Goal: Task Accomplishment & Management: Complete application form

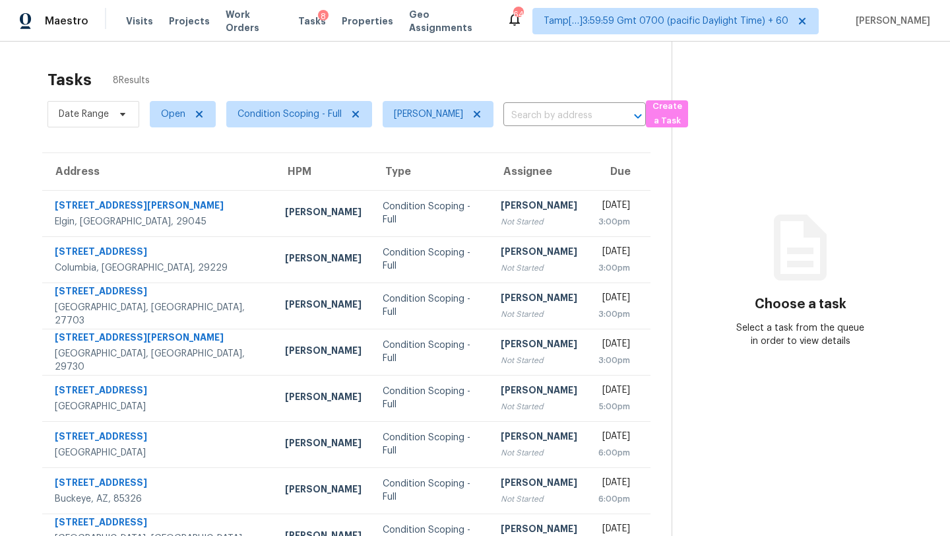
scroll to position [42, 0]
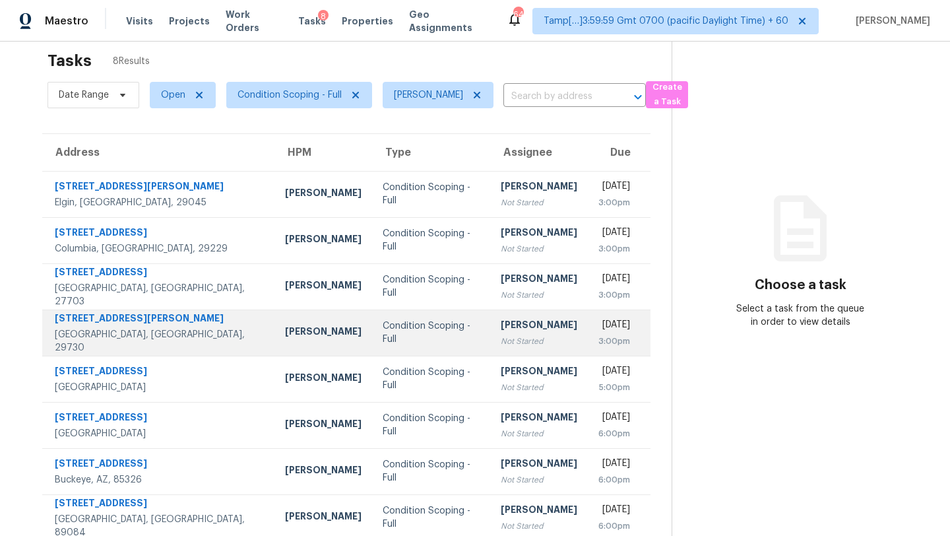
scroll to position [13, 0]
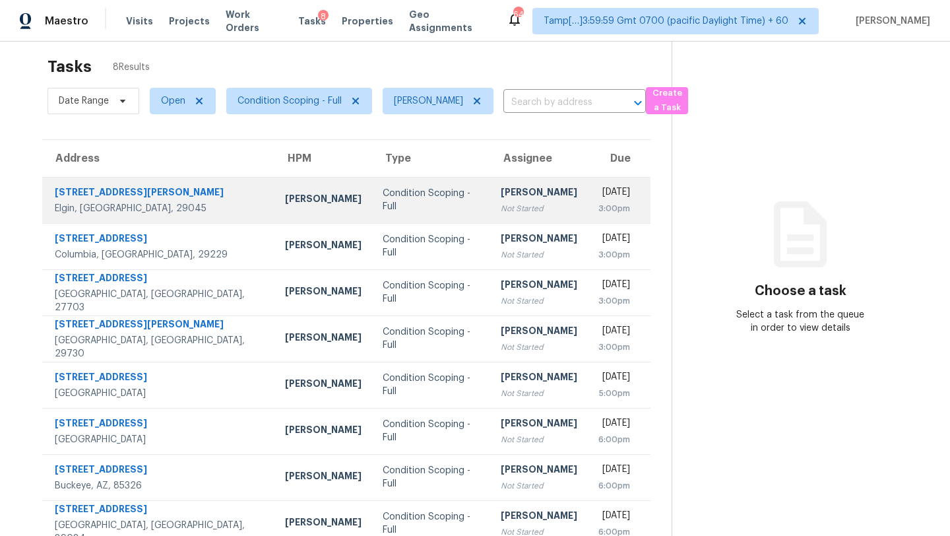
click at [501, 189] on div "[PERSON_NAME]" at bounding box center [539, 193] width 77 height 16
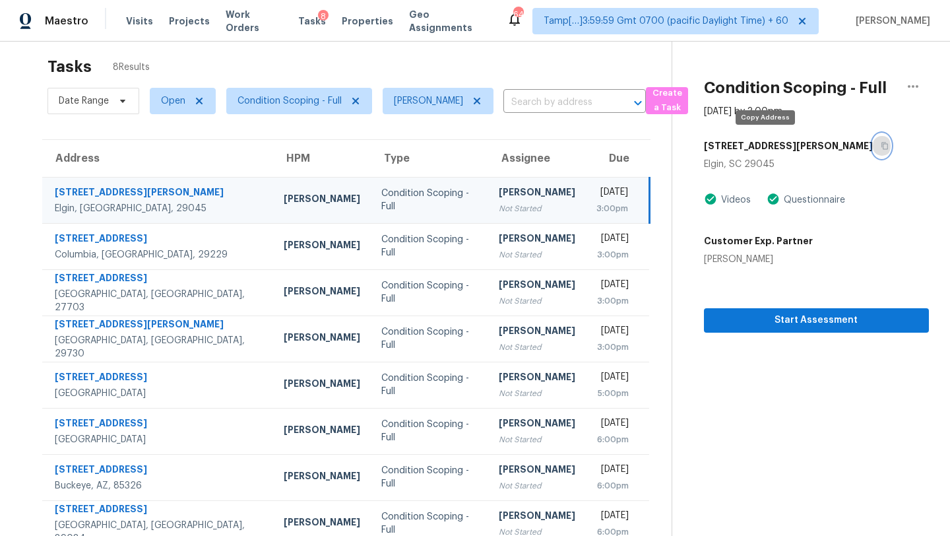
click at [882, 147] on icon "button" at bounding box center [885, 146] width 7 height 7
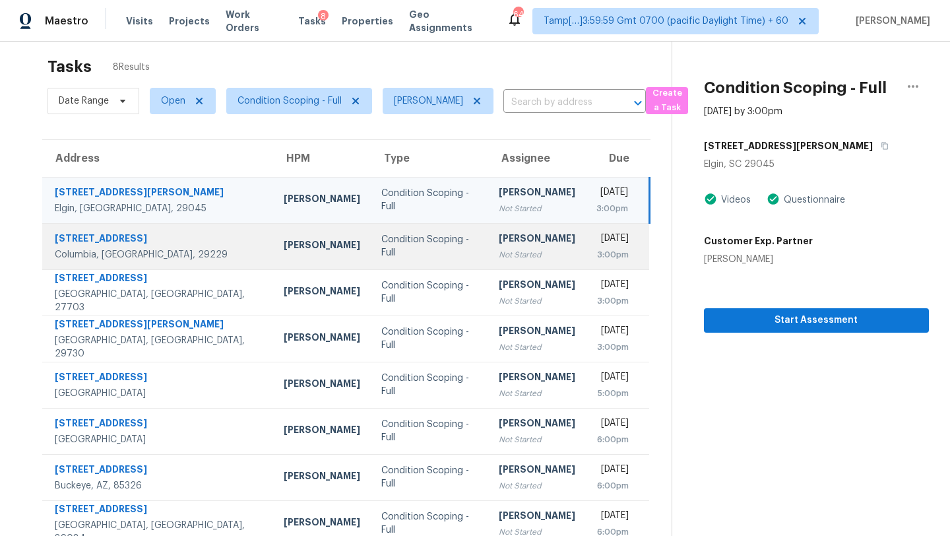
click at [597, 232] on div "[DATE]" at bounding box center [613, 240] width 33 height 16
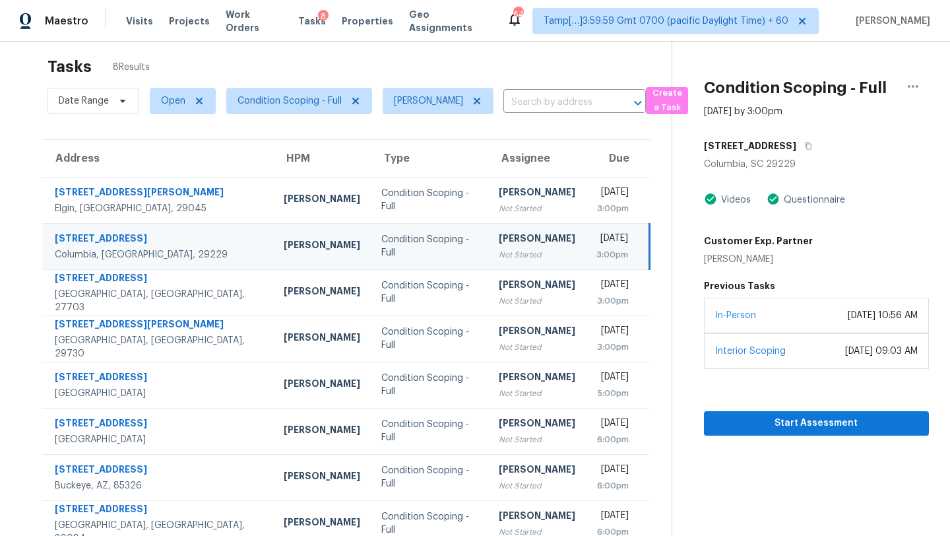
click at [775, 156] on div "[STREET_ADDRESS]" at bounding box center [816, 146] width 225 height 24
click at [804, 144] on icon "button" at bounding box center [808, 146] width 8 height 8
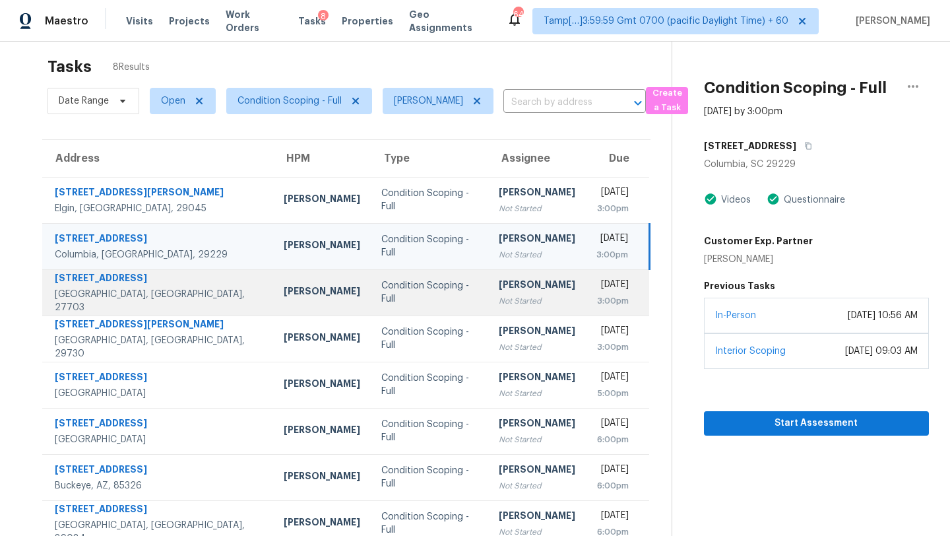
click at [499, 281] on div "[PERSON_NAME]" at bounding box center [537, 286] width 77 height 16
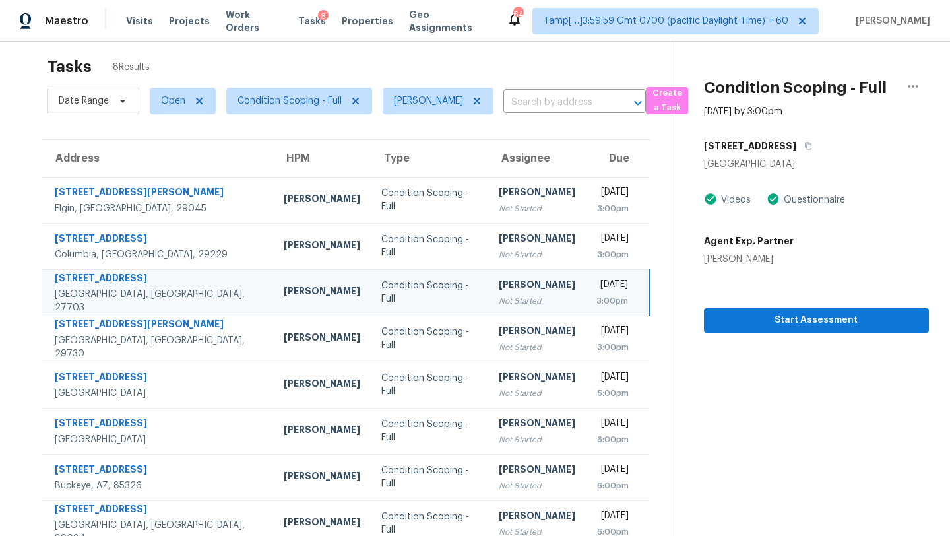
scroll to position [42, 0]
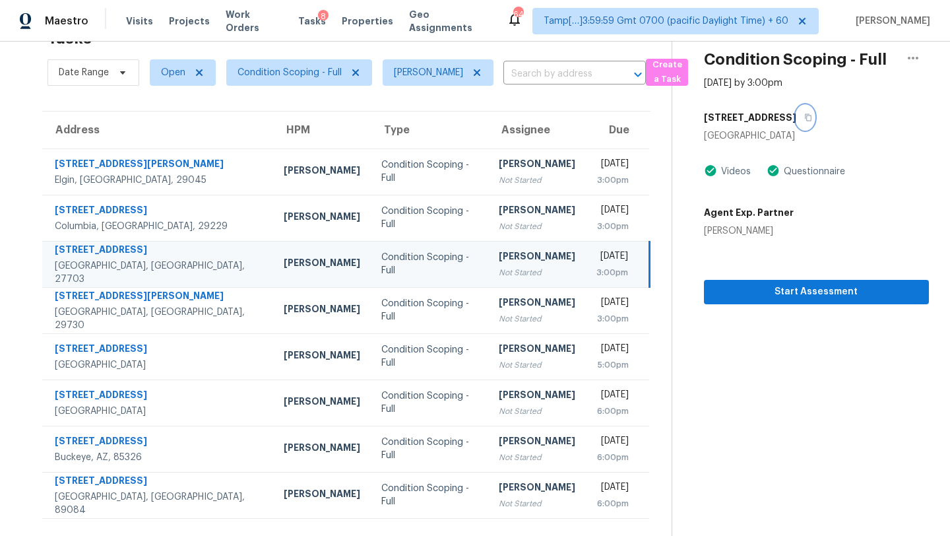
click at [797, 121] on button "button" at bounding box center [806, 118] width 18 height 24
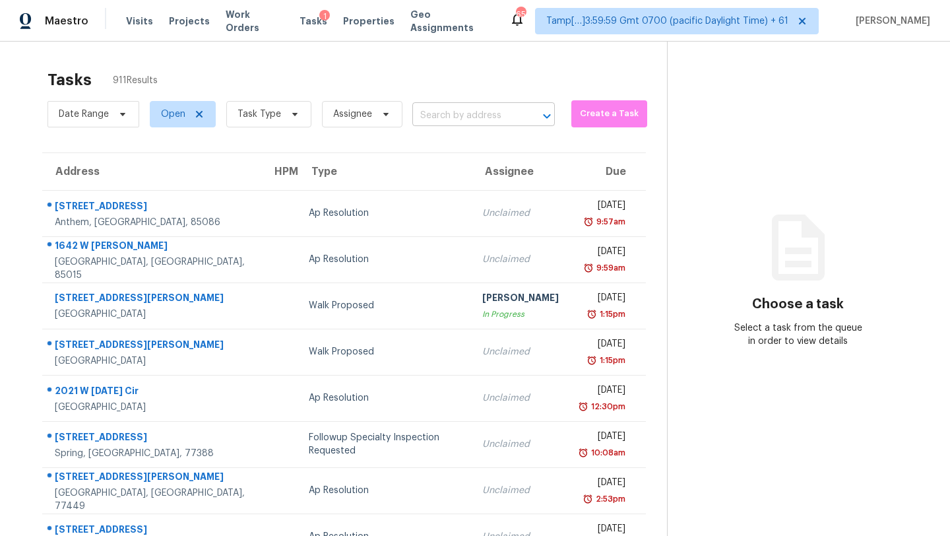
drag, startPoint x: 0, startPoint y: 0, endPoint x: 478, endPoint y: 125, distance: 494.4
click at [478, 125] on input "text" at bounding box center [465, 116] width 106 height 20
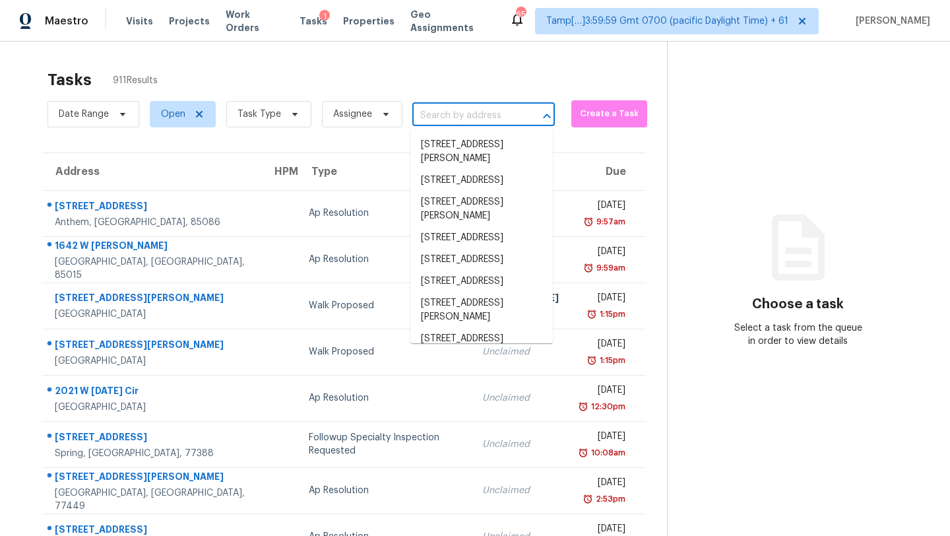
paste input "34 Haigler Ct, Elgin, SC 29045"
type input "34 Haigler Ct, Elgin, SC 29045"
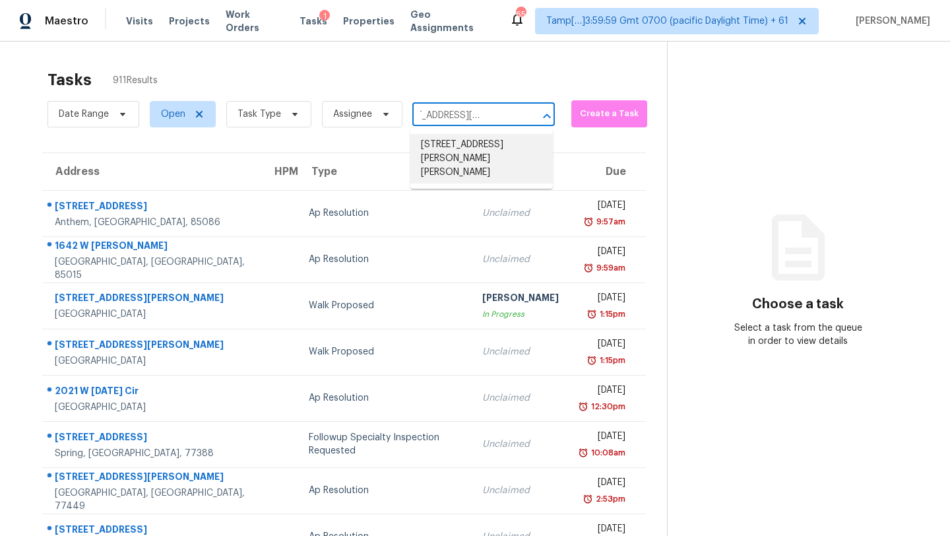
click at [478, 147] on li "34 Haigler Ct, Elgin, SC 29045" at bounding box center [481, 158] width 143 height 49
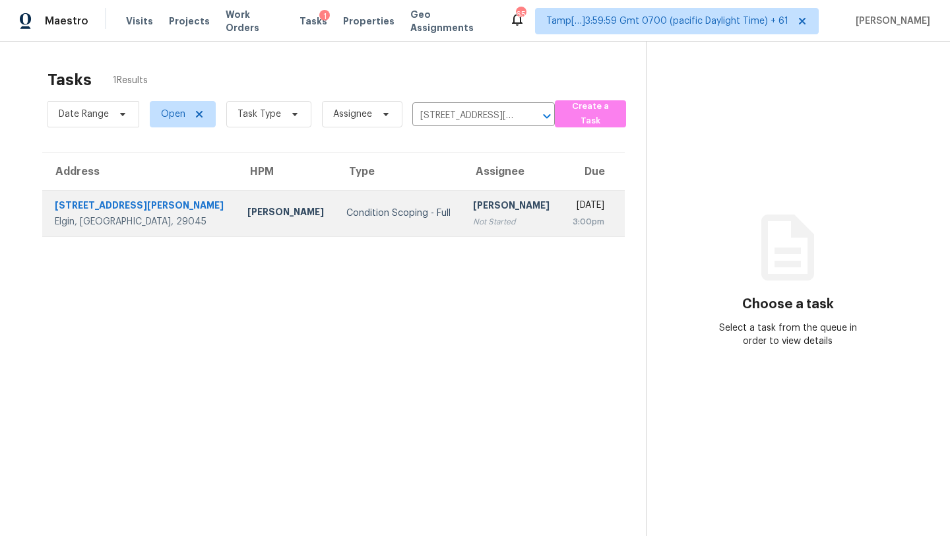
click at [572, 203] on div "[DATE]" at bounding box center [588, 207] width 32 height 16
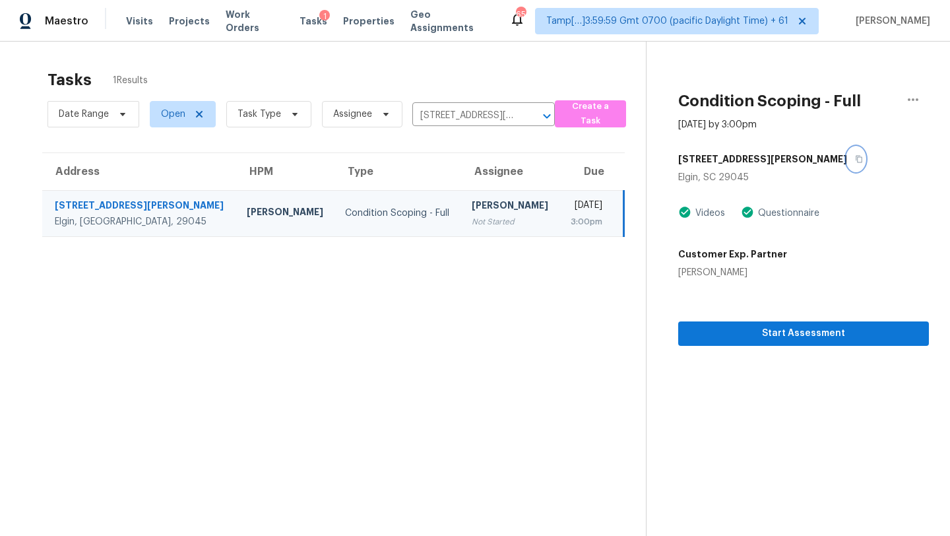
click at [855, 158] on icon "button" at bounding box center [859, 159] width 8 height 8
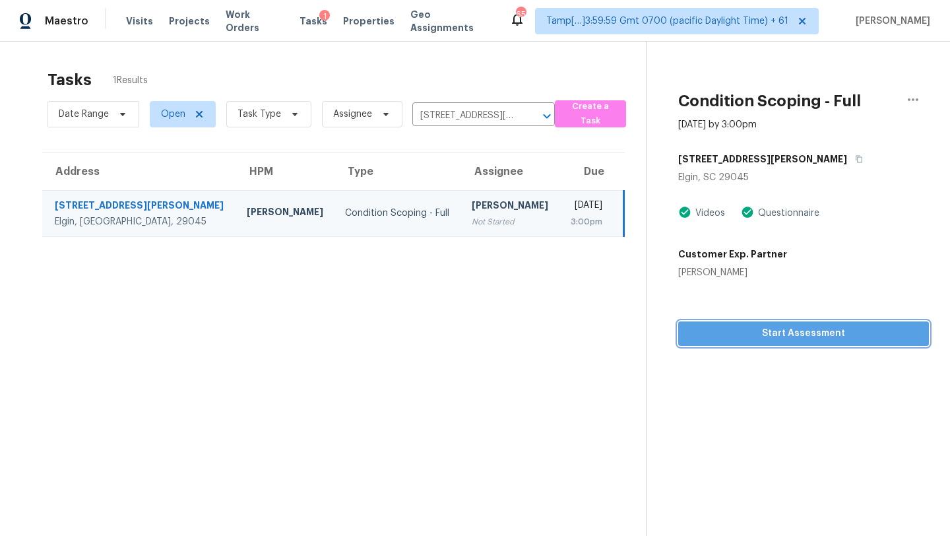
click at [743, 333] on span "Start Assessment" at bounding box center [804, 333] width 230 height 16
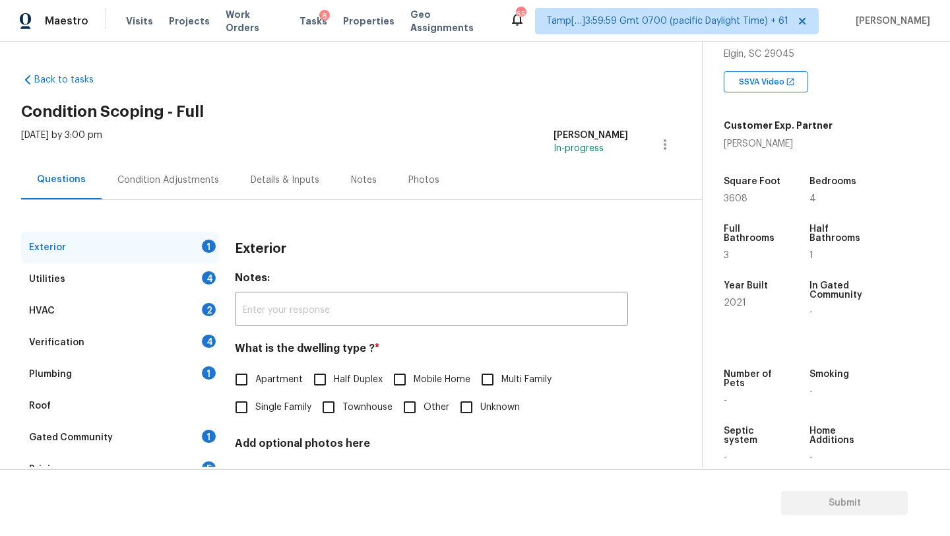
scroll to position [259, 0]
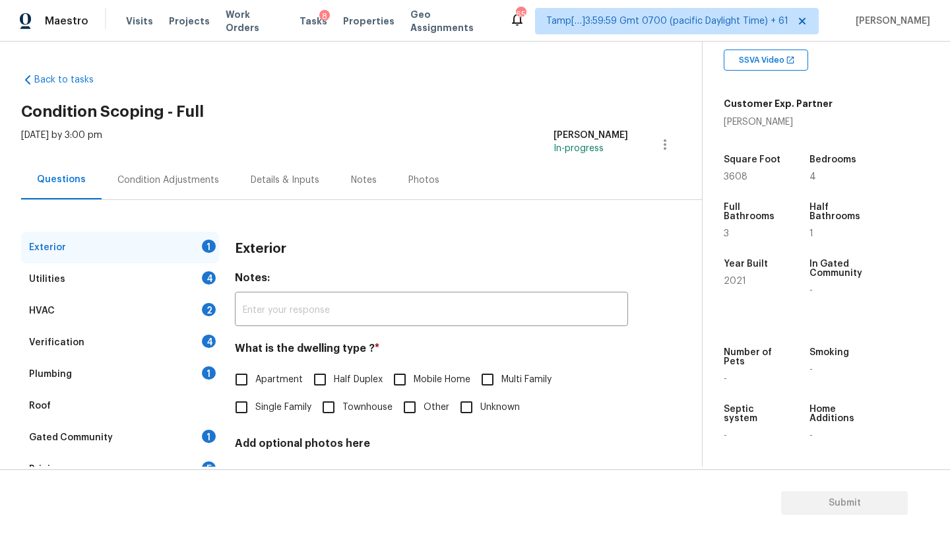
click at [251, 417] on input "Single Family" at bounding box center [242, 407] width 28 height 28
checkbox input "true"
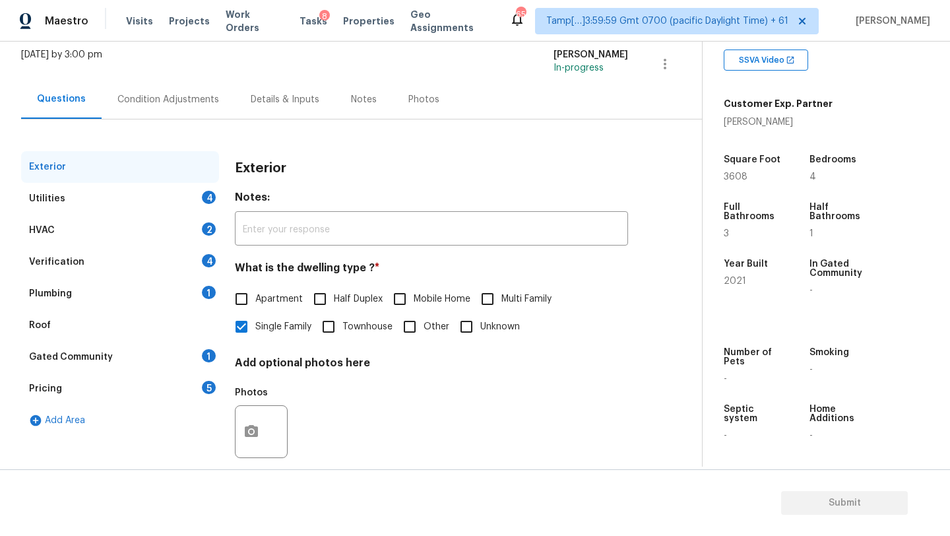
click at [209, 360] on div "1" at bounding box center [209, 355] width 14 height 13
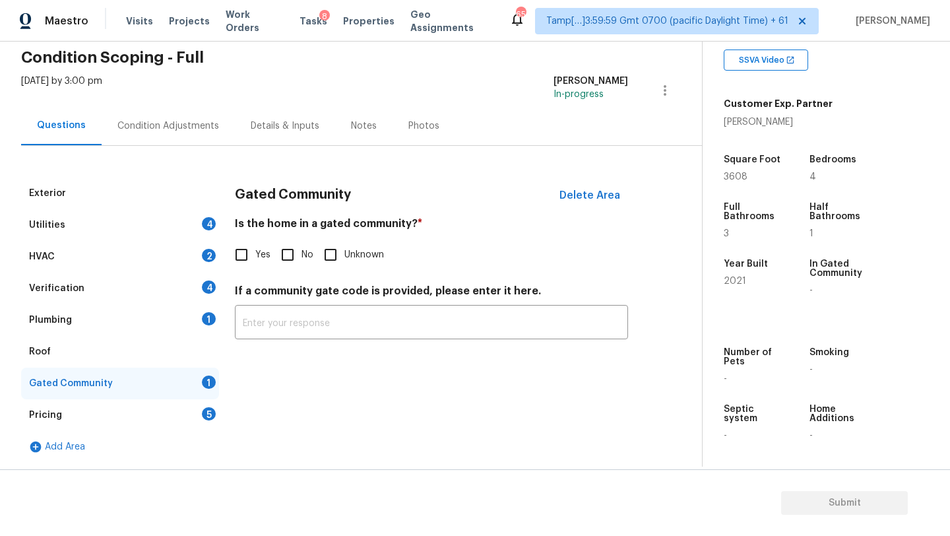
click at [302, 251] on span "No" at bounding box center [308, 255] width 12 height 14
click at [302, 251] on input "No" at bounding box center [288, 255] width 28 height 28
checkbox input "true"
click at [131, 407] on div "Pricing 5" at bounding box center [120, 415] width 198 height 32
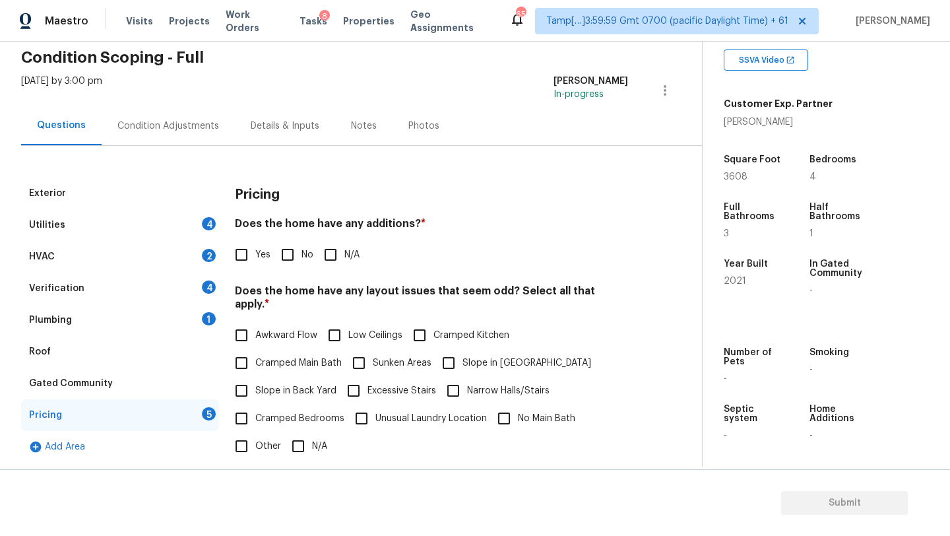
click at [290, 256] on input "No" at bounding box center [288, 255] width 28 height 28
checkbox input "true"
click at [473, 356] on span "Slope in Front Yard" at bounding box center [527, 363] width 129 height 14
click at [463, 350] on input "Slope in Front Yard" at bounding box center [449, 363] width 28 height 28
checkbox input "true"
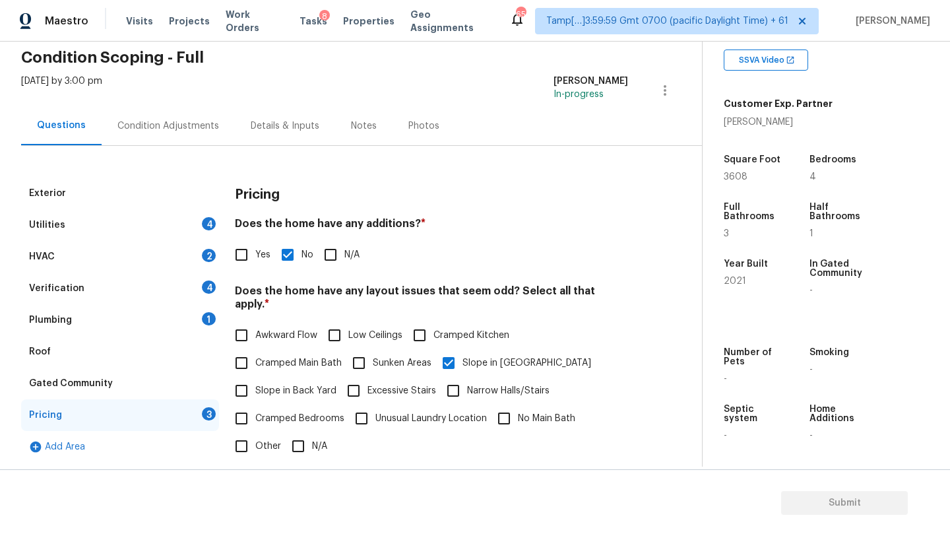
click at [293, 387] on label "Slope in Back Yard" at bounding box center [282, 391] width 109 height 28
click at [255, 387] on input "Slope in Back Yard" at bounding box center [242, 391] width 28 height 28
checkbox input "true"
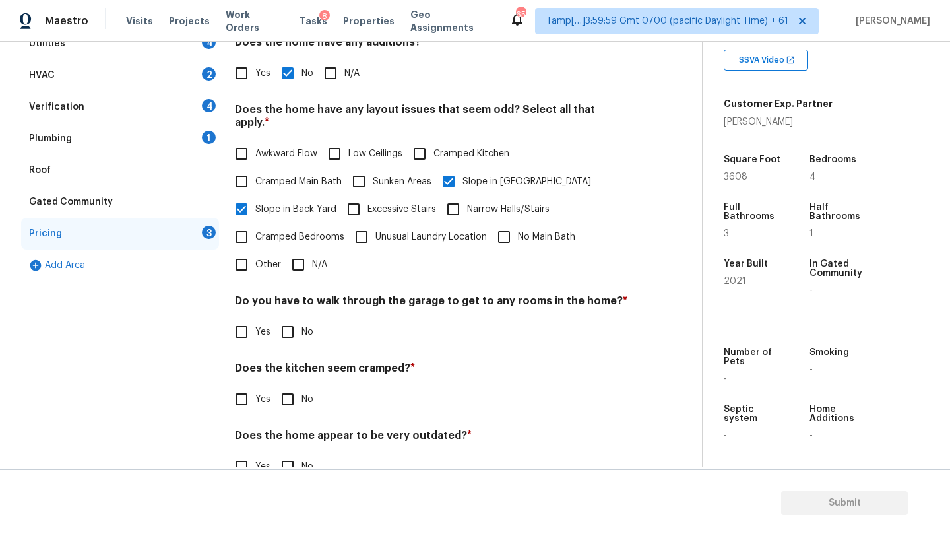
scroll to position [256, 0]
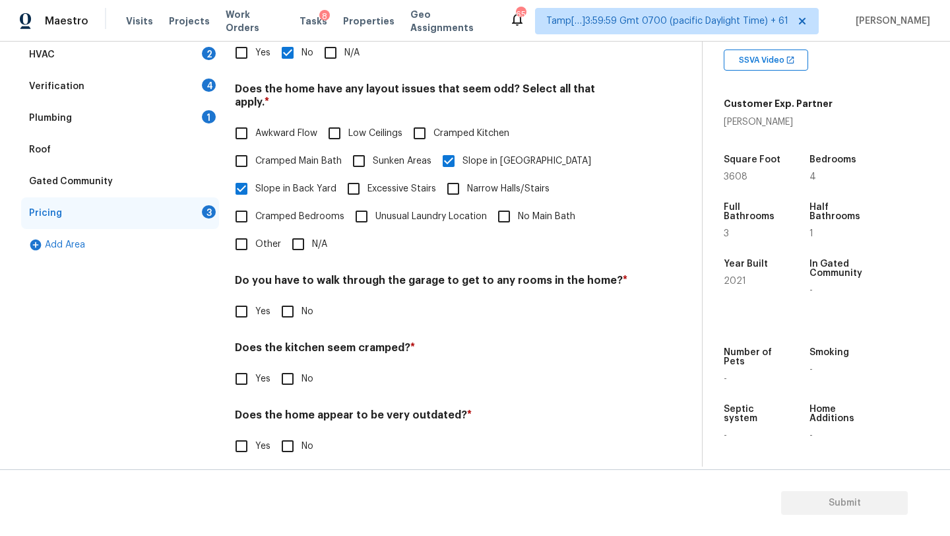
click at [283, 298] on input "No" at bounding box center [288, 312] width 28 height 28
checkbox input "true"
click at [288, 366] on input "No" at bounding box center [288, 379] width 28 height 28
checkbox input "true"
click at [288, 441] on input "No" at bounding box center [288, 448] width 28 height 28
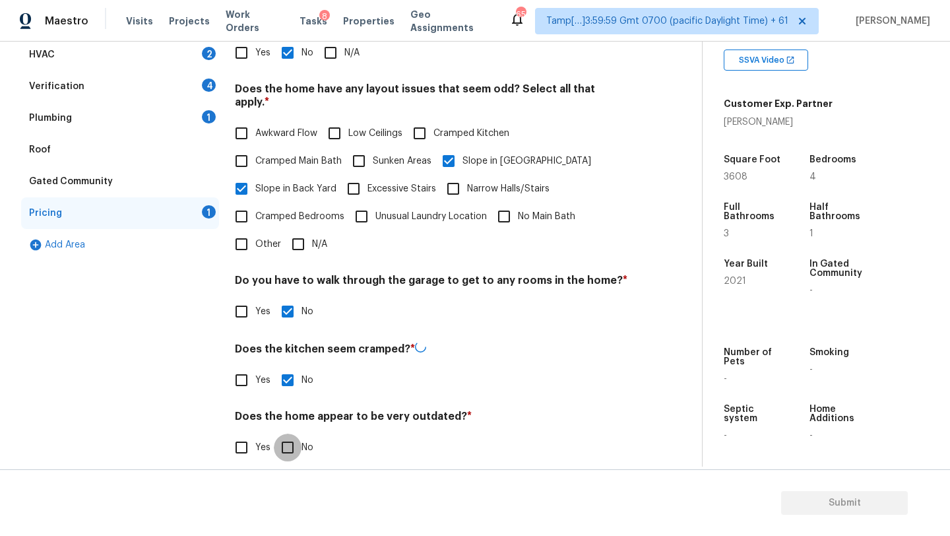
checkbox input "true"
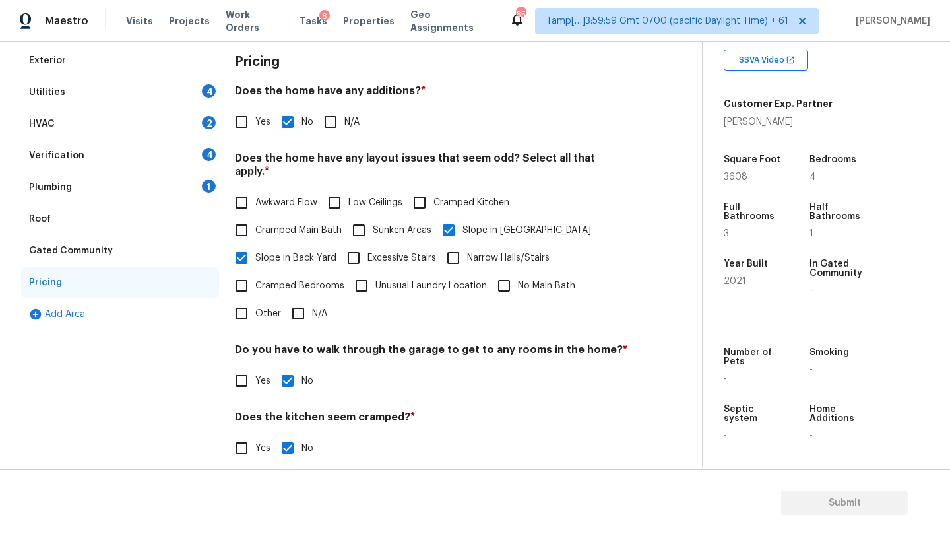
scroll to position [27, 0]
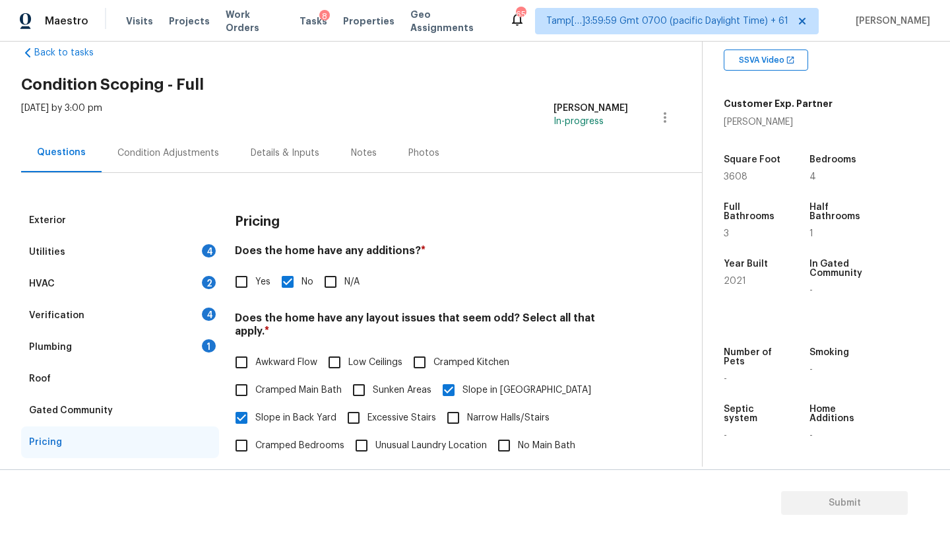
click at [53, 379] on div "Roof" at bounding box center [120, 379] width 198 height 32
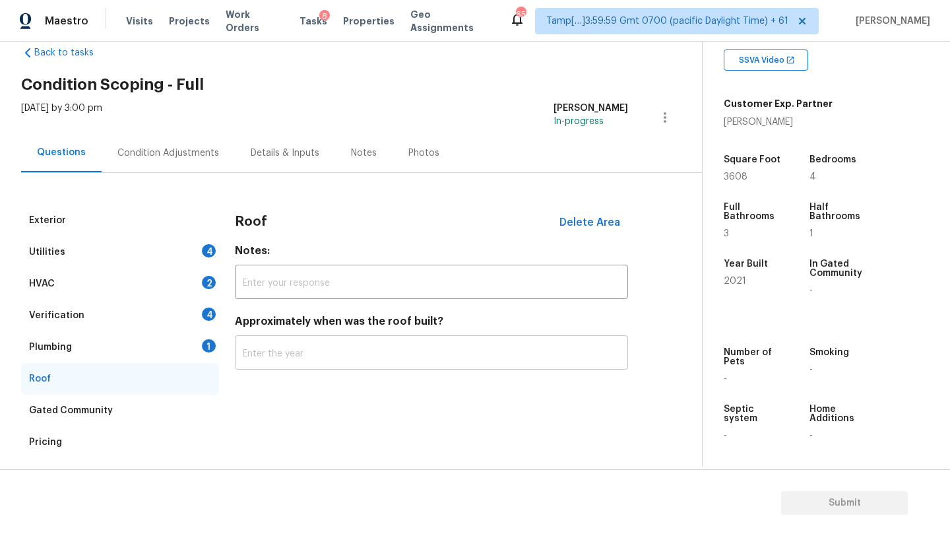
click at [387, 351] on input "text" at bounding box center [431, 354] width 393 height 31
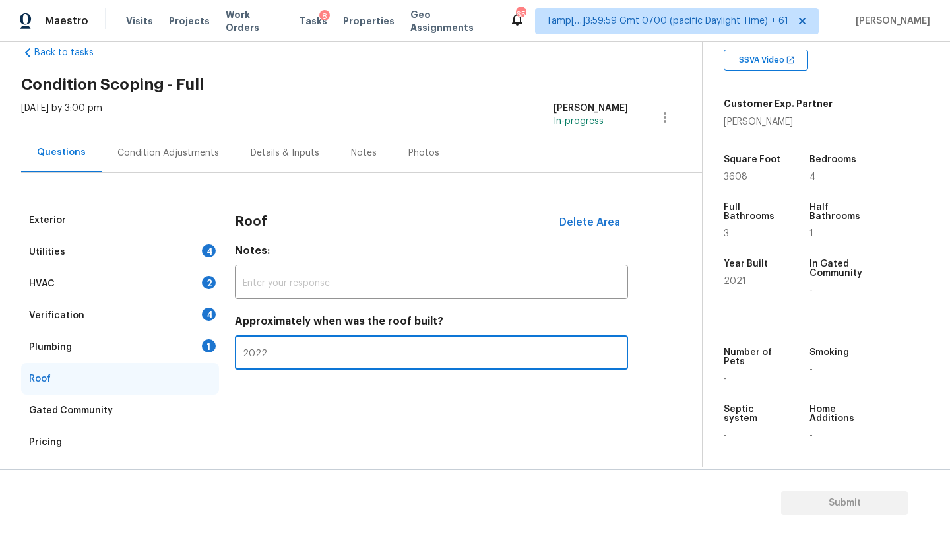
type input "2022"
click at [189, 344] on div "Plumbing 1" at bounding box center [120, 347] width 198 height 32
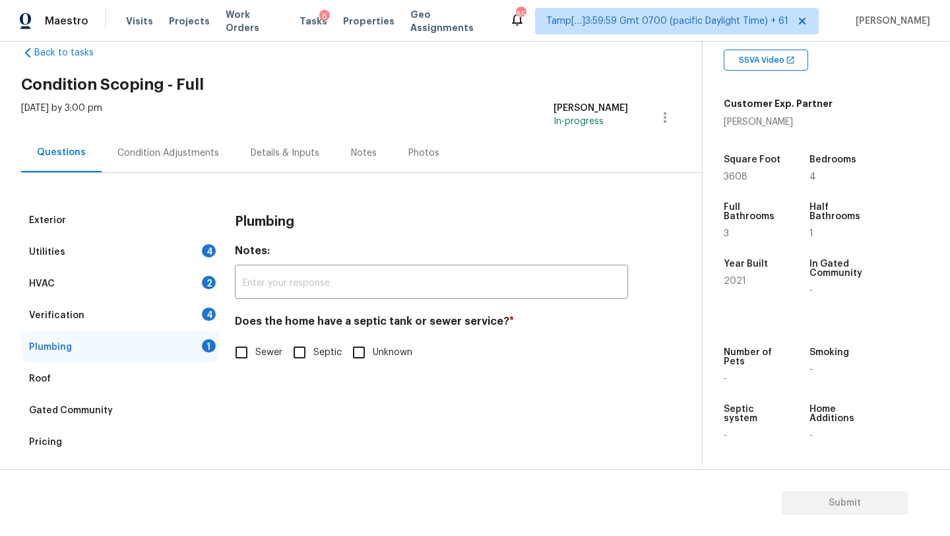
click at [242, 350] on input "Sewer" at bounding box center [242, 353] width 28 height 28
checkbox input "true"
click at [170, 316] on div "Verification 4" at bounding box center [120, 316] width 198 height 32
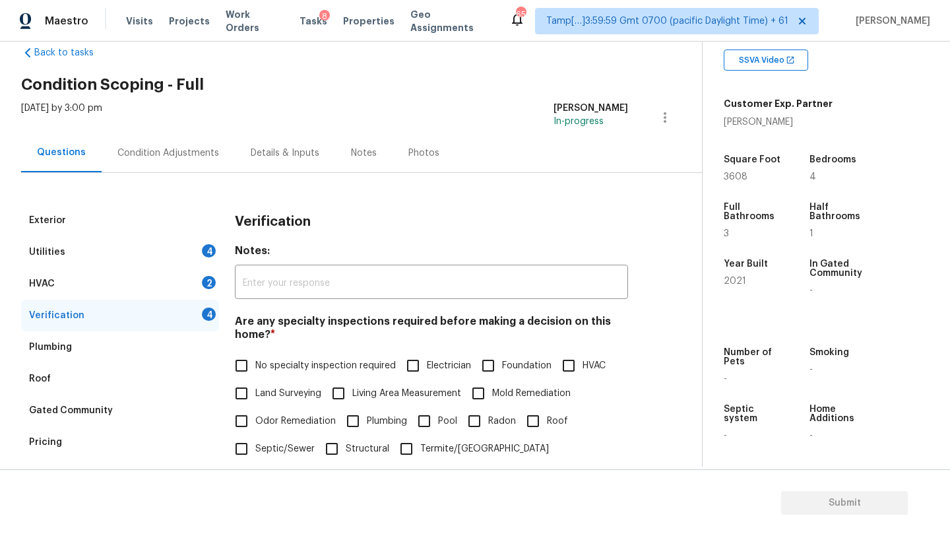
click at [244, 368] on input "No specialty inspection required" at bounding box center [242, 366] width 28 height 28
checkbox input "true"
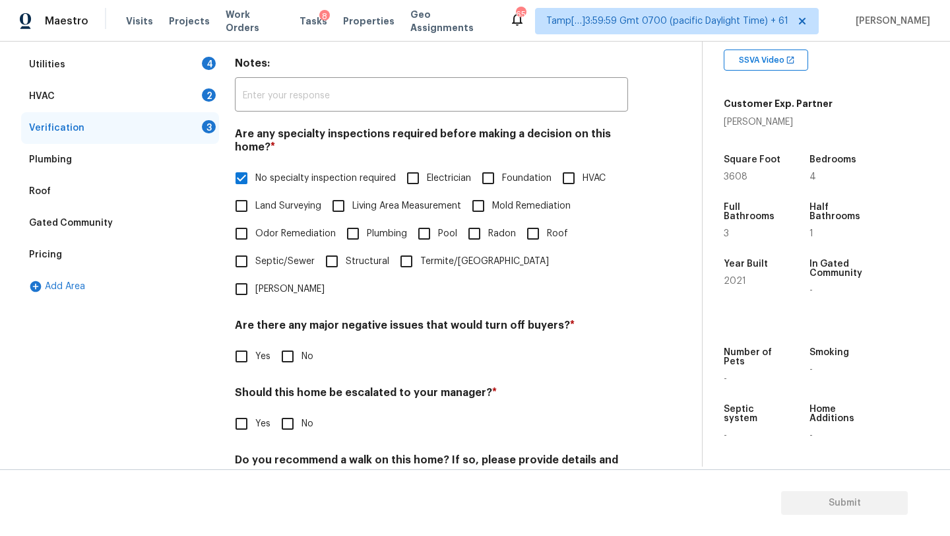
scroll to position [258, 0]
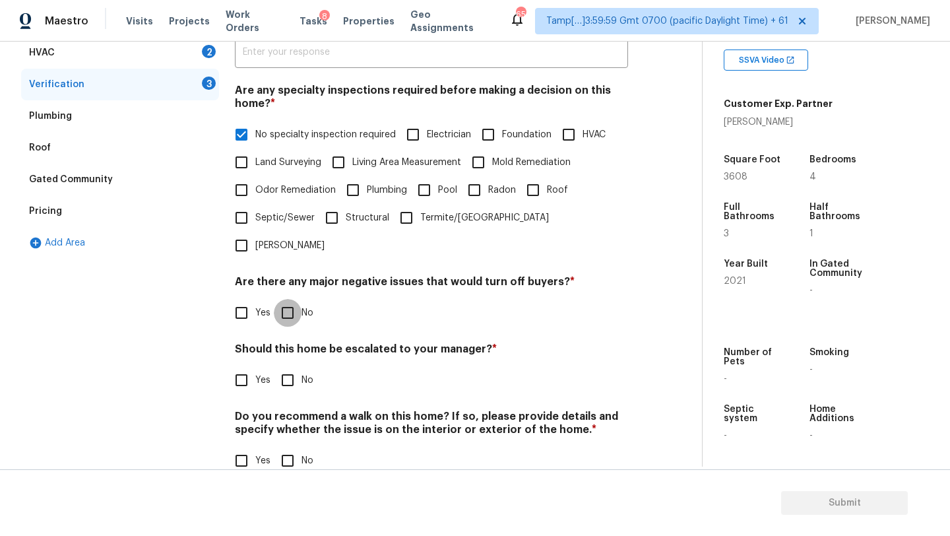
click at [292, 299] on input "No" at bounding box center [288, 313] width 28 height 28
checkbox input "true"
click at [292, 366] on input "No" at bounding box center [288, 380] width 28 height 28
checkbox input "true"
click at [292, 448] on input "No" at bounding box center [288, 462] width 28 height 28
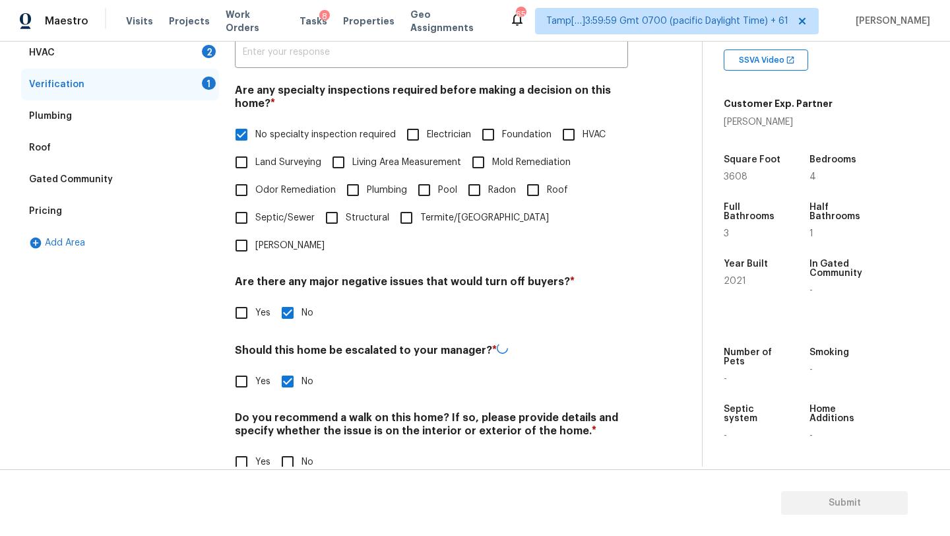
checkbox input "true"
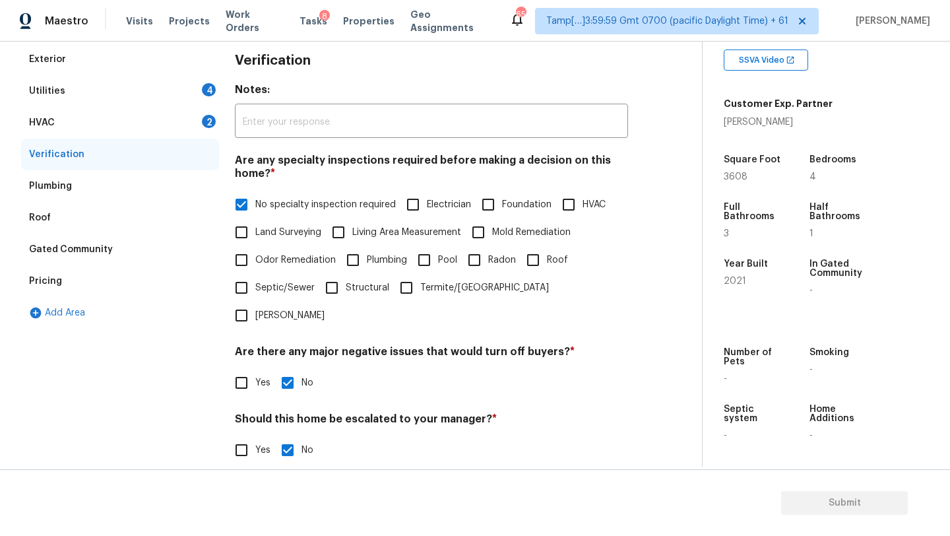
scroll to position [86, 0]
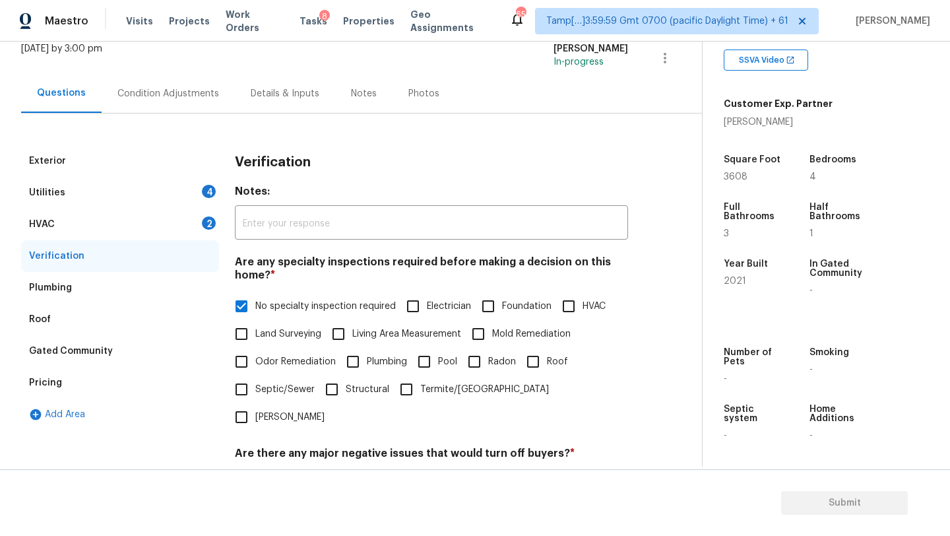
click at [97, 211] on div "HVAC 2" at bounding box center [120, 225] width 198 height 32
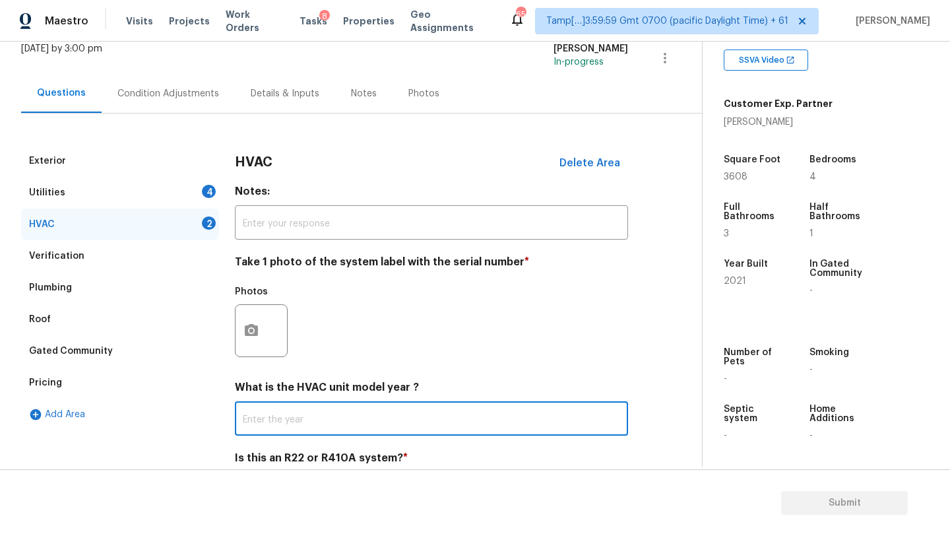
click at [298, 422] on input "text" at bounding box center [431, 420] width 393 height 31
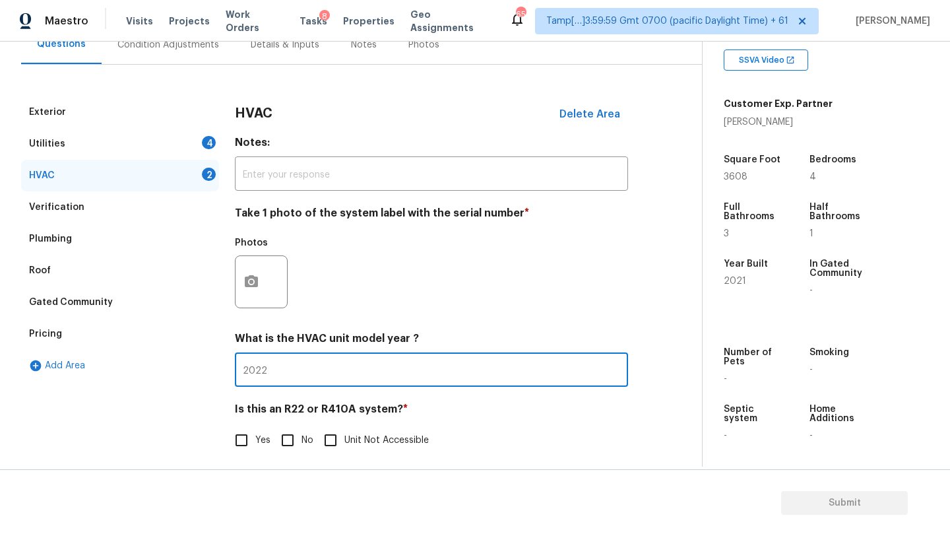
scroll to position [143, 0]
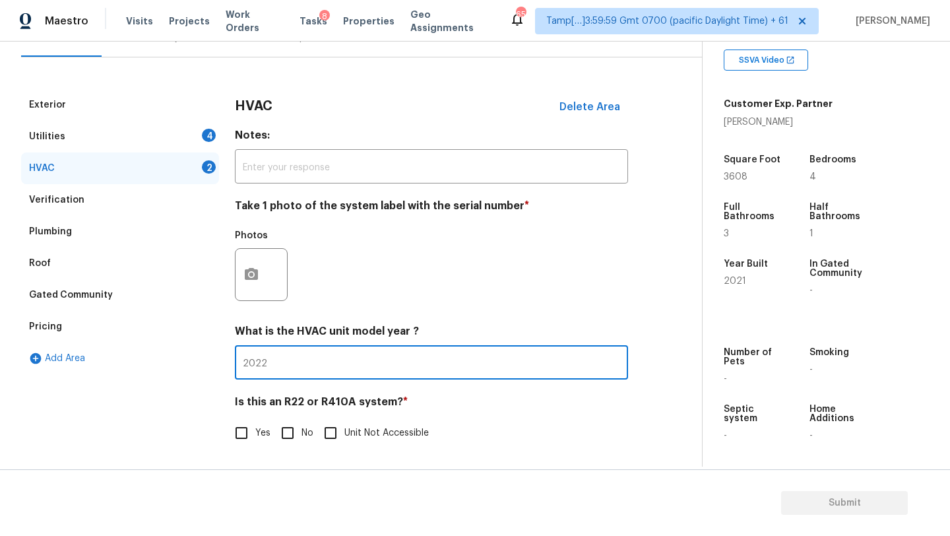
type input "2022"
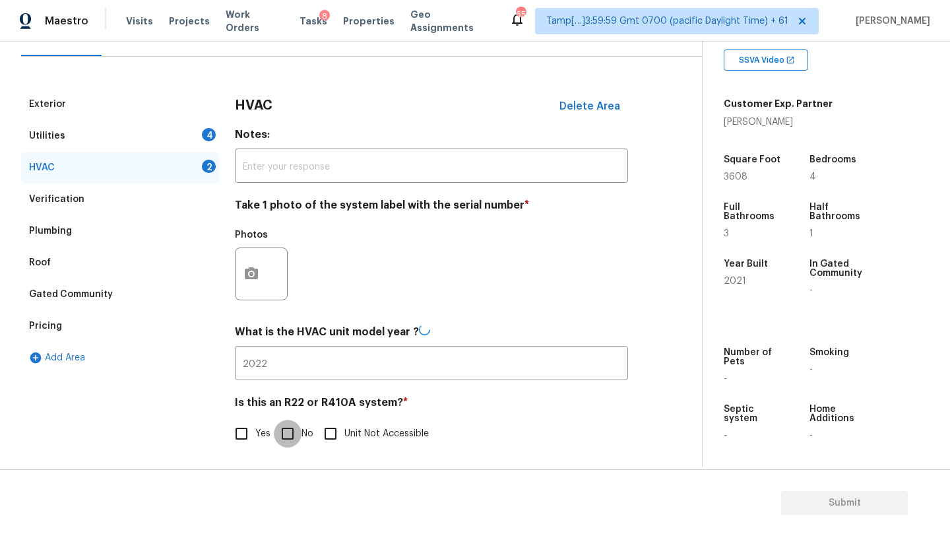
click at [297, 441] on input "No" at bounding box center [288, 434] width 28 height 28
checkbox input "true"
click at [179, 121] on div "Utilities 4" at bounding box center [120, 137] width 198 height 32
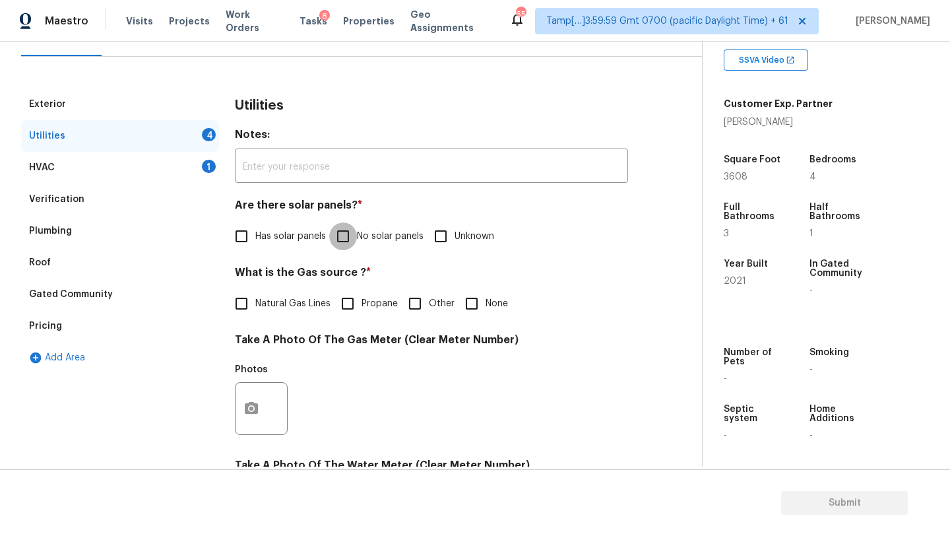
click at [350, 247] on input "No solar panels" at bounding box center [343, 236] width 28 height 28
checkbox input "true"
click at [282, 306] on span "Natural Gas Lines" at bounding box center [292, 305] width 75 height 14
click at [255, 306] on input "Natural Gas Lines" at bounding box center [242, 305] width 28 height 28
checkbox input "true"
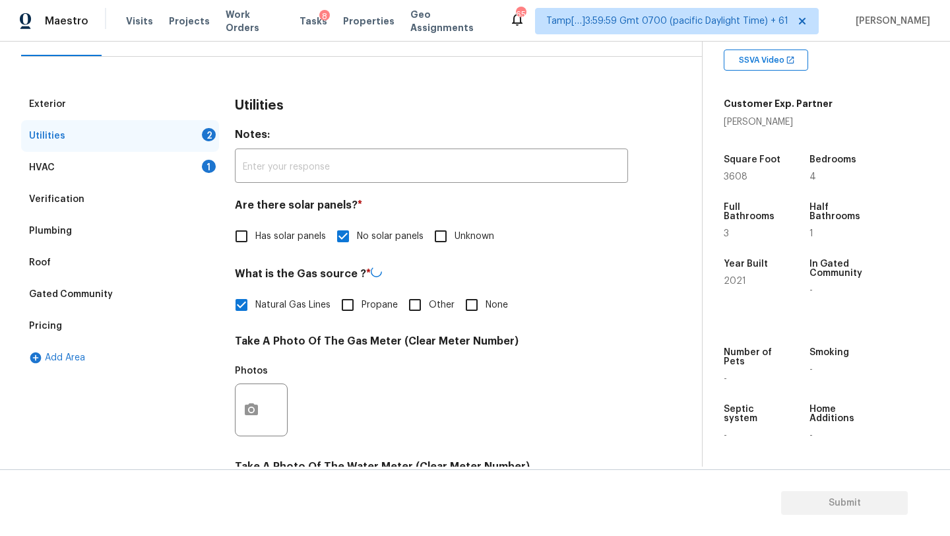
scroll to position [457, 0]
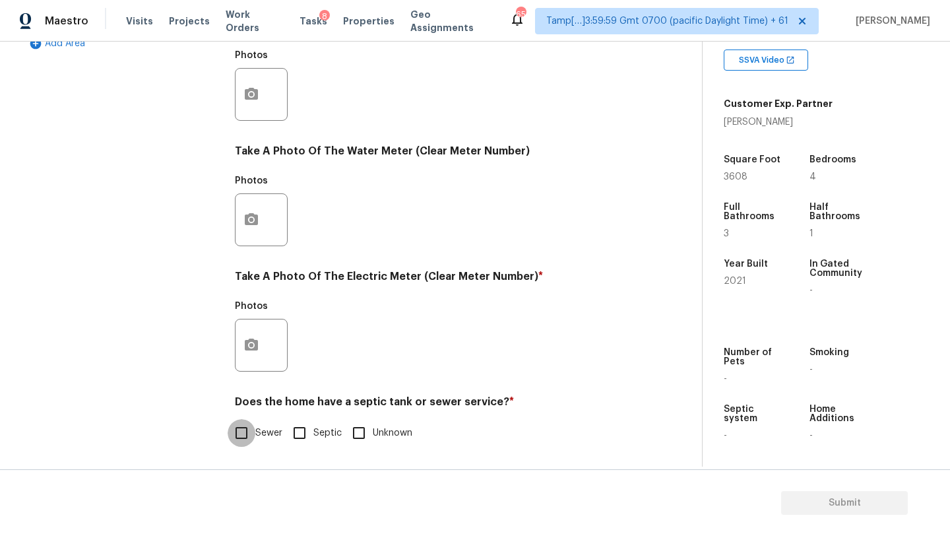
click at [247, 441] on input "Sewer" at bounding box center [242, 433] width 28 height 28
checkbox input "true"
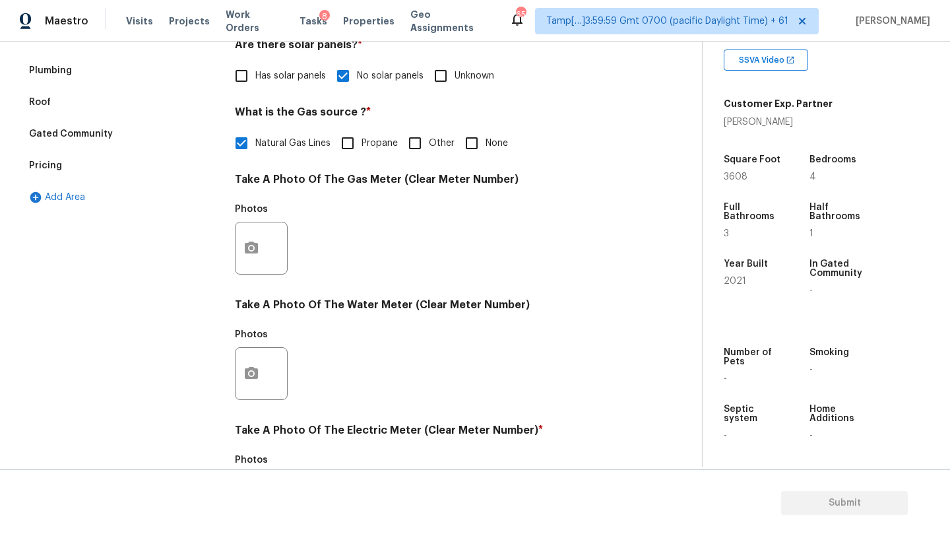
scroll to position [26, 0]
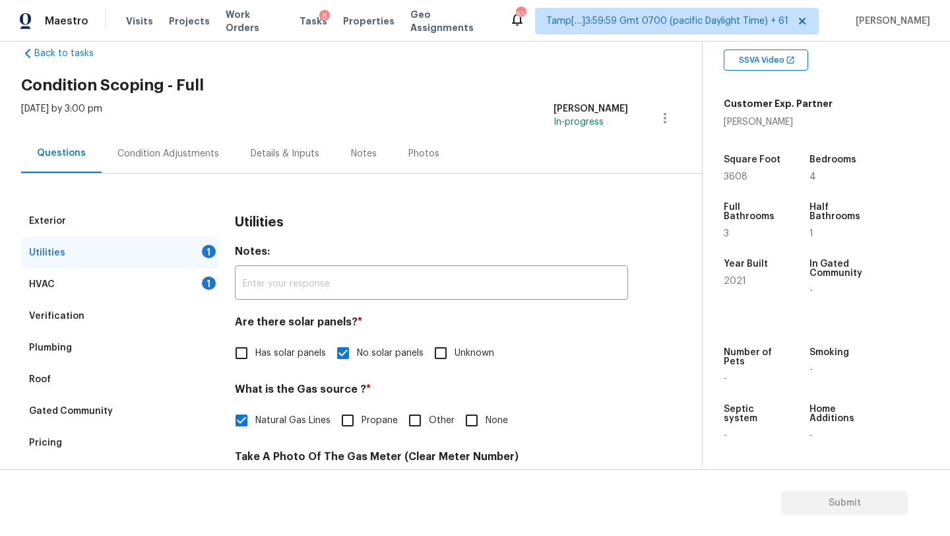
click at [182, 163] on div "Condition Adjustments" at bounding box center [168, 153] width 133 height 39
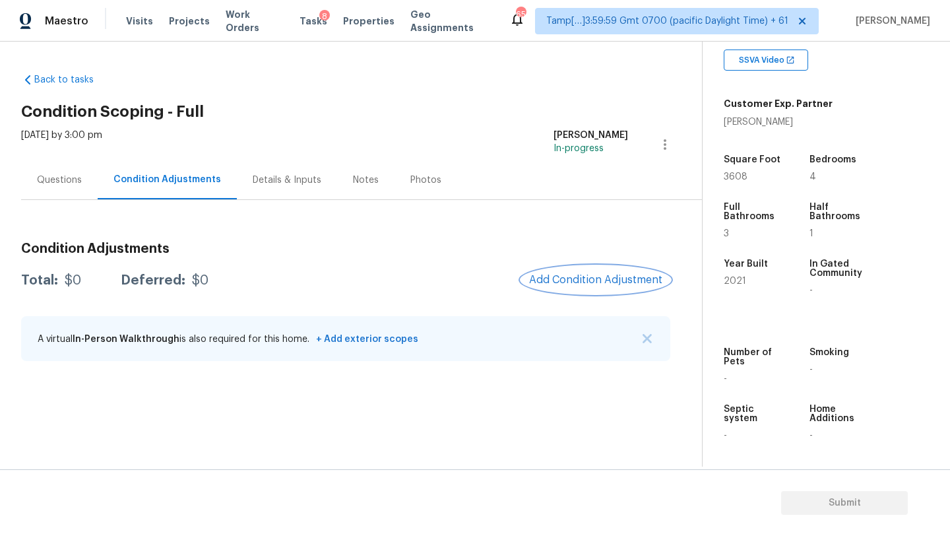
click at [600, 275] on span "Add Condition Adjustment" at bounding box center [595, 280] width 133 height 12
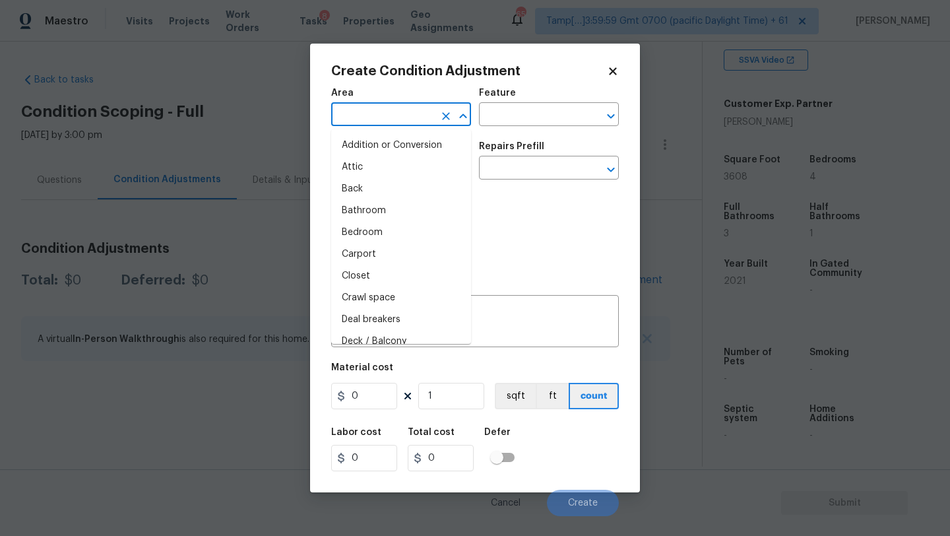
click at [411, 118] on input "text" at bounding box center [382, 116] width 103 height 20
type input "e"
type input "x"
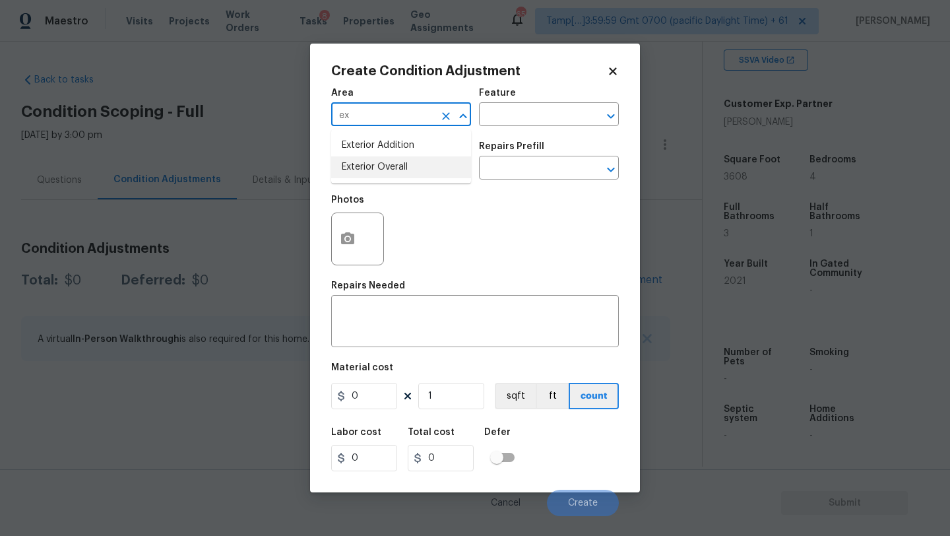
click at [410, 166] on li "Exterior Overall" at bounding box center [401, 167] width 140 height 22
type input "Exterior Overall"
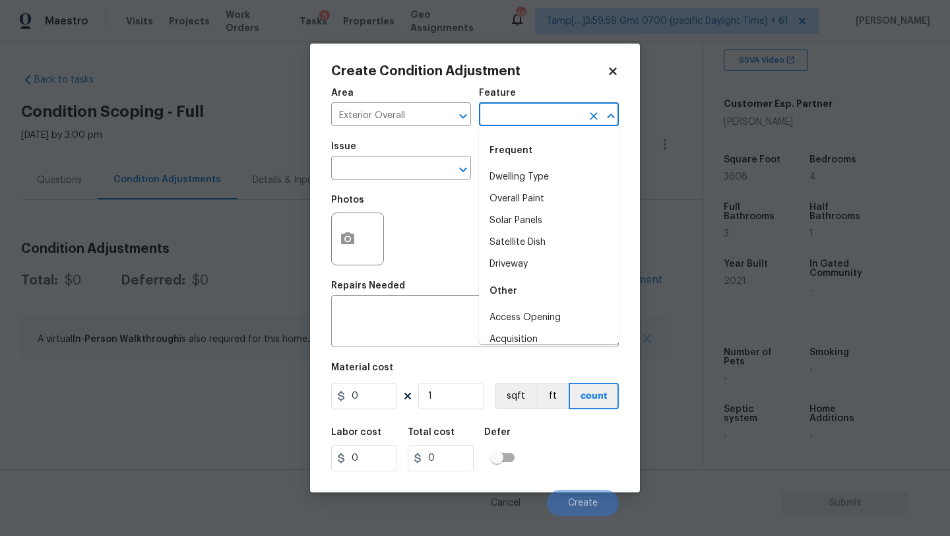
click at [506, 122] on input "text" at bounding box center [530, 116] width 103 height 20
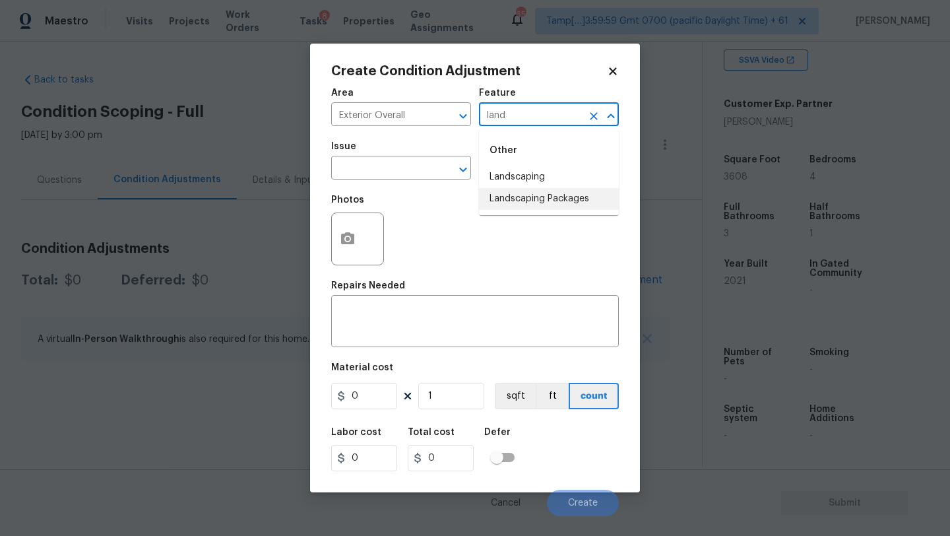
click at [486, 201] on li "Landscaping Packages" at bounding box center [549, 199] width 140 height 22
type input "Landscaping Packages"
click at [420, 170] on input "text" at bounding box center [382, 169] width 103 height 20
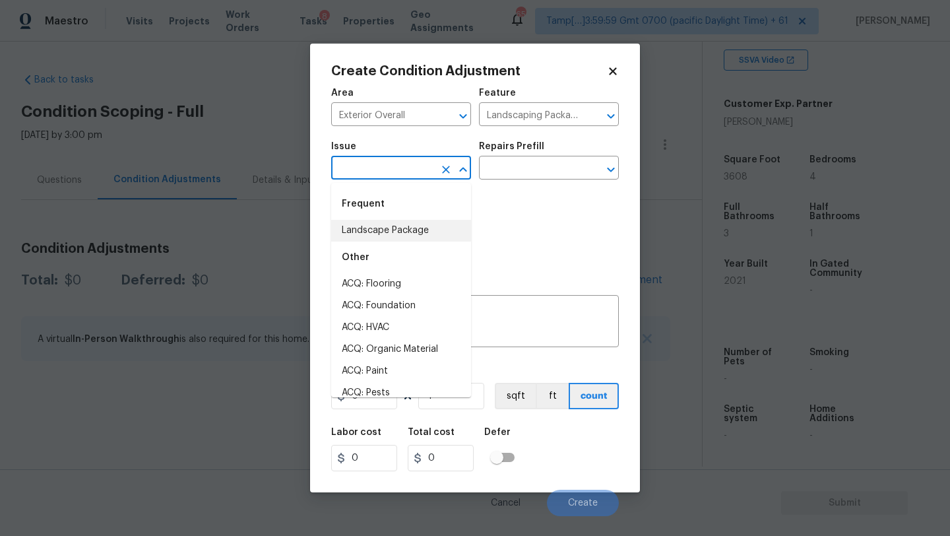
click at [410, 234] on li "Landscape Package" at bounding box center [401, 231] width 140 height 22
type input "Landscape Package"
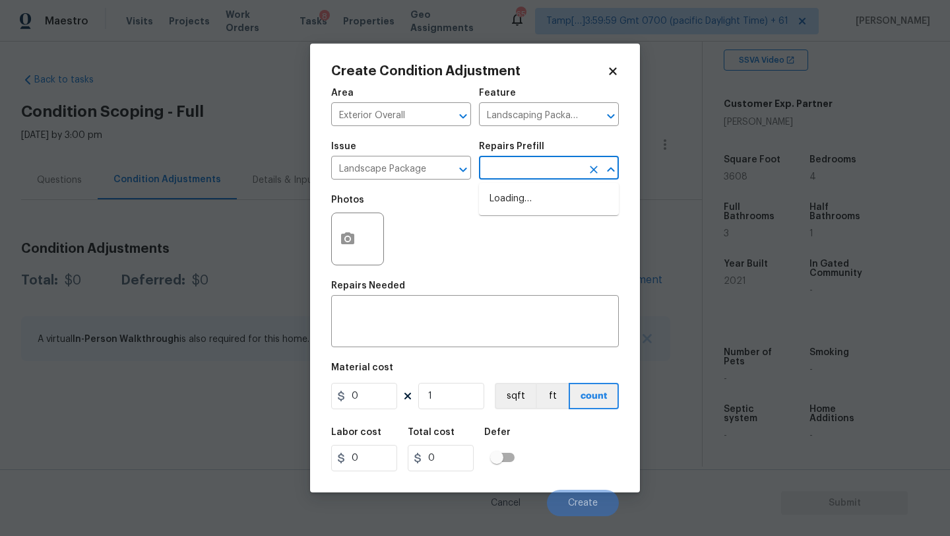
click at [507, 178] on input "text" at bounding box center [530, 169] width 103 height 20
click at [507, 202] on li "Initial landscaping package $75.00" at bounding box center [549, 206] width 140 height 36
type input "Home Readiness Packages"
type textarea "Mowing of grass up to 6" in height. Mow, edge along driveways & sidewalks, trim…"
type input "75"
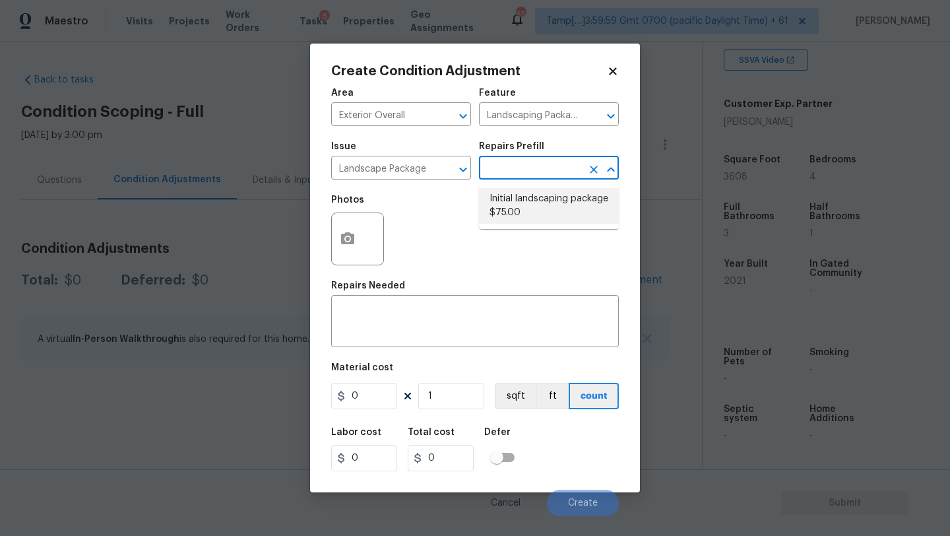
type input "75"
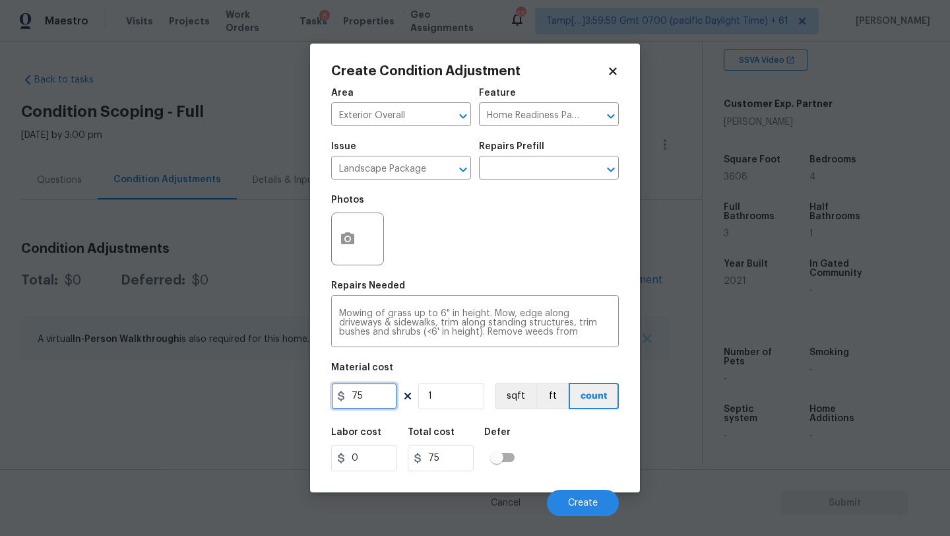
click at [379, 398] on input "75" at bounding box center [364, 396] width 66 height 26
type input "300"
click at [344, 252] on button "button" at bounding box center [348, 238] width 32 height 51
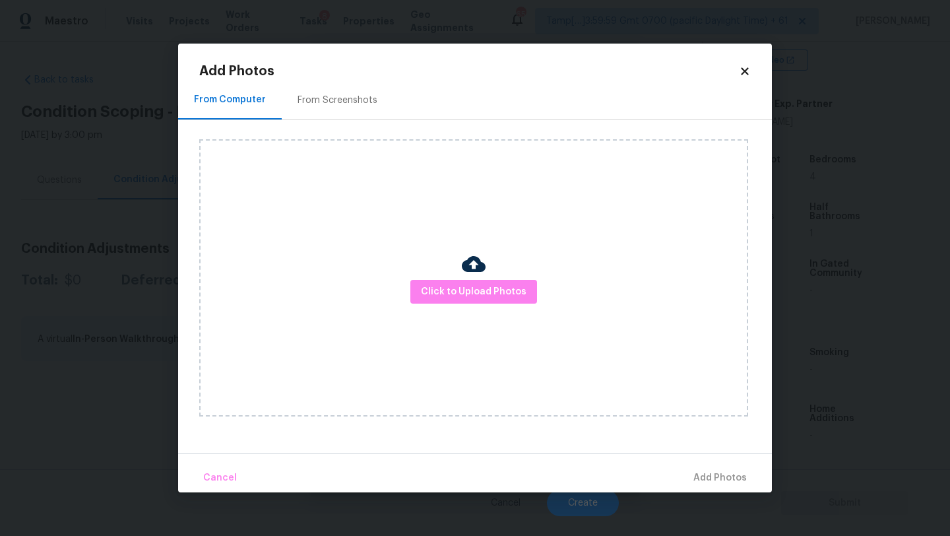
click at [333, 96] on div "From Screenshots" at bounding box center [338, 100] width 80 height 13
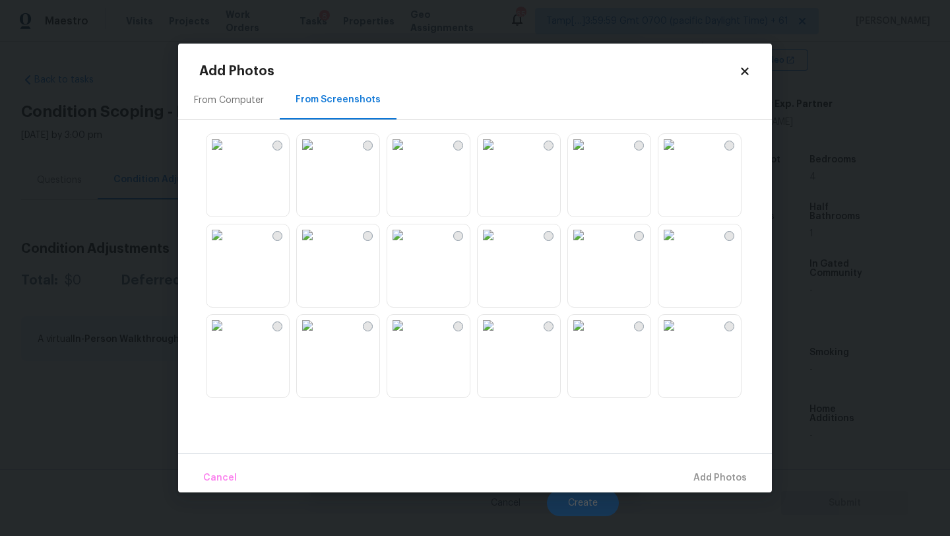
click at [318, 155] on img at bounding box center [307, 144] width 21 height 21
click at [228, 336] on img at bounding box center [217, 325] width 21 height 21
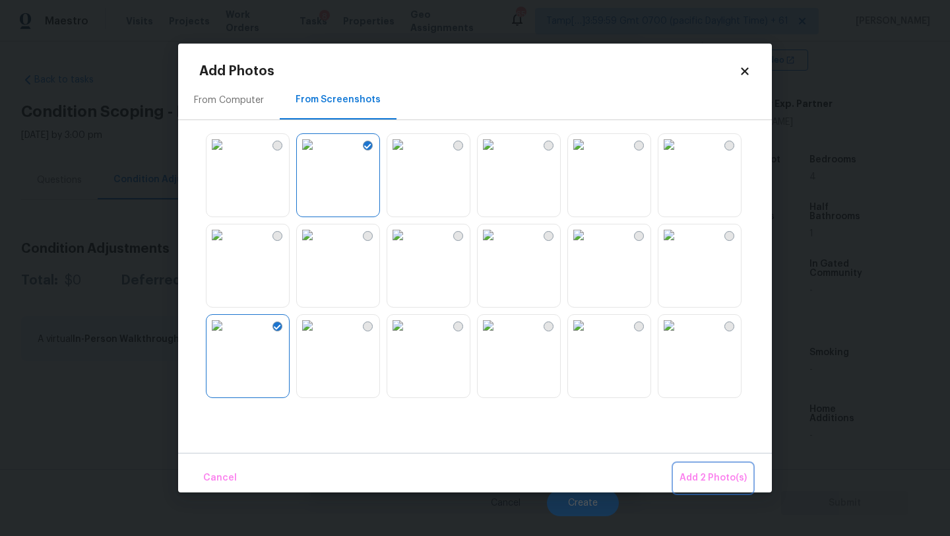
click at [698, 478] on span "Add 2 Photo(s)" at bounding box center [713, 478] width 67 height 16
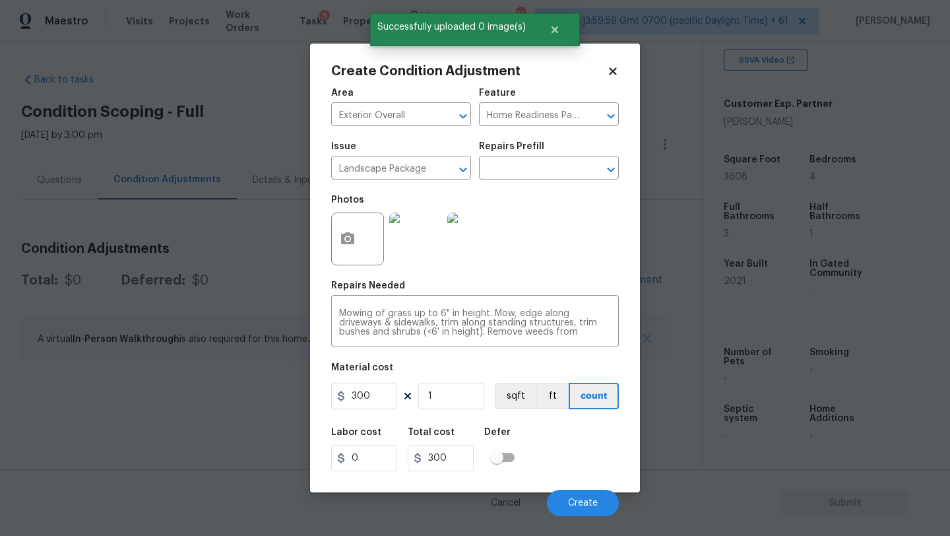
click at [583, 488] on div "Cancel Create" at bounding box center [475, 497] width 288 height 37
click at [581, 507] on span "Create" at bounding box center [583, 503] width 30 height 10
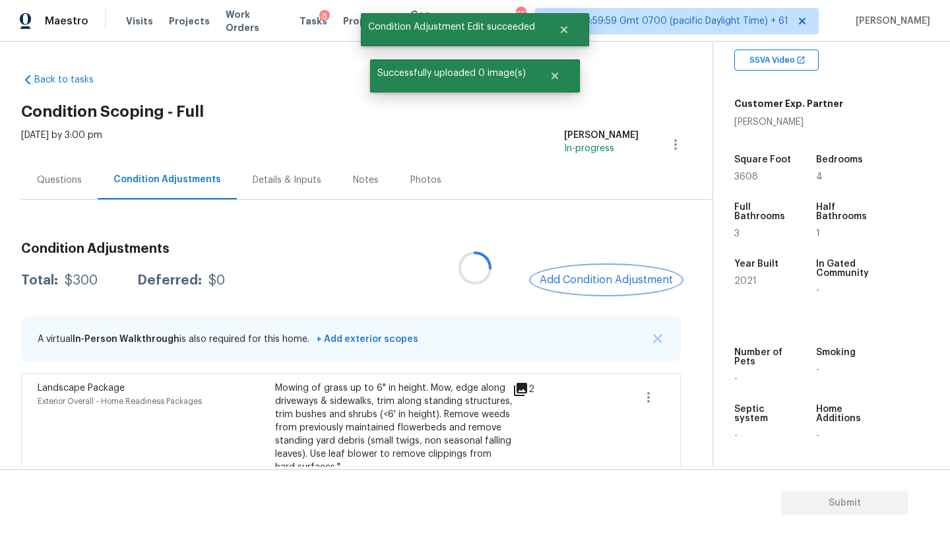
click at [617, 289] on button "Add Condition Adjustment" at bounding box center [606, 280] width 149 height 28
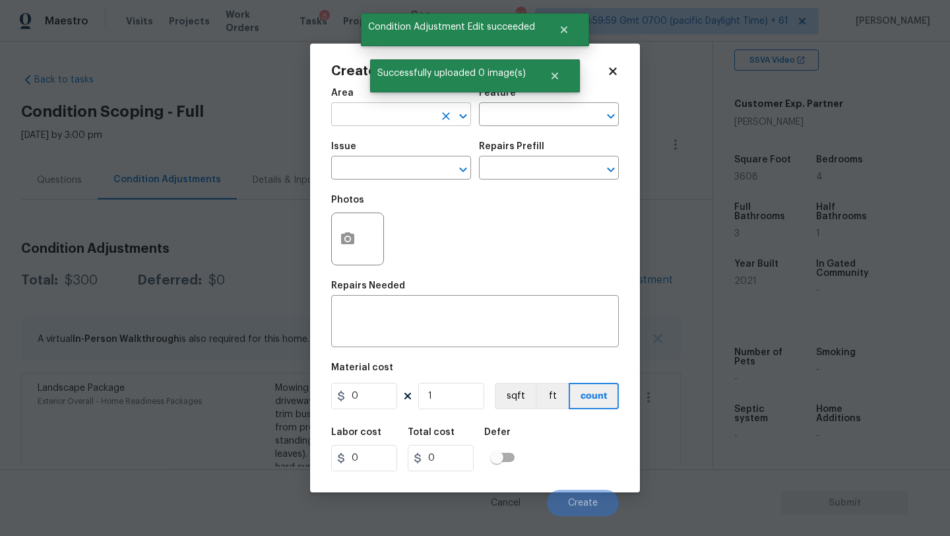
click at [391, 119] on input "text" at bounding box center [382, 116] width 103 height 20
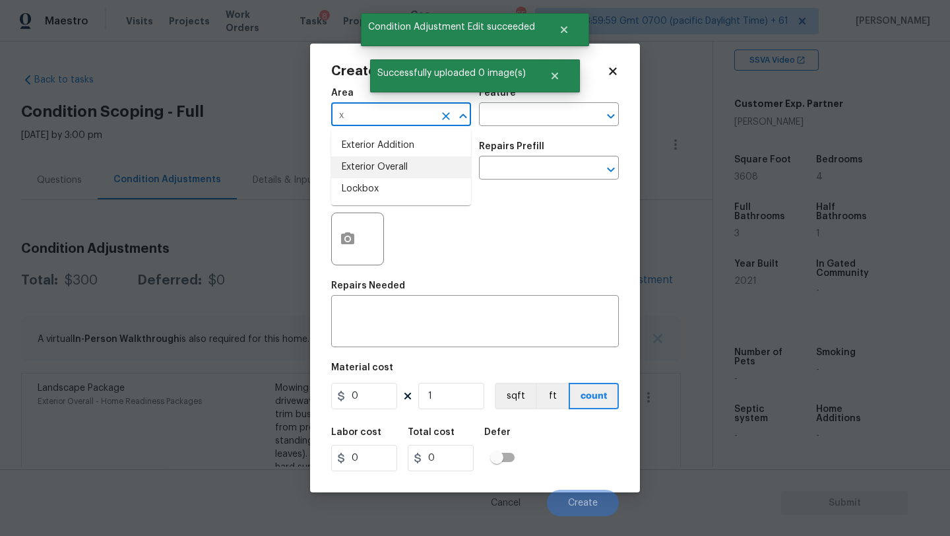
click at [391, 166] on li "Exterior Overall" at bounding box center [401, 167] width 140 height 22
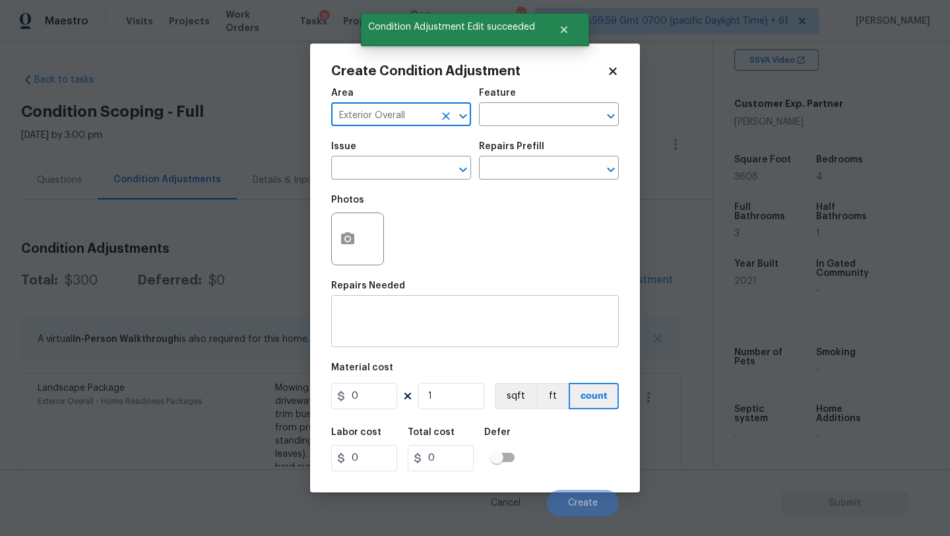
type input "Exterior Overall"
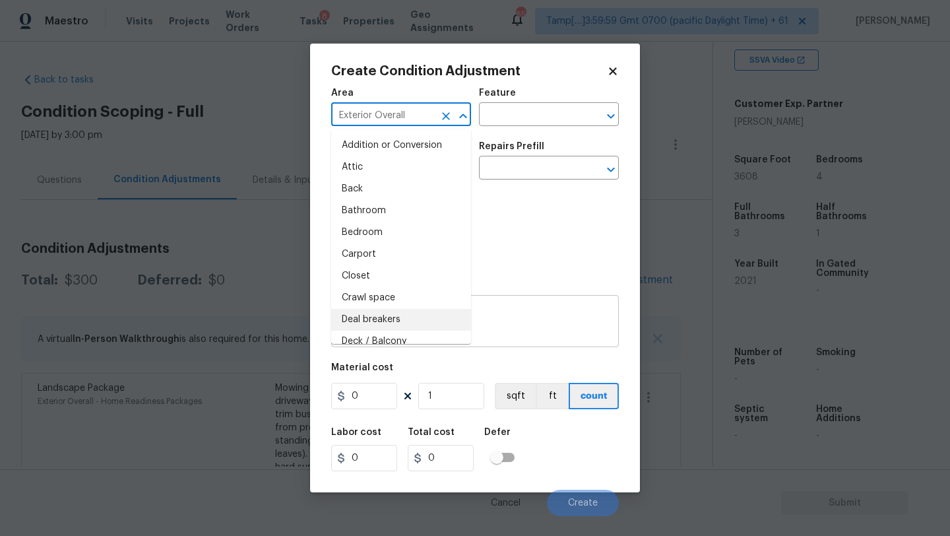
click at [486, 317] on textarea at bounding box center [475, 323] width 272 height 28
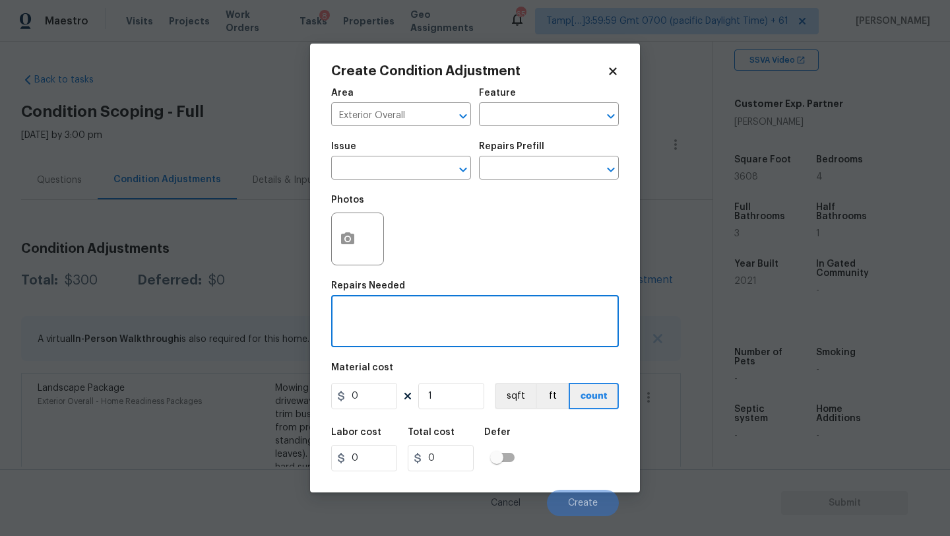
paste textarea "Pressure wash home, driveway, walkways/sidewalks and patio. Must use a surface …"
type textarea "Pressure wash home, driveway, walkways/sidewalks and patio. Must use a surface …"
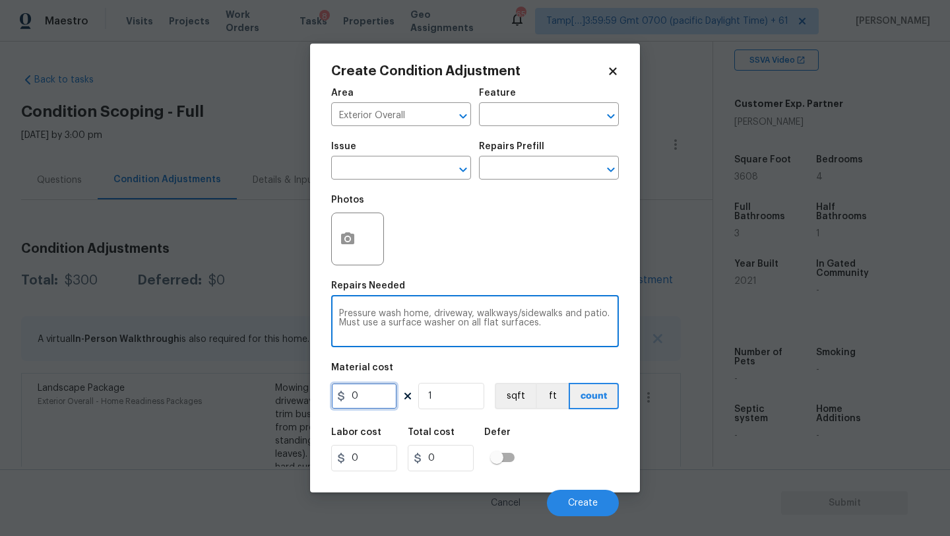
click at [376, 403] on input "0" at bounding box center [364, 396] width 66 height 26
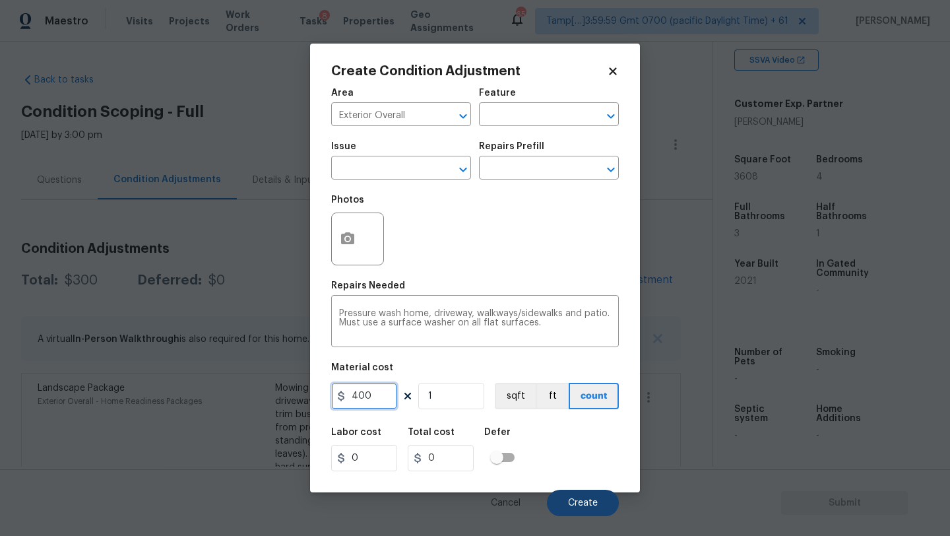
type input "400"
click at [583, 506] on span "Create" at bounding box center [583, 503] width 30 height 10
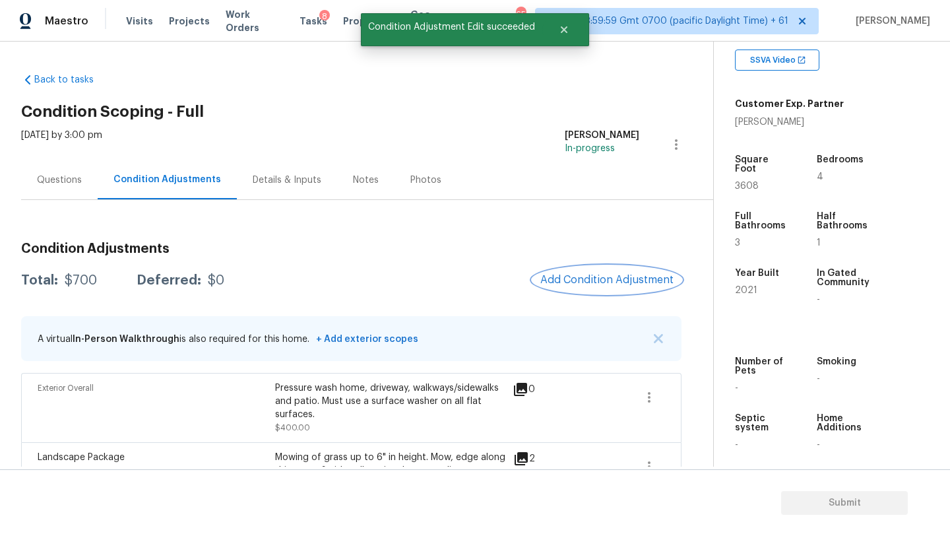
click at [595, 273] on button "Add Condition Adjustment" at bounding box center [607, 280] width 149 height 28
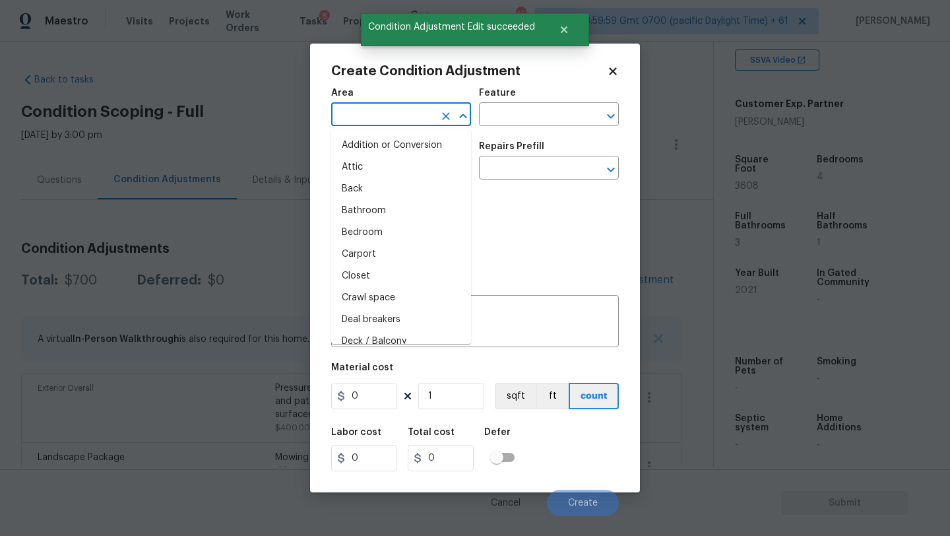
click at [389, 113] on input "text" at bounding box center [382, 116] width 103 height 20
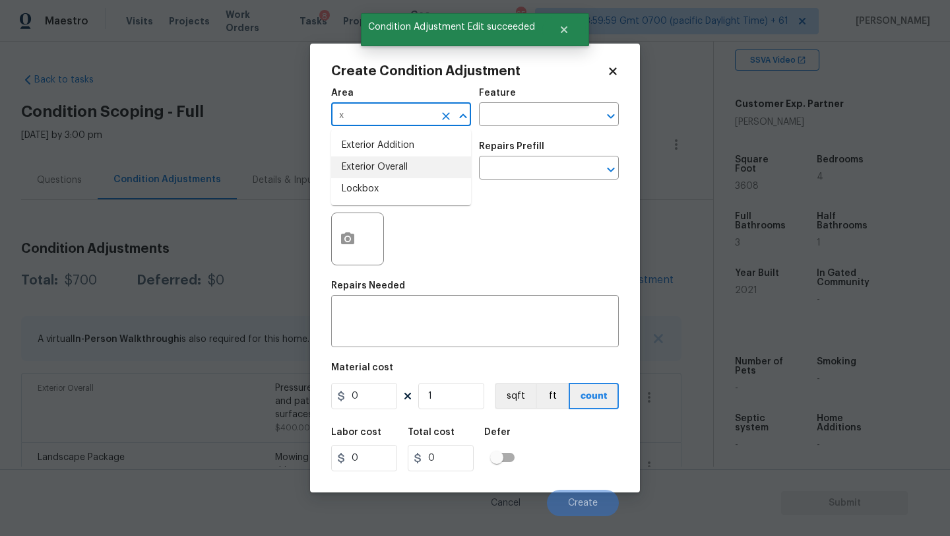
click at [393, 166] on li "Exterior Overall" at bounding box center [401, 167] width 140 height 22
type input "Exterior Overall"
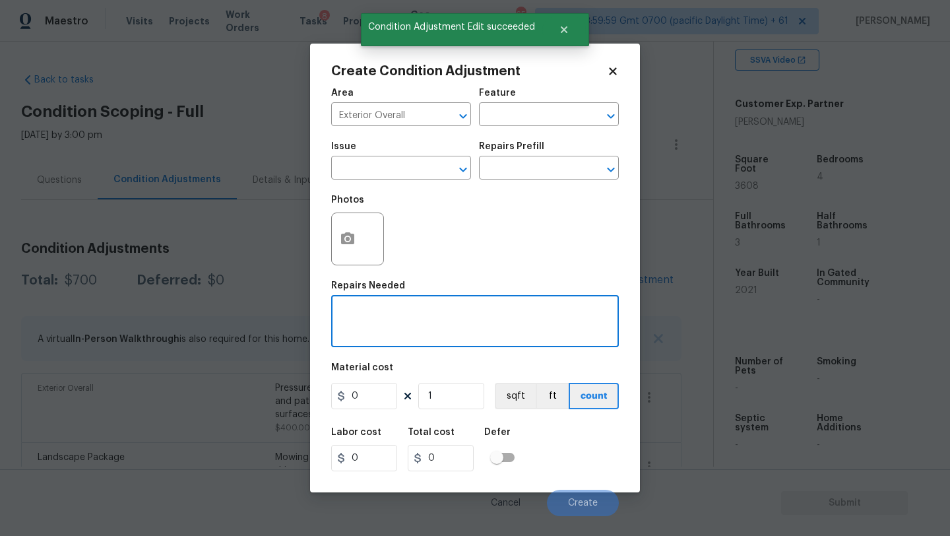
click at [393, 323] on textarea at bounding box center [475, 323] width 272 height 28
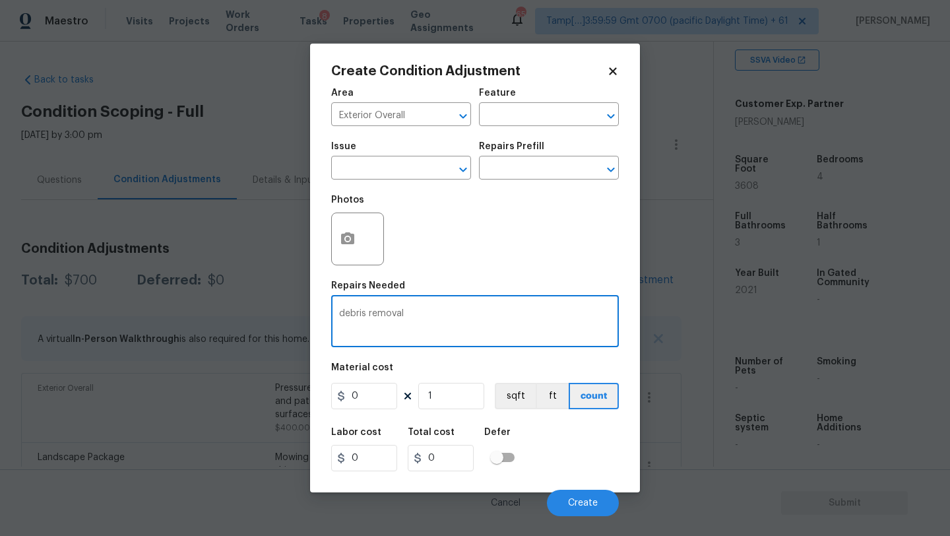
type textarea "debris removal"
click at [369, 396] on input "0" at bounding box center [364, 396] width 66 height 26
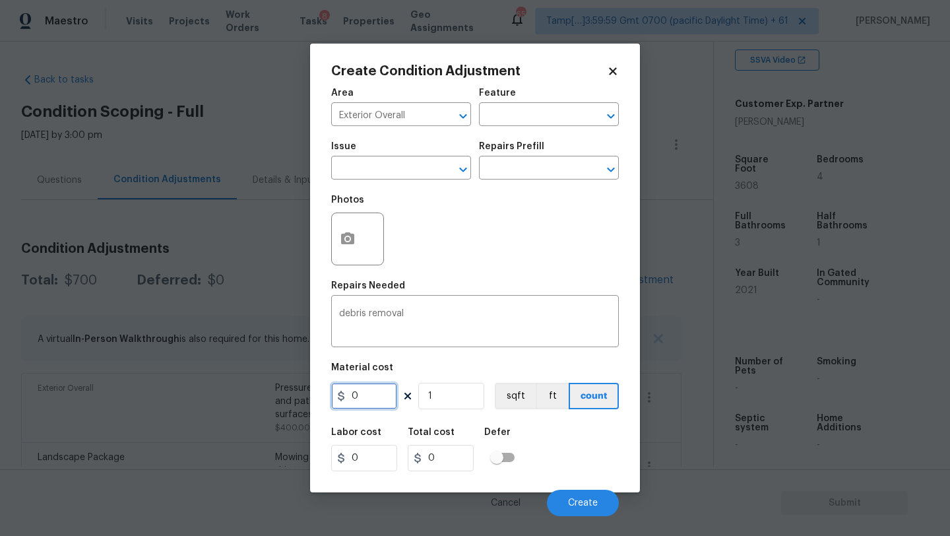
click at [369, 396] on input "0" at bounding box center [364, 396] width 66 height 26
type input "200"
click at [585, 498] on button "Create" at bounding box center [583, 503] width 72 height 26
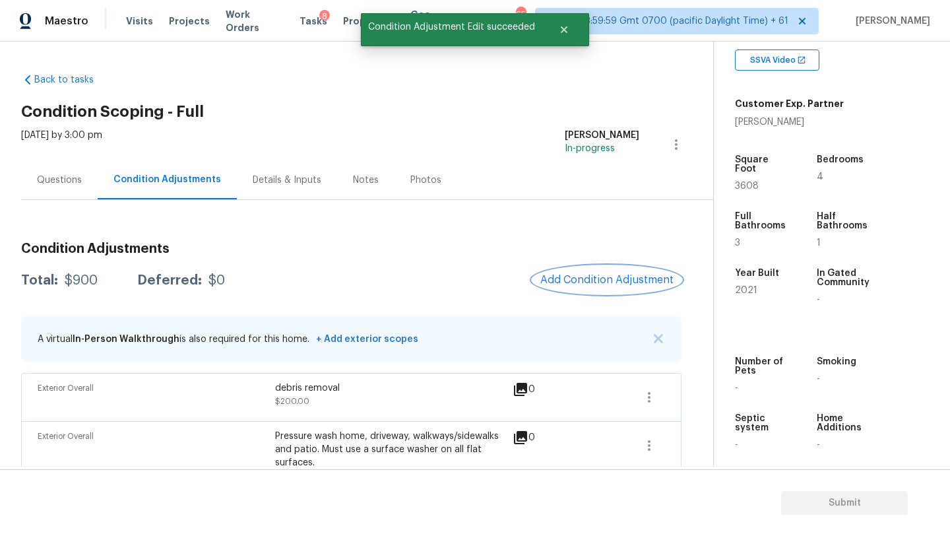
click at [617, 284] on span "Add Condition Adjustment" at bounding box center [606, 280] width 133 height 12
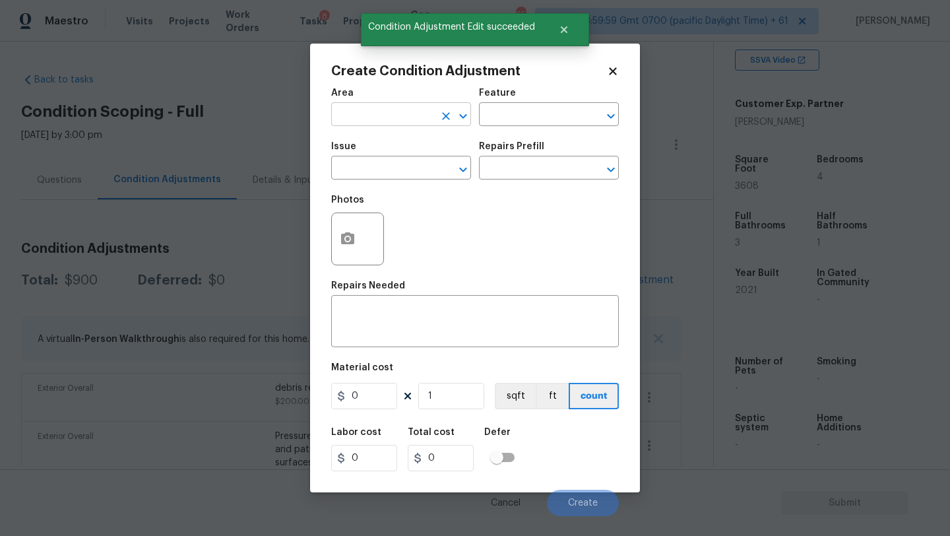
click at [395, 116] on input "text" at bounding box center [382, 116] width 103 height 20
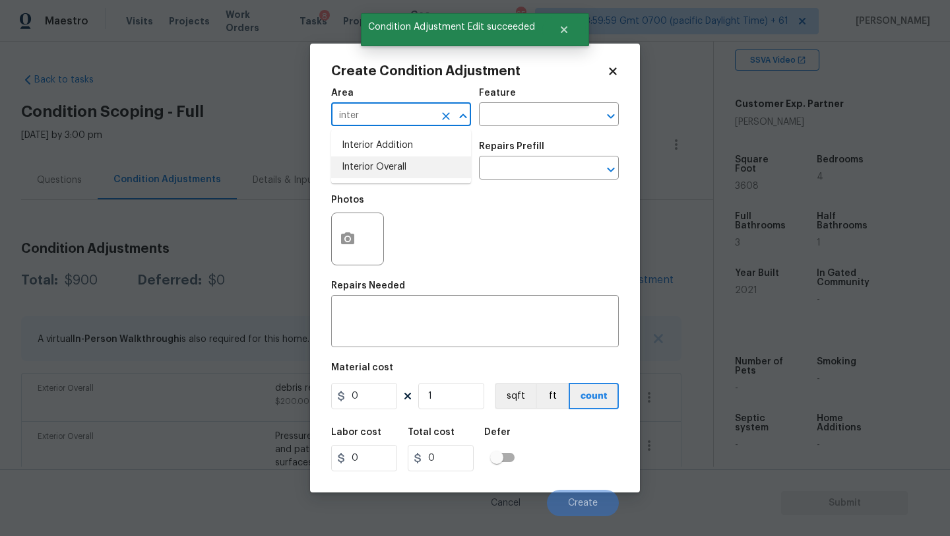
click at [403, 170] on li "Interior Overall" at bounding box center [401, 167] width 140 height 22
type input "Interior Overall"
click at [558, 105] on figure "Feature ​" at bounding box center [549, 107] width 140 height 38
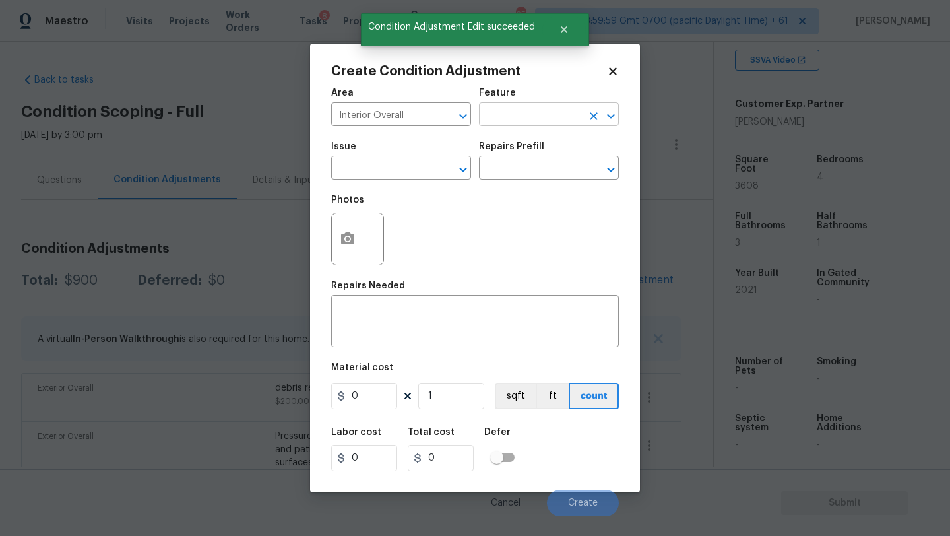
click at [558, 106] on input "text" at bounding box center [530, 116] width 103 height 20
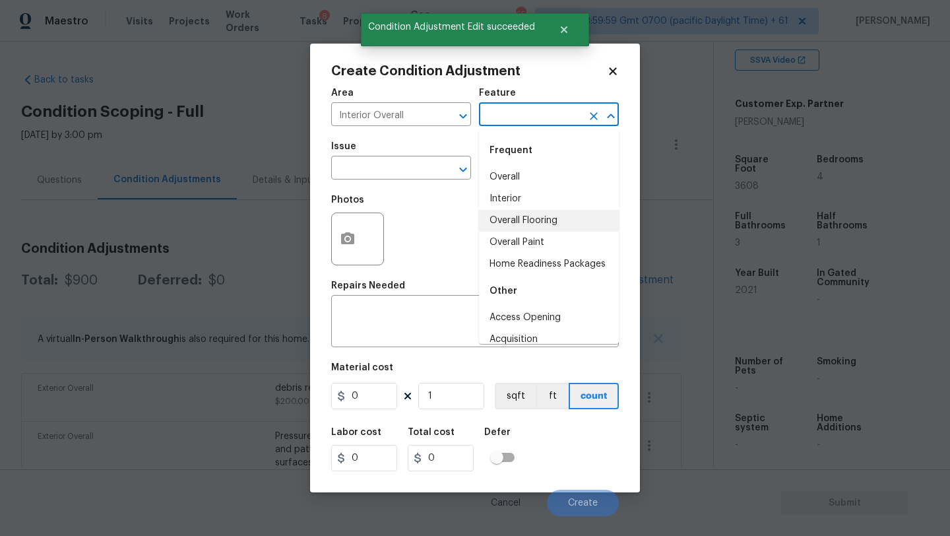
click at [521, 220] on li "Overall Flooring" at bounding box center [549, 221] width 140 height 22
type input "Overall Flooring"
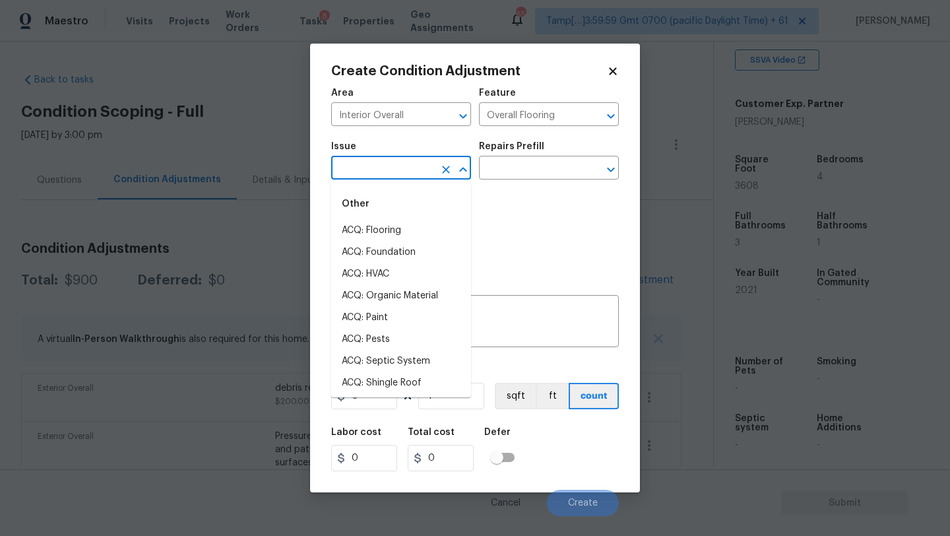
click at [385, 173] on input "text" at bounding box center [382, 169] width 103 height 20
click at [386, 226] on li "ACQ: Flooring" at bounding box center [401, 231] width 140 height 22
type input "ACQ: Flooring"
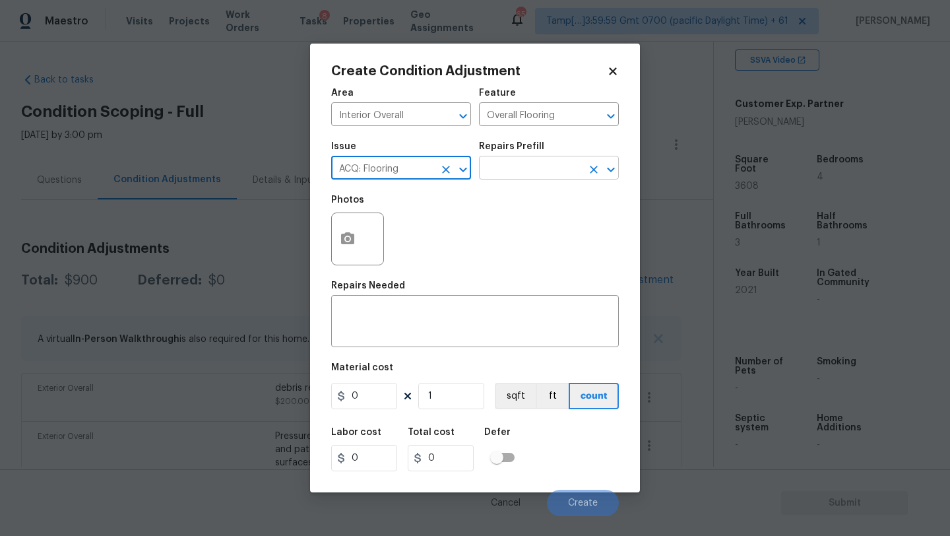
click at [527, 171] on input "text" at bounding box center [530, 169] width 103 height 20
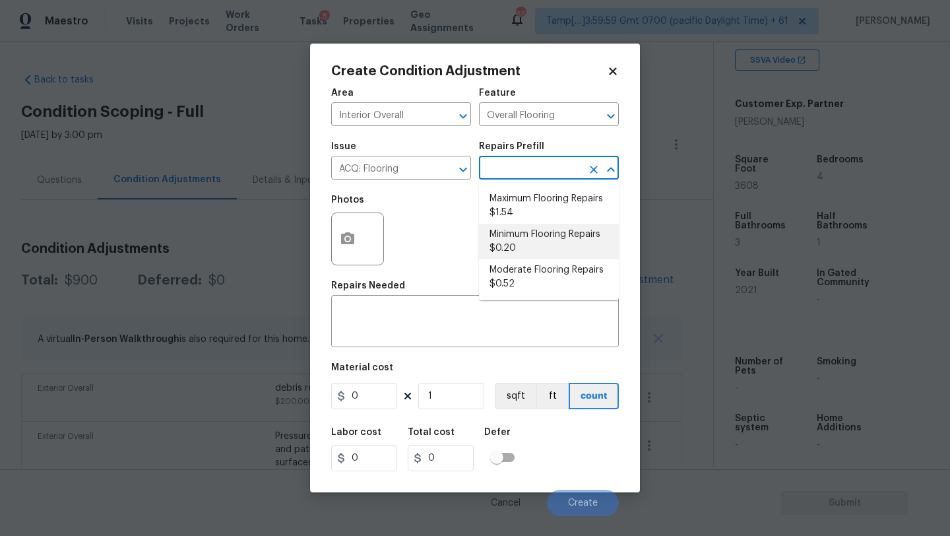
click at [528, 240] on li "Minimum Flooring Repairs $0.20" at bounding box center [549, 242] width 140 height 36
type input "Acquisition"
type textarea "Acquisition Scope: Minimum flooring repairs"
type input "0.2"
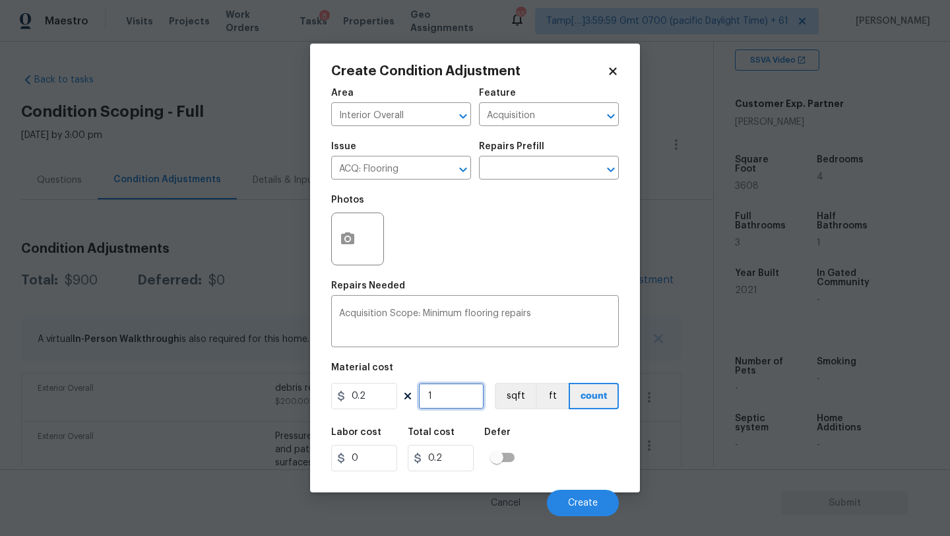
click at [473, 395] on input "1" at bounding box center [451, 396] width 66 height 26
type input "3"
type input "0.6"
type input "36"
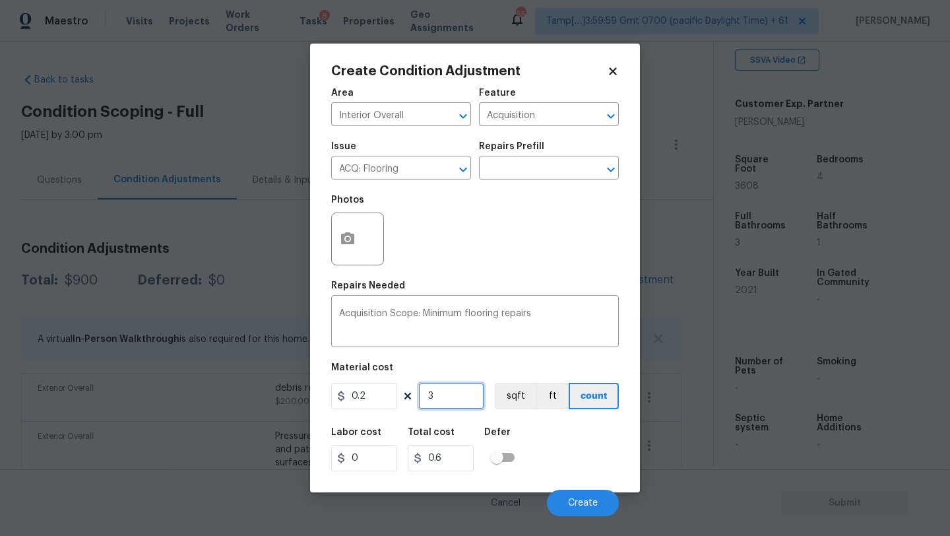
type input "7.2"
type input "360"
type input "72"
type input "3608"
type input "721.6"
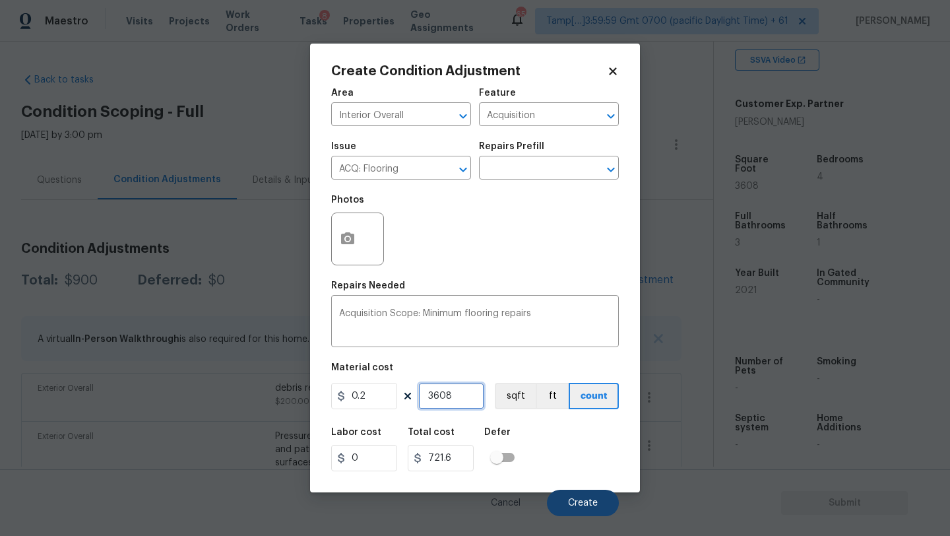
type input "3608"
click at [579, 503] on span "Create" at bounding box center [583, 503] width 30 height 10
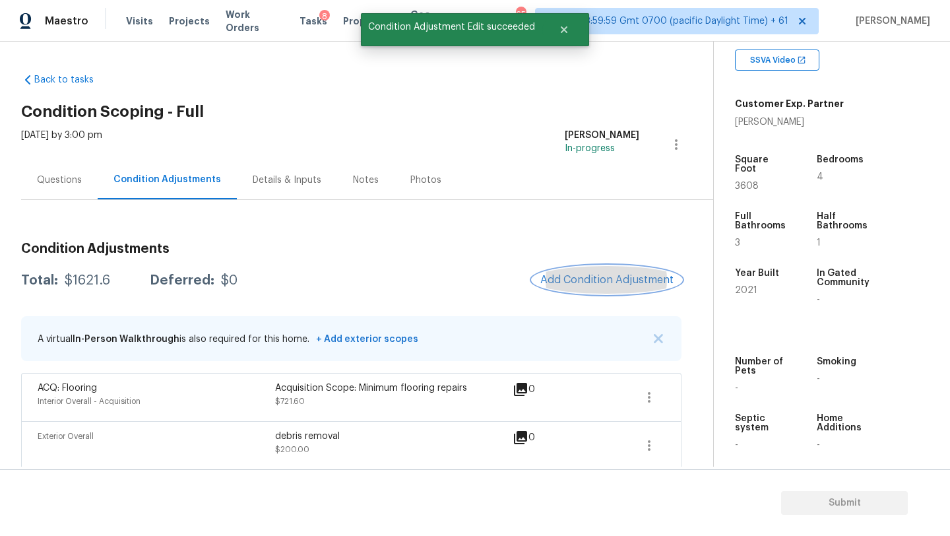
click at [604, 286] on span "Add Condition Adjustment" at bounding box center [606, 280] width 133 height 12
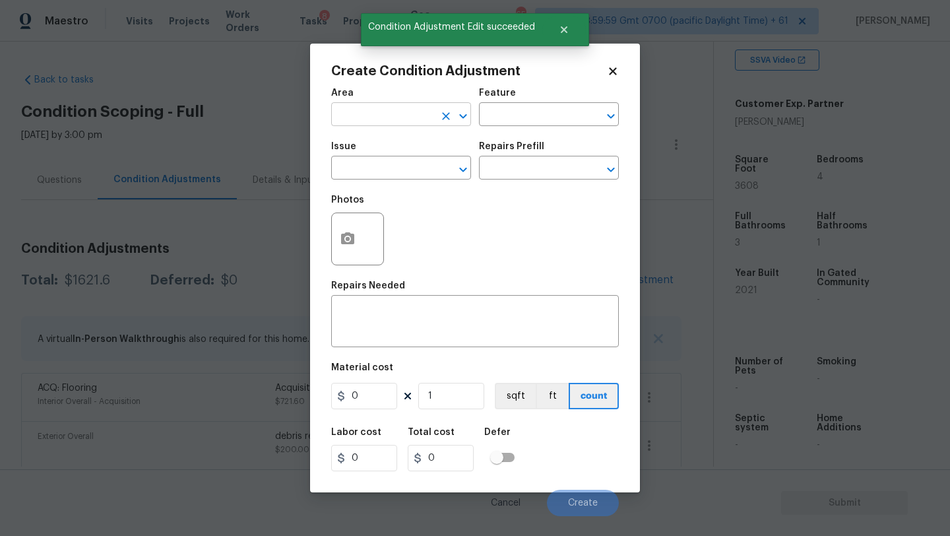
click at [341, 125] on input "text" at bounding box center [382, 116] width 103 height 20
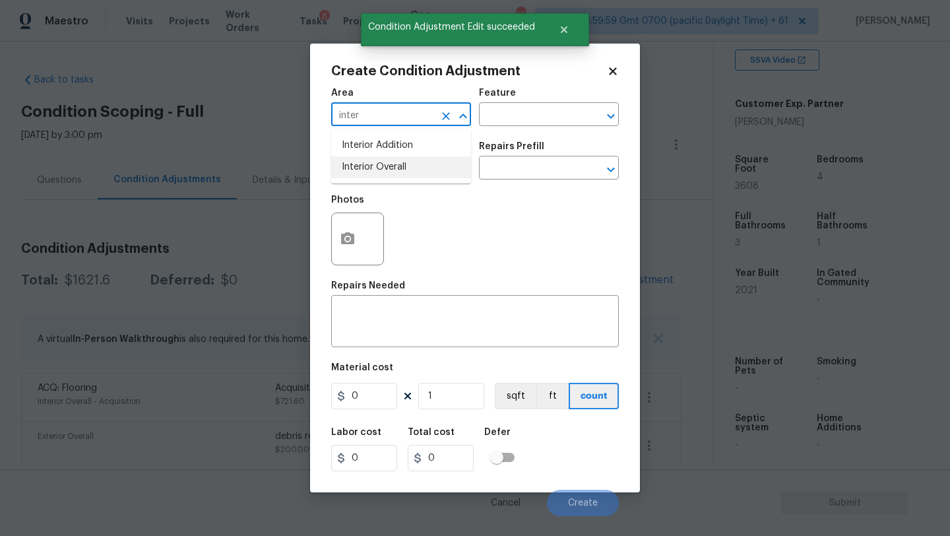
click at [353, 174] on li "Interior Overall" at bounding box center [401, 167] width 140 height 22
type input "Interior Overall"
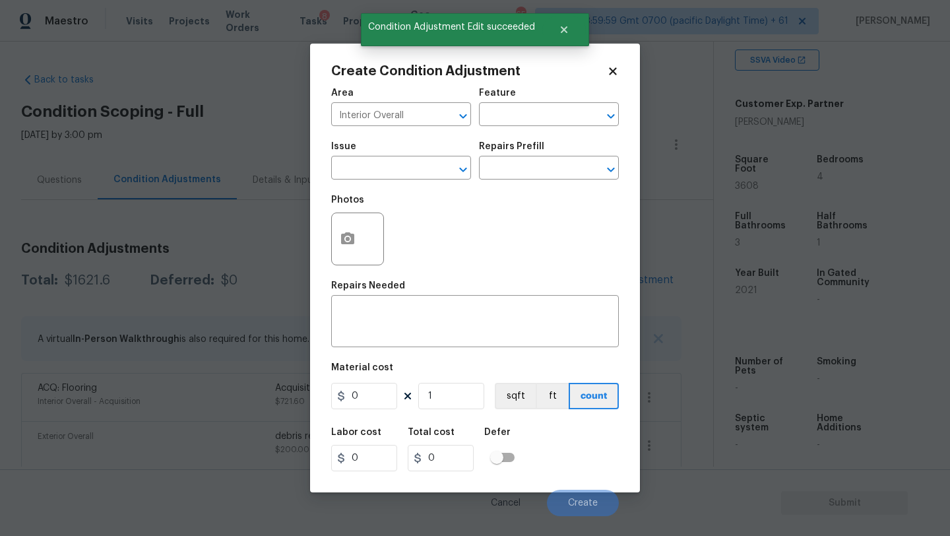
click at [516, 126] on div "Area Interior Overall ​ Feature ​" at bounding box center [475, 107] width 288 height 53
click at [517, 123] on input "text" at bounding box center [530, 116] width 103 height 20
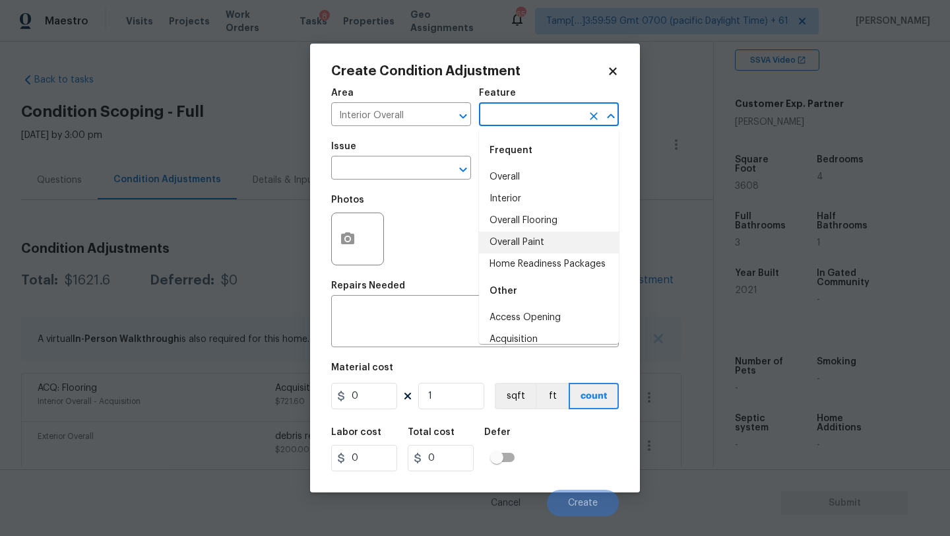
click at [517, 247] on li "Overall Paint" at bounding box center [549, 243] width 140 height 22
type input "Overall Paint"
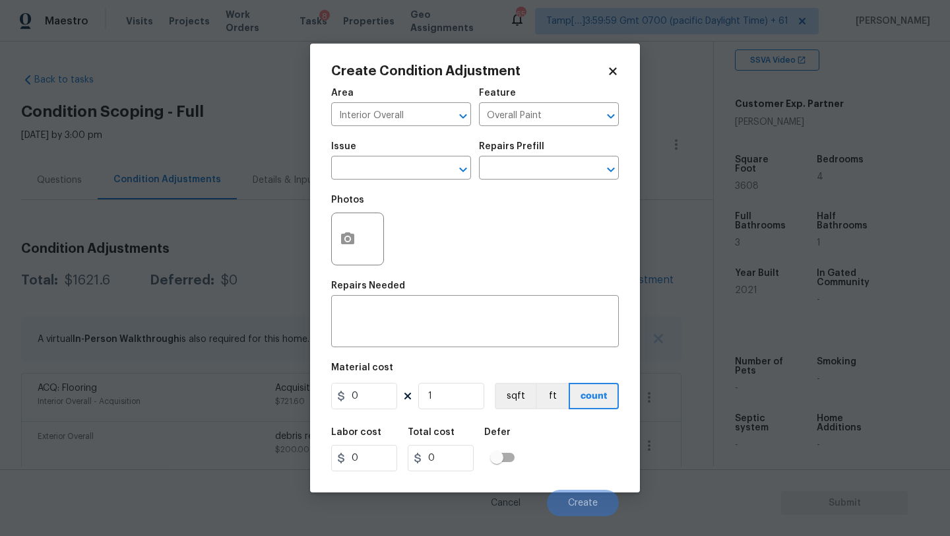
click at [385, 154] on div "Issue" at bounding box center [401, 150] width 140 height 17
click at [385, 159] on input "text" at bounding box center [382, 169] width 103 height 20
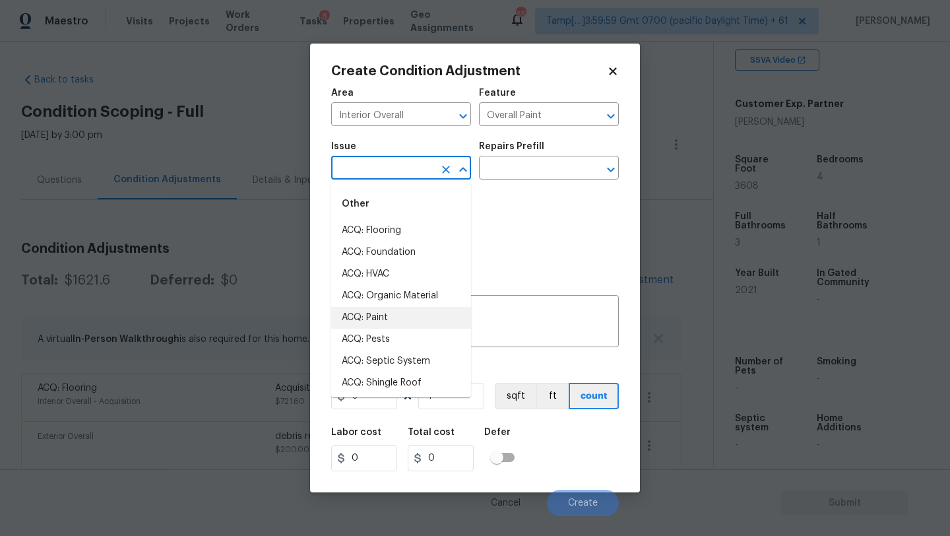
click at [385, 316] on li "ACQ: Paint" at bounding box center [401, 318] width 140 height 22
type input "ACQ: Paint"
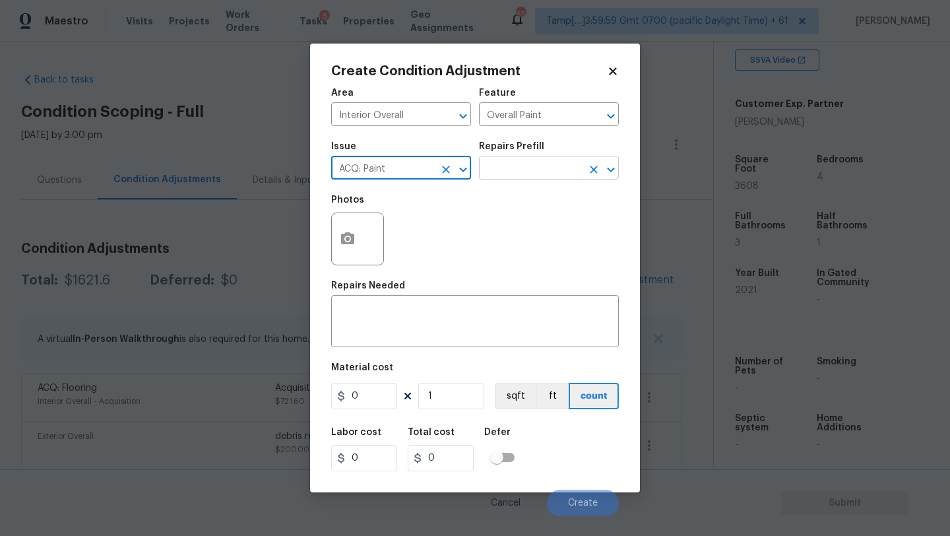
click at [532, 164] on input "text" at bounding box center [530, 169] width 103 height 20
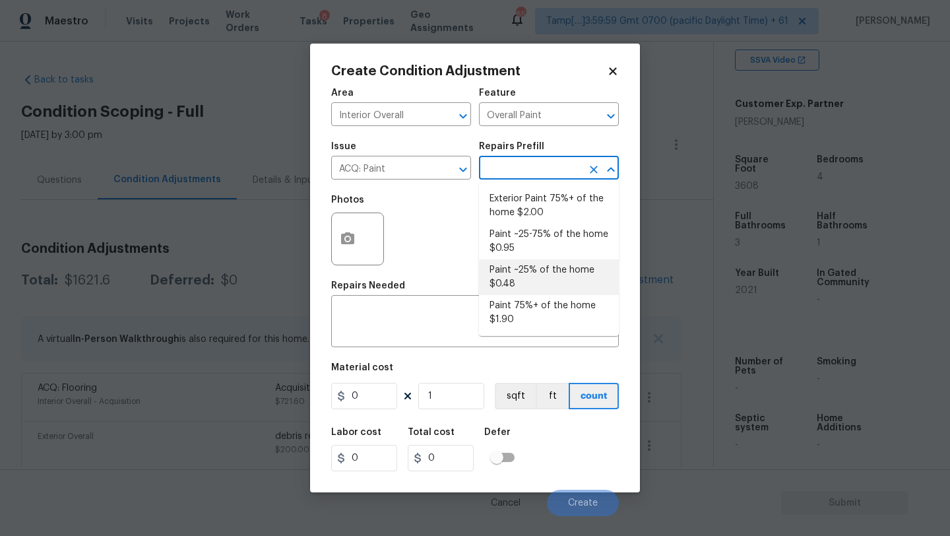
click at [523, 279] on li "Paint ~25% of the home $0.48" at bounding box center [549, 277] width 140 height 36
type input "Acquisition"
type textarea "Acquisition Scope: ~25% of the home needs interior paint"
type input "0.48"
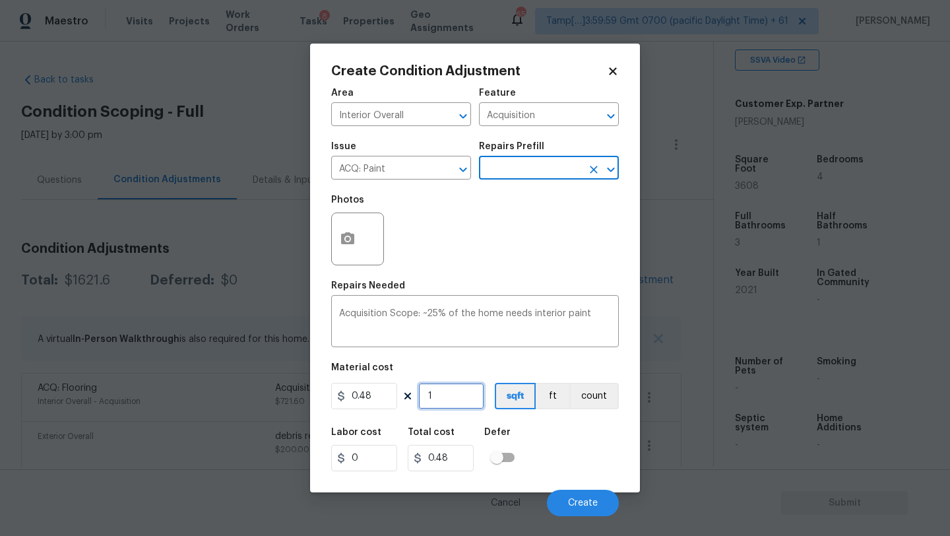
click at [473, 391] on input "1" at bounding box center [451, 396] width 66 height 26
type input "3"
type input "1.44"
type input "36"
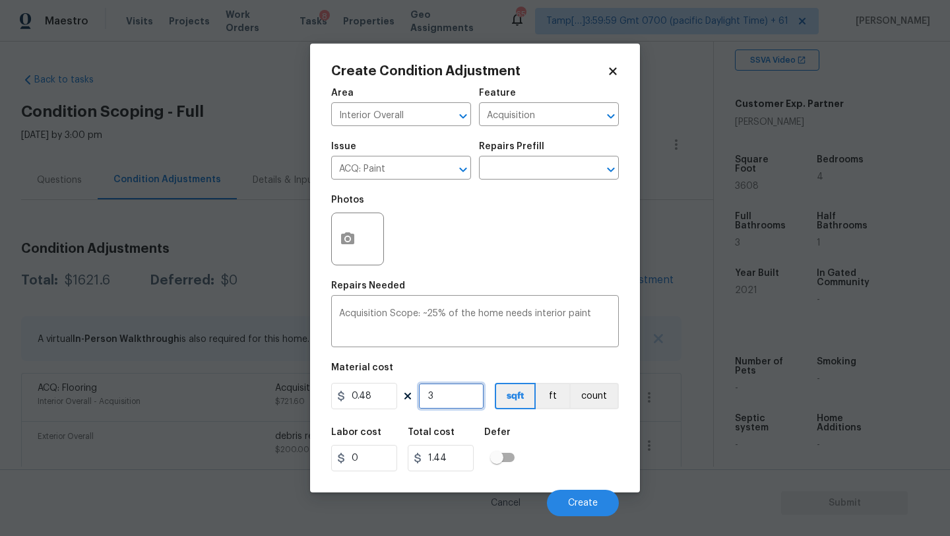
type input "17.28"
type input "360"
type input "172.8"
type input "3608"
type input "1731.84"
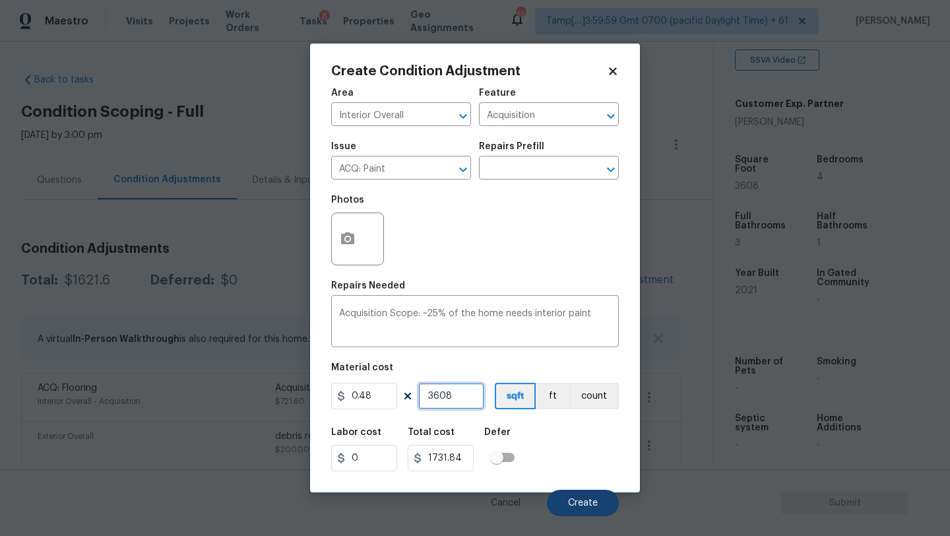
type input "3608"
click at [593, 495] on button "Create" at bounding box center [583, 503] width 72 height 26
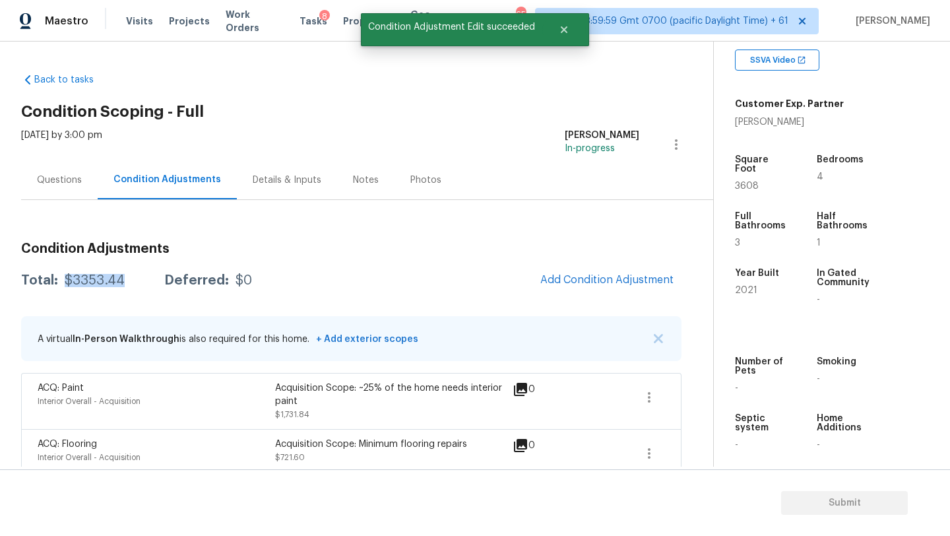
drag, startPoint x: 65, startPoint y: 280, endPoint x: 140, endPoint y: 280, distance: 75.2
click at [140, 280] on div "Total: $3353.44 Deferred: $0" at bounding box center [136, 280] width 231 height 13
copy div "$3353.44"
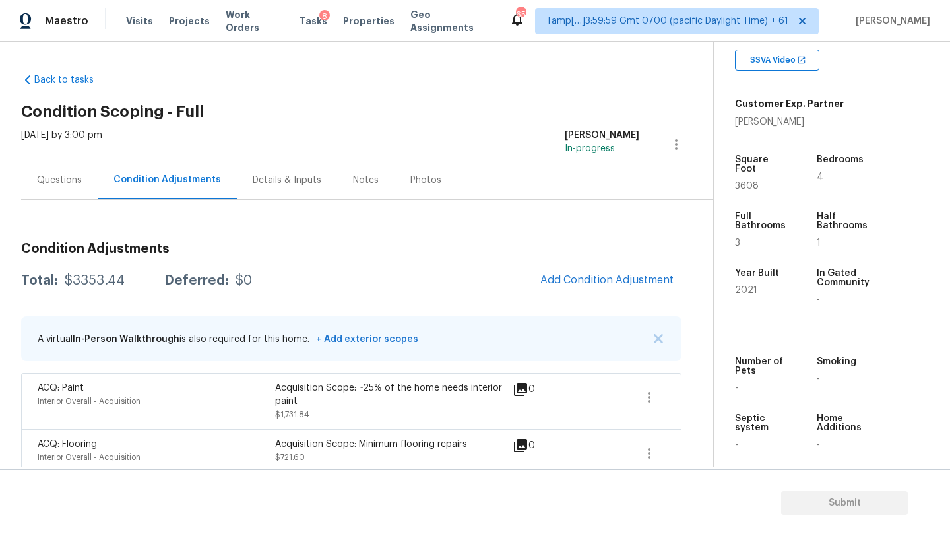
click at [55, 189] on div "Questions" at bounding box center [59, 179] width 77 height 39
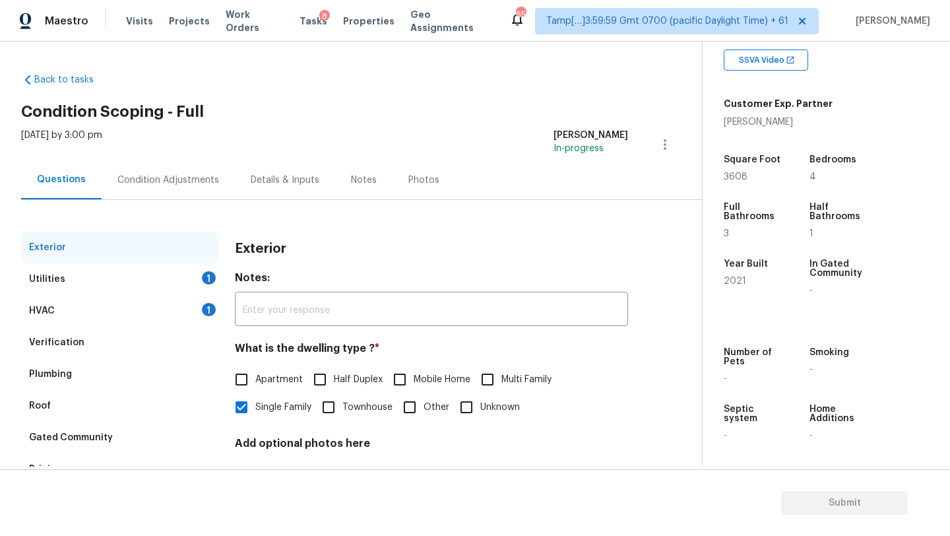
click at [135, 310] on div "HVAC 1" at bounding box center [120, 311] width 198 height 32
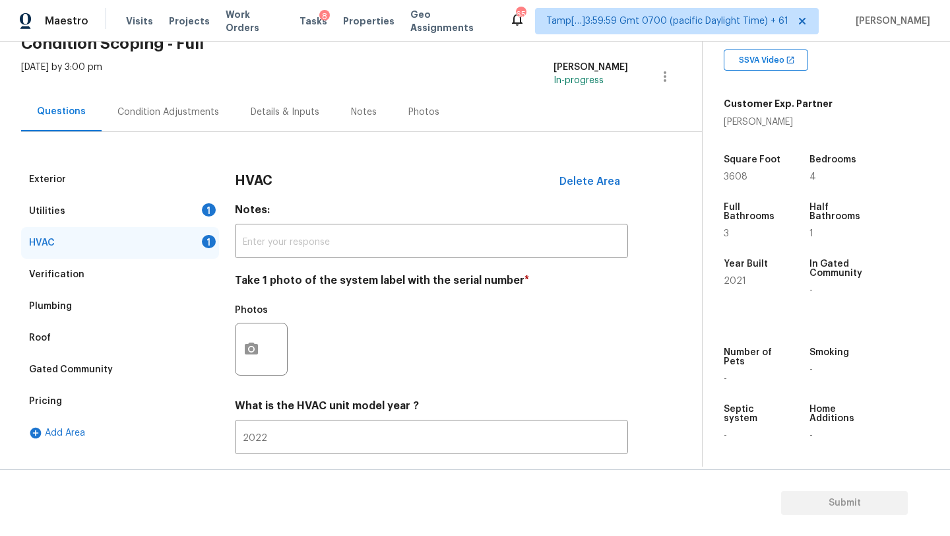
scroll to position [137, 0]
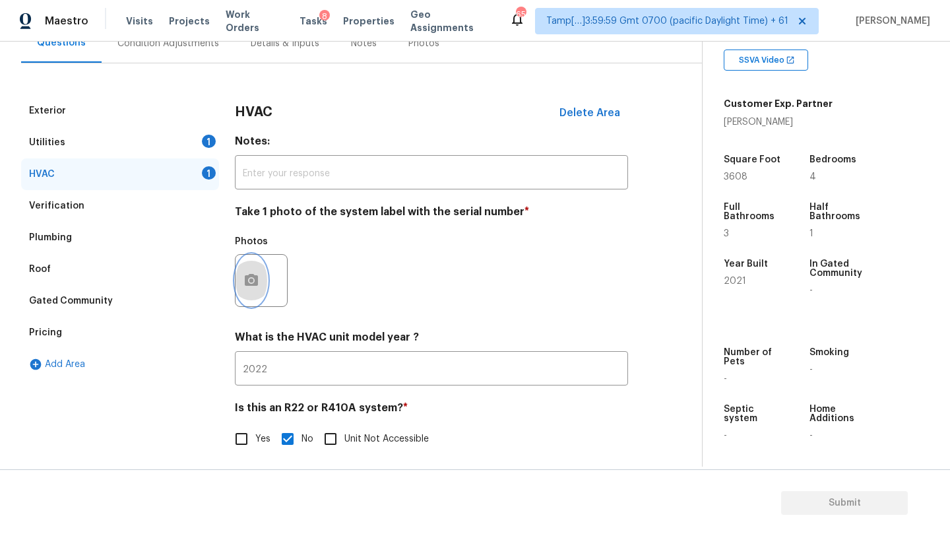
click at [256, 269] on button "button" at bounding box center [252, 280] width 32 height 51
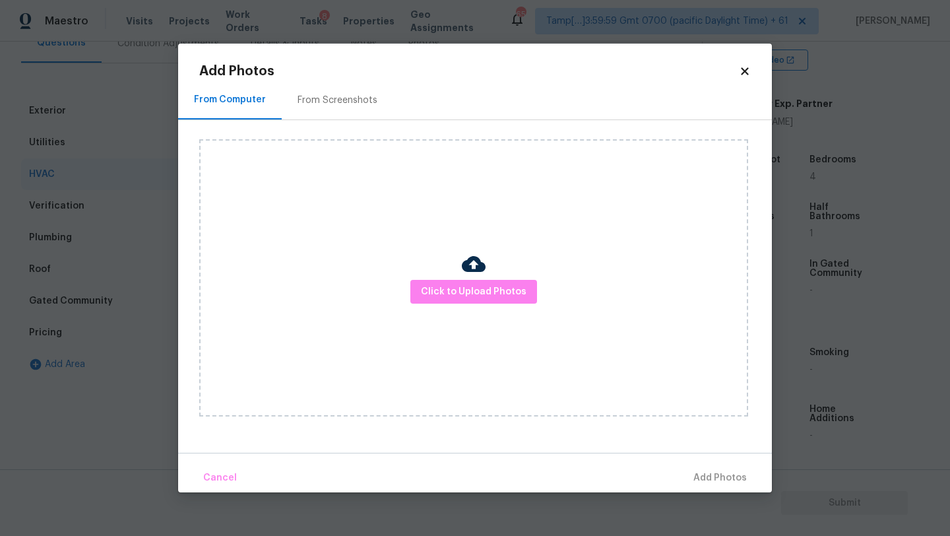
click at [331, 117] on div "From Screenshots" at bounding box center [338, 100] width 112 height 39
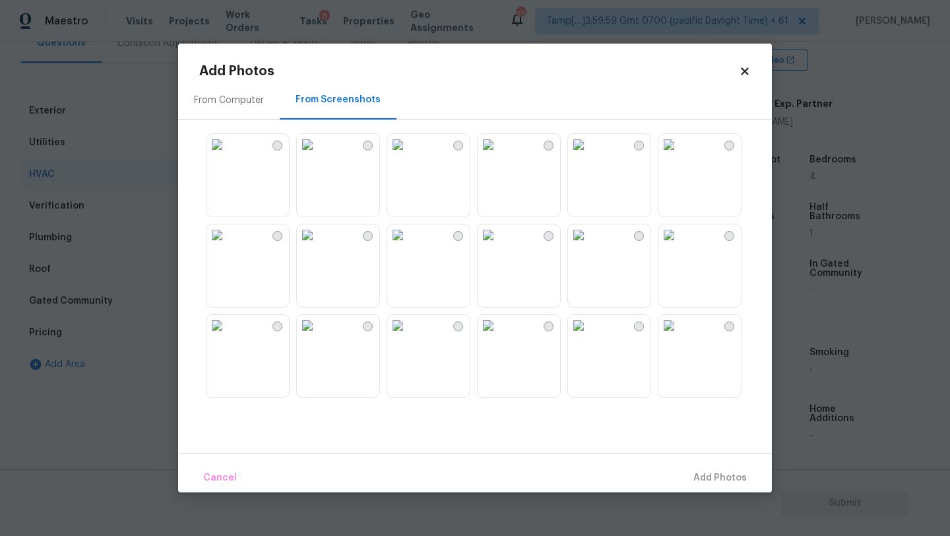
click at [318, 155] on img at bounding box center [307, 144] width 21 height 21
click at [694, 488] on button "Add 1 Photo(s)" at bounding box center [714, 478] width 76 height 28
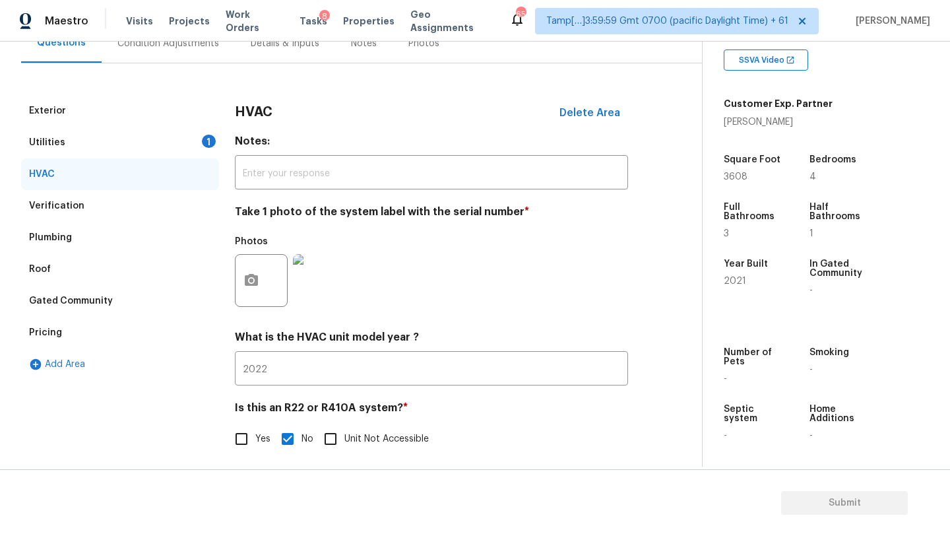
click at [135, 153] on div "Utilities 1" at bounding box center [120, 143] width 198 height 32
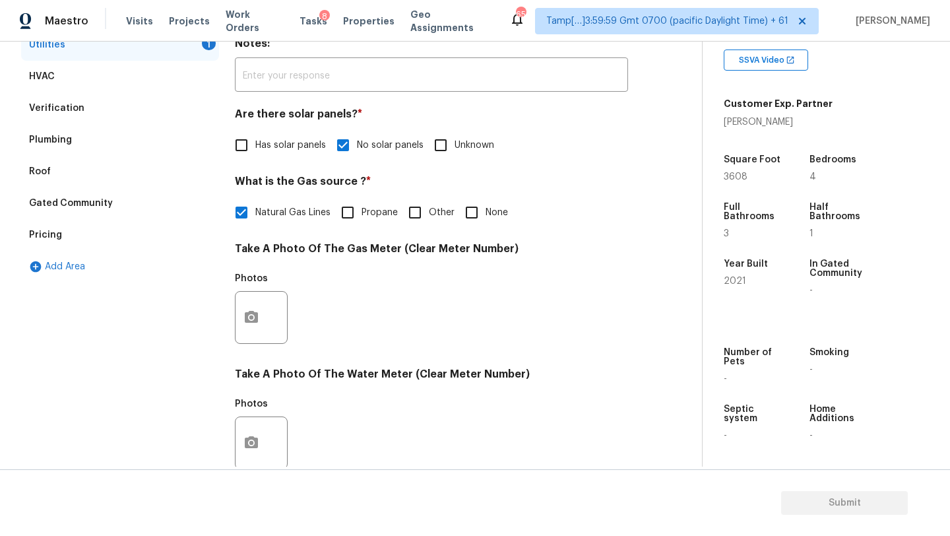
scroll to position [325, 0]
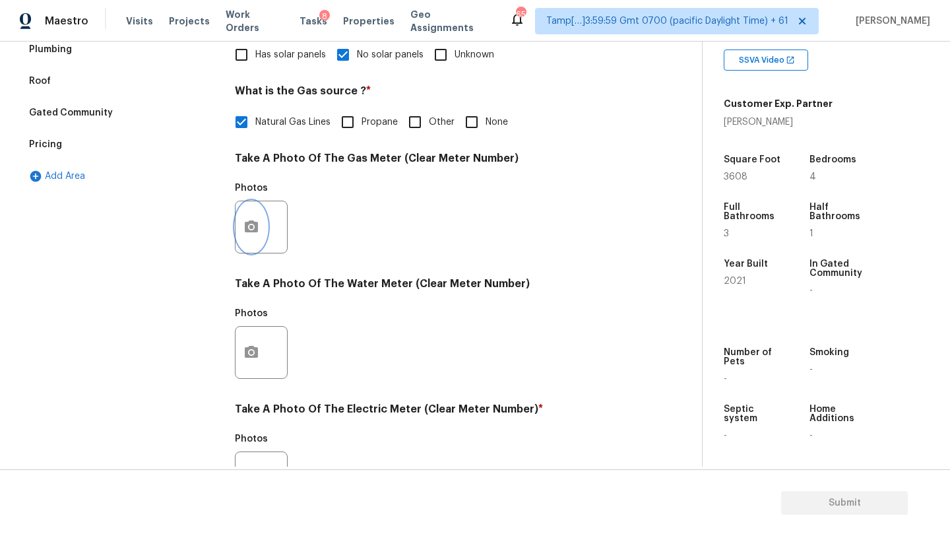
click at [245, 247] on button "button" at bounding box center [252, 226] width 32 height 51
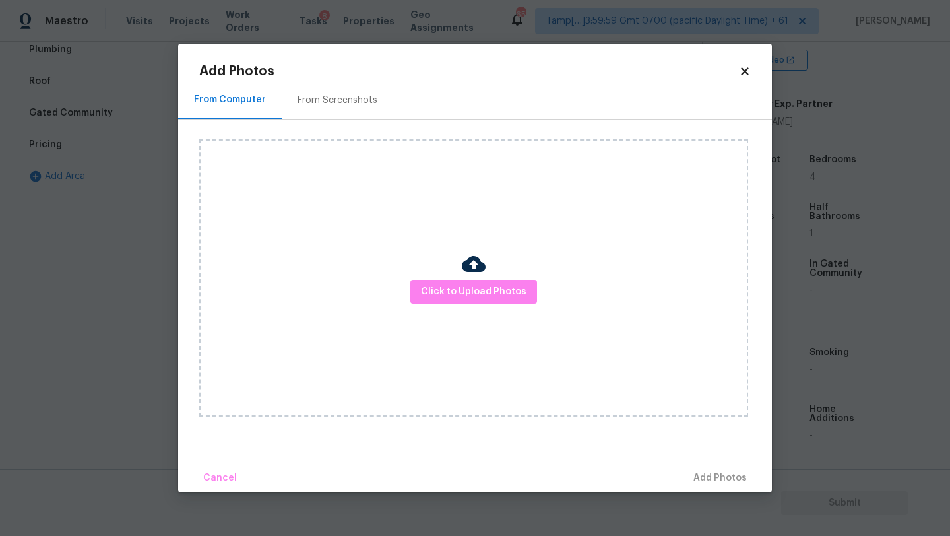
click at [346, 102] on div "From Screenshots" at bounding box center [338, 100] width 80 height 13
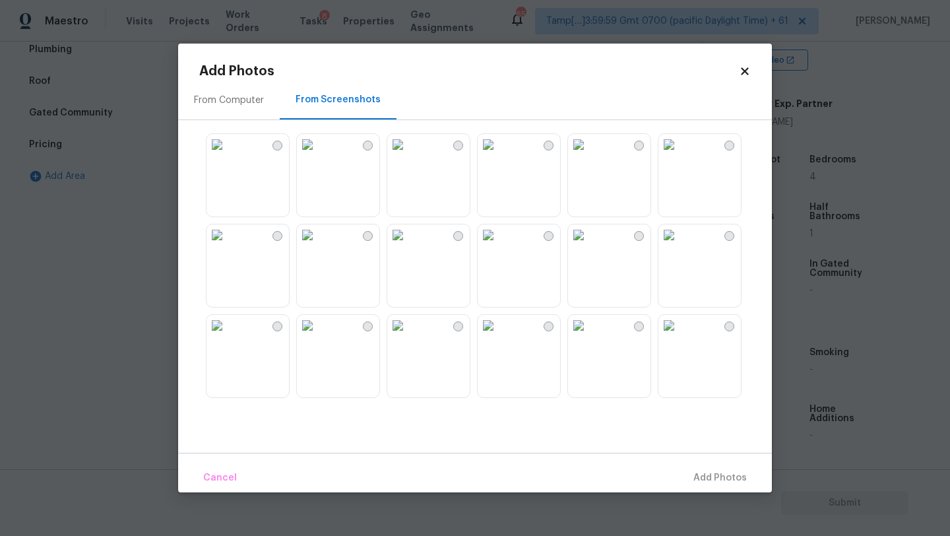
click at [318, 153] on img at bounding box center [307, 144] width 21 height 21
click at [694, 462] on div "Cancel Add 1 Photo(s)" at bounding box center [475, 473] width 594 height 40
click at [696, 471] on span "Add 1 Photo(s)" at bounding box center [714, 478] width 65 height 16
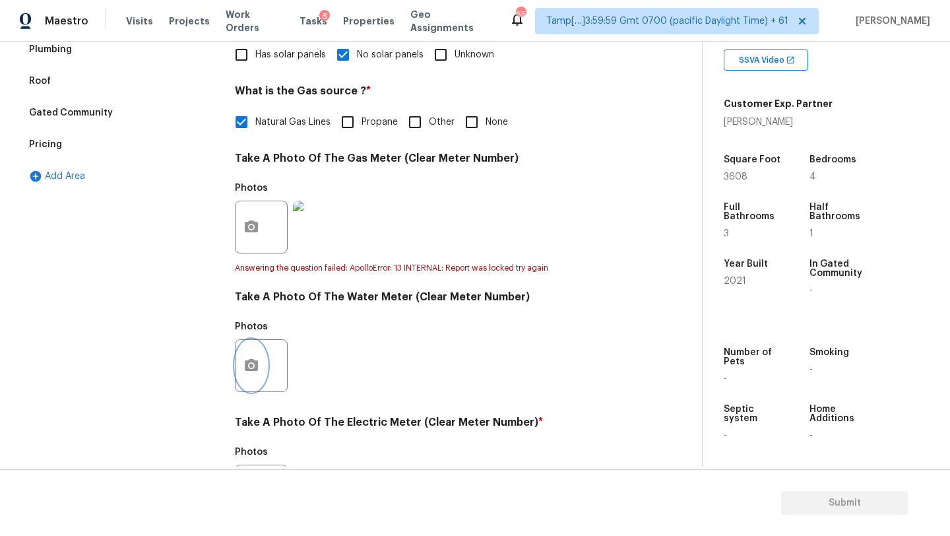
click at [247, 360] on icon "button" at bounding box center [252, 366] width 16 height 16
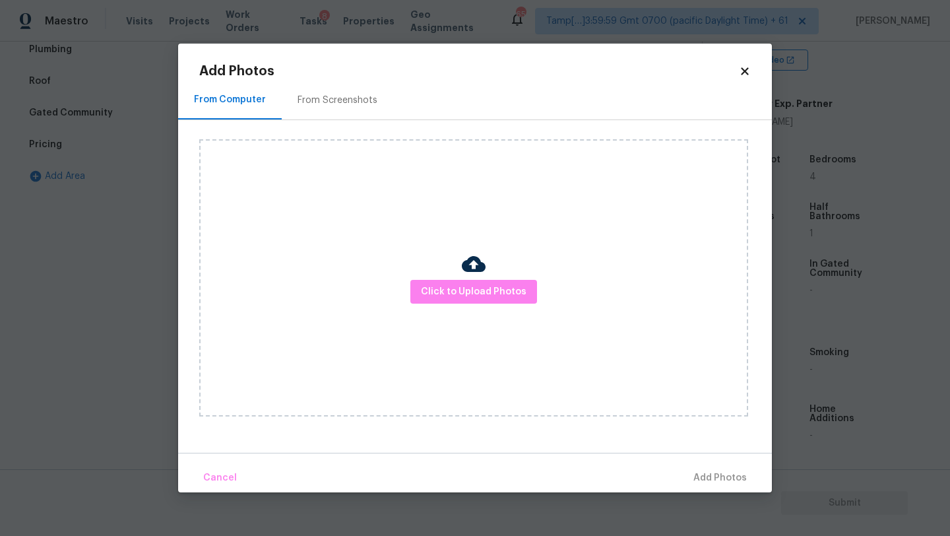
click at [346, 106] on div "From Screenshots" at bounding box center [338, 100] width 80 height 13
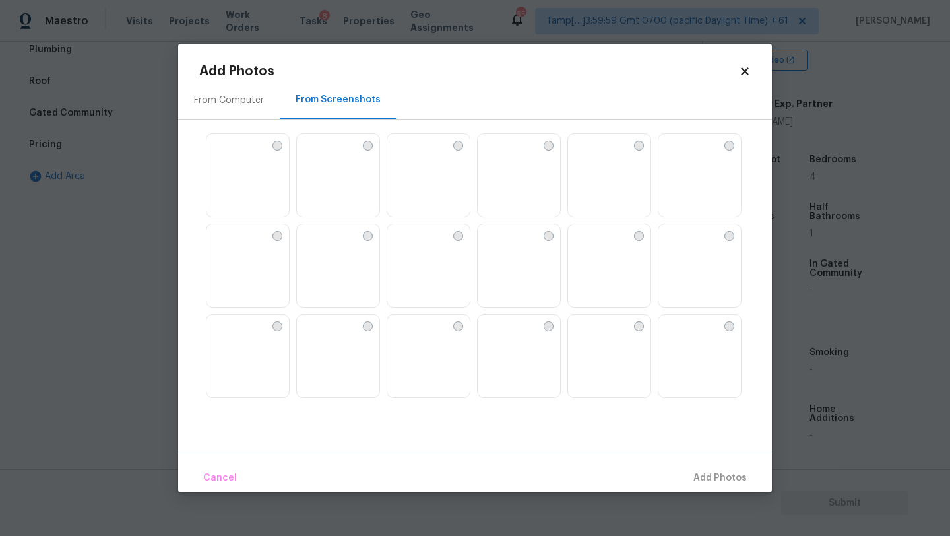
click at [329, 193] on img at bounding box center [338, 176] width 82 height 84
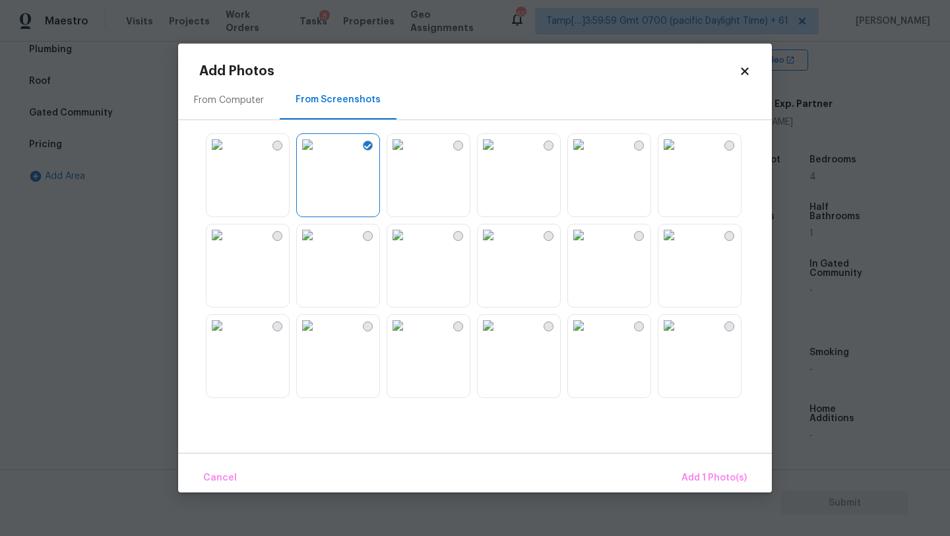
click at [694, 463] on div "Cancel Add 1 Photo(s)" at bounding box center [475, 473] width 594 height 40
click at [678, 474] on div "Cancel Add 1 Photo(s)" at bounding box center [475, 473] width 594 height 40
click at [685, 477] on span "Add 1 Photo(s)" at bounding box center [714, 478] width 65 height 16
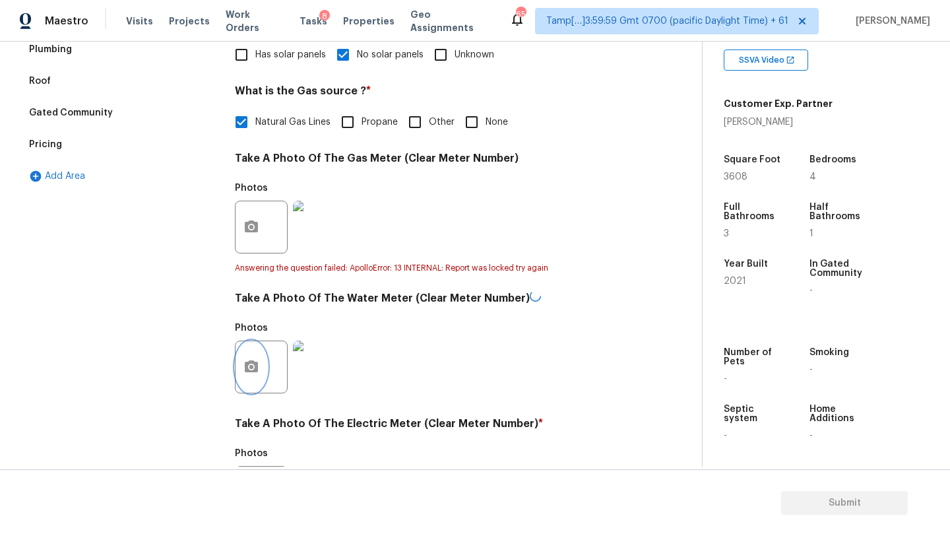
scroll to position [471, 0]
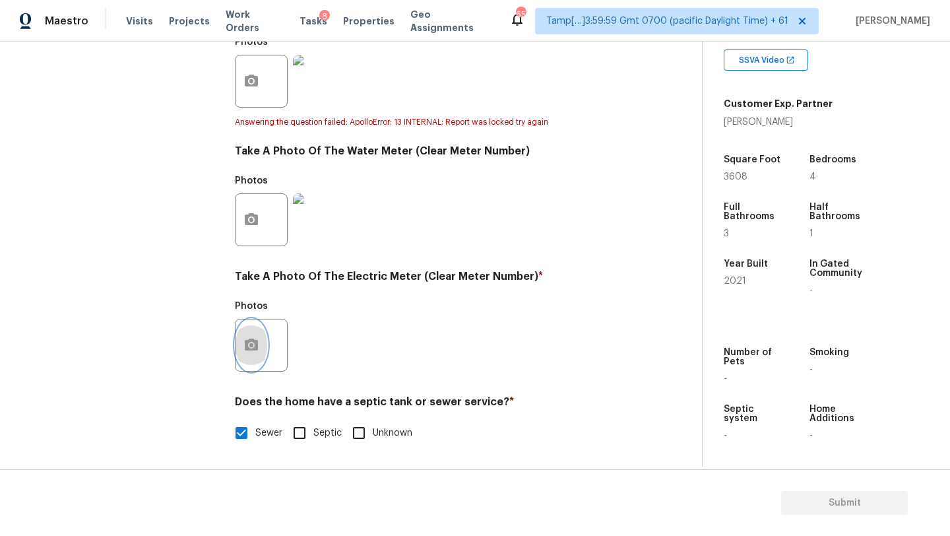
click at [259, 341] on button "button" at bounding box center [252, 344] width 32 height 51
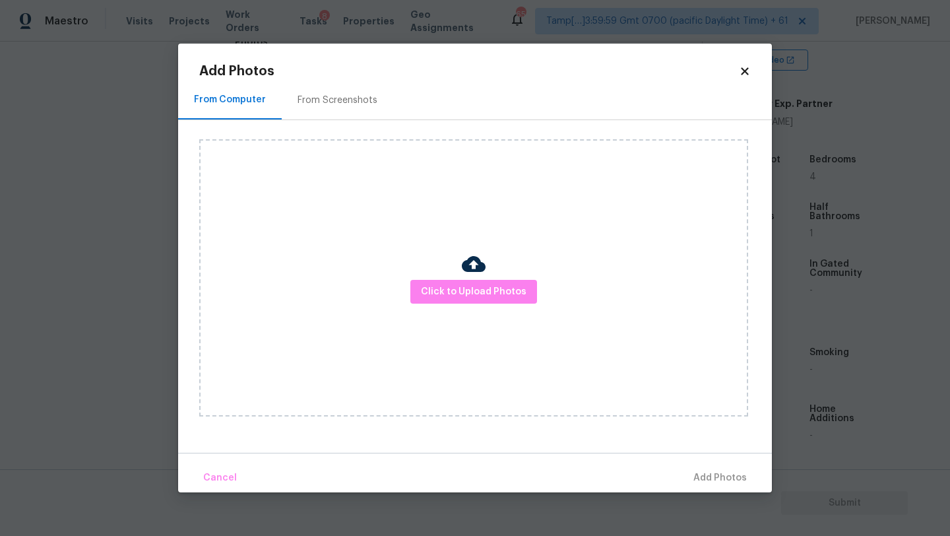
click at [329, 110] on div "From Screenshots" at bounding box center [338, 100] width 112 height 39
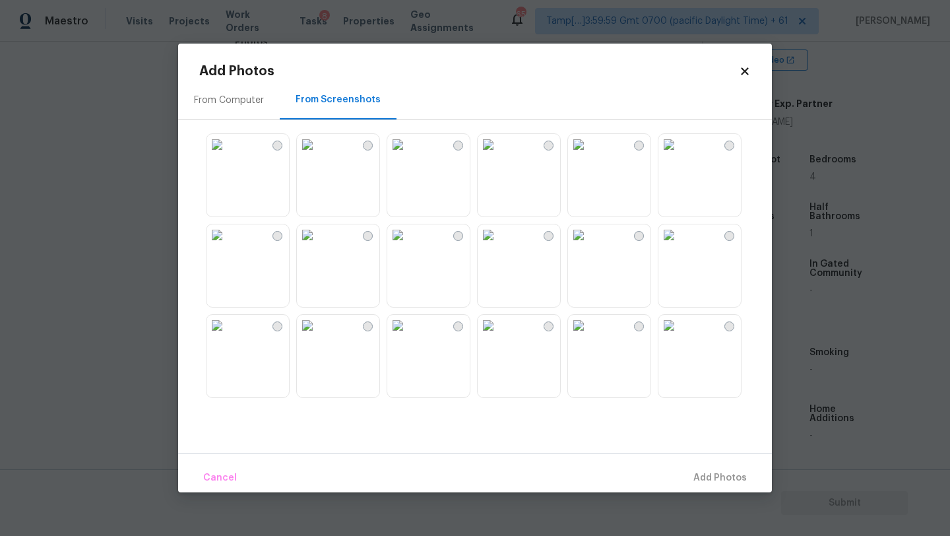
click at [318, 155] on img at bounding box center [307, 144] width 21 height 21
click at [696, 469] on button "Add 1 Photo(s)" at bounding box center [714, 478] width 76 height 28
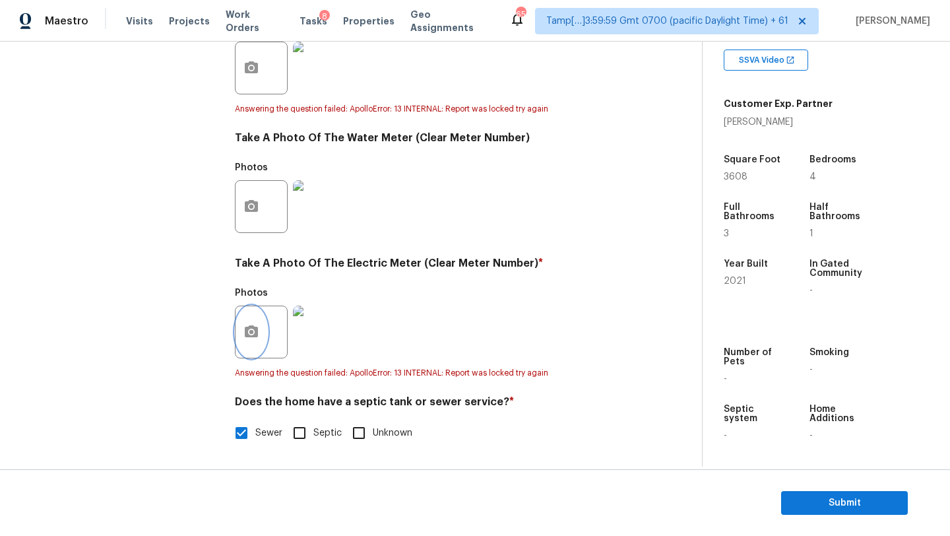
scroll to position [90, 0]
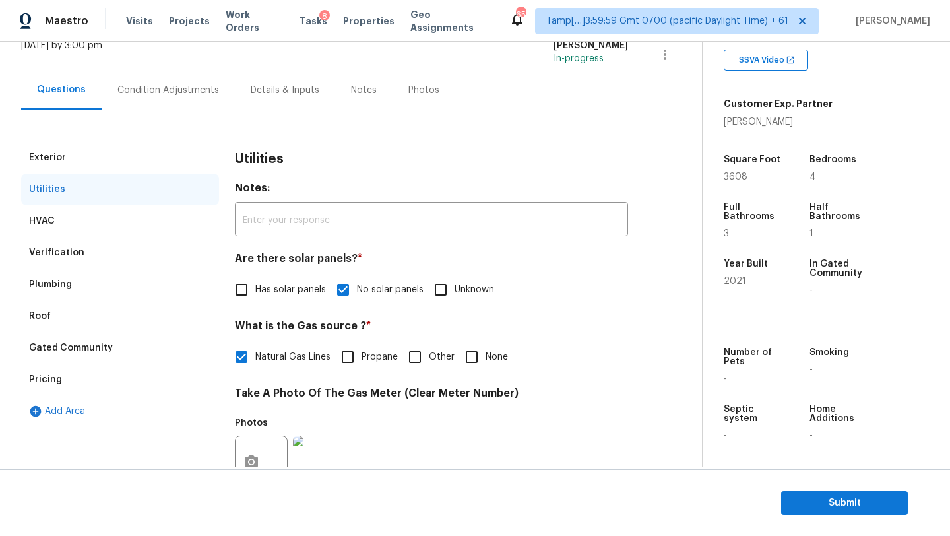
click at [143, 82] on div "Condition Adjustments" at bounding box center [168, 90] width 133 height 39
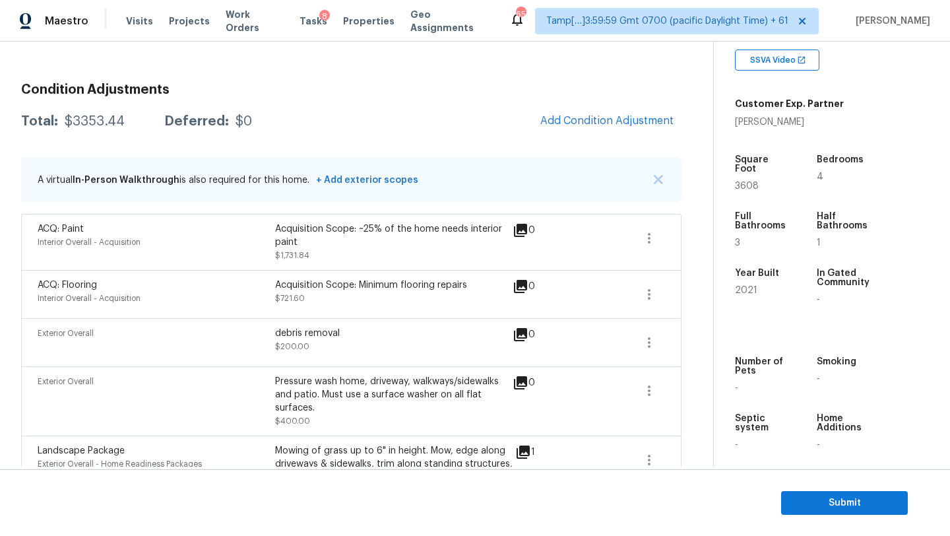
scroll to position [255, 0]
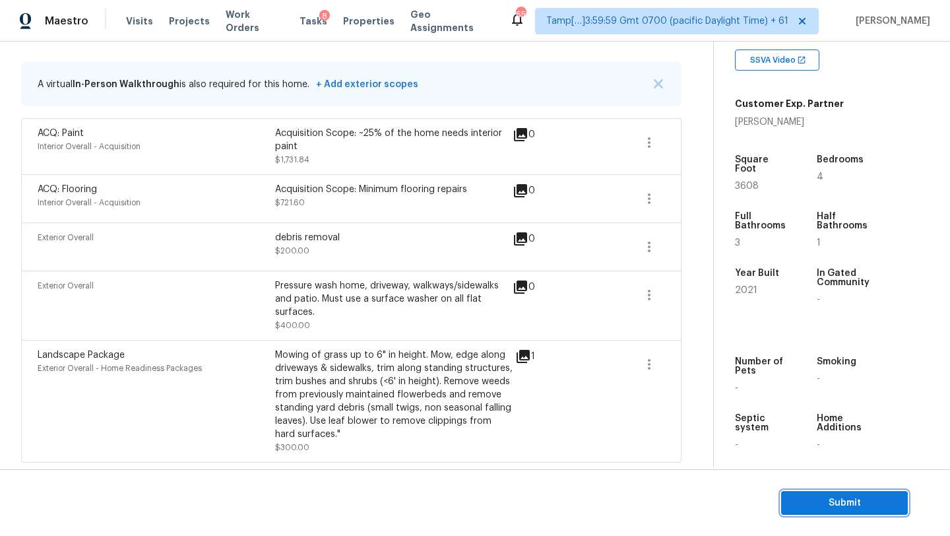
click at [808, 504] on span "Submit" at bounding box center [845, 503] width 106 height 16
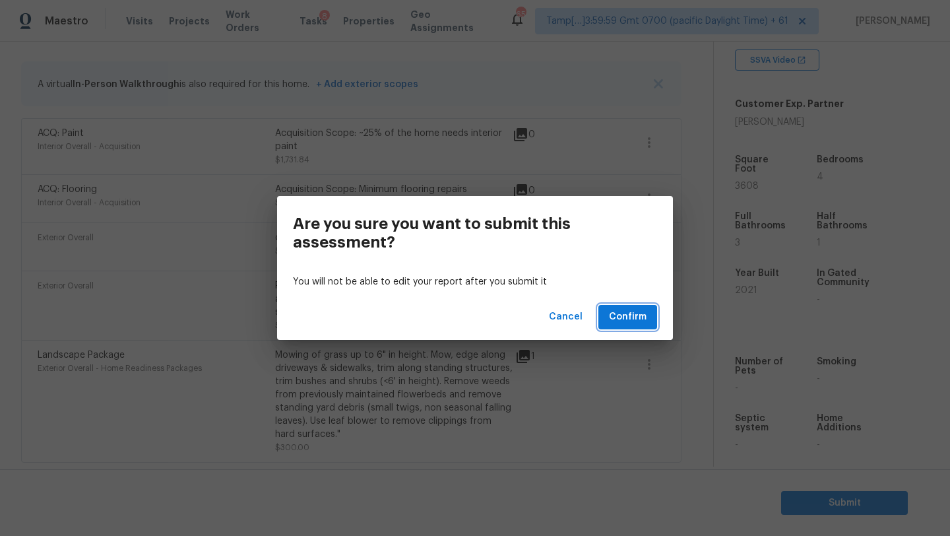
click at [612, 315] on span "Confirm" at bounding box center [628, 317] width 38 height 16
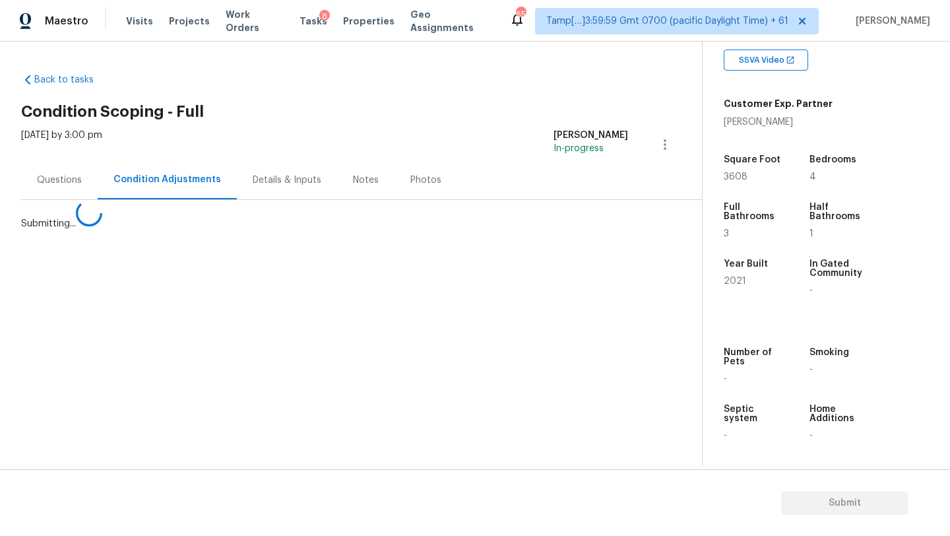
scroll to position [0, 0]
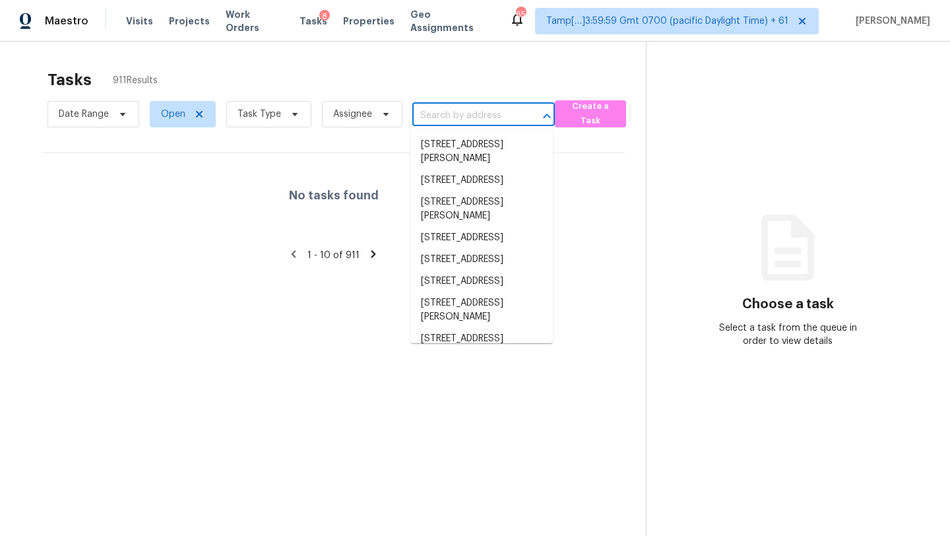
click at [492, 109] on input "text" at bounding box center [465, 116] width 106 height 20
paste input "101 N Donar Dr, Columbia, SC 29229"
type input "101 N Donar Dr, Columbia, SC 29229"
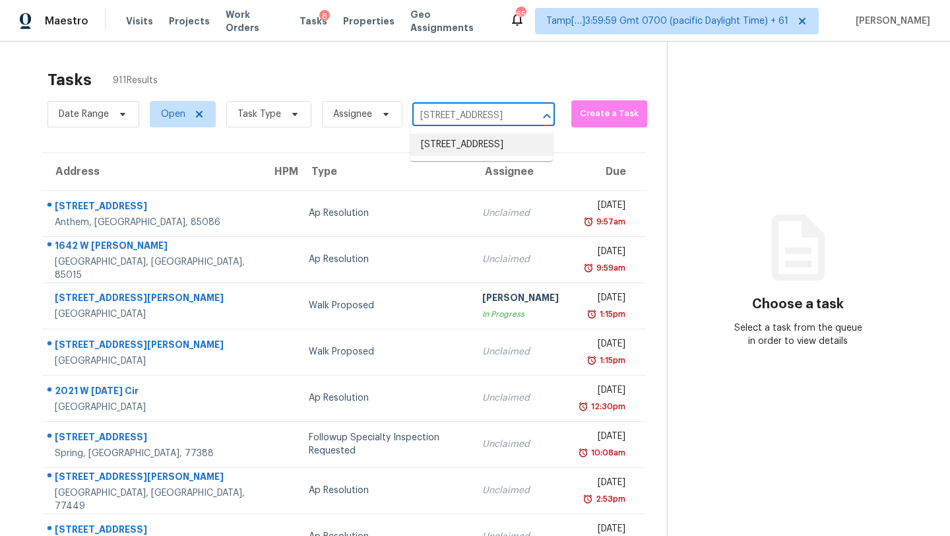
click at [484, 153] on li "101 N Donar Dr, Columbia, SC 29229" at bounding box center [481, 145] width 143 height 22
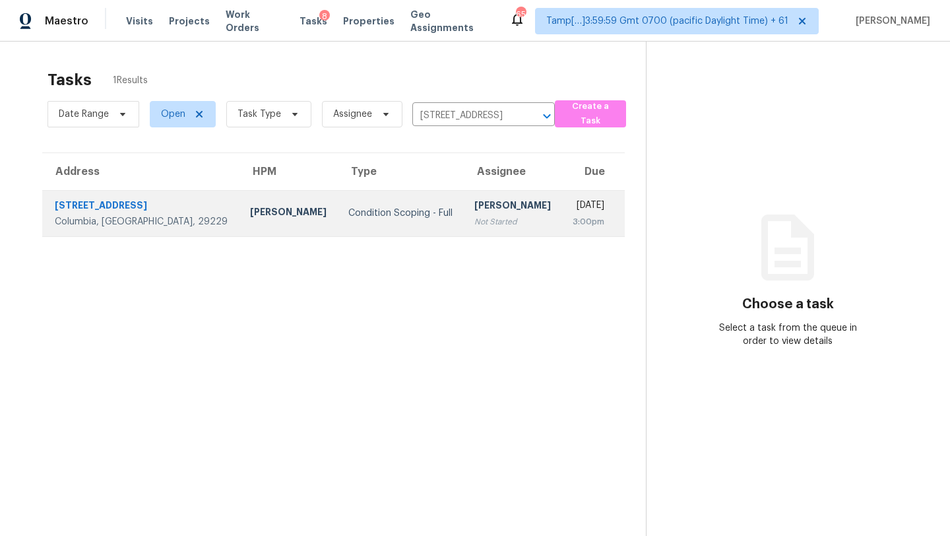
click at [474, 220] on div "Not Started" at bounding box center [512, 221] width 77 height 13
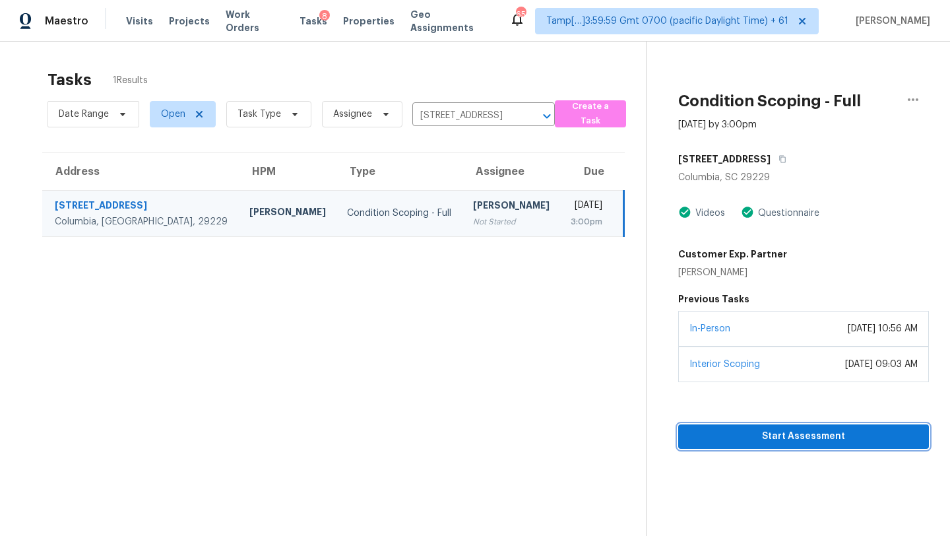
click at [766, 441] on span "Start Assessment" at bounding box center [804, 436] width 230 height 16
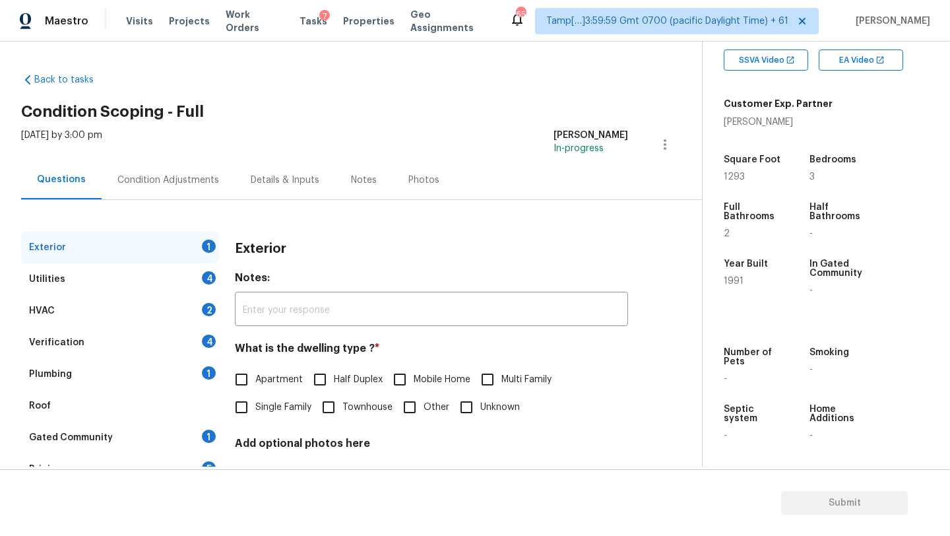
scroll to position [28, 0]
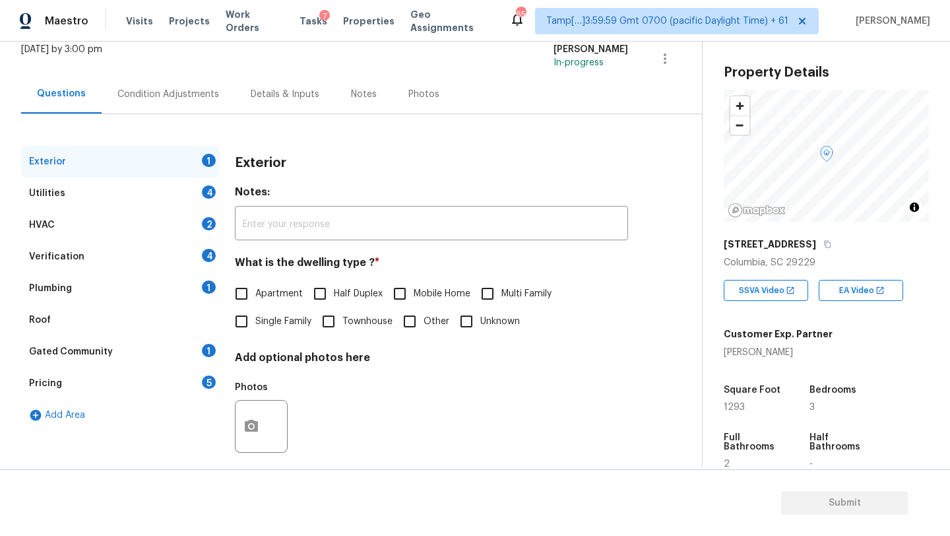
click at [84, 343] on div "Gated Community 1" at bounding box center [120, 352] width 198 height 32
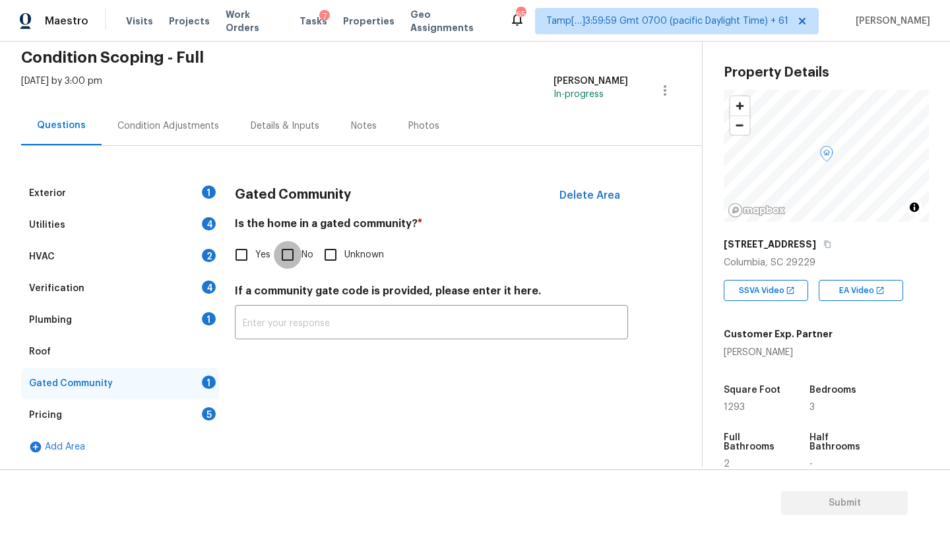
click at [300, 258] on input "No" at bounding box center [288, 255] width 28 height 28
checkbox input "true"
click at [110, 370] on div "Gated Community" at bounding box center [120, 384] width 198 height 32
click at [140, 353] on div "Roof" at bounding box center [120, 352] width 198 height 32
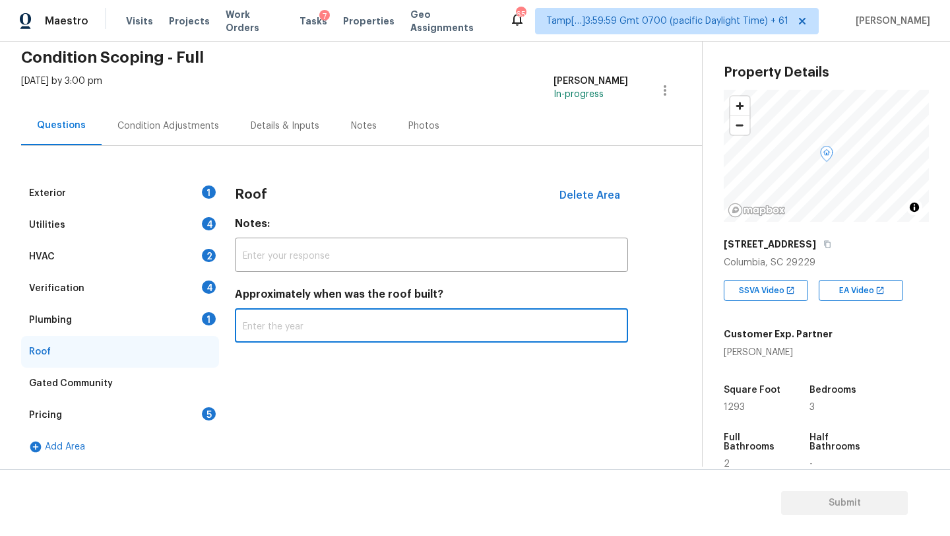
click at [249, 339] on input "text" at bounding box center [431, 326] width 393 height 31
type input "2020"
click at [162, 323] on div "Plumbing 1" at bounding box center [120, 320] width 198 height 32
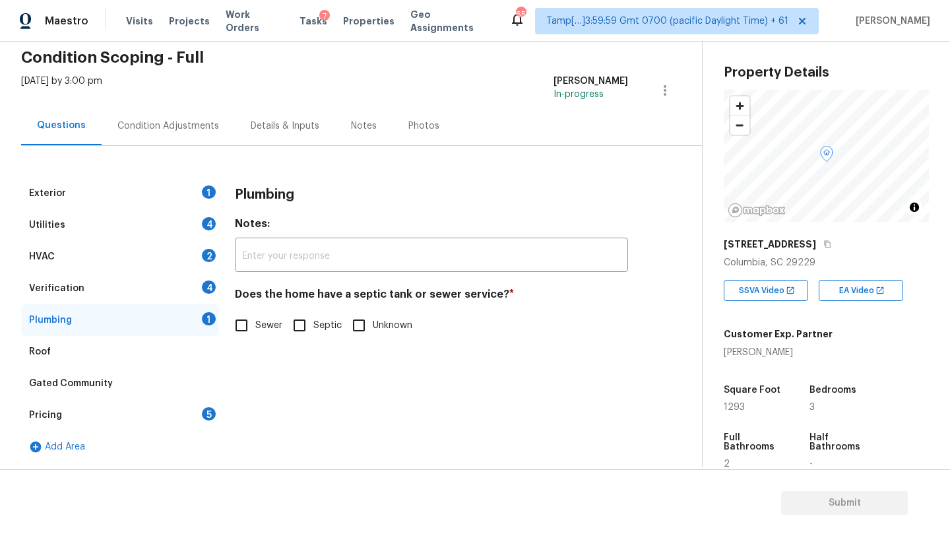
click at [247, 330] on input "Sewer" at bounding box center [242, 325] width 28 height 28
checkbox input "true"
click at [131, 284] on div "Verification 4" at bounding box center [120, 289] width 198 height 32
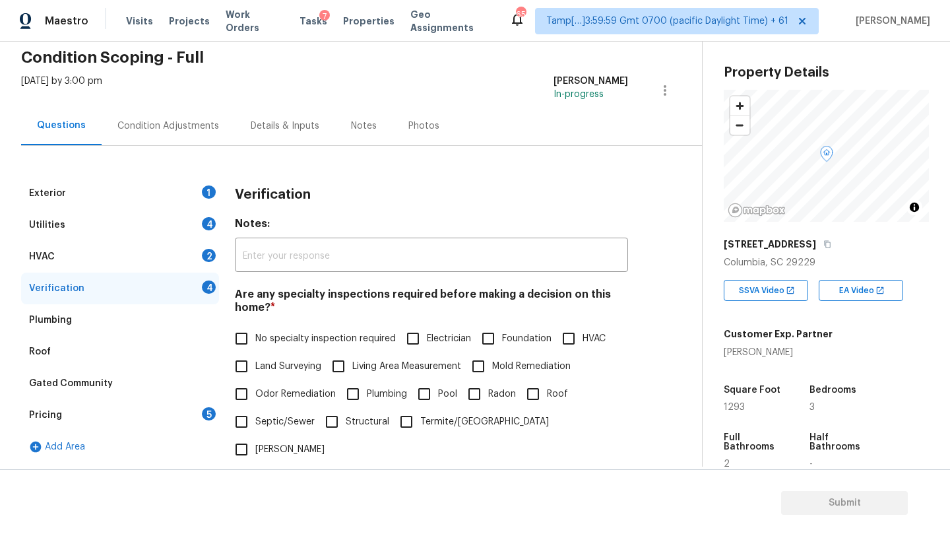
click at [274, 337] on span "No specialty inspection required" at bounding box center [325, 339] width 141 height 14
click at [255, 337] on input "No specialty inspection required" at bounding box center [242, 339] width 28 height 28
checkbox input "true"
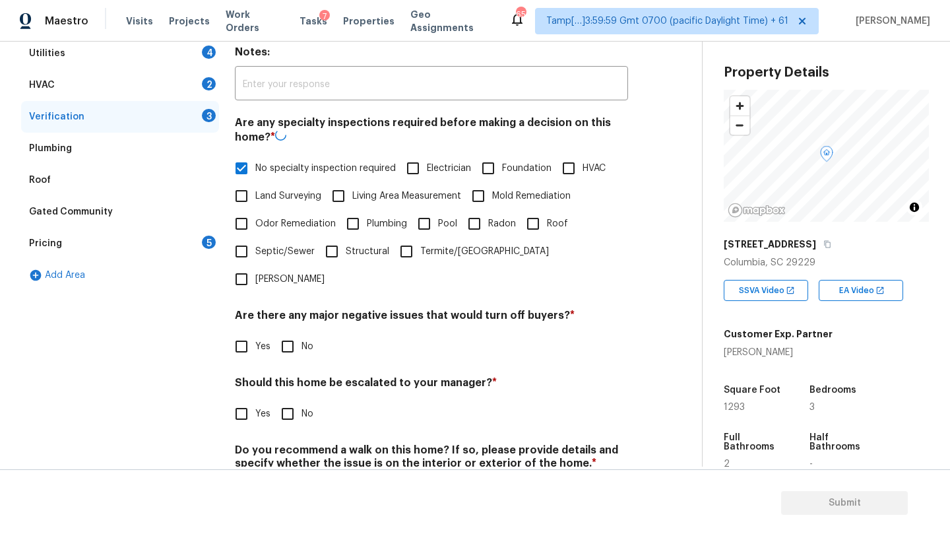
scroll to position [258, 0]
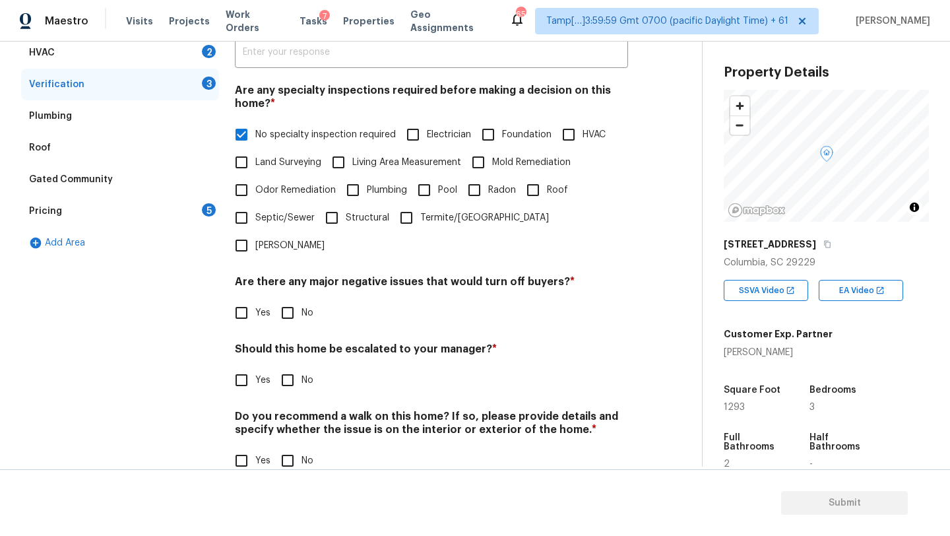
click at [282, 306] on div "Verification Notes: ​ Are any specialty inspections required before making a de…" at bounding box center [431, 232] width 393 height 517
click at [284, 299] on input "No" at bounding box center [288, 313] width 28 height 28
checkbox input "true"
click at [284, 368] on input "No" at bounding box center [288, 382] width 28 height 28
checkbox input "true"
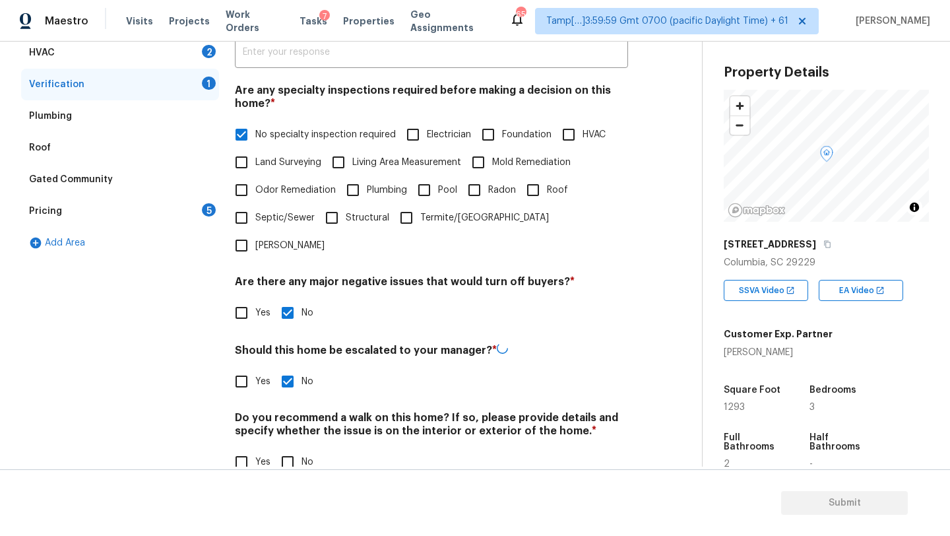
click at [284, 448] on input "No" at bounding box center [288, 462] width 28 height 28
checkbox input "true"
click at [136, 212] on div "Pricing 5" at bounding box center [120, 211] width 198 height 32
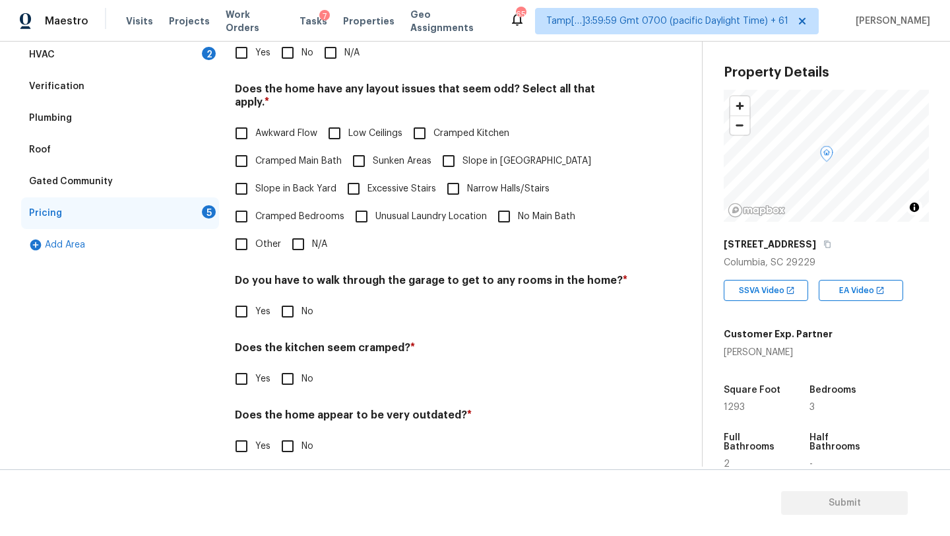
scroll to position [86, 0]
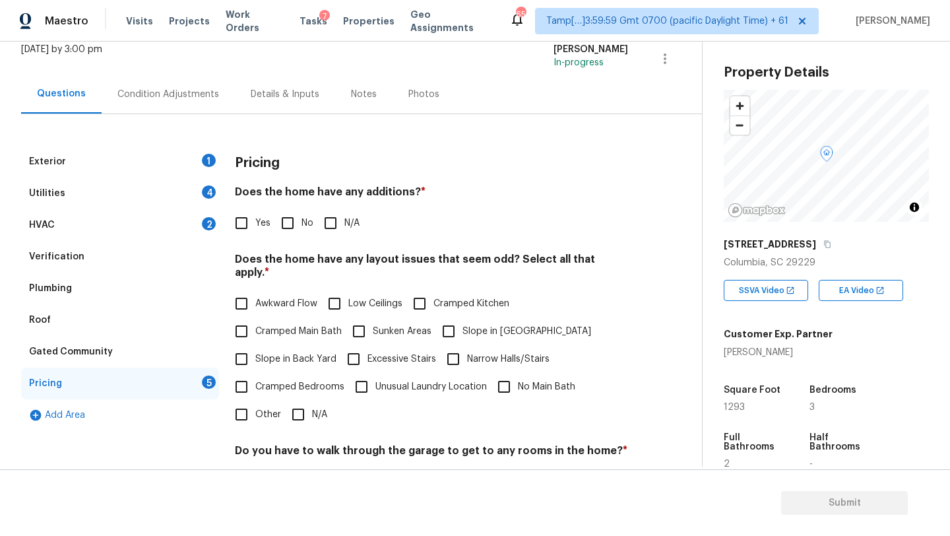
click at [296, 230] on input "No" at bounding box center [288, 223] width 28 height 28
checkbox input "true"
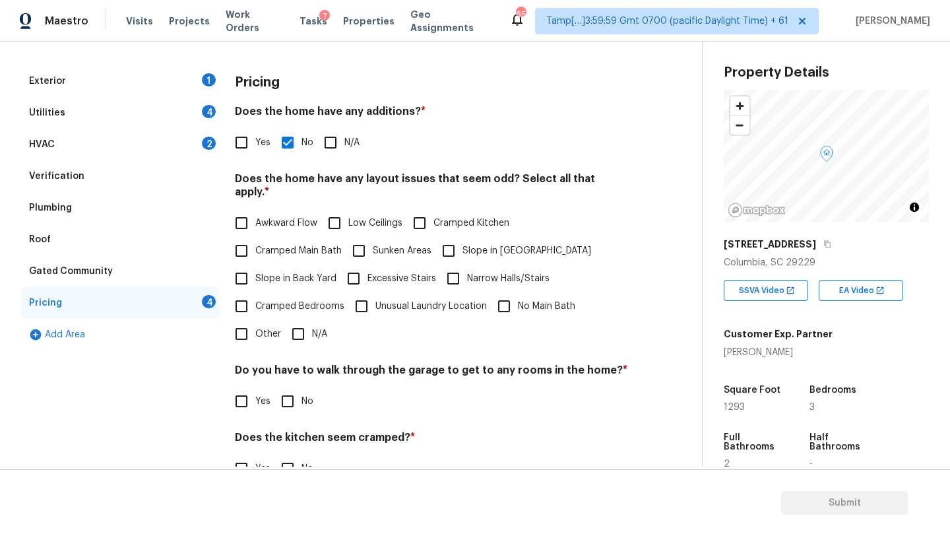
scroll to position [256, 0]
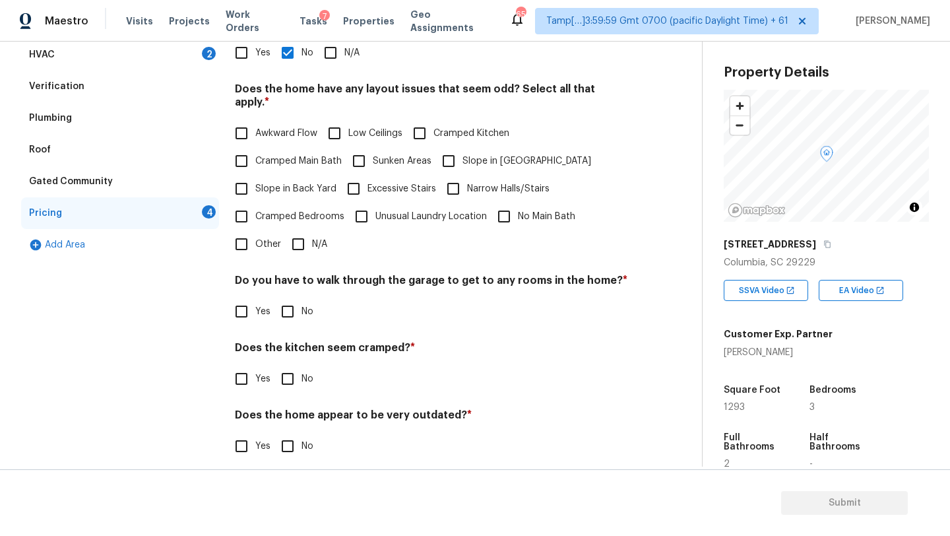
click at [298, 240] on input "N/A" at bounding box center [298, 244] width 28 height 28
checkbox input "true"
click at [298, 297] on div "Do you have to walk through the garage to get to any rooms in the home? * Yes No" at bounding box center [431, 300] width 393 height 51
click at [298, 309] on input "No" at bounding box center [288, 312] width 28 height 28
checkbox input "true"
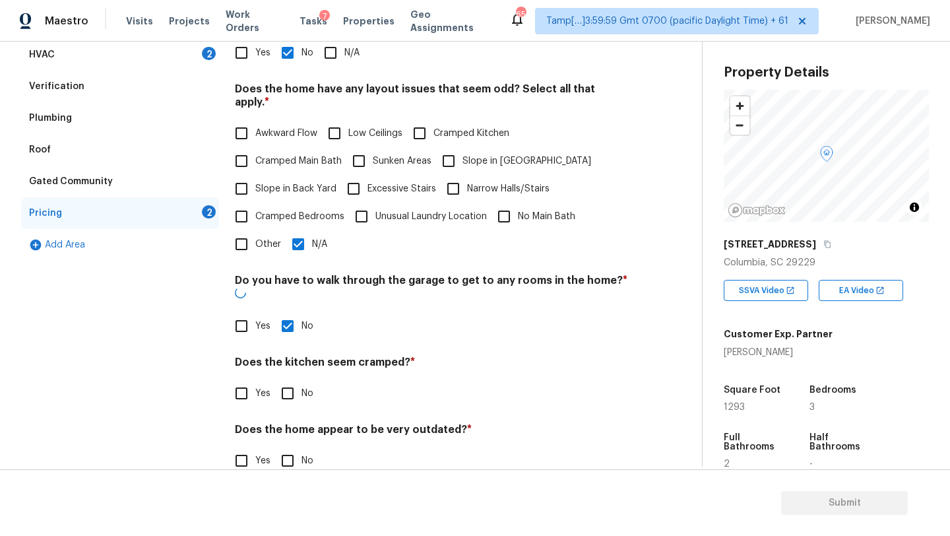
click at [294, 379] on input "No" at bounding box center [288, 393] width 28 height 28
checkbox input "true"
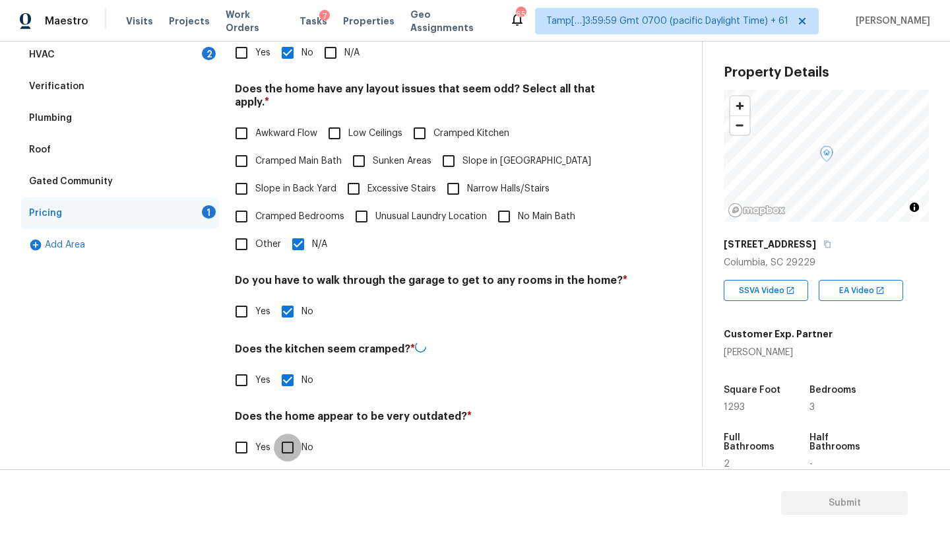
click at [294, 434] on input "No" at bounding box center [288, 448] width 28 height 28
checkbox input "true"
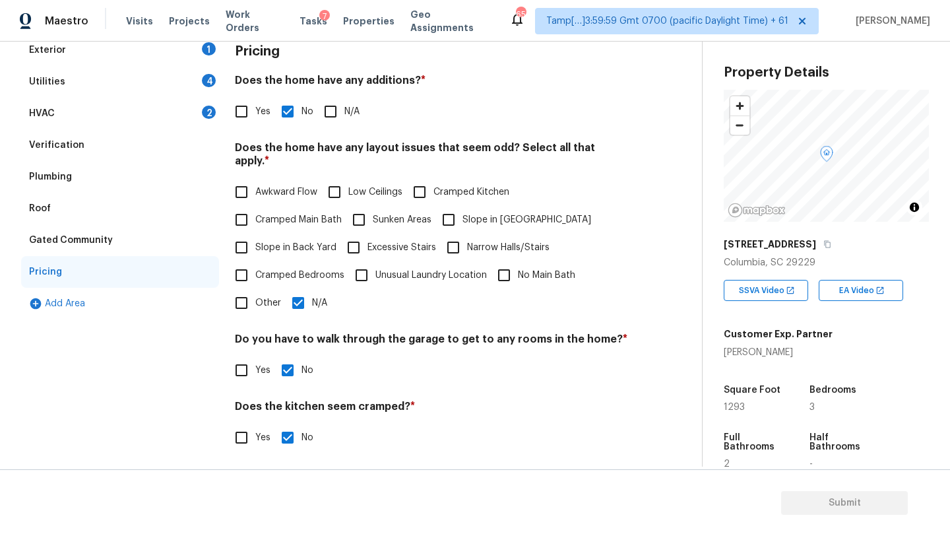
scroll to position [37, 0]
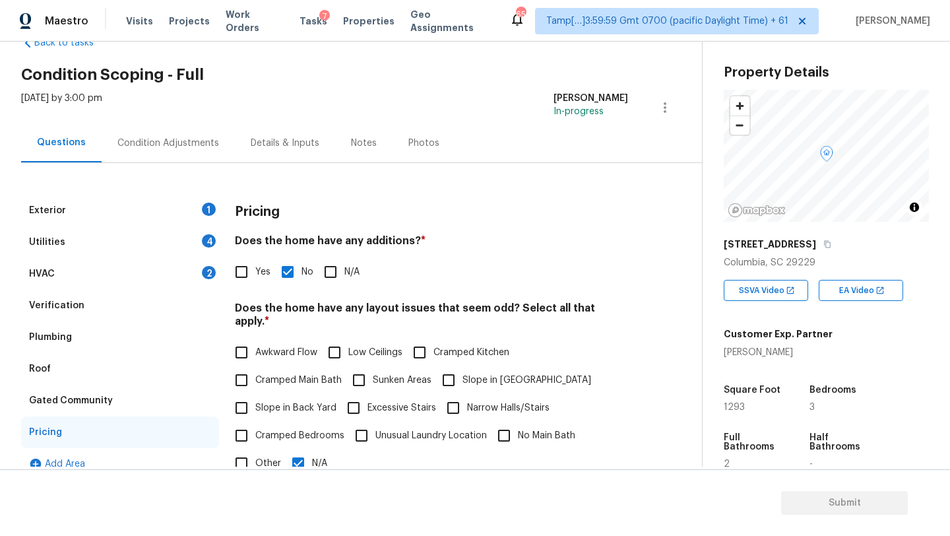
click at [107, 298] on div "Verification" at bounding box center [120, 306] width 198 height 32
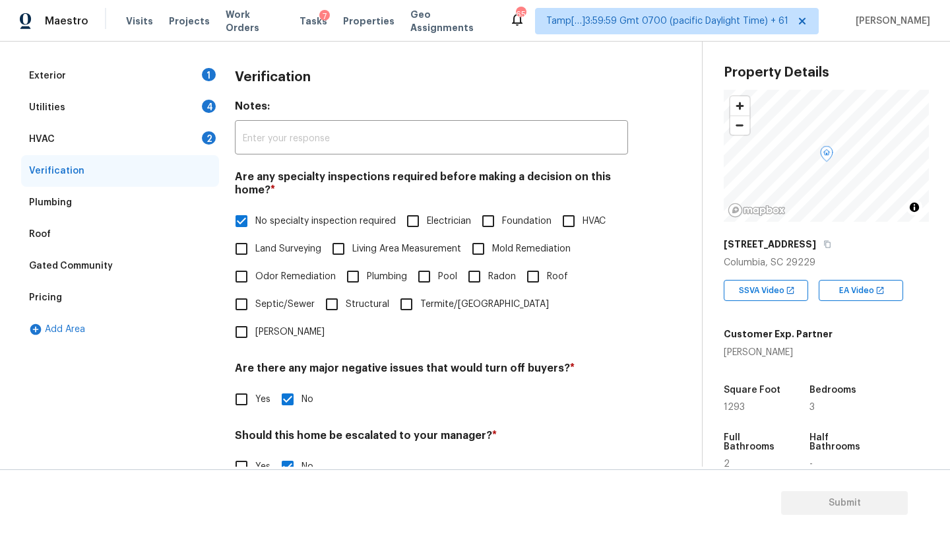
click at [93, 133] on div "HVAC 2" at bounding box center [120, 139] width 198 height 32
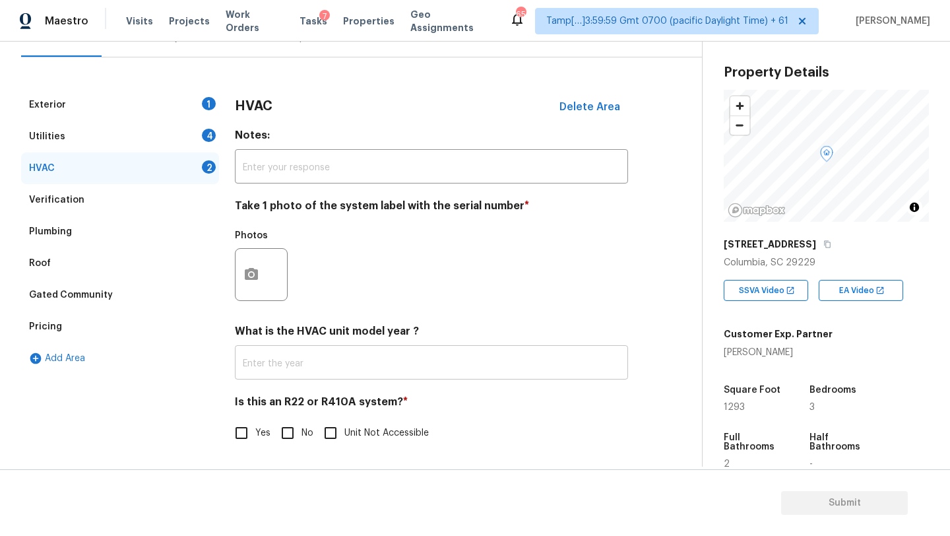
click at [288, 369] on input "text" at bounding box center [431, 363] width 393 height 31
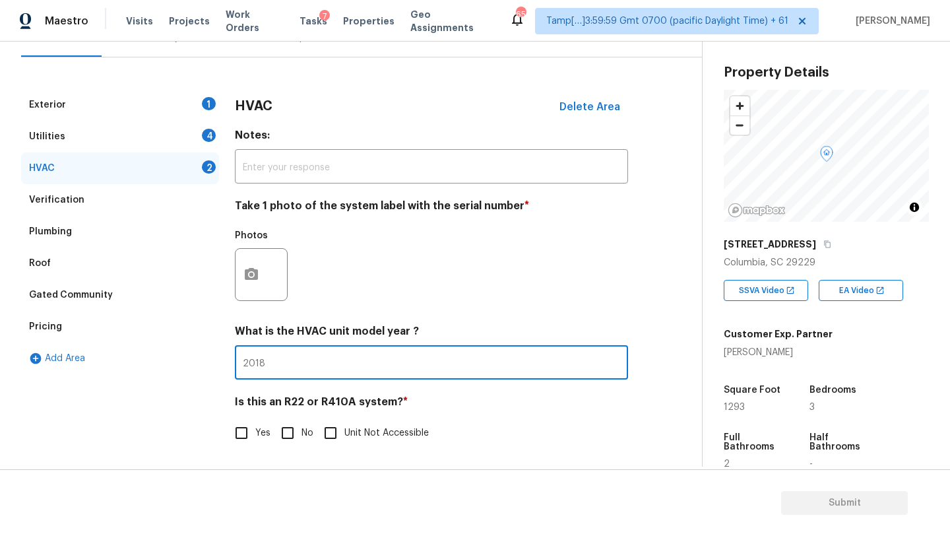
type input "2018"
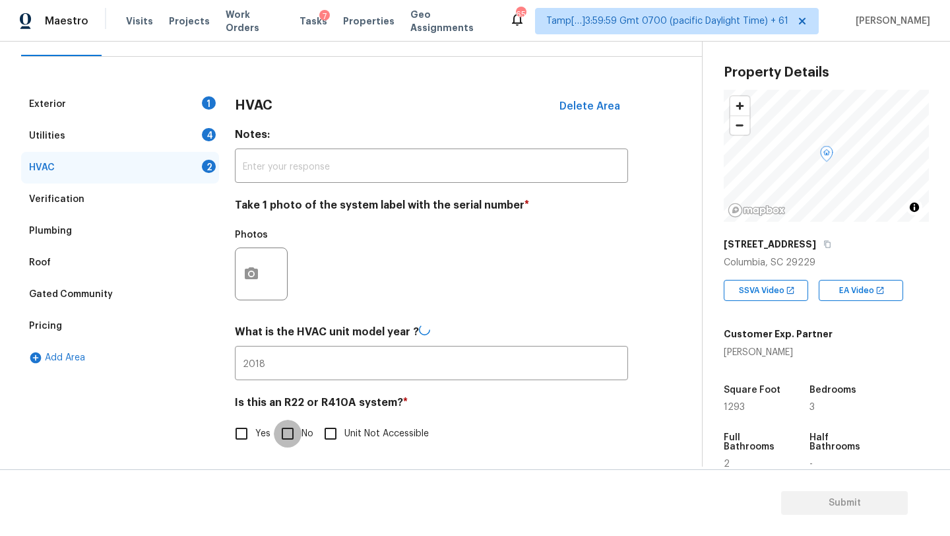
click at [290, 444] on input "No" at bounding box center [288, 434] width 28 height 28
checkbox input "true"
click at [133, 135] on div "Utilities 4" at bounding box center [120, 137] width 198 height 32
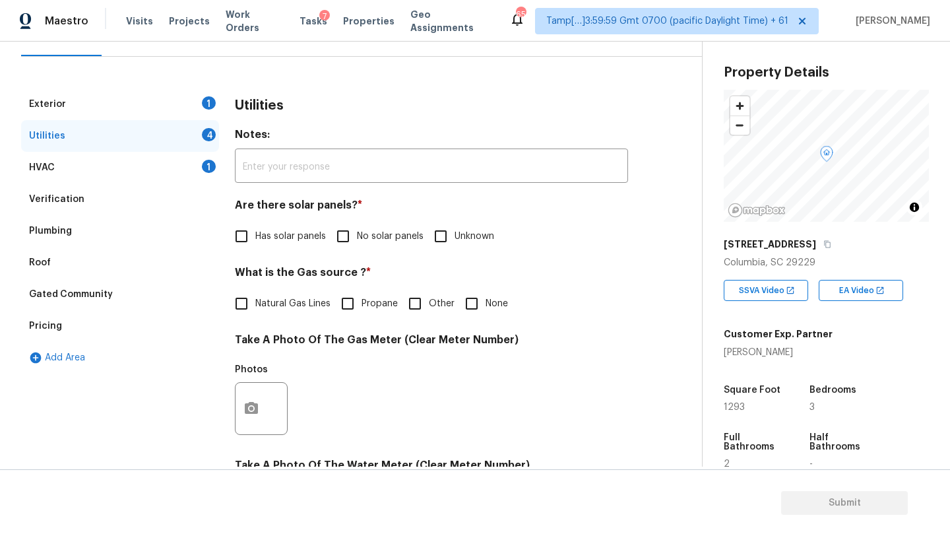
click at [346, 236] on input "No solar panels" at bounding box center [343, 236] width 28 height 28
checkbox input "true"
click at [285, 310] on span "Natural Gas Lines" at bounding box center [292, 305] width 75 height 14
click at [255, 310] on input "Natural Gas Lines" at bounding box center [242, 305] width 28 height 28
checkbox input "true"
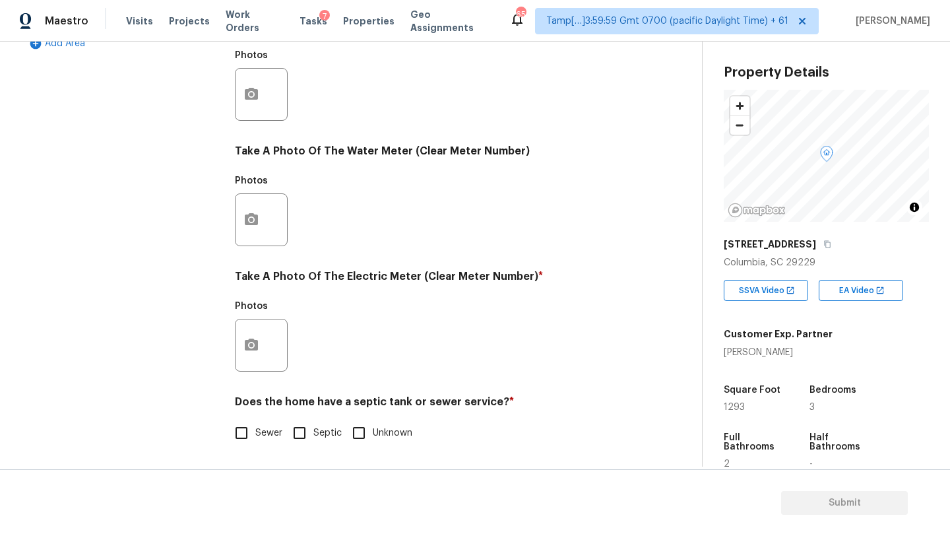
click at [248, 433] on input "Sewer" at bounding box center [242, 433] width 28 height 28
checkbox input "true"
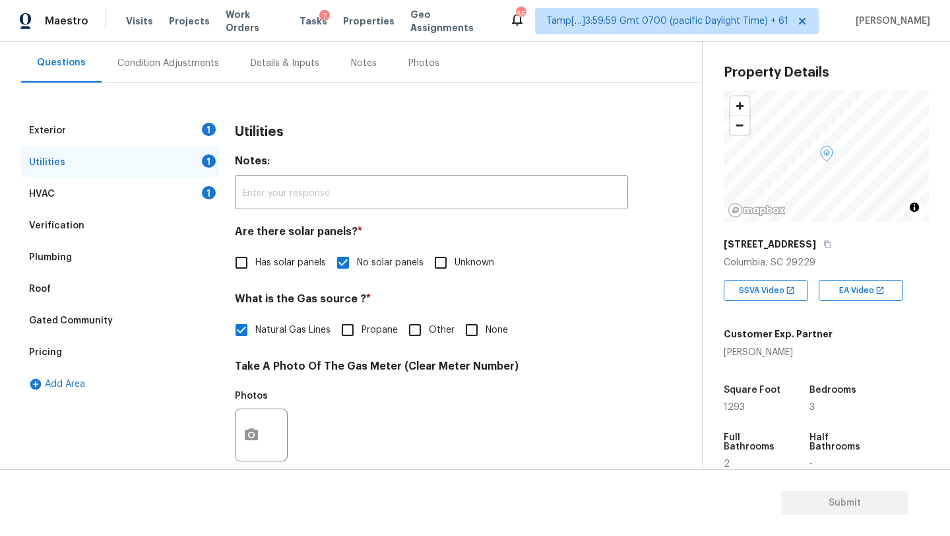
click at [116, 141] on div "Exterior 1" at bounding box center [120, 131] width 198 height 32
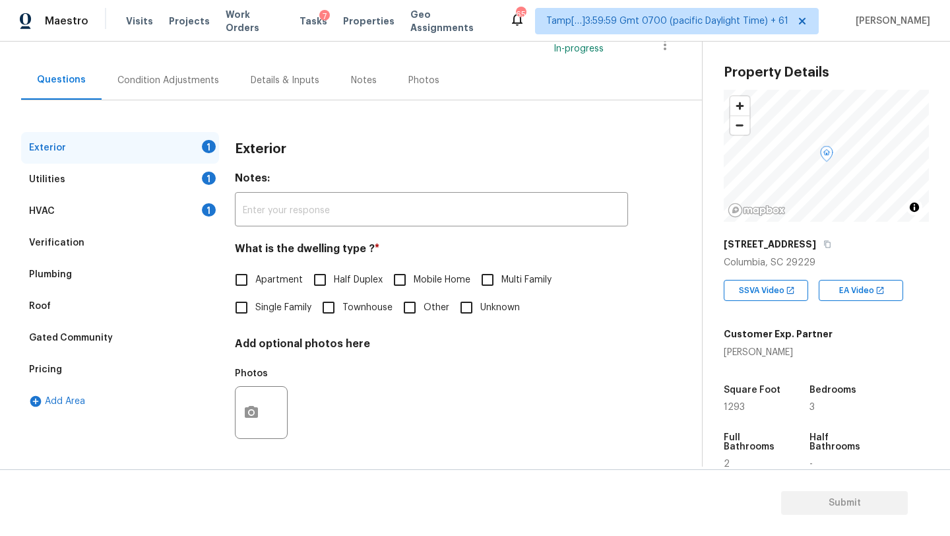
click at [263, 307] on span "Single Family" at bounding box center [283, 308] width 56 height 14
click at [255, 307] on input "Single Family" at bounding box center [242, 308] width 28 height 28
checkbox input "true"
click at [145, 86] on div "Condition Adjustments" at bounding box center [168, 80] width 133 height 39
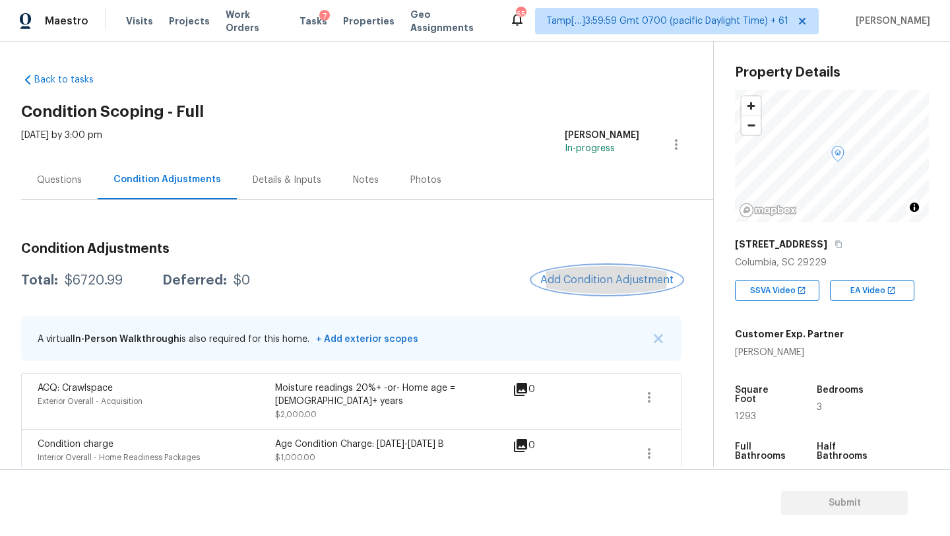
click at [612, 277] on span "Add Condition Adjustment" at bounding box center [606, 280] width 133 height 12
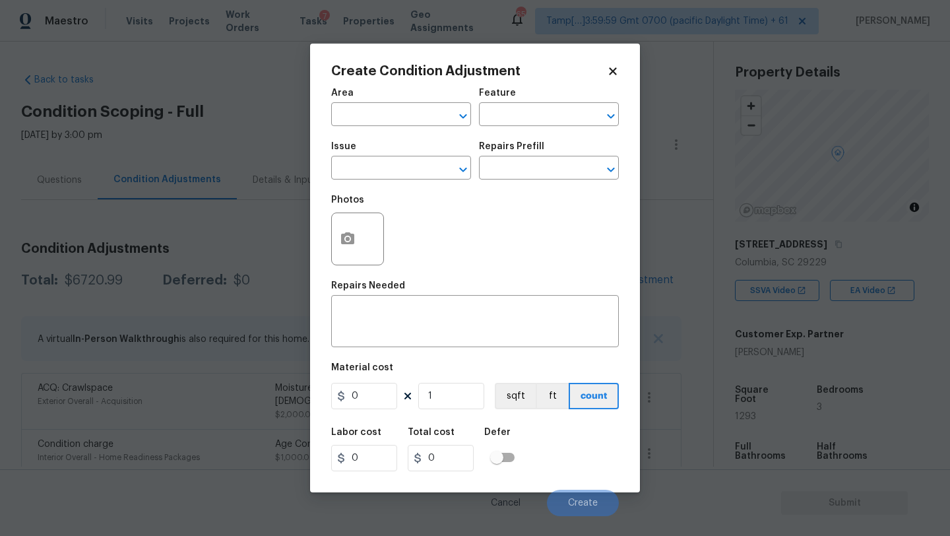
click at [340, 84] on span "Area ​" at bounding box center [401, 107] width 140 height 53
click at [341, 101] on div "Area" at bounding box center [401, 96] width 140 height 17
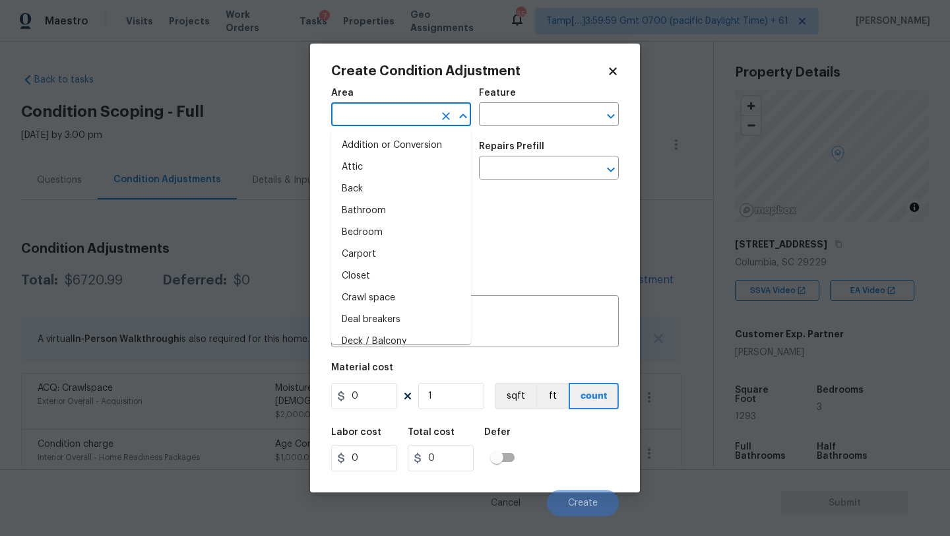
click at [343, 114] on input "text" at bounding box center [382, 116] width 103 height 20
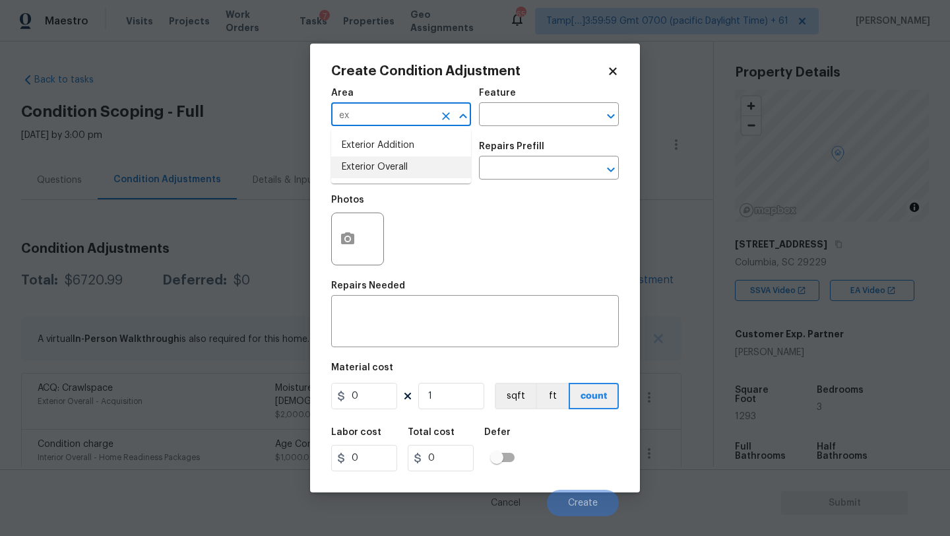
click at [374, 166] on li "Exterior Overall" at bounding box center [401, 167] width 140 height 22
type input "Exterior Overall"
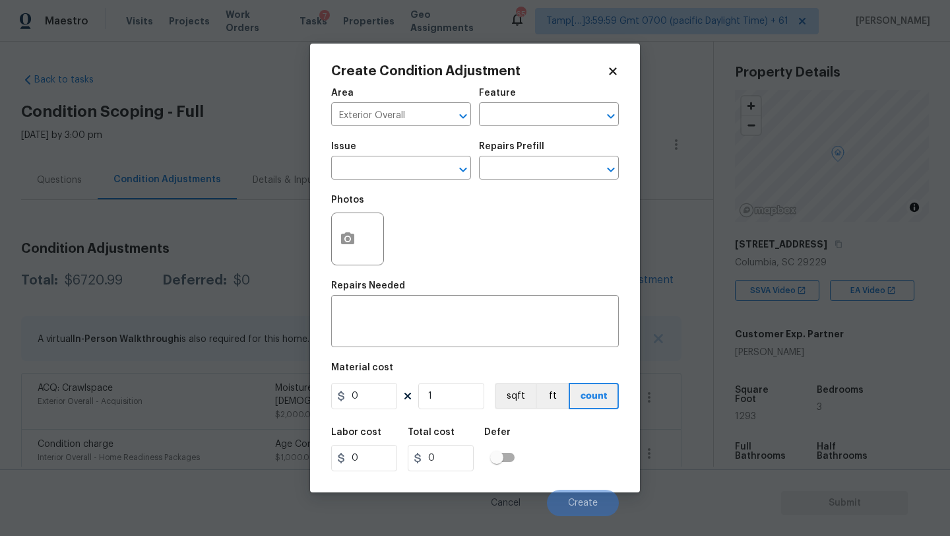
click at [548, 100] on div "Feature" at bounding box center [549, 96] width 140 height 17
click at [548, 119] on input "text" at bounding box center [530, 116] width 103 height 20
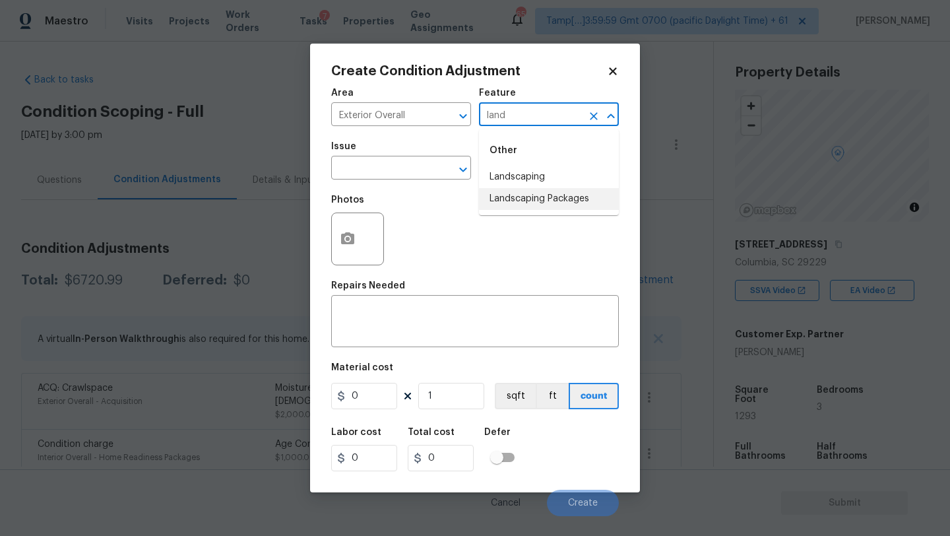
click at [550, 199] on li "Landscaping Packages" at bounding box center [549, 199] width 140 height 22
type input "Landscaping Packages"
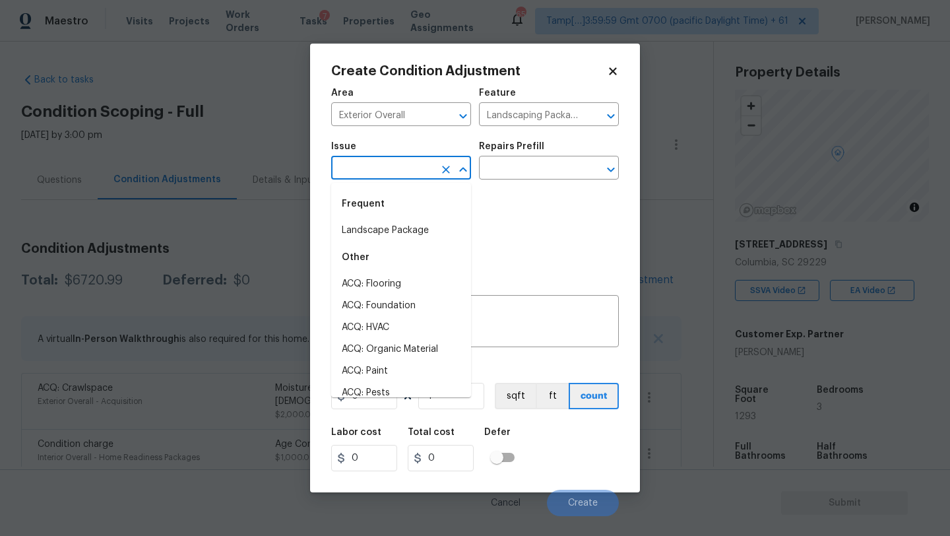
click at [404, 166] on input "text" at bounding box center [382, 169] width 103 height 20
click at [403, 224] on li "Landscape Package" at bounding box center [401, 231] width 140 height 22
type input "Landscape Package"
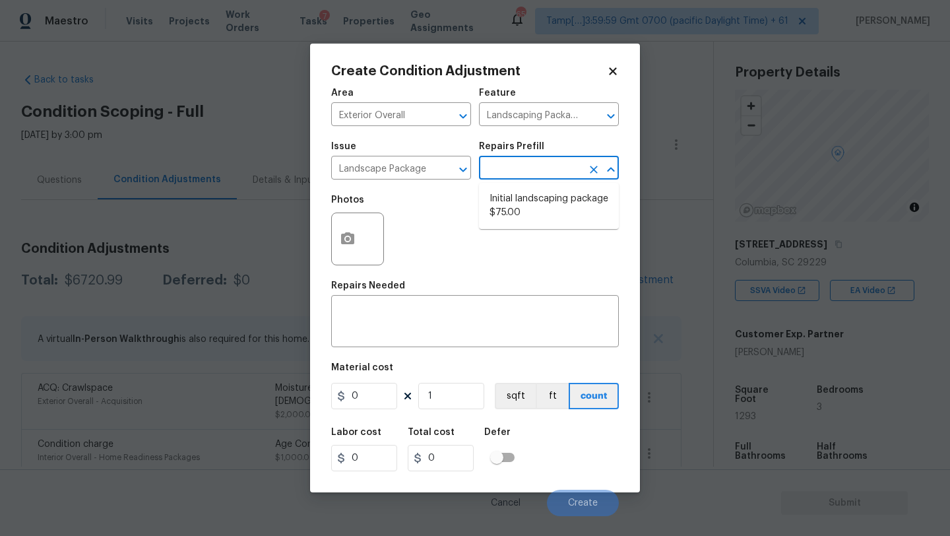
click at [517, 164] on input "text" at bounding box center [530, 169] width 103 height 20
click at [504, 200] on li "Initial landscaping package $75.00" at bounding box center [549, 206] width 140 height 36
type input "Home Readiness Packages"
type textarea "Mowing of grass up to 6" in height. Mow, edge along driveways & sidewalks, trim…"
type input "75"
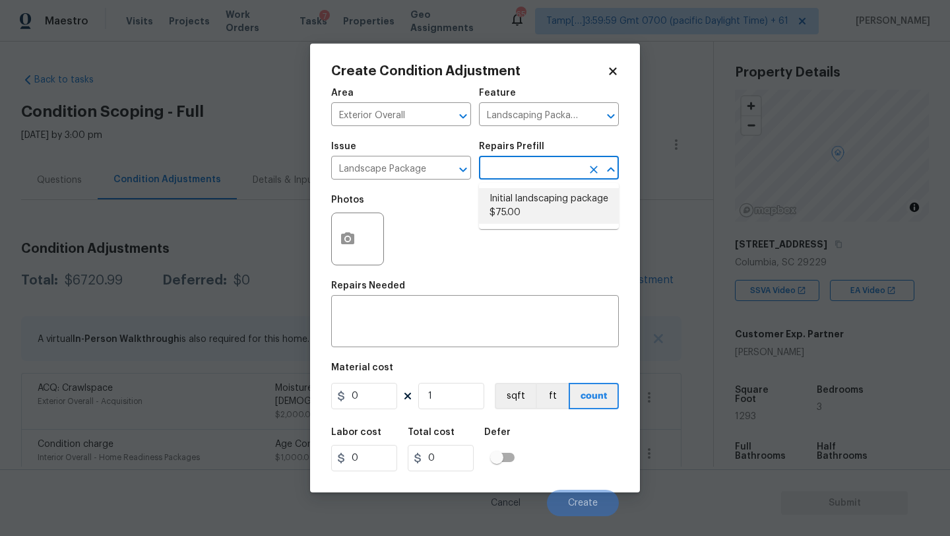
type input "75"
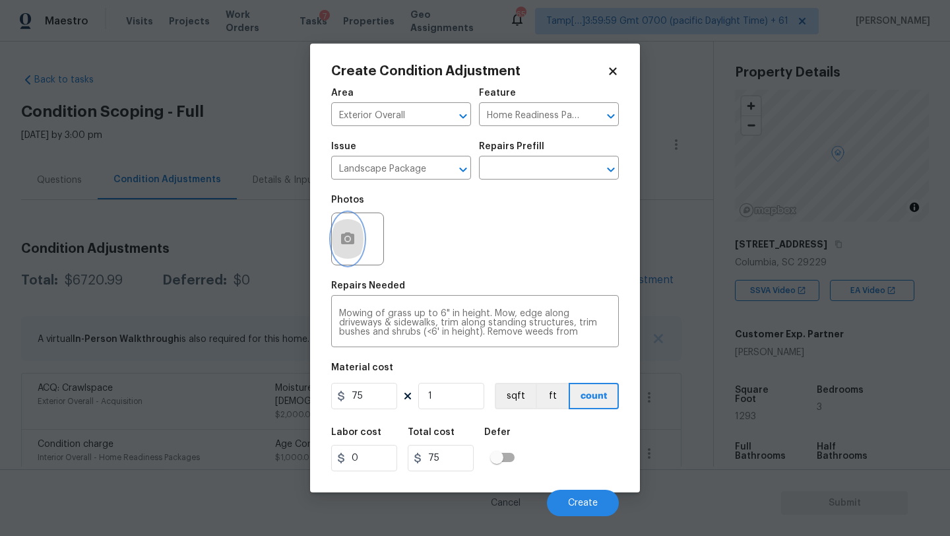
click at [350, 242] on icon "button" at bounding box center [347, 238] width 13 height 12
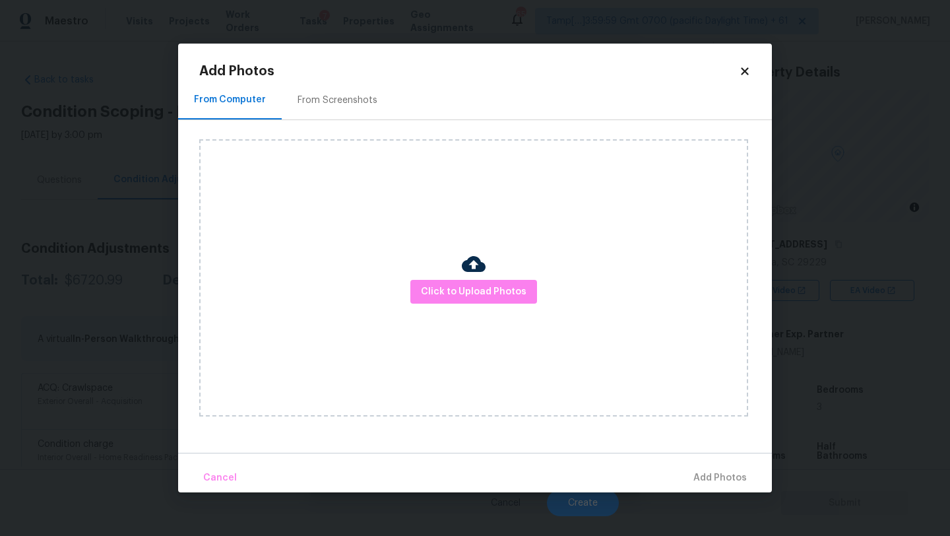
click at [368, 89] on div "From Screenshots" at bounding box center [338, 100] width 112 height 39
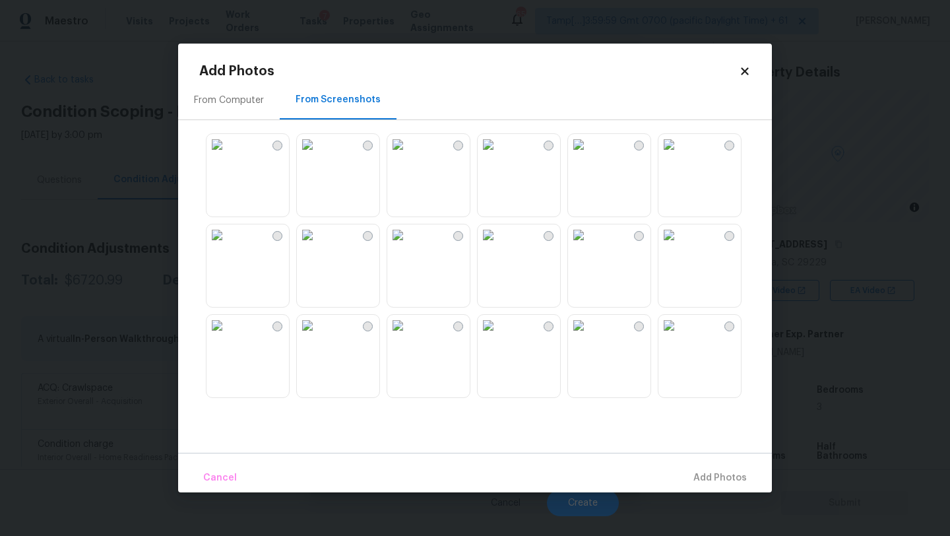
click at [499, 245] on img at bounding box center [488, 234] width 21 height 21
click at [589, 245] on img at bounding box center [578, 234] width 21 height 21
click at [680, 155] on img at bounding box center [669, 144] width 21 height 21
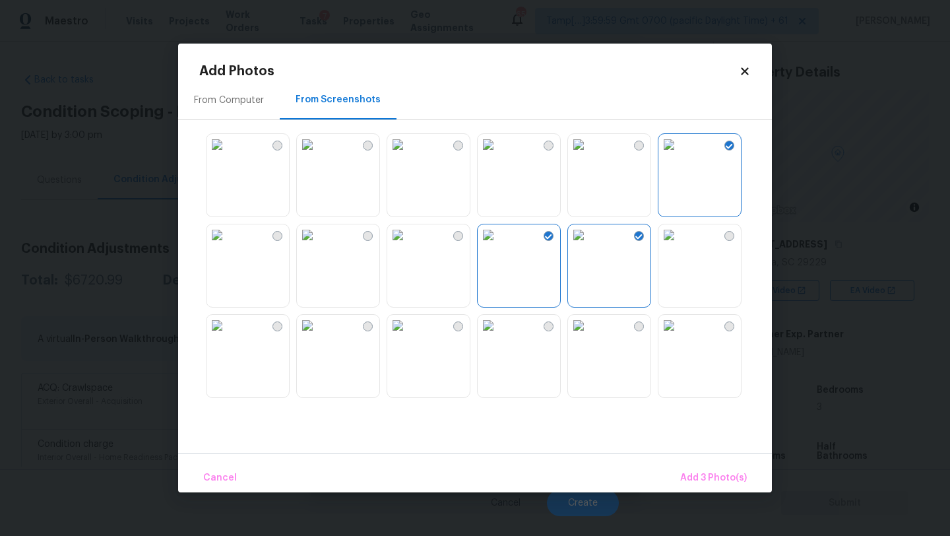
click at [589, 155] on img at bounding box center [578, 144] width 21 height 21
click at [228, 245] on img at bounding box center [217, 234] width 21 height 21
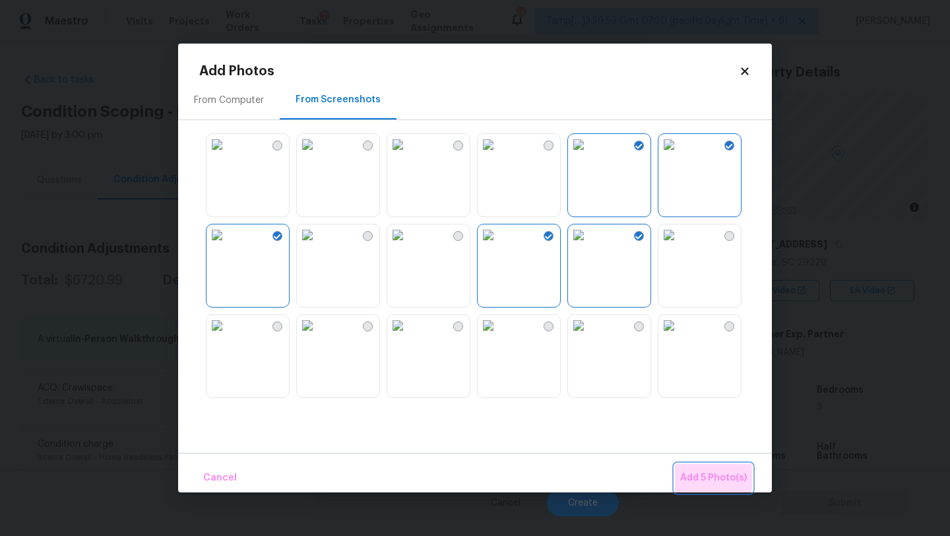
click at [711, 478] on span "Add 5 Photo(s)" at bounding box center [713, 478] width 67 height 16
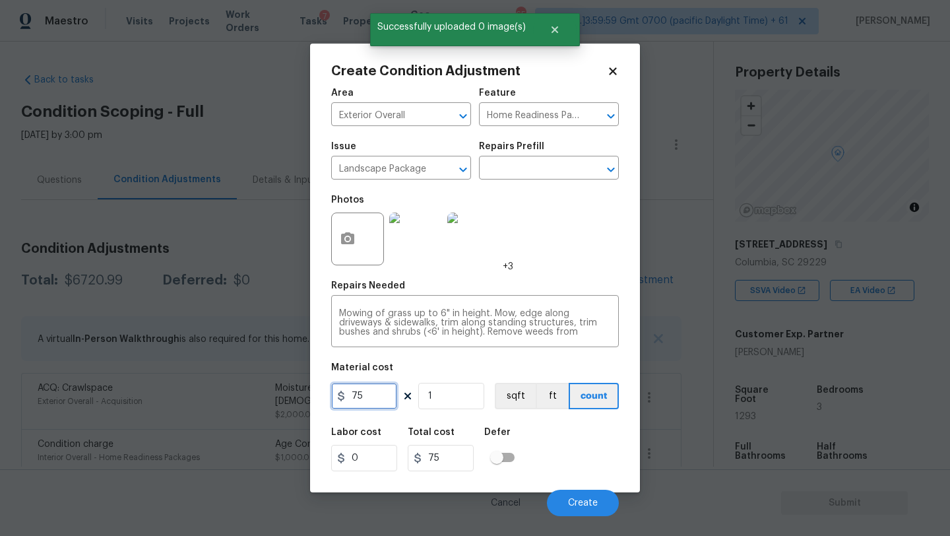
click at [381, 403] on input "75" at bounding box center [364, 396] width 66 height 26
type input "300"
click at [565, 499] on button "Create" at bounding box center [583, 503] width 72 height 26
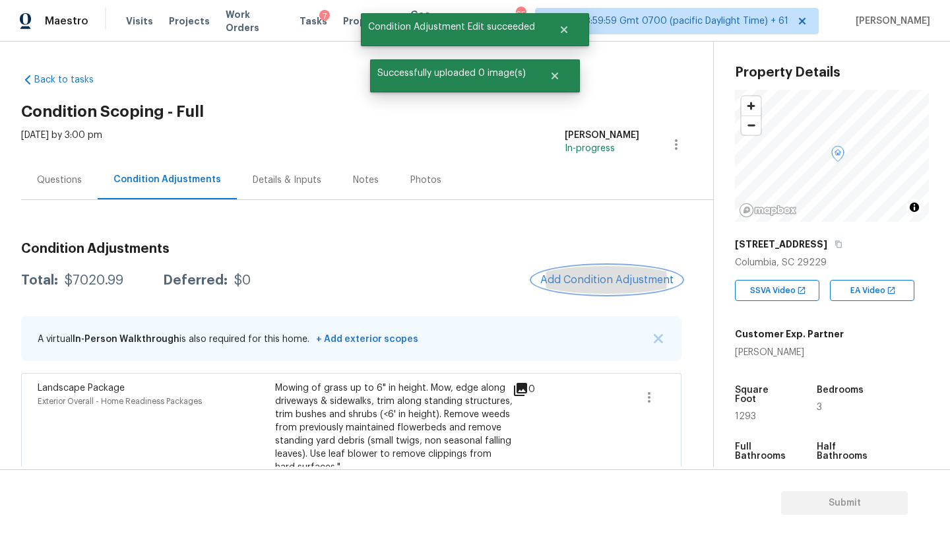
click at [595, 285] on span "Add Condition Adjustment" at bounding box center [606, 280] width 133 height 12
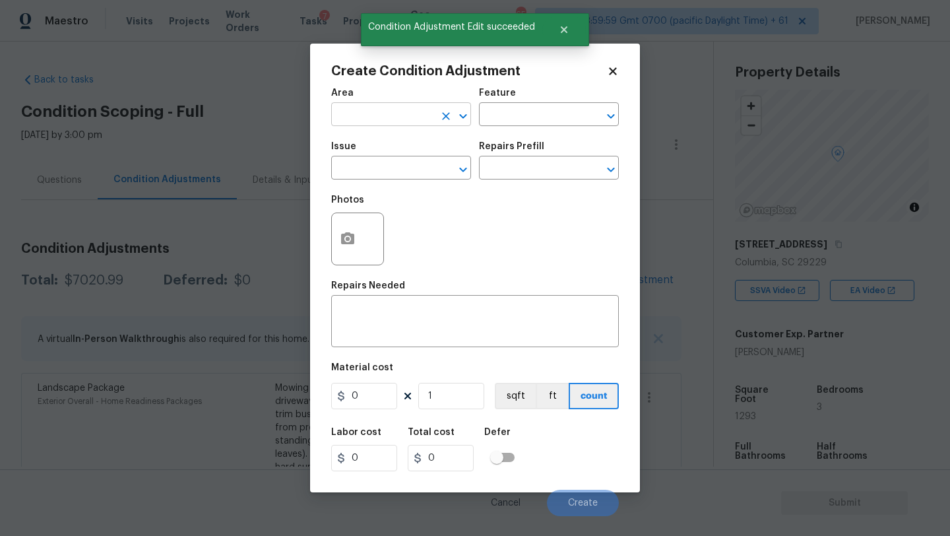
click at [380, 115] on input "text" at bounding box center [382, 116] width 103 height 20
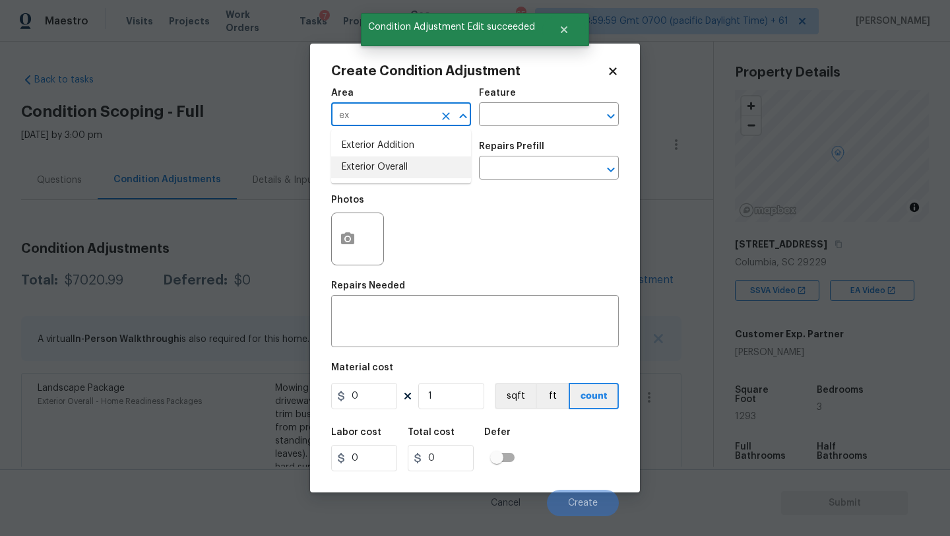
click at [388, 162] on li "Exterior Overall" at bounding box center [401, 167] width 140 height 22
type input "Exterior Overall"
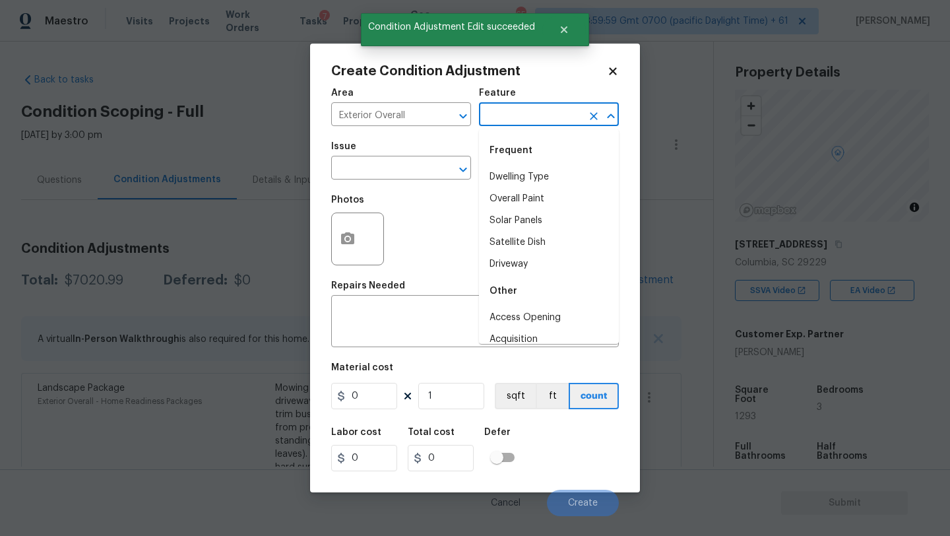
click at [523, 121] on input "text" at bounding box center [530, 116] width 103 height 20
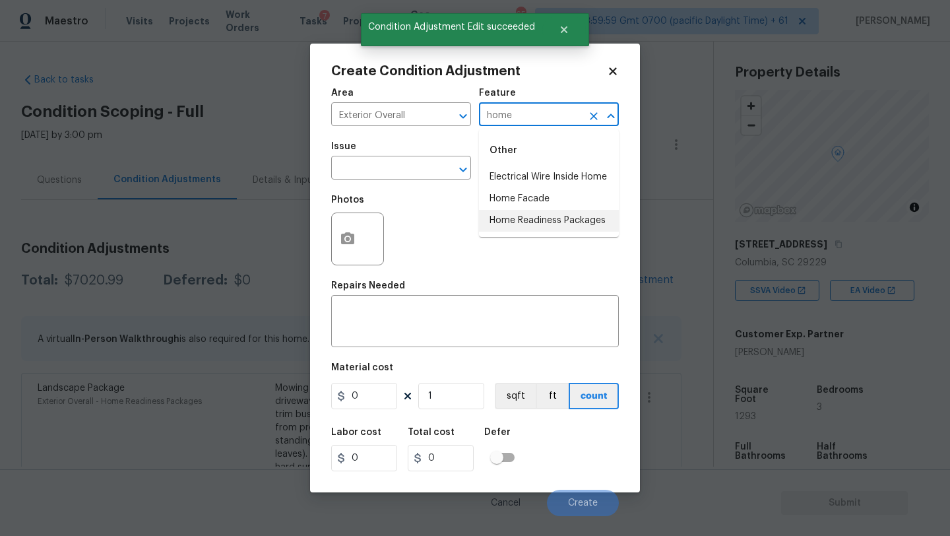
click at [515, 210] on li "Home Readiness Packages" at bounding box center [549, 221] width 140 height 22
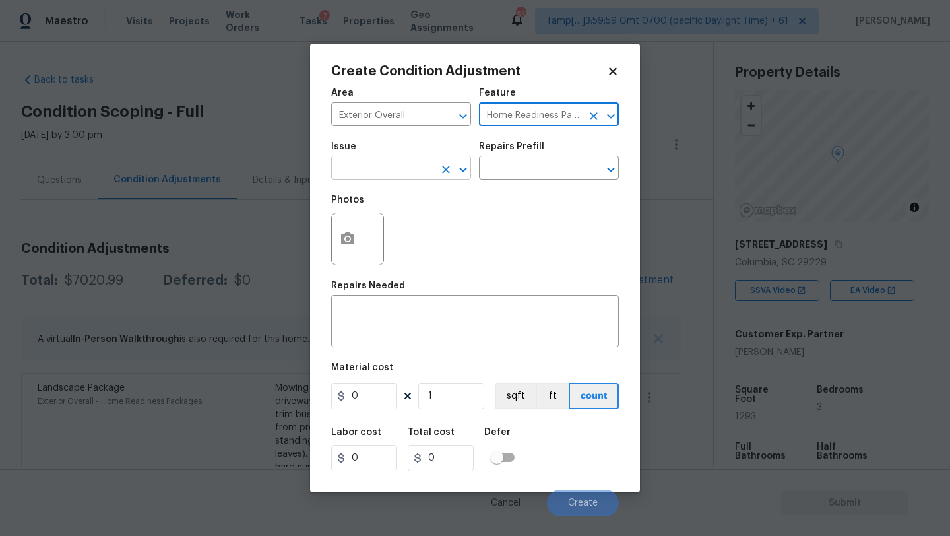
type input "Home Readiness Packages"
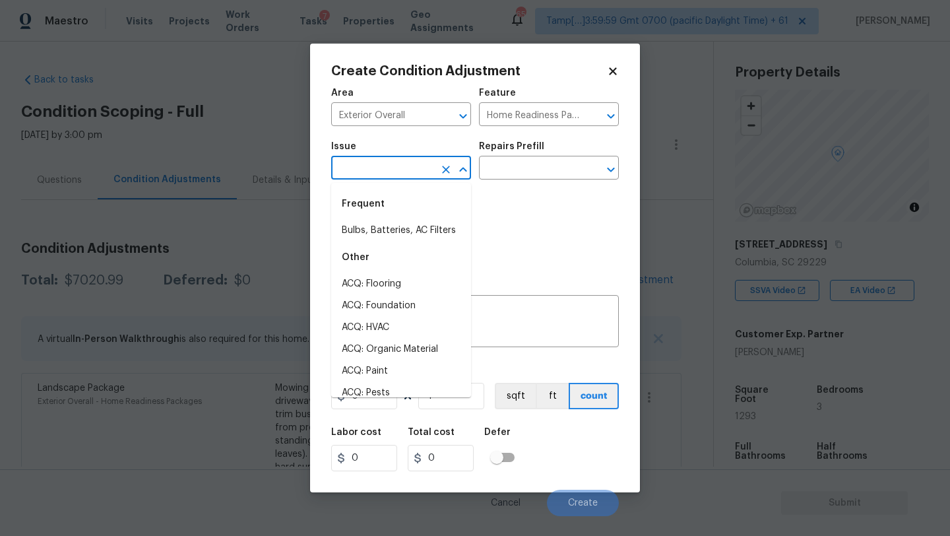
click at [399, 159] on input "text" at bounding box center [382, 169] width 103 height 20
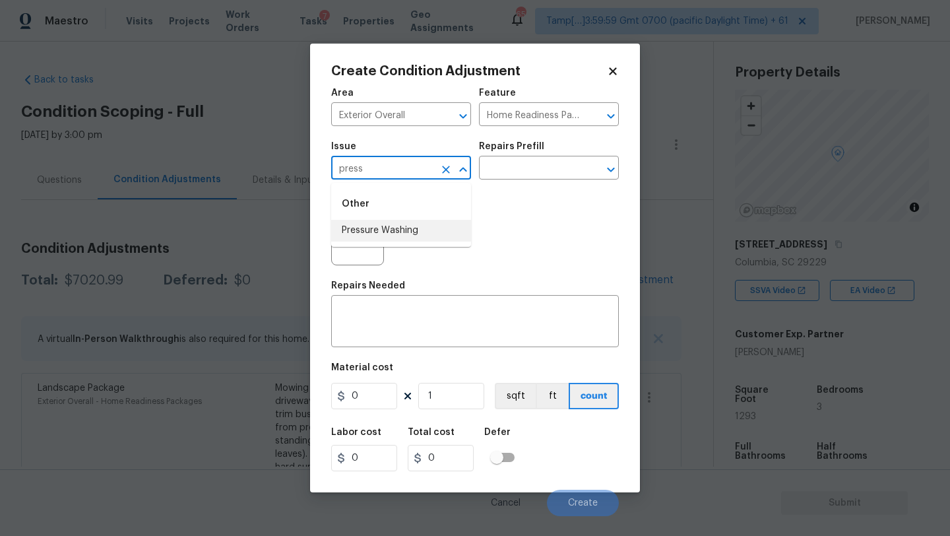
click at [403, 231] on li "Pressure Washing" at bounding box center [401, 231] width 140 height 22
type input "Pressure Washing"
click at [406, 333] on textarea at bounding box center [475, 323] width 272 height 28
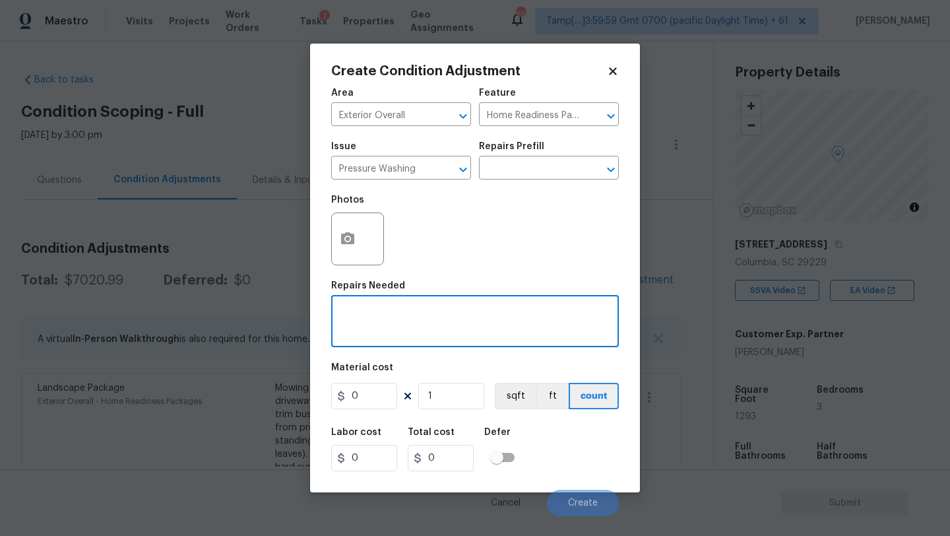
click at [408, 329] on textarea at bounding box center [475, 323] width 272 height 28
paste textarea "Pressure wash home, driveway, walkways/sidewalks and patio. Must use a surface …"
type textarea "Pressure wash home, driveway, walkways/sidewalks and patio. Must use a surface …"
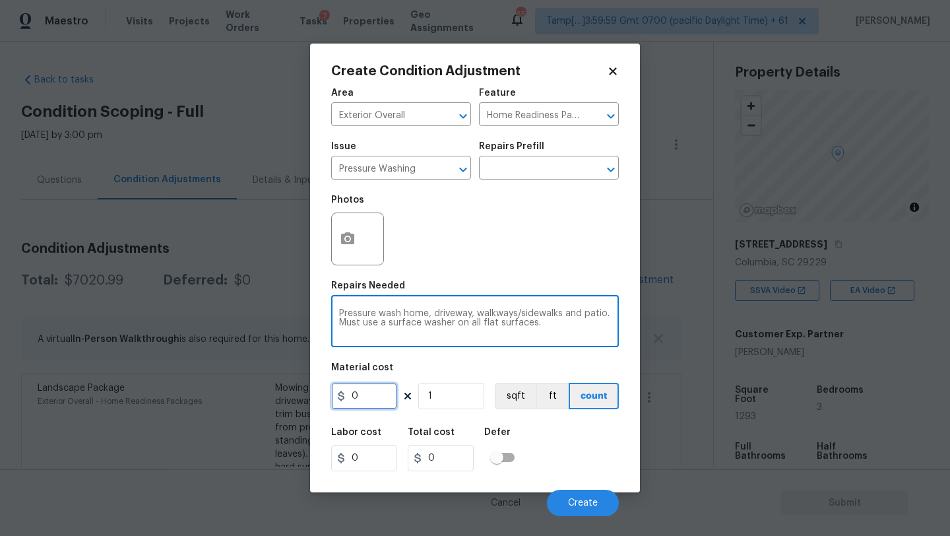
click at [370, 405] on input "0" at bounding box center [364, 396] width 66 height 26
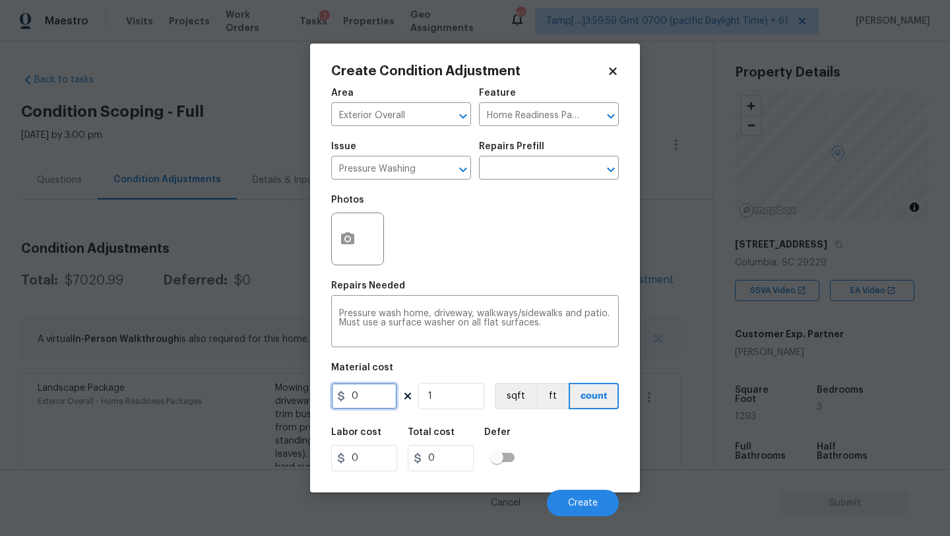
click at [370, 405] on input "0" at bounding box center [364, 396] width 66 height 26
type input "400"
click at [571, 500] on span "Create" at bounding box center [583, 503] width 30 height 10
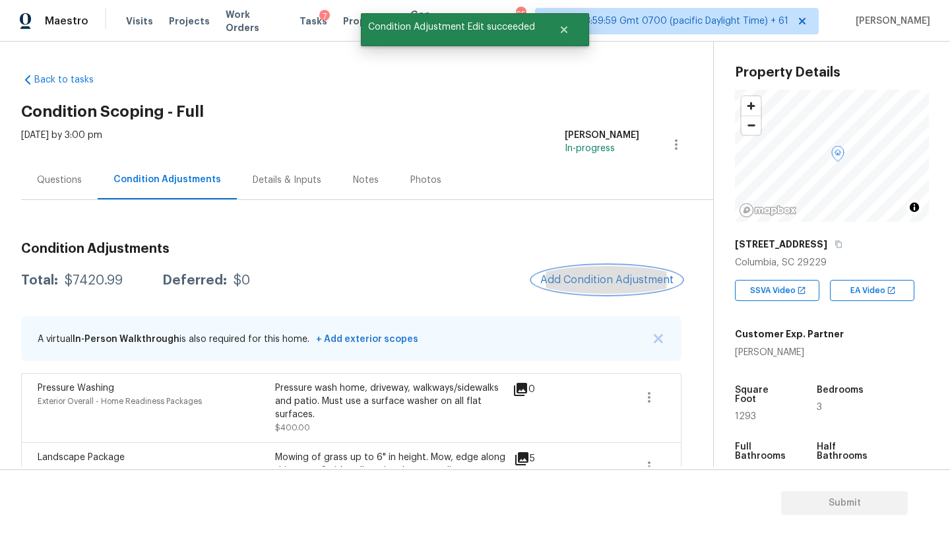
click at [607, 283] on span "Add Condition Adjustment" at bounding box center [606, 280] width 133 height 12
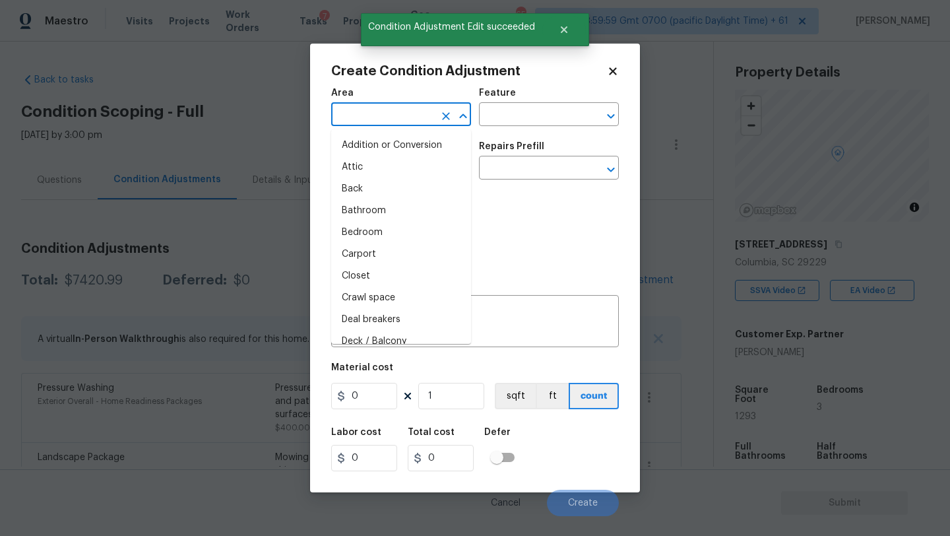
click at [405, 123] on input "text" at bounding box center [382, 116] width 103 height 20
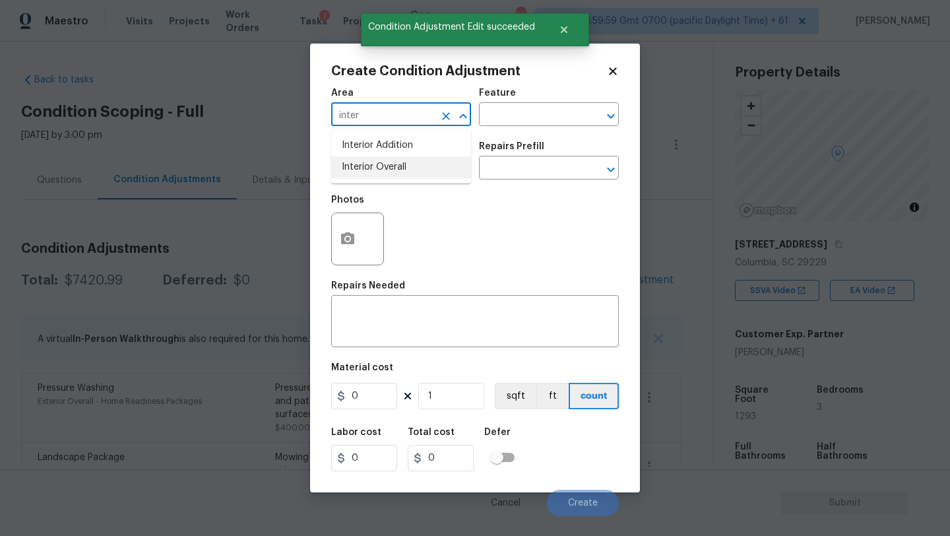
click at [409, 163] on li "Interior Overall" at bounding box center [401, 167] width 140 height 22
type input "Interior Overall"
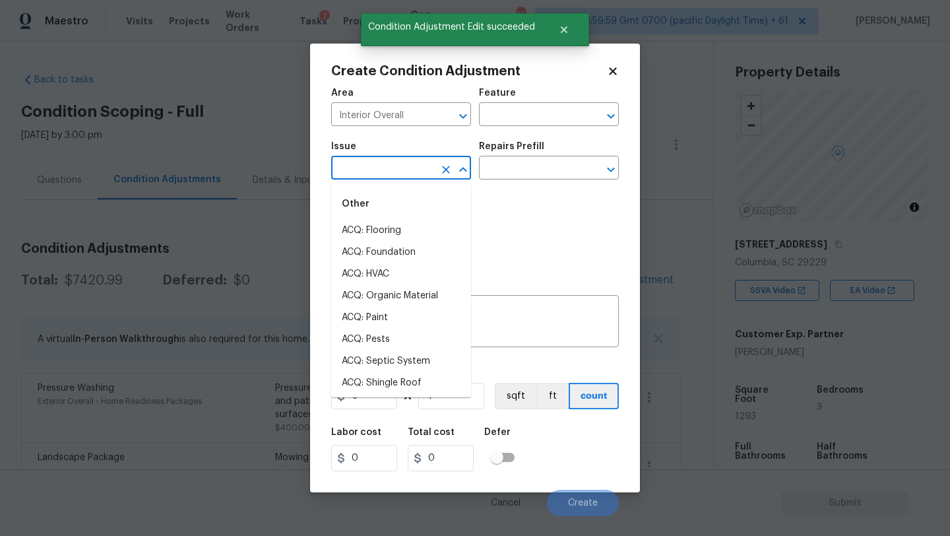
click at [408, 163] on input "text" at bounding box center [382, 169] width 103 height 20
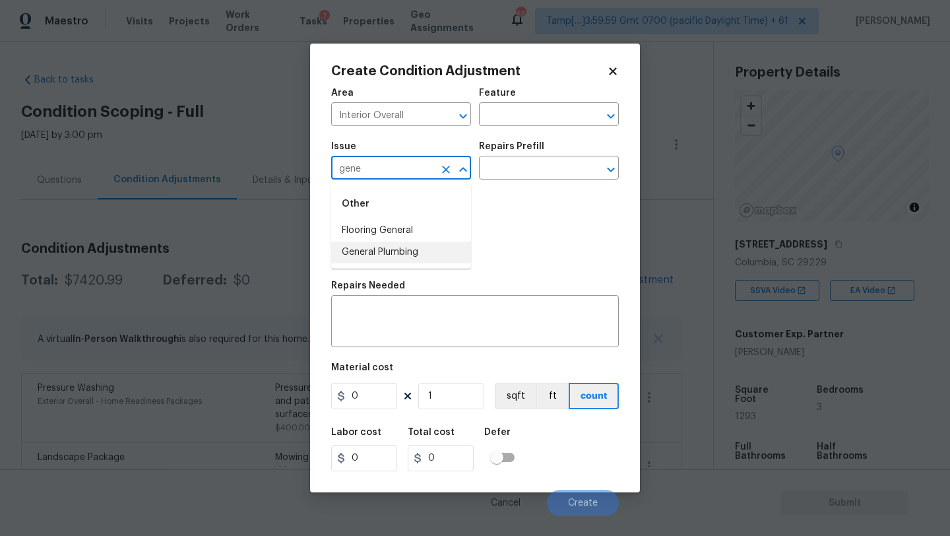
click at [407, 255] on li "General Plumbing" at bounding box center [401, 253] width 140 height 22
type input "General Plumbing"
click at [552, 166] on input "text" at bounding box center [530, 169] width 103 height 20
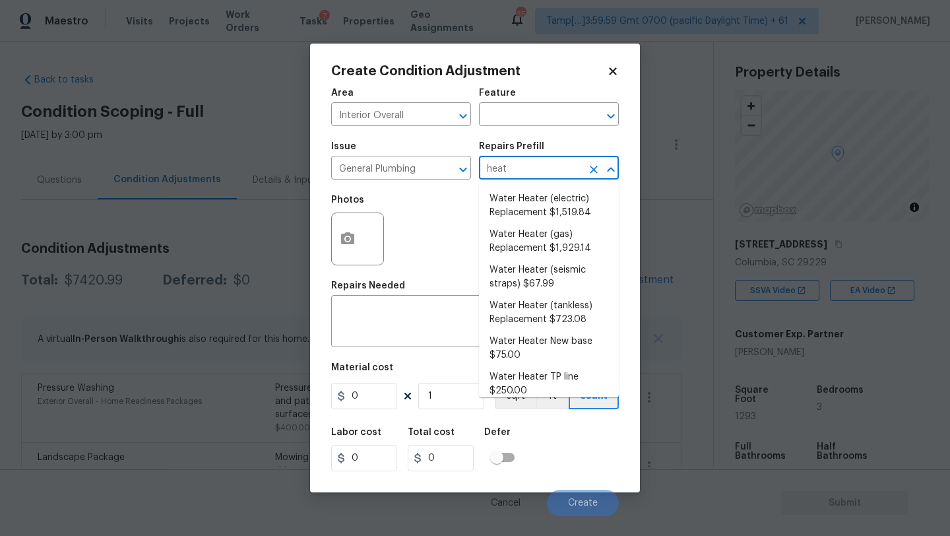
type input "heate"
click at [570, 201] on li "Water Heater (electric) Replacement $1,519.84" at bounding box center [549, 206] width 140 height 36
type input "Plumbing"
type textarea "Remove the existing electric water heater and install a new 40 gallon electric …"
type input "1519.84"
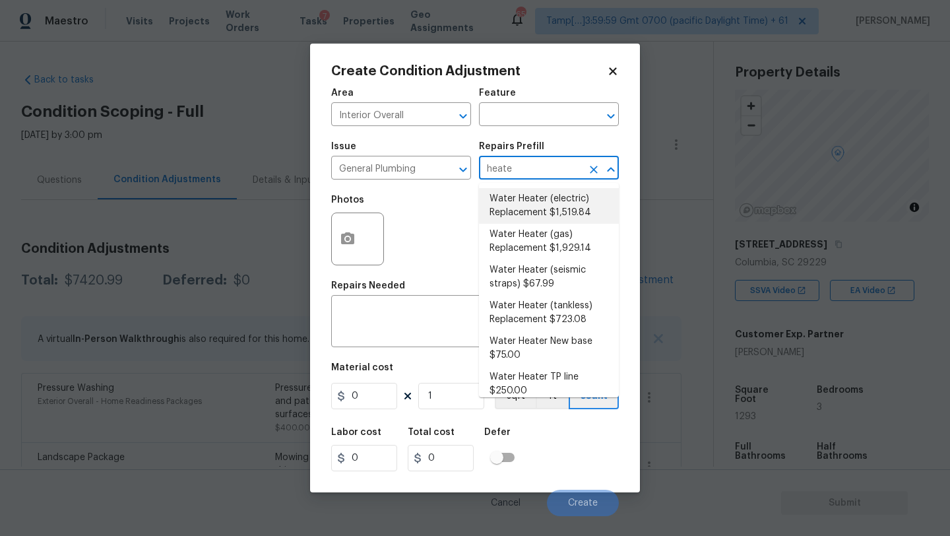
type input "1519.84"
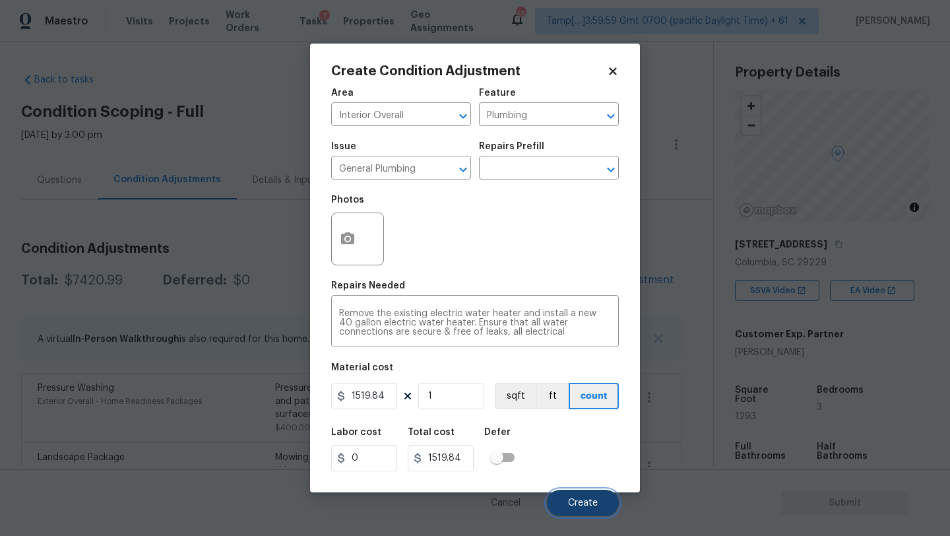
click at [575, 502] on span "Create" at bounding box center [583, 503] width 30 height 10
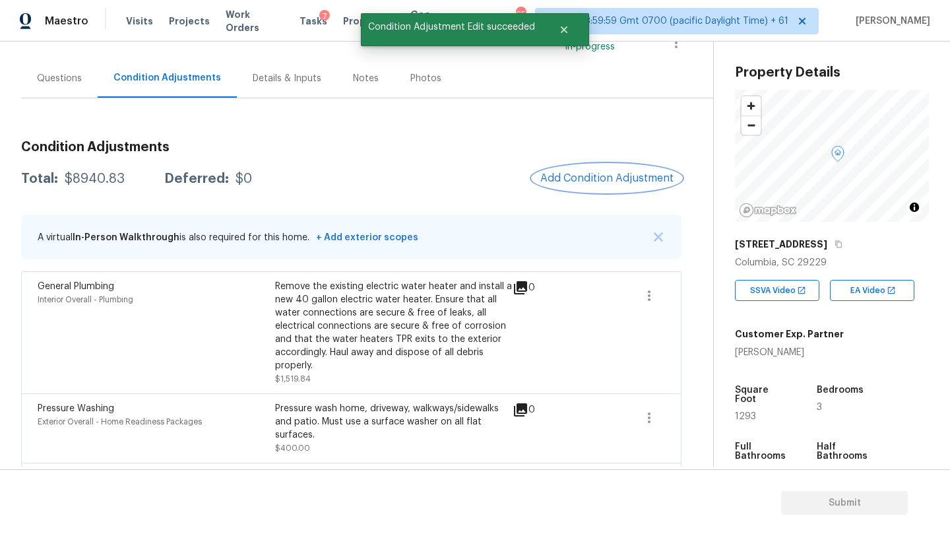
scroll to position [91, 0]
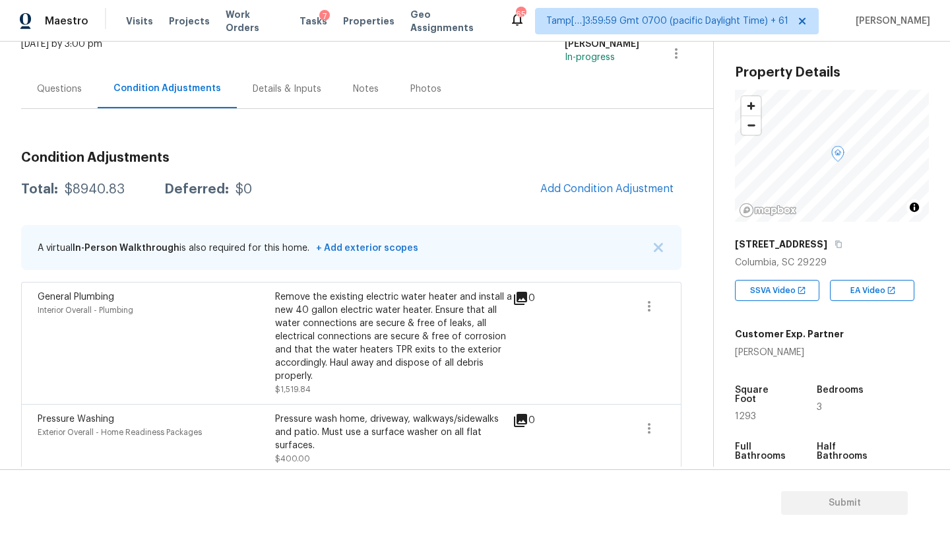
click at [37, 99] on div "Questions" at bounding box center [59, 88] width 77 height 39
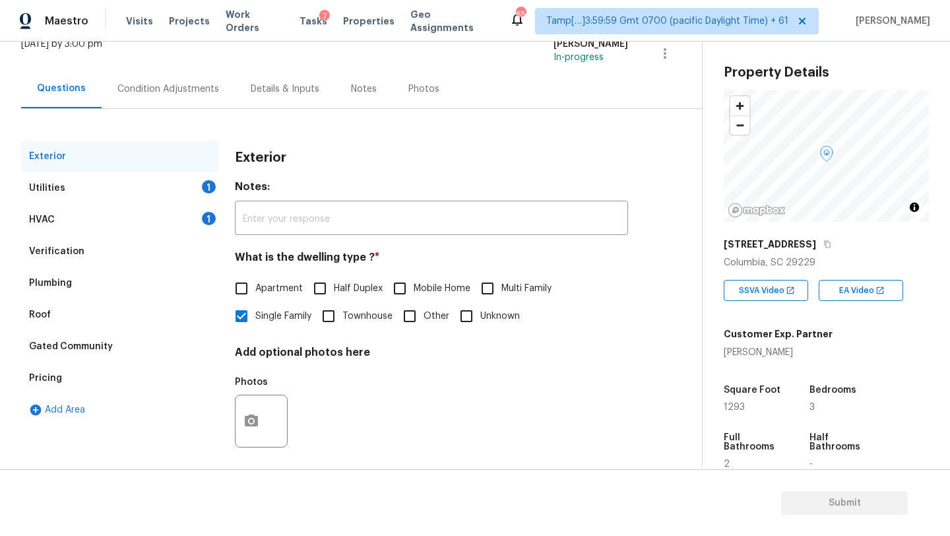
scroll to position [100, 0]
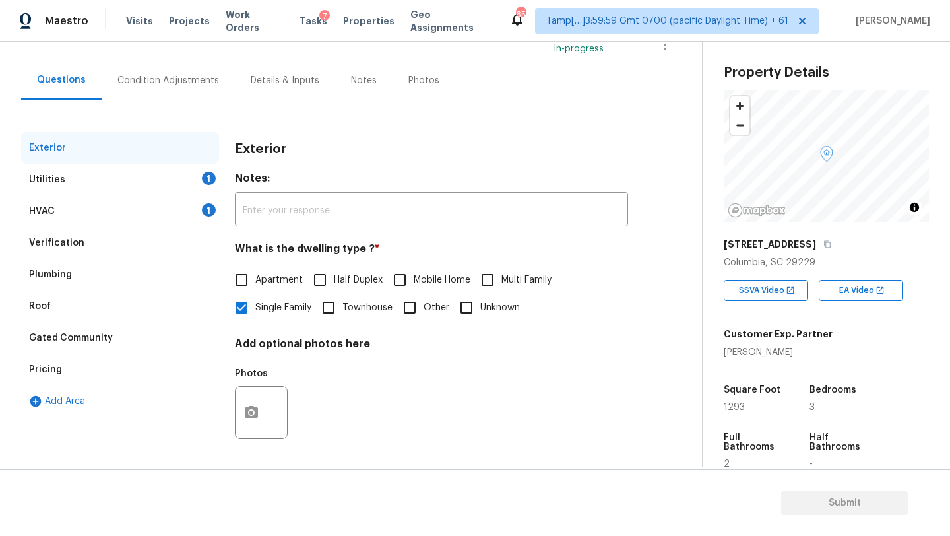
click at [110, 374] on div "Pricing" at bounding box center [120, 370] width 198 height 32
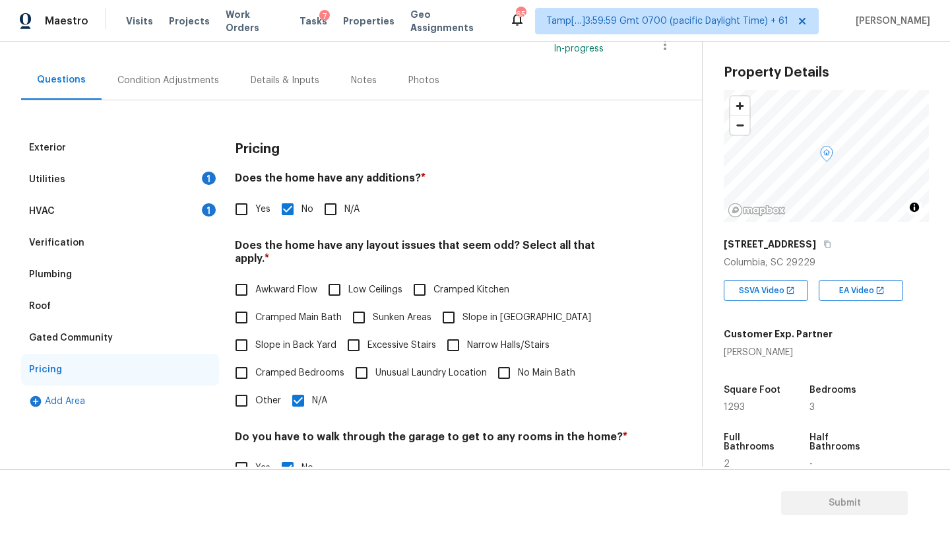
click at [246, 339] on input "Slope in Back Yard" at bounding box center [242, 345] width 28 height 28
checkbox input "true"
click at [458, 311] on input "Slope in Front Yard" at bounding box center [449, 318] width 28 height 28
checkbox input "true"
click at [306, 387] on input "N/A" at bounding box center [298, 401] width 28 height 28
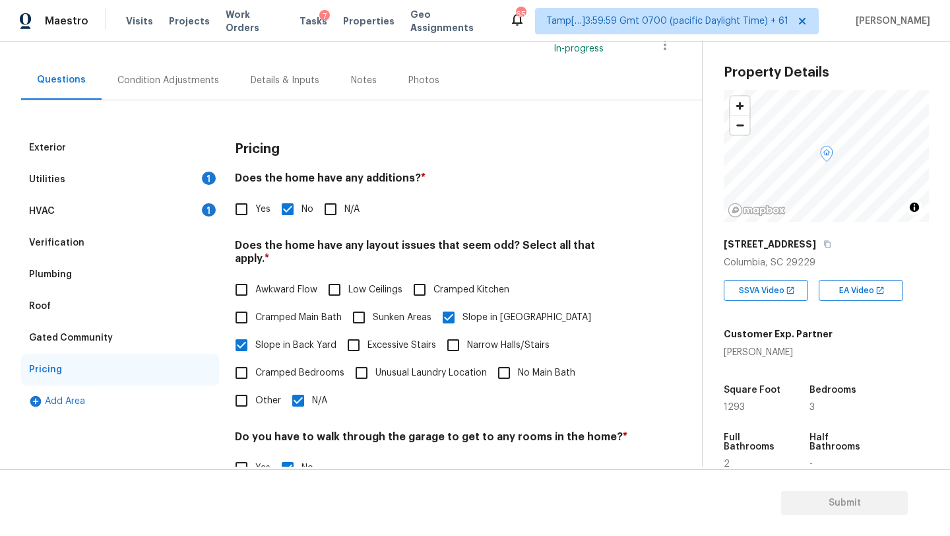
checkbox input "false"
click at [185, 86] on div "Condition Adjustments" at bounding box center [168, 80] width 133 height 39
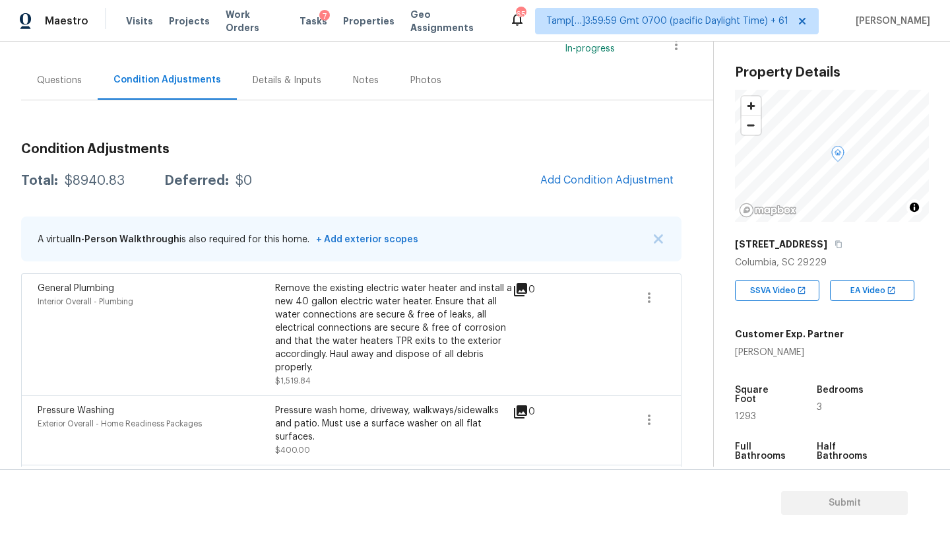
click at [604, 189] on button "Add Condition Adjustment" at bounding box center [607, 180] width 149 height 28
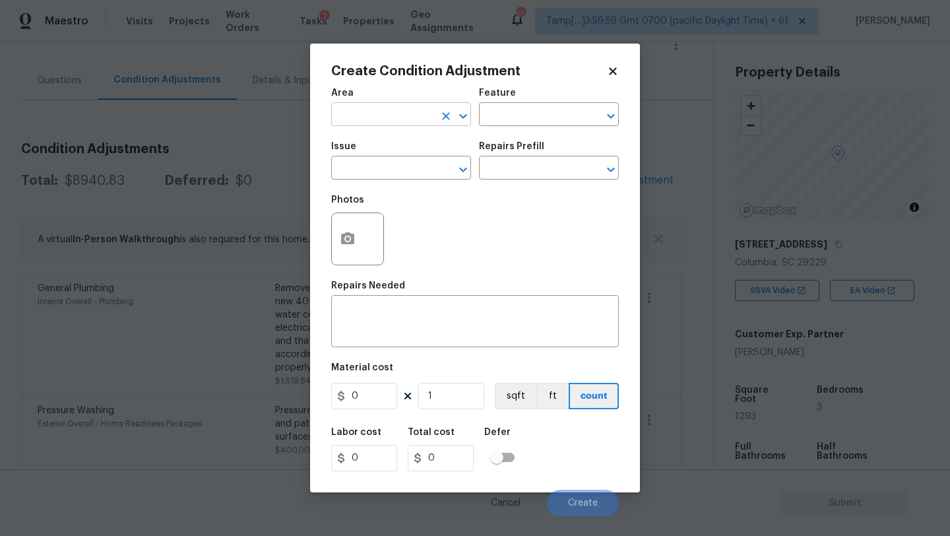
click at [375, 123] on input "text" at bounding box center [382, 116] width 103 height 20
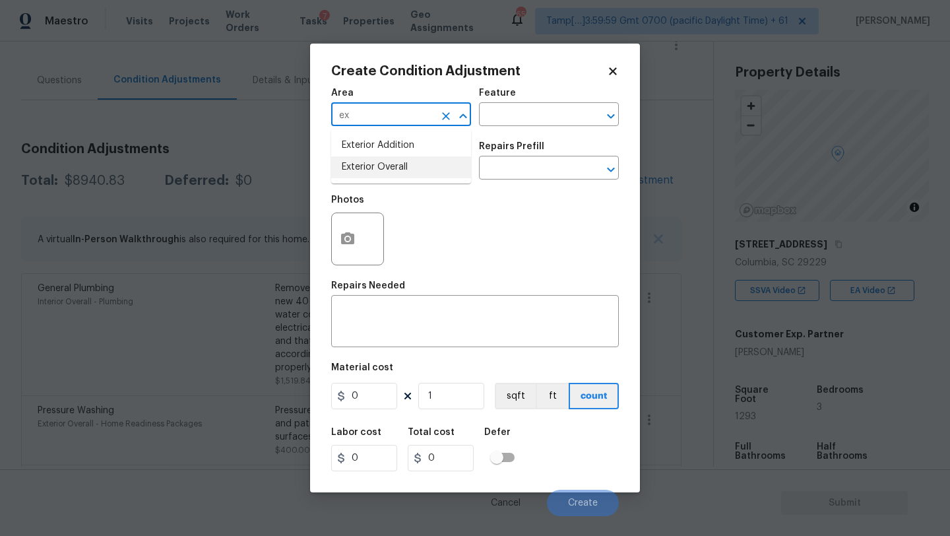
click at [391, 166] on li "Exterior Overall" at bounding box center [401, 167] width 140 height 22
type input "Exterior Overall"
click at [508, 120] on input "text" at bounding box center [530, 116] width 103 height 20
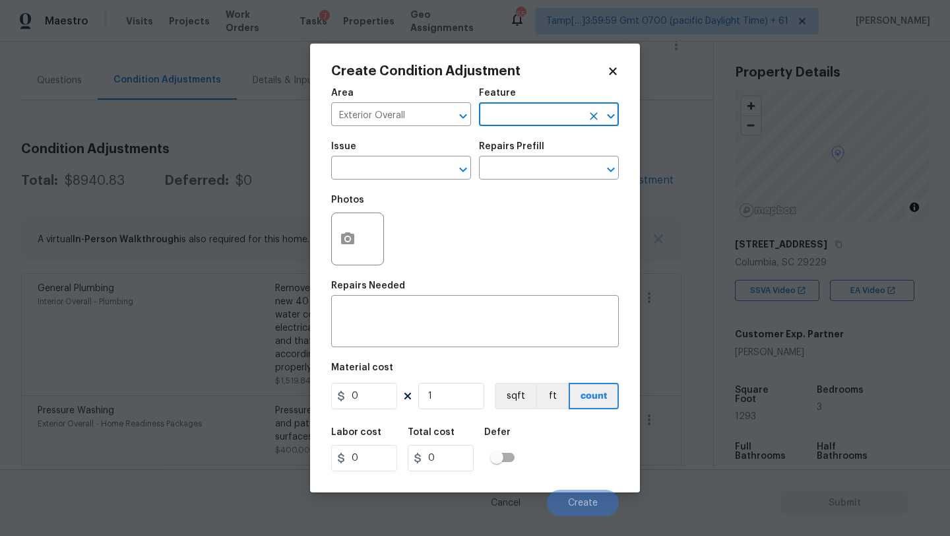
click at [508, 120] on input "text" at bounding box center [530, 116] width 103 height 20
type input "rot"
click at [463, 310] on textarea at bounding box center [475, 323] width 272 height 28
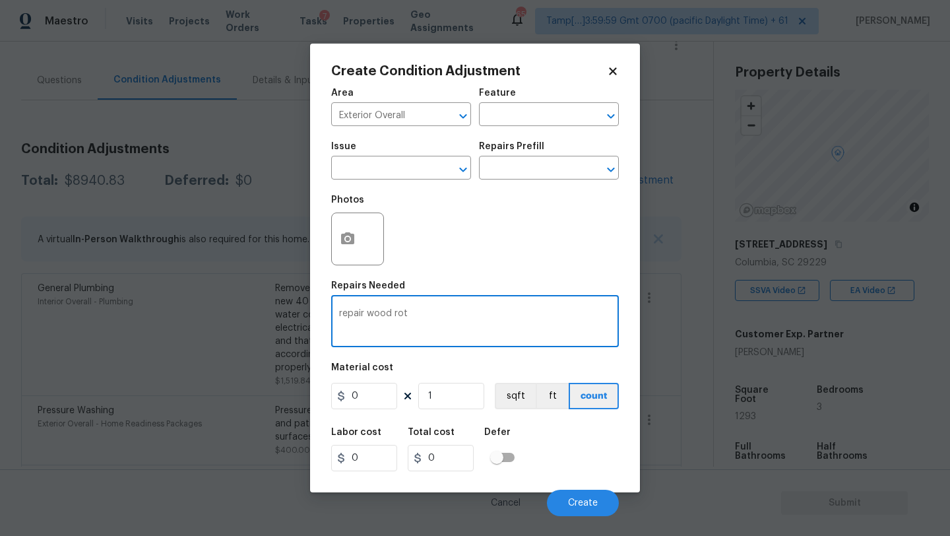
type textarea "repair wood rot"
click at [374, 399] on input "0" at bounding box center [364, 396] width 66 height 26
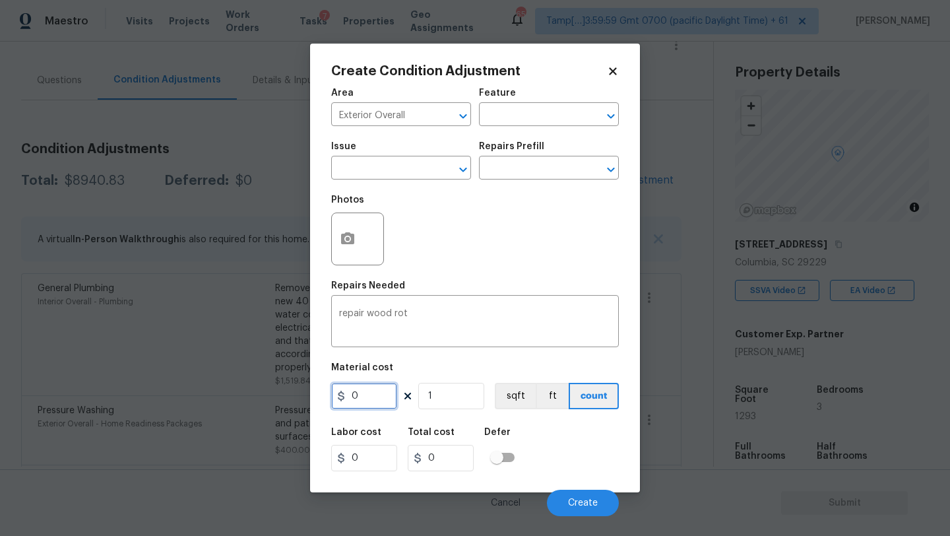
click at [374, 399] on input "0" at bounding box center [364, 396] width 66 height 26
type input "300"
click at [588, 510] on button "Create" at bounding box center [583, 503] width 72 height 26
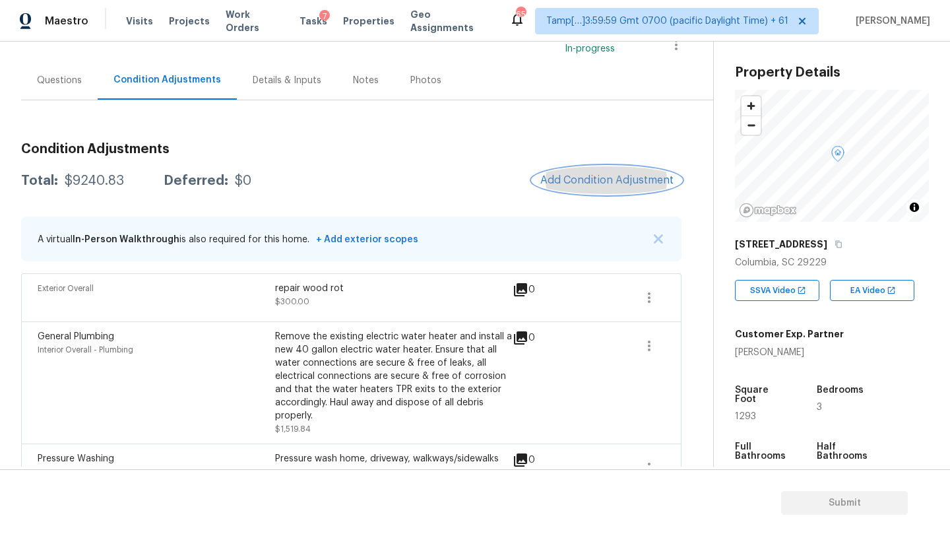
click at [593, 180] on span "Add Condition Adjustment" at bounding box center [606, 180] width 133 height 12
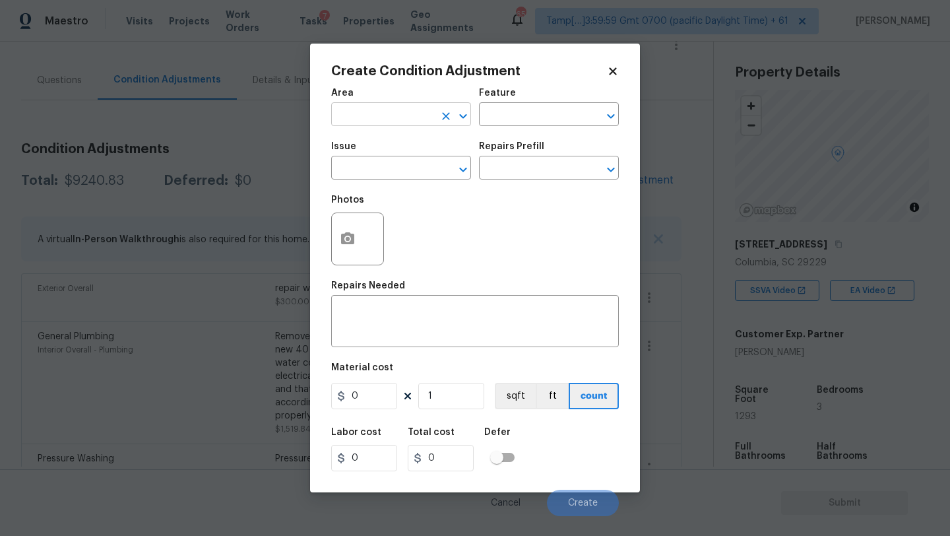
click at [390, 118] on input "text" at bounding box center [382, 116] width 103 height 20
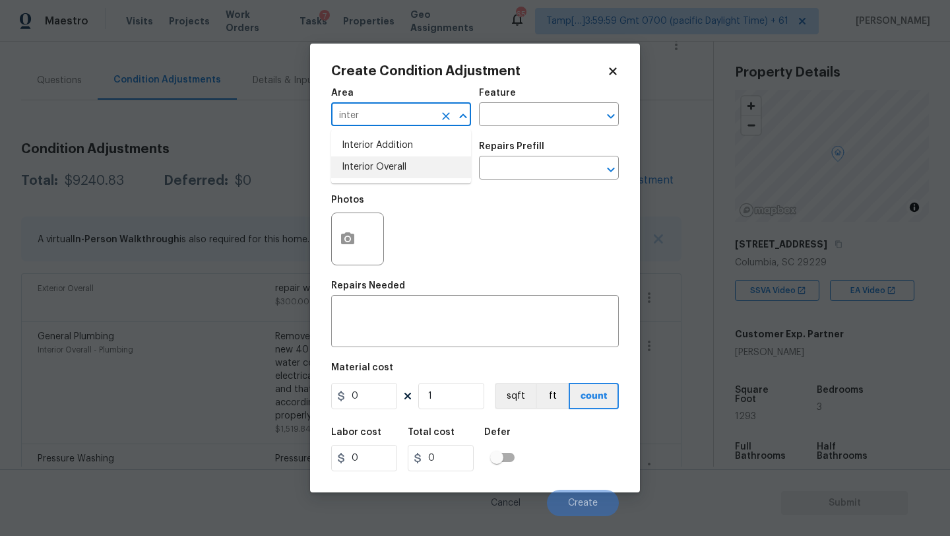
click at [403, 172] on li "Interior Overall" at bounding box center [401, 167] width 140 height 22
type input "Interior Overall"
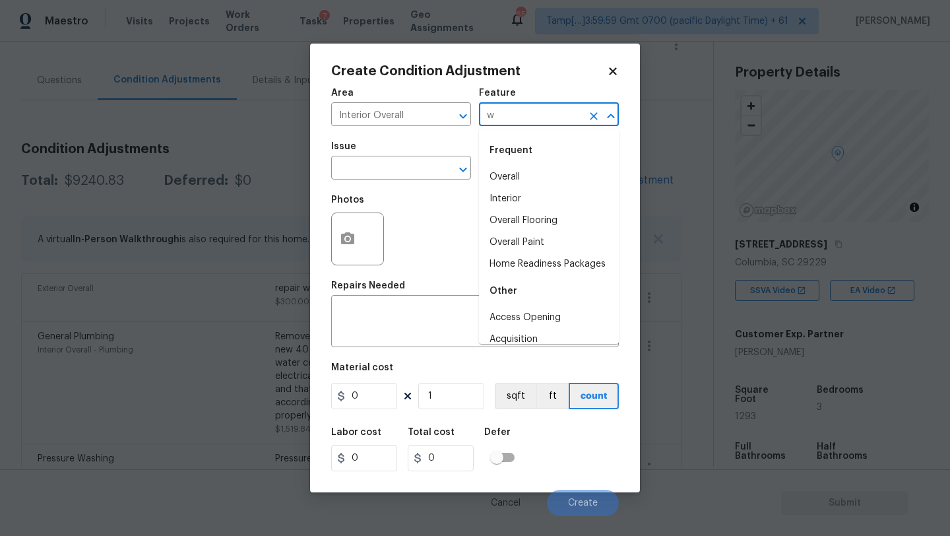
click at [487, 126] on input "w" at bounding box center [530, 116] width 103 height 20
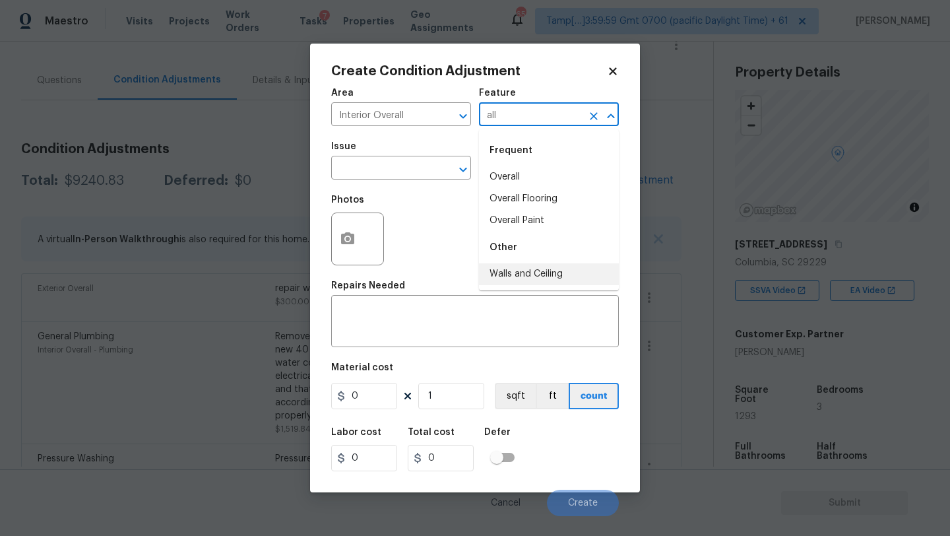
click at [495, 271] on li "Walls and Ceiling" at bounding box center [549, 274] width 140 height 22
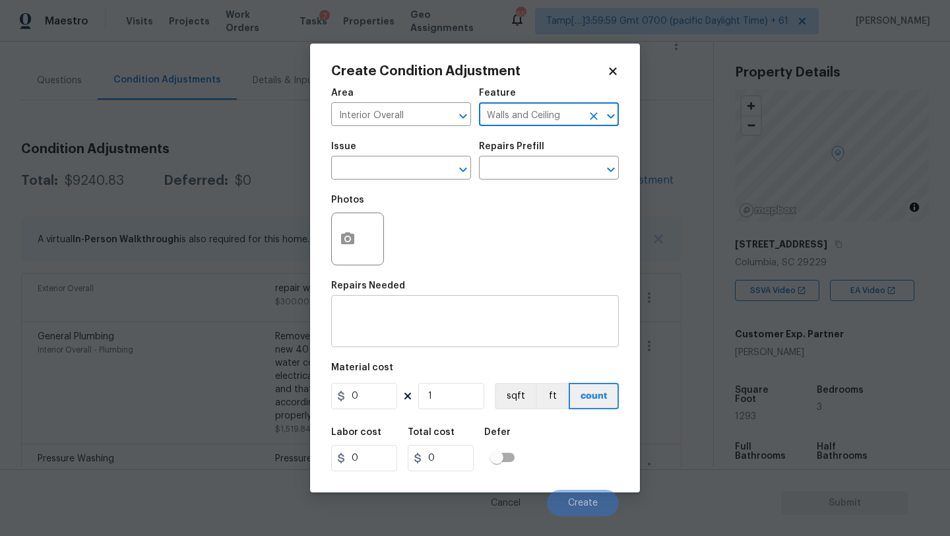
type input "Walls and Ceiling"
click at [445, 330] on textarea at bounding box center [475, 323] width 272 height 28
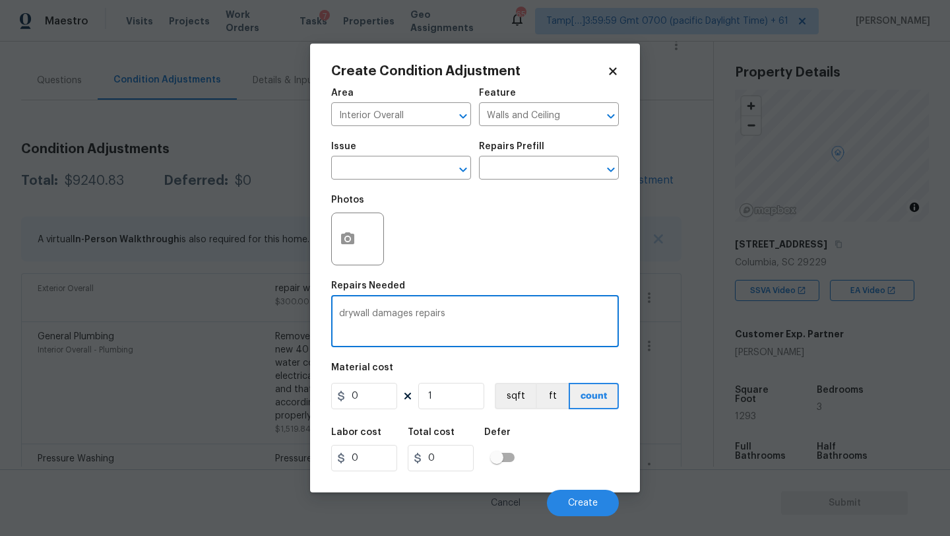
type textarea "drywall damages repairs"
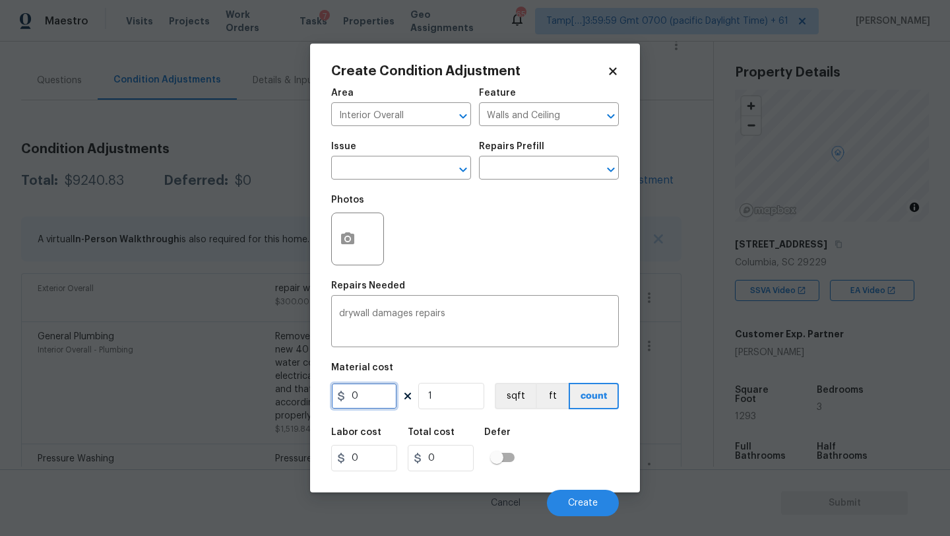
click at [368, 403] on input "0" at bounding box center [364, 396] width 66 height 26
type input "200"
click at [344, 245] on icon "button" at bounding box center [348, 239] width 16 height 16
type input "200"
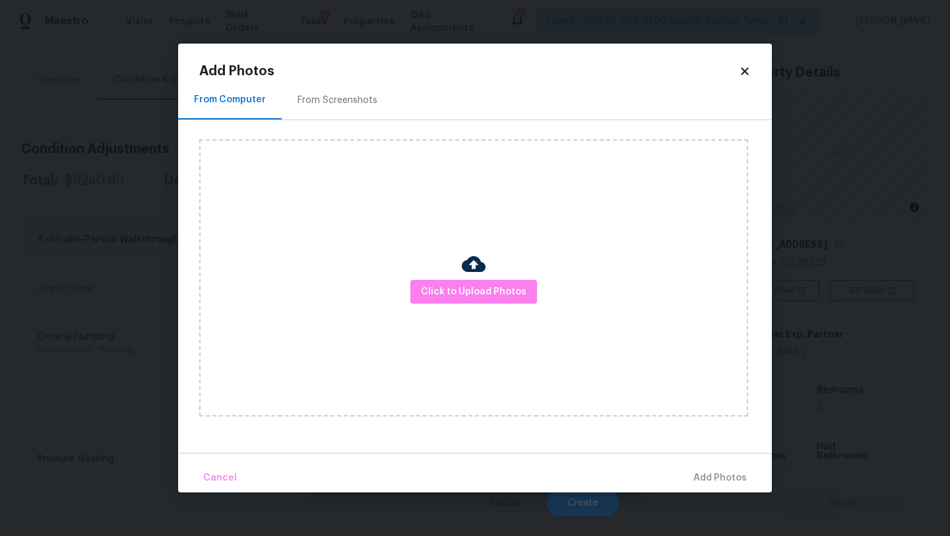
click at [459, 278] on div "Click to Upload Photos" at bounding box center [473, 277] width 549 height 277
click at [459, 300] on button "Click to Upload Photos" at bounding box center [473, 292] width 127 height 24
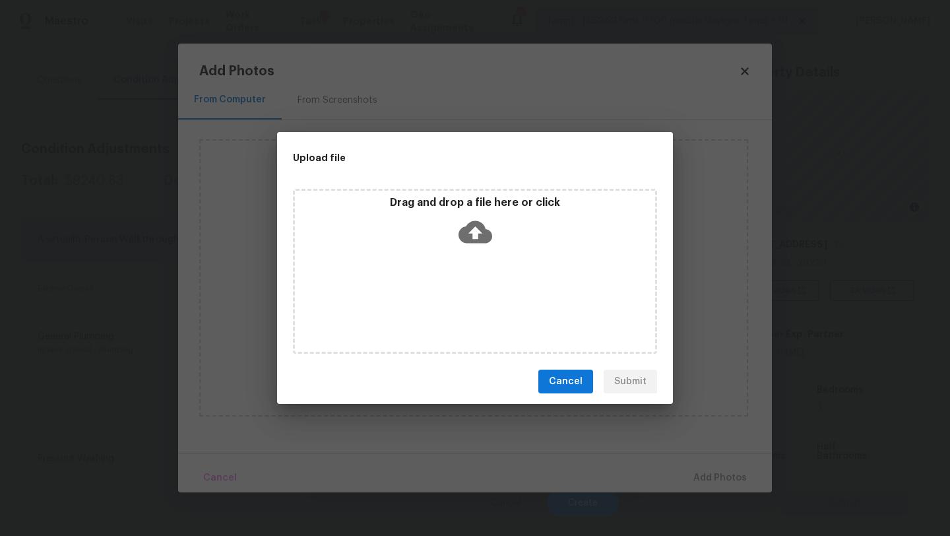
click at [467, 267] on div "Drag and drop a file here or click" at bounding box center [475, 271] width 364 height 165
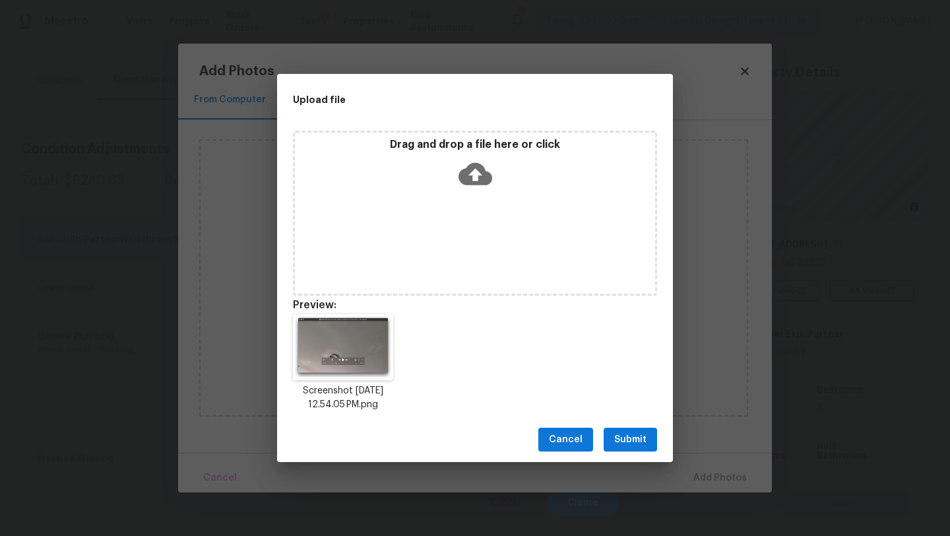
click at [624, 434] on span "Submit" at bounding box center [630, 440] width 32 height 16
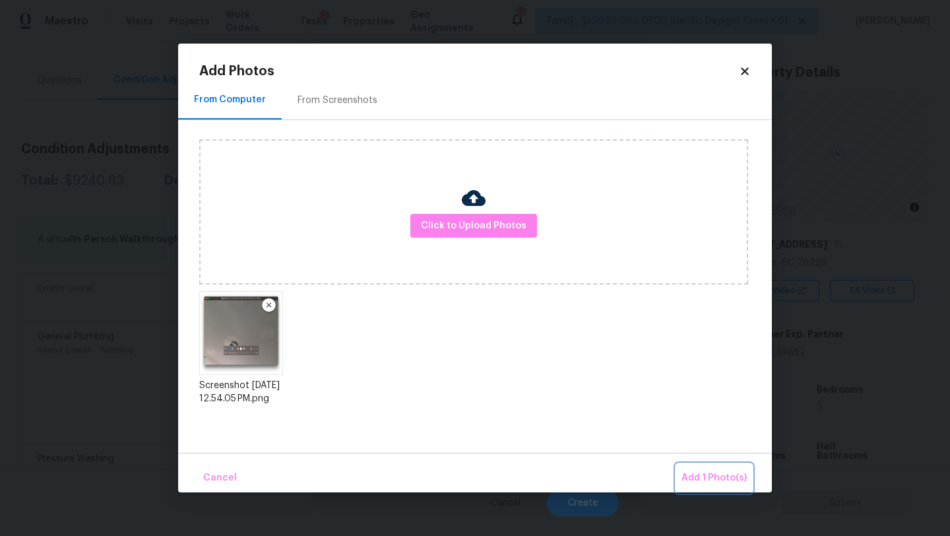
click at [708, 465] on button "Add 1 Photo(s)" at bounding box center [714, 478] width 76 height 28
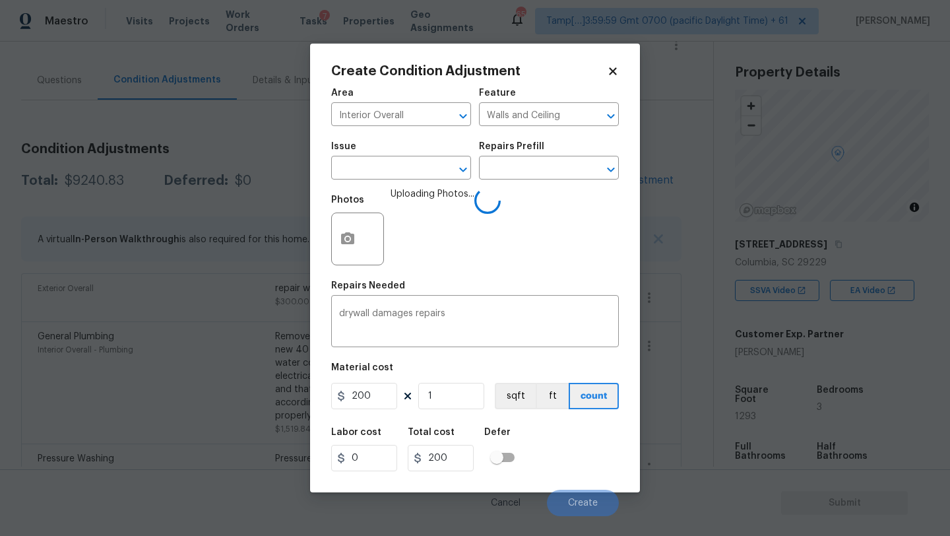
click at [525, 439] on div "Labor cost 0 Total cost 200 Defer" at bounding box center [475, 449] width 288 height 59
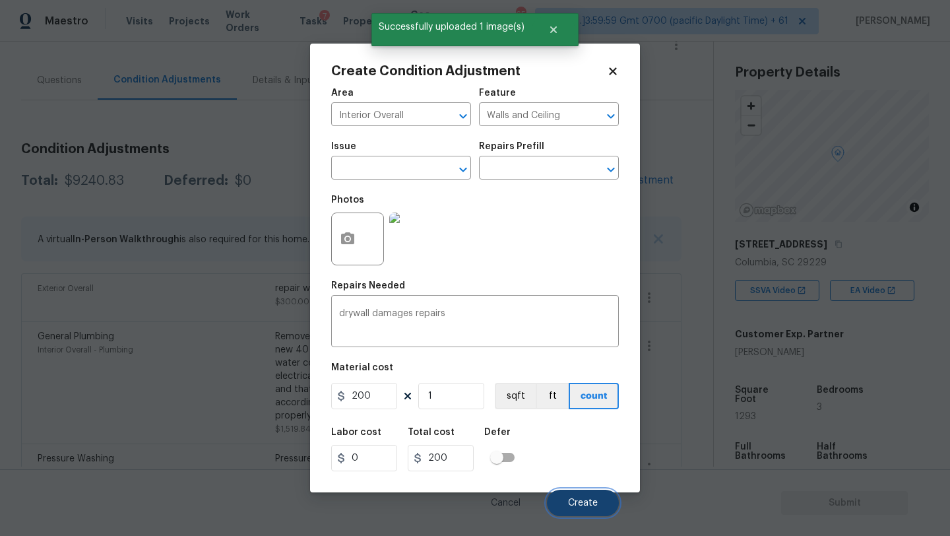
click at [571, 502] on span "Create" at bounding box center [583, 503] width 30 height 10
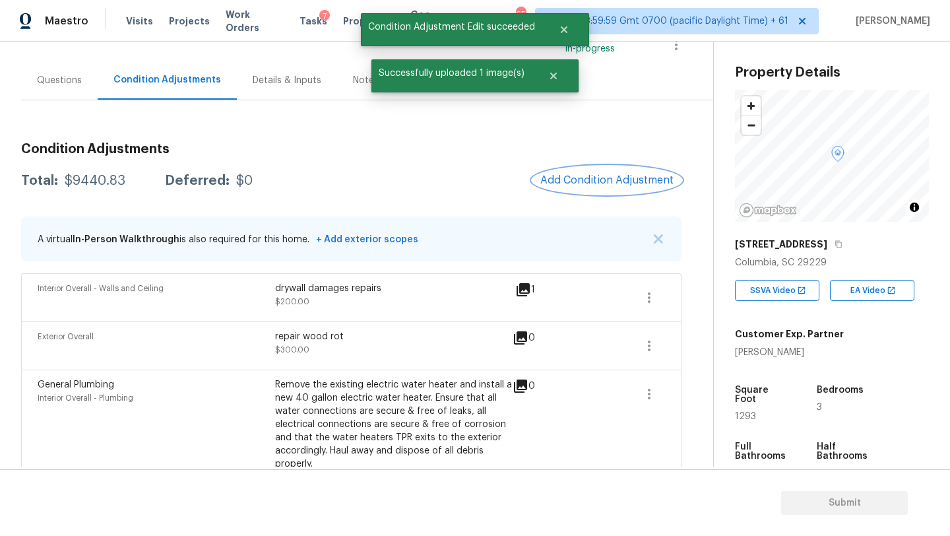
click at [594, 169] on button "Add Condition Adjustment" at bounding box center [607, 180] width 149 height 28
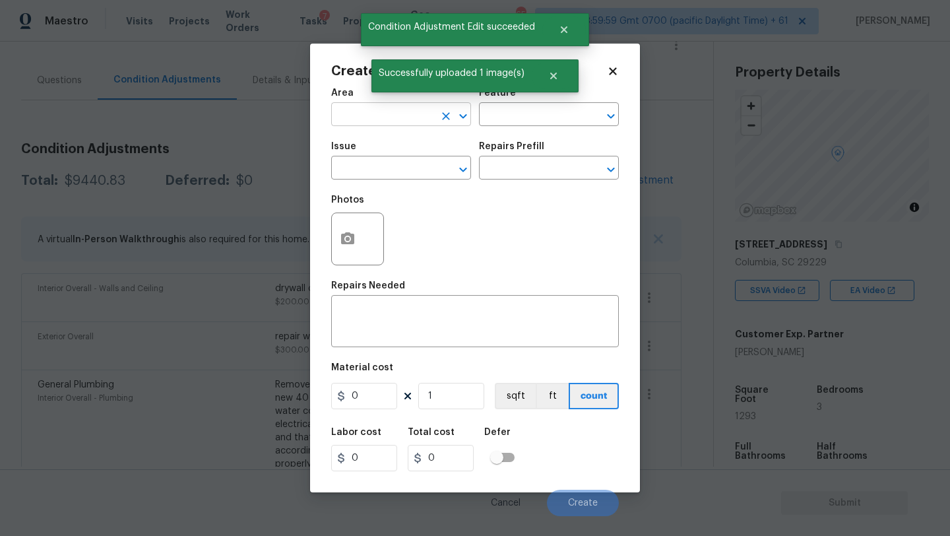
click at [366, 122] on input "text" at bounding box center [382, 116] width 103 height 20
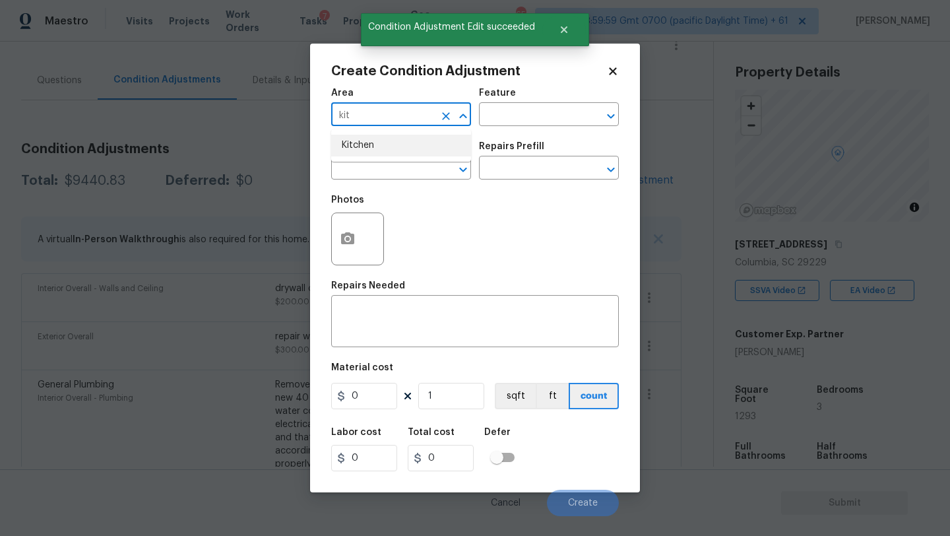
click at [376, 150] on li "Kitchen" at bounding box center [401, 146] width 140 height 22
type input "Kitchen"
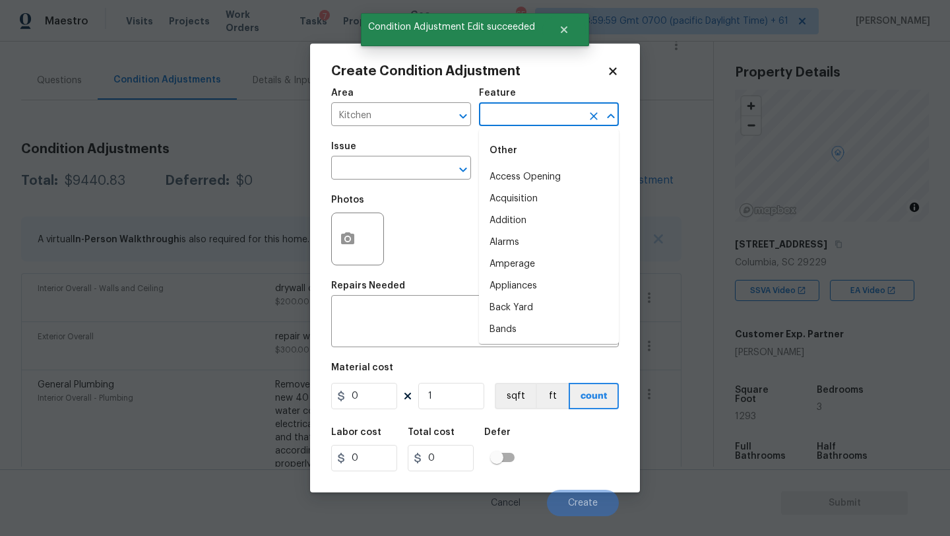
click at [505, 119] on input "text" at bounding box center [530, 116] width 103 height 20
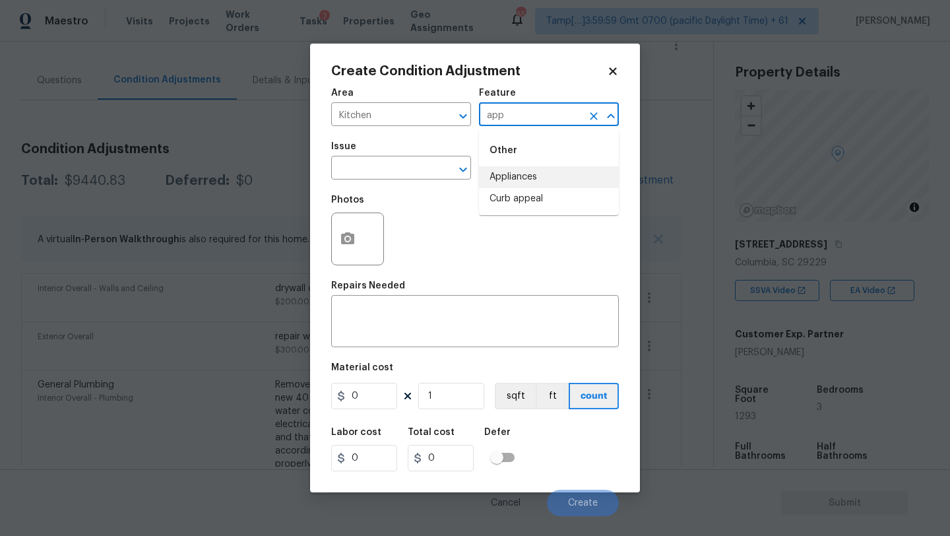
click at [511, 172] on li "Appliances" at bounding box center [549, 177] width 140 height 22
type input "Appliances"
click at [392, 172] on input "text" at bounding box center [382, 169] width 103 height 20
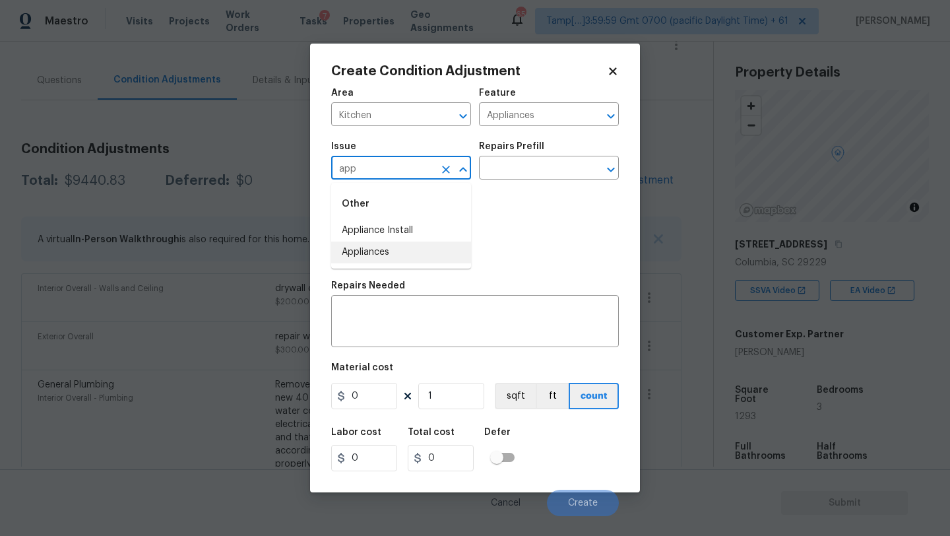
click at [398, 248] on li "Appliances" at bounding box center [401, 253] width 140 height 22
type input "Appliances"
click at [499, 177] on input "text" at bounding box center [530, 169] width 103 height 20
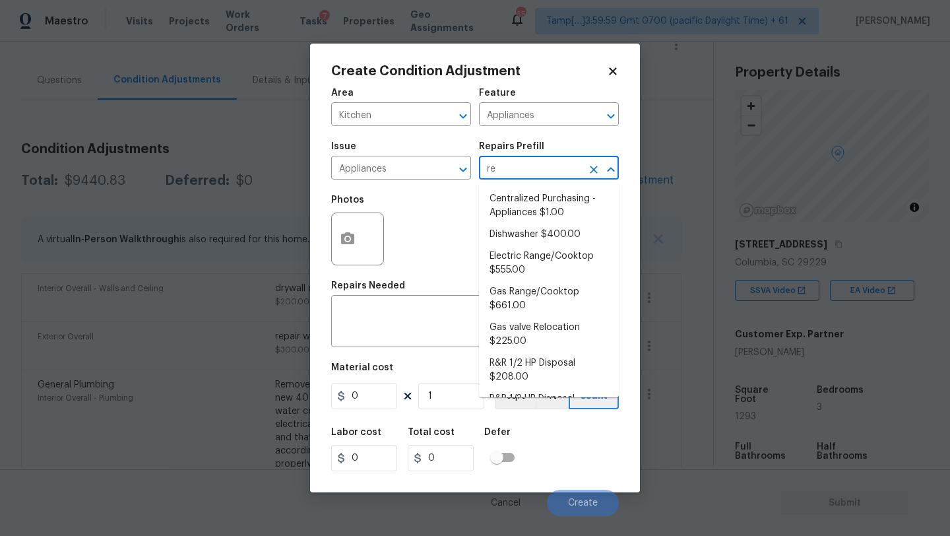
type input "ref"
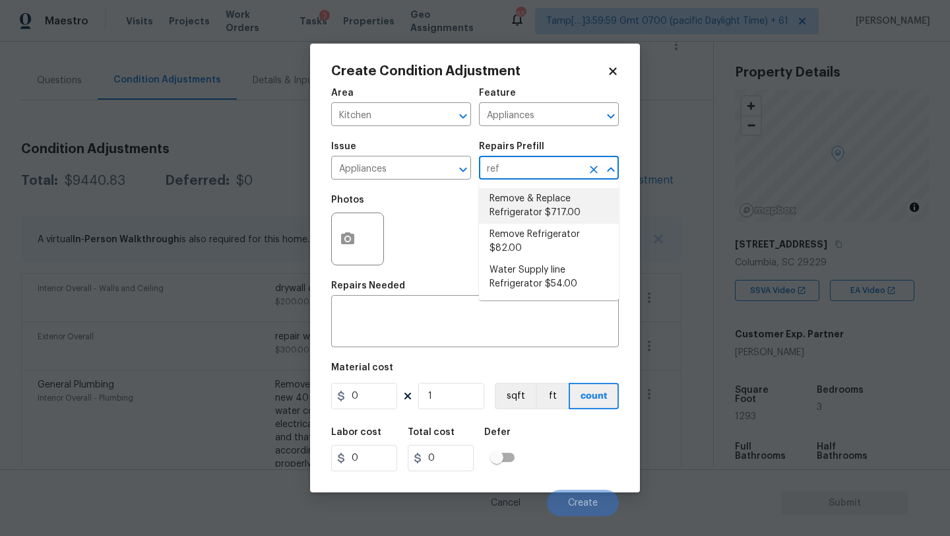
click at [513, 205] on li "Remove & Replace Refrigerator $717.00" at bounding box center [549, 206] width 140 height 36
type textarea "Install a new stainless steel (unless directed otherwise by the PM) refrigerato…"
type input "717"
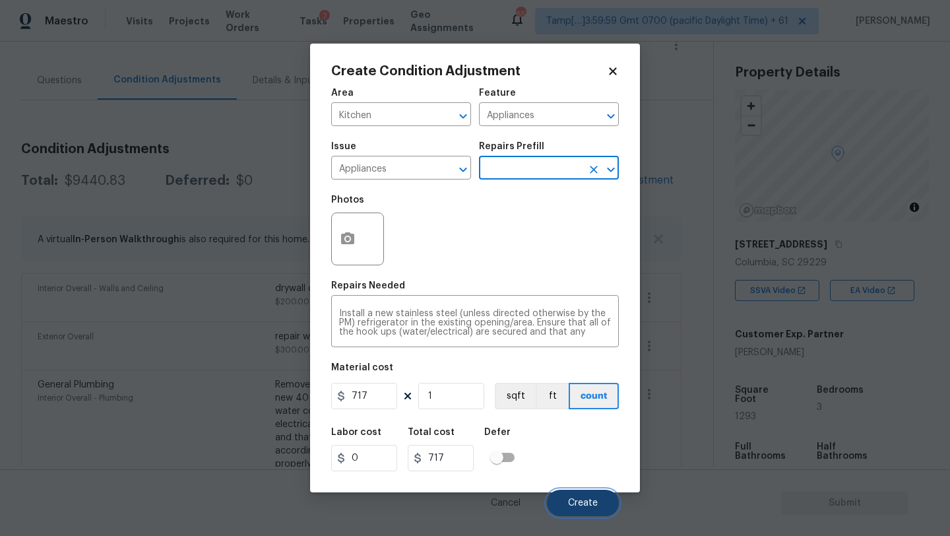
click at [577, 503] on span "Create" at bounding box center [583, 503] width 30 height 10
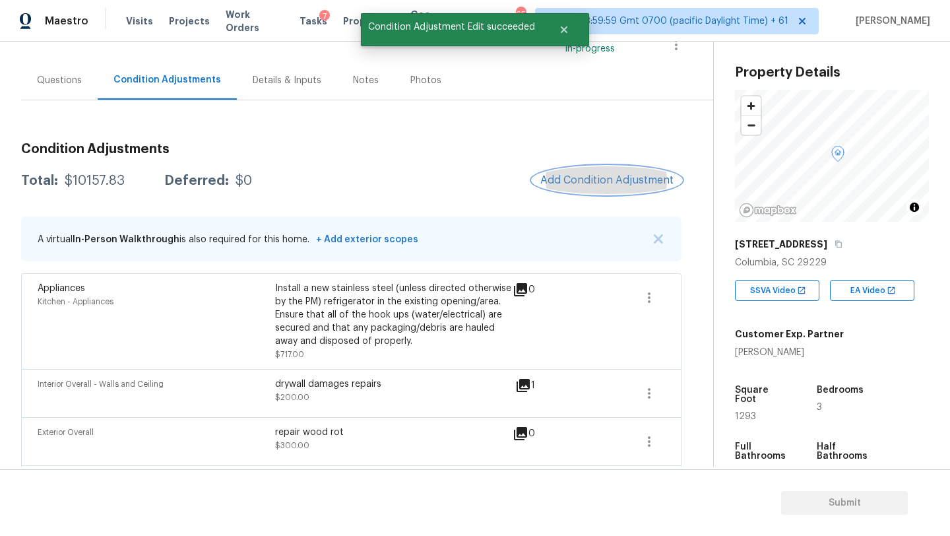
click at [589, 180] on span "Add Condition Adjustment" at bounding box center [606, 180] width 133 height 12
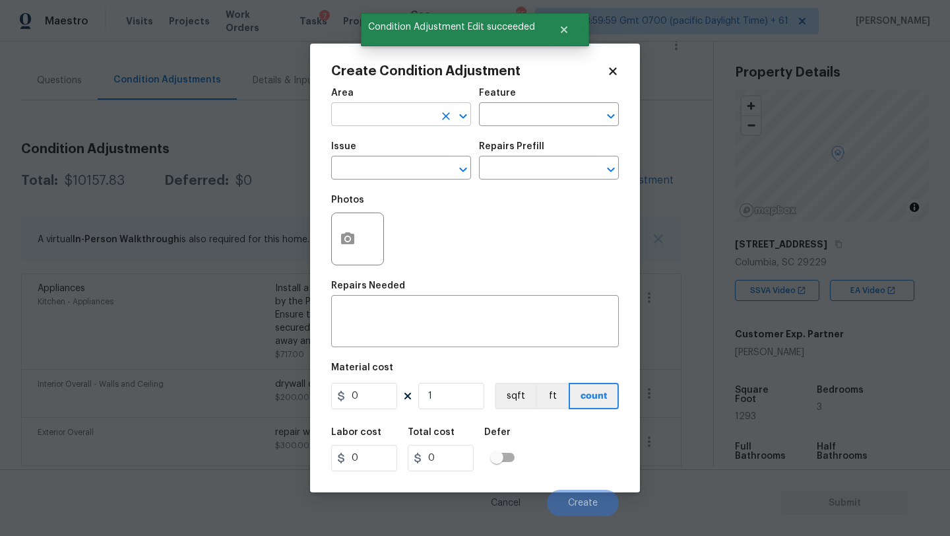
click at [389, 115] on input "text" at bounding box center [382, 116] width 103 height 20
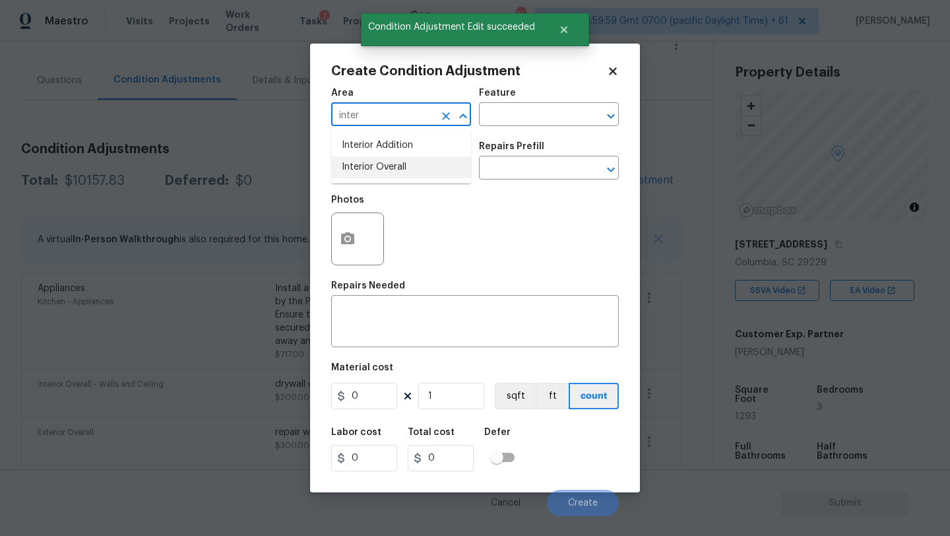
click at [401, 162] on li "Interior Overall" at bounding box center [401, 167] width 140 height 22
type input "Interior Overall"
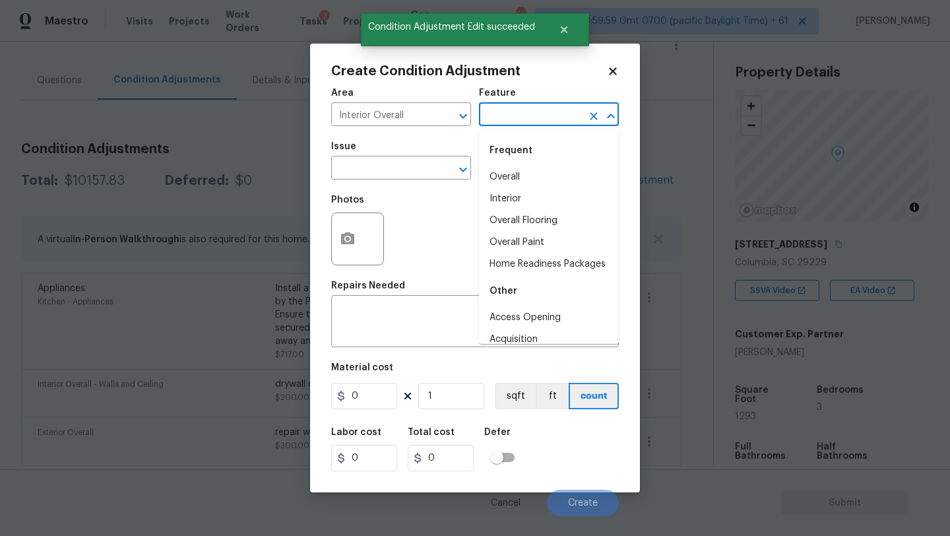
click at [497, 119] on input "text" at bounding box center [530, 116] width 103 height 20
click at [515, 221] on li "Overall Flooring" at bounding box center [549, 221] width 140 height 22
type input "Overall Flooring"
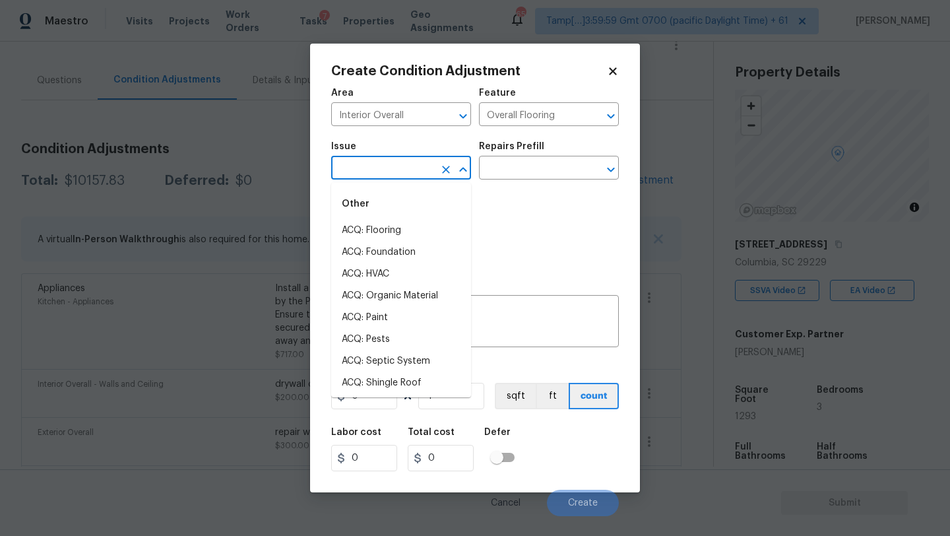
click at [410, 174] on input "text" at bounding box center [382, 169] width 103 height 20
click at [399, 224] on li "ACQ: Flooring" at bounding box center [401, 231] width 140 height 22
type input "ACQ: Flooring"
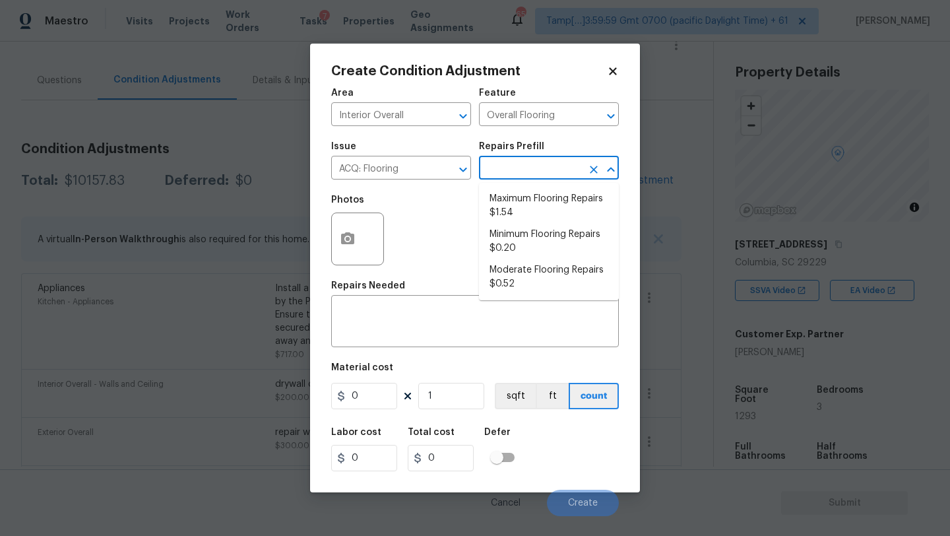
click at [525, 172] on input "text" at bounding box center [530, 169] width 103 height 20
click at [531, 242] on li "Minimum Flooring Repairs $0.20" at bounding box center [549, 242] width 140 height 36
type input "Acquisition"
type textarea "Acquisition Scope: Minimum flooring repairs"
type input "0.2"
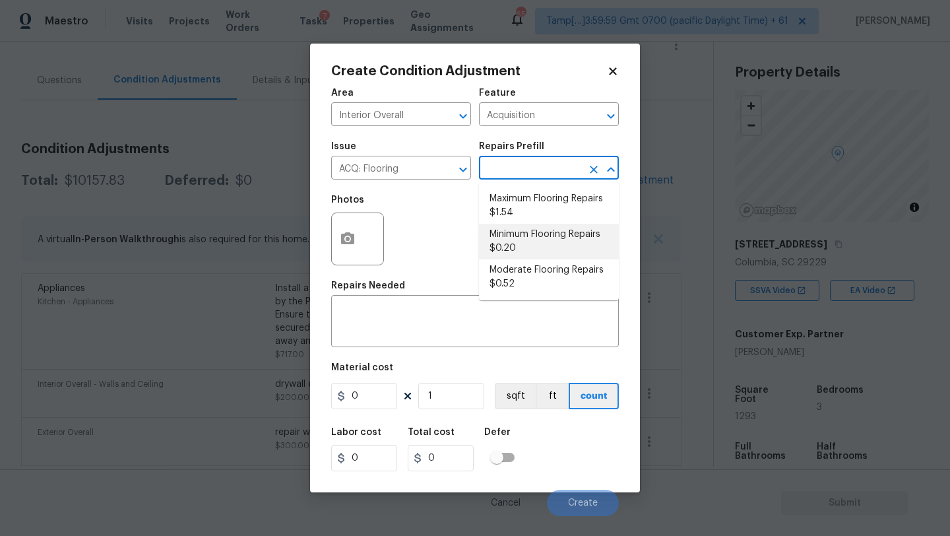
type input "0.2"
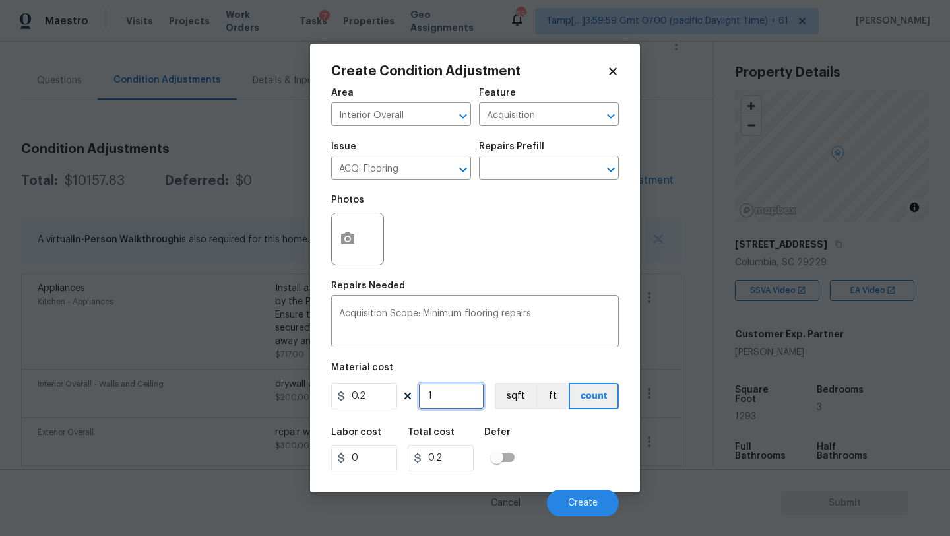
click at [461, 407] on input "1" at bounding box center [451, 396] width 66 height 26
type input "12"
type input "2.4"
type input "129"
type input "25.8"
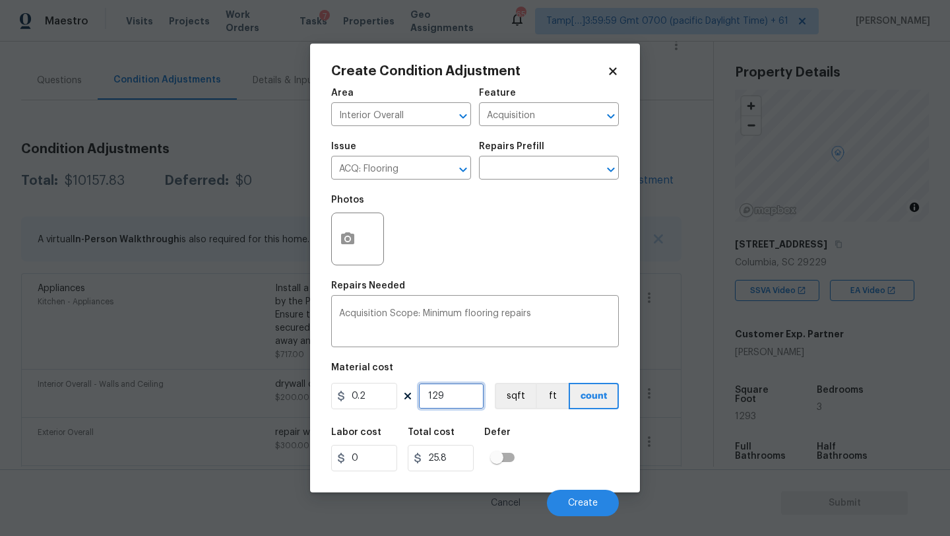
type input "1293"
type input "258.6"
type input "1293"
click at [569, 499] on span "Create" at bounding box center [583, 503] width 30 height 10
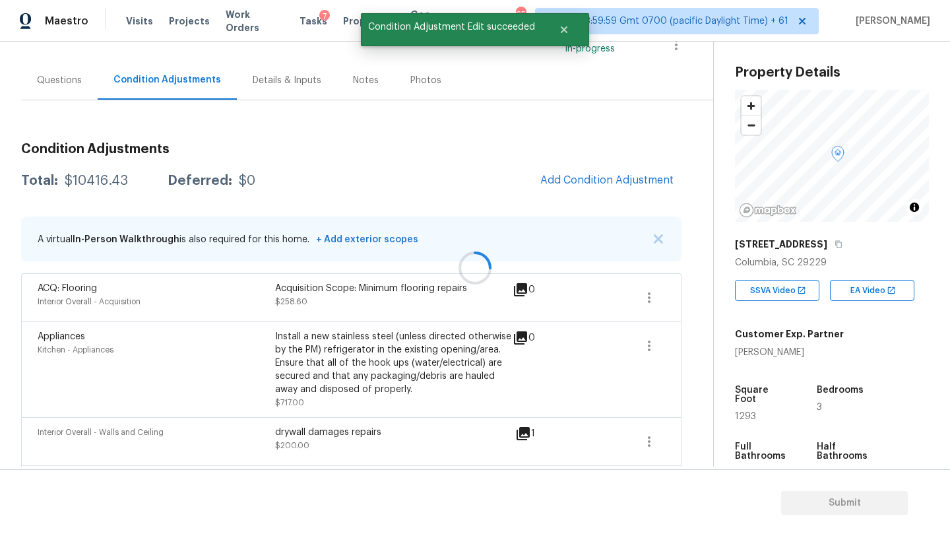
click at [589, 180] on div at bounding box center [475, 268] width 950 height 536
click at [568, 183] on span "Add Condition Adjustment" at bounding box center [606, 180] width 133 height 12
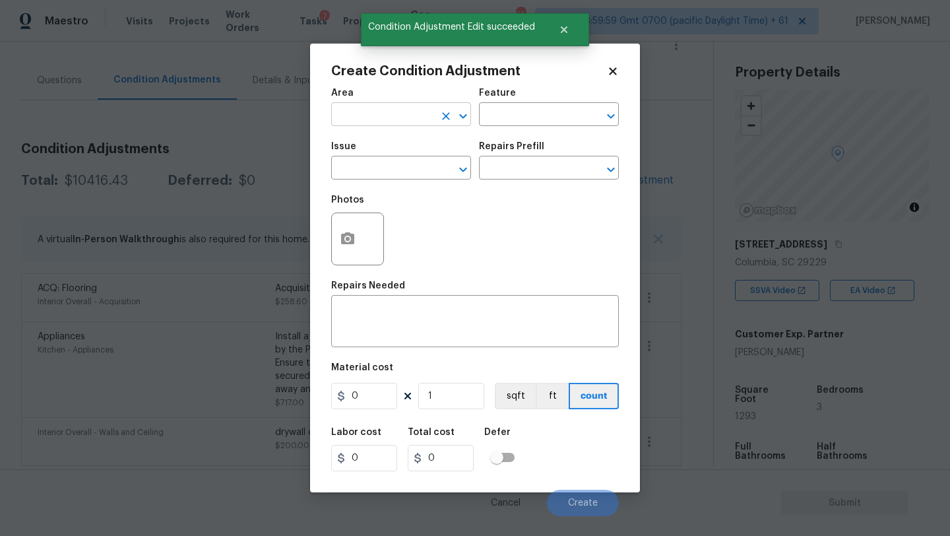
click at [374, 112] on input "text" at bounding box center [382, 116] width 103 height 20
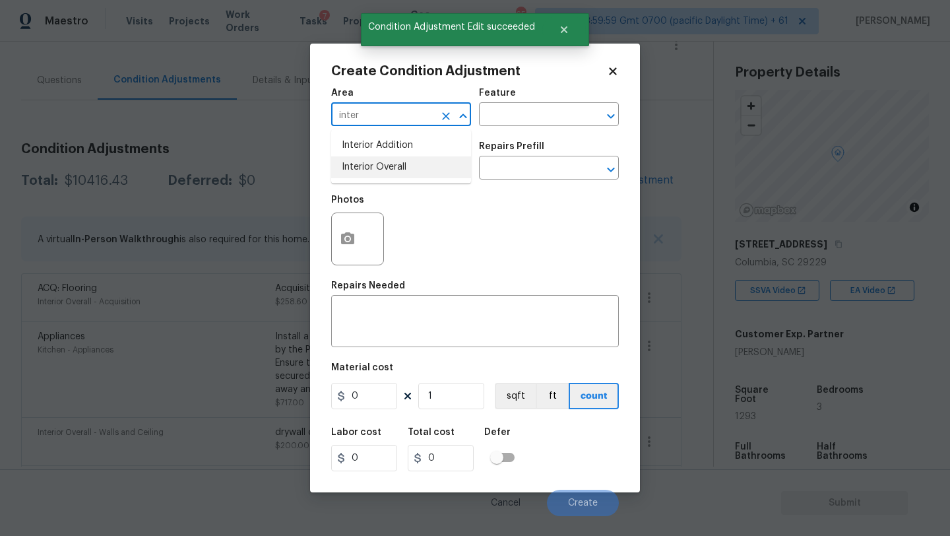
click at [380, 158] on li "Interior Overall" at bounding box center [401, 167] width 140 height 22
type input "Interior Overall"
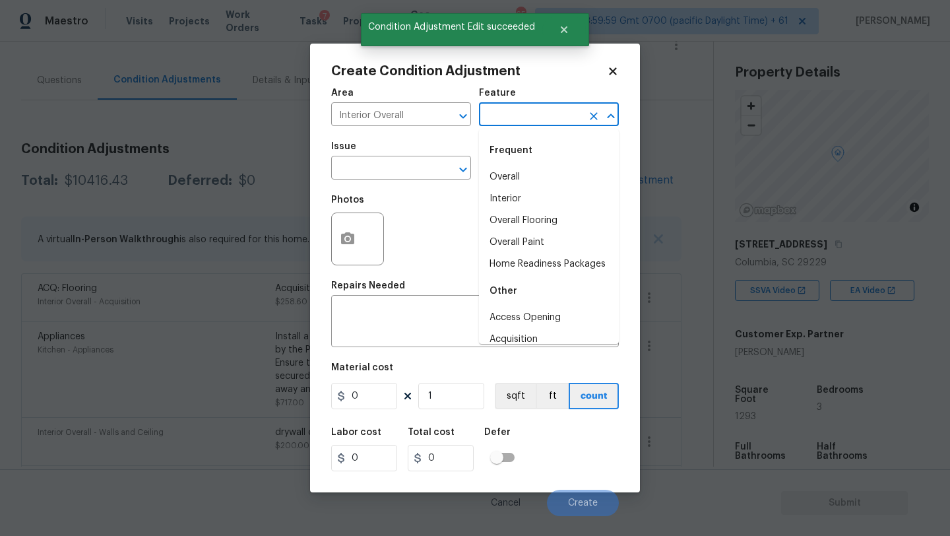
click at [501, 123] on input "text" at bounding box center [530, 116] width 103 height 20
click at [507, 239] on li "Overall Paint" at bounding box center [549, 243] width 140 height 22
type input "Overall Paint"
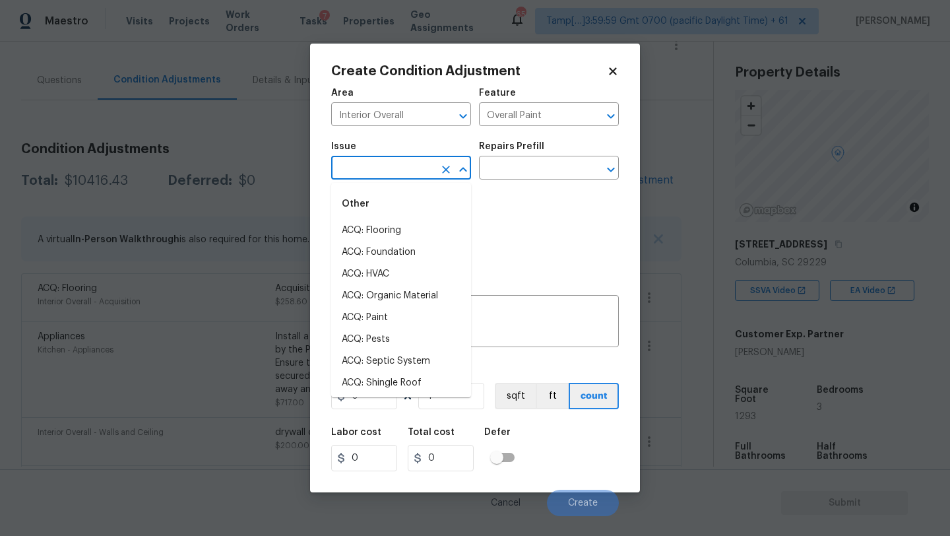
click at [394, 168] on input "text" at bounding box center [382, 169] width 103 height 20
click at [372, 316] on li "ACQ: Paint" at bounding box center [401, 318] width 140 height 22
type input "ACQ: Paint"
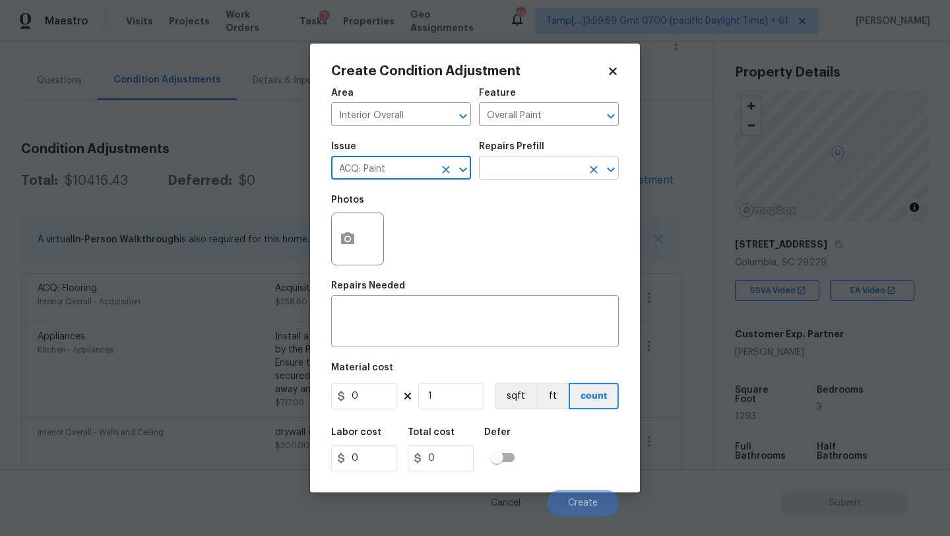
click at [538, 171] on input "text" at bounding box center [530, 169] width 103 height 20
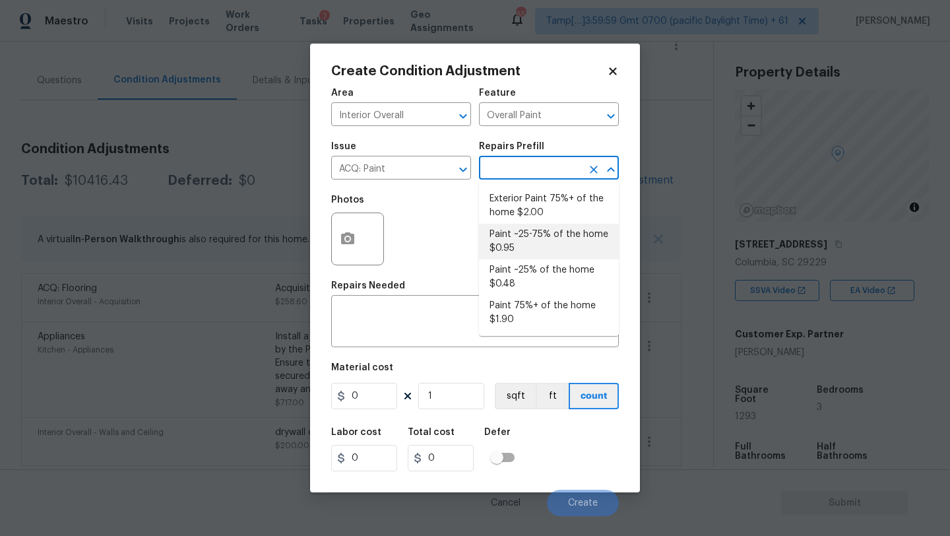
click at [533, 257] on li "Paint ~25-75% of the home $0.95" at bounding box center [549, 242] width 140 height 36
type input "Acquisition"
type textarea "Acquisition Scope: ~25 - 75% of the home needs interior paint"
type input "0.95"
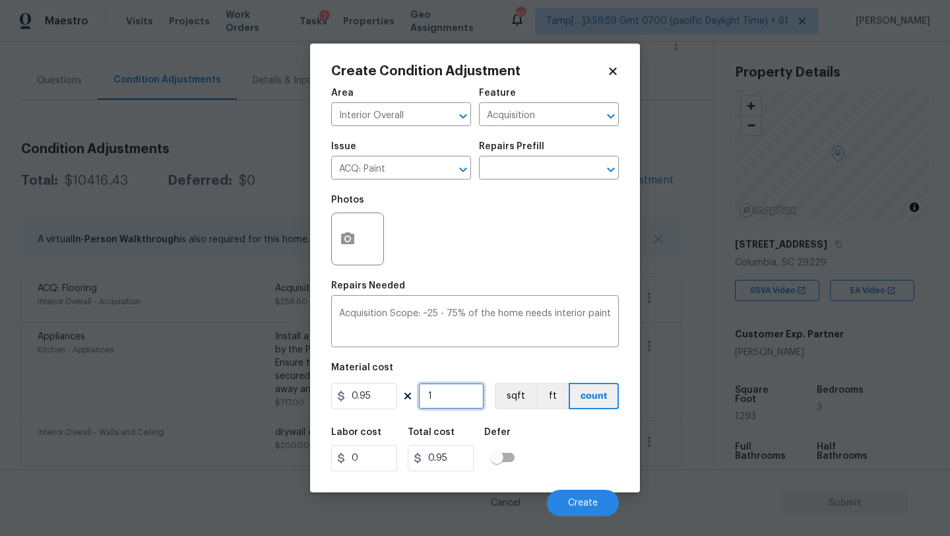
click at [459, 406] on input "1" at bounding box center [451, 396] width 66 height 26
type input "12"
type input "11.4"
type input "129"
type input "122.55"
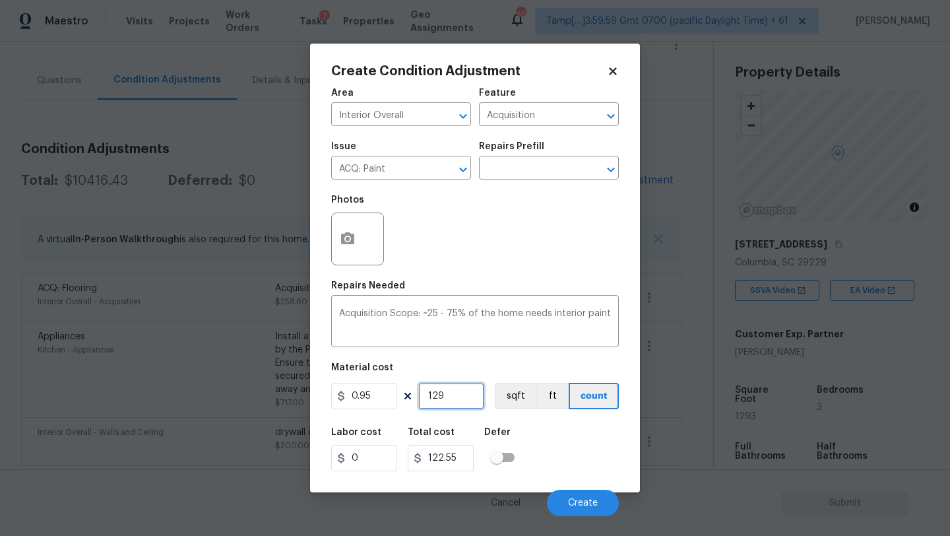
type input "1293"
type input "1228.35"
click at [459, 407] on input "1293" at bounding box center [451, 396] width 66 height 26
type input "1"
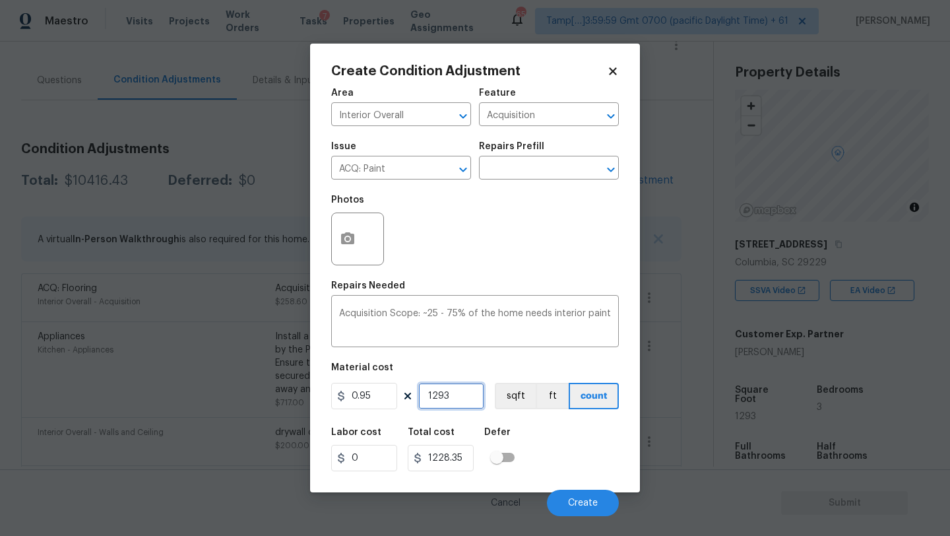
type input "0.95"
click at [362, 402] on input "0.95" at bounding box center [364, 396] width 66 height 26
type input "1500"
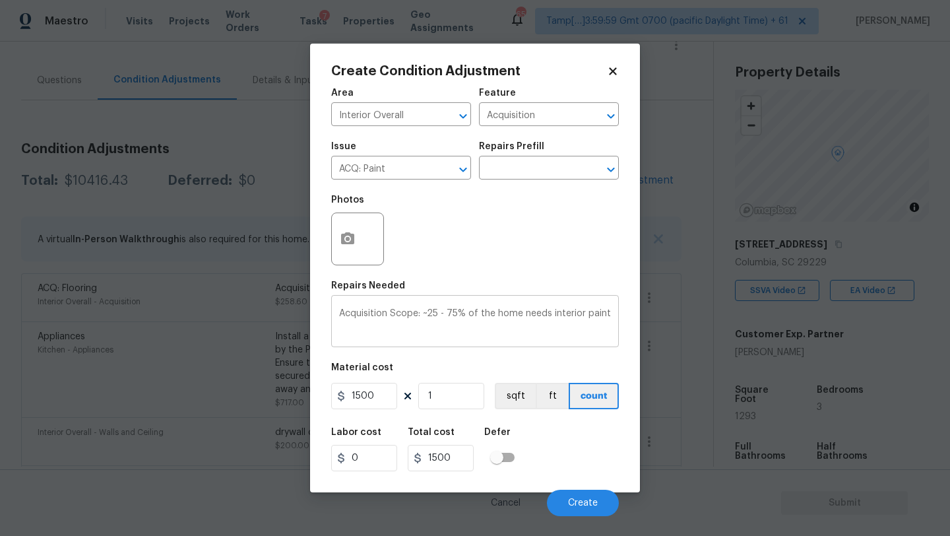
click at [608, 314] on textarea "Acquisition Scope: ~25 - 75% of the home needs interior paint" at bounding box center [475, 323] width 272 height 28
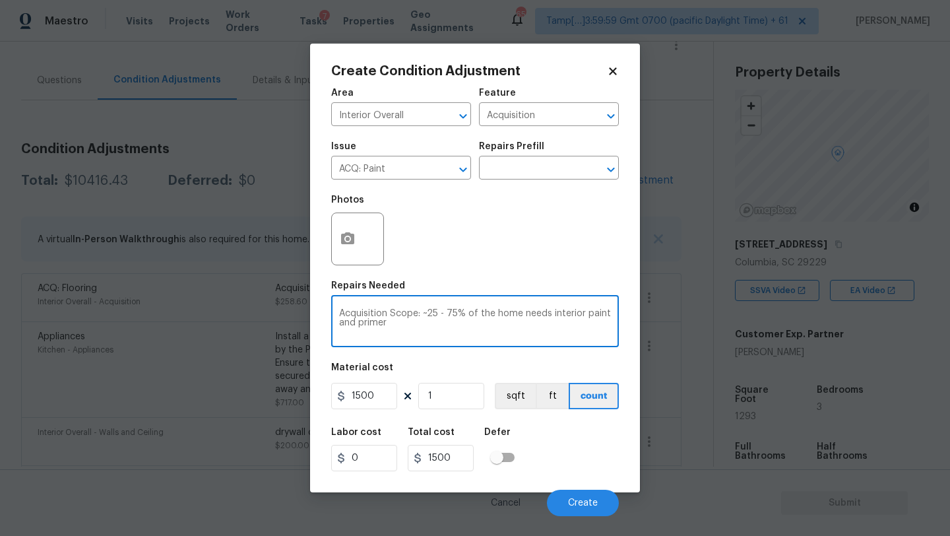
type textarea "Acquisition Scope: ~25 - 75% of the home needs interior paint and primer"
click at [608, 447] on div "Labor cost 0 Total cost 1500 Defer" at bounding box center [475, 449] width 288 height 59
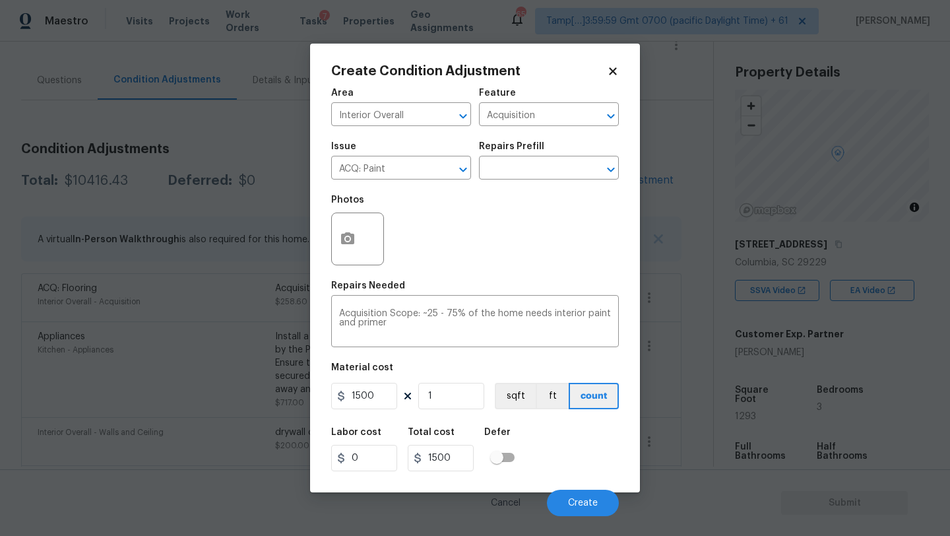
click at [362, 264] on div at bounding box center [357, 238] width 53 height 53
click at [354, 250] on button "button" at bounding box center [348, 238] width 32 height 51
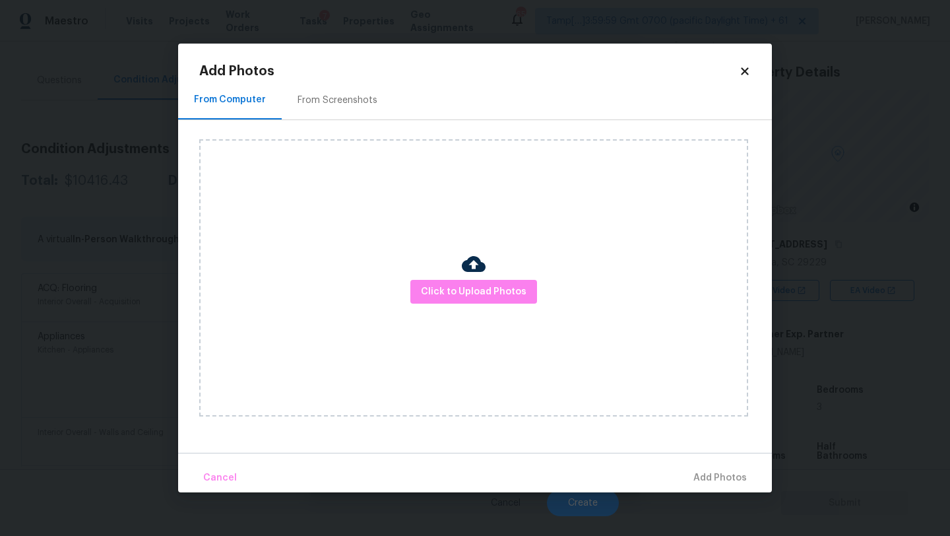
click at [354, 114] on div "From Screenshots" at bounding box center [338, 100] width 112 height 39
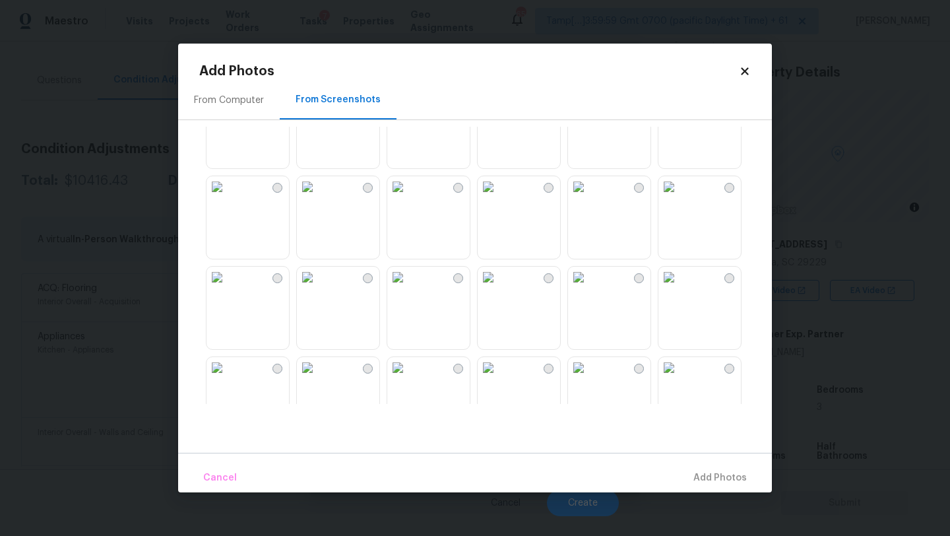
scroll to position [473, 0]
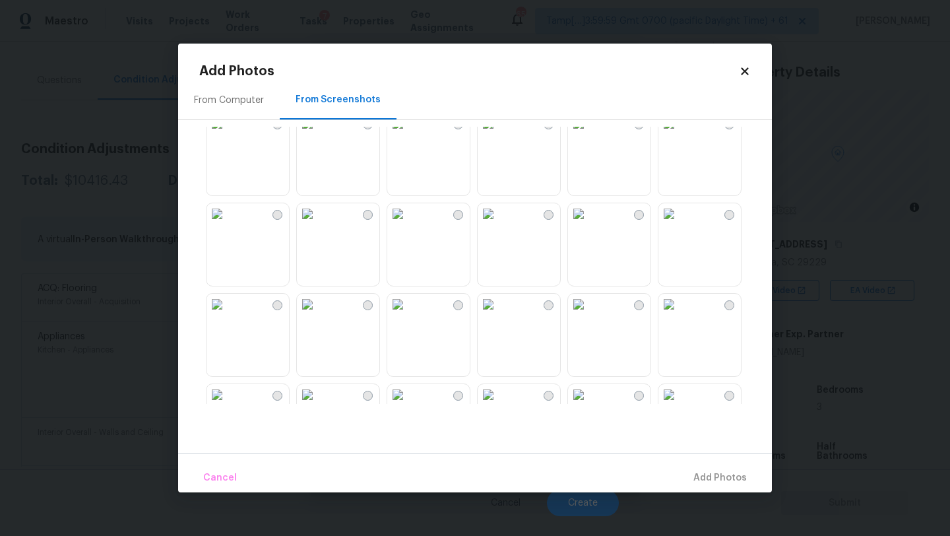
click at [499, 134] on img at bounding box center [488, 123] width 21 height 21
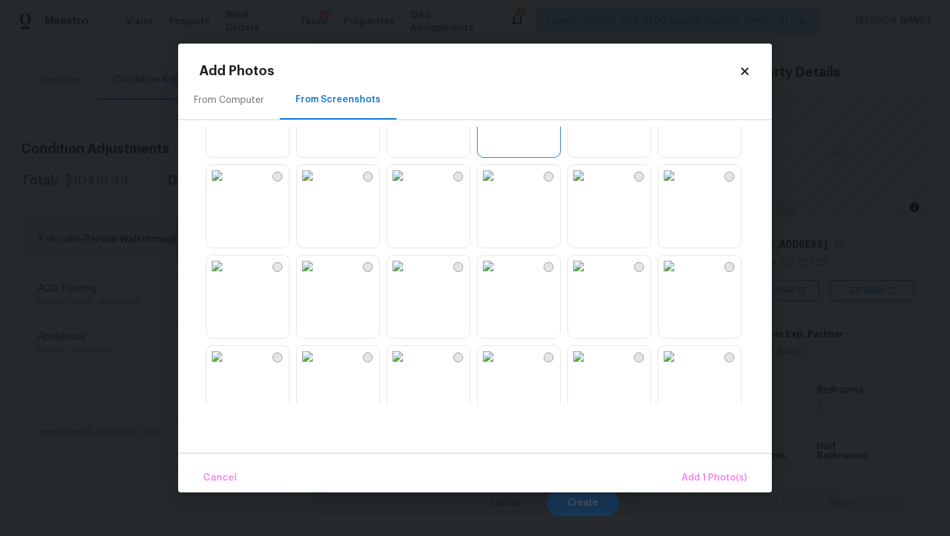
scroll to position [519, 0]
click at [318, 269] on img at bounding box center [307, 258] width 21 height 21
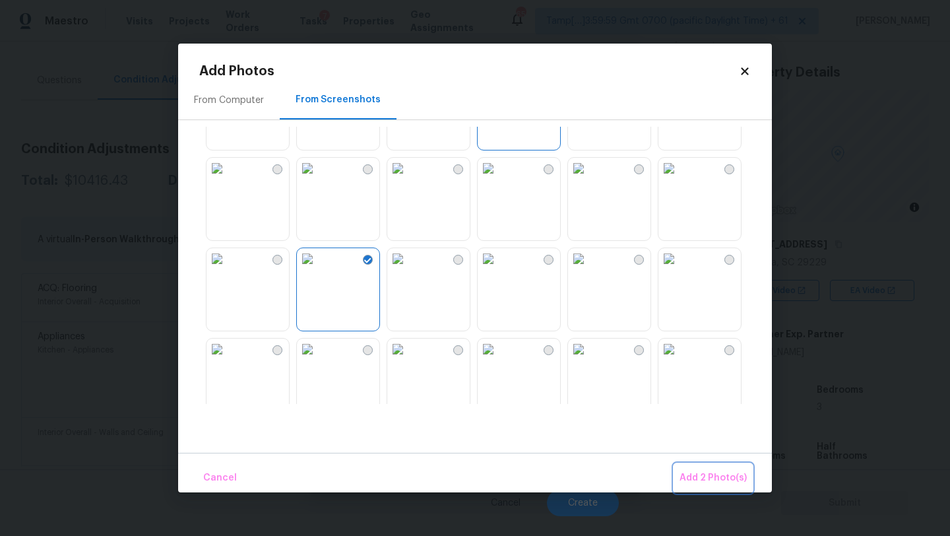
click at [726, 478] on span "Add 2 Photo(s)" at bounding box center [713, 478] width 67 height 16
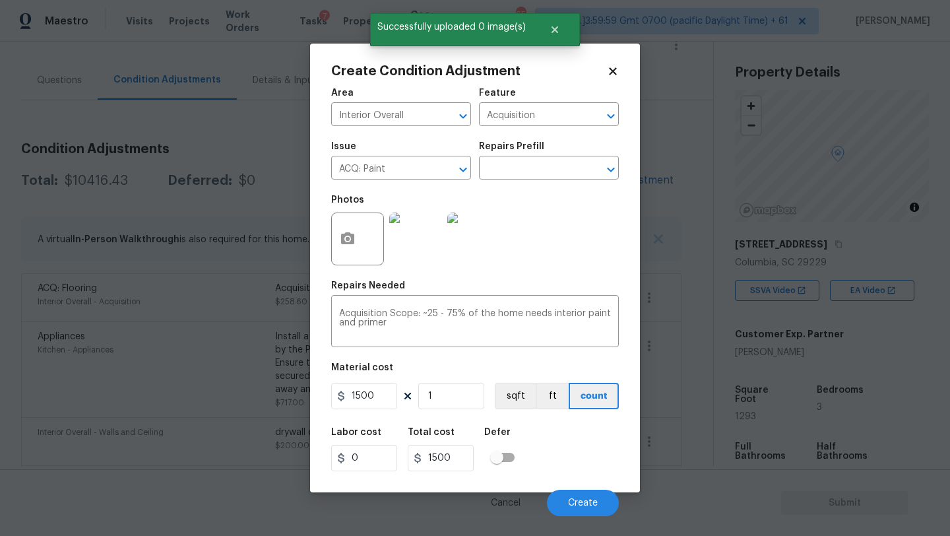
click at [599, 487] on div "Cancel Create" at bounding box center [475, 497] width 288 height 37
click at [599, 495] on button "Create" at bounding box center [583, 503] width 72 height 26
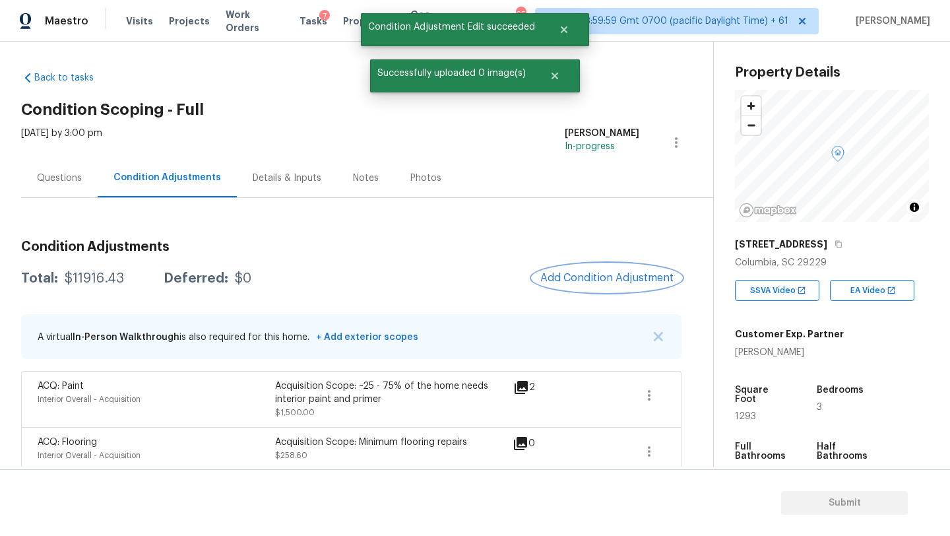
scroll to position [0, 0]
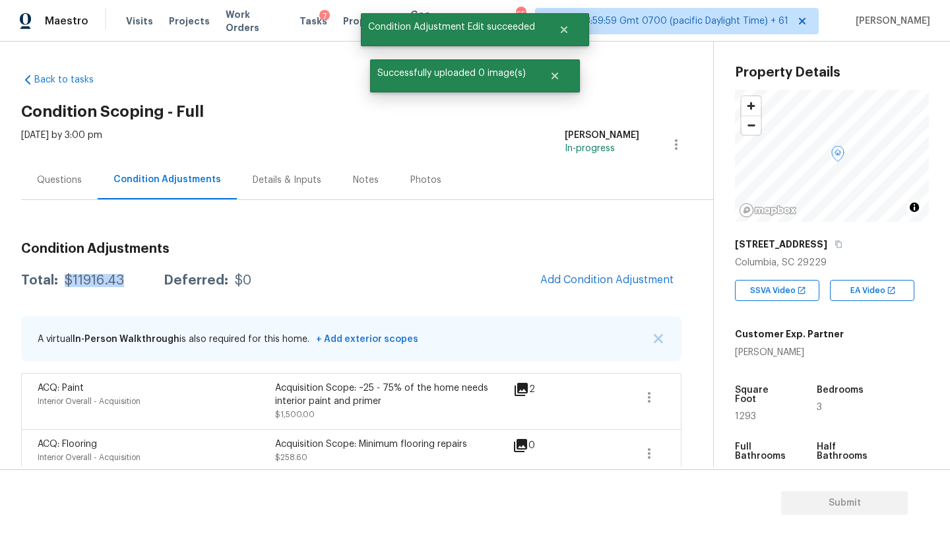
drag, startPoint x: 64, startPoint y: 286, endPoint x: 141, endPoint y: 286, distance: 76.6
click at [141, 286] on div "Total: $11916.43 Deferred: $0" at bounding box center [136, 280] width 230 height 13
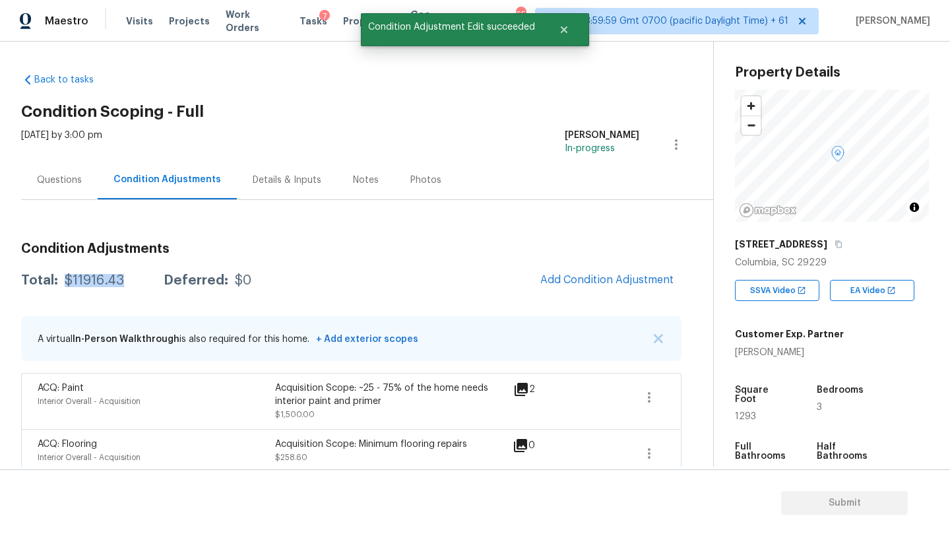
copy div "$11916.43"
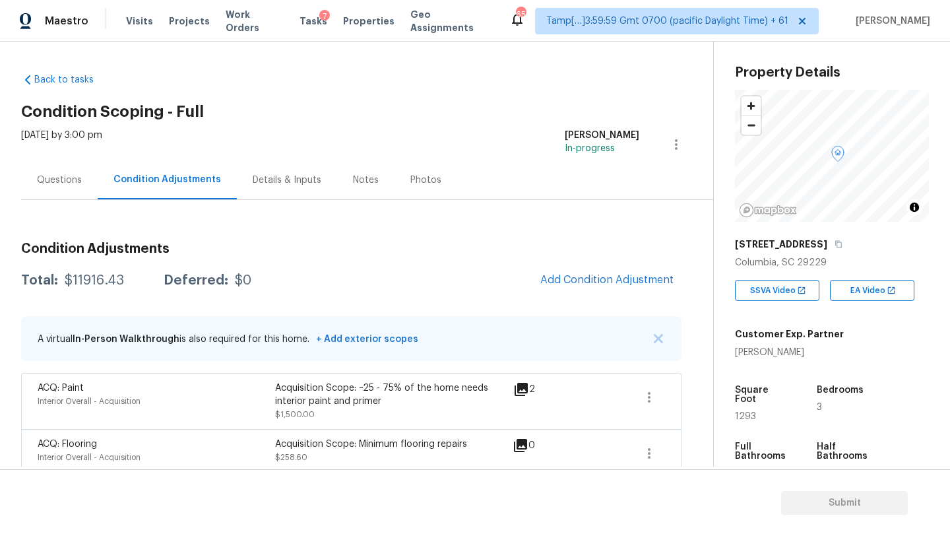
click at [83, 178] on div "Questions" at bounding box center [59, 179] width 77 height 39
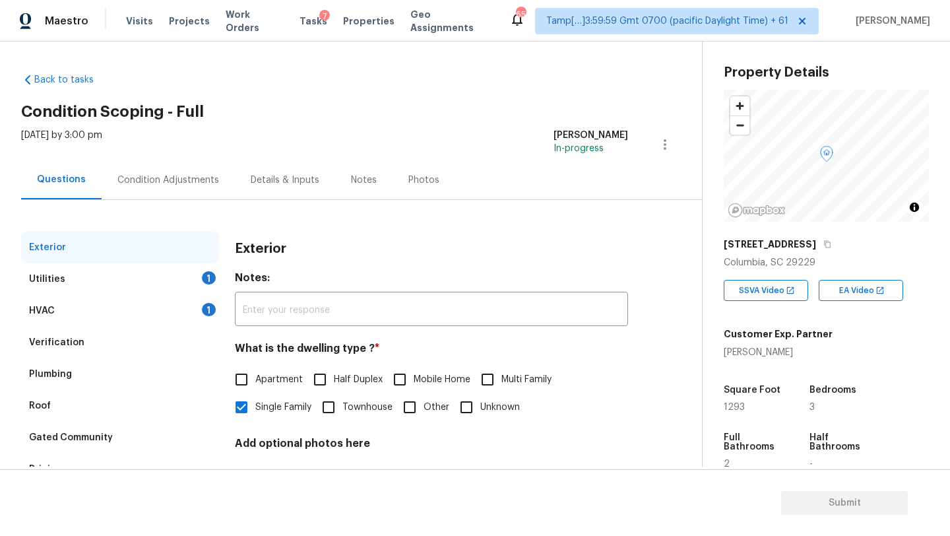
click at [86, 323] on div "HVAC 1" at bounding box center [120, 311] width 198 height 32
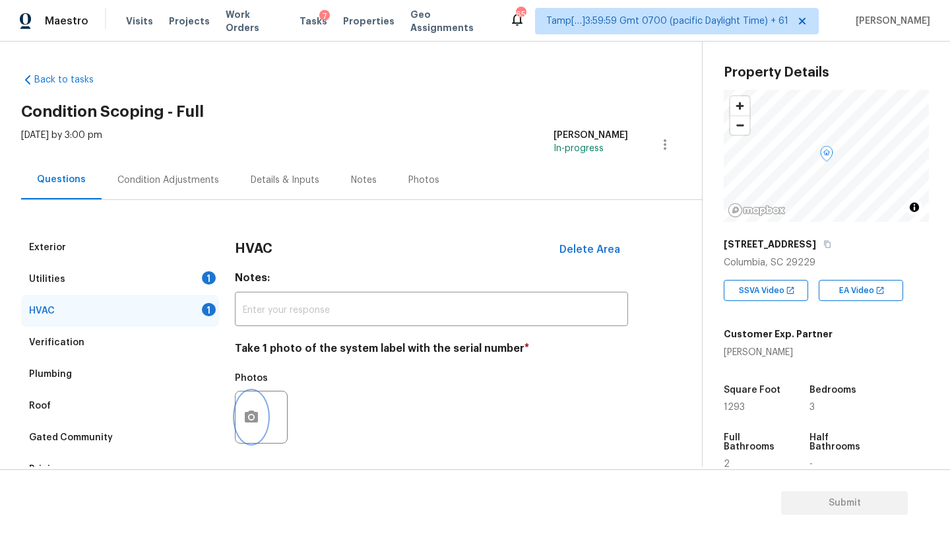
click at [257, 405] on button "button" at bounding box center [252, 416] width 32 height 51
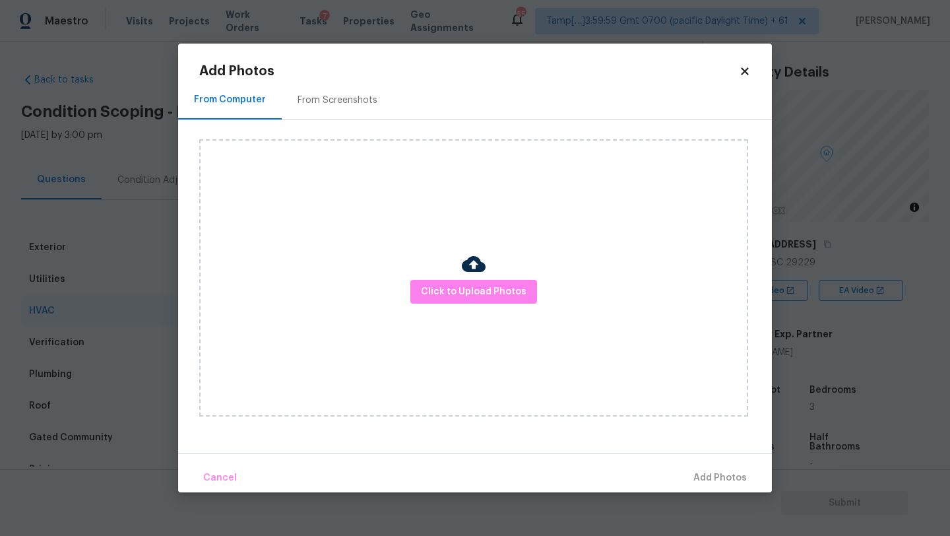
click at [349, 107] on div "From Screenshots" at bounding box center [338, 100] width 112 height 39
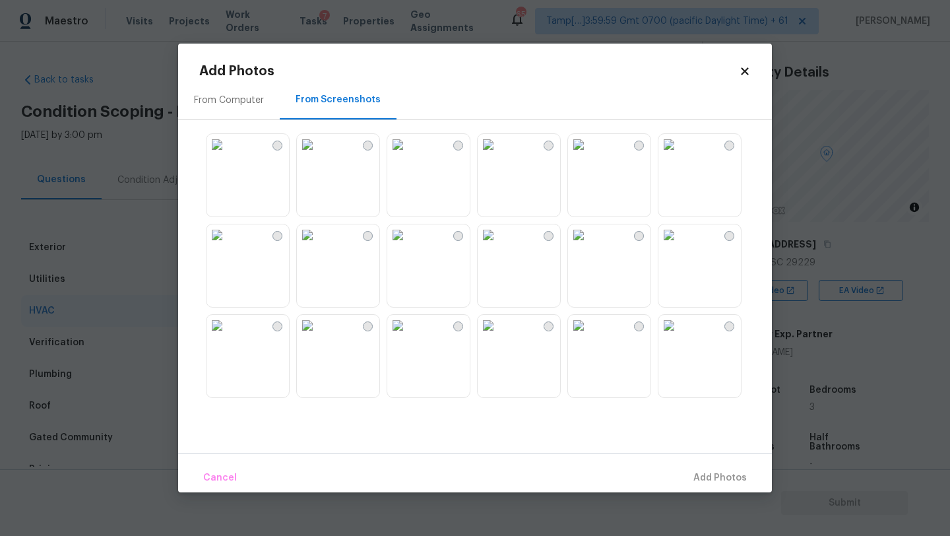
click at [228, 240] on img at bounding box center [217, 234] width 21 height 21
click at [694, 471] on span "Add 1 Photo(s)" at bounding box center [714, 478] width 65 height 16
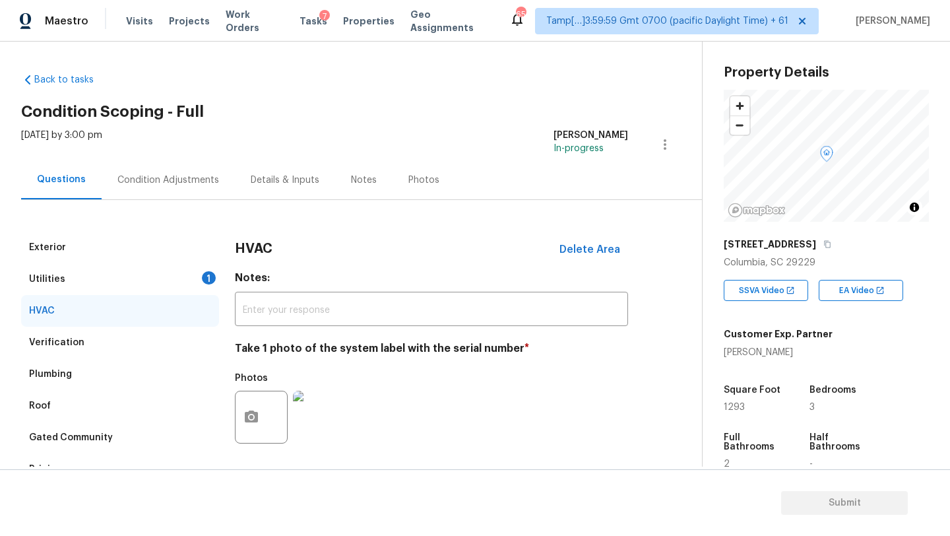
click at [127, 283] on div "Utilities 1" at bounding box center [120, 279] width 198 height 32
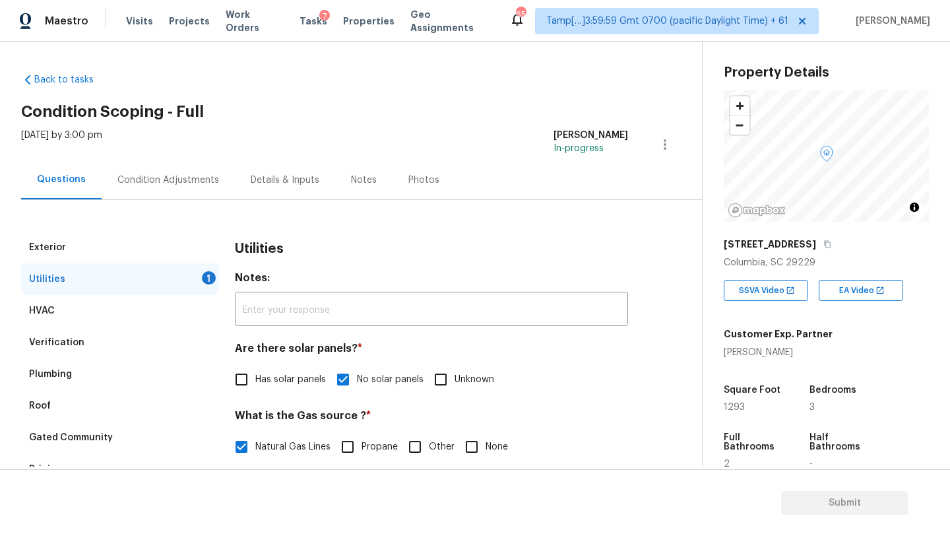
scroll to position [199, 0]
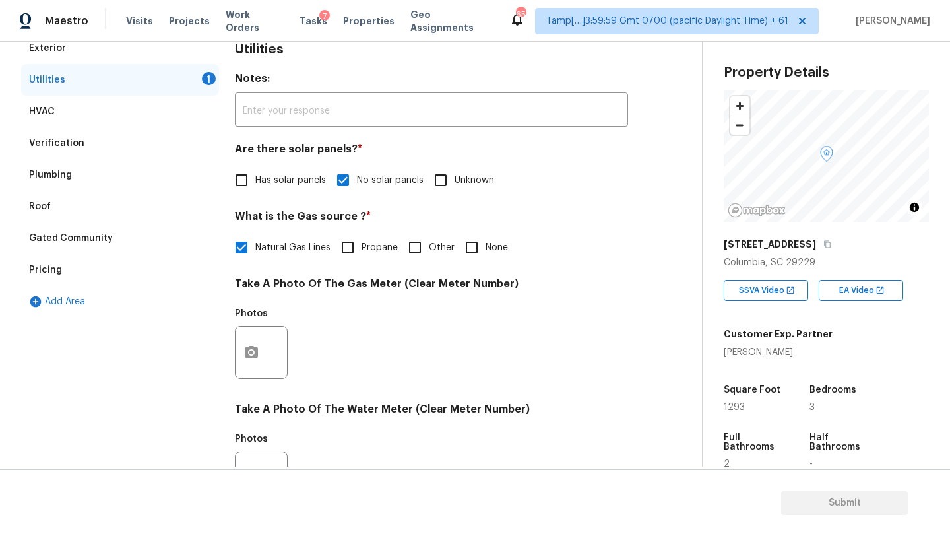
click at [476, 237] on input "None" at bounding box center [472, 248] width 28 height 28
checkbox input "true"
checkbox input "false"
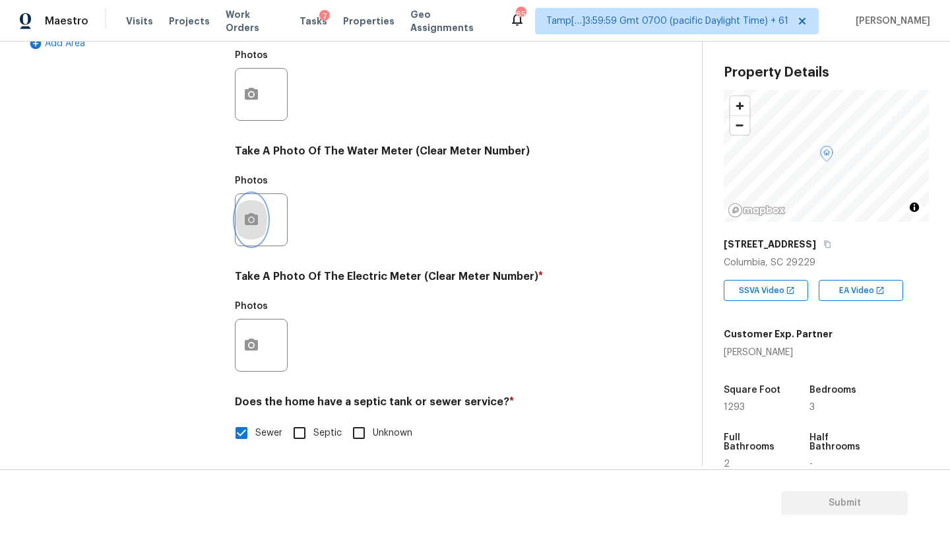
click at [244, 230] on button "button" at bounding box center [252, 219] width 32 height 51
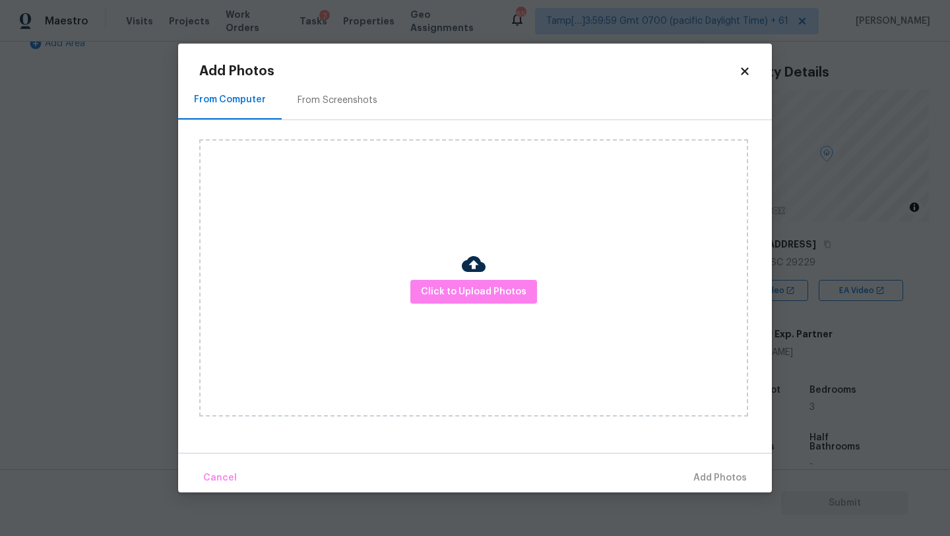
click at [331, 104] on div "From Screenshots" at bounding box center [338, 100] width 80 height 13
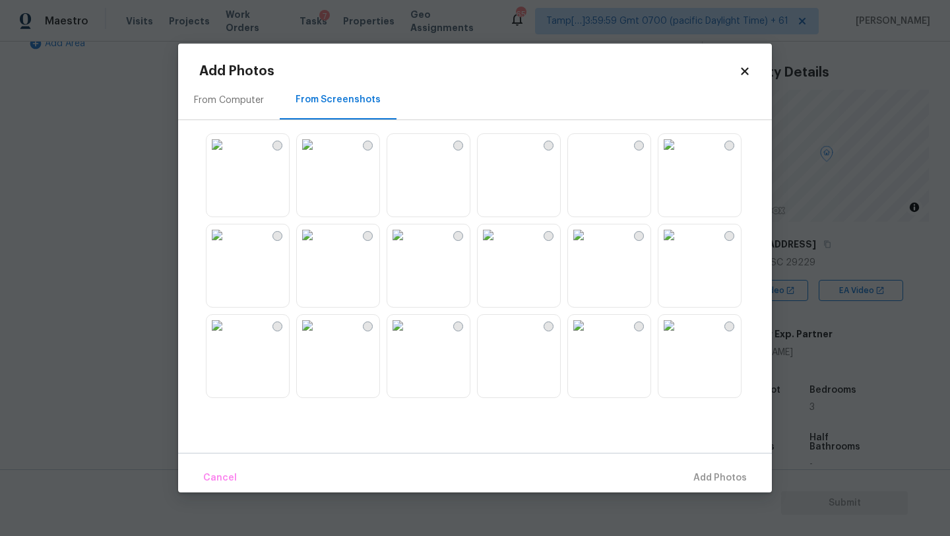
click at [499, 155] on img at bounding box center [488, 144] width 21 height 21
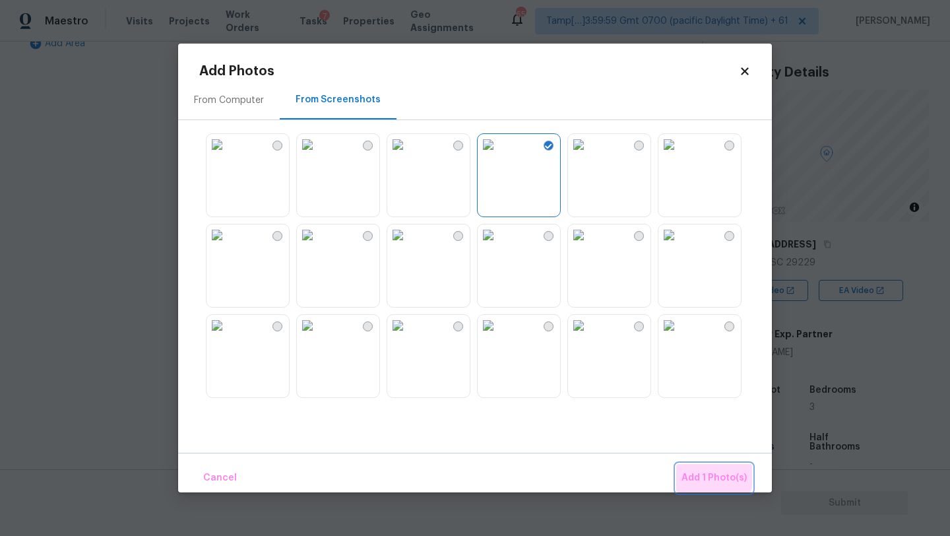
click at [697, 466] on button "Add 1 Photo(s)" at bounding box center [714, 478] width 76 height 28
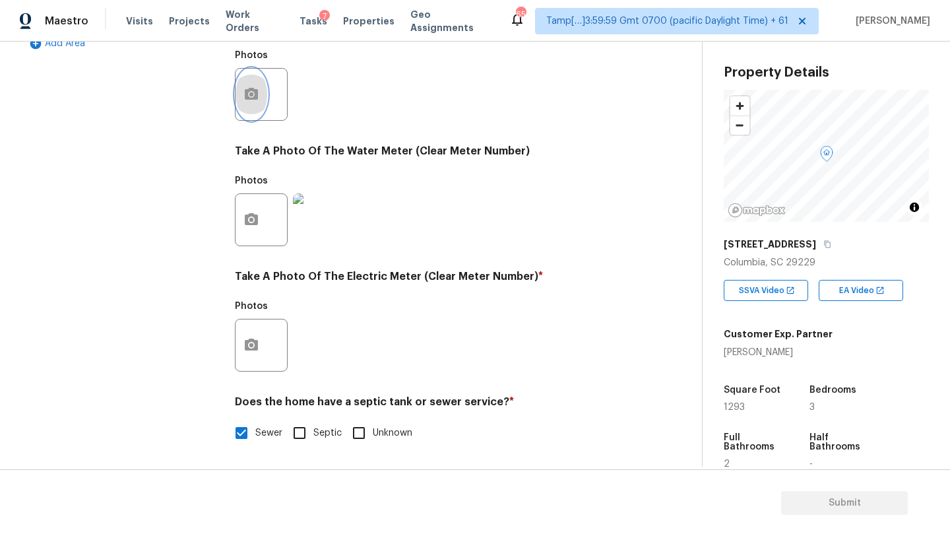
click at [253, 94] on icon "button" at bounding box center [252, 94] width 16 height 16
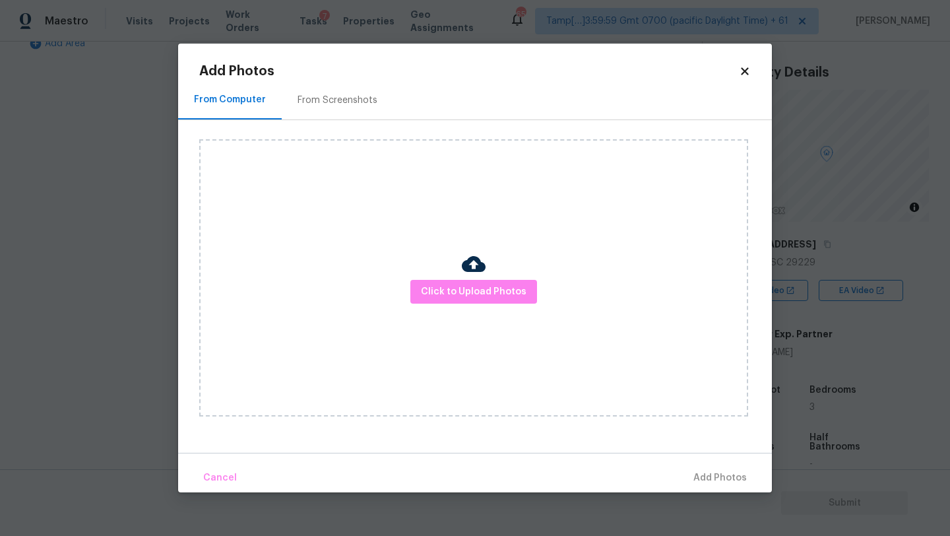
click at [339, 103] on div "From Screenshots" at bounding box center [338, 100] width 80 height 13
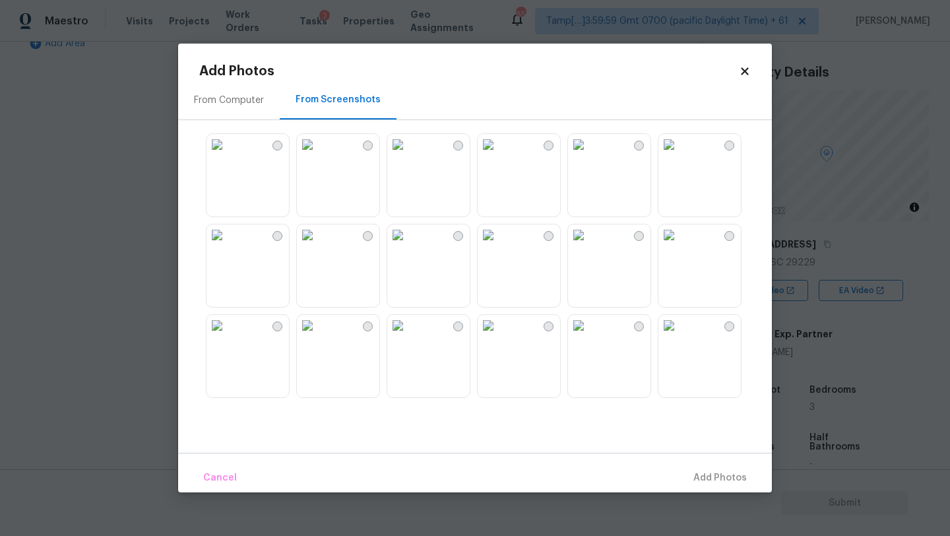
click at [499, 155] on img at bounding box center [488, 144] width 21 height 21
click at [717, 478] on span "Add 1 Photo(s)" at bounding box center [714, 478] width 65 height 16
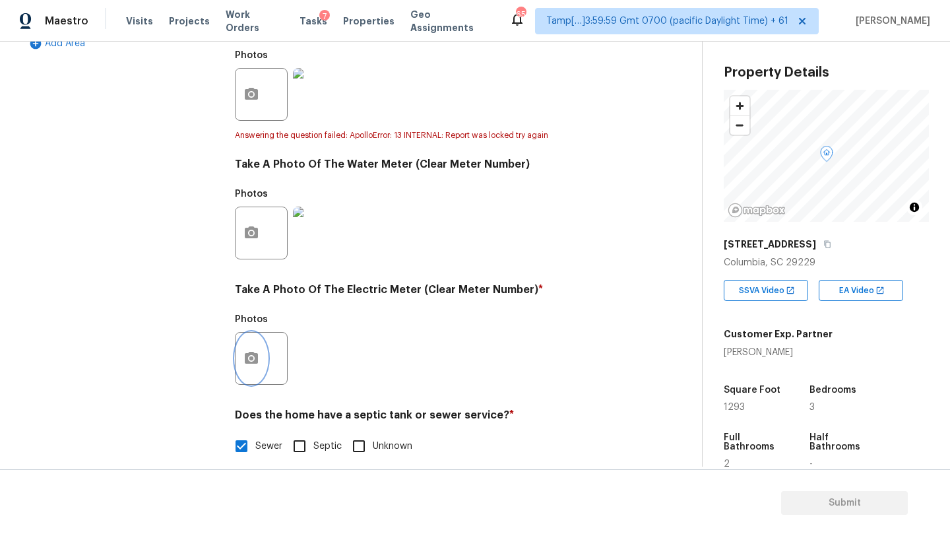
click at [242, 359] on button "button" at bounding box center [252, 358] width 32 height 51
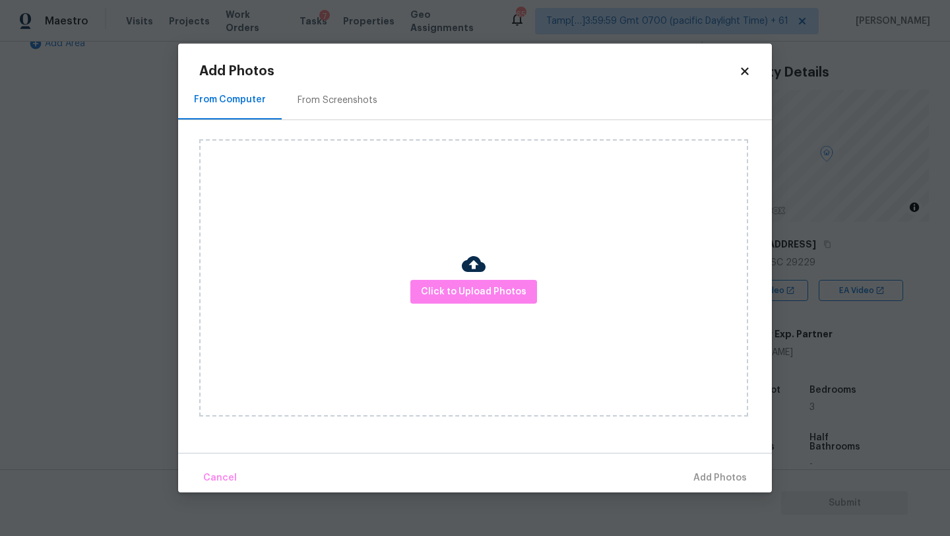
click at [324, 123] on div "Click to Upload Photos" at bounding box center [485, 277] width 573 height 315
click at [329, 102] on div "From Screenshots" at bounding box center [338, 100] width 80 height 13
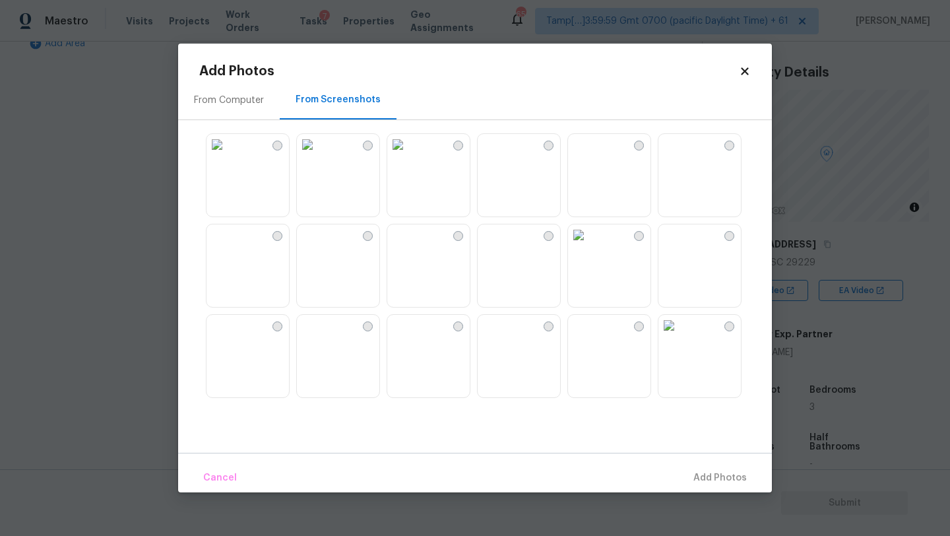
click at [499, 155] on img at bounding box center [488, 144] width 21 height 21
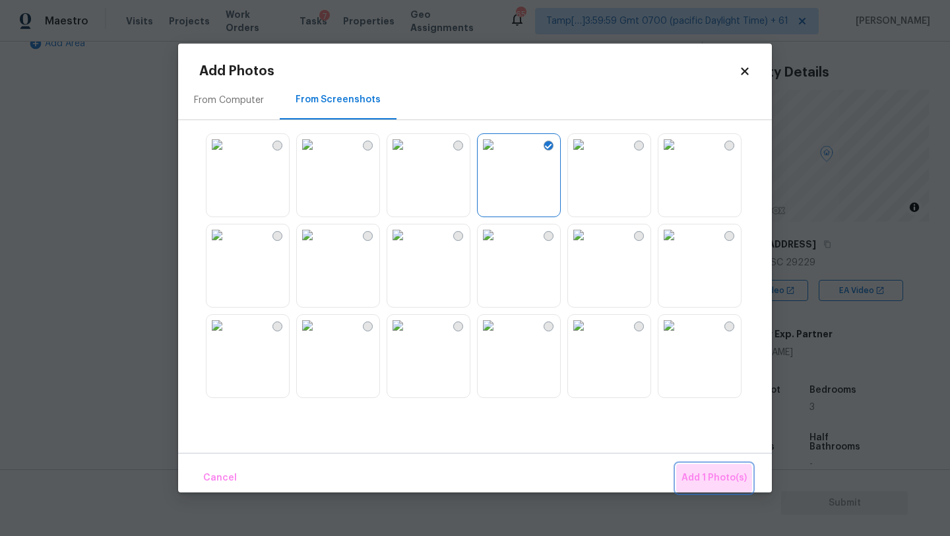
click at [707, 484] on span "Add 1 Photo(s)" at bounding box center [714, 478] width 65 height 16
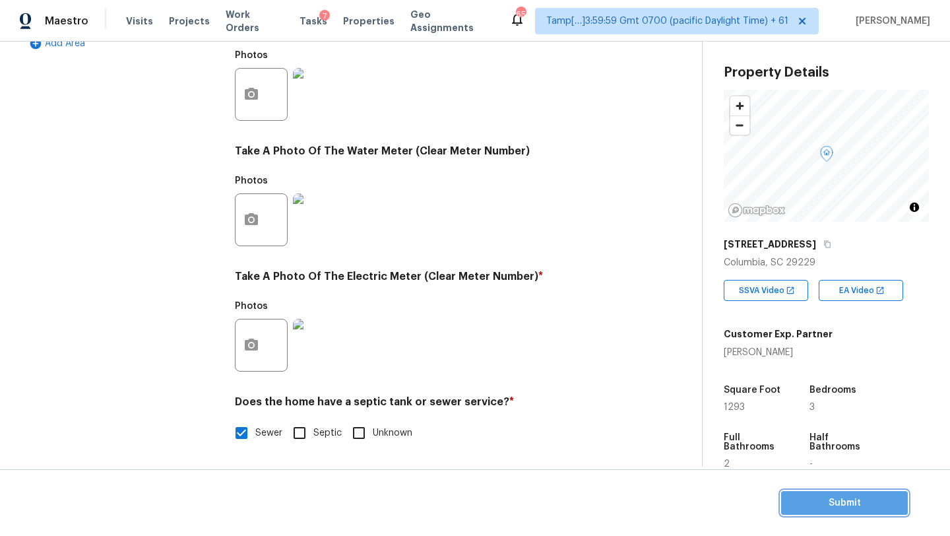
click at [851, 506] on span "Submit" at bounding box center [845, 503] width 106 height 16
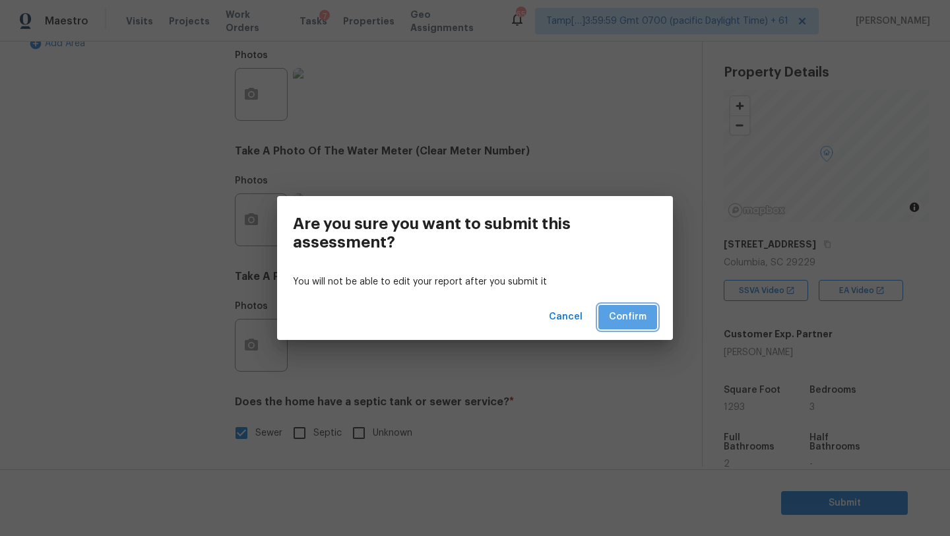
click at [631, 307] on button "Confirm" at bounding box center [628, 317] width 59 height 24
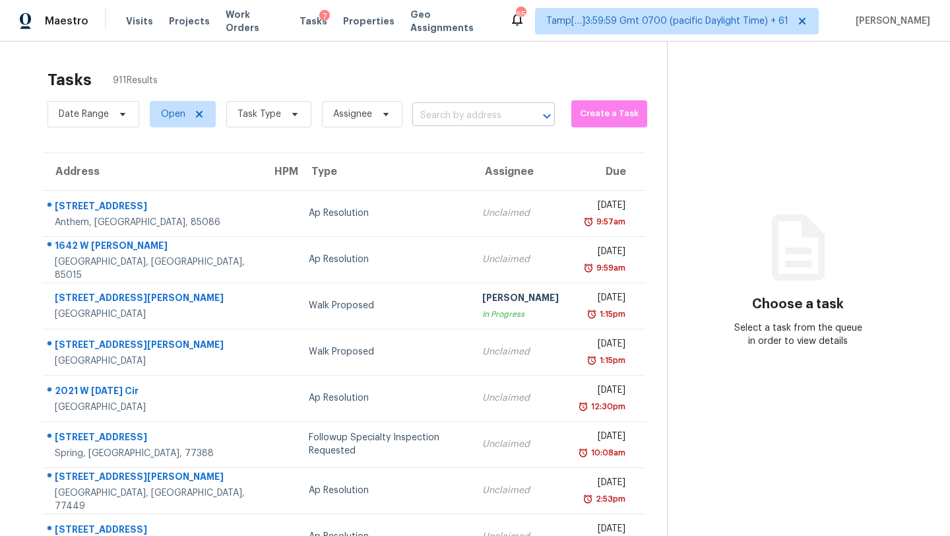
click at [492, 116] on input "text" at bounding box center [465, 116] width 106 height 20
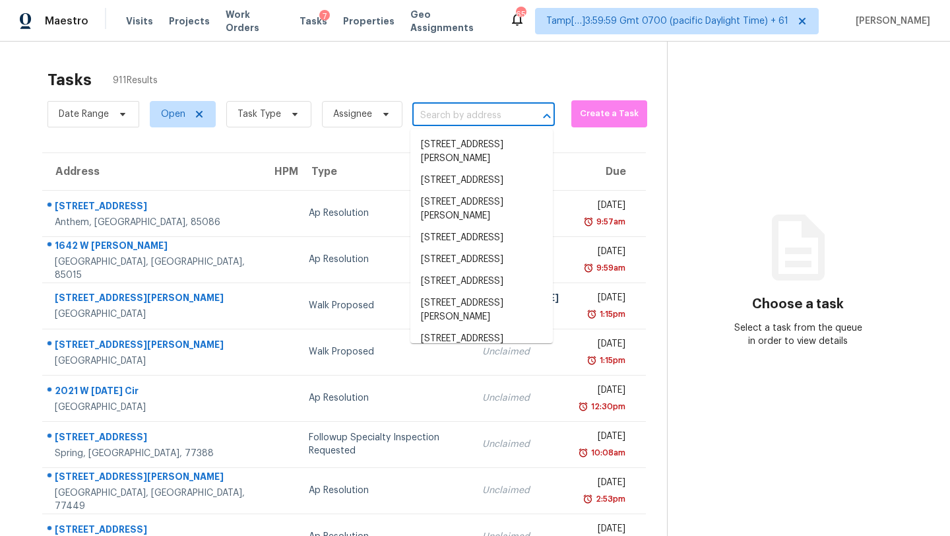
paste input "3229 Montlawn Pl, Durham, NC 27703"
type input "3229 Montlawn Pl, Durham, NC 27703"
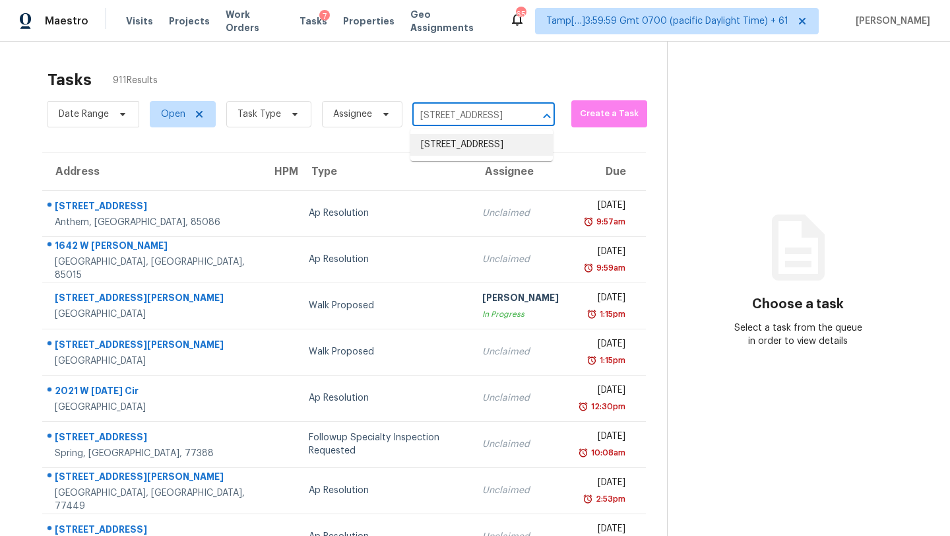
click at [485, 145] on li "3229 Montlawn Pl, Durham, NC 27703" at bounding box center [481, 145] width 143 height 22
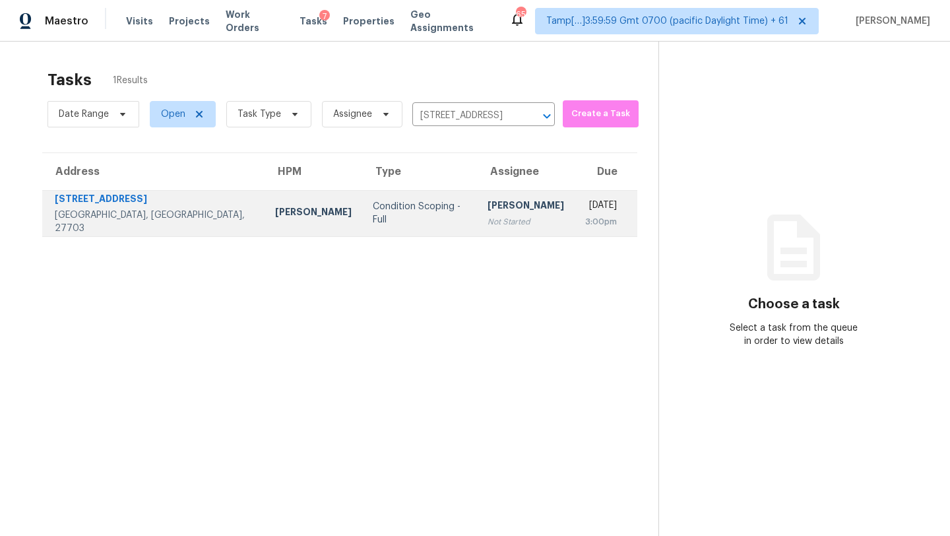
click at [585, 220] on div "3:00pm" at bounding box center [601, 221] width 32 height 13
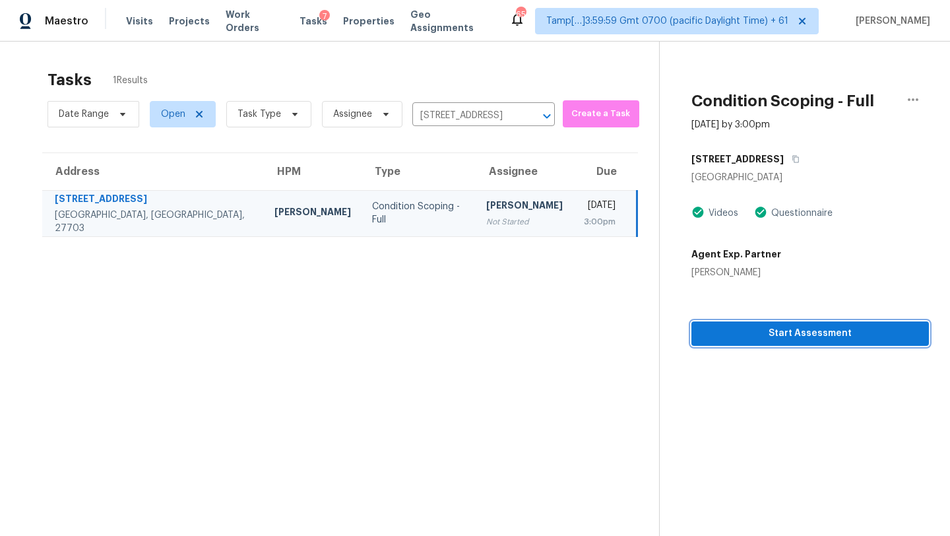
click at [767, 341] on span "Start Assessment" at bounding box center [810, 333] width 216 height 16
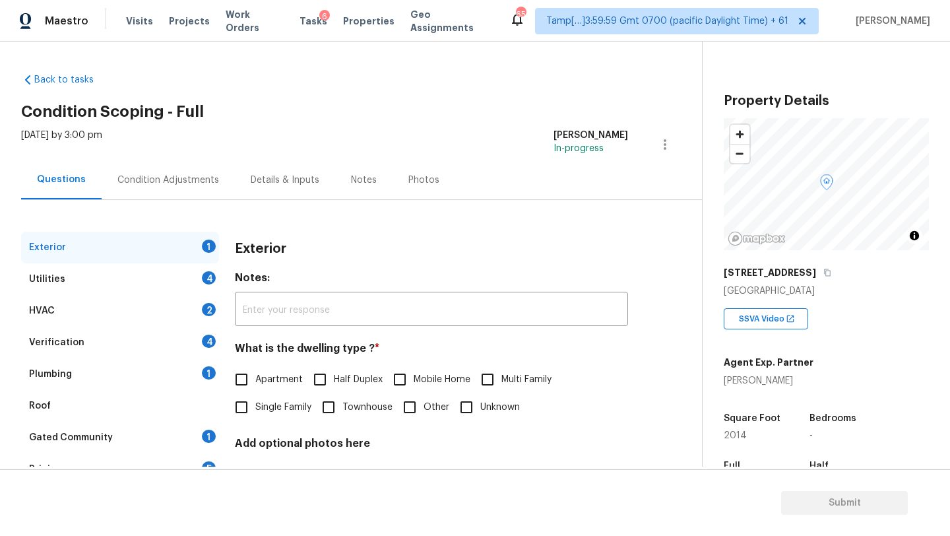
scroll to position [259, 0]
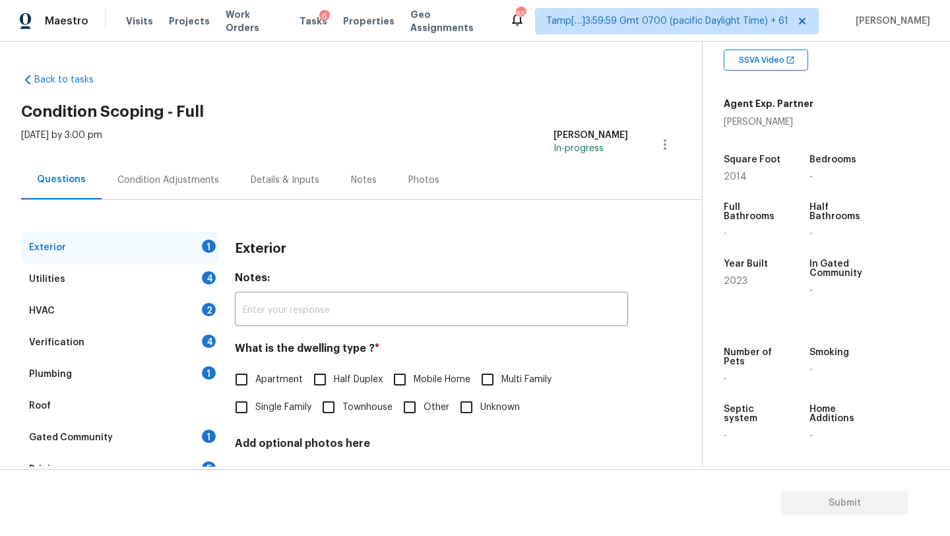
click at [272, 410] on span "Single Family" at bounding box center [283, 408] width 56 height 14
click at [255, 410] on input "Single Family" at bounding box center [242, 407] width 28 height 28
checkbox input "true"
click at [209, 431] on div "1" at bounding box center [209, 436] width 14 height 13
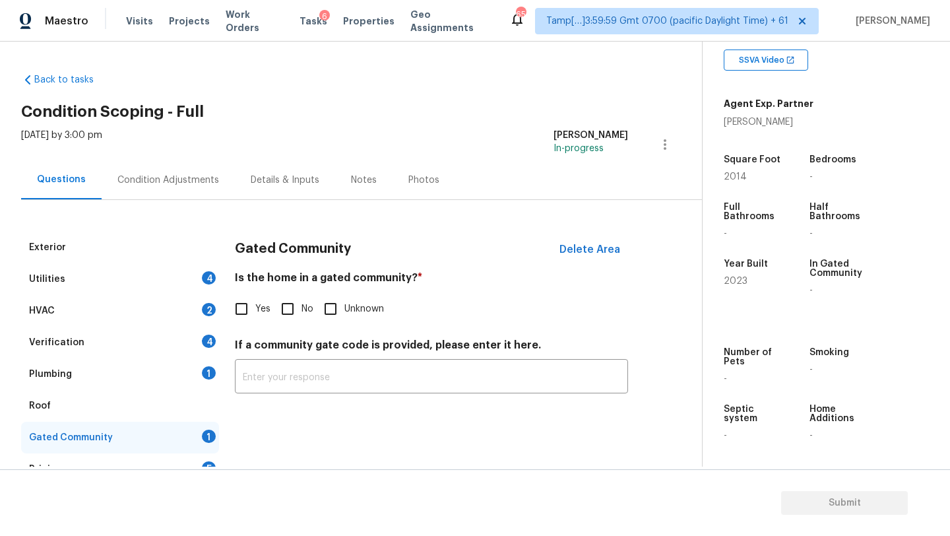
click at [280, 307] on input "No" at bounding box center [288, 309] width 28 height 28
checkbox input "true"
click at [137, 244] on div "Exterior" at bounding box center [120, 248] width 198 height 32
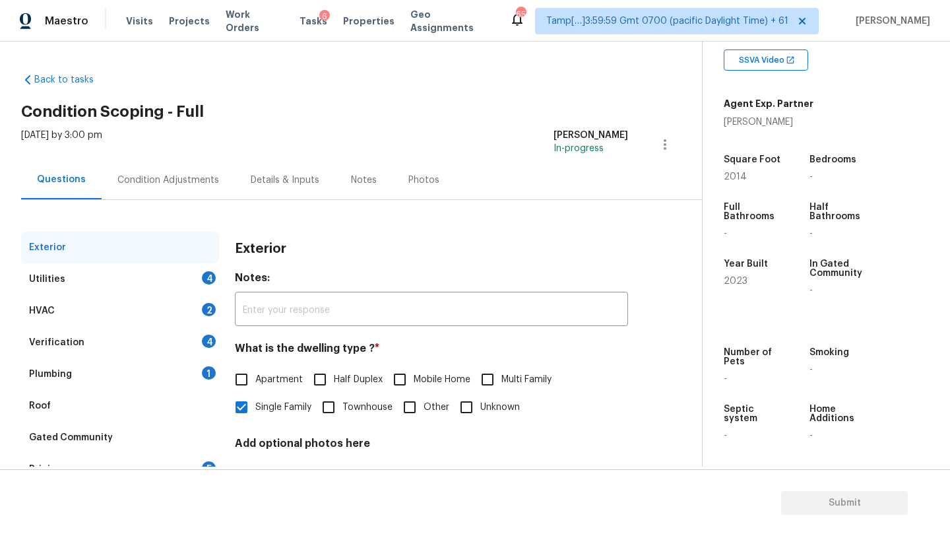
click at [342, 408] on input "Townhouse" at bounding box center [329, 407] width 28 height 28
checkbox input "true"
checkbox input "false"
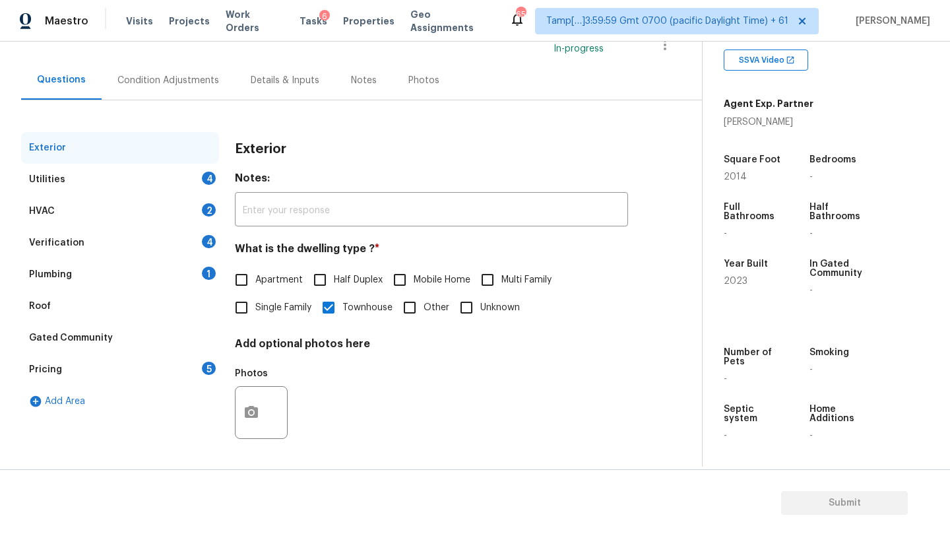
click at [186, 363] on div "Pricing 5" at bounding box center [120, 370] width 198 height 32
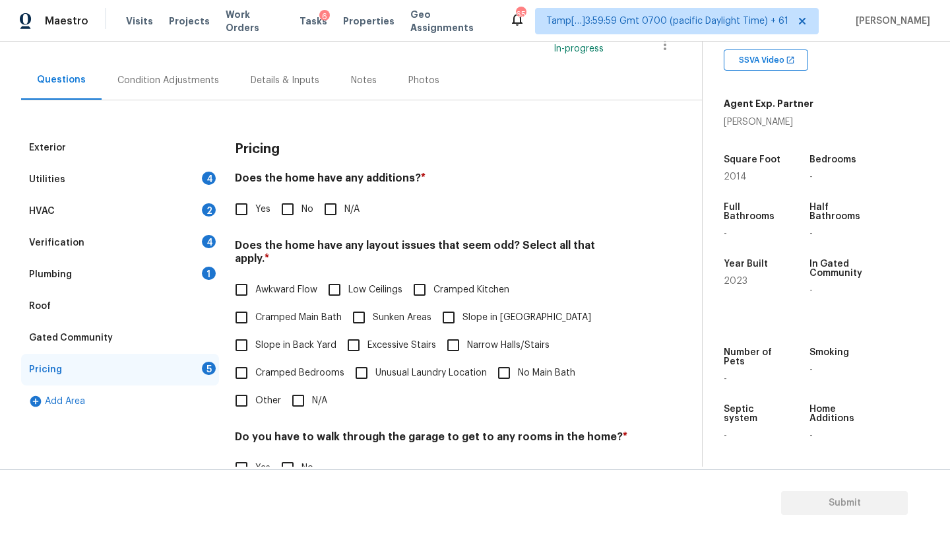
click at [294, 212] on input "No" at bounding box center [288, 209] width 28 height 28
checkbox input "true"
click at [294, 388] on input "N/A" at bounding box center [298, 402] width 28 height 28
checkbox input "true"
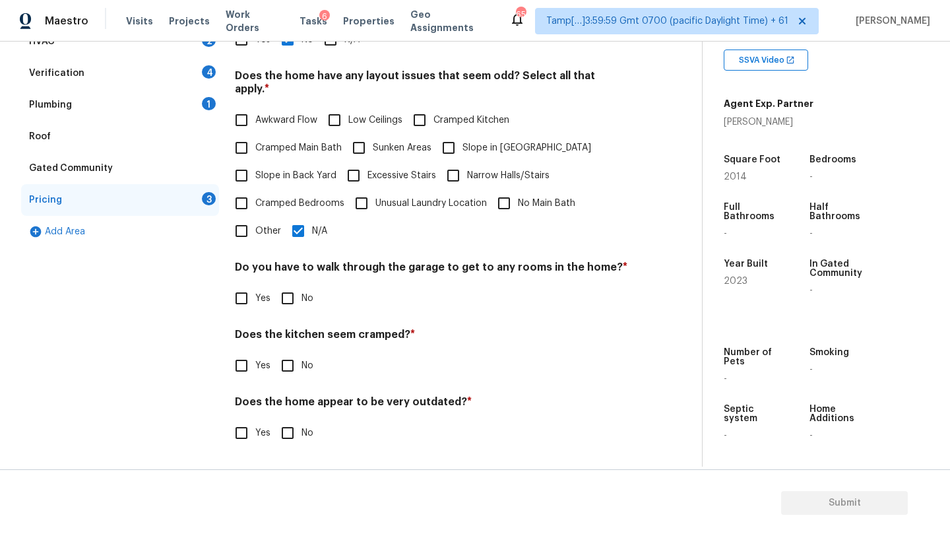
scroll to position [256, 0]
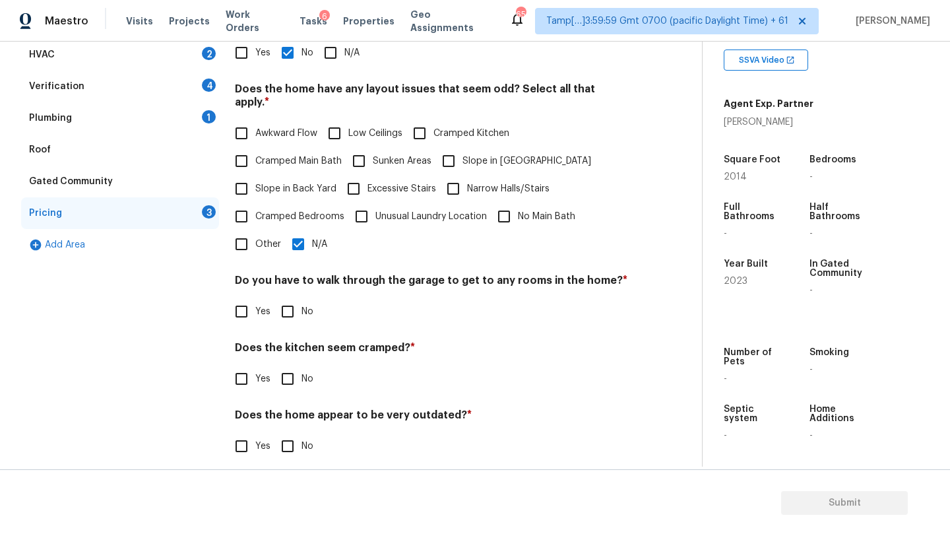
click at [290, 304] on input "No" at bounding box center [288, 312] width 28 height 28
checkbox input "true"
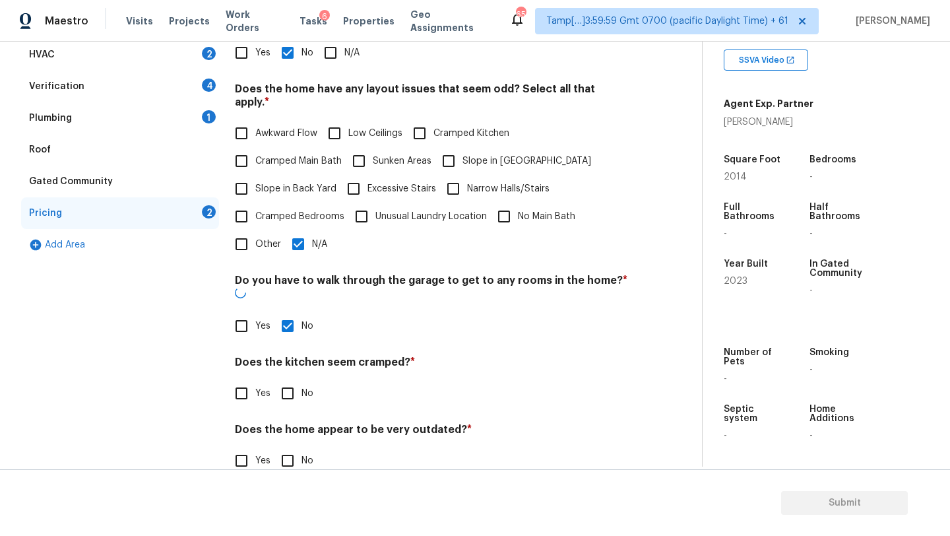
click at [290, 379] on input "No" at bounding box center [288, 393] width 28 height 28
checkbox input "true"
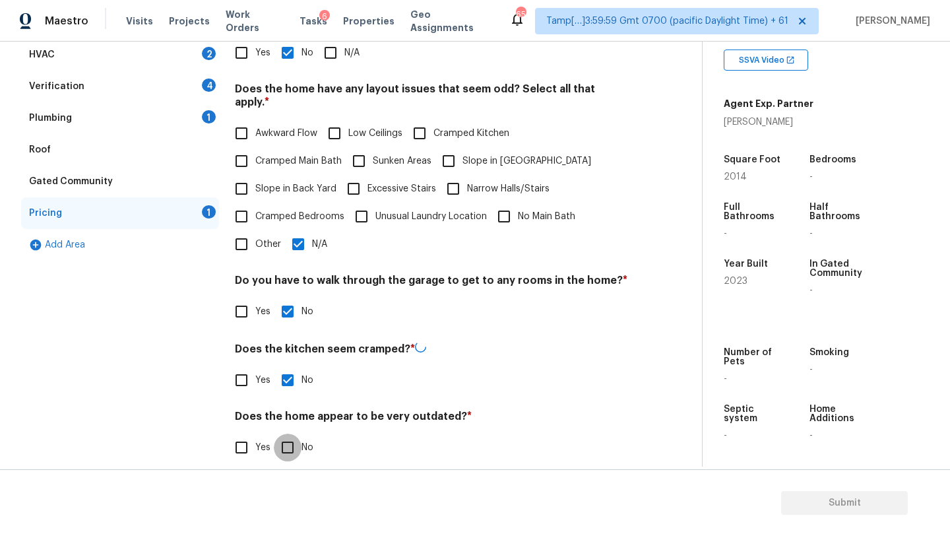
click at [290, 434] on input "No" at bounding box center [288, 448] width 28 height 28
checkbox input "true"
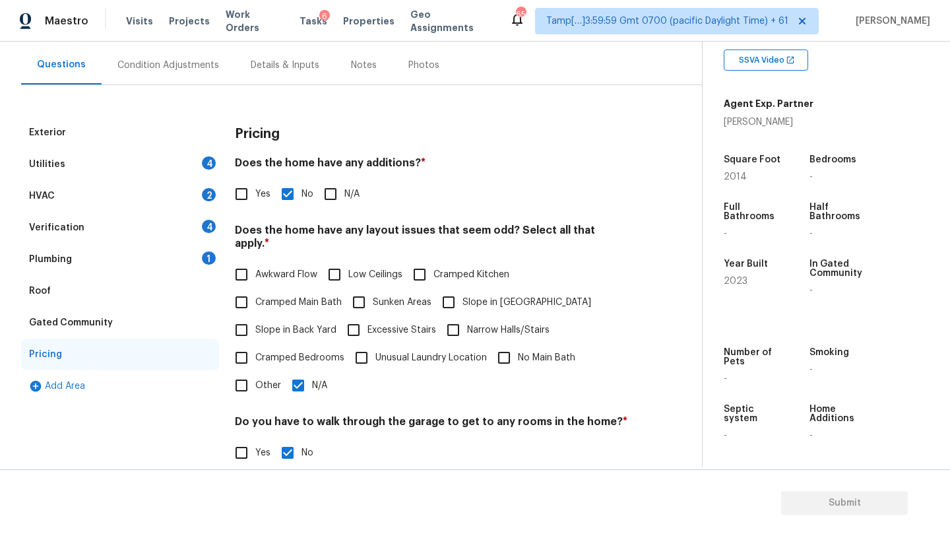
click at [80, 298] on div "Roof" at bounding box center [120, 291] width 198 height 32
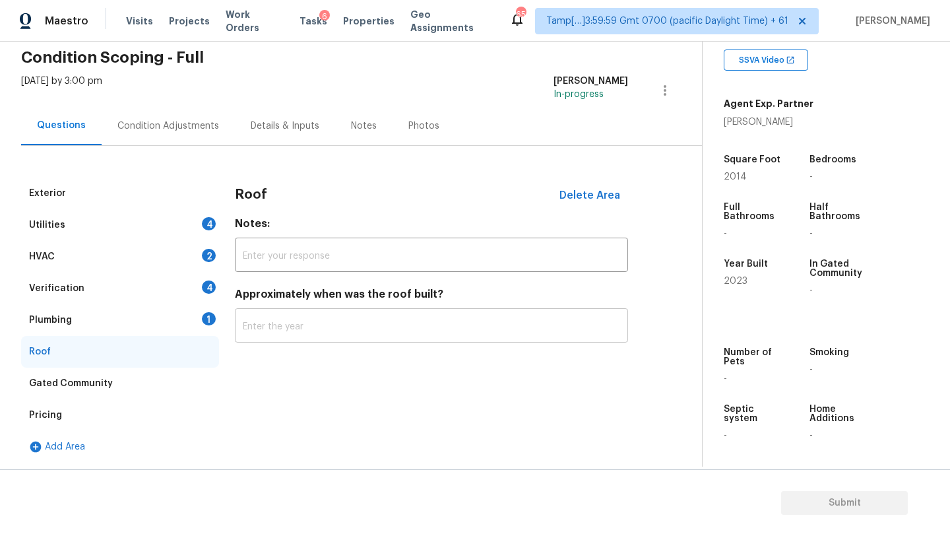
click at [327, 331] on input "text" at bounding box center [431, 326] width 393 height 31
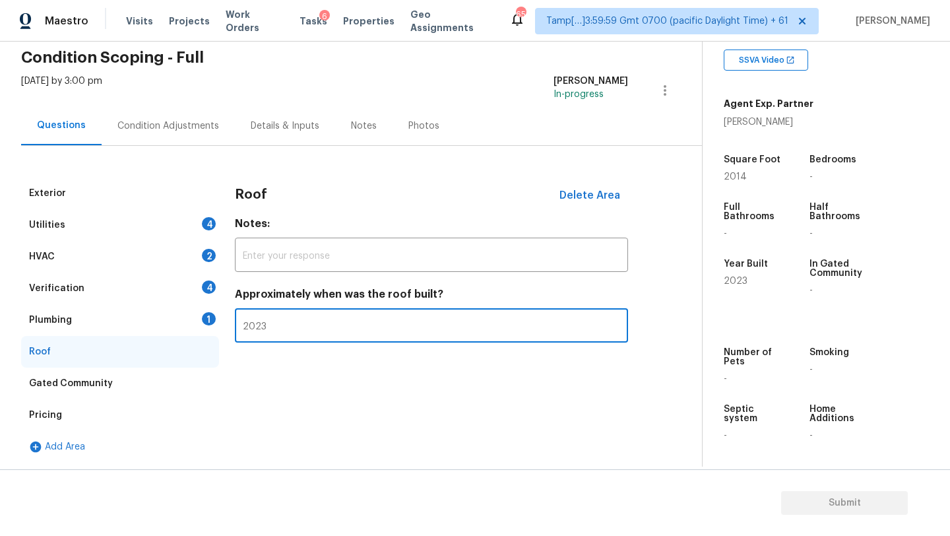
type input "2023"
drag, startPoint x: 85, startPoint y: 414, endPoint x: 115, endPoint y: 391, distance: 37.7
click at [85, 413] on div "Pricing" at bounding box center [120, 415] width 198 height 32
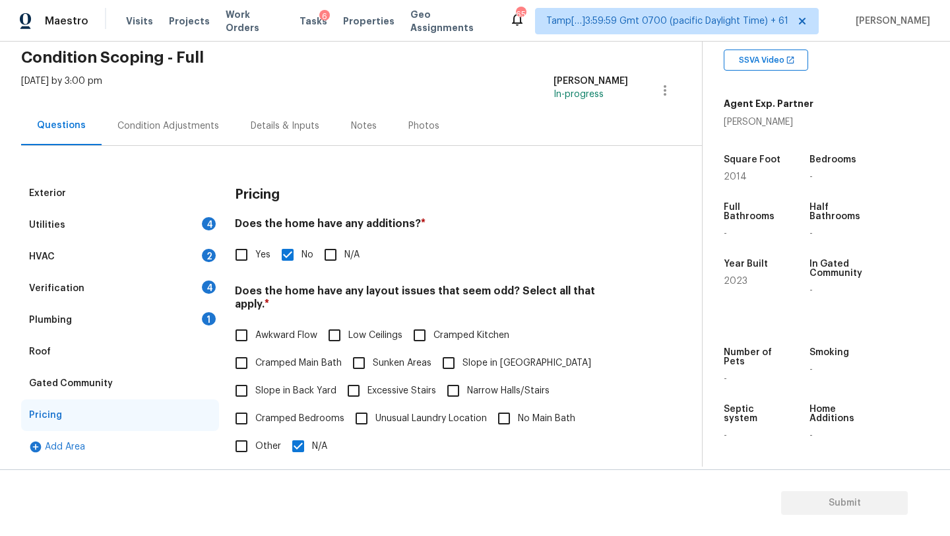
click at [254, 381] on input "Slope in Back Yard" at bounding box center [242, 391] width 28 height 28
checkbox input "true"
click at [478, 356] on span "Slope in Front Yard" at bounding box center [527, 363] width 129 height 14
click at [463, 349] on input "Slope in Front Yard" at bounding box center [449, 363] width 28 height 28
checkbox input "true"
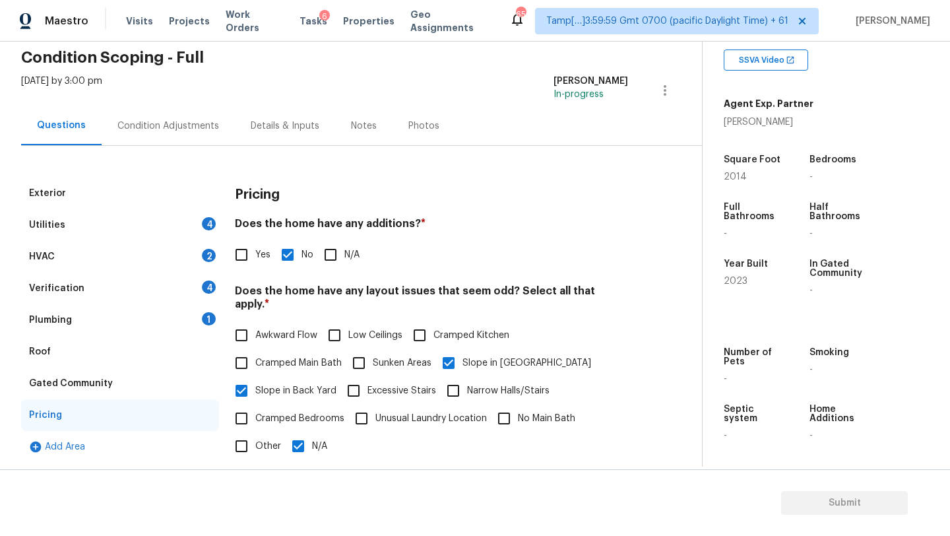
click at [310, 439] on input "N/A" at bounding box center [298, 446] width 28 height 28
checkbox input "false"
click at [142, 312] on div "Plumbing 1" at bounding box center [120, 320] width 198 height 32
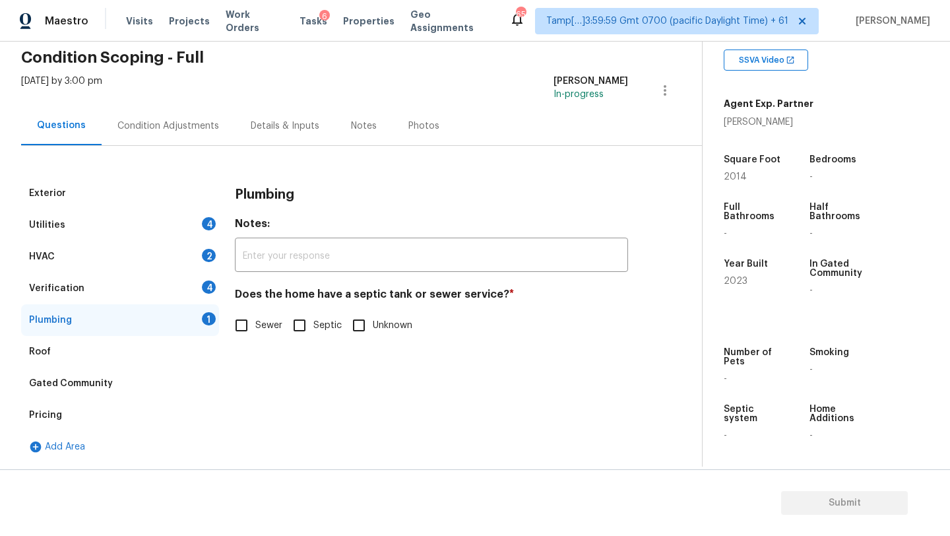
click at [256, 339] on label "Sewer" at bounding box center [255, 325] width 55 height 28
click at [255, 339] on input "Sewer" at bounding box center [242, 325] width 28 height 28
checkbox input "true"
click at [159, 293] on div "Verification 4" at bounding box center [120, 289] width 198 height 32
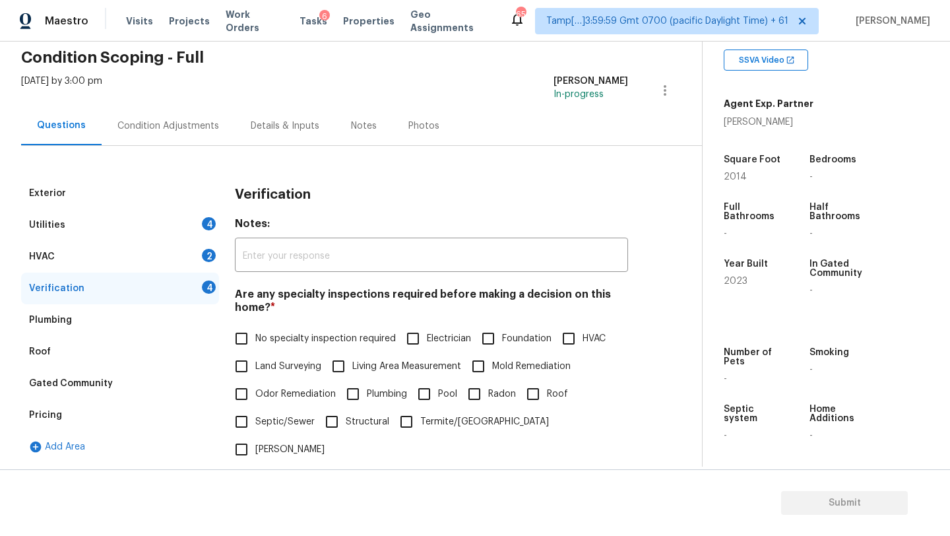
click at [290, 350] on label "No specialty inspection required" at bounding box center [312, 339] width 168 height 28
click at [255, 350] on input "No specialty inspection required" at bounding box center [242, 339] width 28 height 28
checkbox input "true"
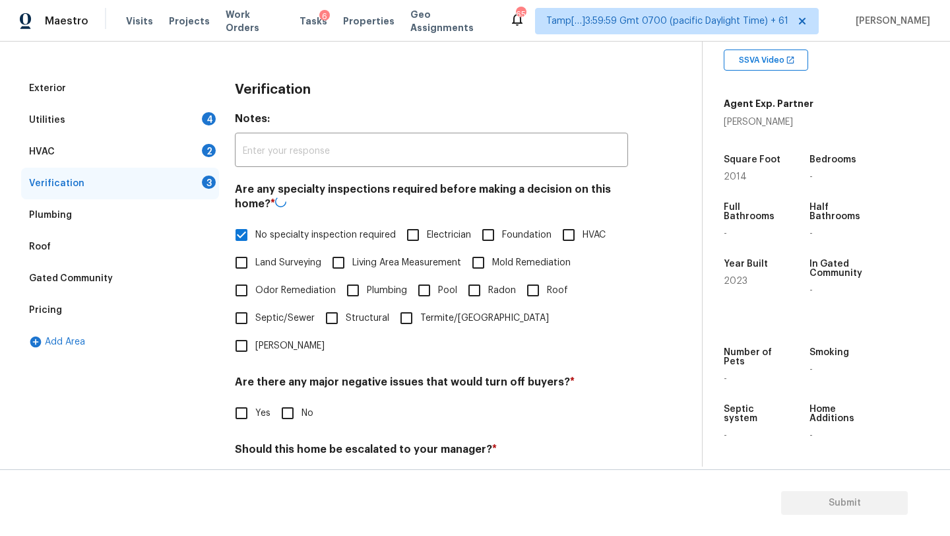
scroll to position [258, 0]
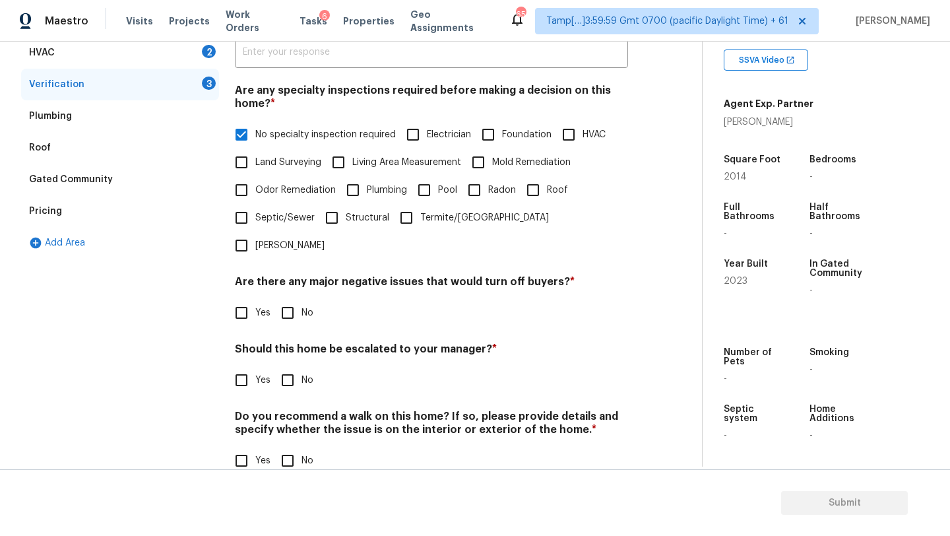
click at [302, 299] on label "No" at bounding box center [294, 313] width 40 height 28
click at [302, 299] on input "No" at bounding box center [288, 313] width 28 height 28
checkbox input "true"
click at [297, 372] on div "Verification Notes: ​ Are any specialty inspections required before making a de…" at bounding box center [431, 233] width 393 height 518
click at [297, 366] on input "No" at bounding box center [288, 380] width 28 height 28
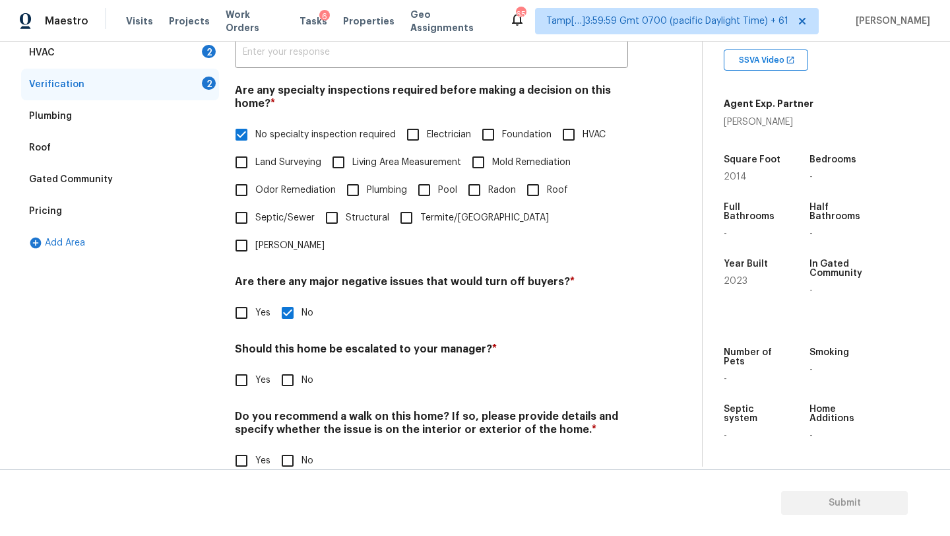
checkbox input "true"
click at [297, 411] on h4 "Do you recommend a walk on this home? If so, please provide details and specify…" at bounding box center [431, 427] width 393 height 32
click at [297, 447] on input "No" at bounding box center [288, 461] width 28 height 28
checkbox input "true"
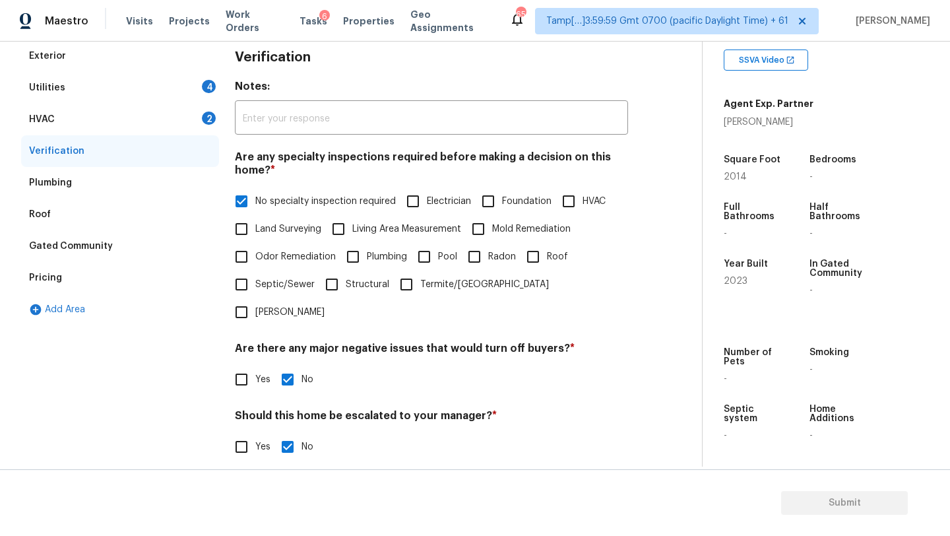
scroll to position [79, 0]
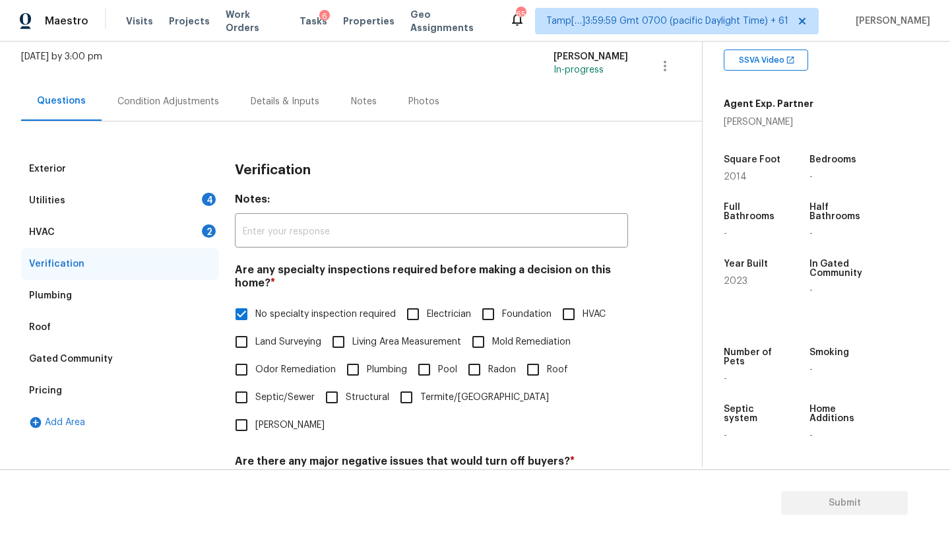
click at [113, 244] on div "HVAC 2" at bounding box center [120, 232] width 198 height 32
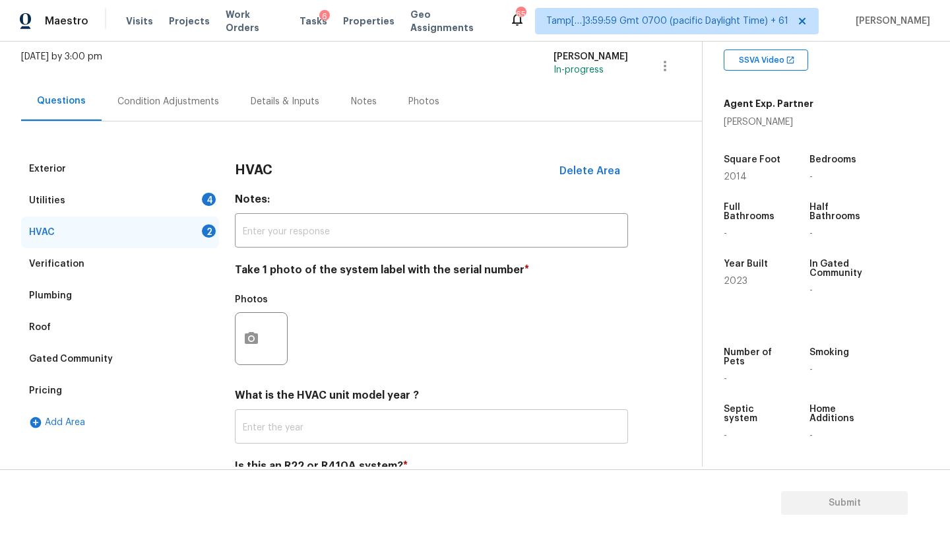
click at [275, 423] on input "text" at bounding box center [431, 427] width 393 height 31
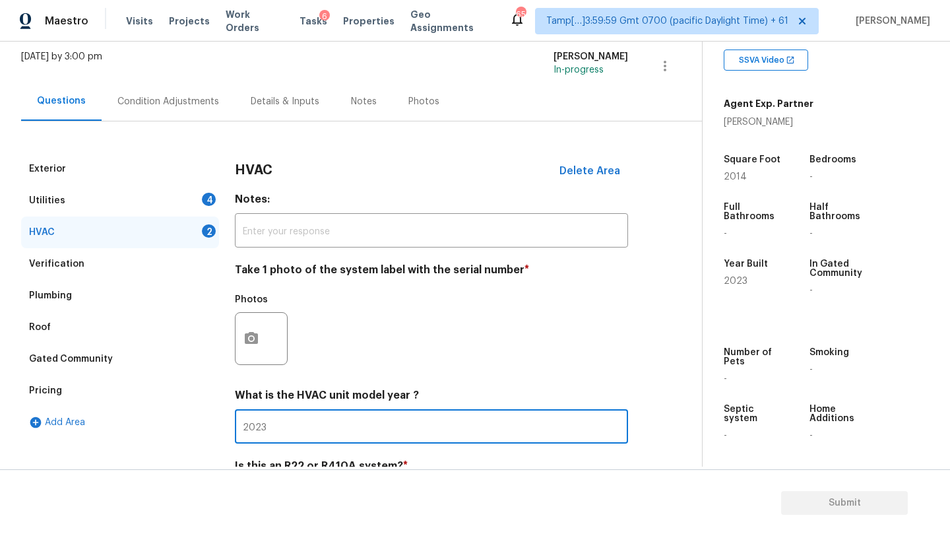
scroll to position [143, 0]
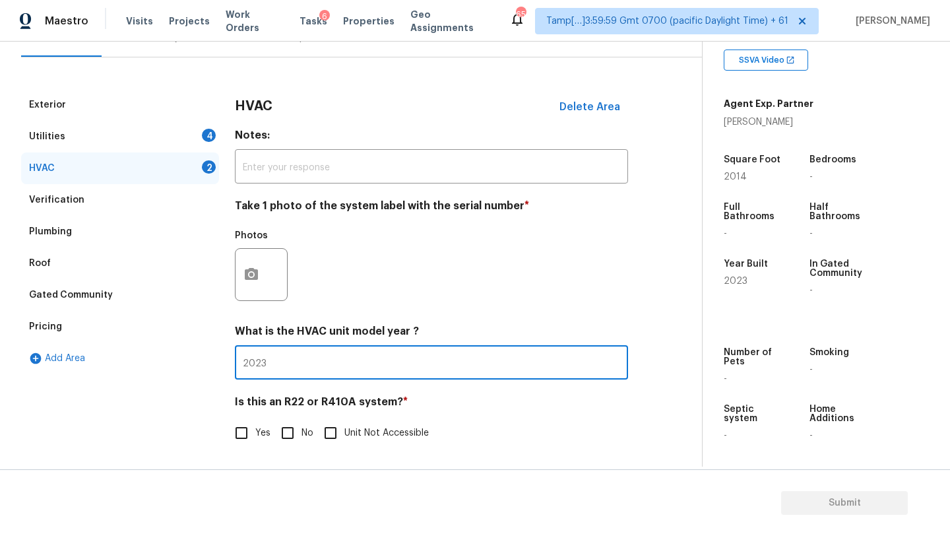
type input "2023"
click at [279, 432] on input "No" at bounding box center [288, 433] width 28 height 28
checkbox input "true"
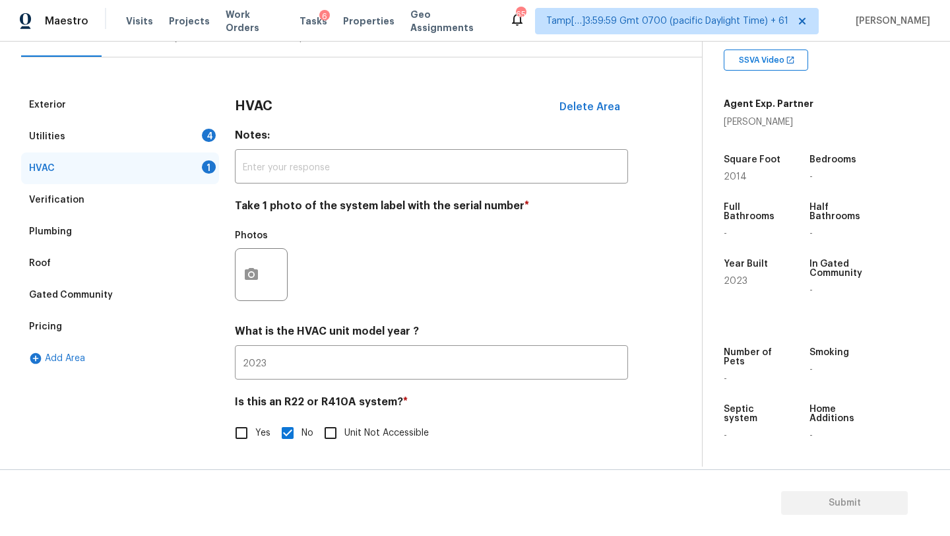
click at [92, 140] on div "Utilities 4" at bounding box center [120, 137] width 198 height 32
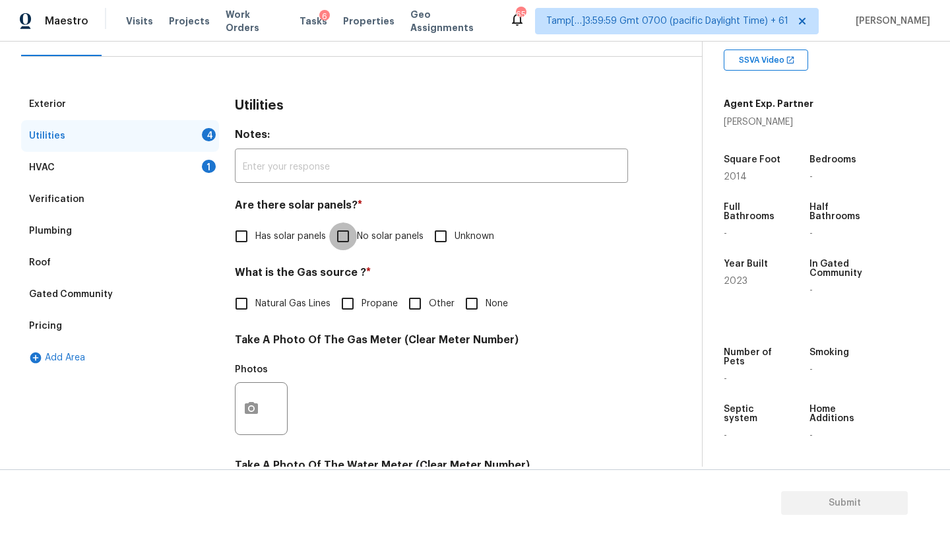
click at [339, 239] on input "No solar panels" at bounding box center [343, 236] width 28 height 28
checkbox input "true"
click at [290, 308] on span "Natural Gas Lines" at bounding box center [292, 304] width 75 height 14
click at [255, 308] on input "Natural Gas Lines" at bounding box center [242, 304] width 28 height 28
checkbox input "true"
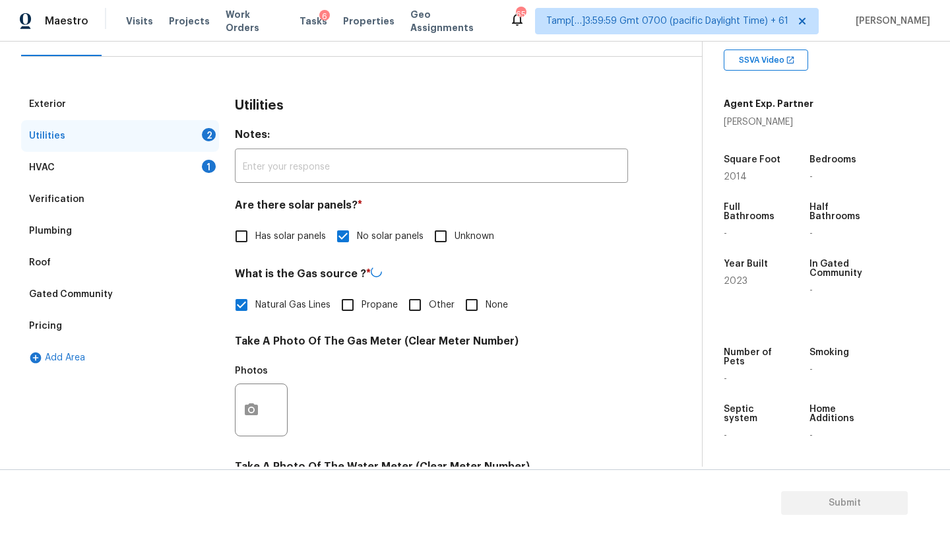
scroll to position [457, 0]
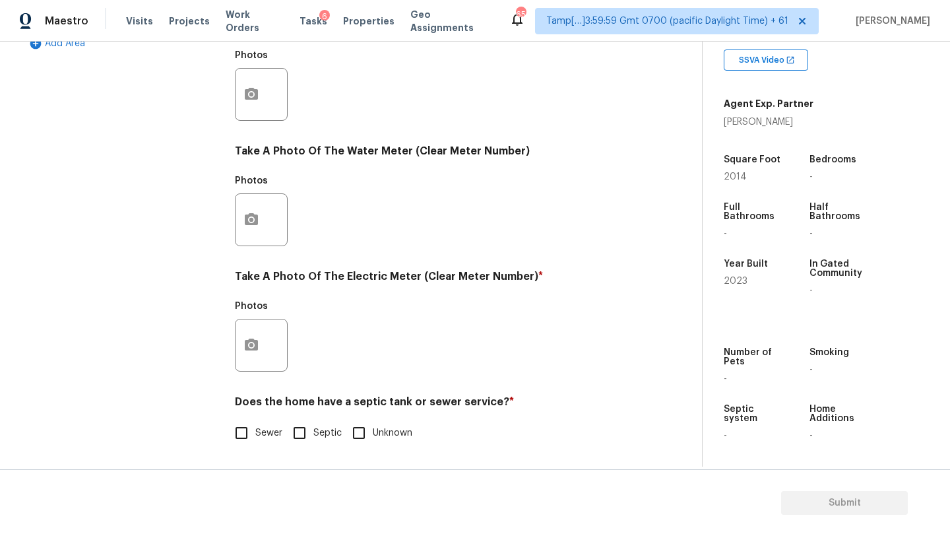
click at [261, 434] on span "Sewer" at bounding box center [268, 433] width 27 height 14
click at [255, 434] on input "Sewer" at bounding box center [242, 433] width 28 height 28
checkbox input "true"
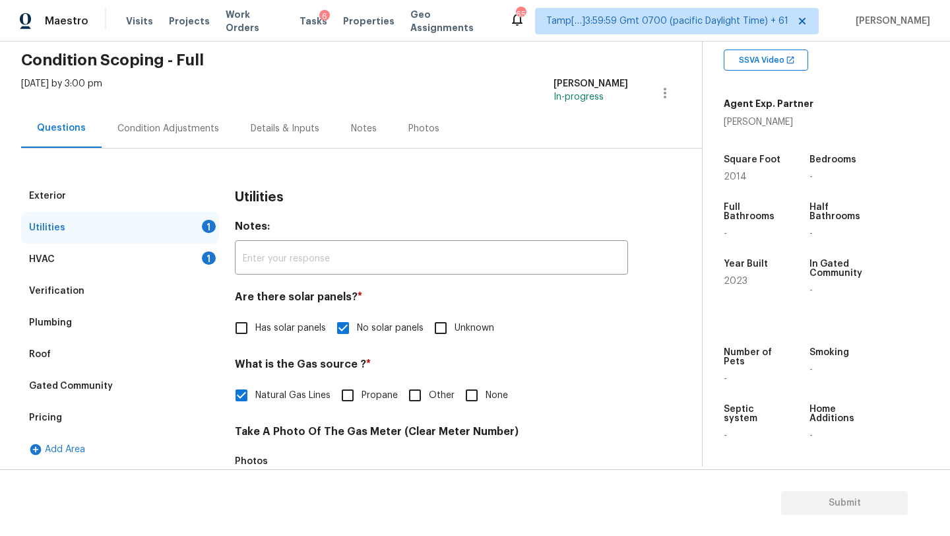
click at [159, 129] on div "Condition Adjustments" at bounding box center [168, 128] width 102 height 13
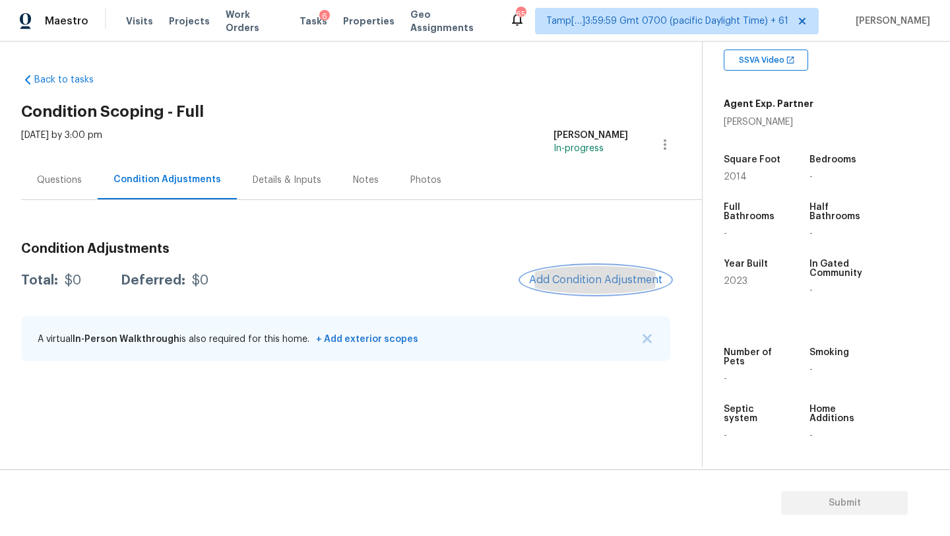
click at [556, 284] on span "Add Condition Adjustment" at bounding box center [595, 280] width 133 height 12
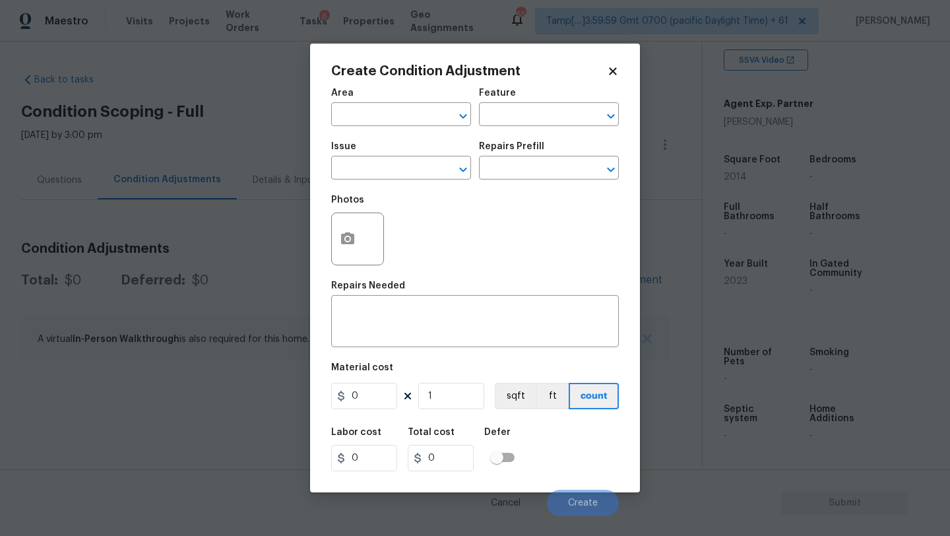
click at [357, 87] on span "Area ​" at bounding box center [401, 107] width 140 height 53
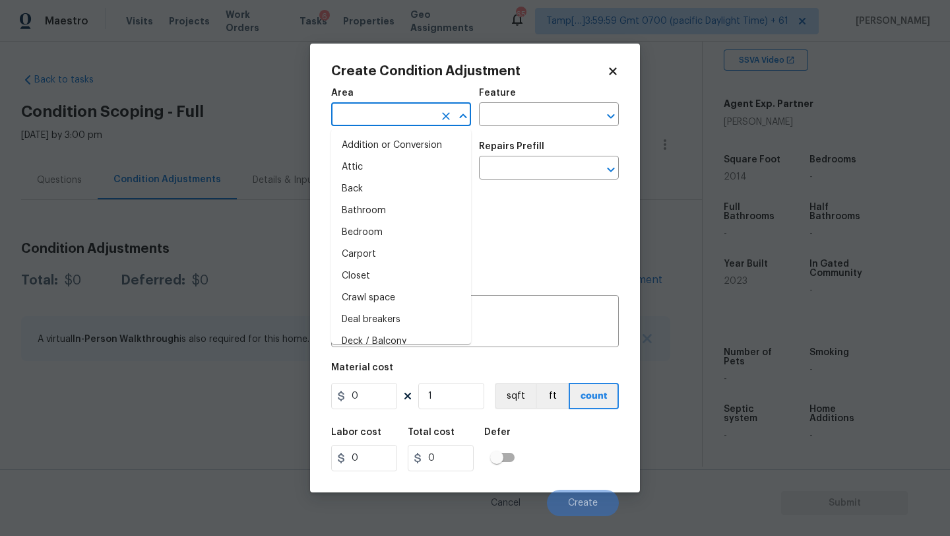
click at [358, 122] on input "text" at bounding box center [382, 116] width 103 height 20
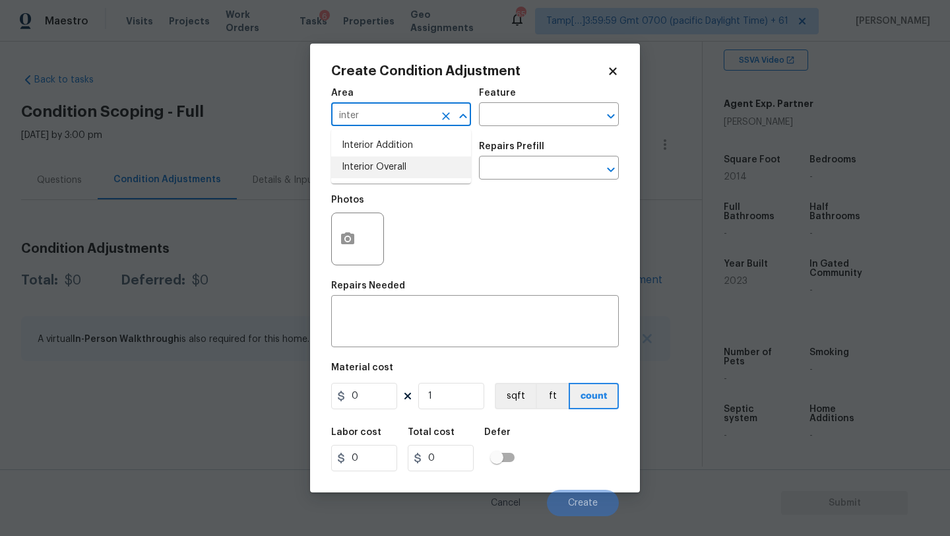
click at [364, 162] on li "Interior Overall" at bounding box center [401, 167] width 140 height 22
click at [513, 115] on input "text" at bounding box center [530, 116] width 103 height 20
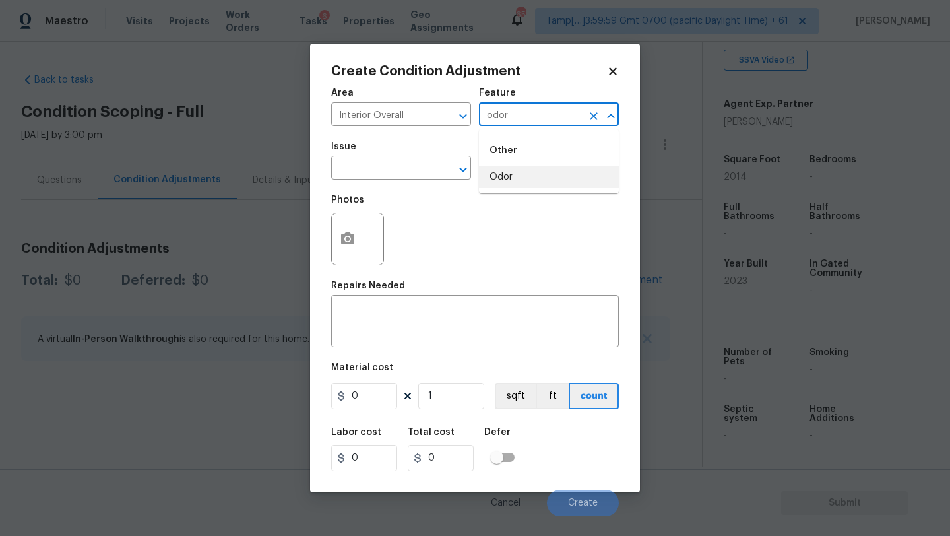
click at [510, 183] on li "Odor" at bounding box center [549, 177] width 140 height 22
click at [375, 167] on input "text" at bounding box center [382, 169] width 103 height 20
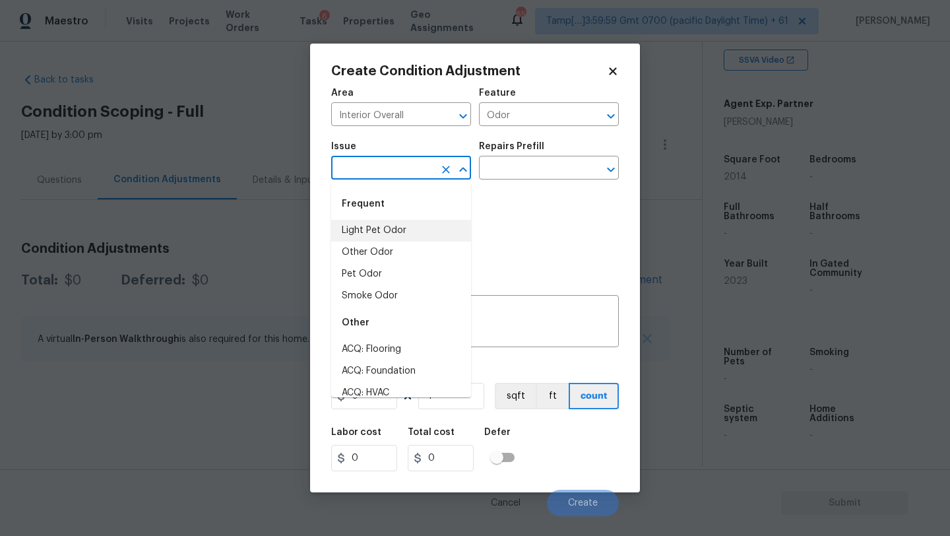
click at [376, 238] on li "Light Pet Odor" at bounding box center [401, 231] width 140 height 22
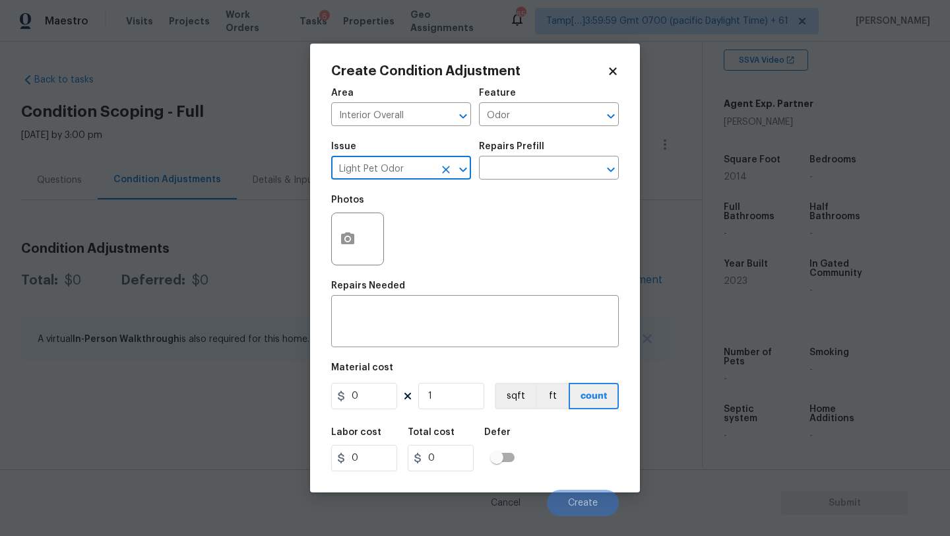
click at [529, 158] on div "Repairs Prefill" at bounding box center [549, 150] width 140 height 17
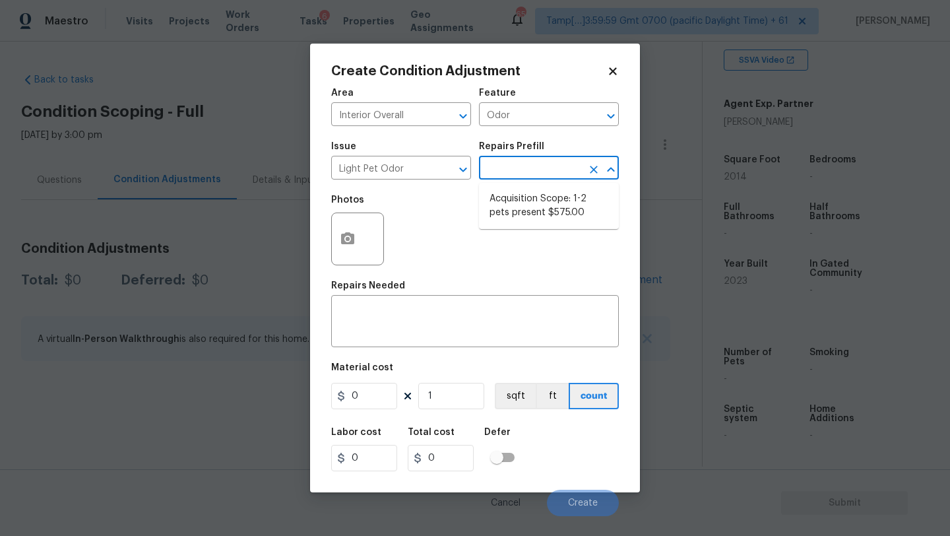
click at [531, 174] on input "text" at bounding box center [530, 169] width 103 height 20
click at [527, 205] on li "Acquisition Scope: 1-2 pets present $575.00" at bounding box center [549, 206] width 140 height 36
click at [563, 495] on button "Create" at bounding box center [583, 503] width 72 height 26
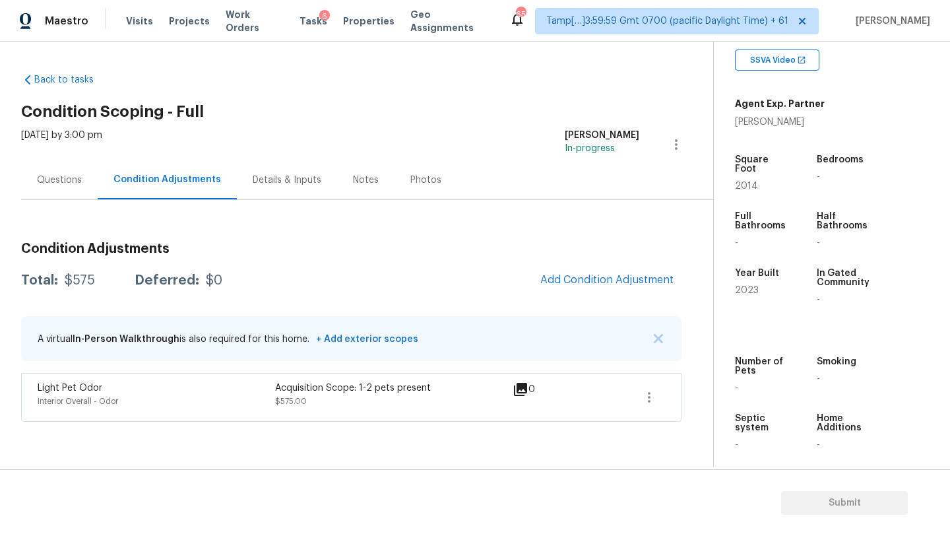
click at [75, 182] on div "Questions" at bounding box center [59, 180] width 45 height 13
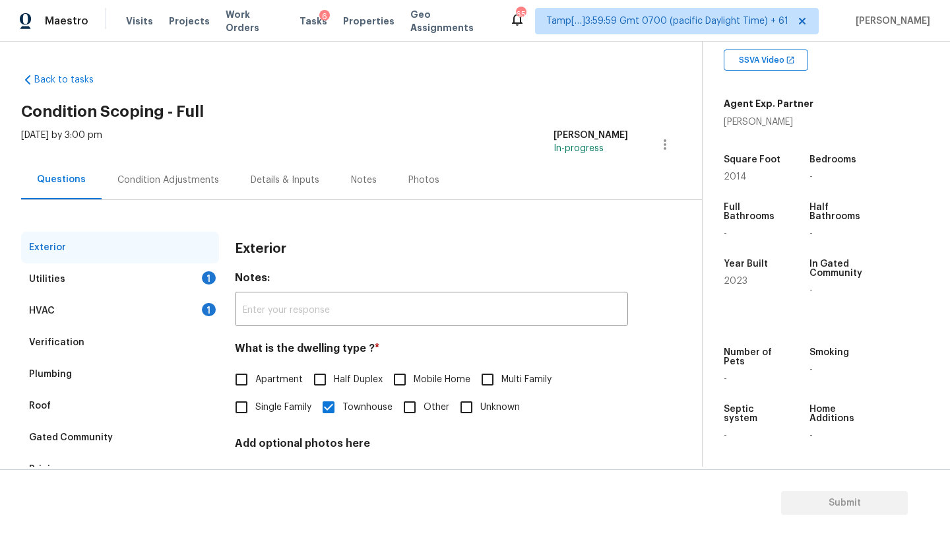
drag, startPoint x: 75, startPoint y: 286, endPoint x: 91, endPoint y: 285, distance: 15.9
click at [75, 285] on div "Utilities 1" at bounding box center [120, 279] width 198 height 32
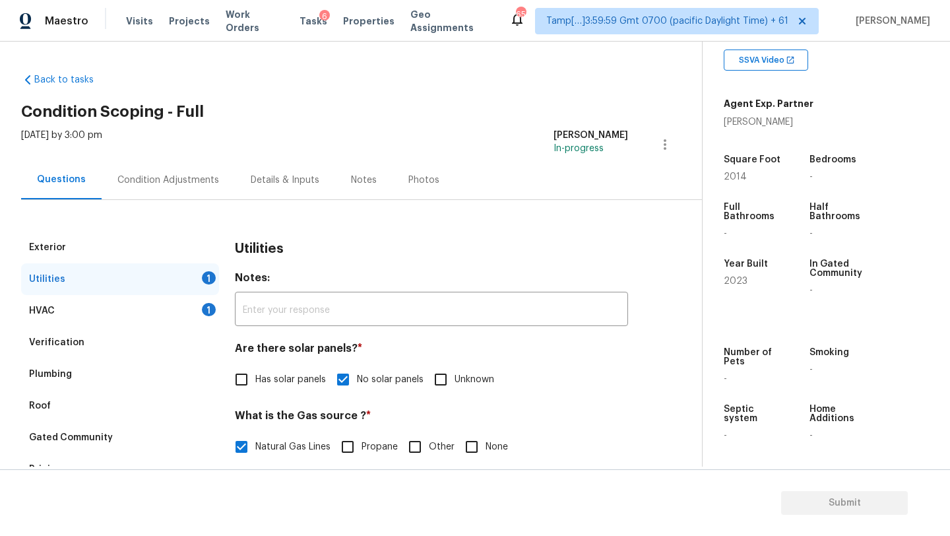
click at [476, 445] on input "None" at bounding box center [472, 447] width 28 height 28
click at [283, 447] on span "Natural Gas Lines" at bounding box center [292, 447] width 75 height 14
click at [255, 447] on input "Natural Gas Lines" at bounding box center [242, 447] width 28 height 28
click at [112, 350] on div "Verification" at bounding box center [120, 343] width 198 height 32
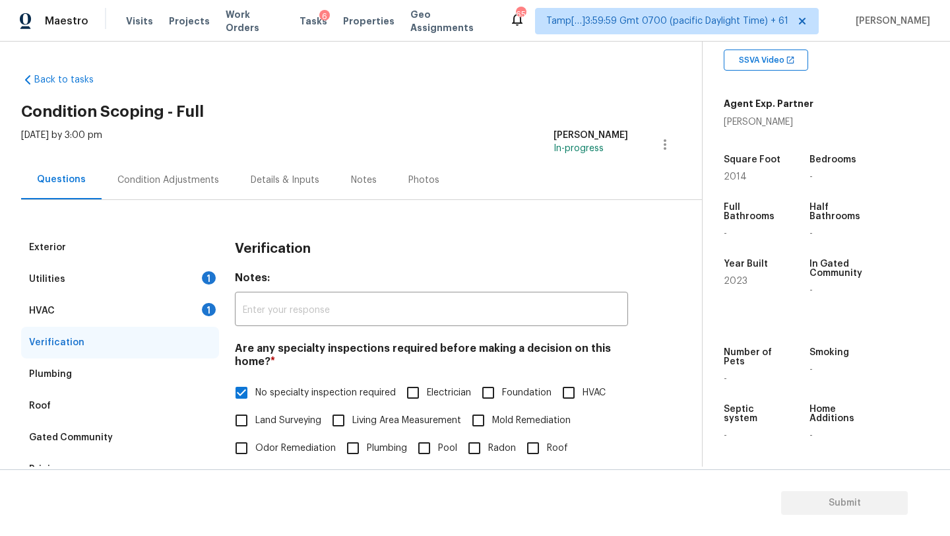
scroll to position [45, 0]
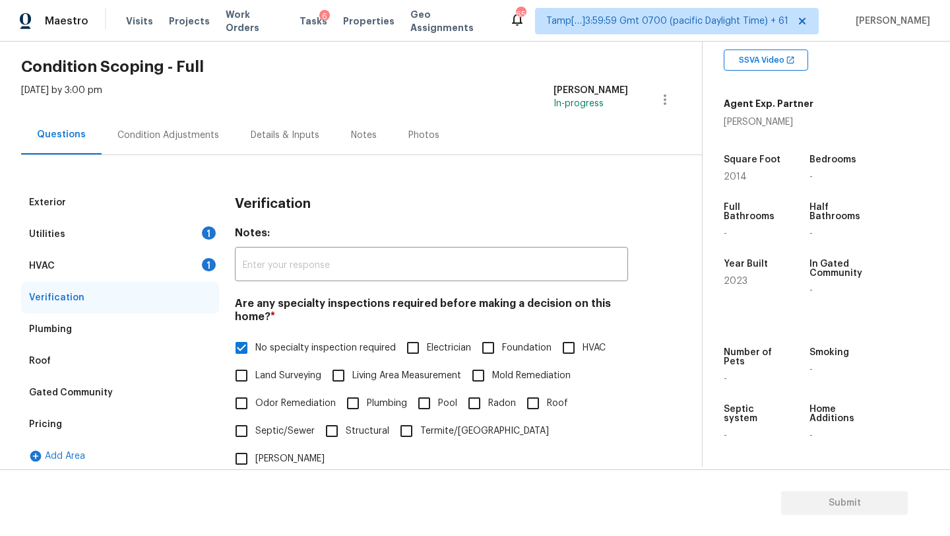
click at [47, 430] on div "Pricing" at bounding box center [45, 424] width 33 height 13
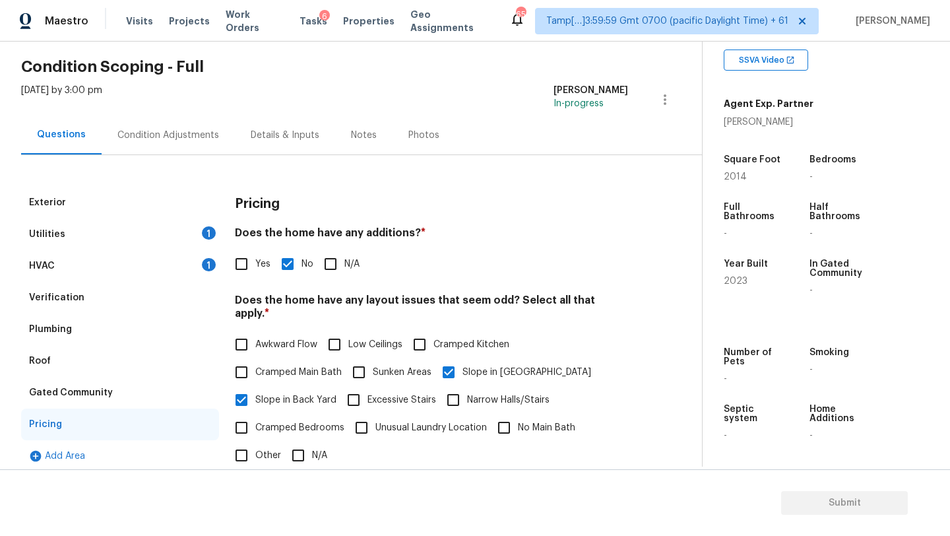
click at [265, 253] on label "Yes" at bounding box center [249, 264] width 43 height 28
click at [255, 253] on input "Yes" at bounding box center [242, 264] width 28 height 28
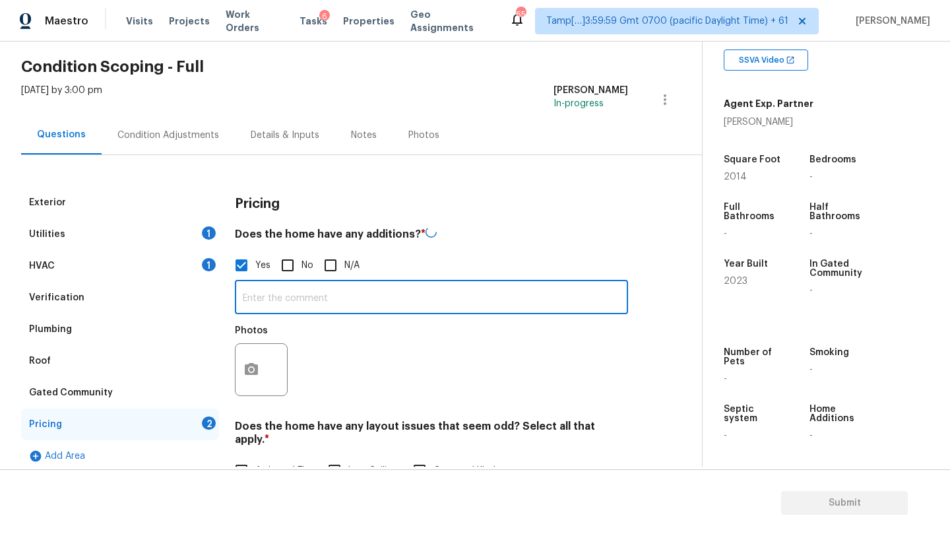
click at [270, 298] on input "text" at bounding box center [431, 298] width 393 height 31
click at [261, 371] on button "button" at bounding box center [252, 368] width 32 height 51
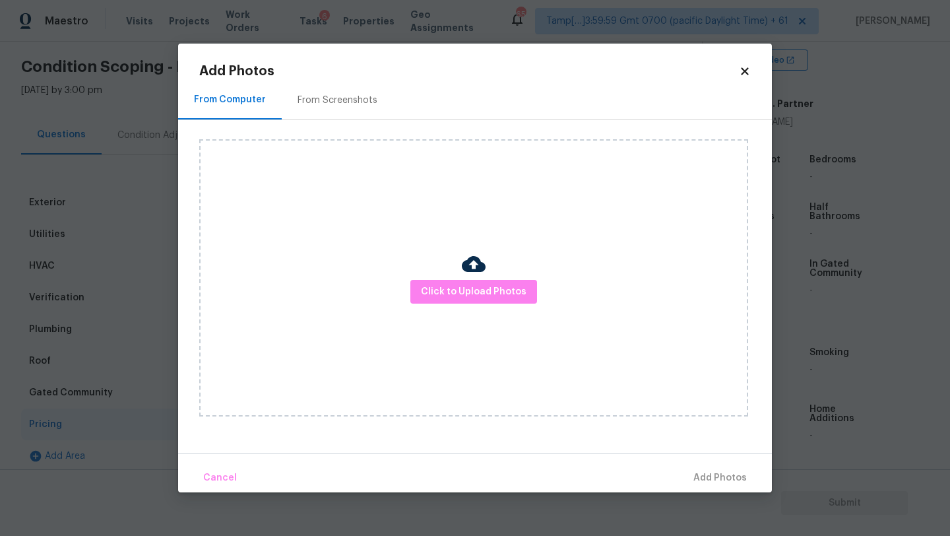
click at [336, 89] on div "From Screenshots" at bounding box center [338, 100] width 112 height 39
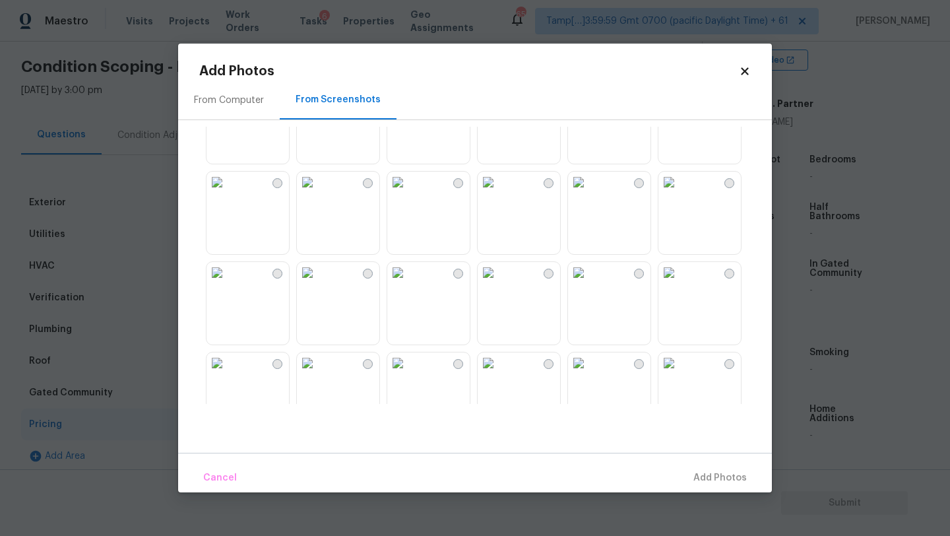
scroll to position [0, 0]
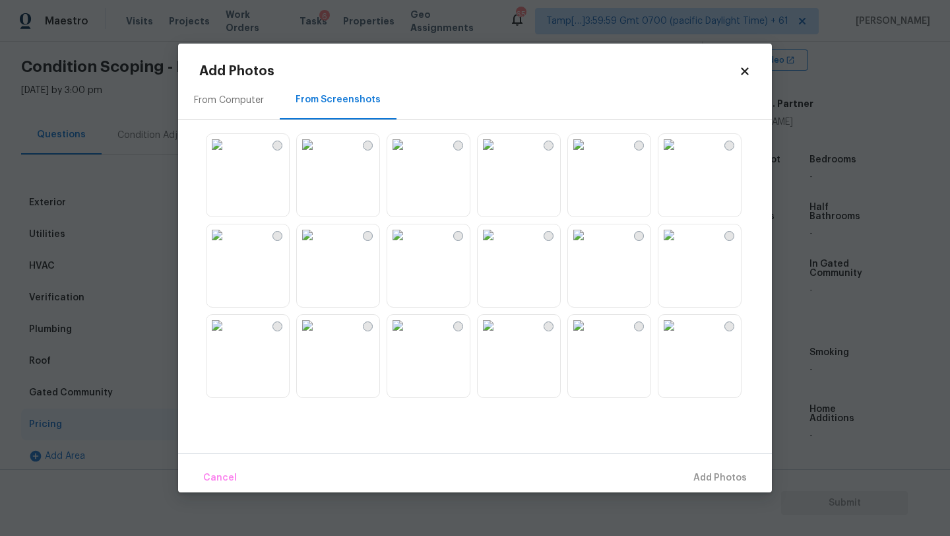
click at [499, 155] on img at bounding box center [488, 144] width 21 height 21
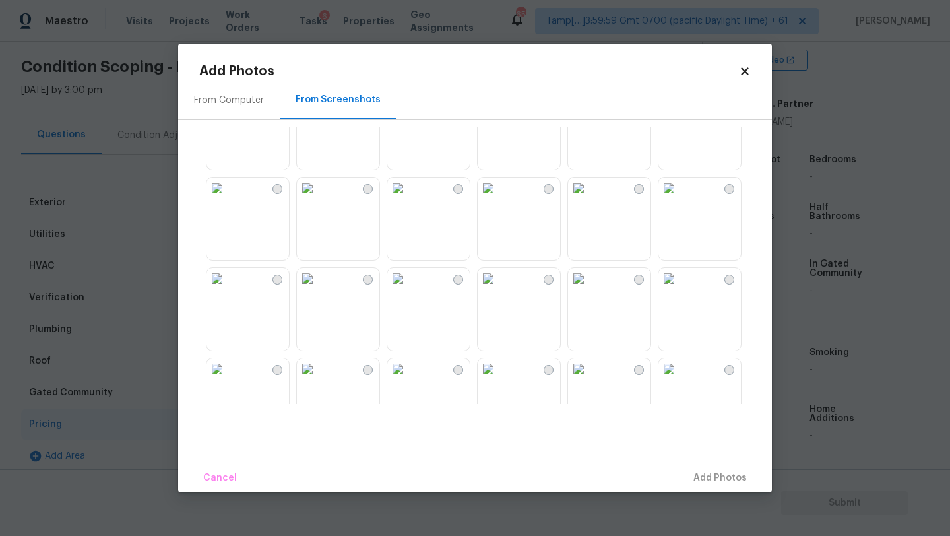
click at [318, 199] on img at bounding box center [307, 188] width 21 height 21
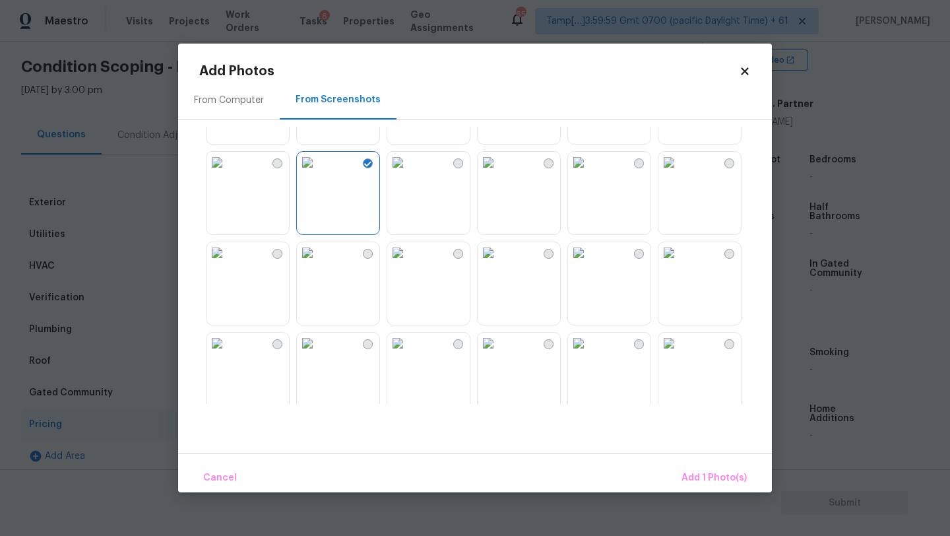
scroll to position [616, 0]
click at [408, 262] on img at bounding box center [397, 251] width 21 height 21
click at [731, 482] on span "Add 2 Photo(s)" at bounding box center [713, 478] width 67 height 16
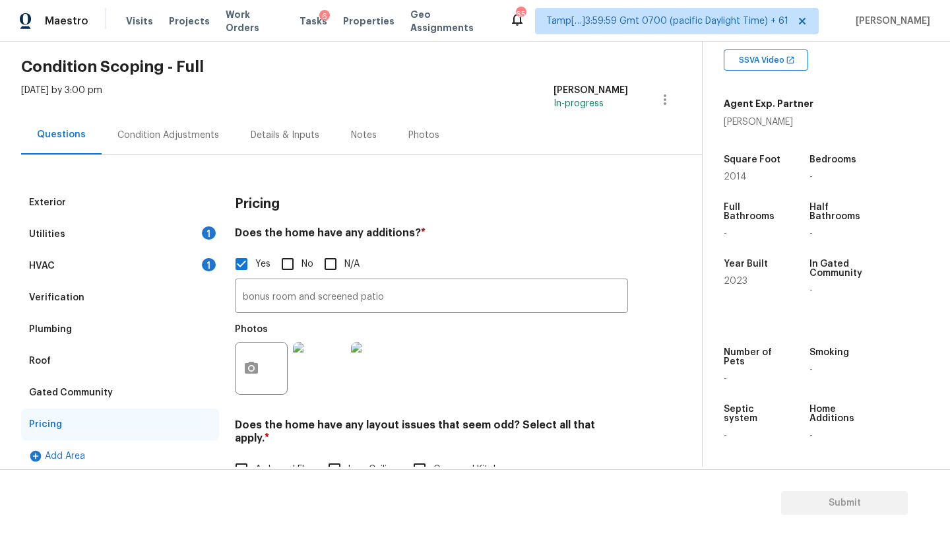
click at [110, 263] on div "HVAC 1" at bounding box center [120, 266] width 198 height 32
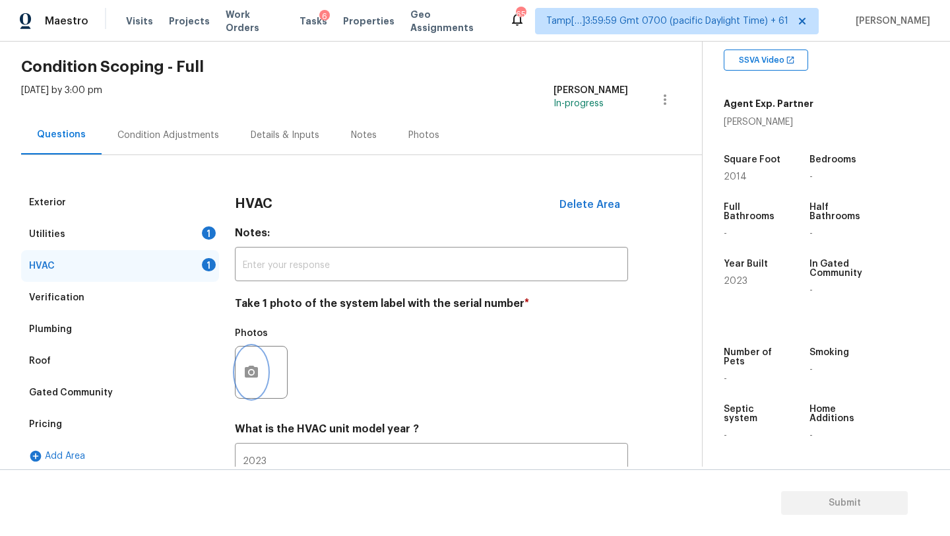
click at [246, 391] on button "button" at bounding box center [252, 371] width 32 height 51
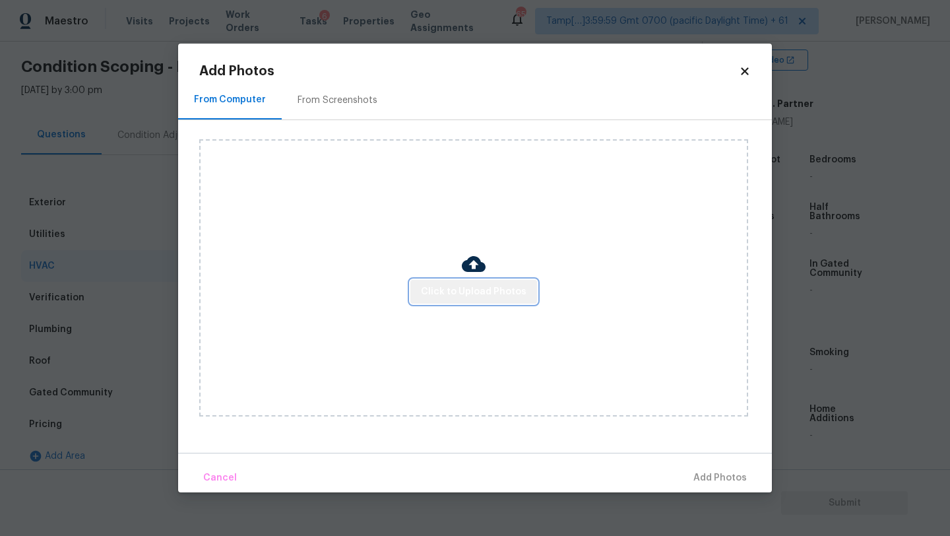
click at [484, 300] on button "Click to Upload Photos" at bounding box center [473, 292] width 127 height 24
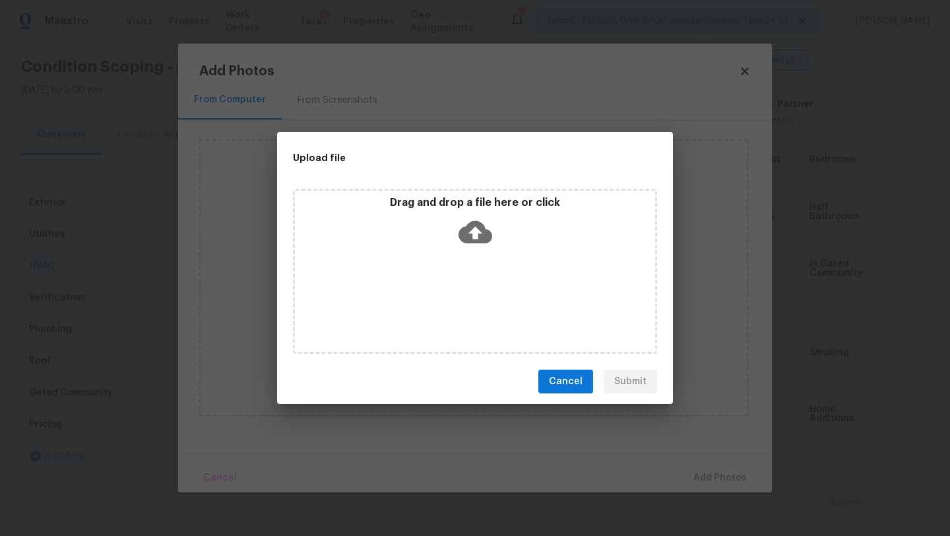
click at [484, 269] on div "Drag and drop a file here or click" at bounding box center [475, 271] width 364 height 165
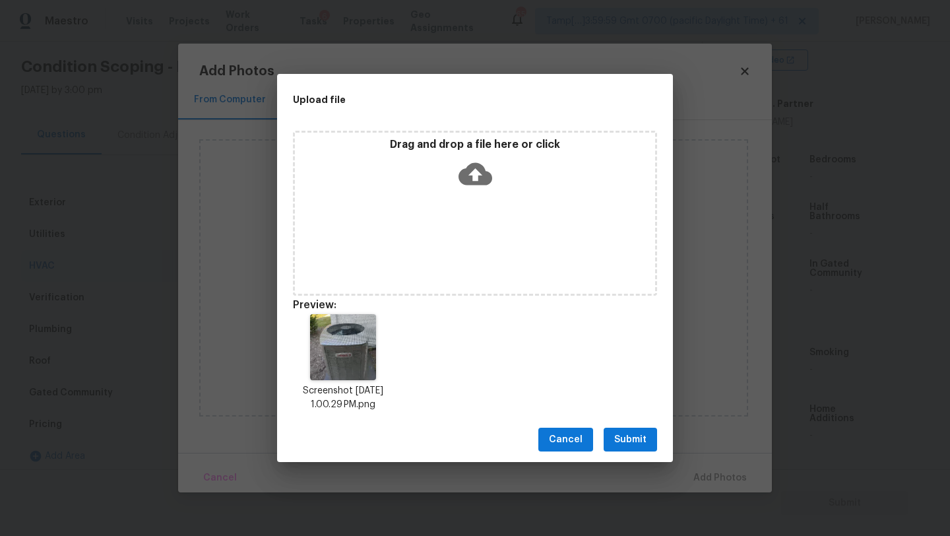
click at [630, 446] on span "Submit" at bounding box center [630, 440] width 32 height 16
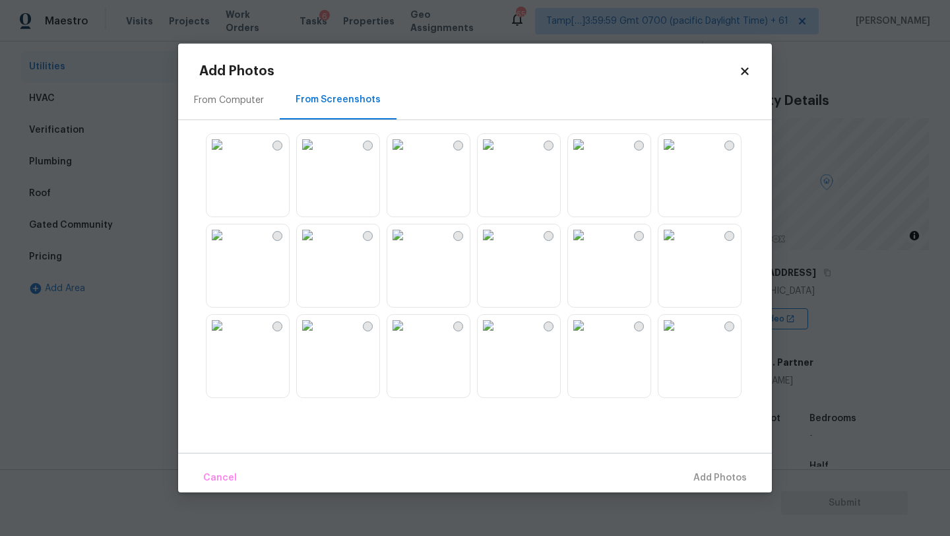
scroll to position [259, 0]
click at [257, 113] on div "From Computer" at bounding box center [229, 100] width 102 height 39
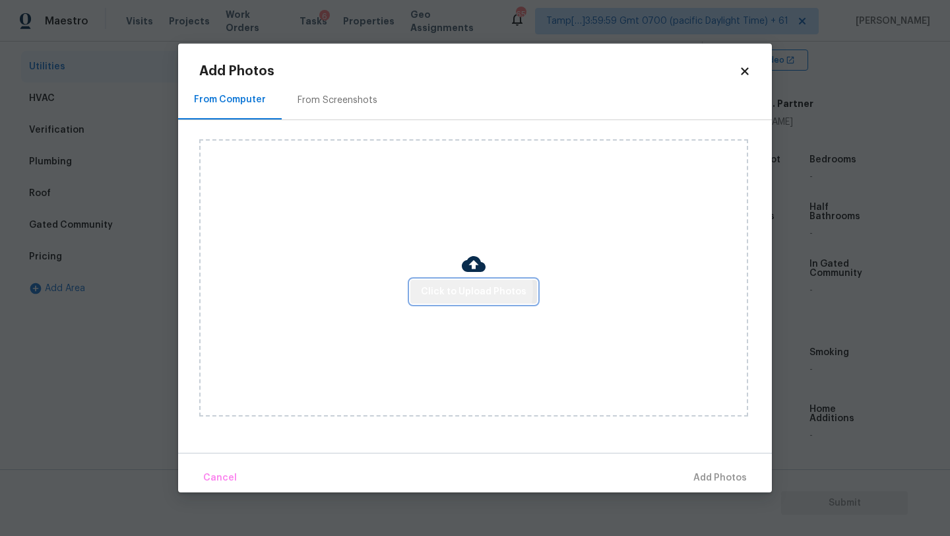
click at [457, 289] on span "Click to Upload Photos" at bounding box center [474, 292] width 106 height 16
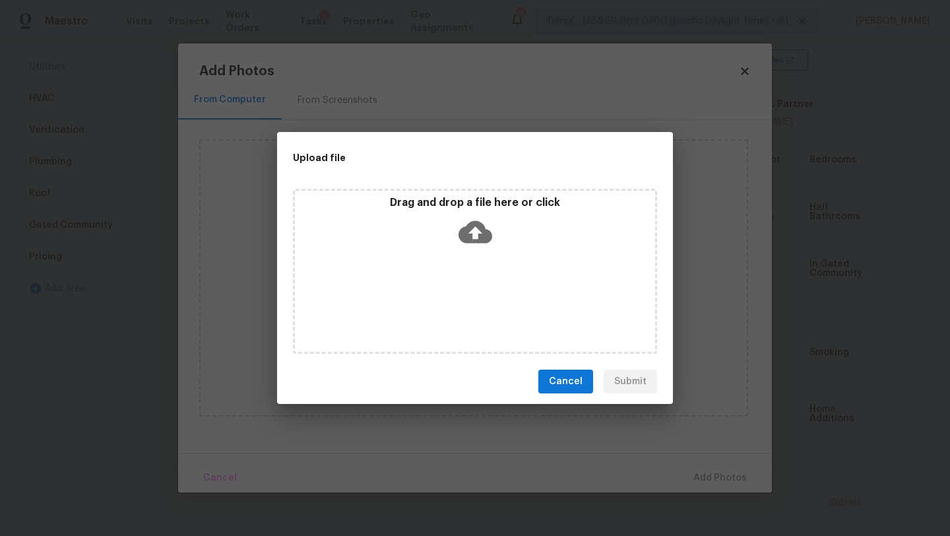
click at [457, 244] on div "Drag and drop a file here or click" at bounding box center [475, 224] width 360 height 57
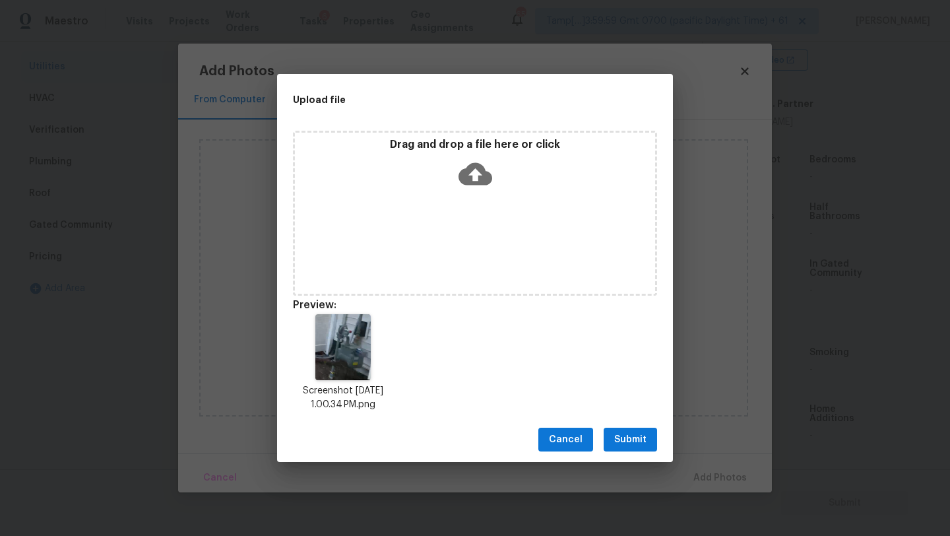
click at [636, 451] on button "Submit" at bounding box center [630, 440] width 53 height 24
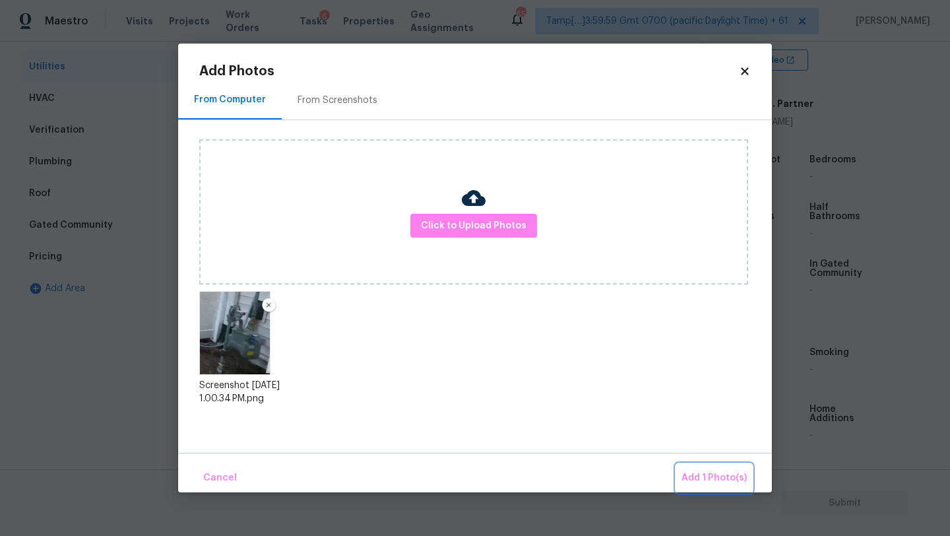
click at [680, 467] on button "Add 1 Photo(s)" at bounding box center [714, 478] width 76 height 28
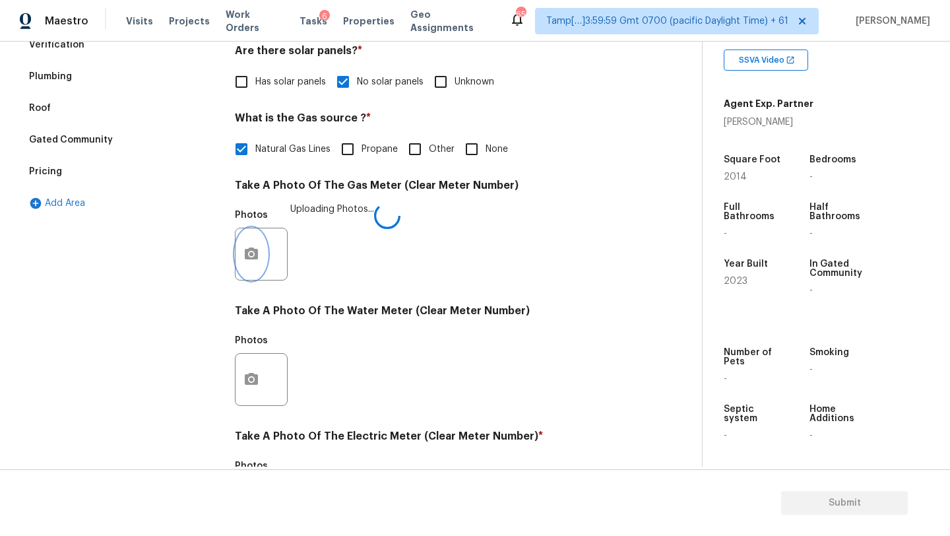
scroll to position [457, 0]
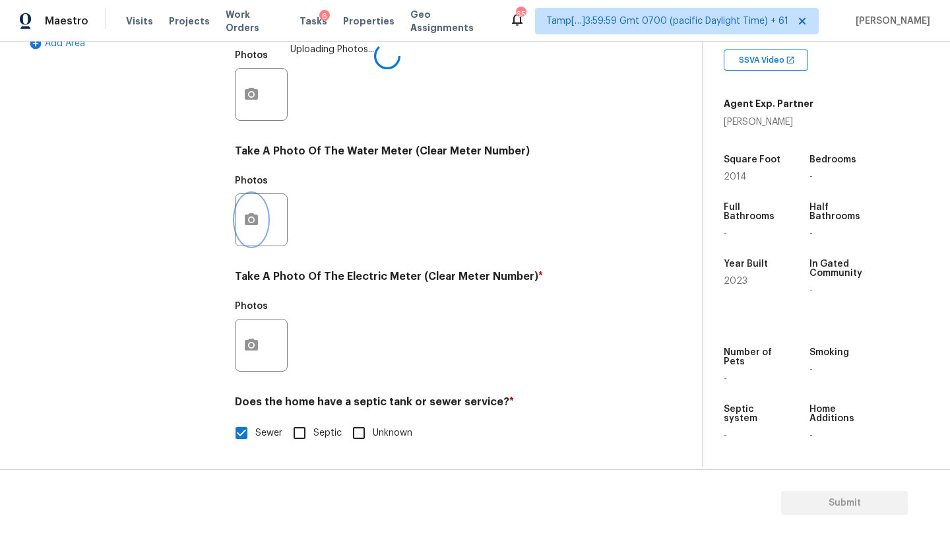
click at [255, 235] on button "button" at bounding box center [252, 219] width 32 height 51
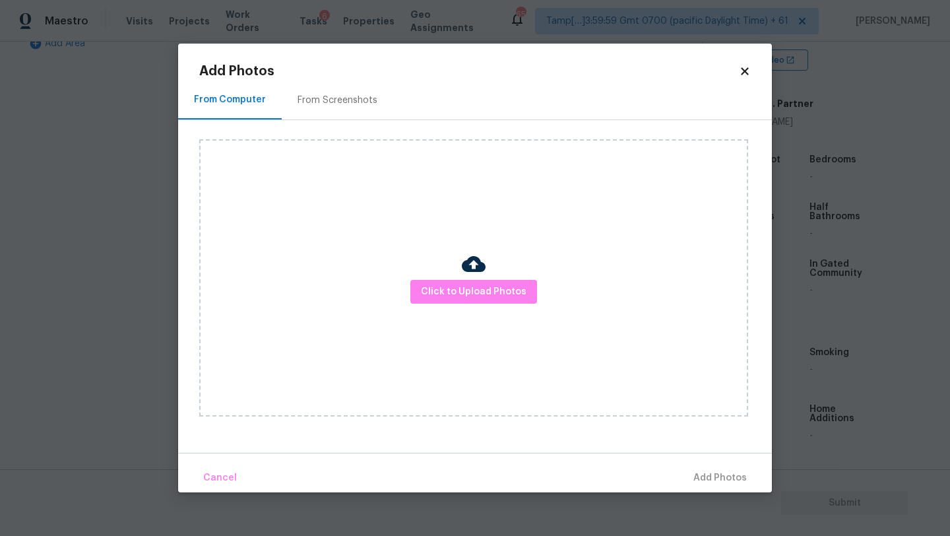
click at [354, 81] on div "From Screenshots" at bounding box center [338, 100] width 112 height 39
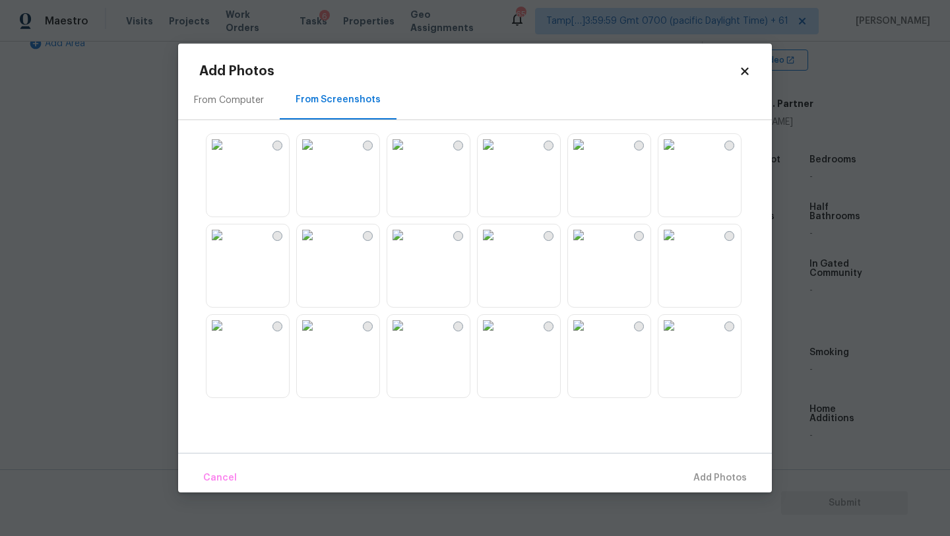
click at [318, 155] on img at bounding box center [307, 144] width 21 height 21
click at [722, 481] on span "Add 1 Photo(s)" at bounding box center [714, 478] width 65 height 16
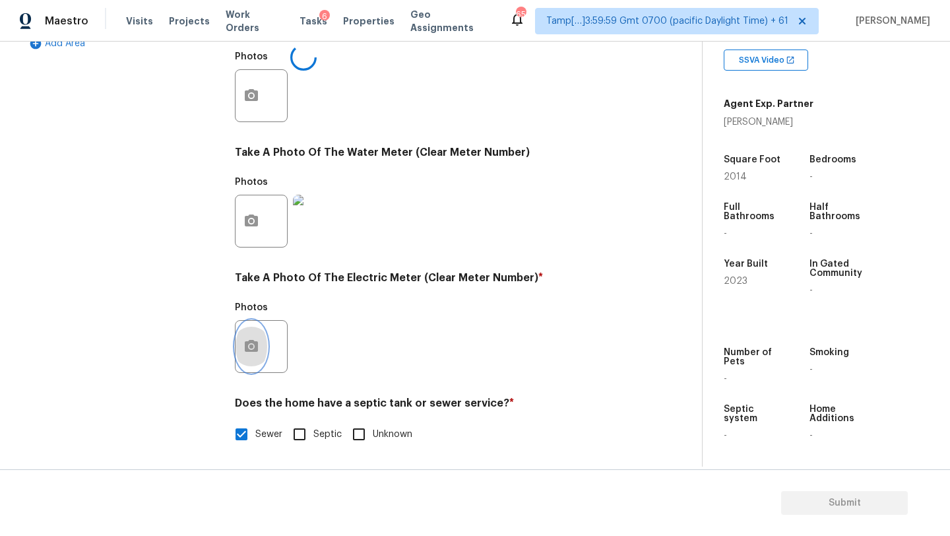
click at [255, 353] on icon "button" at bounding box center [252, 347] width 16 height 16
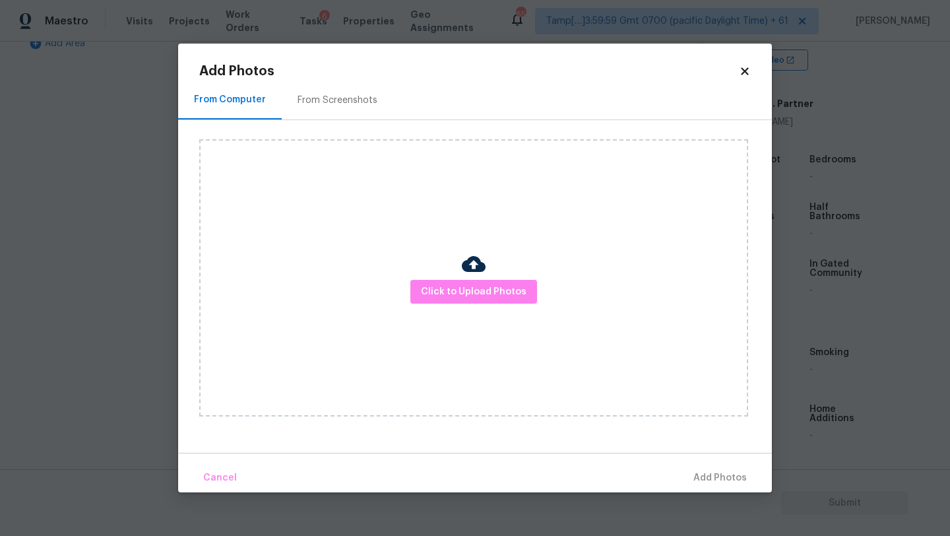
click at [328, 94] on div "From Screenshots" at bounding box center [338, 100] width 80 height 13
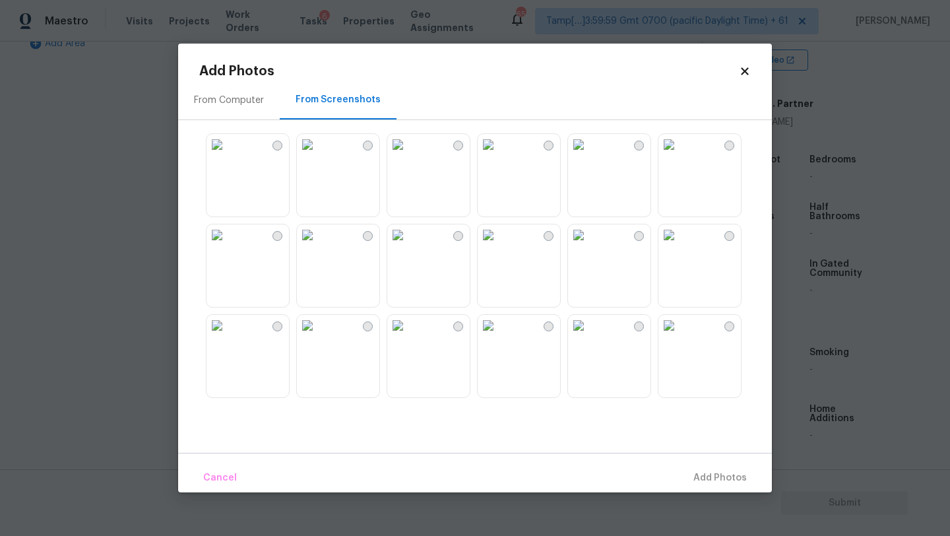
click at [318, 155] on img at bounding box center [307, 144] width 21 height 21
click at [701, 478] on span "Add 1 Photo(s)" at bounding box center [714, 478] width 65 height 16
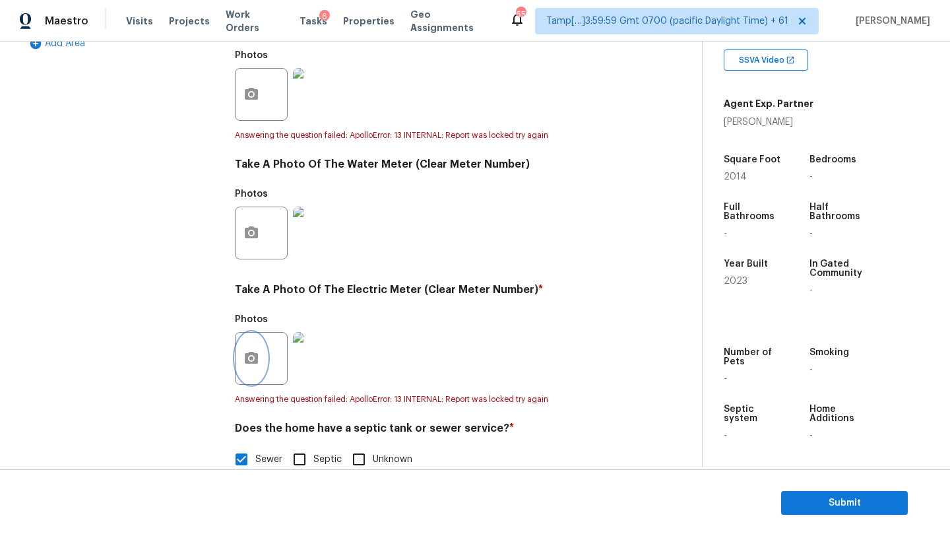
scroll to position [0, 0]
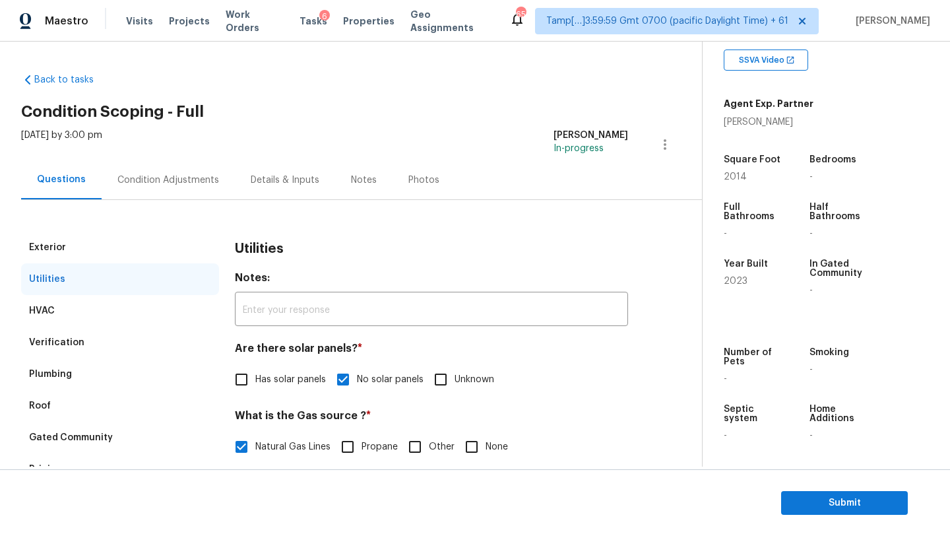
click at [158, 188] on div "Condition Adjustments" at bounding box center [168, 179] width 133 height 39
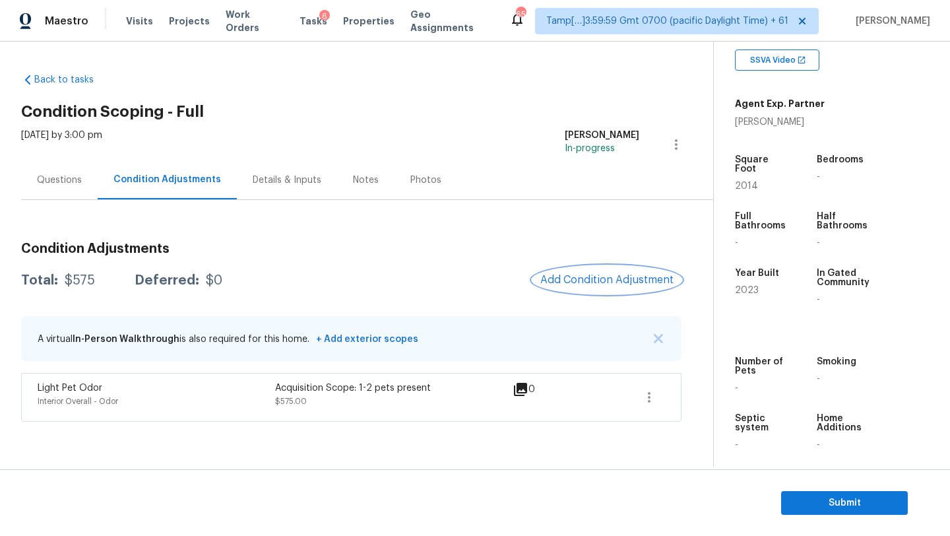
click at [587, 271] on button "Add Condition Adjustment" at bounding box center [607, 280] width 149 height 28
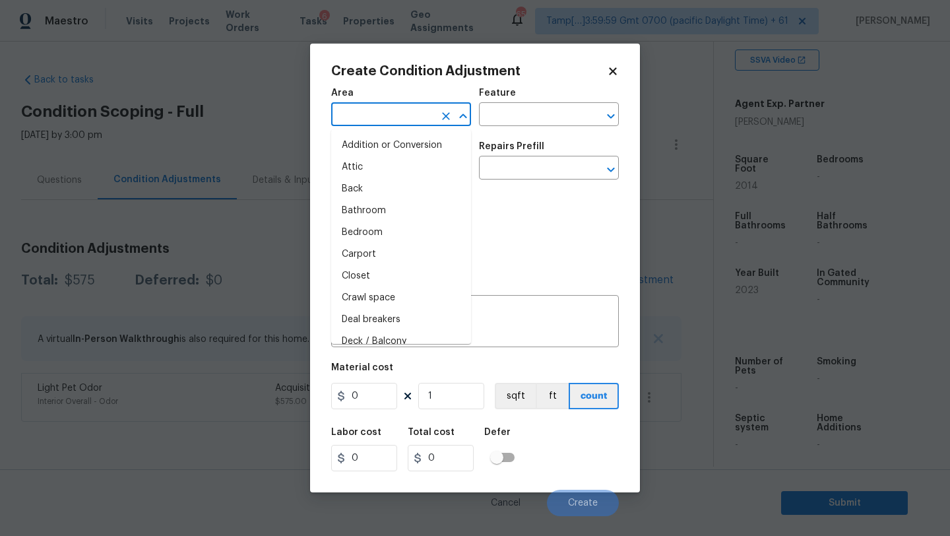
click at [370, 123] on input "text" at bounding box center [382, 116] width 103 height 20
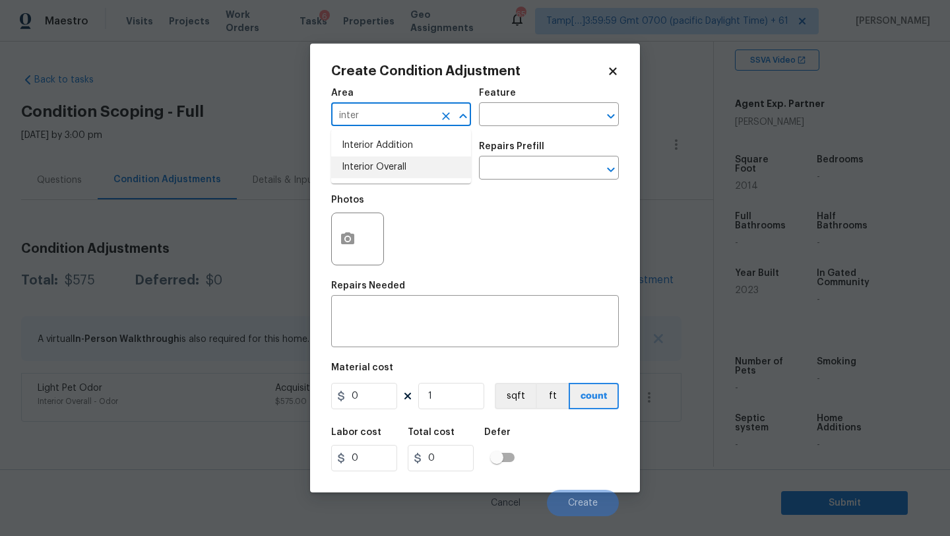
click at [385, 175] on li "Interior Overall" at bounding box center [401, 167] width 140 height 22
type input "Interior Overall"
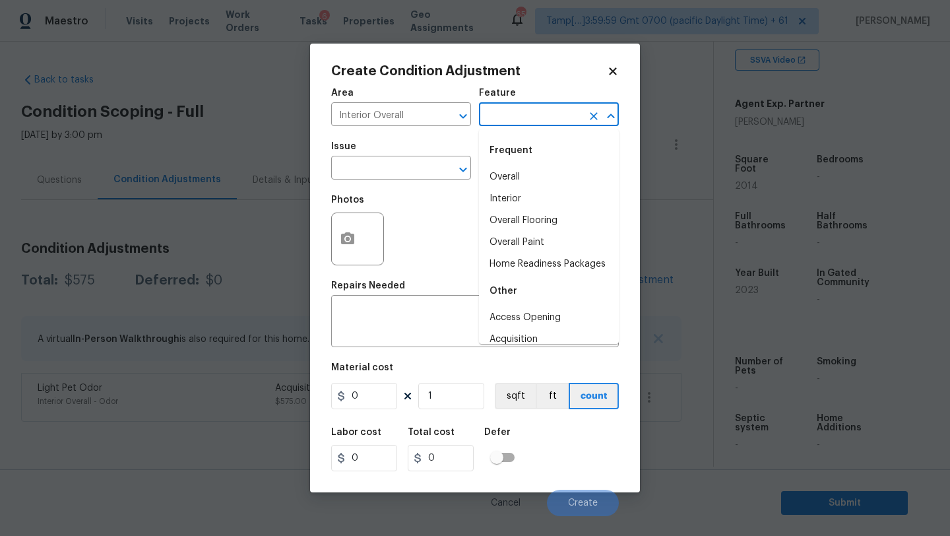
click at [505, 117] on input "text" at bounding box center [530, 116] width 103 height 20
click at [512, 216] on li "Overall Flooring" at bounding box center [549, 221] width 140 height 22
type input "Overall Flooring"
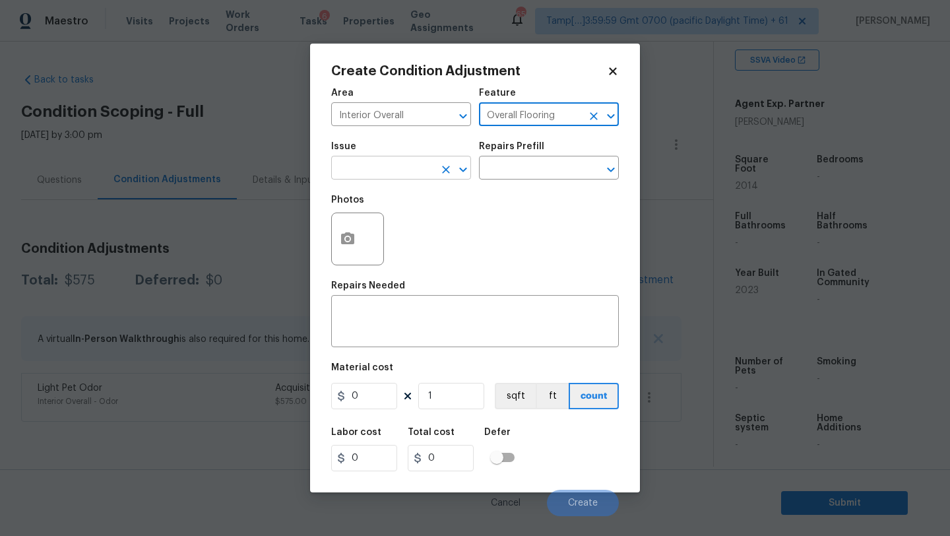
click at [409, 168] on input "text" at bounding box center [382, 169] width 103 height 20
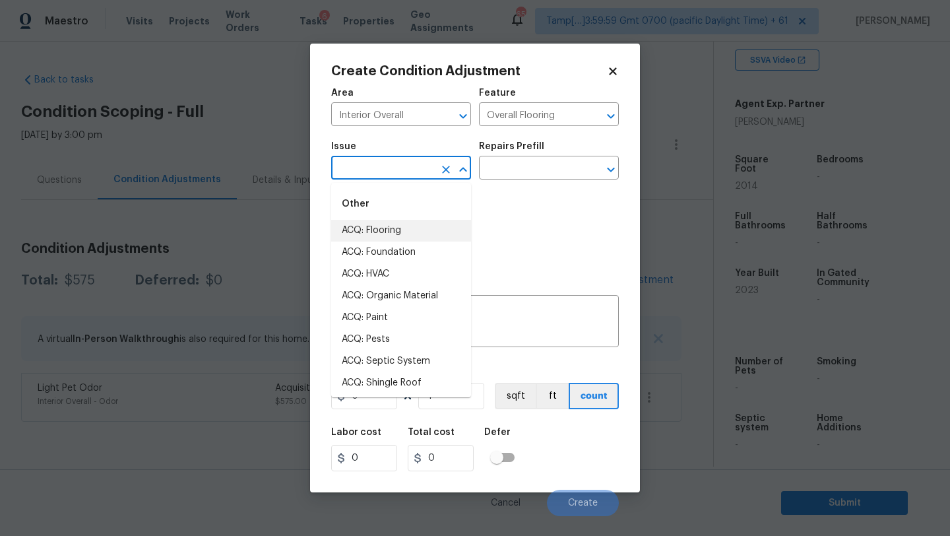
click at [403, 228] on li "ACQ: Flooring" at bounding box center [401, 231] width 140 height 22
type input "ACQ: Flooring"
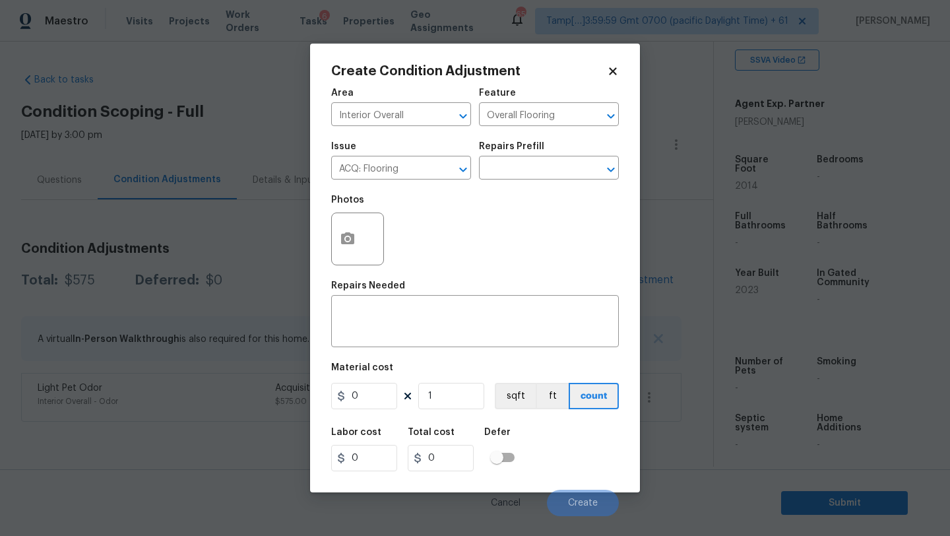
click at [525, 183] on div "Issue ACQ: Flooring ​ Repairs Prefill ​" at bounding box center [475, 160] width 288 height 53
click at [528, 178] on input "text" at bounding box center [530, 169] width 103 height 20
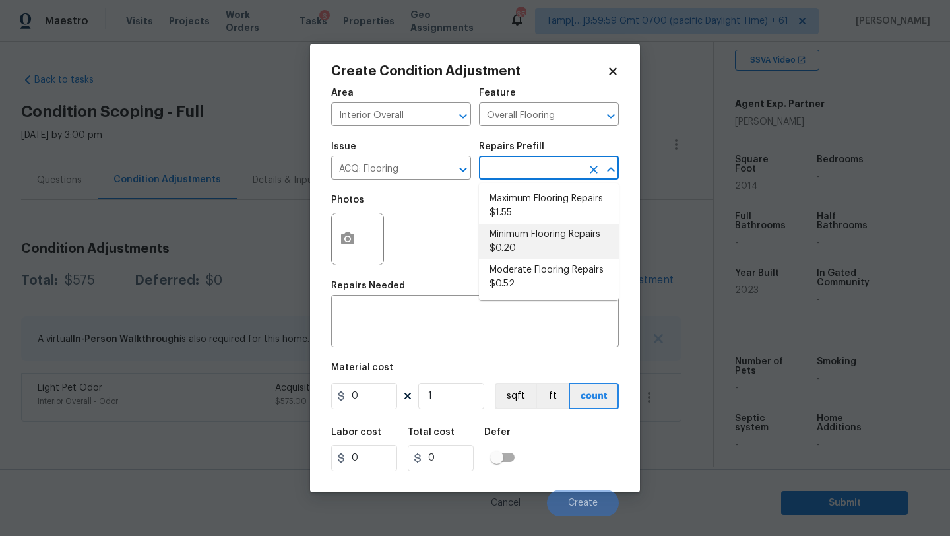
click at [528, 246] on li "Minimum Flooring Repairs $0.20" at bounding box center [549, 242] width 140 height 36
type input "Acquisition"
type textarea "Acquisition Scope: Minimum flooring repairs"
type input "0.2"
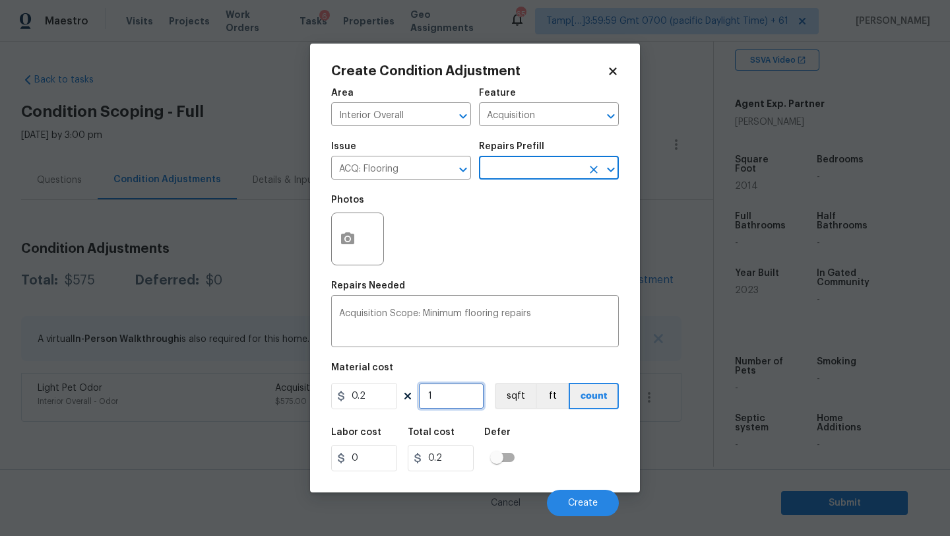
click at [457, 397] on input "1" at bounding box center [451, 396] width 66 height 26
type input "2"
type input "0.4"
type input "20"
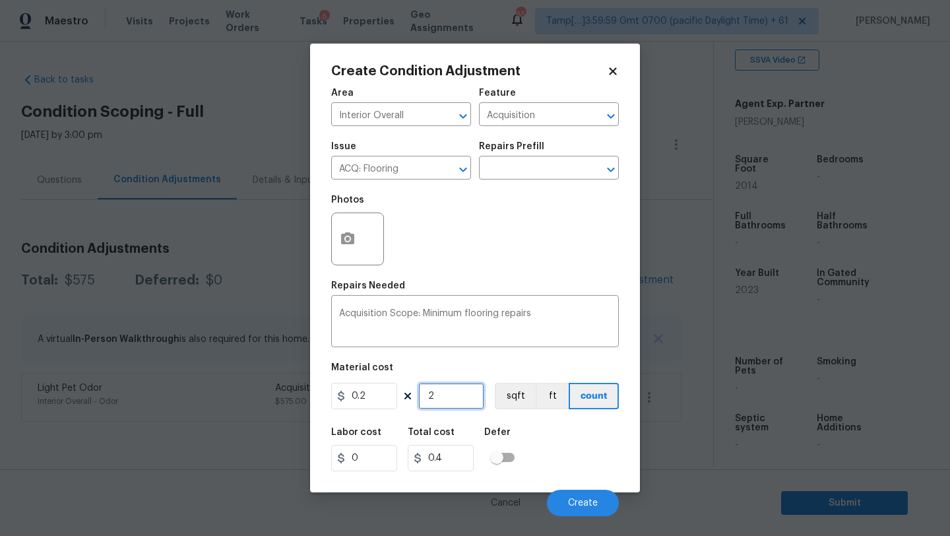
type input "4"
type input "201"
type input "40.2"
type input "2014"
type input "402.8"
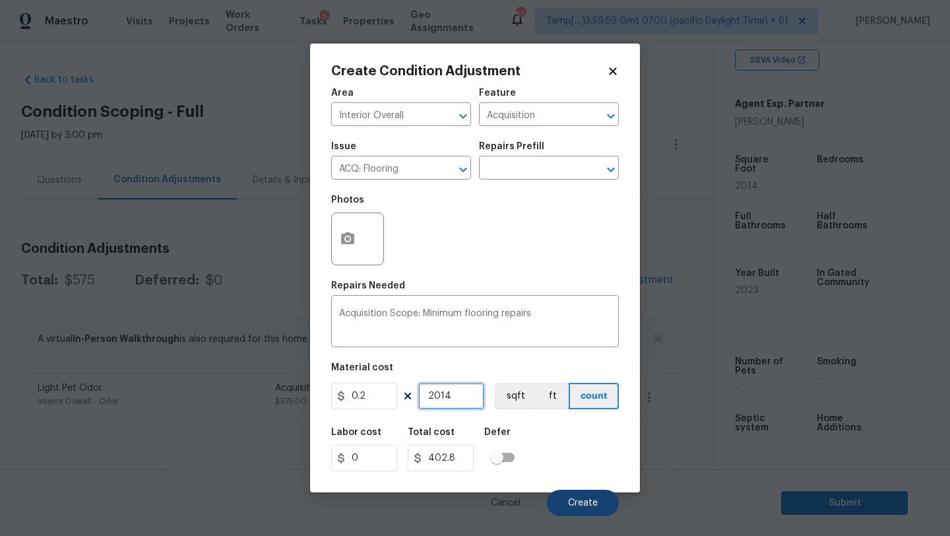
type input "2014"
click at [577, 500] on span "Create" at bounding box center [583, 503] width 30 height 10
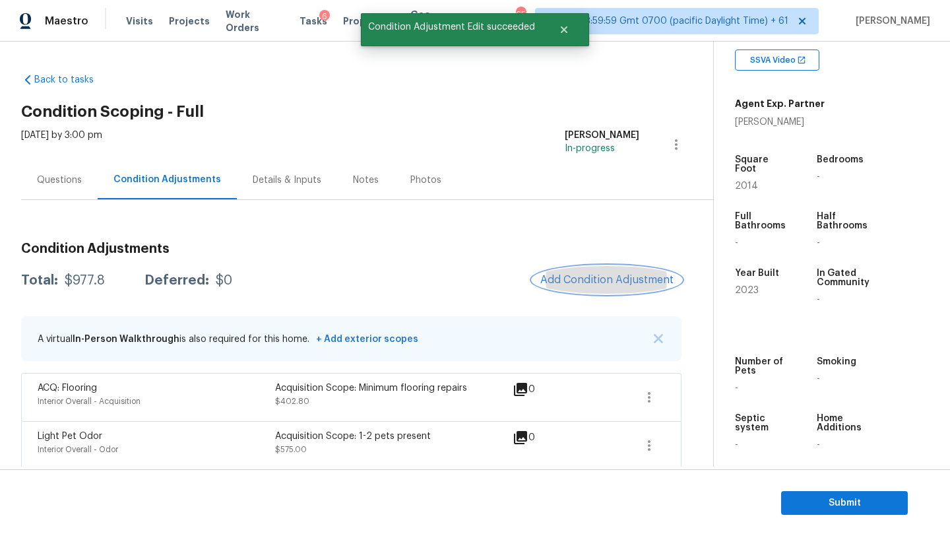
click at [605, 275] on span "Add Condition Adjustment" at bounding box center [606, 280] width 133 height 12
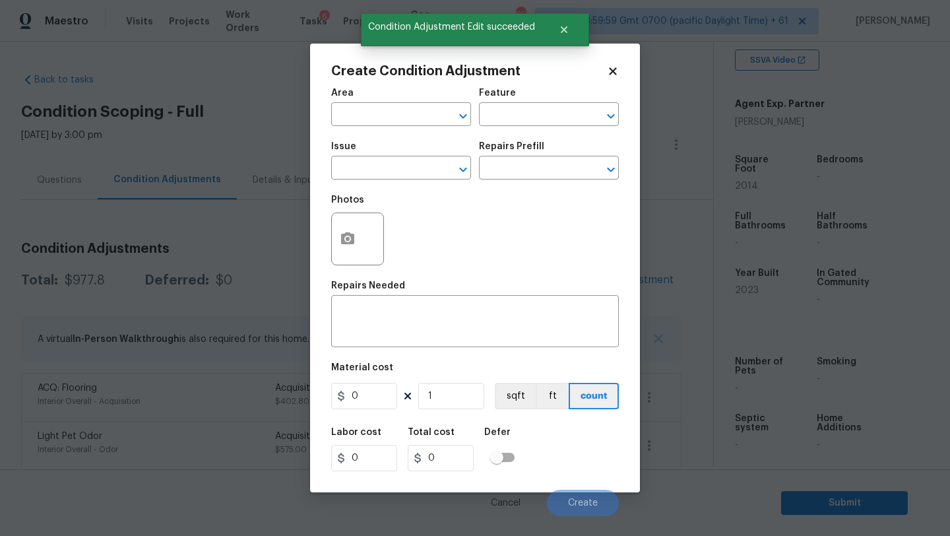
click at [385, 128] on span "Area ​" at bounding box center [401, 107] width 140 height 53
click at [389, 123] on input "text" at bounding box center [382, 116] width 103 height 20
click at [399, 174] on li "Interior Overall" at bounding box center [401, 167] width 140 height 22
type input "Interior Overall"
click at [496, 120] on input "text" at bounding box center [530, 116] width 103 height 20
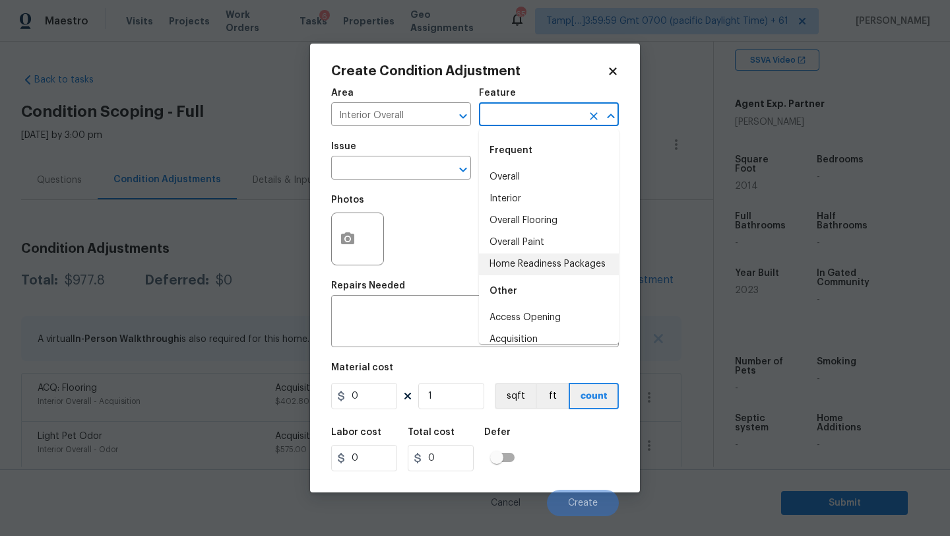
click at [515, 244] on li "Overall Paint" at bounding box center [549, 243] width 140 height 22
type input "Overall Paint"
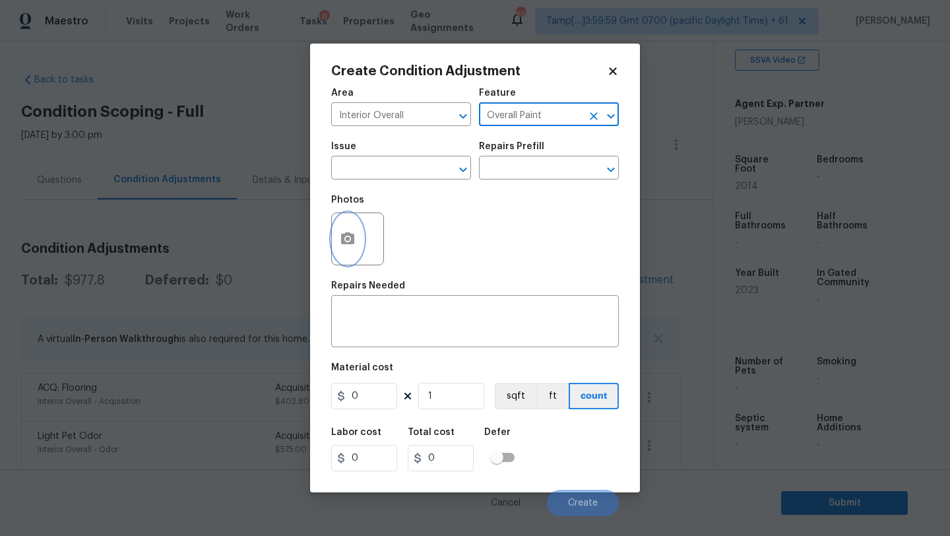
click at [350, 242] on icon "button" at bounding box center [347, 238] width 13 height 12
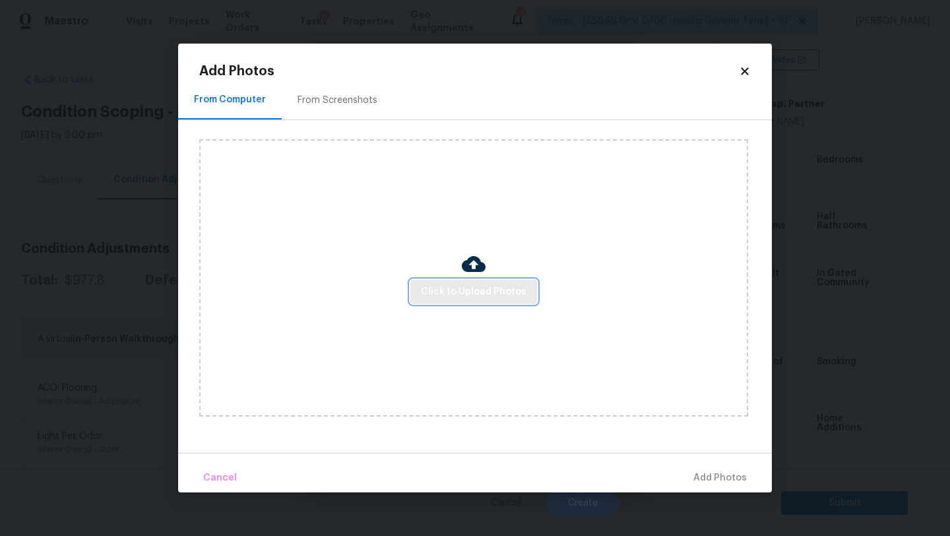
click at [457, 290] on span "Click to Upload Photos" at bounding box center [474, 292] width 106 height 16
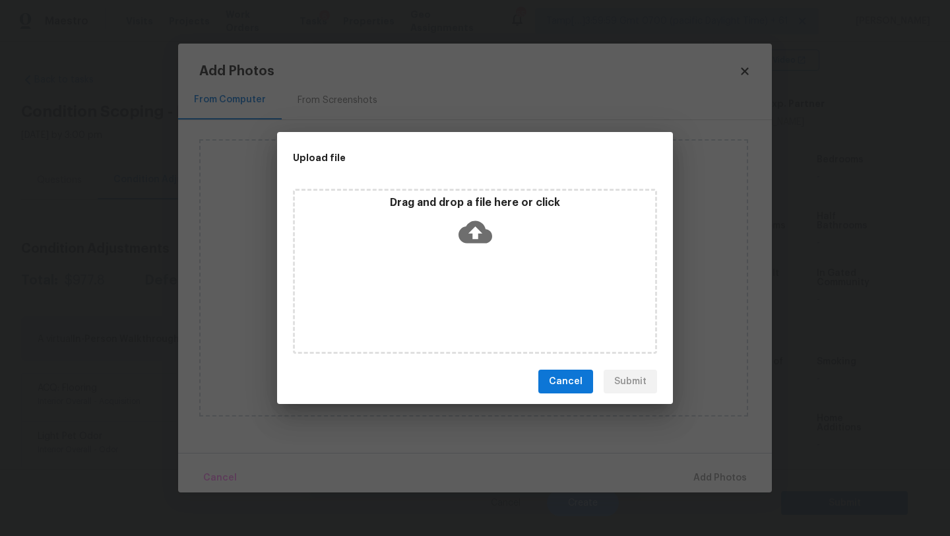
click at [479, 254] on div "Drag and drop a file here or click" at bounding box center [475, 271] width 364 height 165
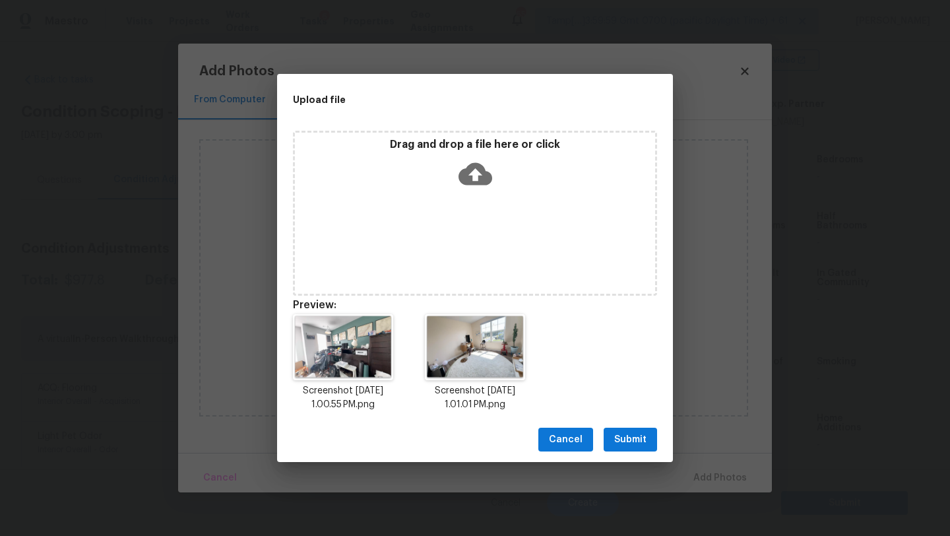
click at [636, 442] on span "Submit" at bounding box center [630, 440] width 32 height 16
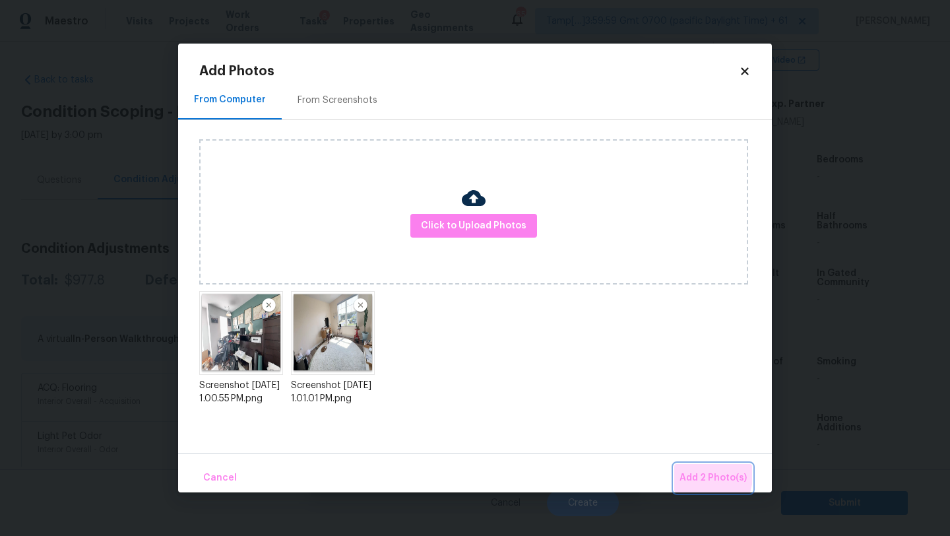
click at [680, 470] on button "Add 2 Photo(s)" at bounding box center [713, 478] width 78 height 28
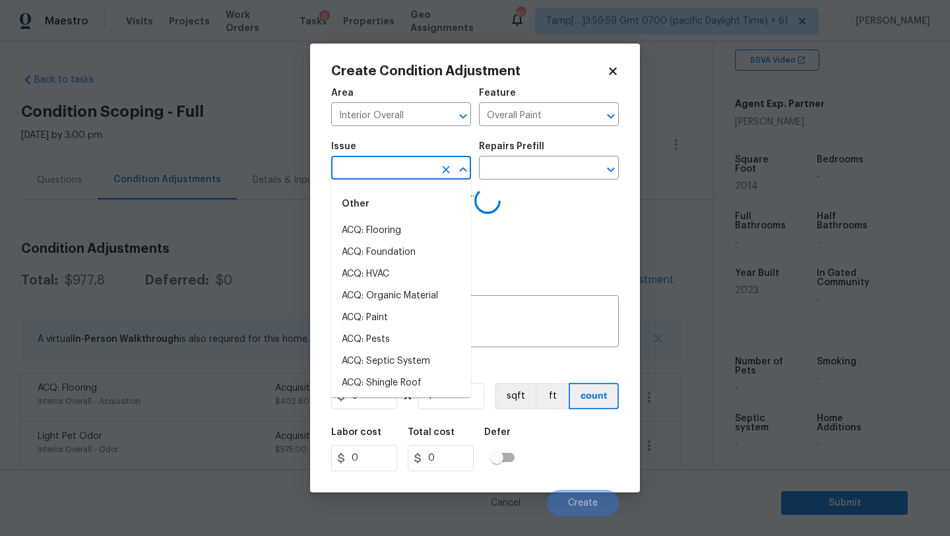
click at [389, 163] on input "text" at bounding box center [382, 169] width 103 height 20
click at [380, 315] on li "ACQ: Paint" at bounding box center [401, 318] width 140 height 22
type input "ACQ: Paint"
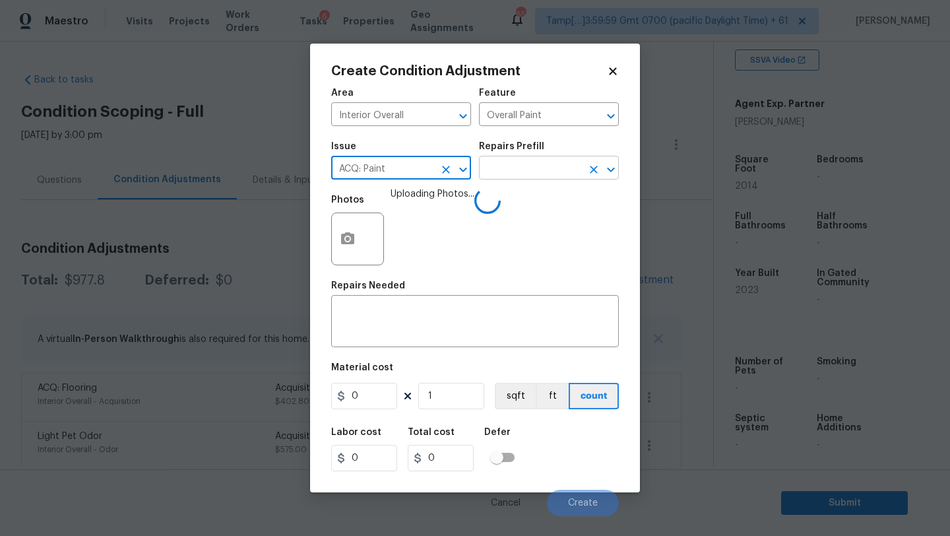
click at [504, 174] on input "text" at bounding box center [530, 169] width 103 height 20
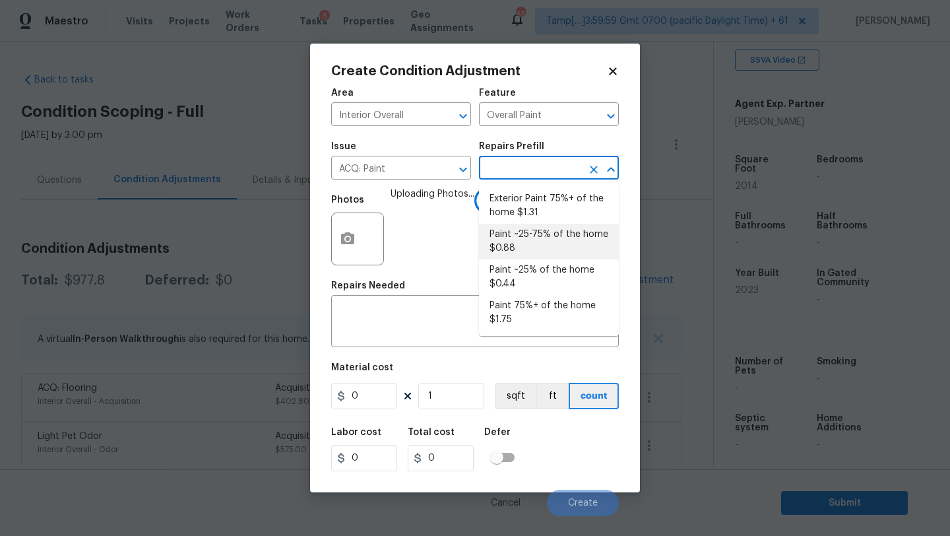
click at [514, 239] on li "Paint ~25-75% of the home $0.88" at bounding box center [549, 242] width 140 height 36
type input "Acquisition"
type textarea "Acquisition Scope: ~25 - 75% of the home needs interior paint"
type input "0.88"
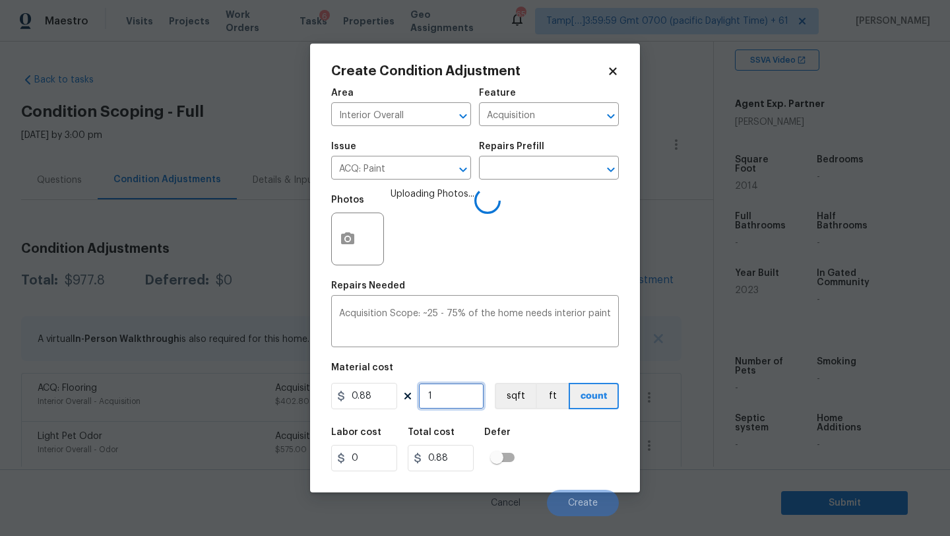
click at [464, 394] on input "1" at bounding box center [451, 396] width 66 height 26
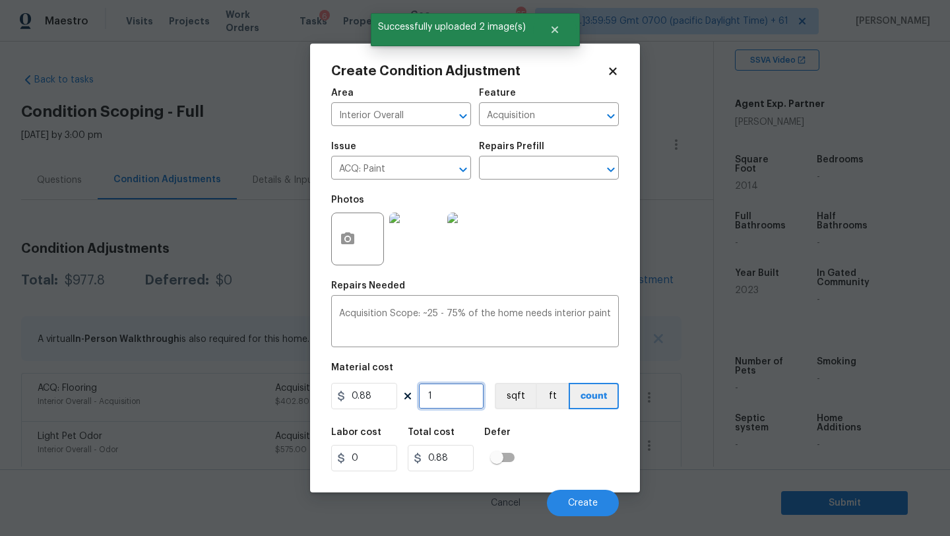
type input "2"
type input "1.76"
type input "20"
type input "17.6"
type input "201"
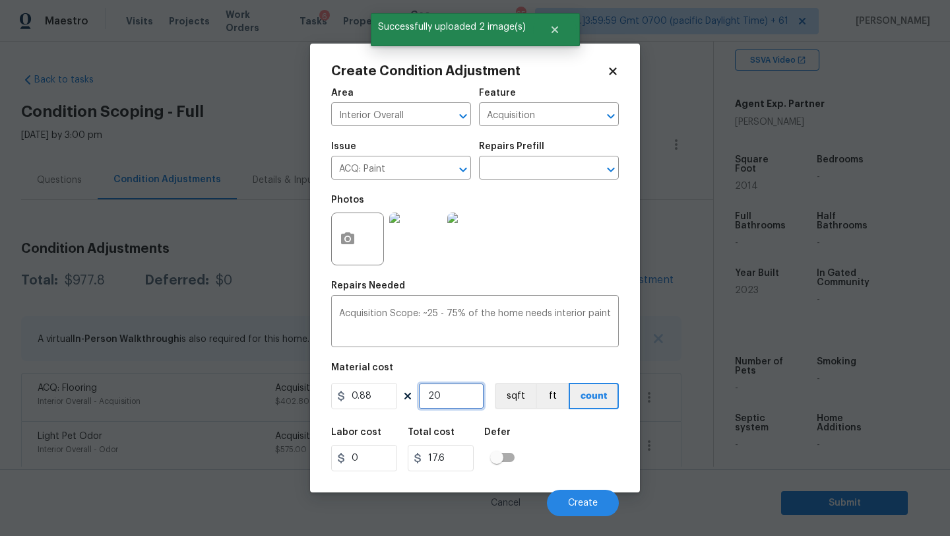
type input "176.88"
type input "2015"
type input "1773.2"
type input "201"
type input "176.88"
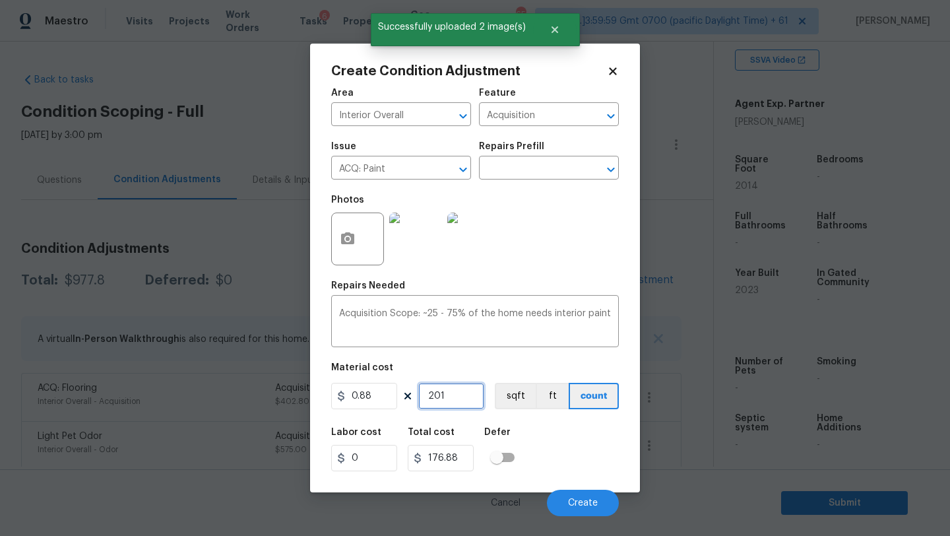
type input "2014"
type input "1772.32"
type input "2014"
click at [571, 498] on button "Create" at bounding box center [583, 503] width 72 height 26
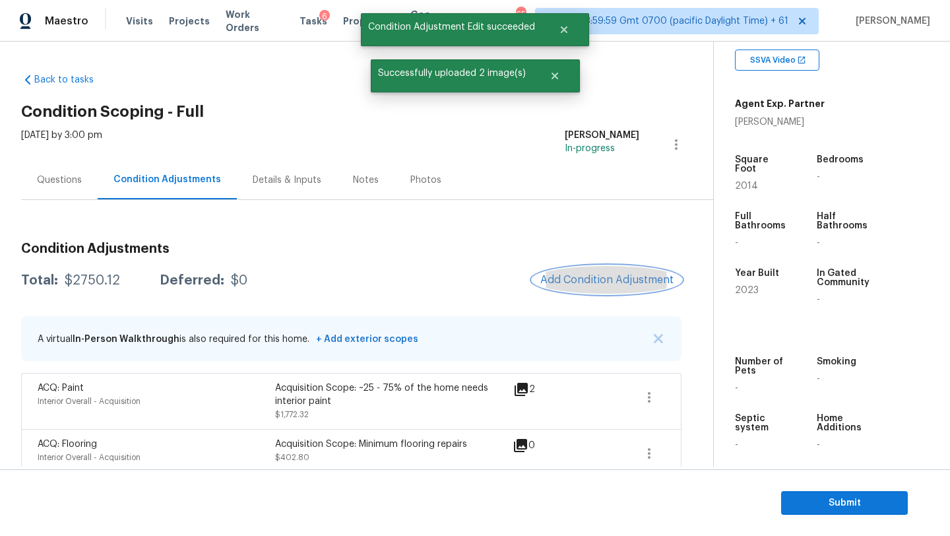
click at [628, 281] on span "Add Condition Adjustment" at bounding box center [606, 280] width 133 height 12
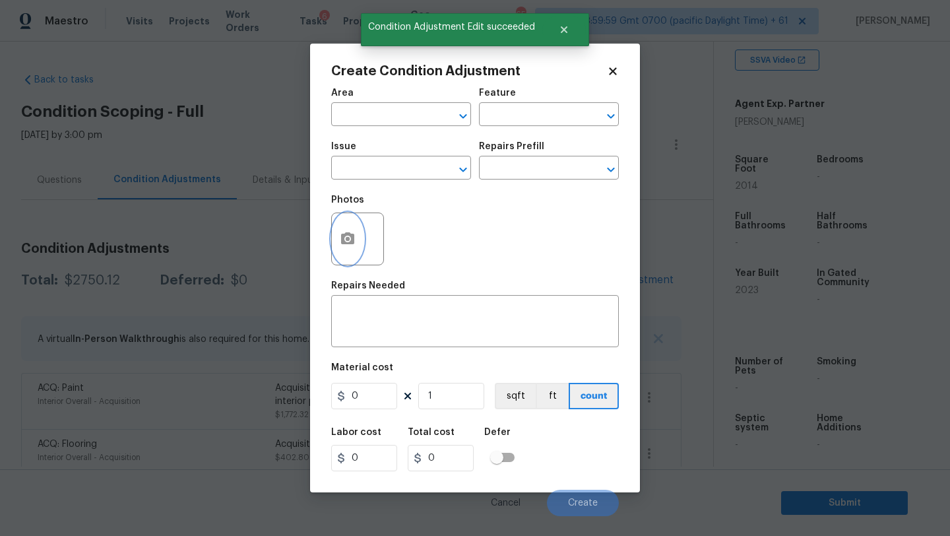
click at [347, 240] on circle "button" at bounding box center [348, 239] width 4 height 4
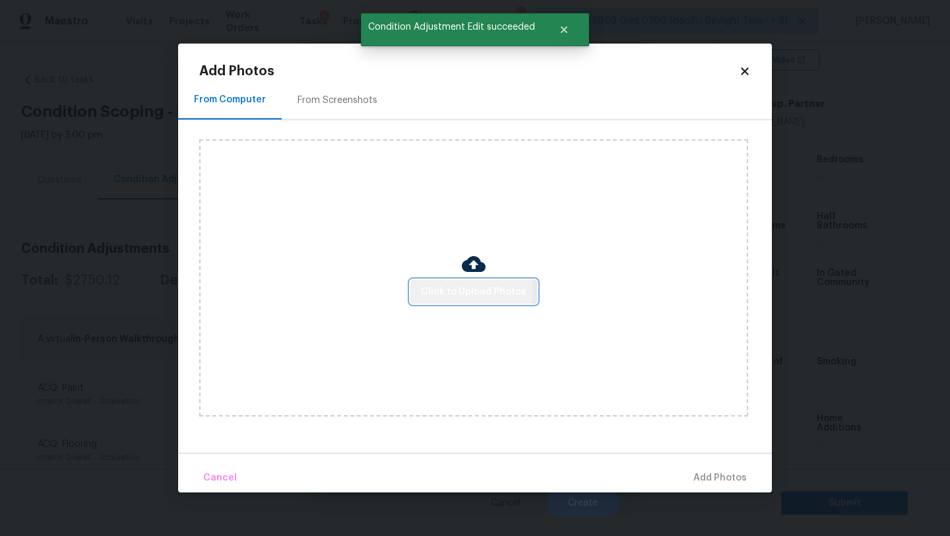
click at [444, 290] on span "Click to Upload Photos" at bounding box center [474, 292] width 106 height 16
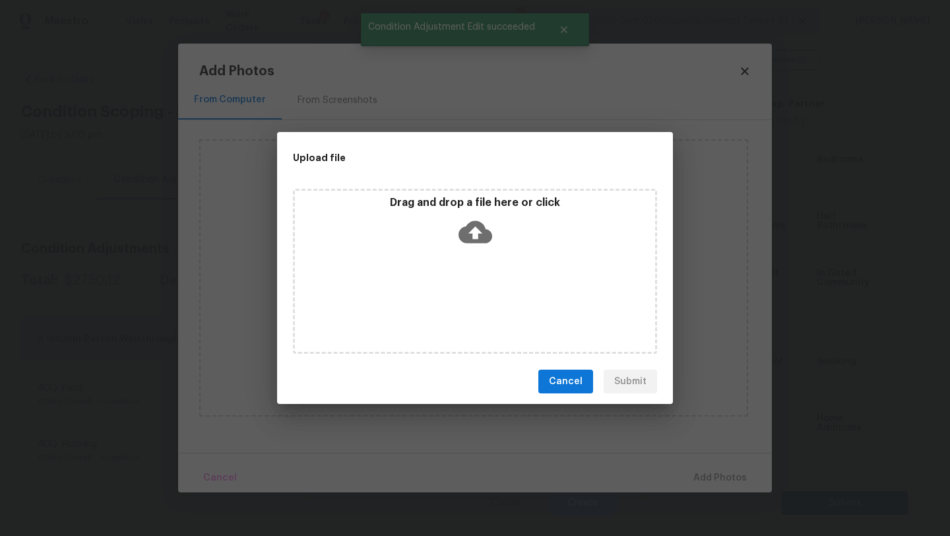
click at [494, 217] on div "Drag and drop a file here or click" at bounding box center [475, 224] width 360 height 57
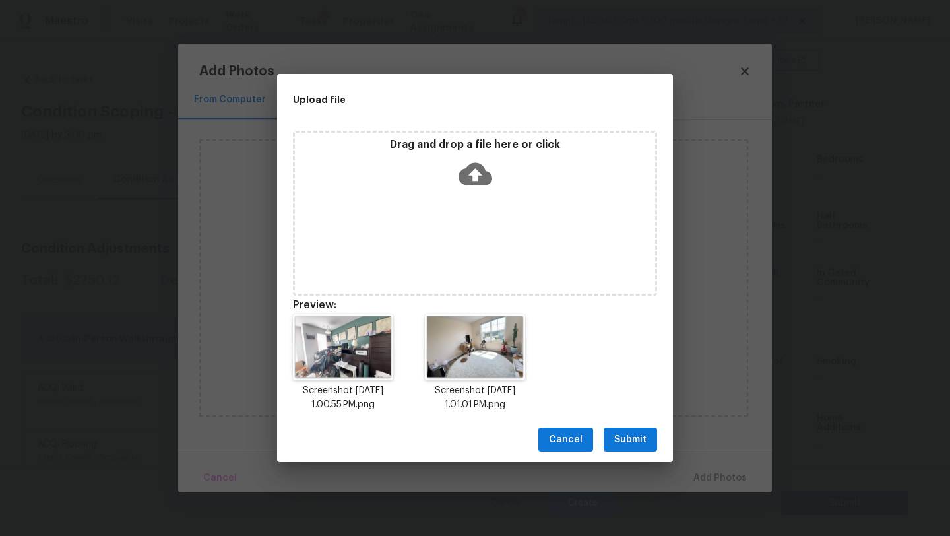
click at [635, 436] on span "Submit" at bounding box center [630, 440] width 32 height 16
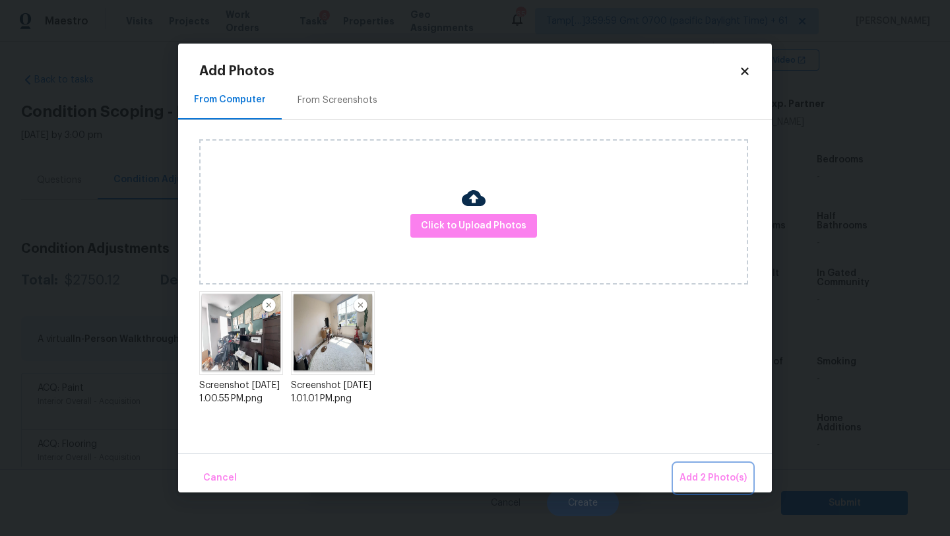
click at [698, 467] on button "Add 2 Photo(s)" at bounding box center [713, 478] width 78 height 28
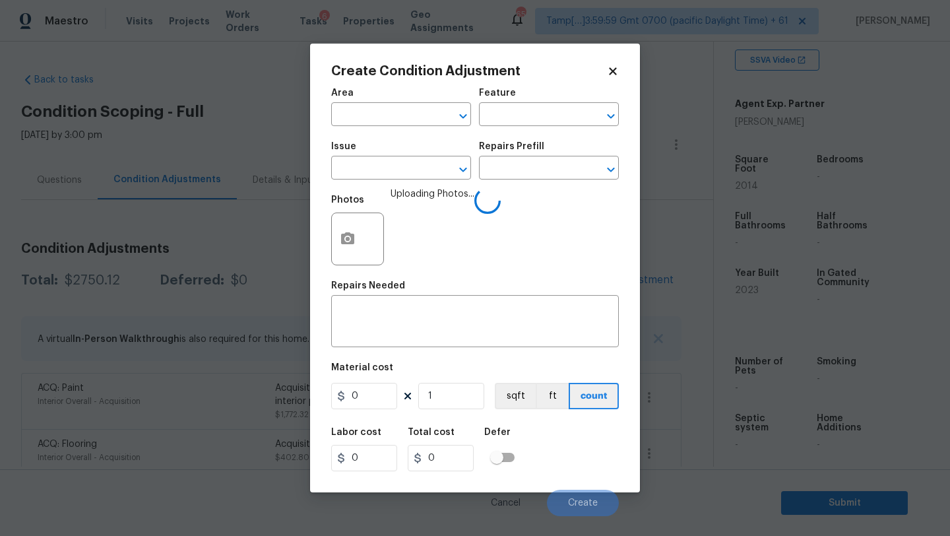
click at [391, 128] on span "Area ​" at bounding box center [401, 107] width 140 height 53
click at [395, 119] on input "text" at bounding box center [382, 116] width 103 height 20
click at [402, 164] on li "Interior Overall" at bounding box center [401, 167] width 140 height 22
type input "Interior Overall"
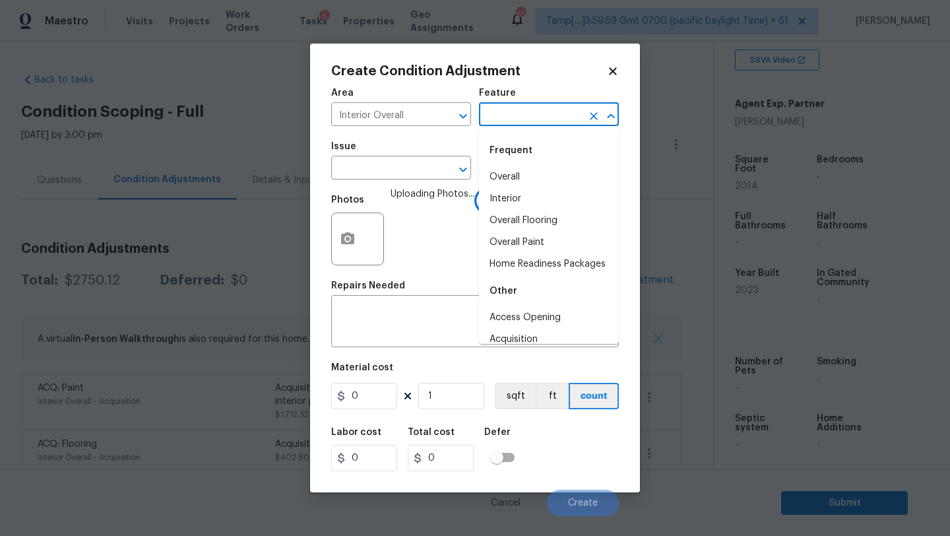
click at [495, 119] on input "text" at bounding box center [530, 116] width 103 height 20
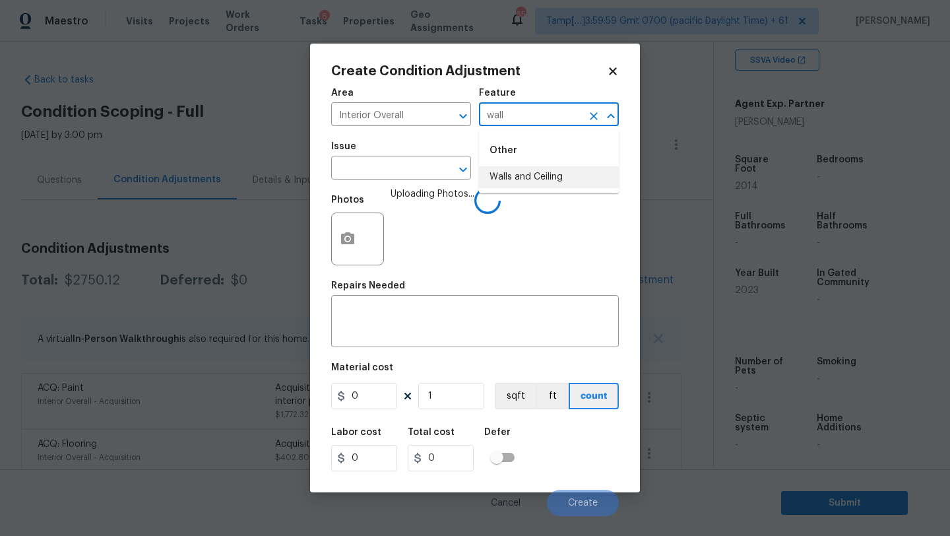
click at [506, 169] on li "Walls and Ceiling" at bounding box center [549, 177] width 140 height 22
click at [445, 174] on icon "Clear" at bounding box center [446, 169] width 13 height 13
type input "Walls and Ceiling"
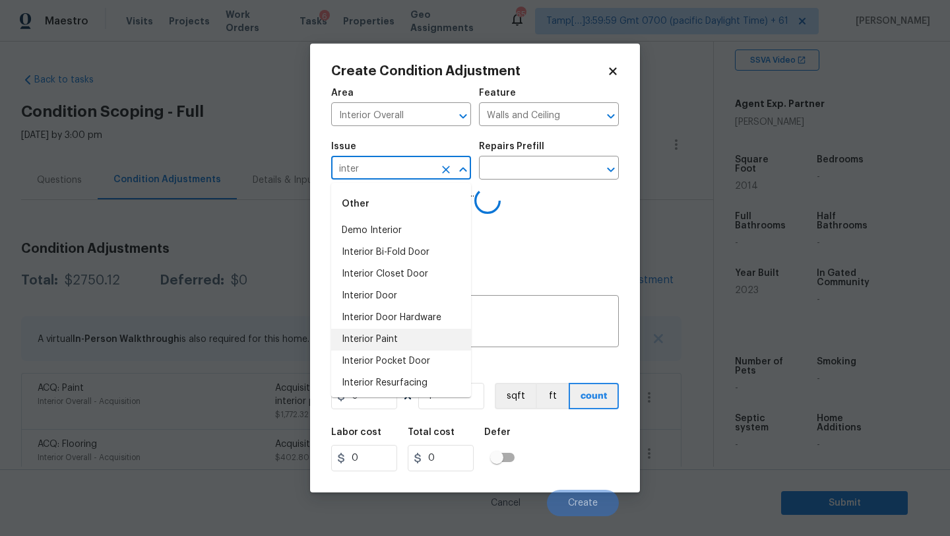
click at [417, 345] on li "Interior Paint" at bounding box center [401, 340] width 140 height 22
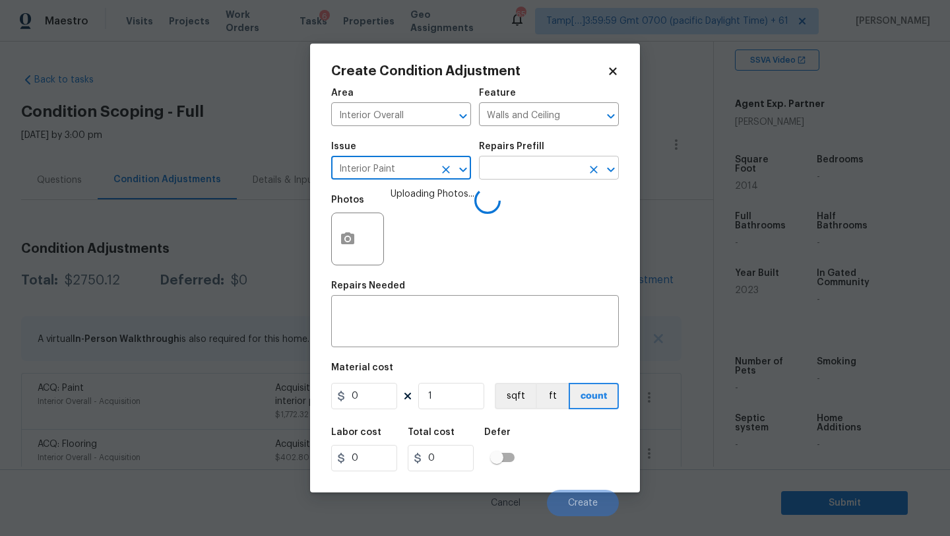
type input "Interior Paint"
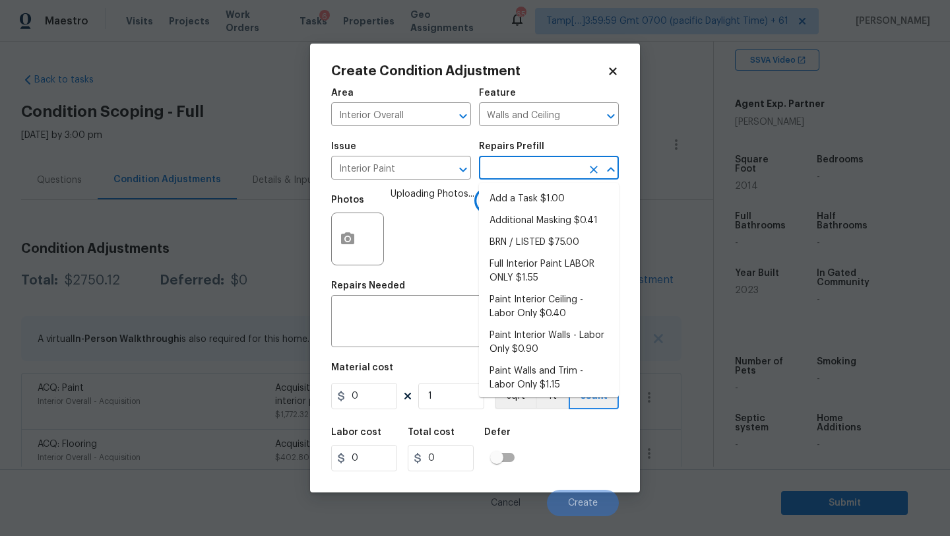
click at [513, 170] on input "text" at bounding box center [530, 169] width 103 height 20
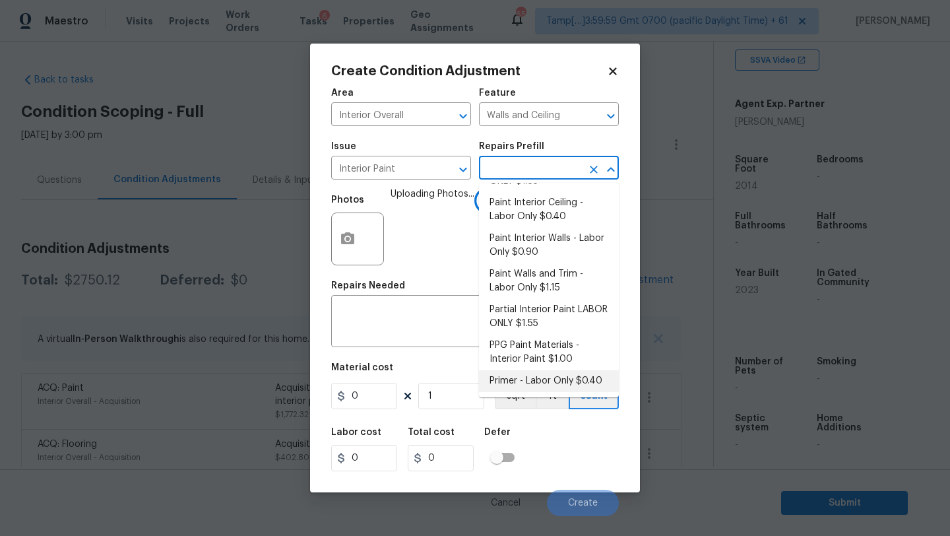
click at [518, 379] on li "Primer - Labor Only $0.40" at bounding box center [549, 381] width 140 height 22
type input "Overall Paint"
type textarea "Interior primer - PRIMER PROVIDED BY OPENDOOR - All nails, screws, drywall anch…"
type input "0.4"
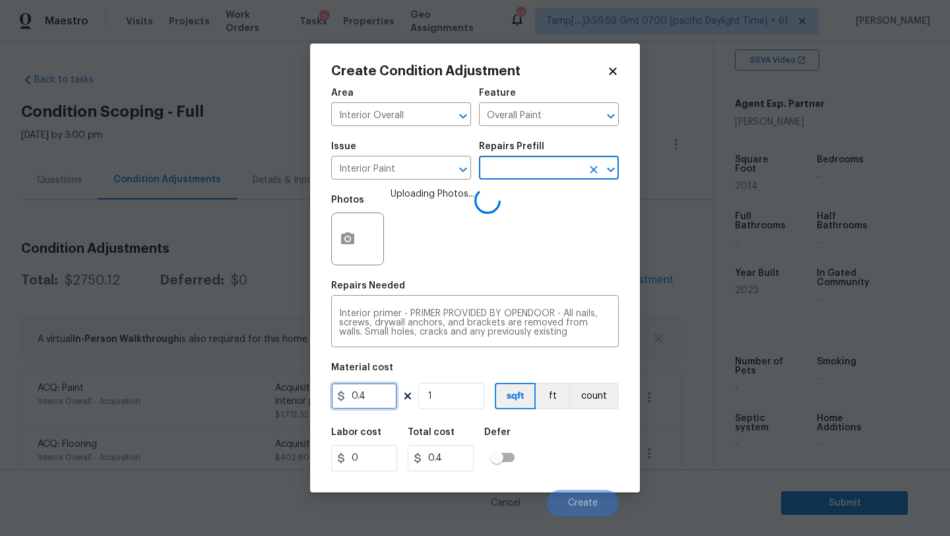
click at [374, 394] on input "0.4" at bounding box center [364, 396] width 66 height 26
type input "200"
click at [552, 454] on div "Labor cost 0 Total cost 200 Defer" at bounding box center [475, 449] width 288 height 59
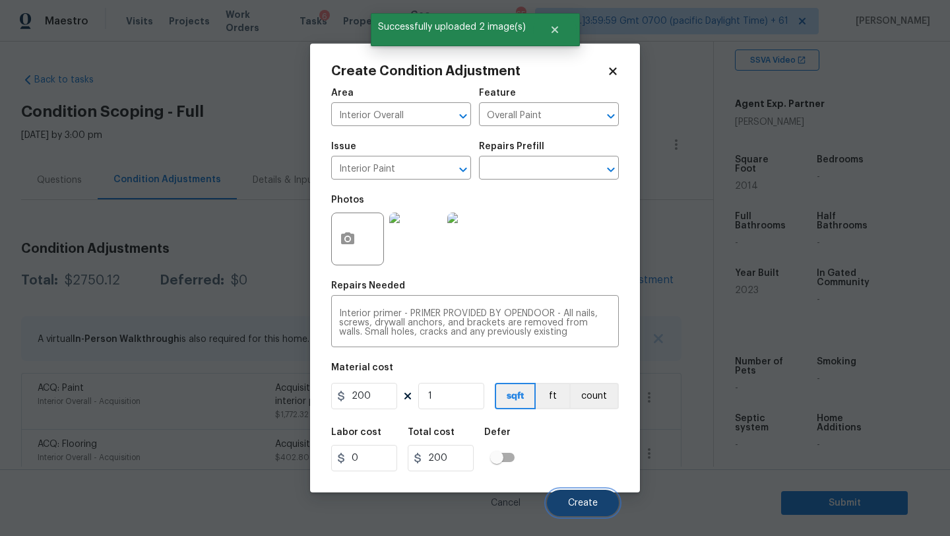
click at [574, 500] on span "Create" at bounding box center [583, 503] width 30 height 10
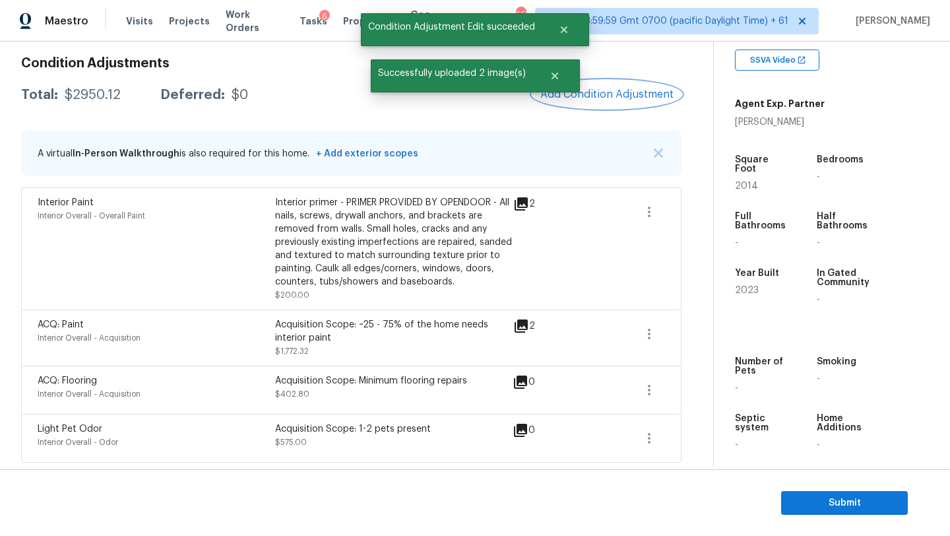
scroll to position [0, 0]
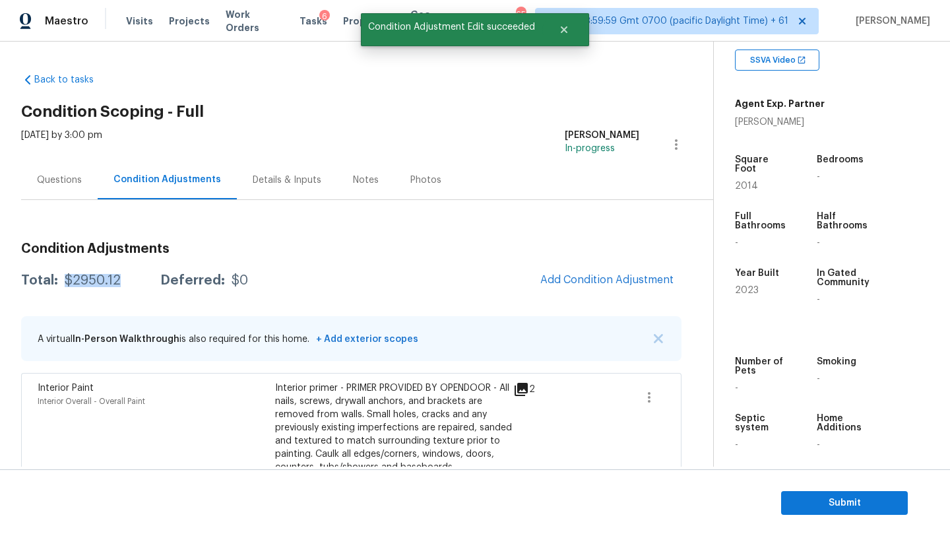
drag, startPoint x: 65, startPoint y: 284, endPoint x: 117, endPoint y: 284, distance: 52.8
click at [117, 284] on div "$2950.12" at bounding box center [93, 280] width 56 height 13
copy div "$2950.12"
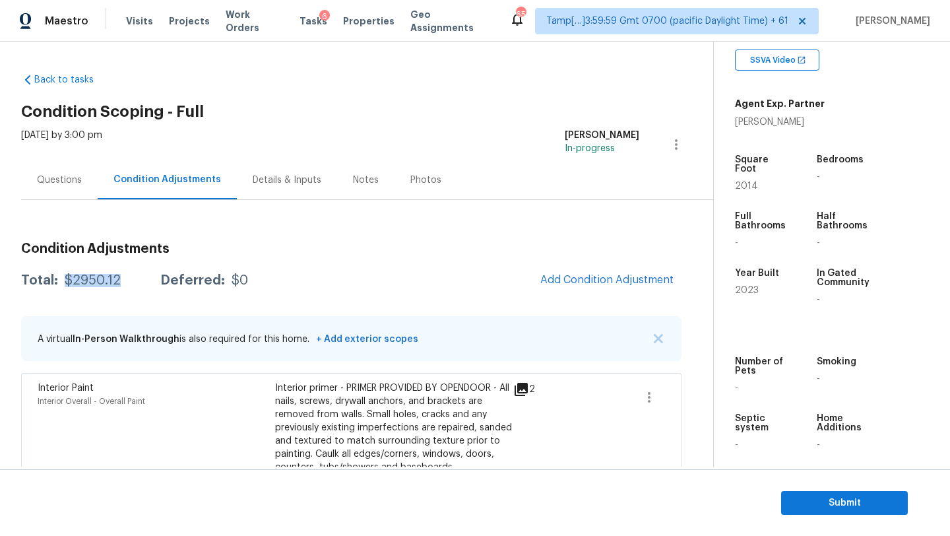
scroll to position [186, 0]
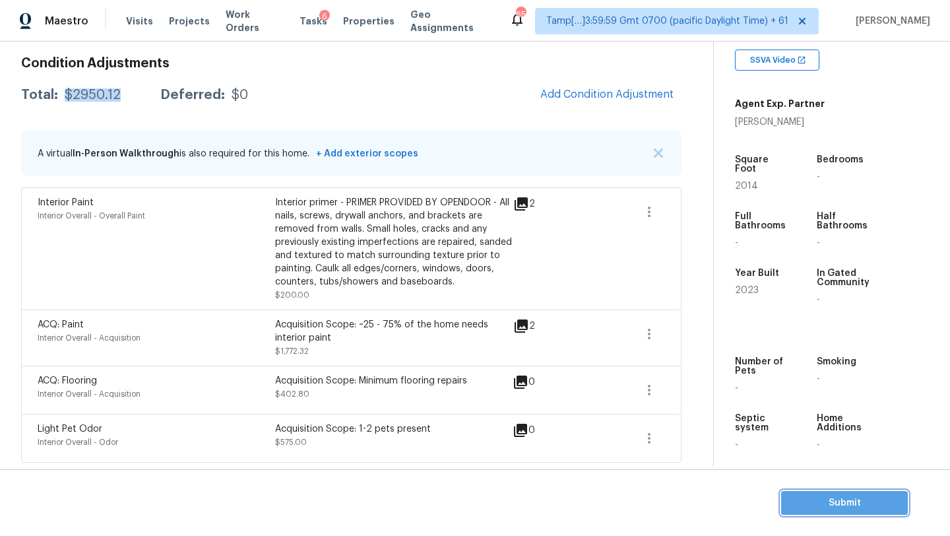
click at [823, 491] on button "Submit" at bounding box center [844, 503] width 127 height 24
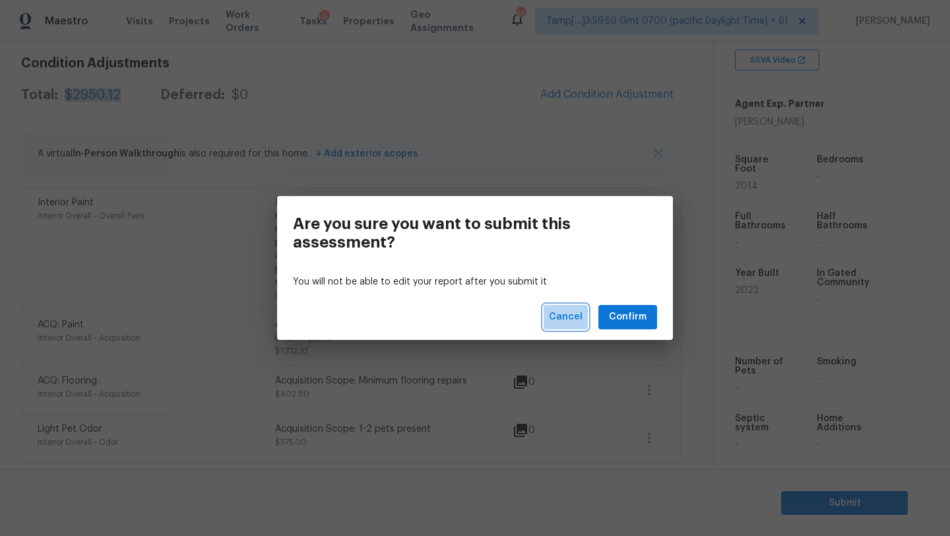
click at [575, 324] on span "Cancel" at bounding box center [566, 317] width 34 height 16
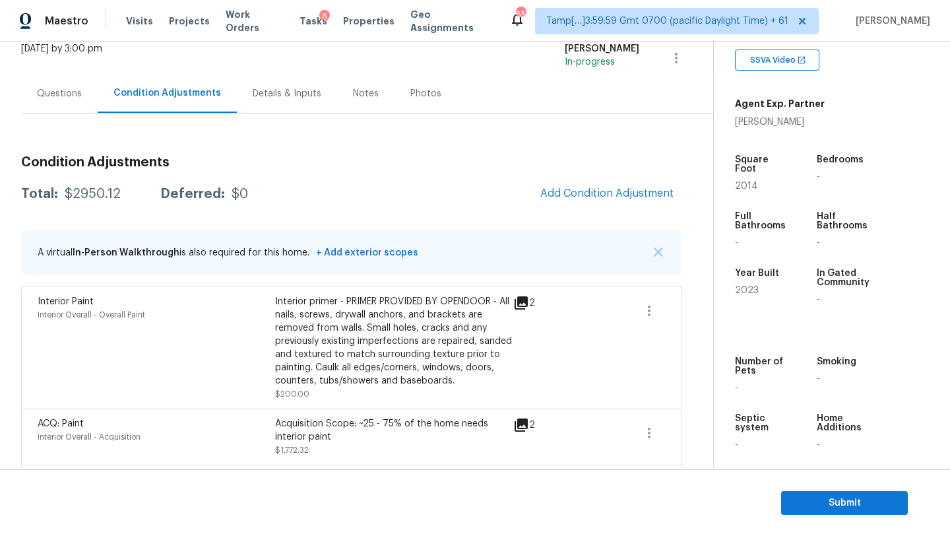
click at [57, 96] on div "Questions" at bounding box center [59, 93] width 45 height 13
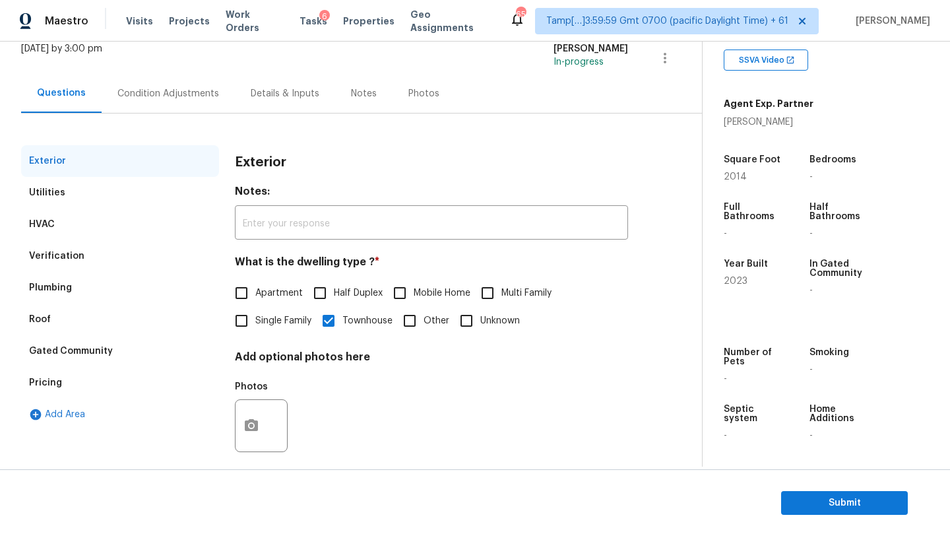
click at [71, 393] on div "Pricing" at bounding box center [120, 383] width 198 height 32
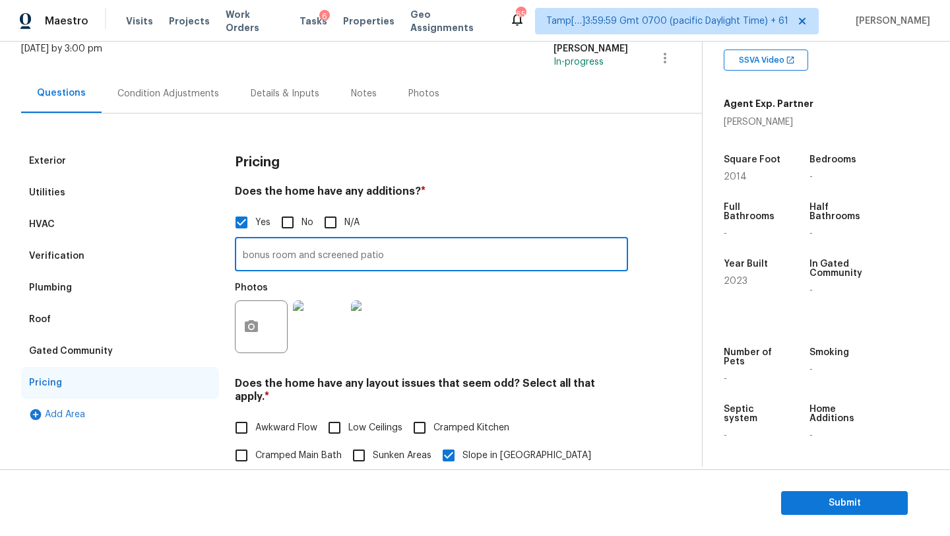
click at [339, 255] on input "bonus room and screened patio" at bounding box center [431, 255] width 393 height 31
click at [143, 253] on div "Verification" at bounding box center [120, 256] width 198 height 32
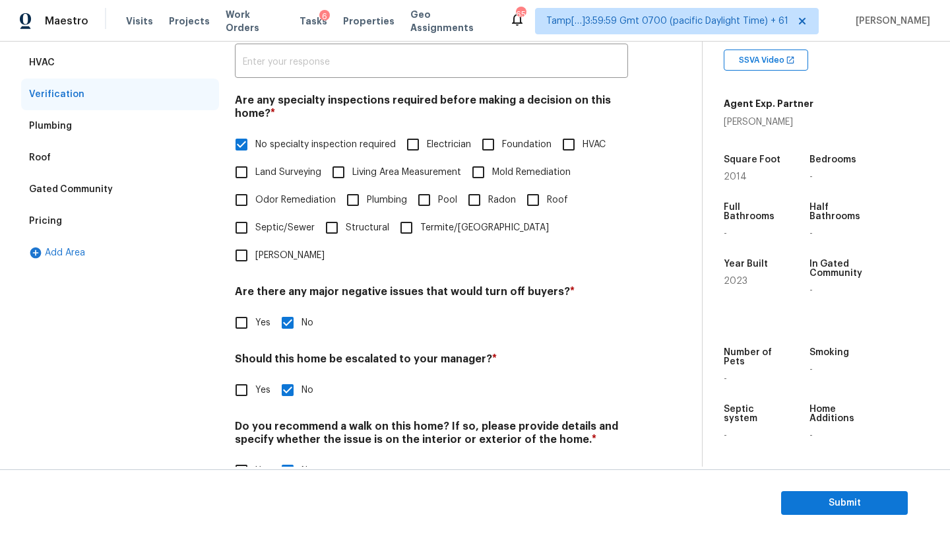
scroll to position [258, 0]
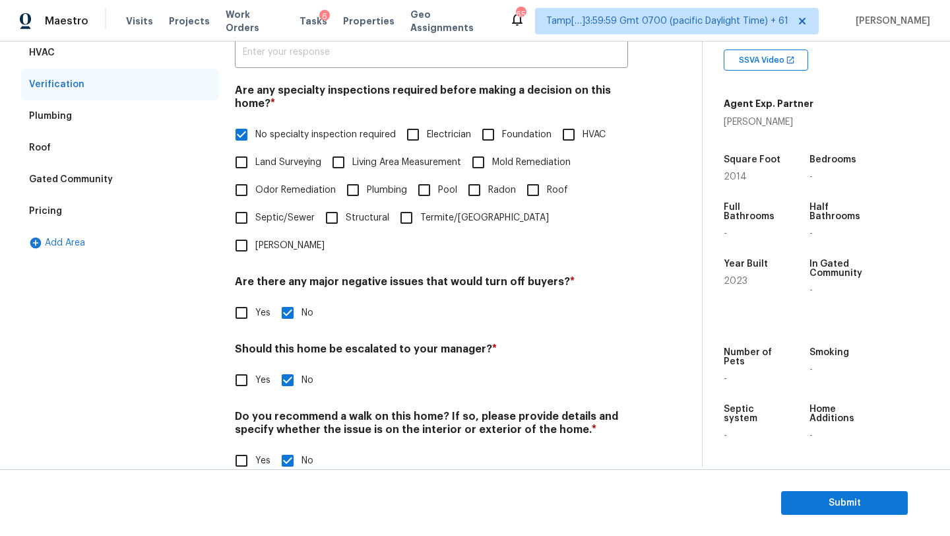
click at [17, 210] on div "Back to tasks Condition Scoping - Full Mon, Sep 22 2025 by 3:00 pm Rajesh M In-…" at bounding box center [475, 254] width 950 height 425
click at [112, 218] on div "Pricing" at bounding box center [120, 211] width 198 height 32
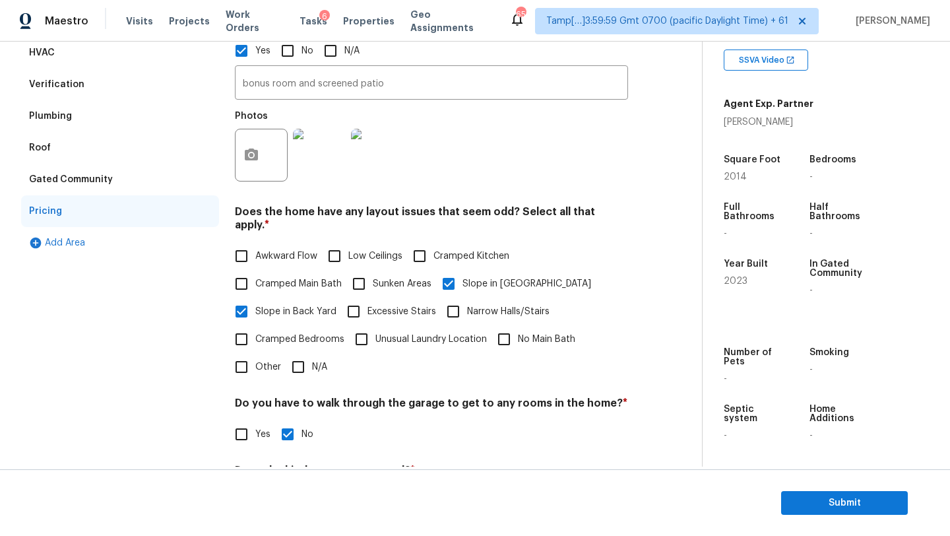
scroll to position [381, 0]
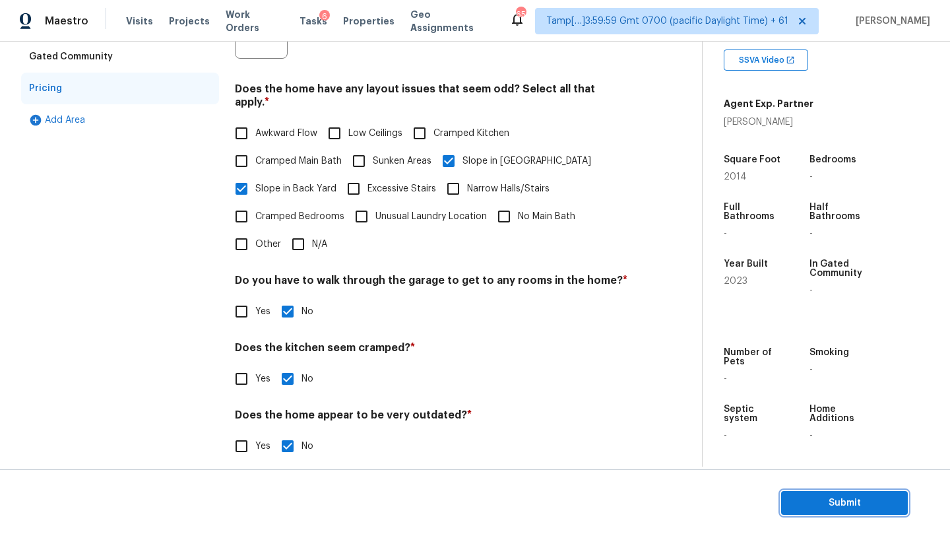
click at [808, 496] on span "Submit" at bounding box center [845, 503] width 106 height 16
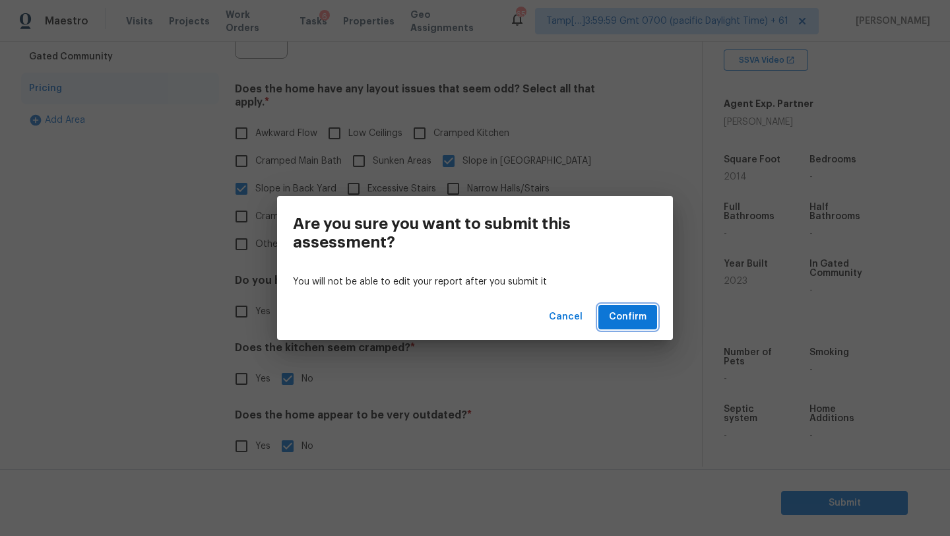
click at [634, 317] on span "Confirm" at bounding box center [628, 317] width 38 height 16
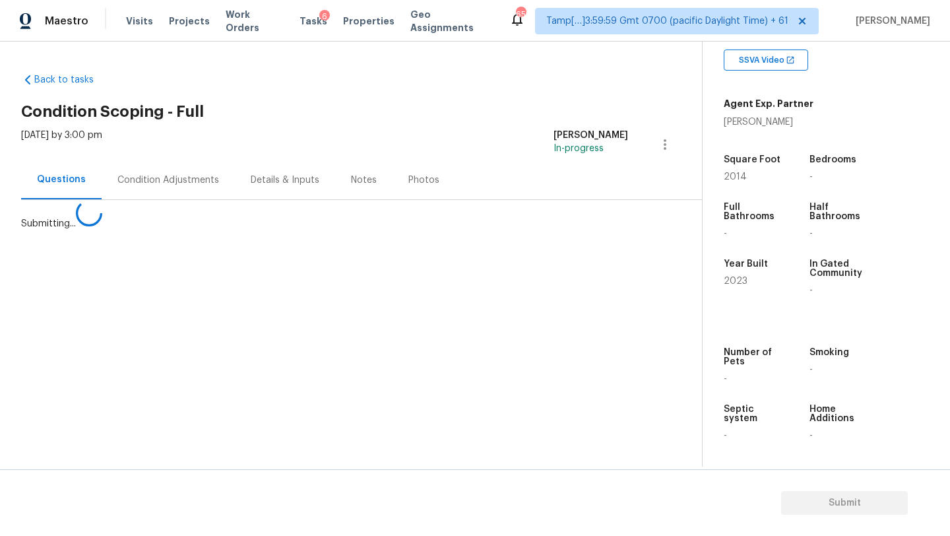
scroll to position [0, 0]
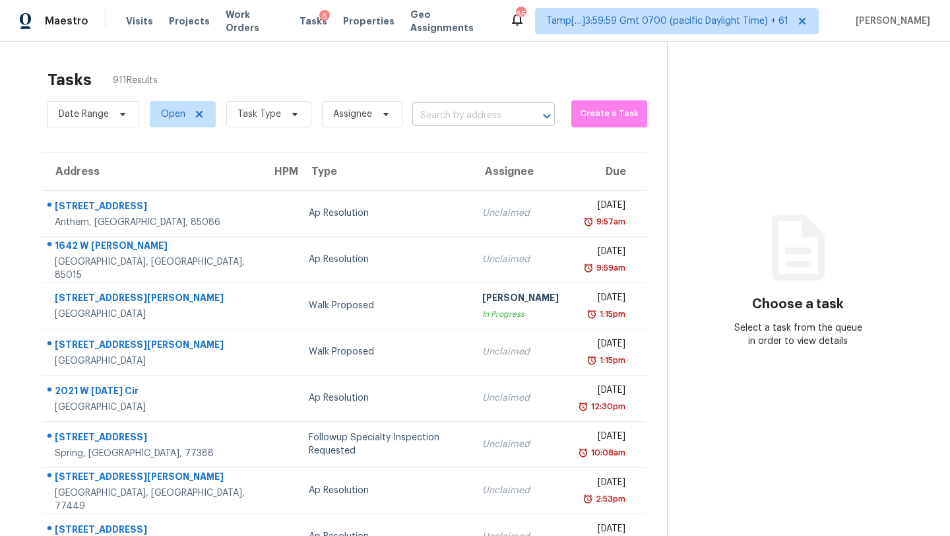
click at [521, 114] on div at bounding box center [538, 116] width 34 height 18
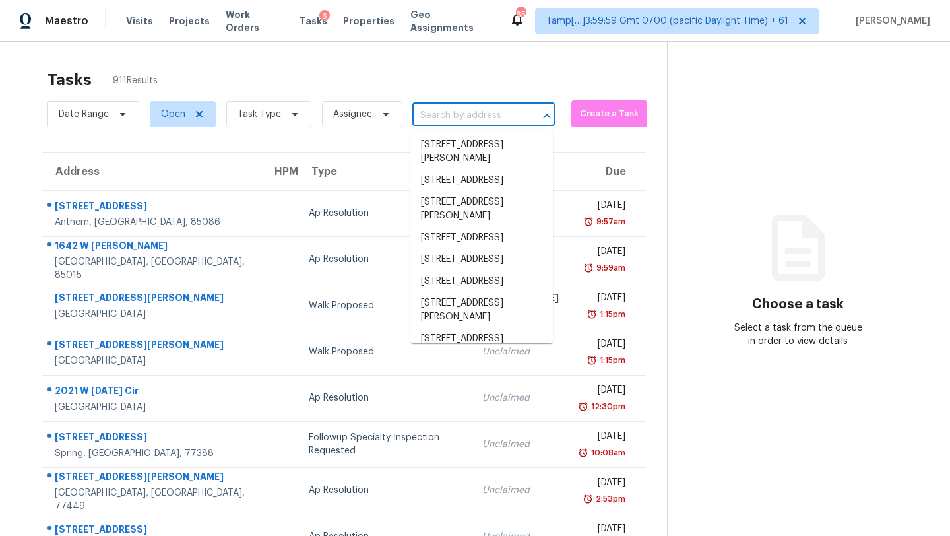
paste input "313 Robinson St, Rock Hill, SC 29730"
type input "313 Robinson St, Rock Hill, SC 29730"
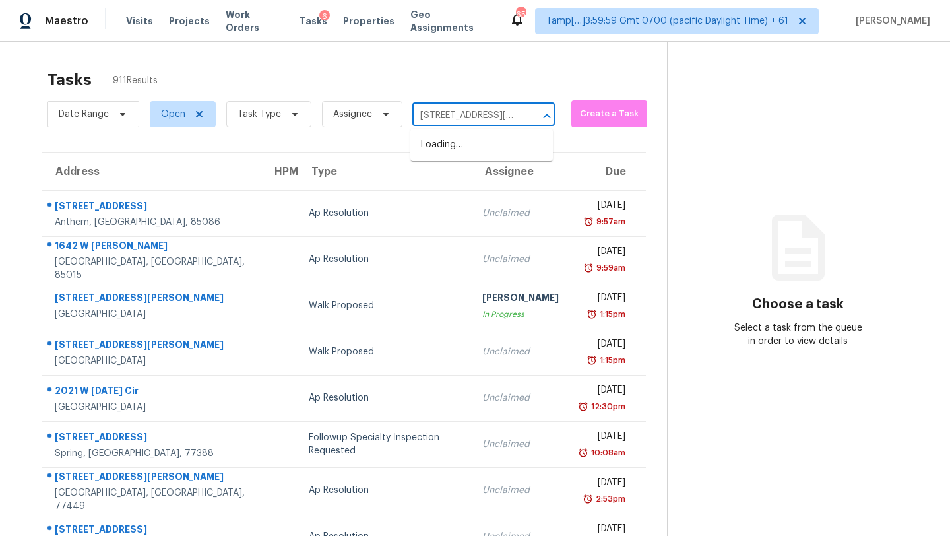
scroll to position [0, 61]
click at [499, 149] on li "313 Robinson St, Rock Hill, SC 29730" at bounding box center [481, 152] width 143 height 36
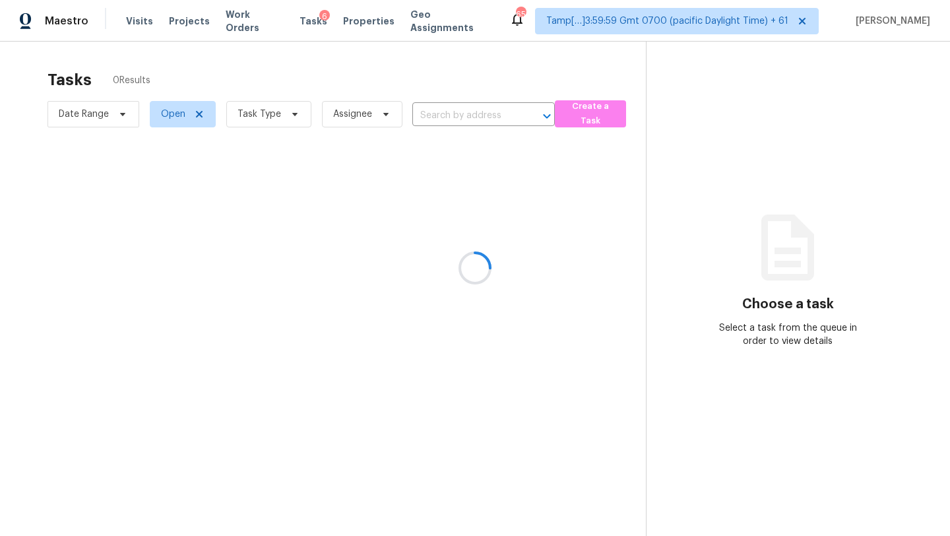
type input "313 Robinson St, Rock Hill, SC 29730"
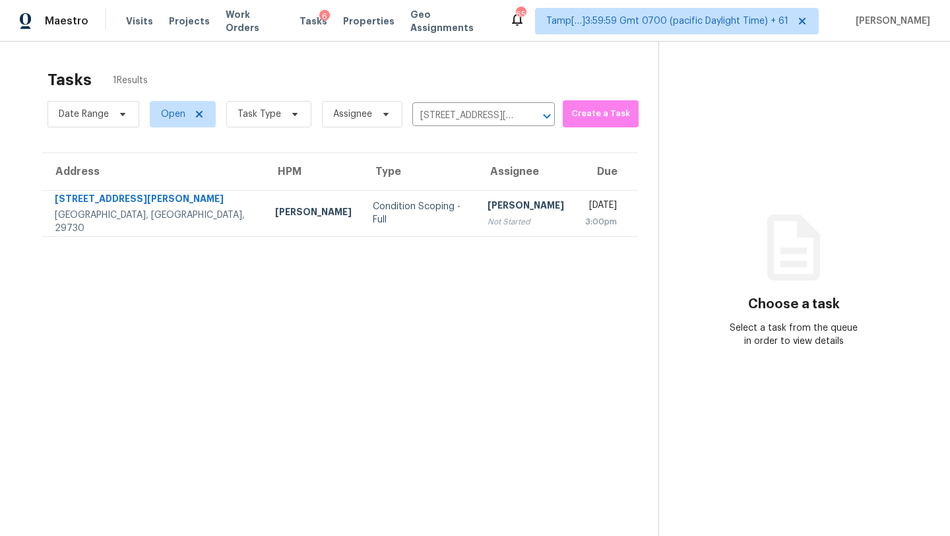
click at [575, 218] on td "Mon, Sep 22nd 2025 3:00pm" at bounding box center [606, 213] width 63 height 46
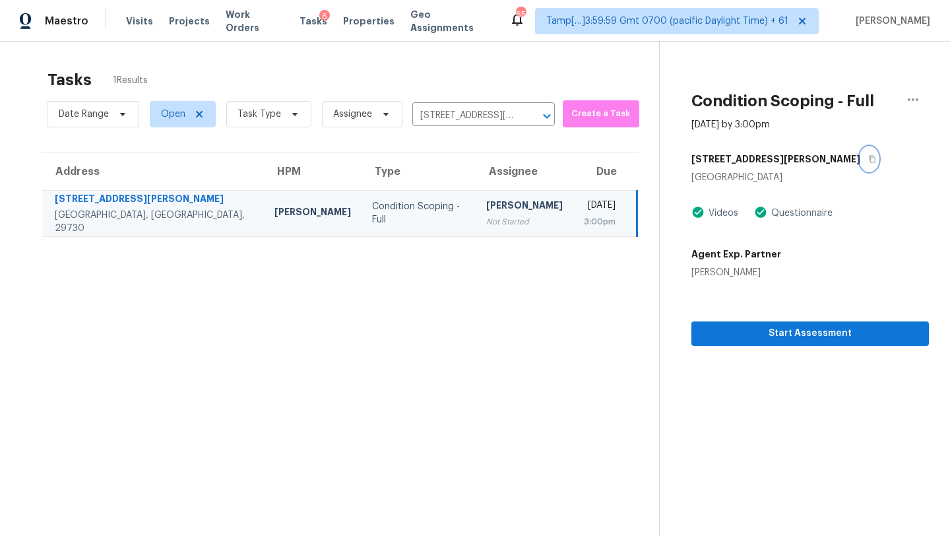
click at [869, 159] on icon "button" at bounding box center [872, 159] width 7 height 7
click at [744, 346] on section "Condition Scoping - Full Sep 22nd 2025 by 3:00pm 313 Robinson St Rock Hill, SC …" at bounding box center [794, 310] width 270 height 536
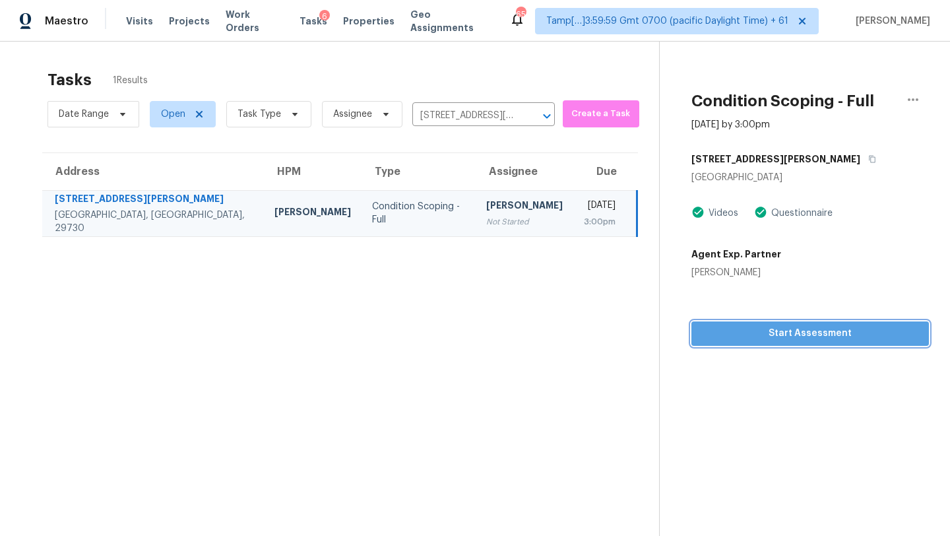
click at [744, 327] on span "Start Assessment" at bounding box center [810, 333] width 216 height 16
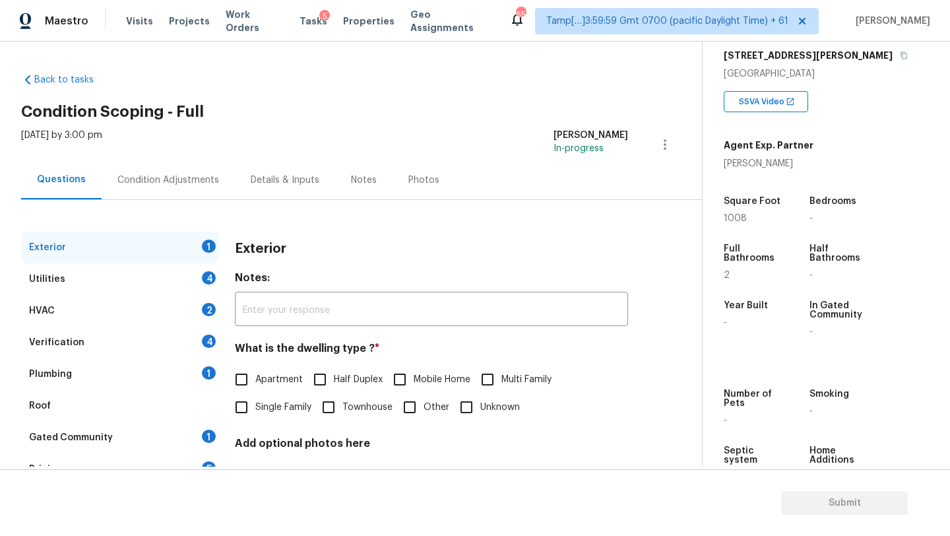
scroll to position [251, 0]
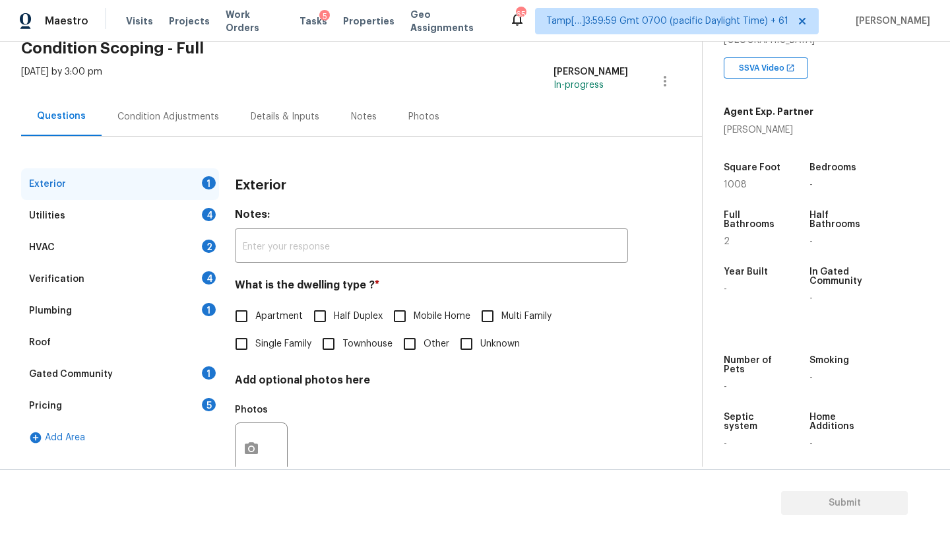
click at [108, 374] on div "Gated Community" at bounding box center [71, 374] width 84 height 13
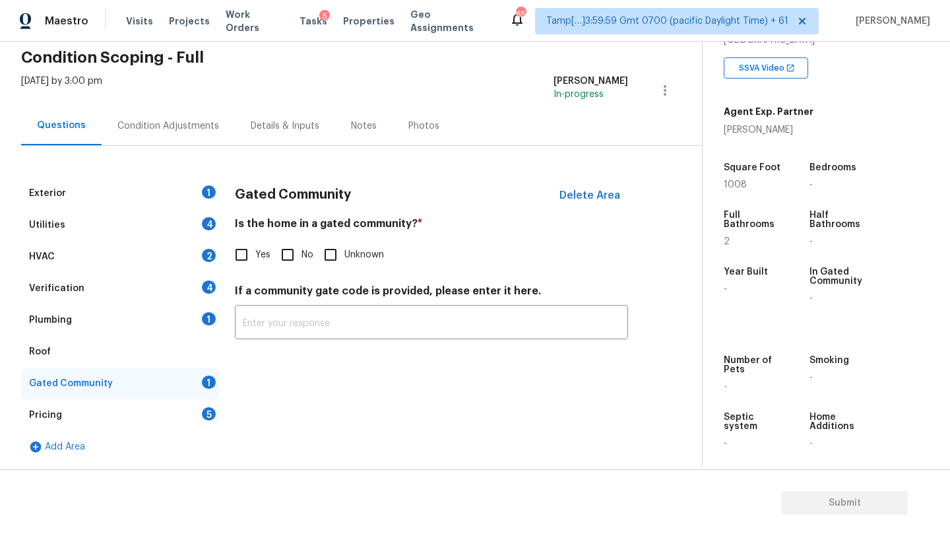
scroll to position [54, 0]
click at [313, 257] on span "No" at bounding box center [308, 255] width 12 height 14
click at [302, 257] on input "No" at bounding box center [288, 255] width 28 height 28
checkbox input "true"
click at [104, 339] on div "Roof" at bounding box center [120, 352] width 198 height 32
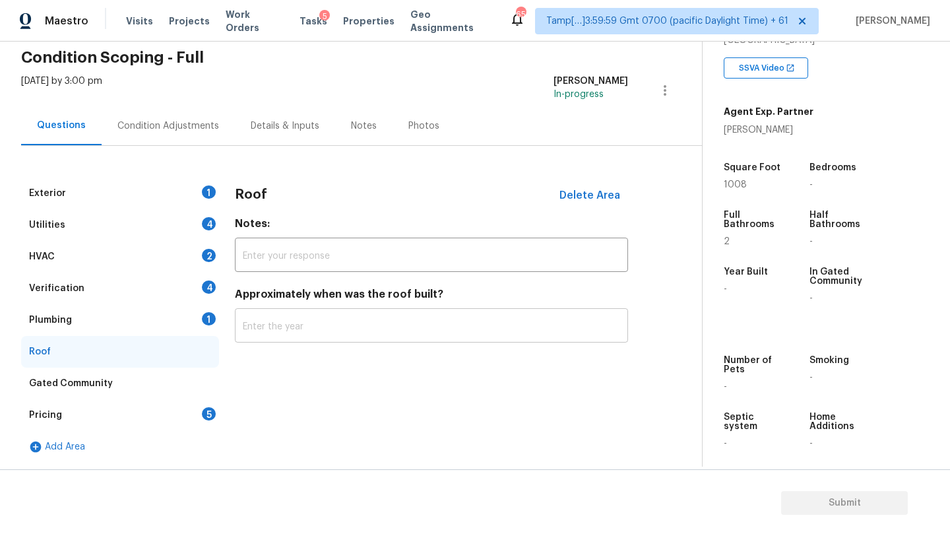
click at [290, 330] on input "text" at bounding box center [431, 326] width 393 height 31
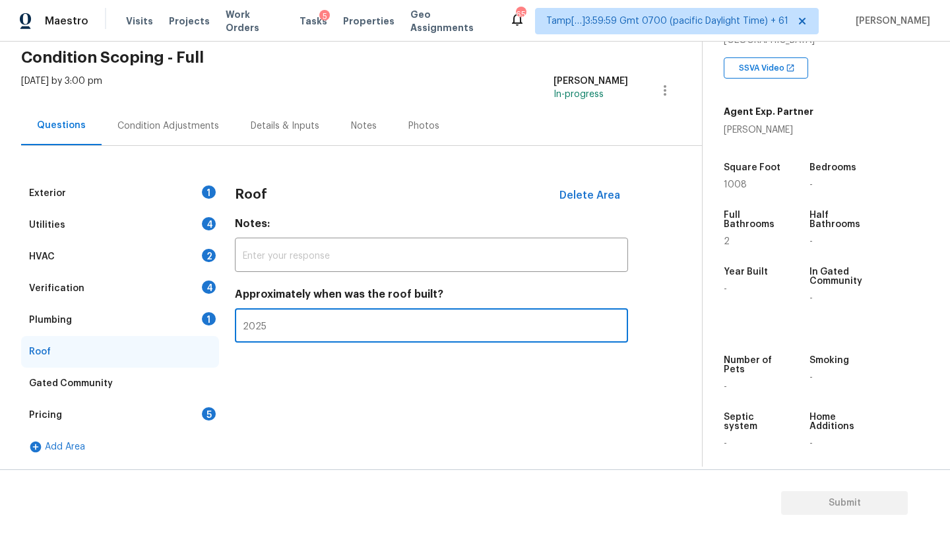
type input "2025"
click at [134, 329] on div "Plumbing 1" at bounding box center [120, 320] width 198 height 32
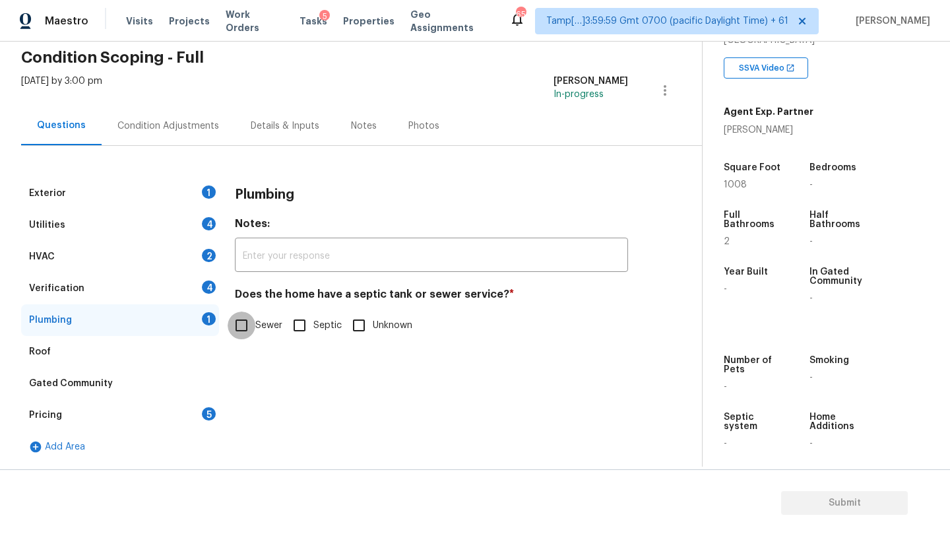
click at [247, 325] on input "Sewer" at bounding box center [242, 325] width 28 height 28
checkbox input "true"
click at [170, 295] on div "Verification 4" at bounding box center [120, 289] width 198 height 32
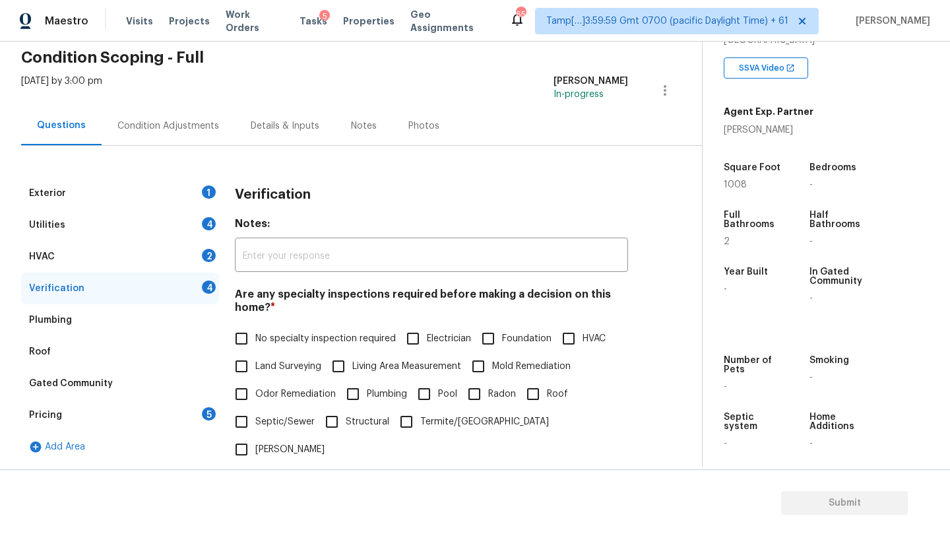
click at [238, 336] on input "No specialty inspection required" at bounding box center [242, 339] width 28 height 28
checkbox input "true"
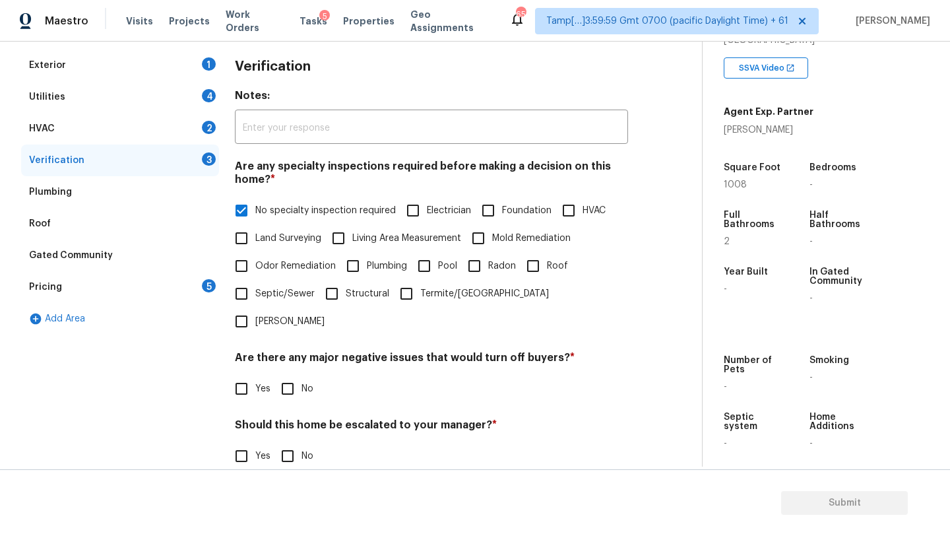
scroll to position [258, 0]
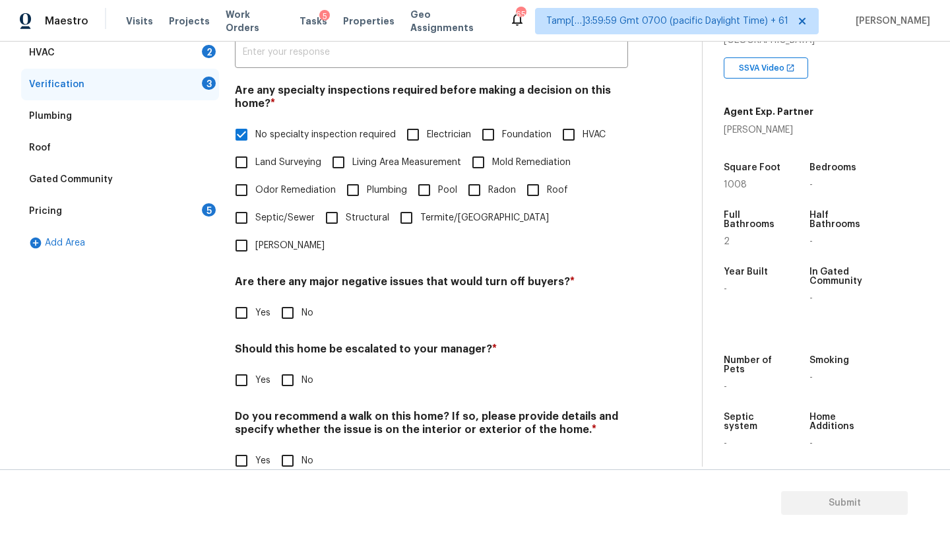
click at [286, 299] on input "No" at bounding box center [288, 313] width 28 height 28
checkbox input "true"
click at [287, 366] on input "No" at bounding box center [288, 380] width 28 height 28
checkbox input "true"
click at [287, 448] on input "No" at bounding box center [288, 462] width 28 height 28
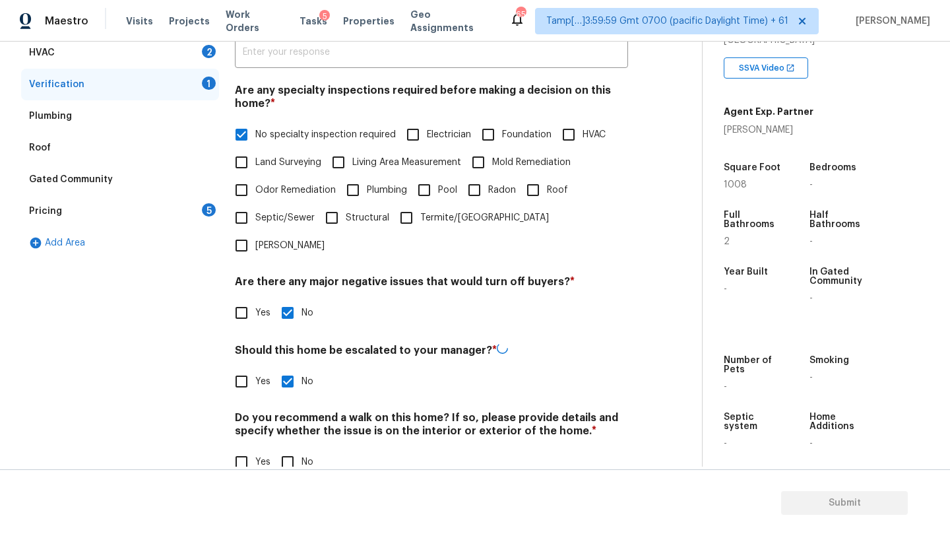
checkbox input "true"
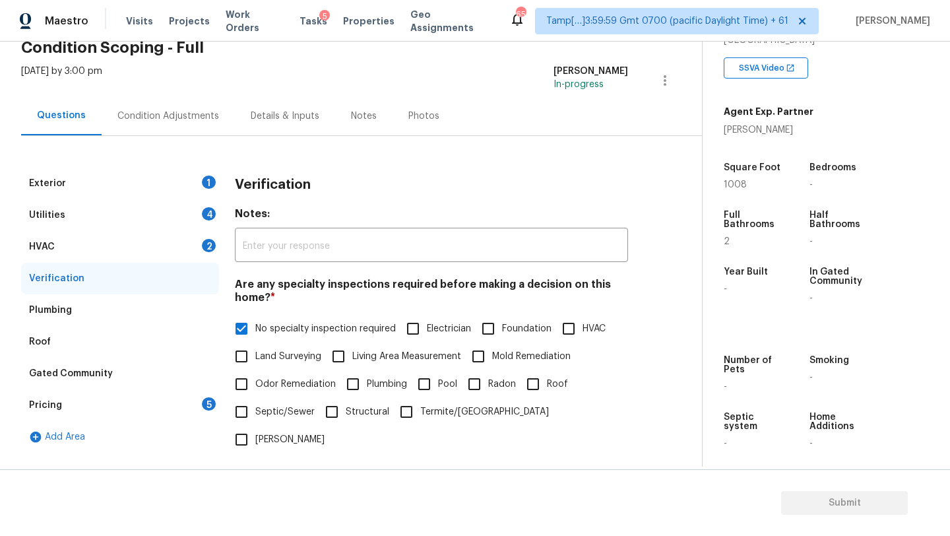
click at [86, 248] on div "HVAC 2" at bounding box center [120, 247] width 198 height 32
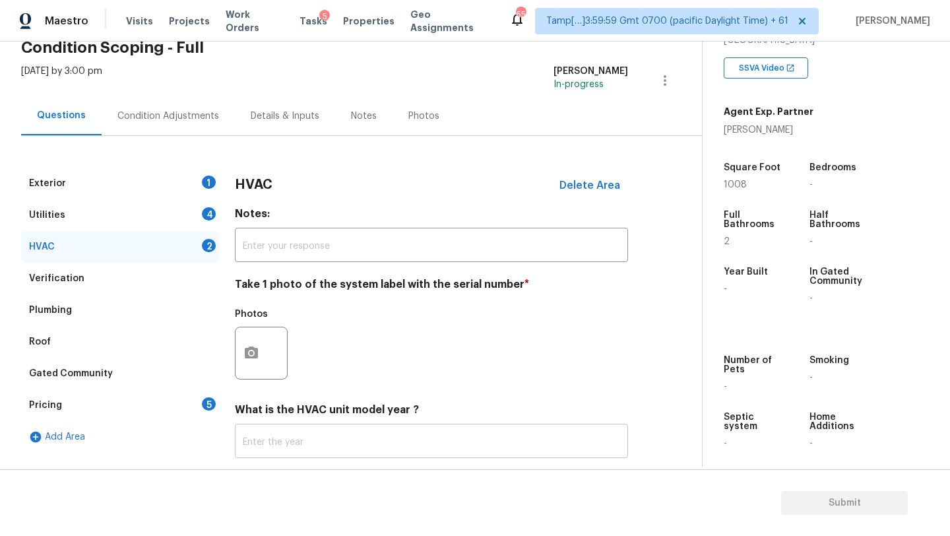
click at [274, 435] on input "text" at bounding box center [431, 442] width 393 height 31
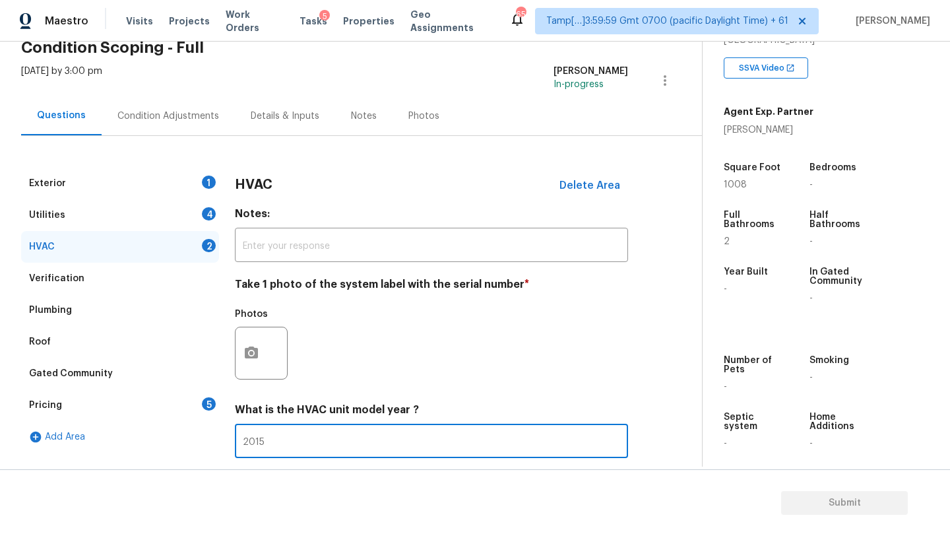
scroll to position [143, 0]
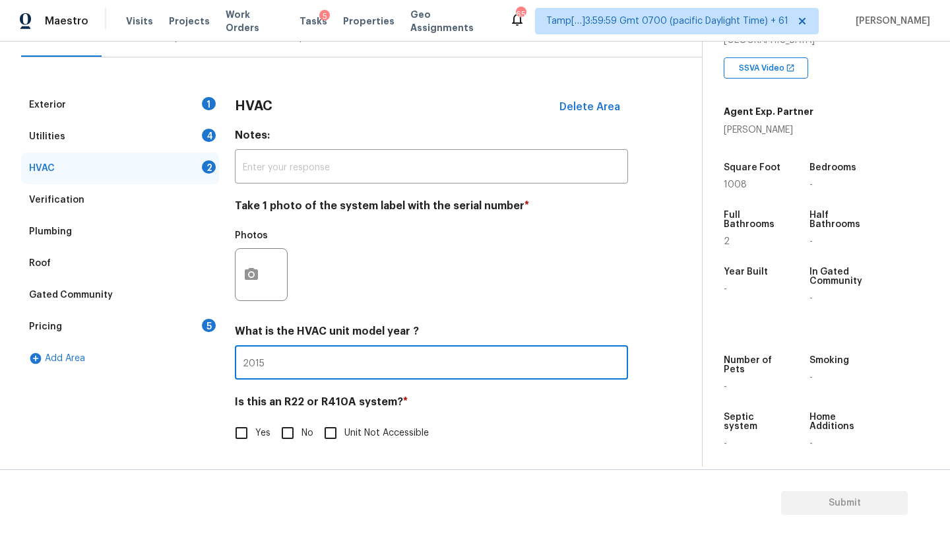
type input "2015"
click at [286, 434] on input "No" at bounding box center [288, 433] width 28 height 28
checkbox input "true"
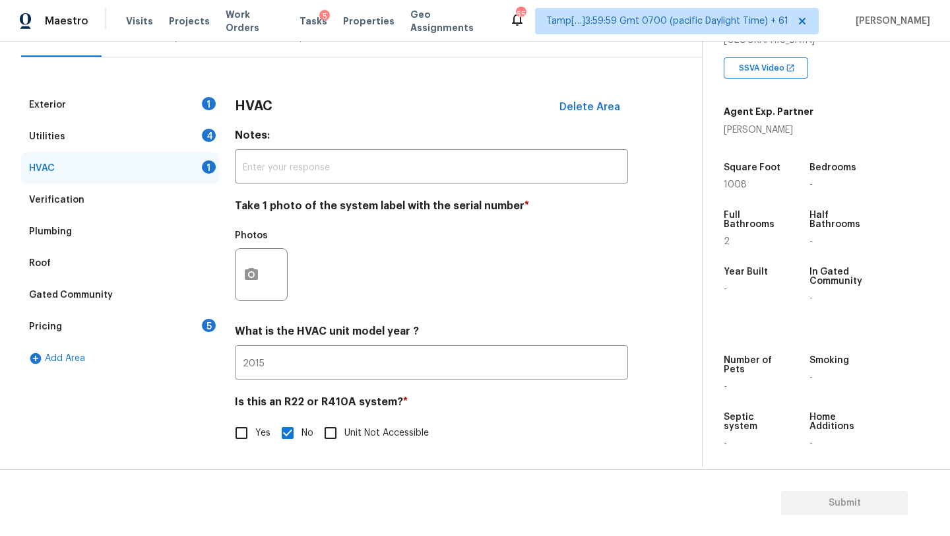
click at [95, 129] on div "Utilities 4" at bounding box center [120, 137] width 198 height 32
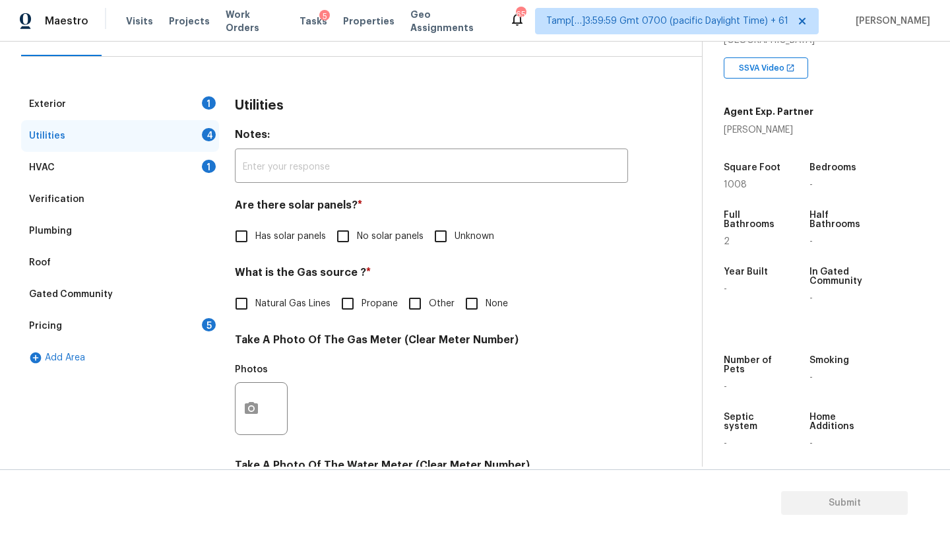
click at [339, 231] on input "No solar panels" at bounding box center [343, 236] width 28 height 28
checkbox input "true"
click at [264, 320] on div "Utilities Notes: ​ Are there solar panels? * Has solar panels No solar panels U…" at bounding box center [431, 433] width 393 height 690
click at [267, 301] on span "Natural Gas Lines" at bounding box center [292, 304] width 75 height 14
click at [255, 301] on input "Natural Gas Lines" at bounding box center [242, 304] width 28 height 28
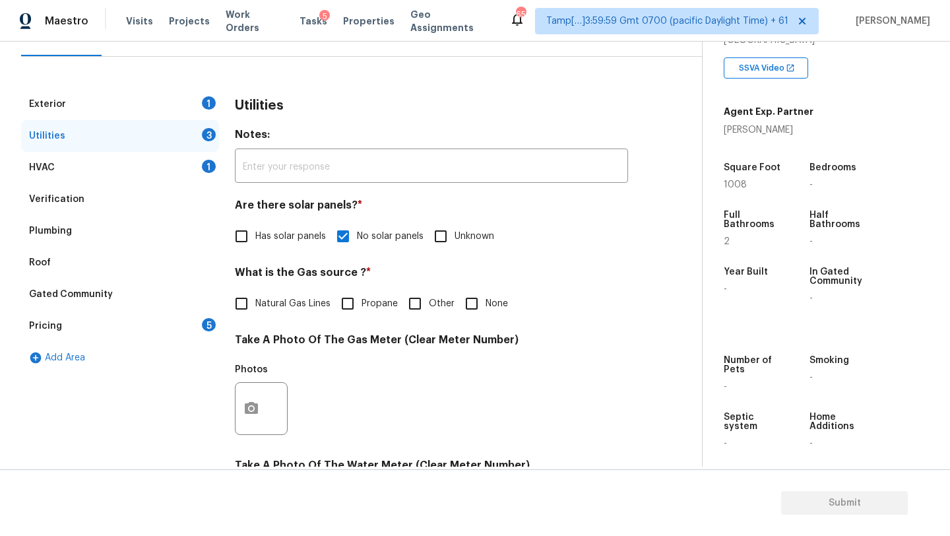
checkbox input "true"
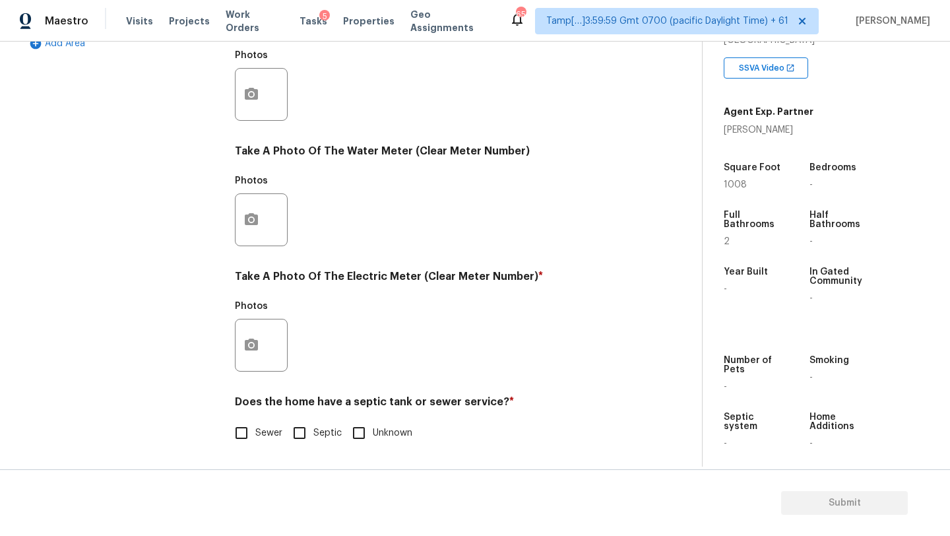
click at [244, 427] on input "Sewer" at bounding box center [242, 433] width 28 height 28
checkbox input "true"
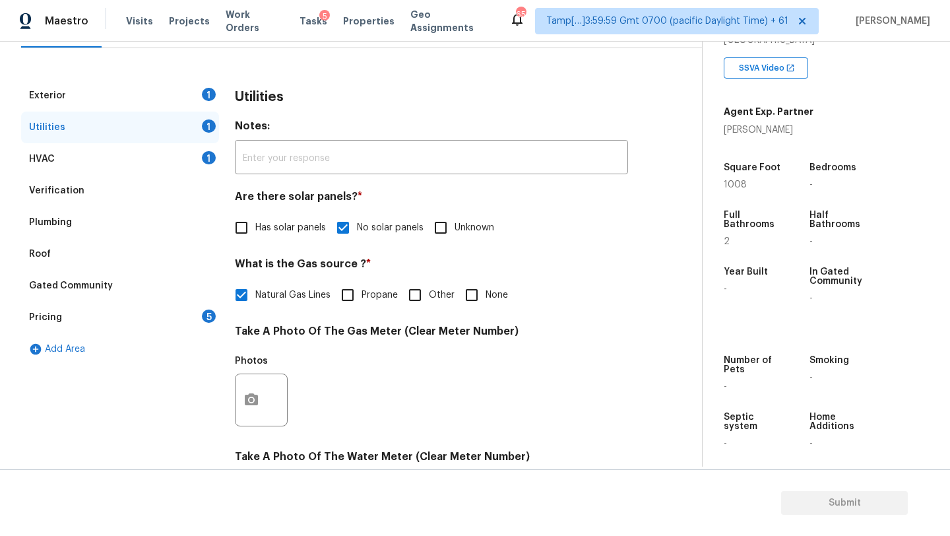
click at [112, 83] on div "Exterior 1" at bounding box center [120, 96] width 198 height 32
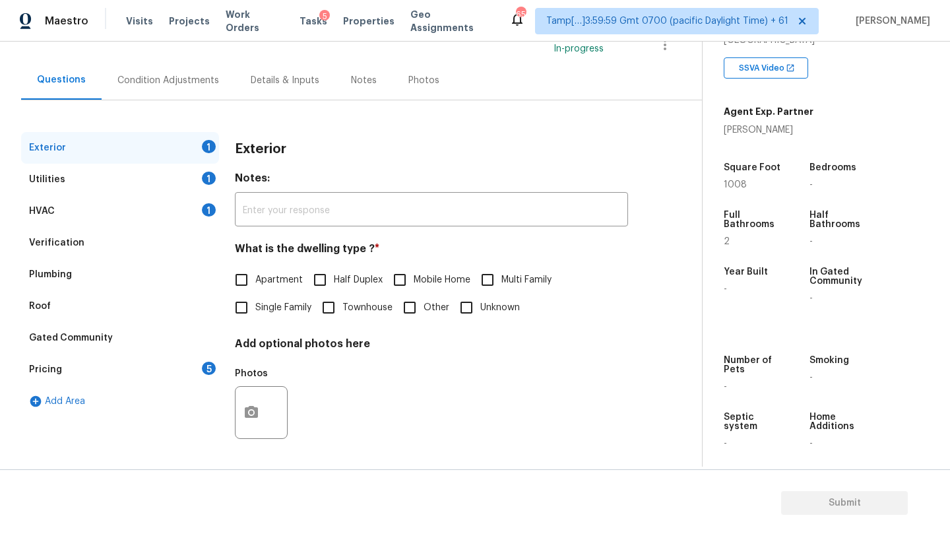
click at [261, 299] on label "Single Family" at bounding box center [270, 308] width 84 height 28
click at [255, 299] on input "Single Family" at bounding box center [242, 308] width 28 height 28
checkbox input "true"
click at [195, 375] on div "Pricing 5" at bounding box center [120, 370] width 198 height 32
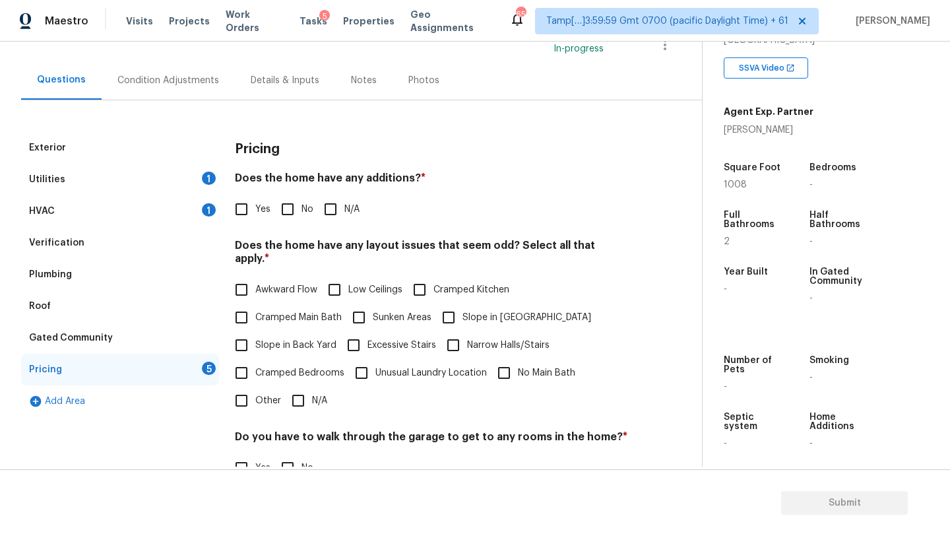
click at [298, 220] on input "No" at bounding box center [288, 209] width 28 height 28
checkbox input "true"
click at [304, 387] on input "N/A" at bounding box center [298, 401] width 28 height 28
checkbox input "true"
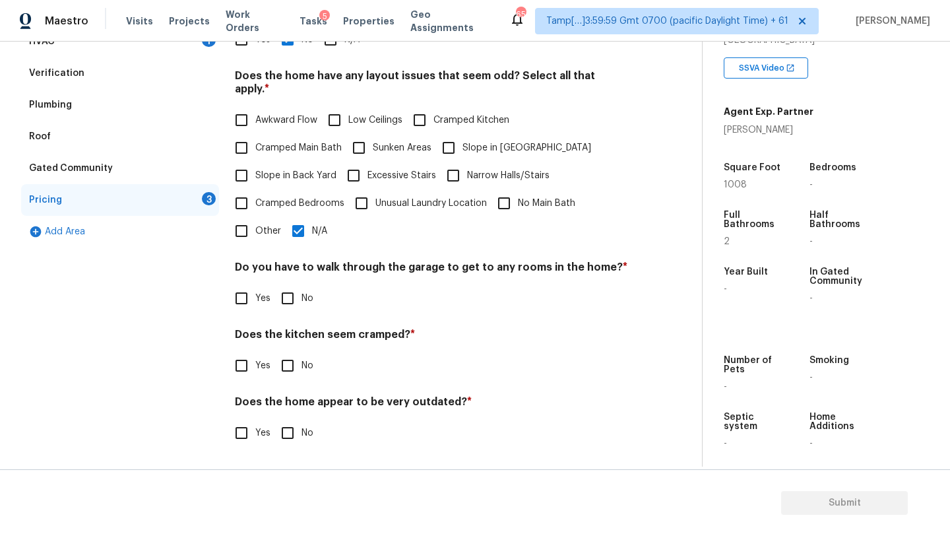
scroll to position [256, 0]
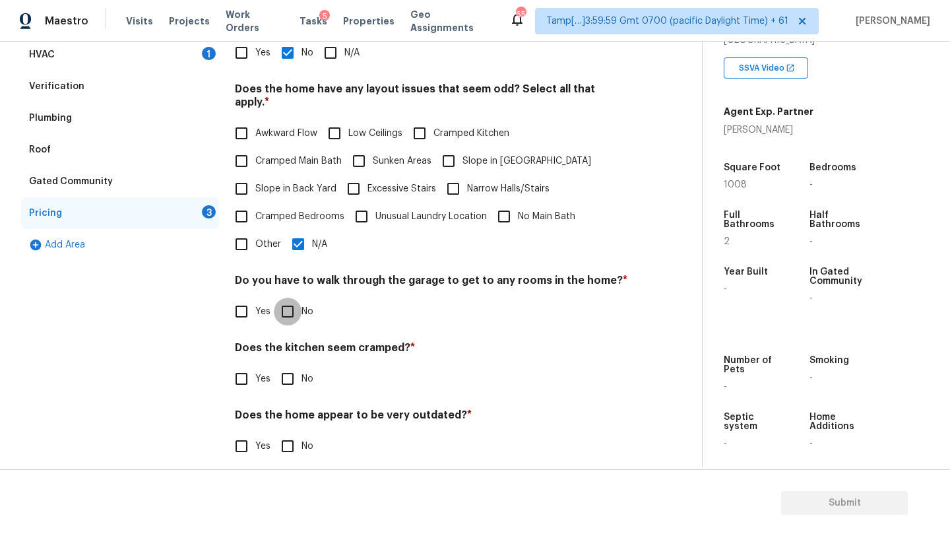
click at [286, 309] on input "No" at bounding box center [288, 312] width 28 height 28
checkbox input "true"
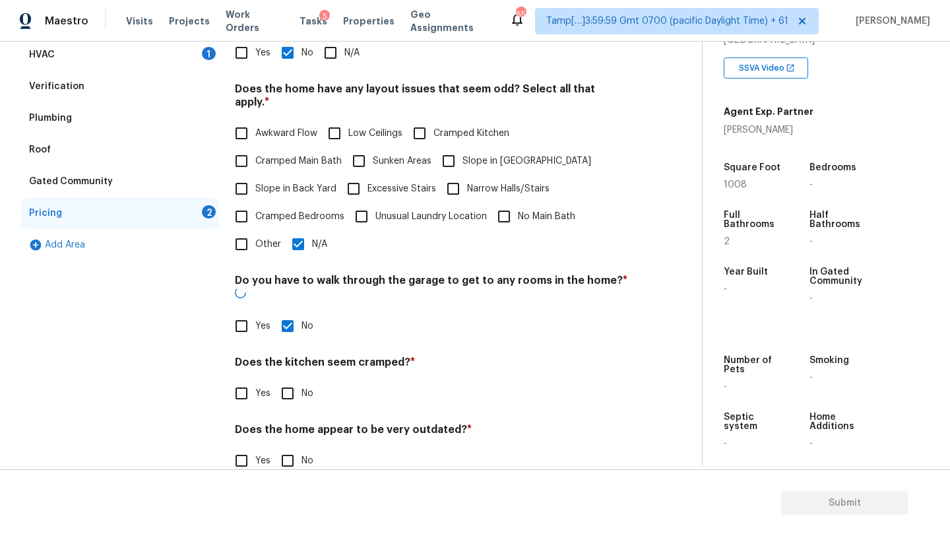
click at [286, 379] on input "No" at bounding box center [288, 393] width 28 height 28
checkbox input "true"
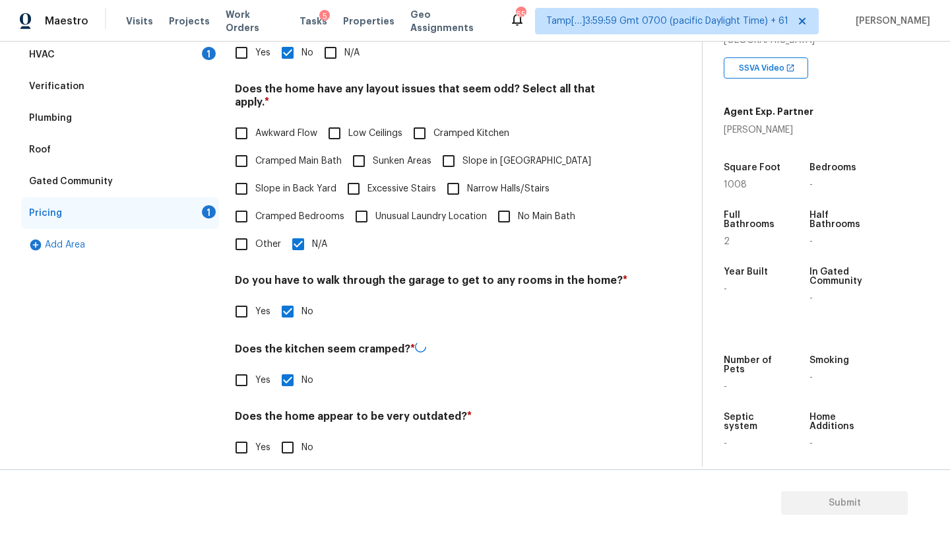
click at [292, 434] on input "No" at bounding box center [288, 448] width 28 height 28
checkbox input "true"
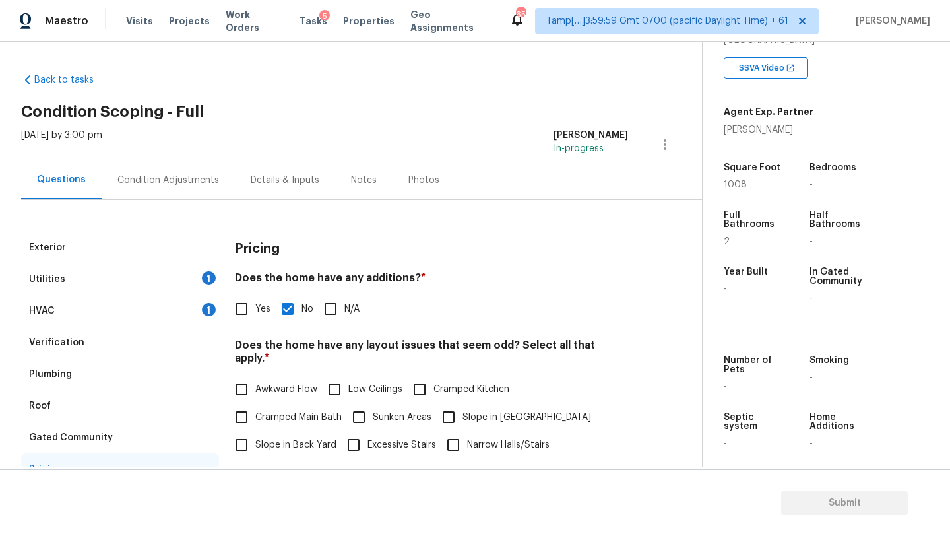
click at [185, 187] on div "Condition Adjustments" at bounding box center [168, 179] width 133 height 39
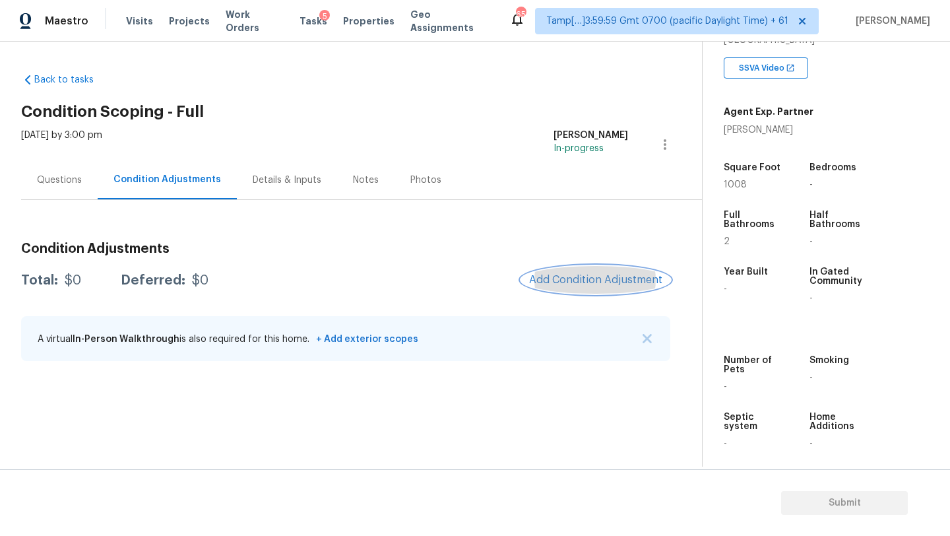
click at [612, 280] on span "Add Condition Adjustment" at bounding box center [595, 280] width 133 height 12
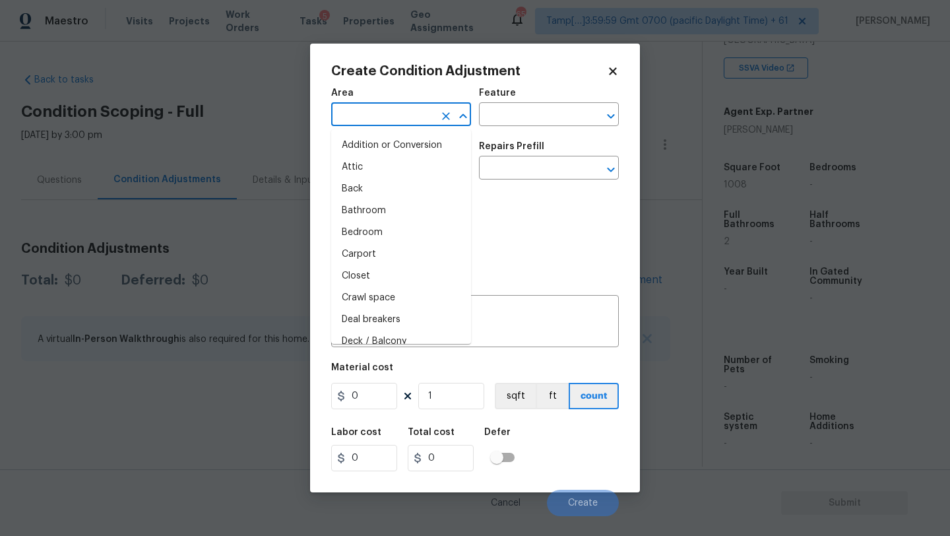
click at [413, 119] on input "text" at bounding box center [382, 116] width 103 height 20
type input "e"
type input "x"
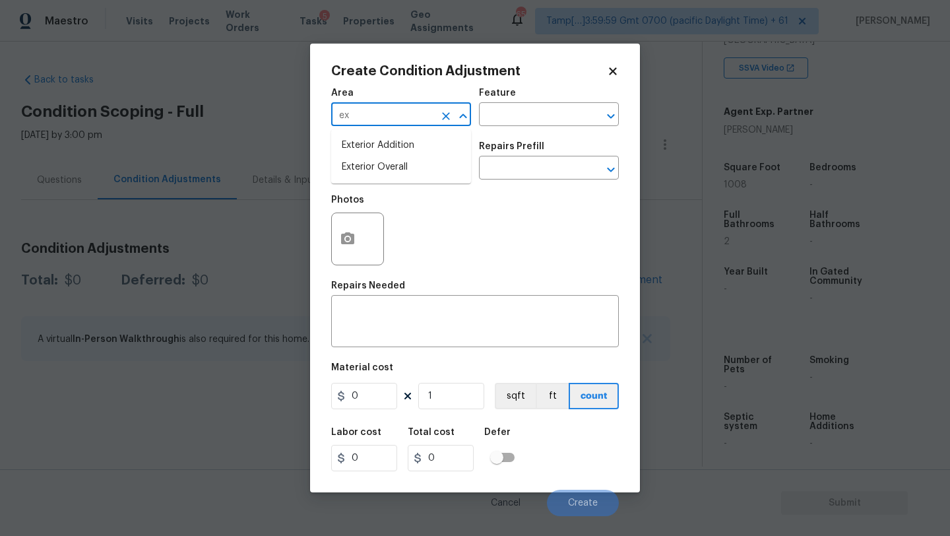
click at [411, 170] on li "Exterior Overall" at bounding box center [401, 167] width 140 height 22
type input "Exterior Overall"
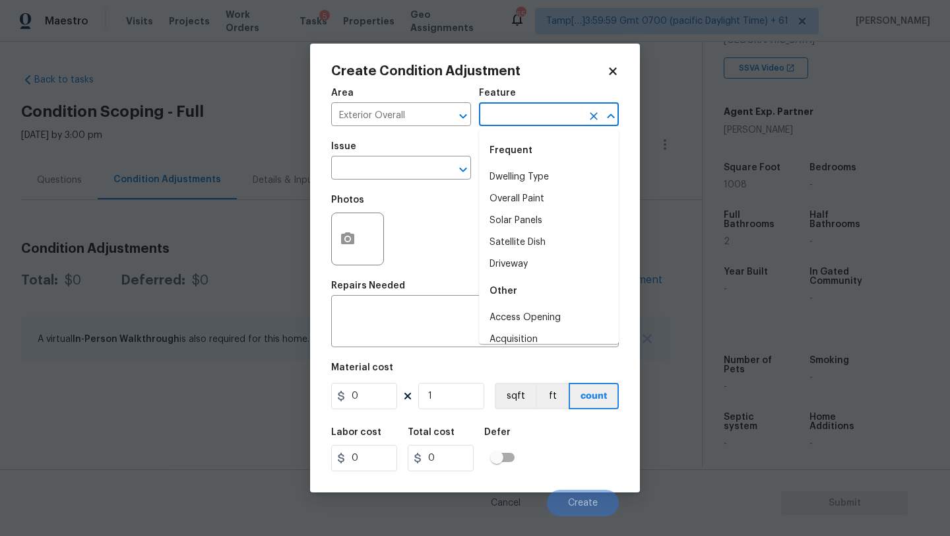
click at [516, 119] on input "text" at bounding box center [530, 116] width 103 height 20
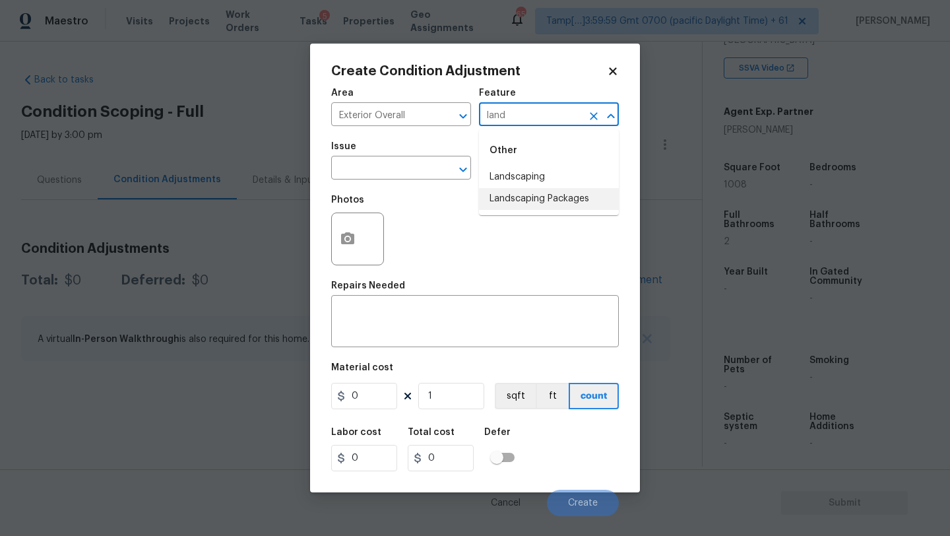
click at [506, 196] on li "Landscaping Packages" at bounding box center [549, 199] width 140 height 22
type input "Landscaping Packages"
click at [422, 174] on input "text" at bounding box center [382, 169] width 103 height 20
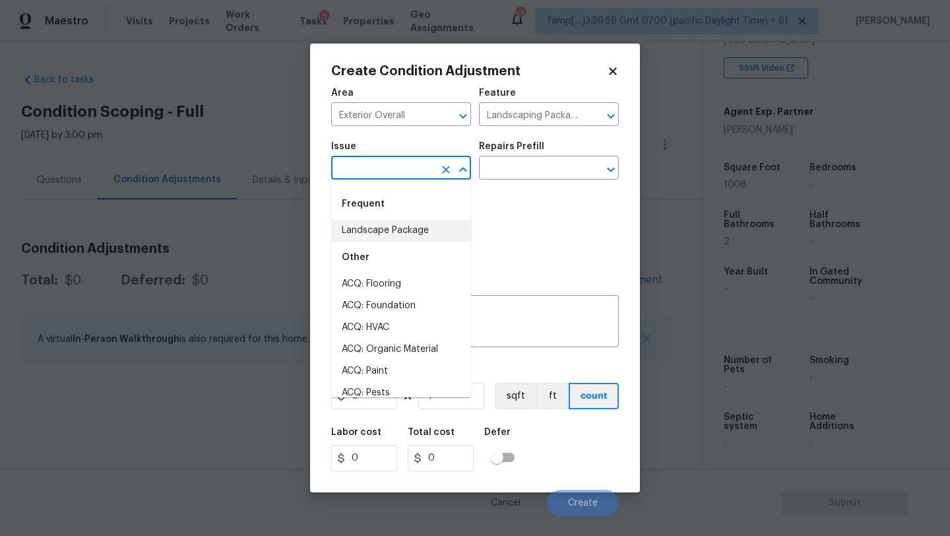
click at [399, 236] on li "Landscape Package" at bounding box center [401, 231] width 140 height 22
type input "Landscape Package"
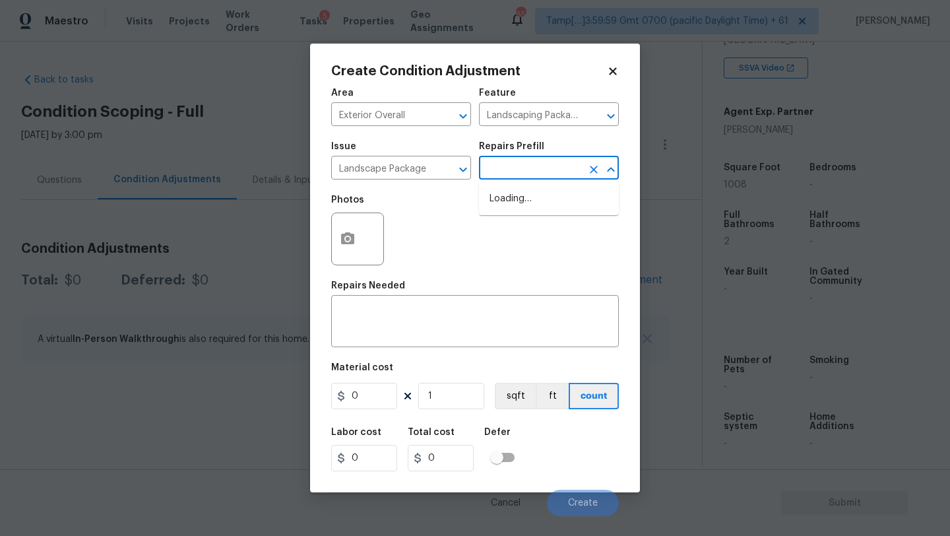
click at [538, 164] on input "text" at bounding box center [530, 169] width 103 height 20
click at [536, 215] on li "Initial landscaping package $75.00" at bounding box center [549, 206] width 140 height 36
type input "Home Readiness Packages"
type textarea "Mowing of grass up to 6" in height. Mow, edge along driveways & sidewalks, trim…"
type input "75"
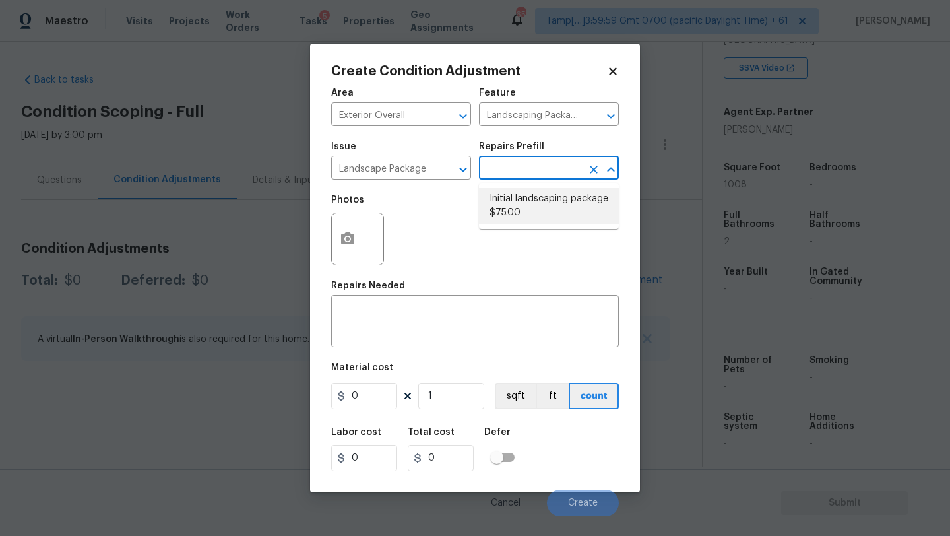
type input "75"
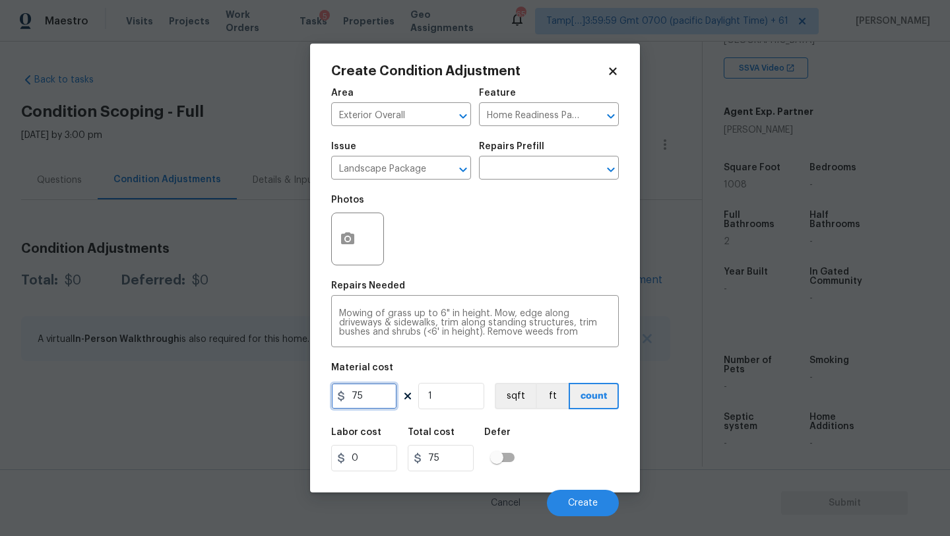
click at [370, 399] on input "75" at bounding box center [364, 396] width 66 height 26
type input "750"
click at [341, 247] on icon "button" at bounding box center [348, 239] width 16 height 16
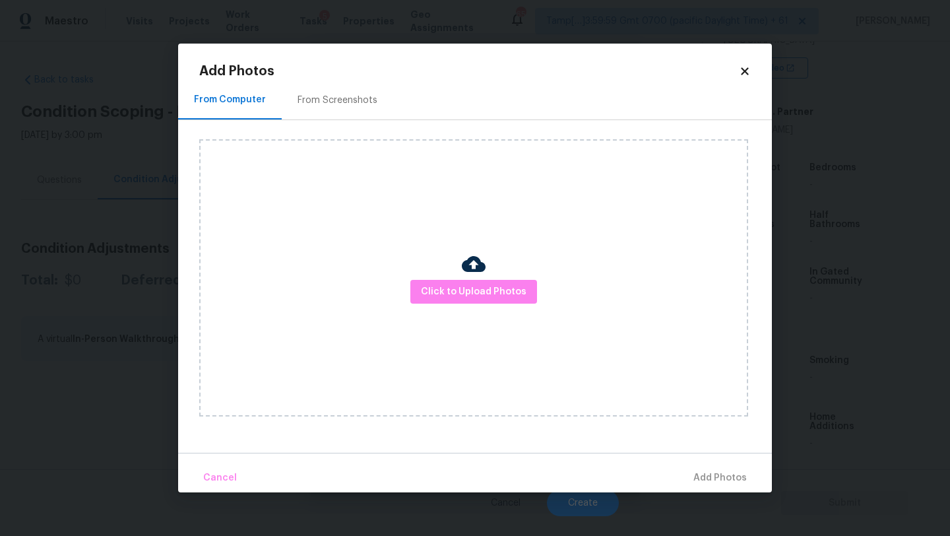
click at [330, 114] on div "From Screenshots" at bounding box center [338, 100] width 112 height 39
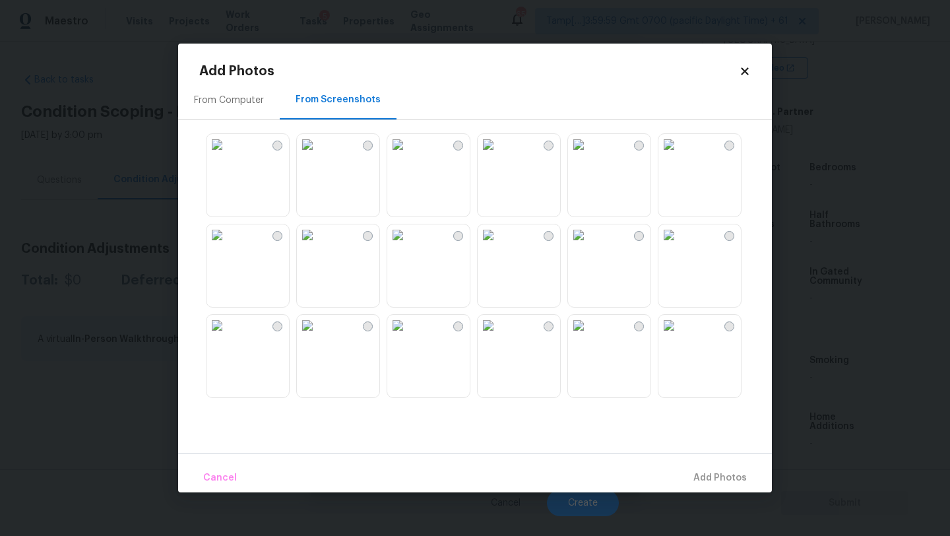
click at [299, 155] on img at bounding box center [307, 144] width 21 height 21
click at [228, 155] on img at bounding box center [217, 144] width 21 height 21
click at [499, 245] on img at bounding box center [488, 234] width 21 height 21
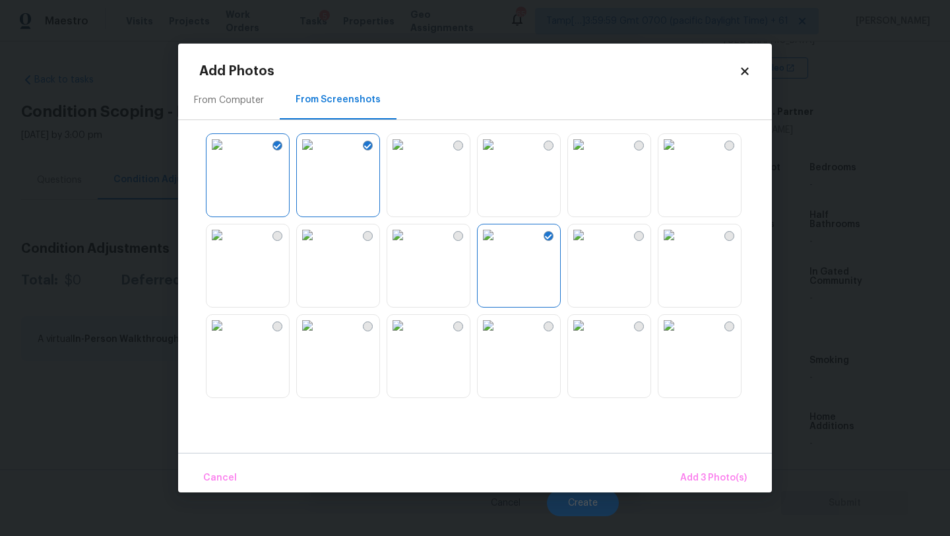
click at [408, 336] on img at bounding box center [397, 325] width 21 height 21
click at [690, 477] on span "Add 4 Photo(s)" at bounding box center [713, 478] width 68 height 16
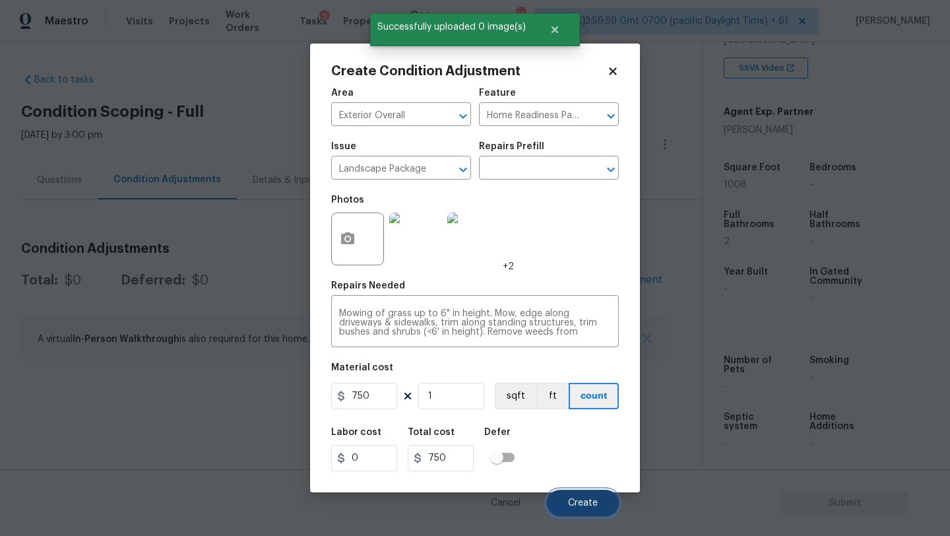
click at [591, 494] on button "Create" at bounding box center [583, 503] width 72 height 26
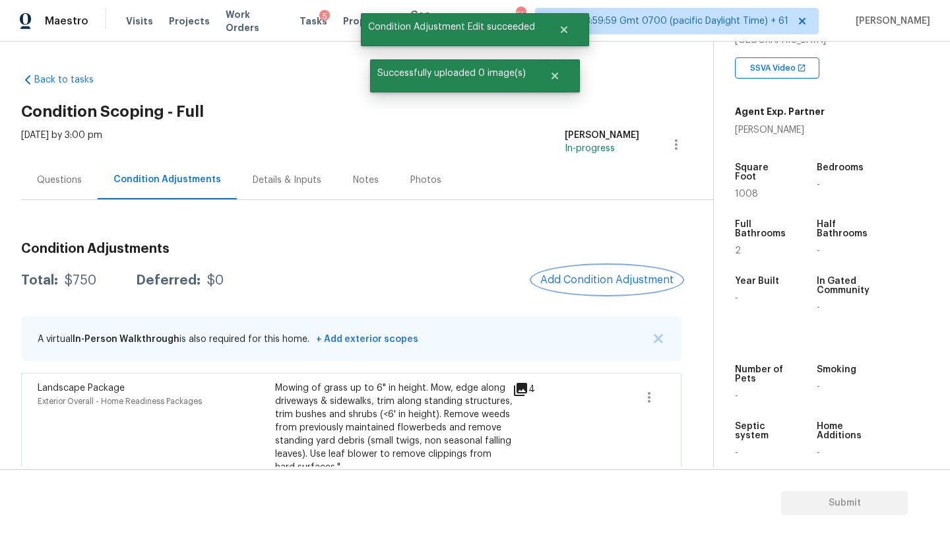
click at [593, 277] on span "Add Condition Adjustment" at bounding box center [606, 280] width 133 height 12
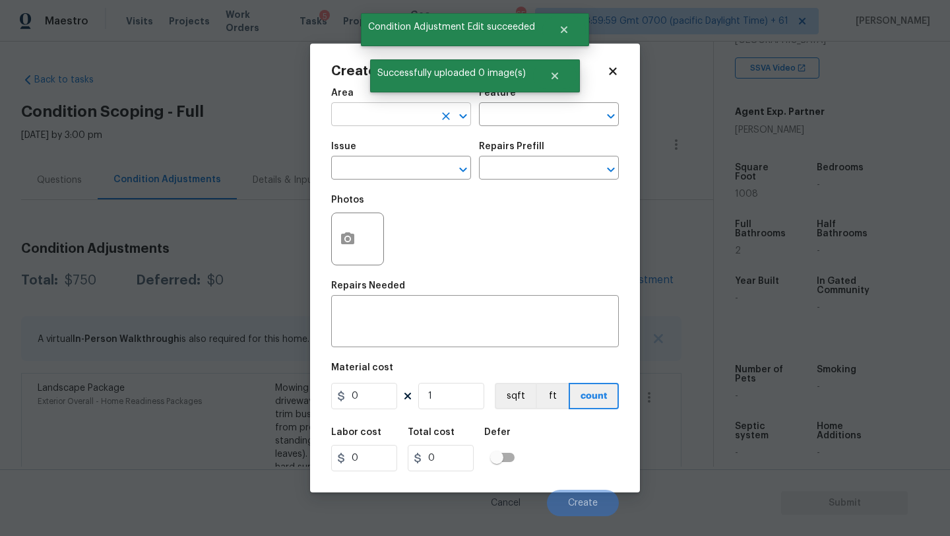
click at [370, 111] on input "text" at bounding box center [382, 116] width 103 height 20
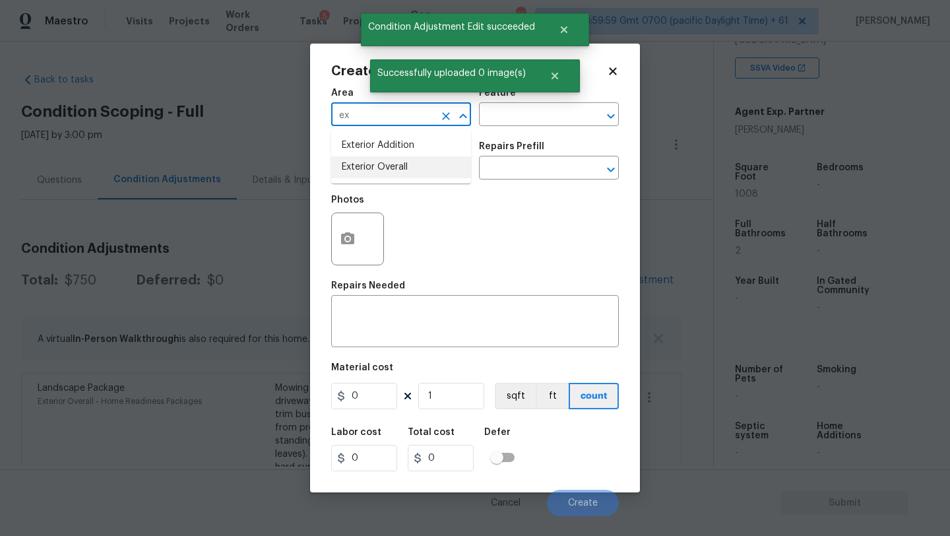
click at [377, 162] on li "Exterior Overall" at bounding box center [401, 167] width 140 height 22
type input "Exterior Overall"
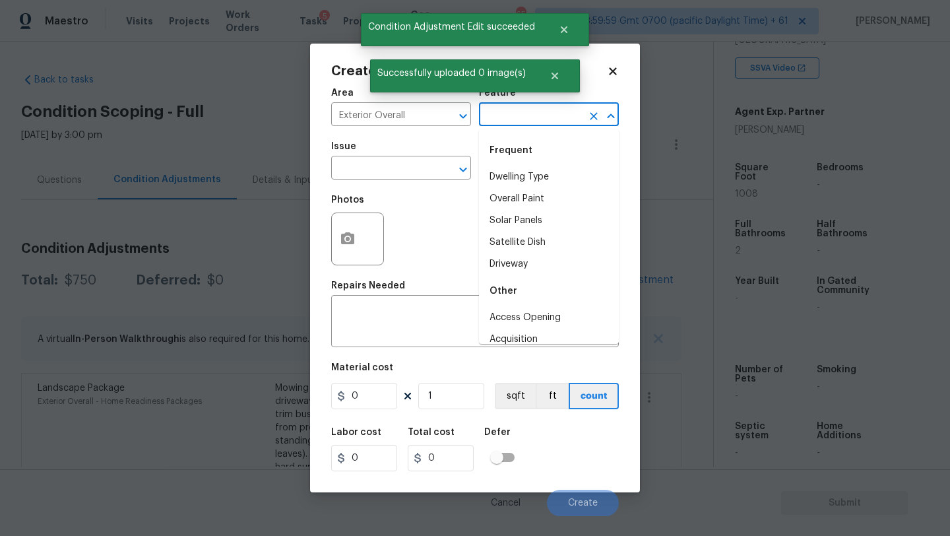
click at [488, 111] on input "text" at bounding box center [530, 116] width 103 height 20
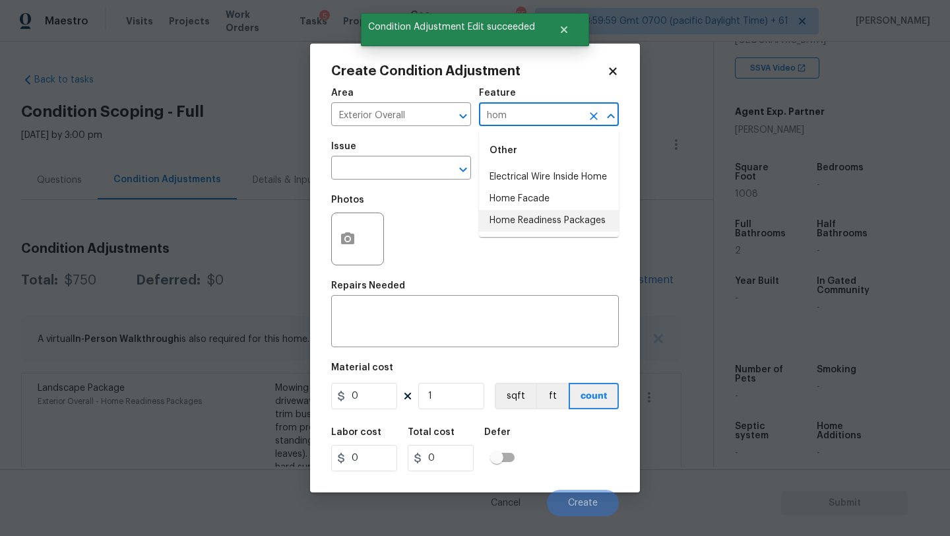
drag, startPoint x: 509, startPoint y: 218, endPoint x: 501, endPoint y: 214, distance: 9.2
click at [509, 218] on li "Home Readiness Packages" at bounding box center [549, 221] width 140 height 22
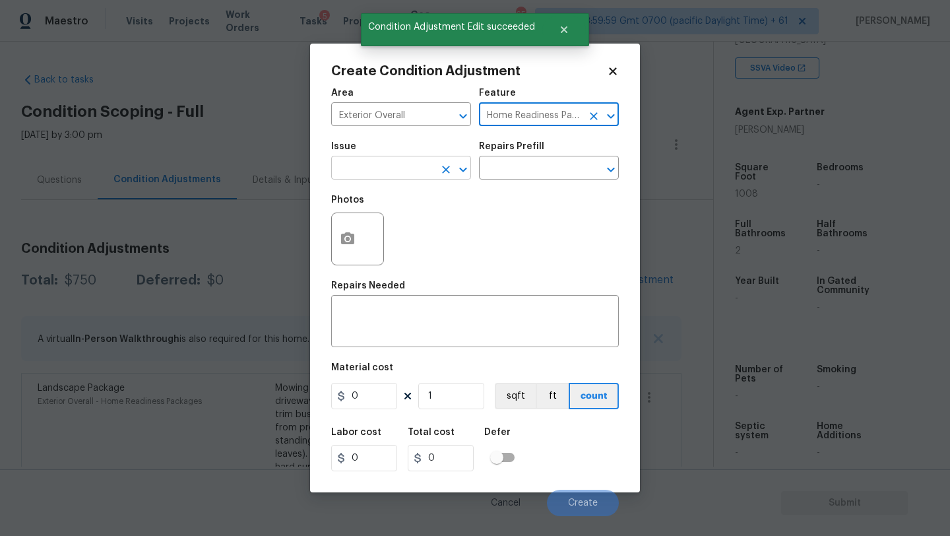
type input "Home Readiness Packages"
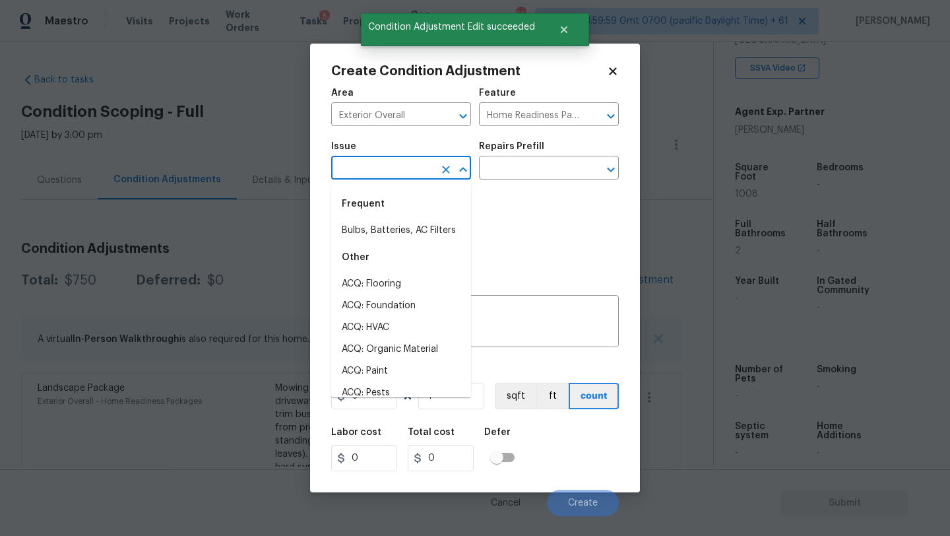
click at [405, 170] on input "text" at bounding box center [382, 169] width 103 height 20
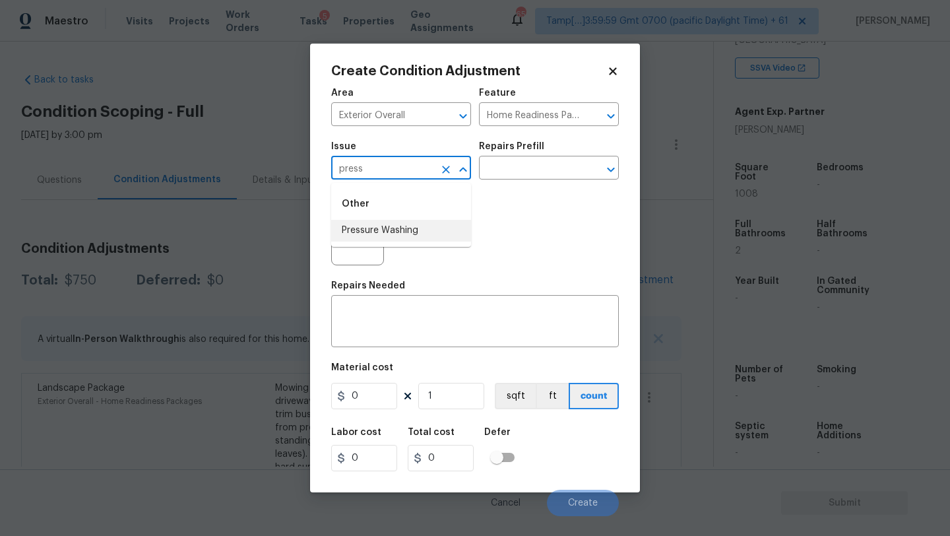
click at [407, 230] on li "Pressure Washing" at bounding box center [401, 231] width 140 height 22
type input "Pressure Washing"
click at [407, 319] on textarea at bounding box center [475, 323] width 272 height 28
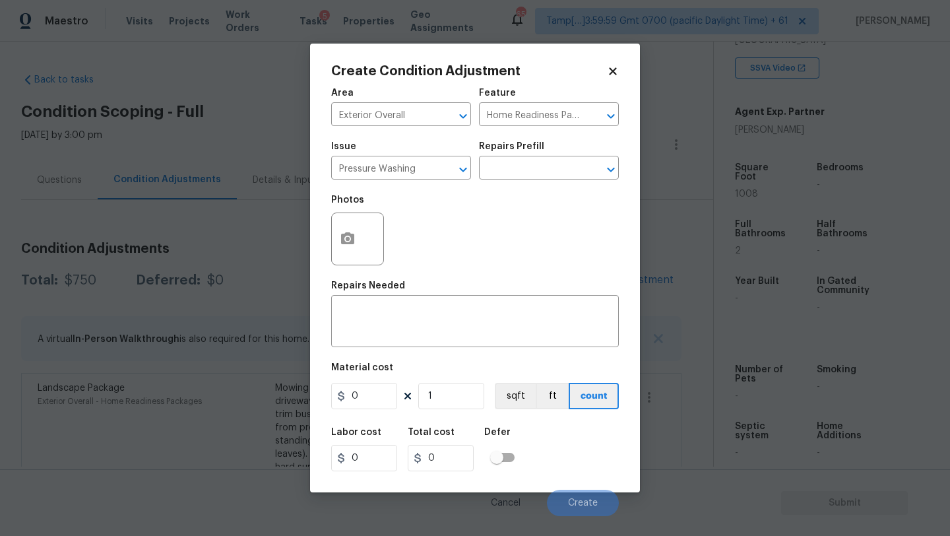
click at [385, 296] on div "Repairs Needed" at bounding box center [475, 289] width 288 height 17
click at [381, 317] on textarea at bounding box center [475, 323] width 272 height 28
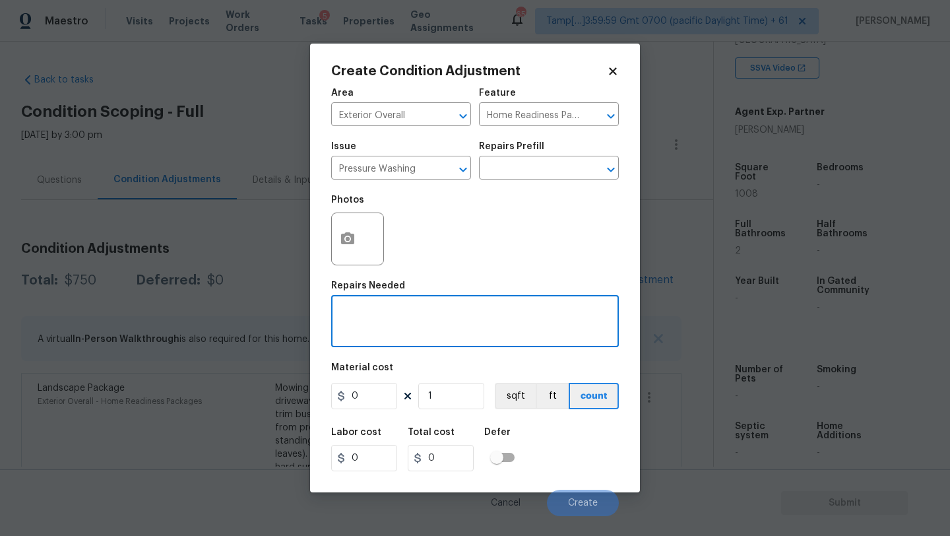
paste textarea "Pressure wash home, driveway, walkways/sidewalks and patio. Must use a surface …"
type textarea "Pressure wash home, driveway, walkways/sidewalks and patio. Must use a surface …"
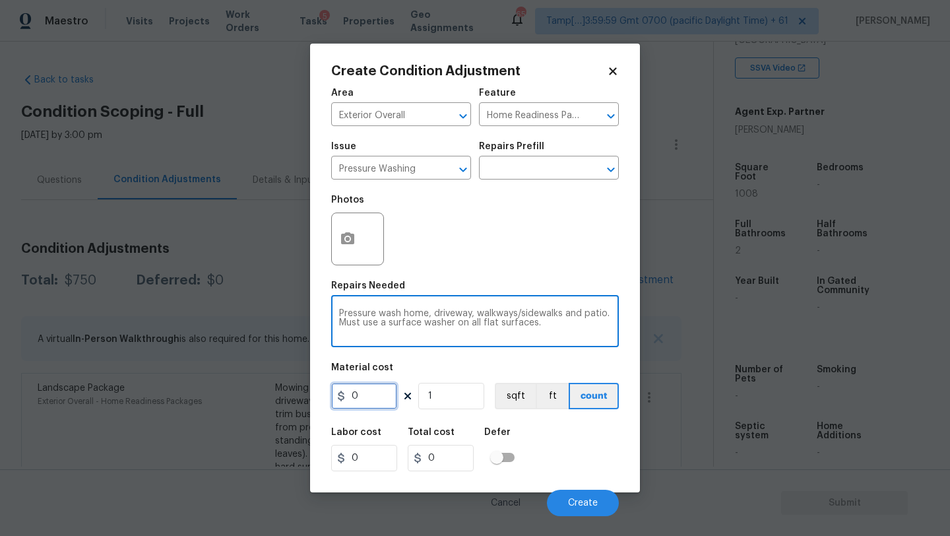
click at [372, 395] on input "0" at bounding box center [364, 396] width 66 height 26
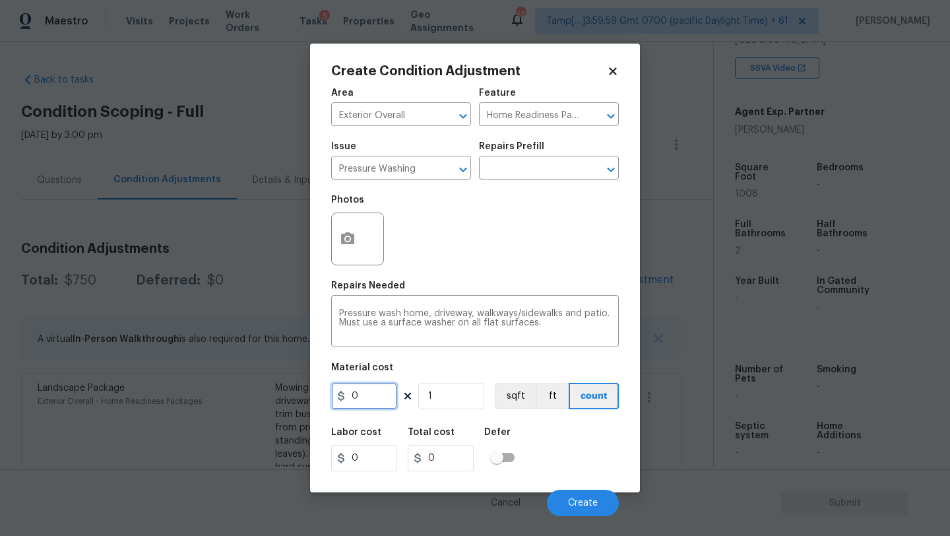
click at [372, 395] on input "0" at bounding box center [364, 396] width 66 height 26
type input "400"
click at [583, 506] on span "Create" at bounding box center [583, 503] width 30 height 10
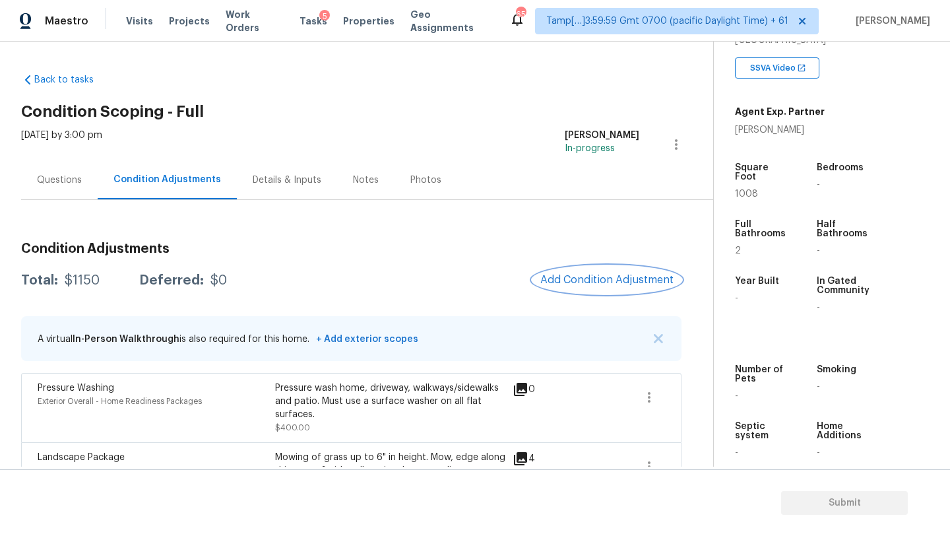
scroll to position [103, 0]
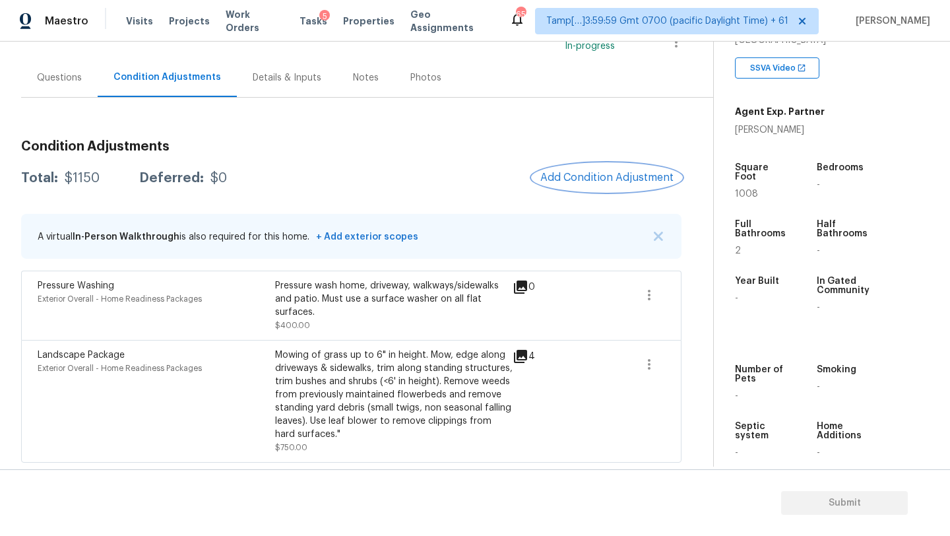
click at [601, 184] on button "Add Condition Adjustment" at bounding box center [607, 178] width 149 height 28
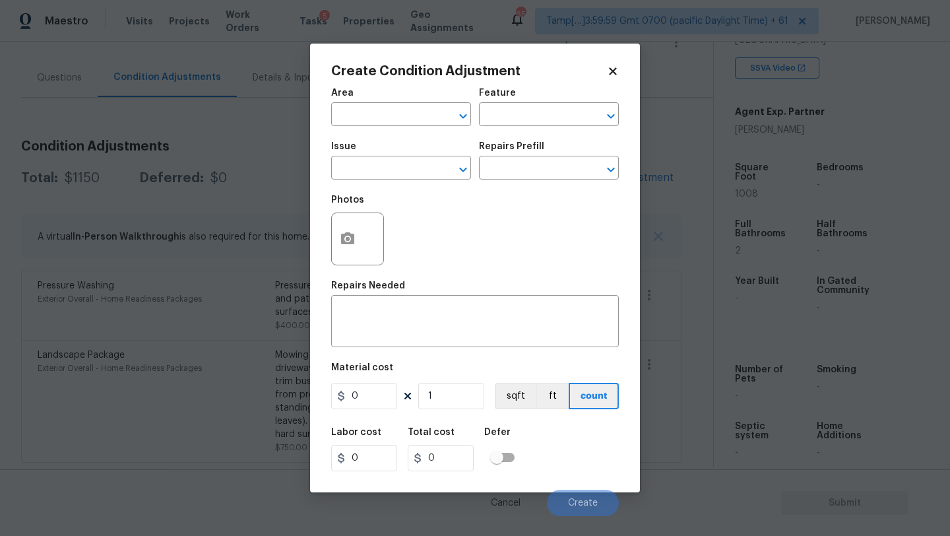
click at [372, 102] on div "Area" at bounding box center [401, 96] width 140 height 17
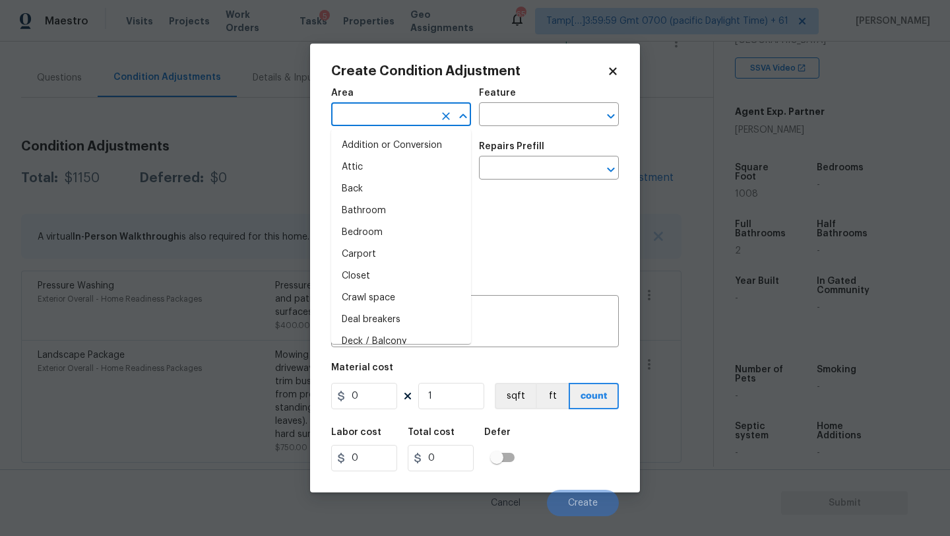
click at [372, 114] on input "text" at bounding box center [382, 116] width 103 height 20
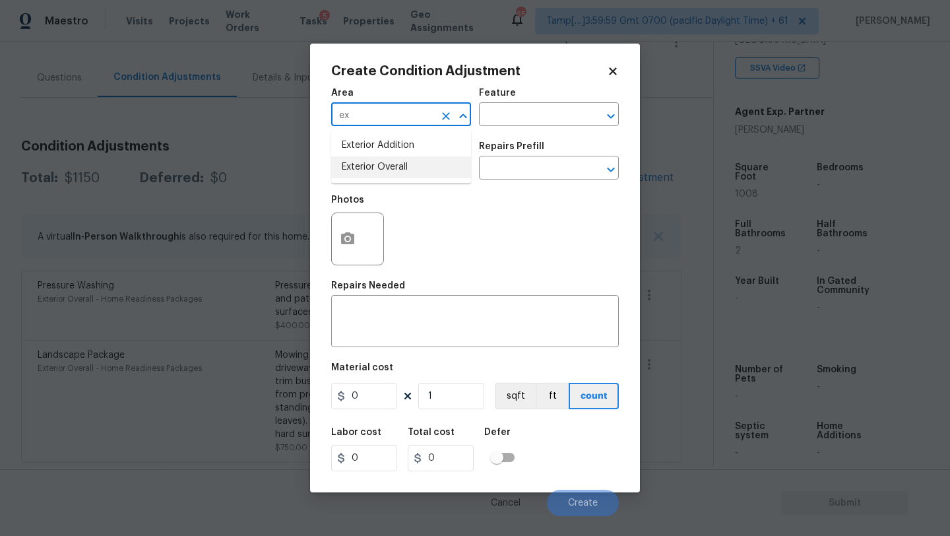
click at [383, 164] on li "Exterior Overall" at bounding box center [401, 167] width 140 height 22
type input "Exterior Overall"
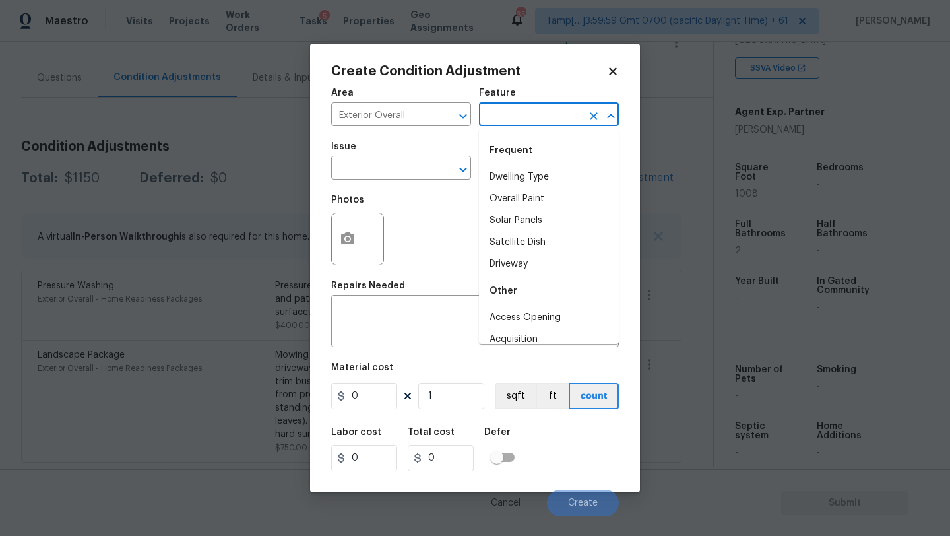
click at [497, 121] on input "text" at bounding box center [530, 116] width 103 height 20
click at [509, 173] on li "Back Yard" at bounding box center [549, 177] width 140 height 22
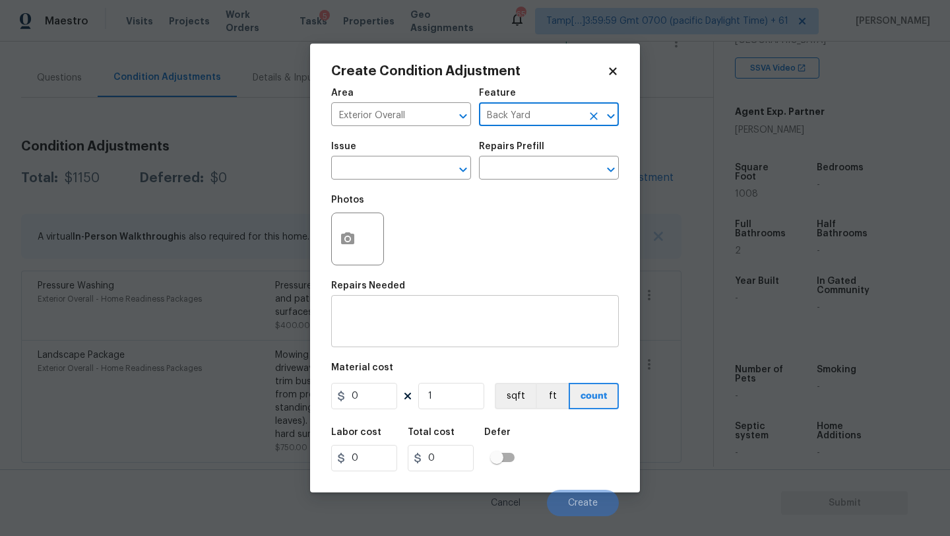
type input "Back Yard"
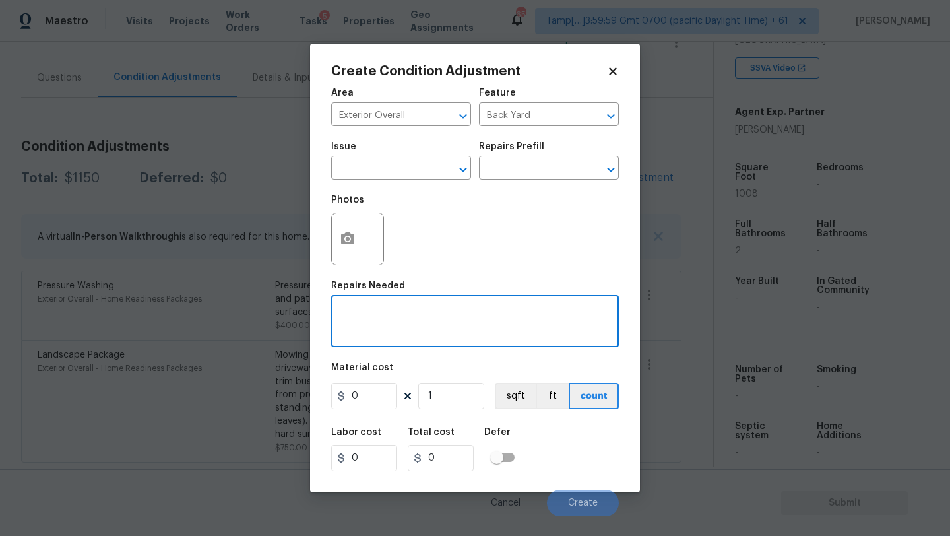
click at [461, 310] on textarea at bounding box center [475, 323] width 272 height 28
type textarea "debris removal"
click at [379, 389] on input "0" at bounding box center [364, 396] width 66 height 26
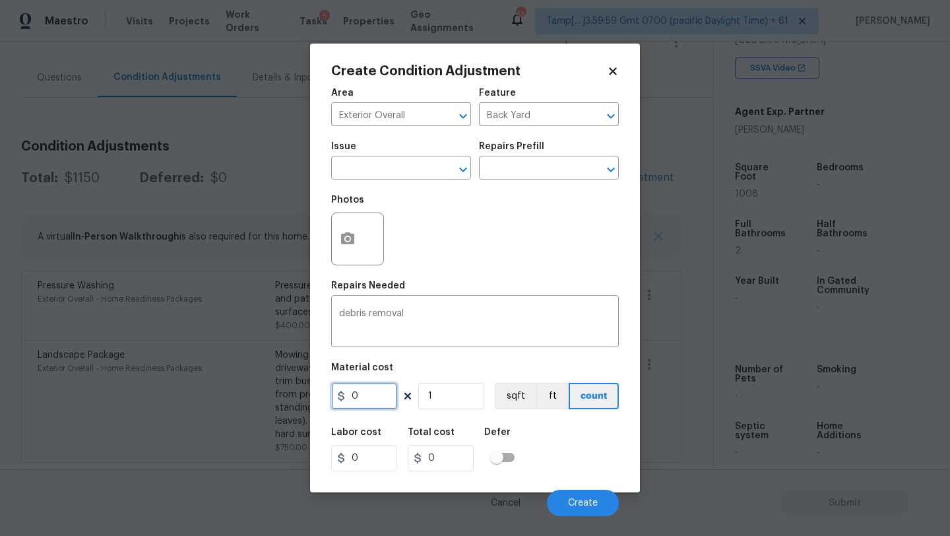
click at [379, 389] on input "0" at bounding box center [364, 396] width 66 height 26
type input "200"
click at [350, 246] on icon "button" at bounding box center [348, 239] width 16 height 16
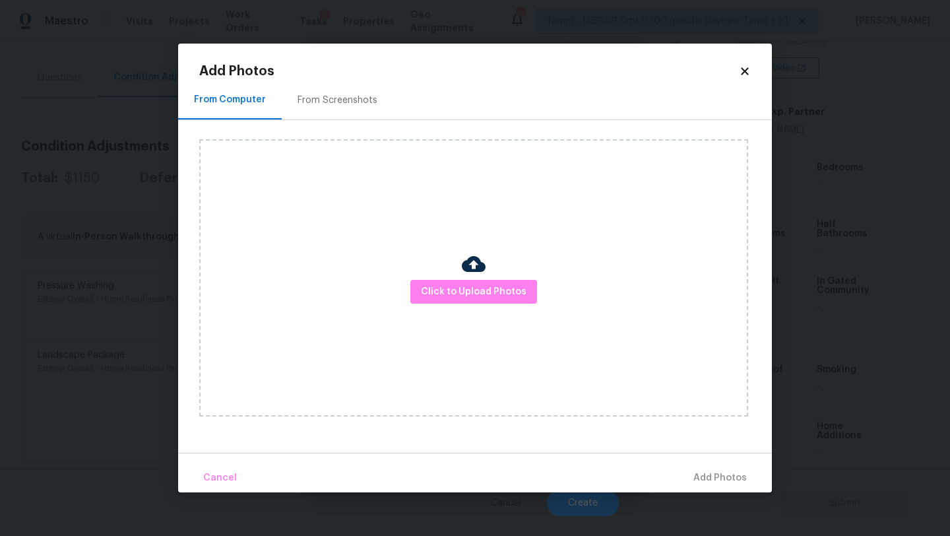
click at [348, 109] on div "From Screenshots" at bounding box center [338, 100] width 112 height 39
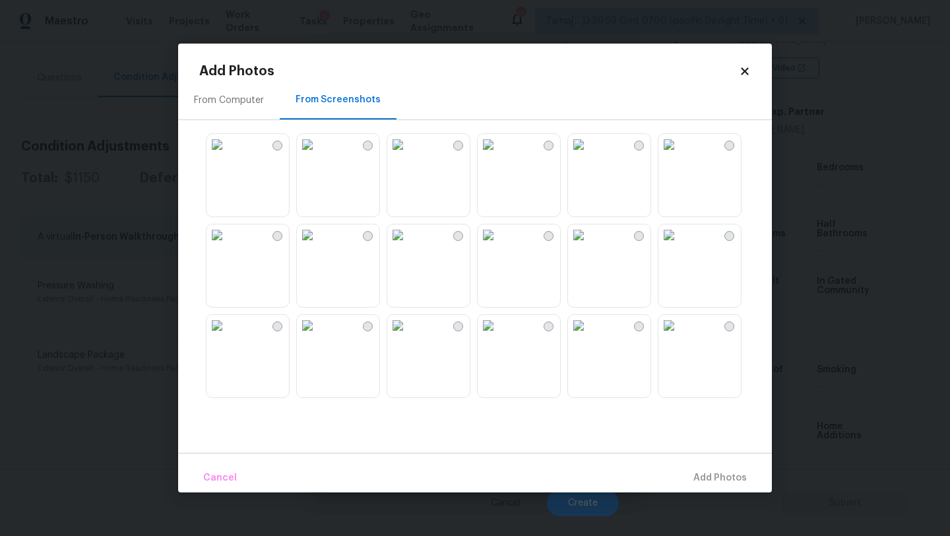
click at [499, 245] on img at bounding box center [488, 234] width 21 height 21
click at [318, 336] on img at bounding box center [307, 325] width 21 height 21
click at [408, 336] on img at bounding box center [397, 325] width 21 height 21
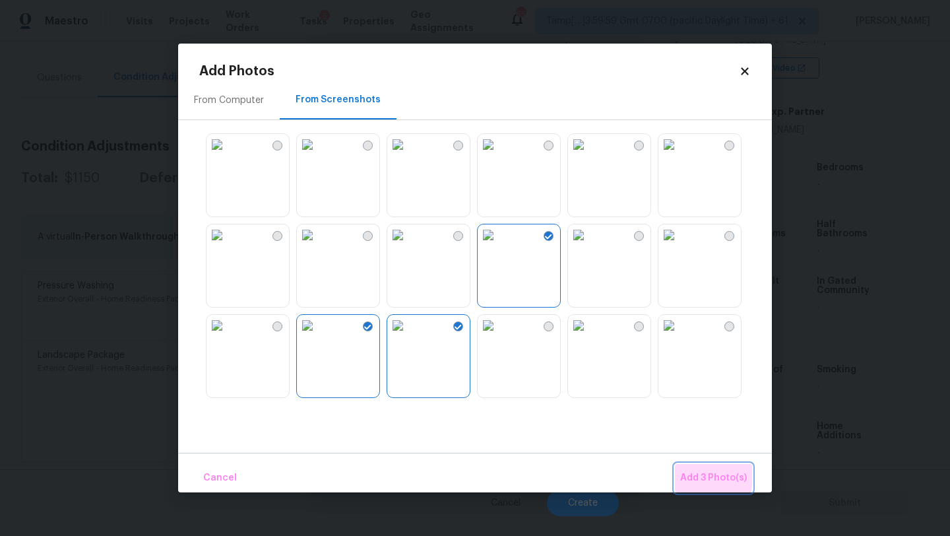
click at [698, 475] on span "Add 3 Photo(s)" at bounding box center [713, 478] width 67 height 16
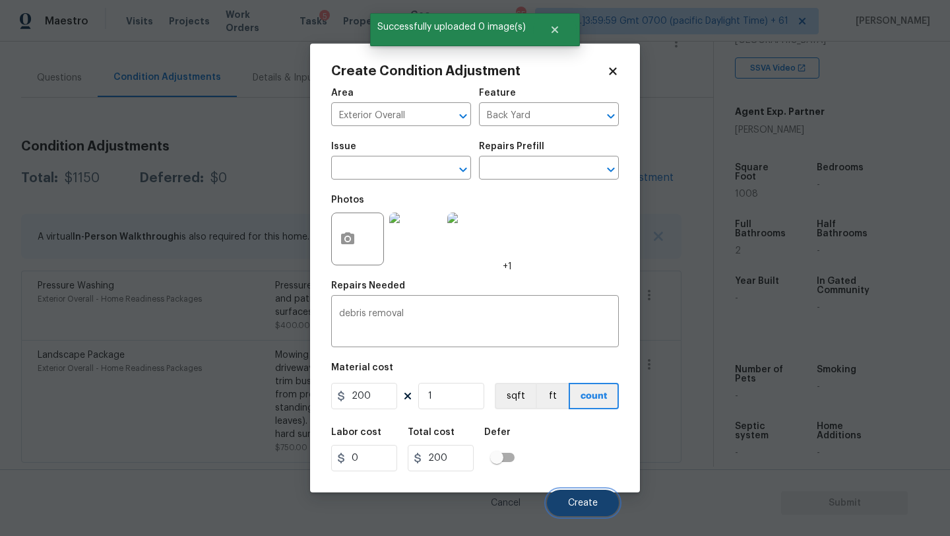
click at [589, 500] on span "Create" at bounding box center [583, 503] width 30 height 10
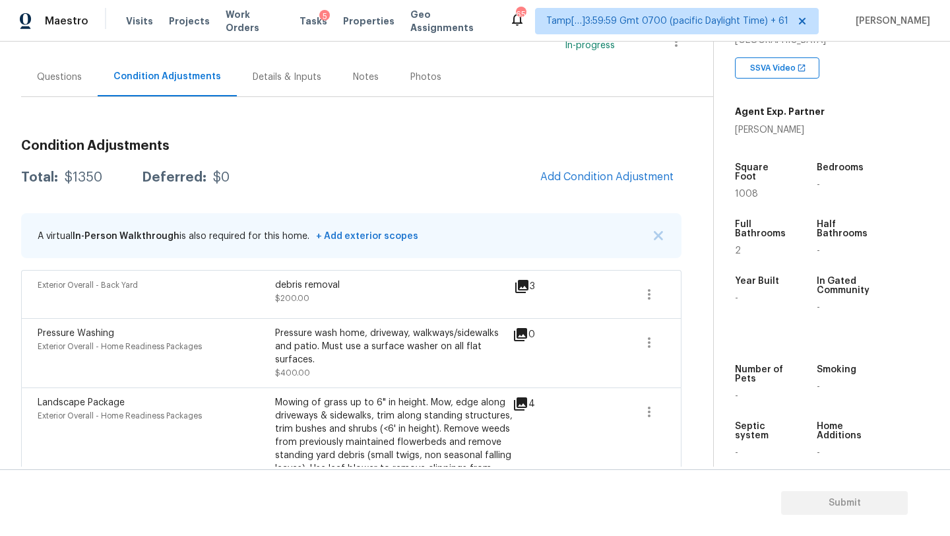
click at [51, 67] on div "Questions" at bounding box center [59, 76] width 77 height 39
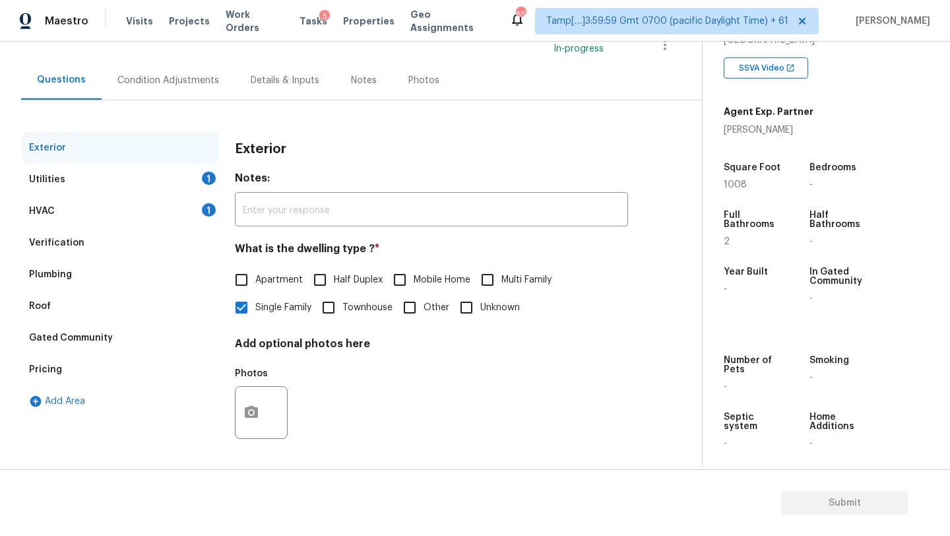
click at [115, 236] on div "Verification" at bounding box center [120, 243] width 198 height 32
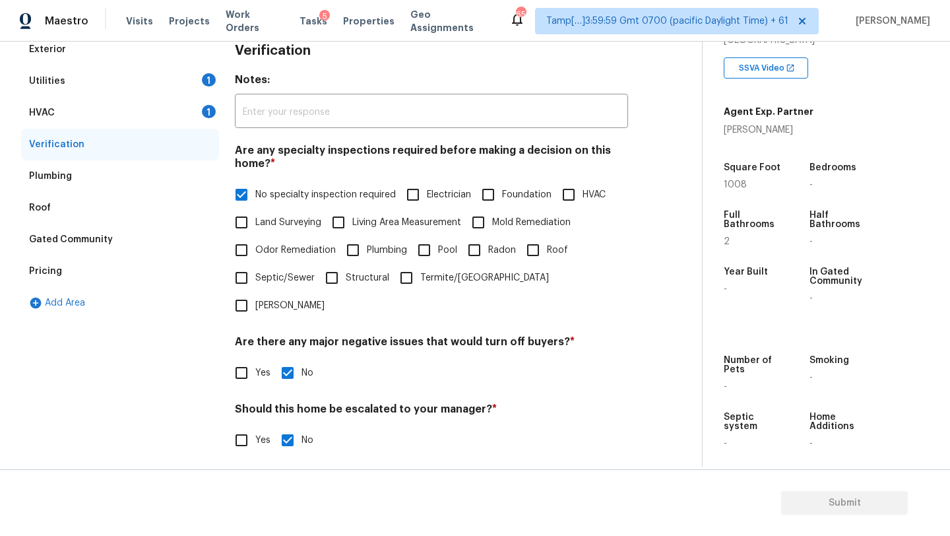
scroll to position [258, 0]
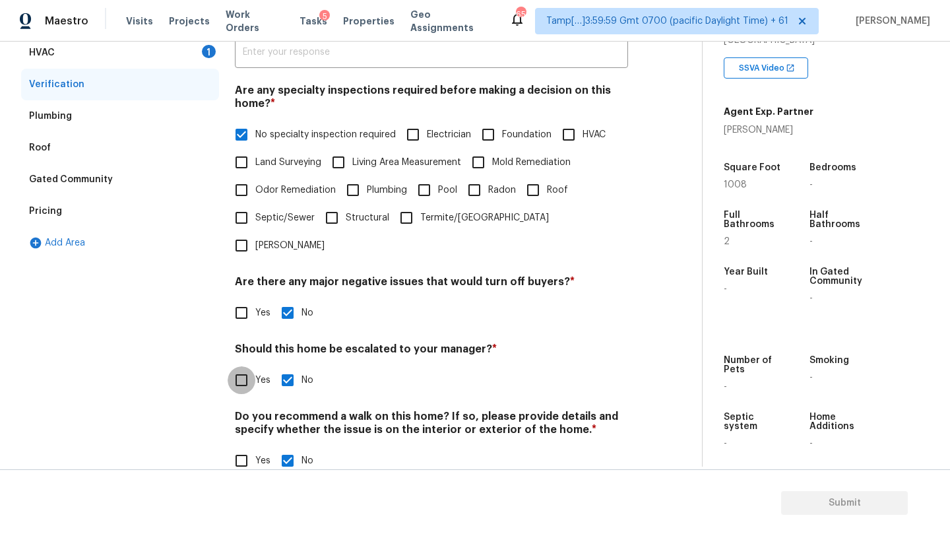
click at [241, 366] on input "Yes" at bounding box center [242, 380] width 28 height 28
checkbox input "true"
checkbox input "false"
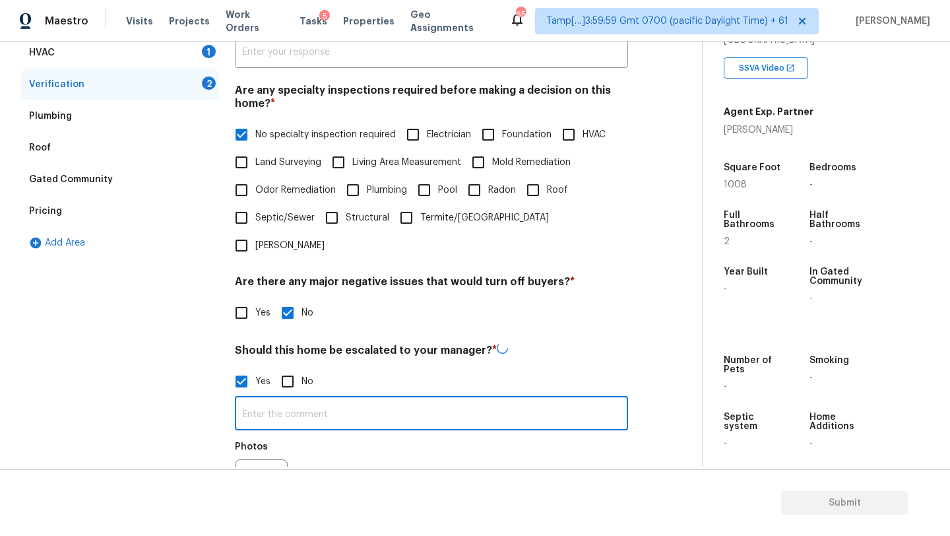
click at [274, 399] on input "text" at bounding box center [431, 414] width 393 height 31
click at [247, 459] on button "button" at bounding box center [252, 484] width 32 height 51
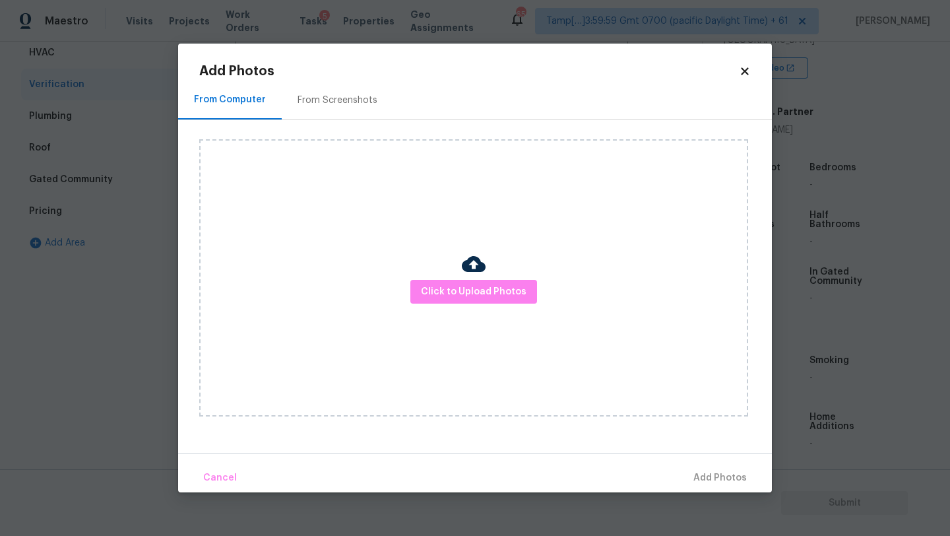
click at [358, 106] on div "From Screenshots" at bounding box center [338, 100] width 80 height 13
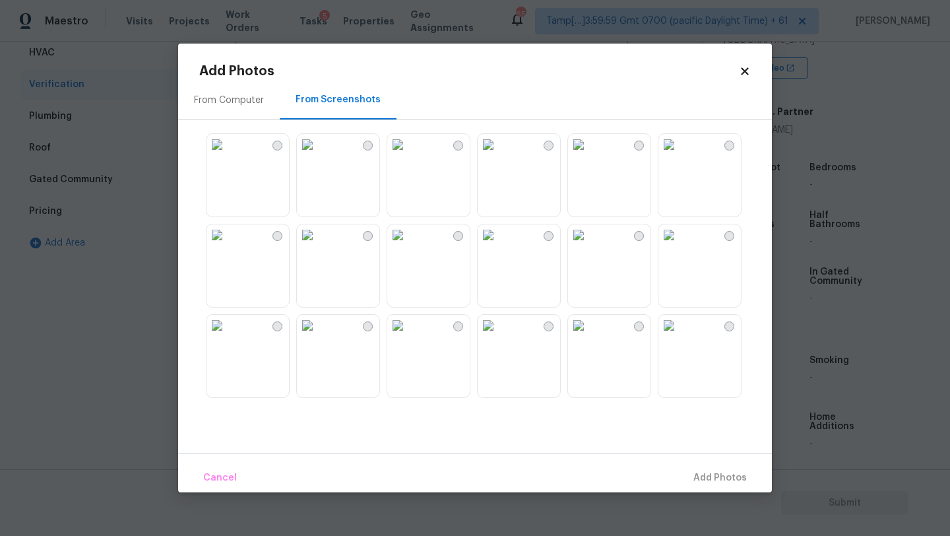
click at [228, 155] on img at bounding box center [217, 144] width 21 height 21
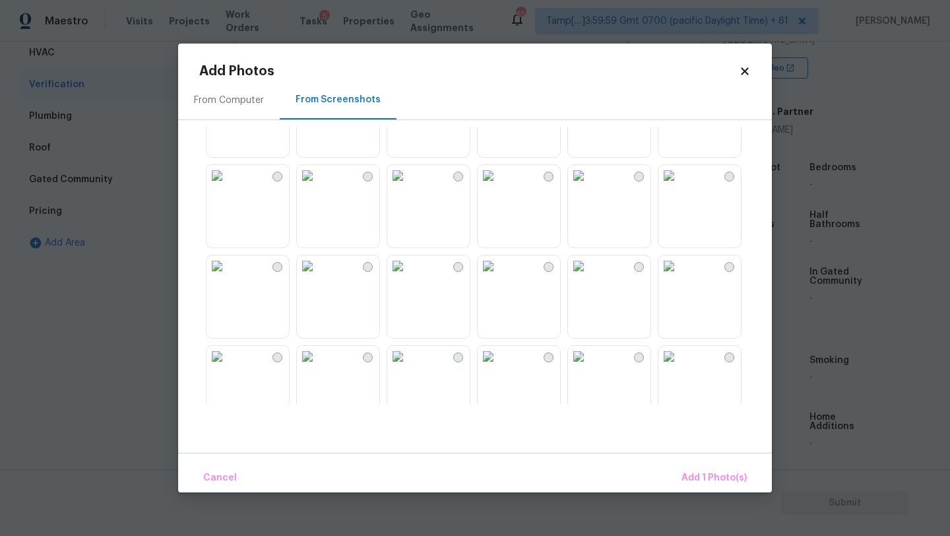
scroll to position [795, 0]
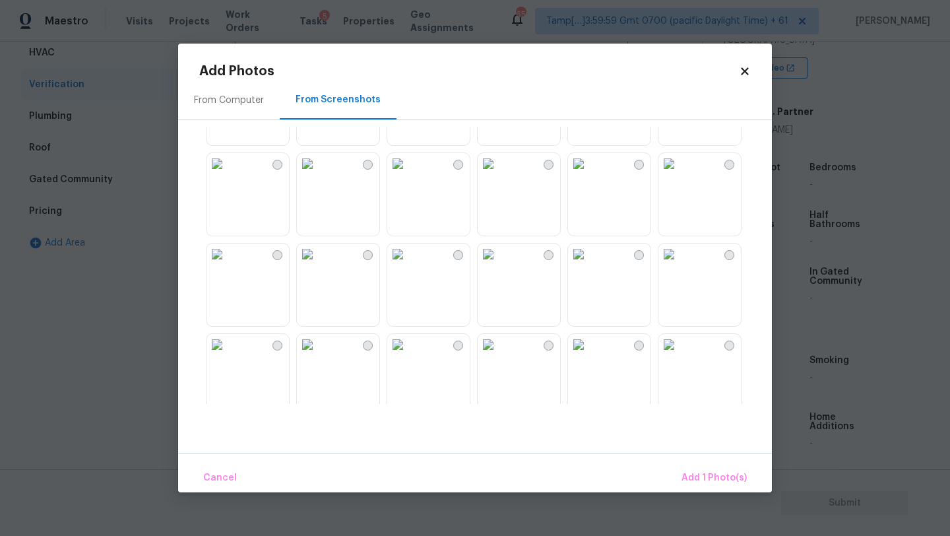
click at [589, 265] on img at bounding box center [578, 254] width 21 height 21
click at [705, 466] on button "Add 2 Photo(s)" at bounding box center [713, 478] width 78 height 28
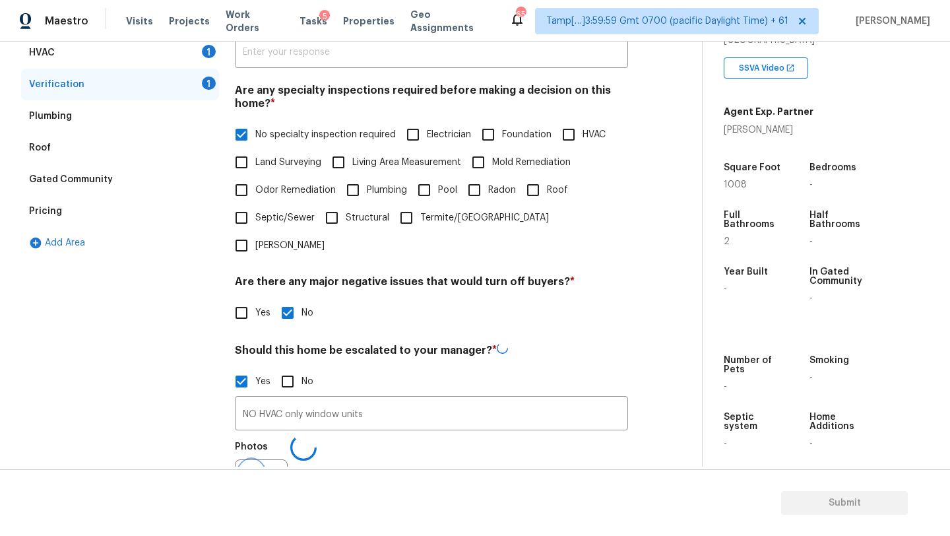
scroll to position [276, 0]
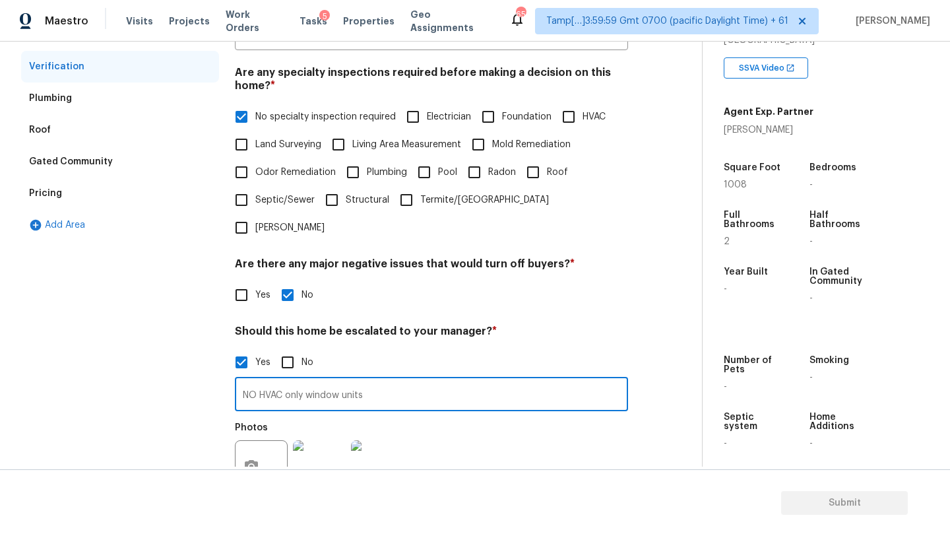
click at [455, 380] on input "NO HVAC only window units" at bounding box center [431, 395] width 393 height 31
click at [455, 380] on input "NO HVAC only window units," at bounding box center [431, 395] width 393 height 31
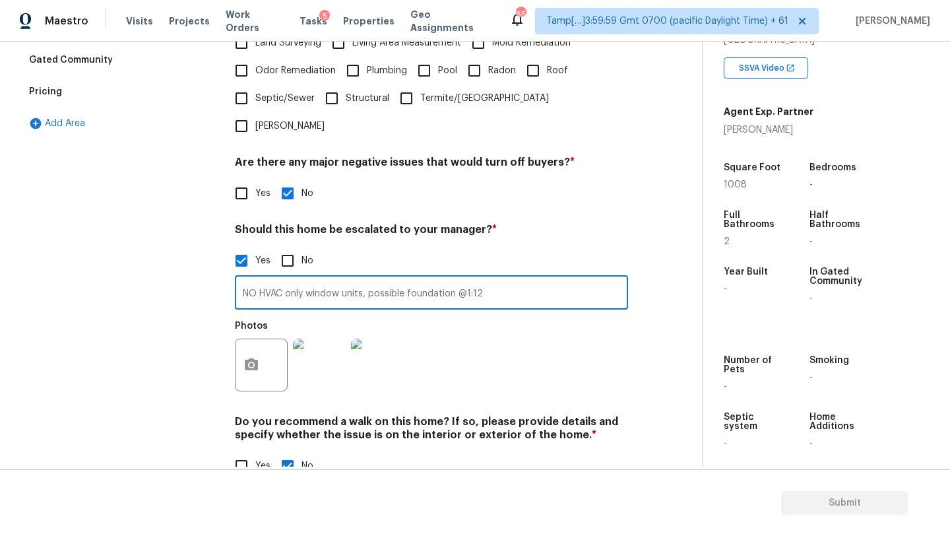
scroll to position [383, 0]
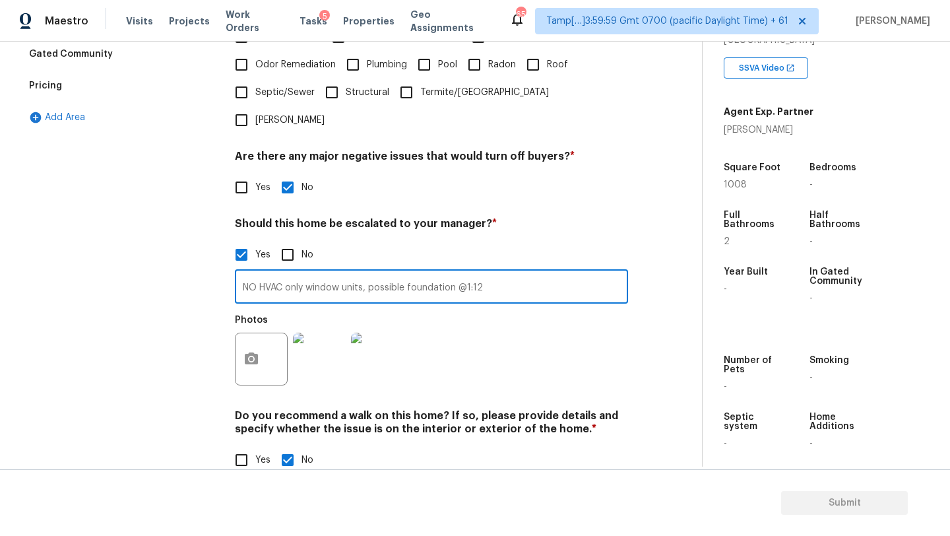
type input "NO HVAC only window units, possible foundation @1:12"
click at [249, 352] on icon "button" at bounding box center [251, 358] width 13 height 12
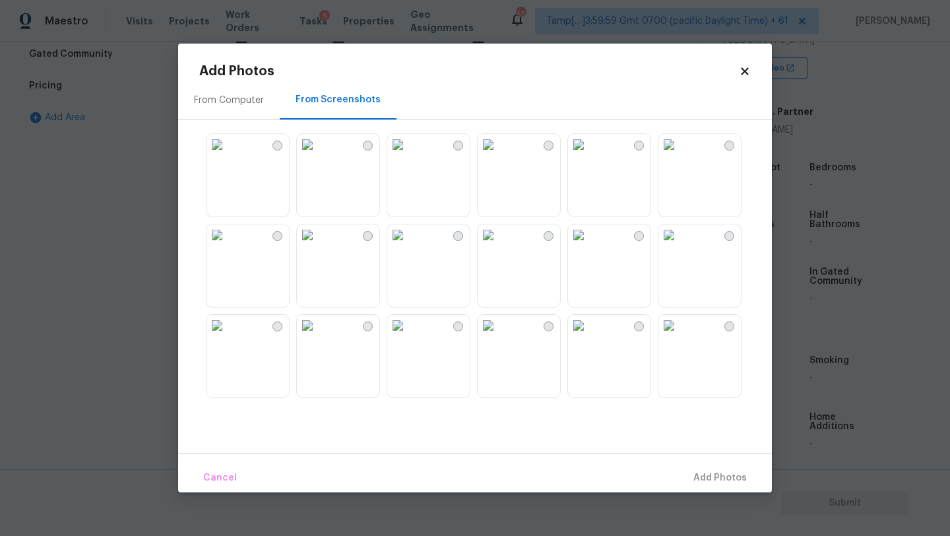
click at [245, 109] on div "From Computer" at bounding box center [229, 100] width 102 height 39
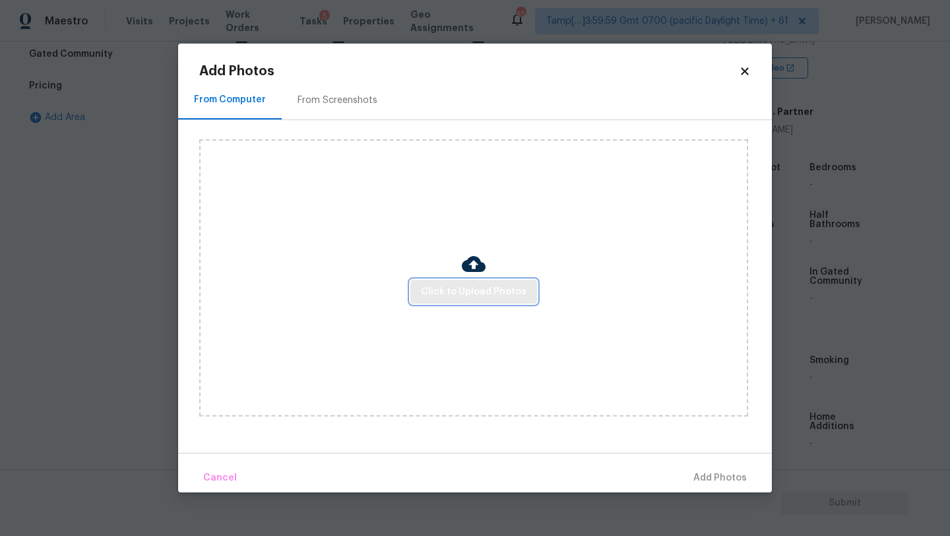
click at [466, 292] on span "Click to Upload Photos" at bounding box center [474, 292] width 106 height 16
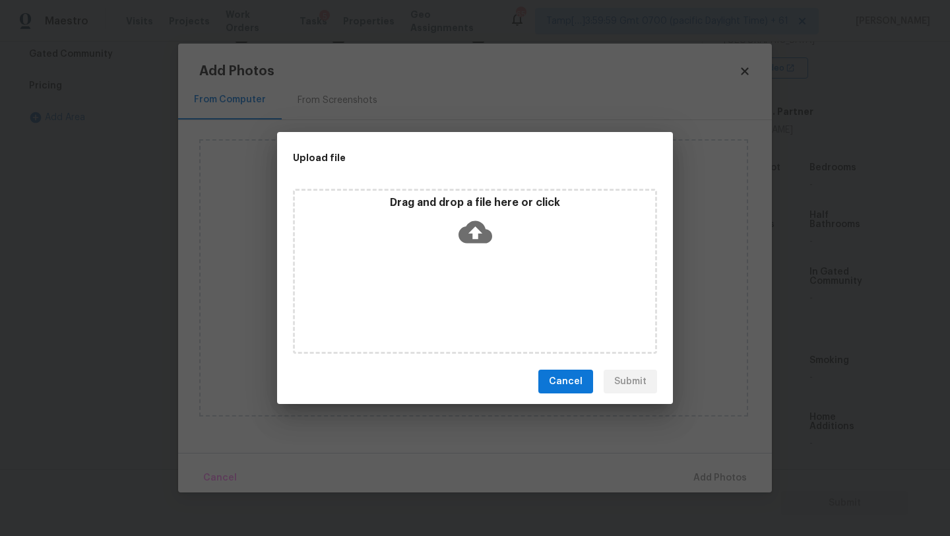
click at [471, 265] on div "Drag and drop a file here or click" at bounding box center [475, 271] width 364 height 165
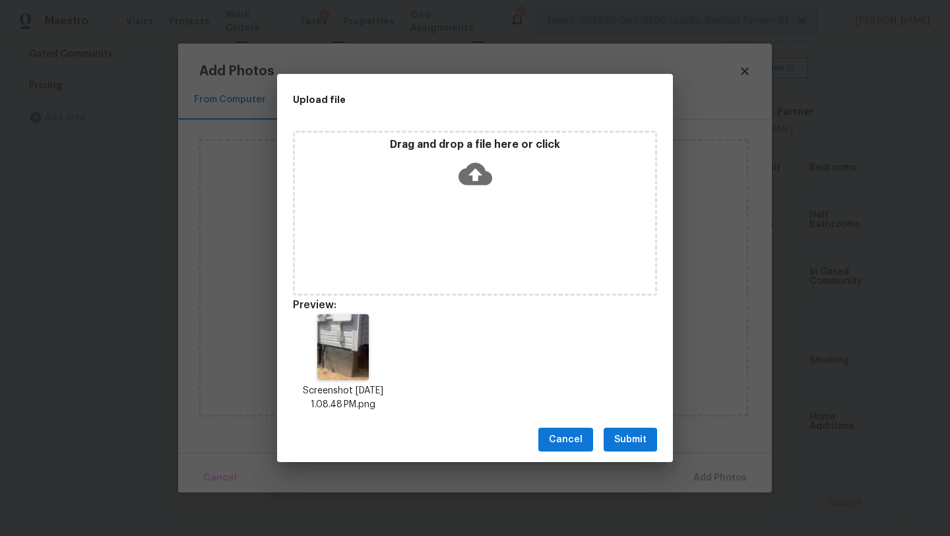
click at [640, 440] on span "Submit" at bounding box center [630, 440] width 32 height 16
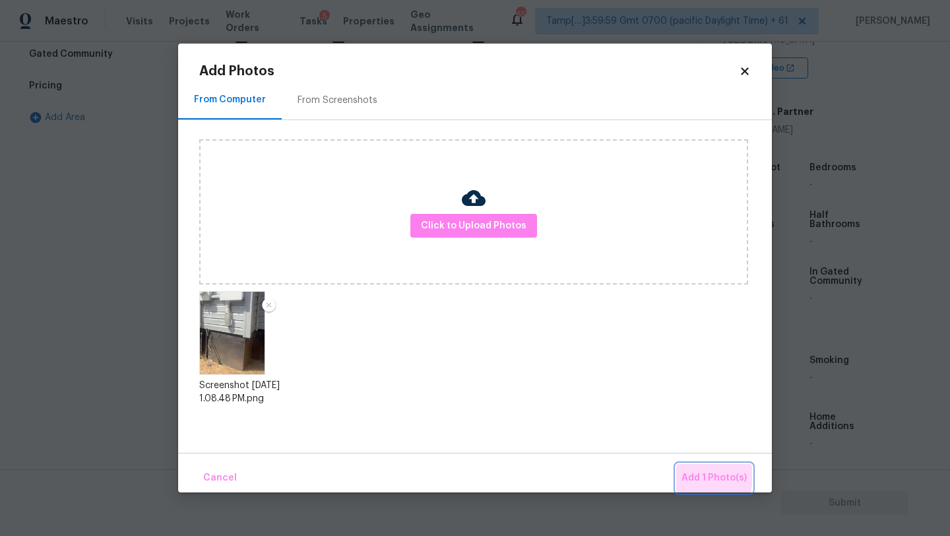
click at [700, 476] on span "Add 1 Photo(s)" at bounding box center [714, 478] width 65 height 16
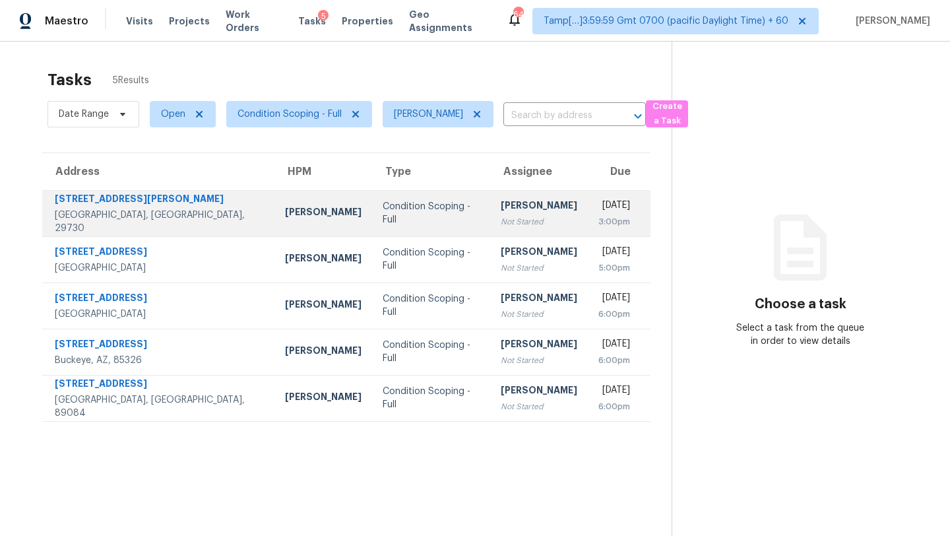
click at [498, 214] on td "Rajesh M Not Started" at bounding box center [539, 213] width 98 height 46
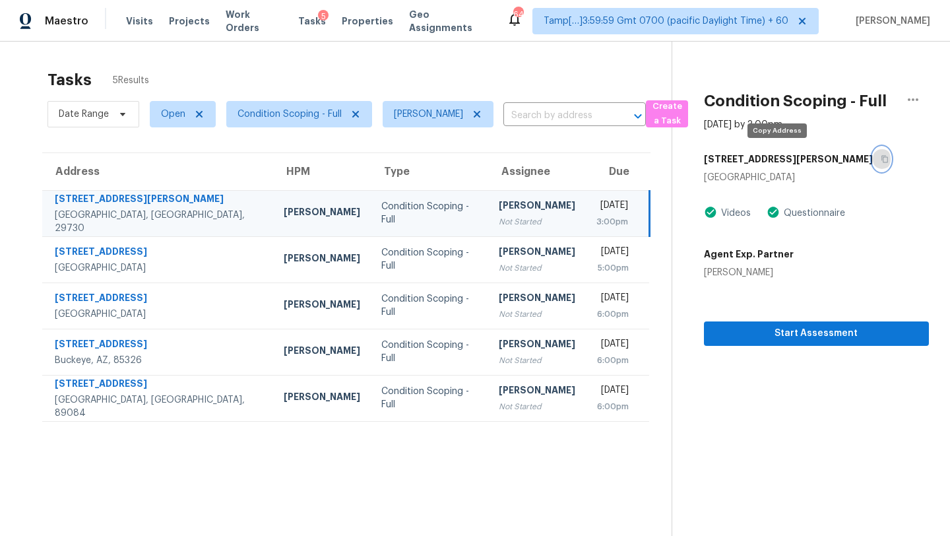
click at [873, 164] on button "button" at bounding box center [882, 159] width 18 height 24
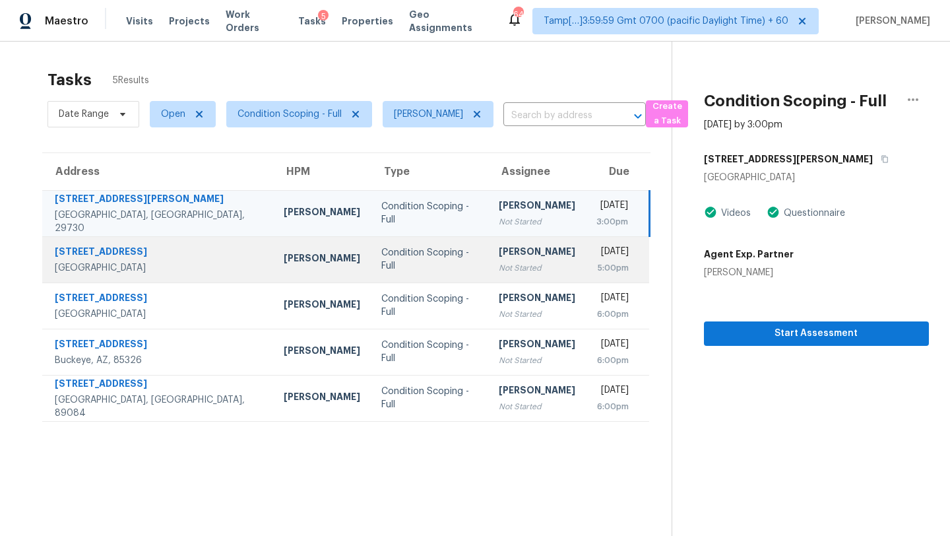
click at [499, 263] on div "Not Started" at bounding box center [537, 267] width 77 height 13
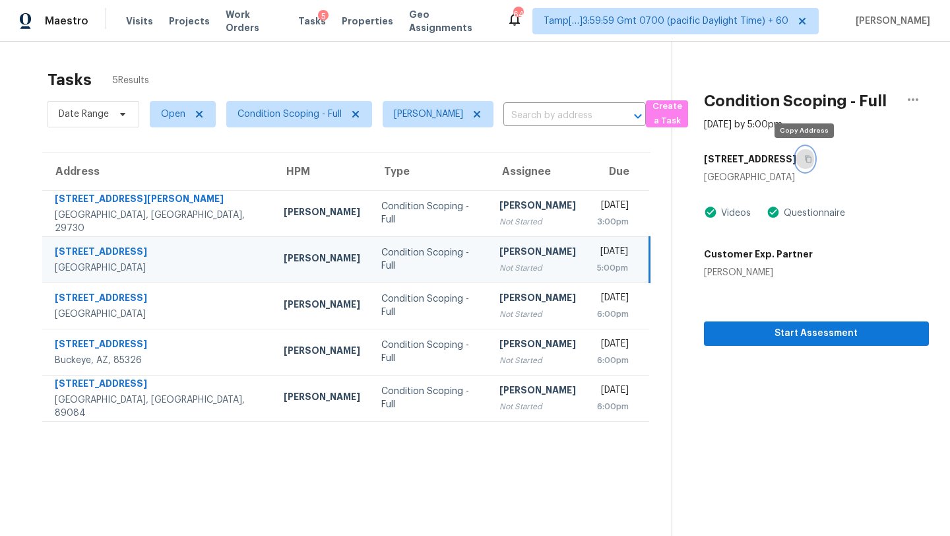
click at [804, 158] on icon "button" at bounding box center [808, 159] width 8 height 8
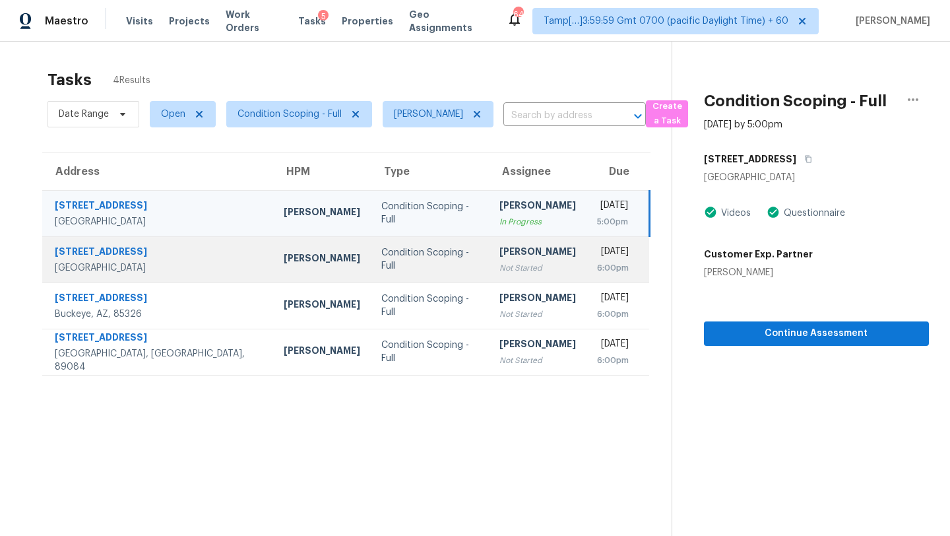
click at [587, 268] on td "Mon, Sep 22nd 2025 6:00pm" at bounding box center [618, 259] width 63 height 46
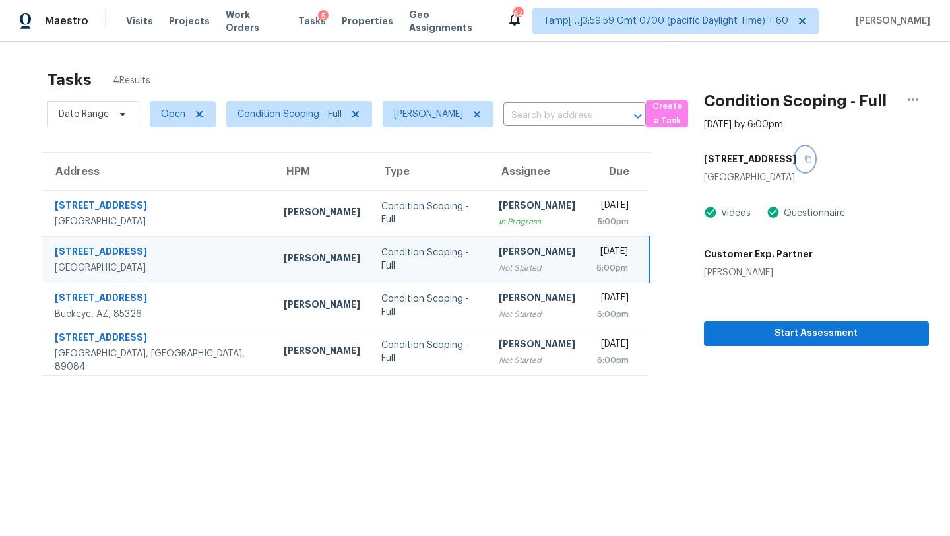
click at [808, 160] on icon "button" at bounding box center [808, 159] width 7 height 7
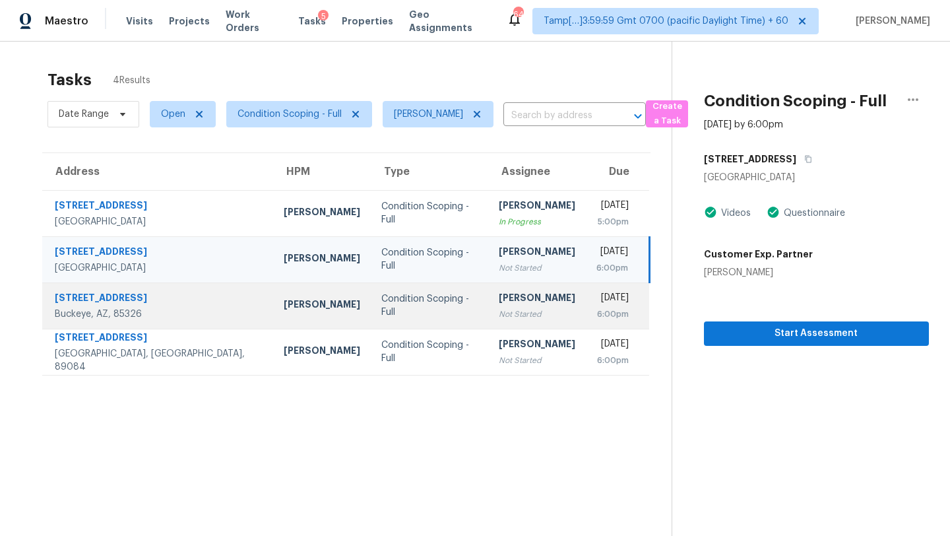
click at [499, 306] on div "[PERSON_NAME]" at bounding box center [537, 299] width 77 height 16
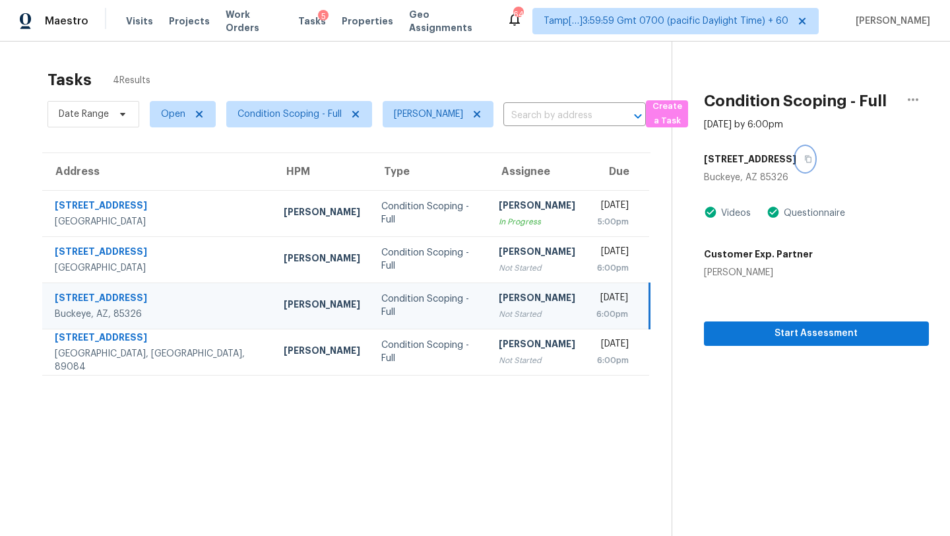
click at [804, 160] on icon "button" at bounding box center [808, 159] width 8 height 8
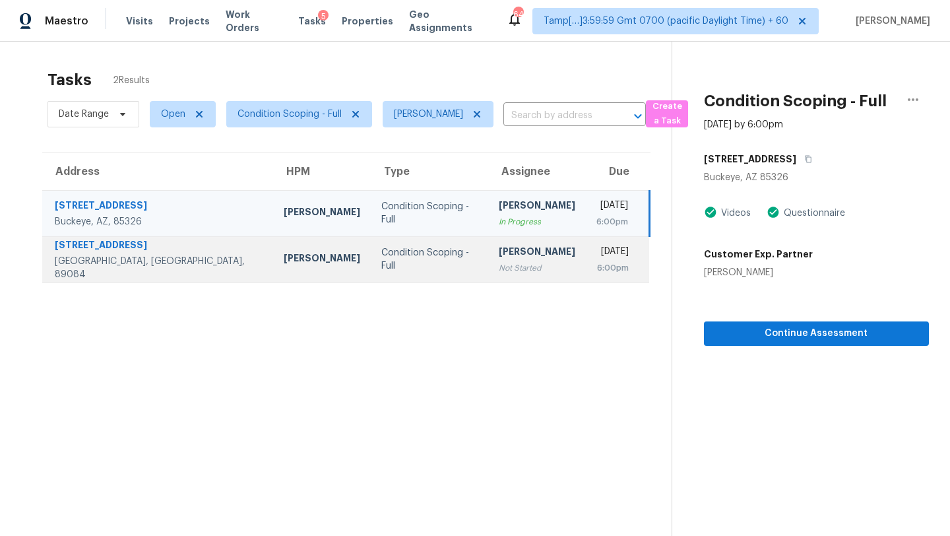
click at [499, 257] on div "[PERSON_NAME]" at bounding box center [537, 253] width 77 height 16
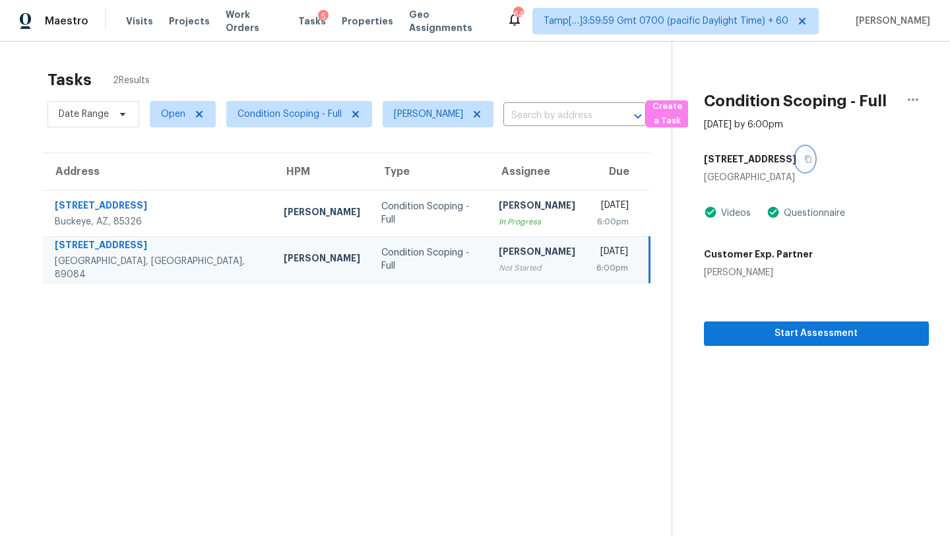
click at [804, 160] on icon "button" at bounding box center [808, 159] width 8 height 8
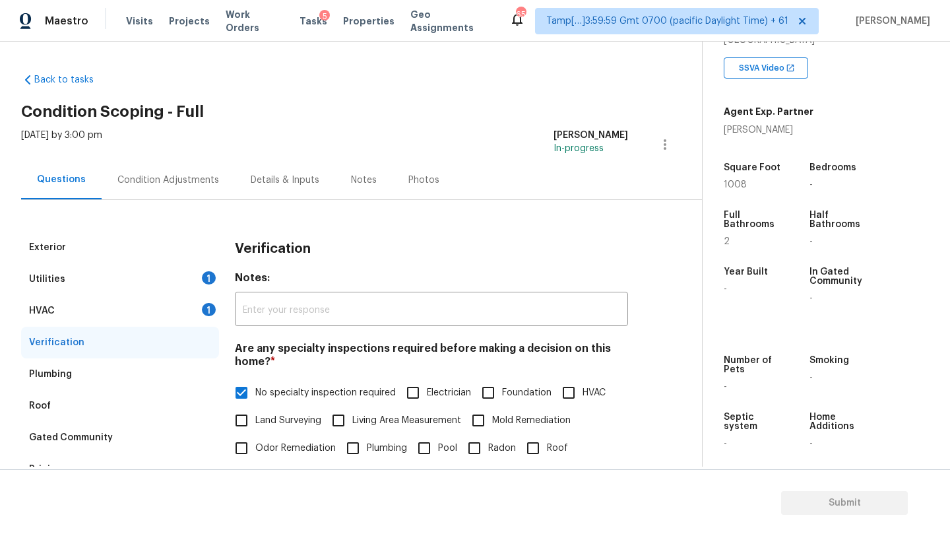
click at [160, 170] on div "Condition Adjustments" at bounding box center [168, 179] width 133 height 39
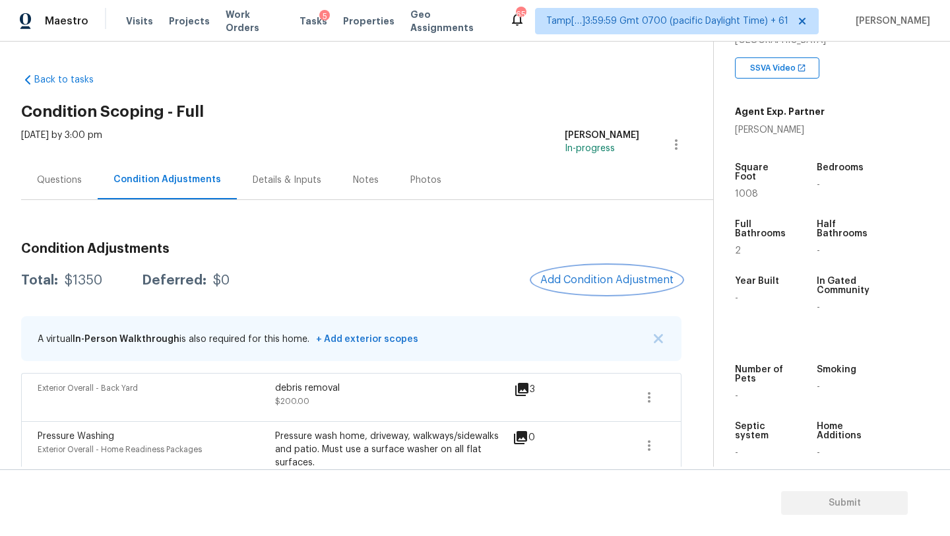
click at [597, 282] on span "Add Condition Adjustment" at bounding box center [606, 280] width 133 height 12
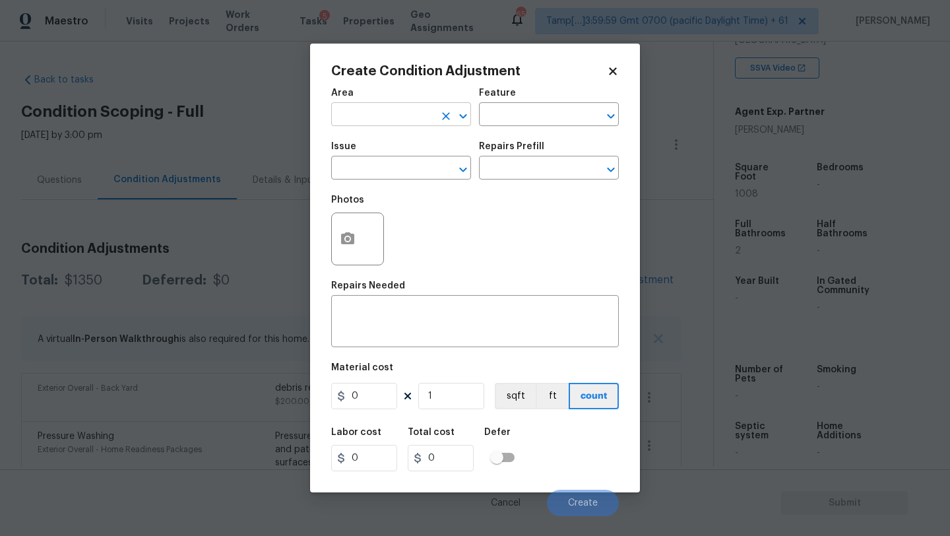
click at [403, 118] on input "text" at bounding box center [382, 116] width 103 height 20
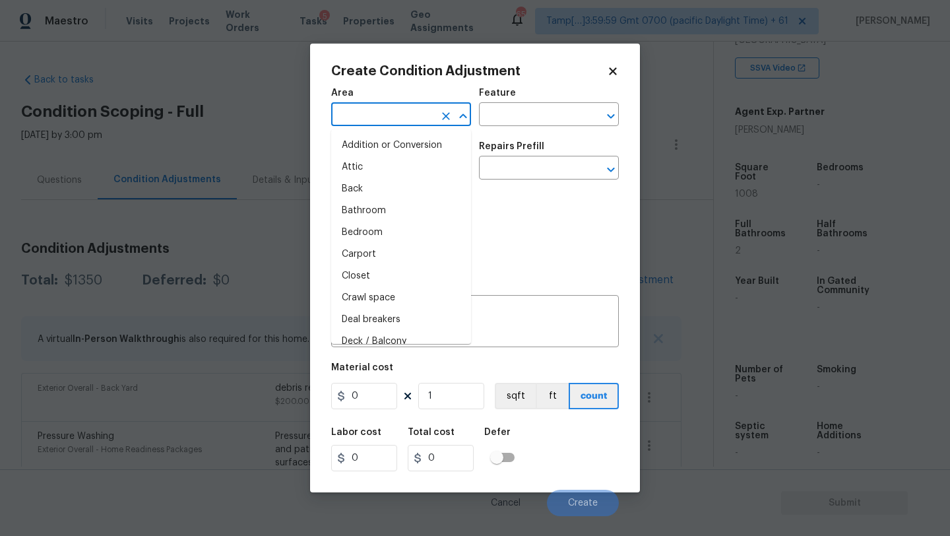
type input "i"
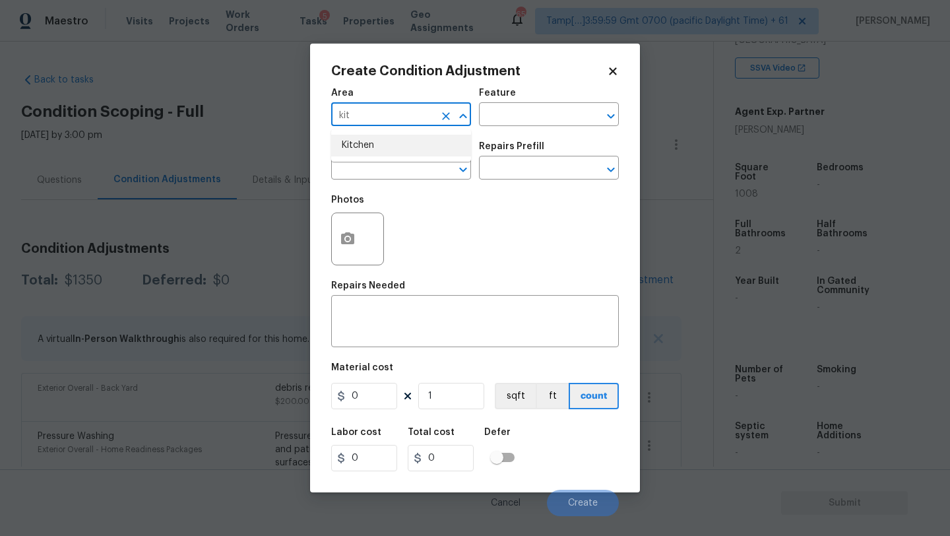
click at [406, 150] on li "Kitchen" at bounding box center [401, 146] width 140 height 22
type input "Kitchen"
click at [510, 113] on input "text" at bounding box center [530, 116] width 103 height 20
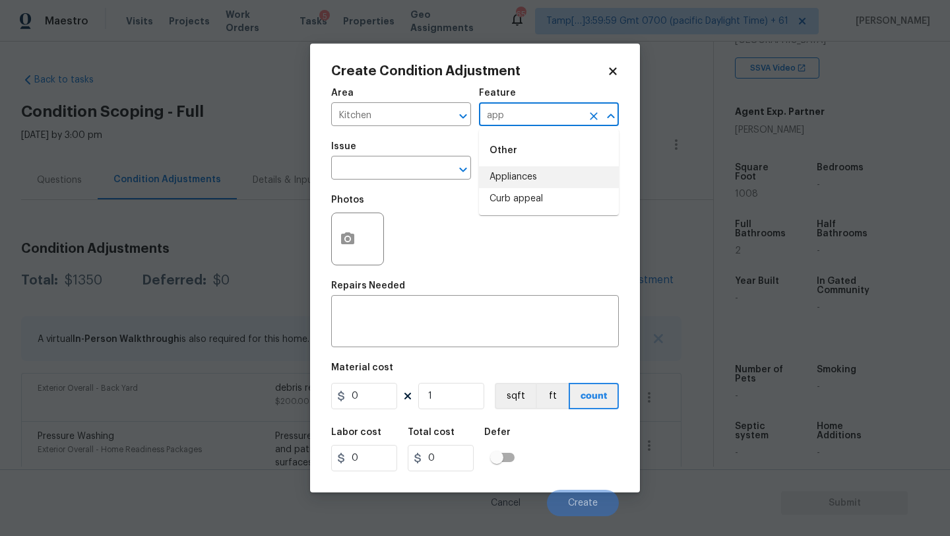
click at [509, 174] on li "Appliances" at bounding box center [549, 177] width 140 height 22
type input "Appliances"
click at [460, 327] on textarea at bounding box center [475, 323] width 272 height 28
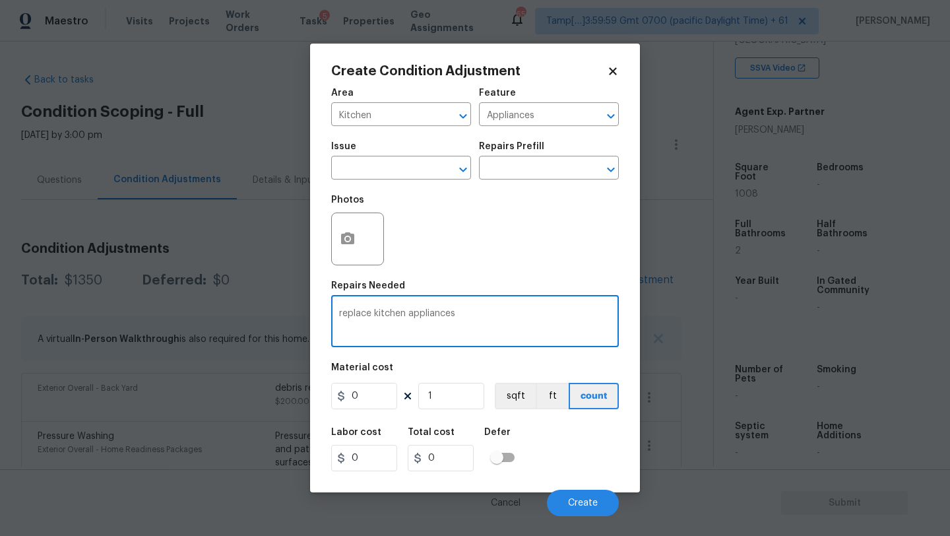
type textarea "replace kitchen appliances"
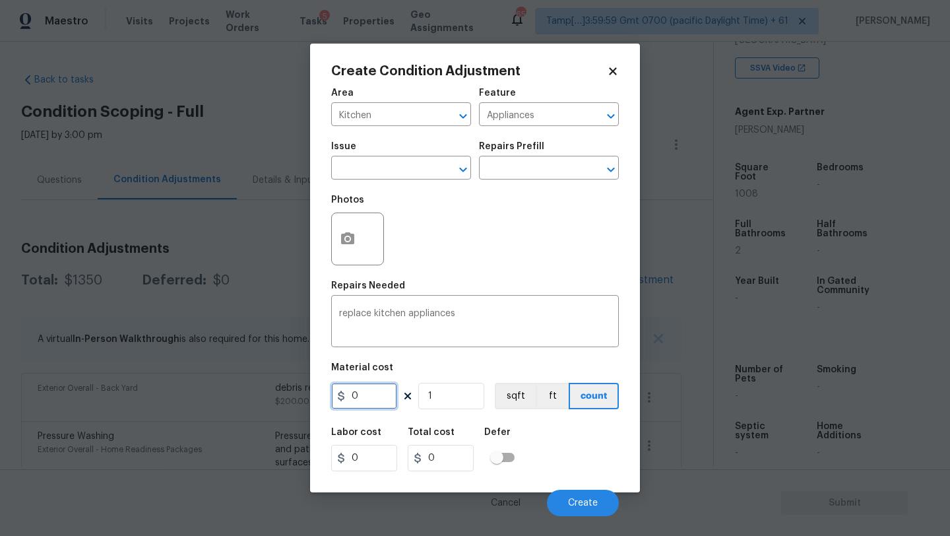
click at [372, 391] on input "0" at bounding box center [364, 396] width 66 height 26
type input "3500"
click at [570, 501] on span "Create" at bounding box center [583, 503] width 30 height 10
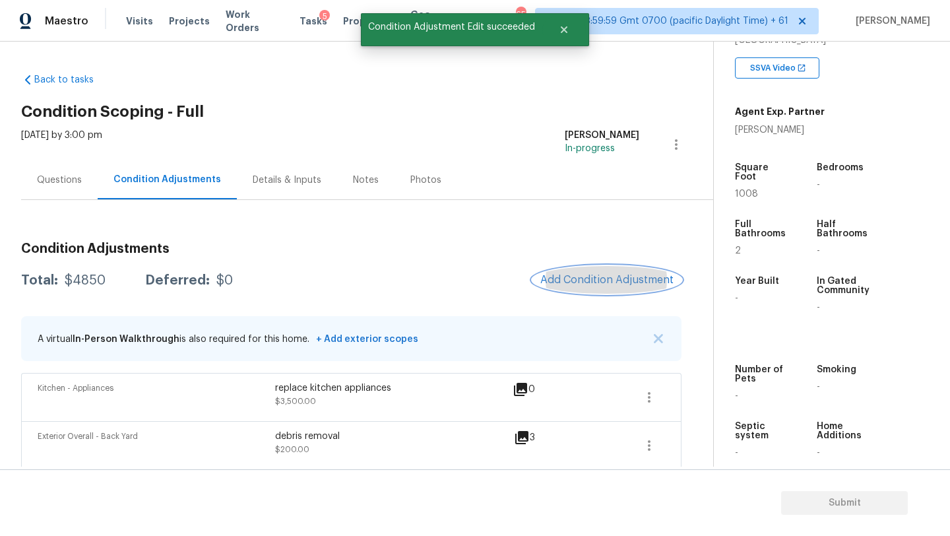
click at [587, 287] on button "Add Condition Adjustment" at bounding box center [607, 280] width 149 height 28
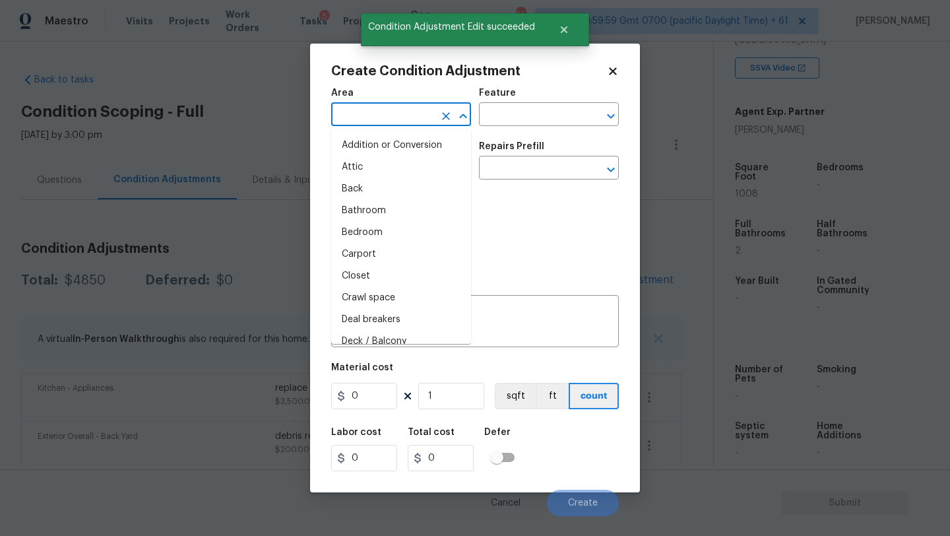
click at [382, 120] on input "text" at bounding box center [382, 116] width 103 height 20
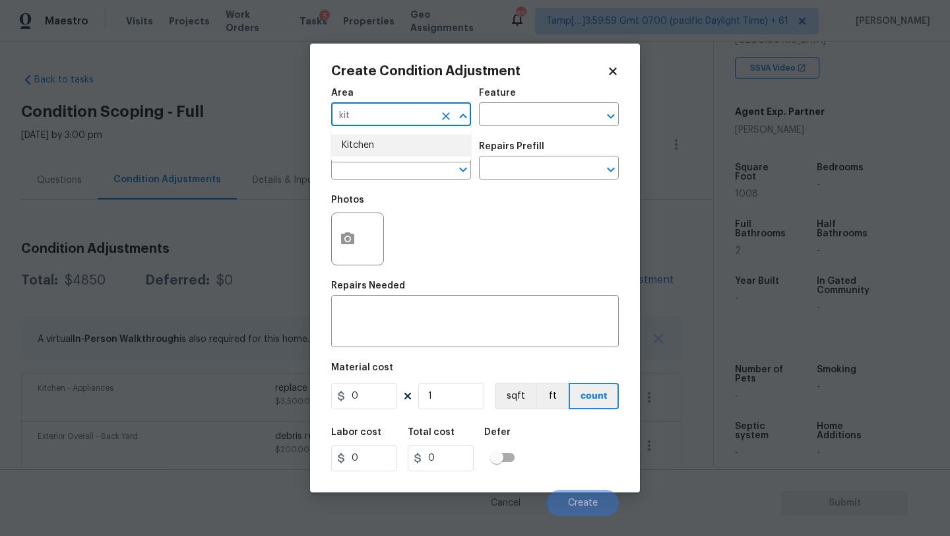
click at [377, 152] on li "Kitchen" at bounding box center [401, 146] width 140 height 22
type input "Kitchen"
click at [387, 334] on textarea at bounding box center [475, 323] width 272 height 28
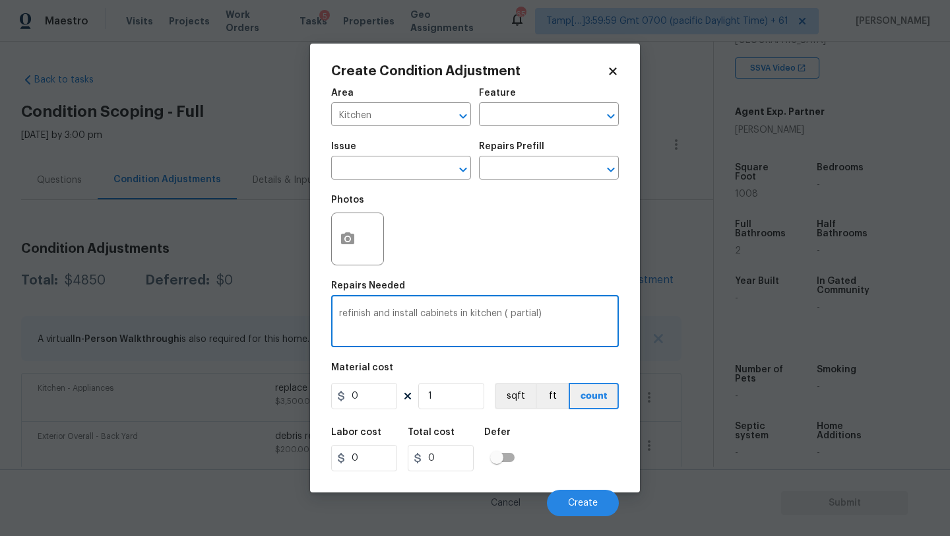
type textarea "refinish and install cabinets in kitchen ( partial)"
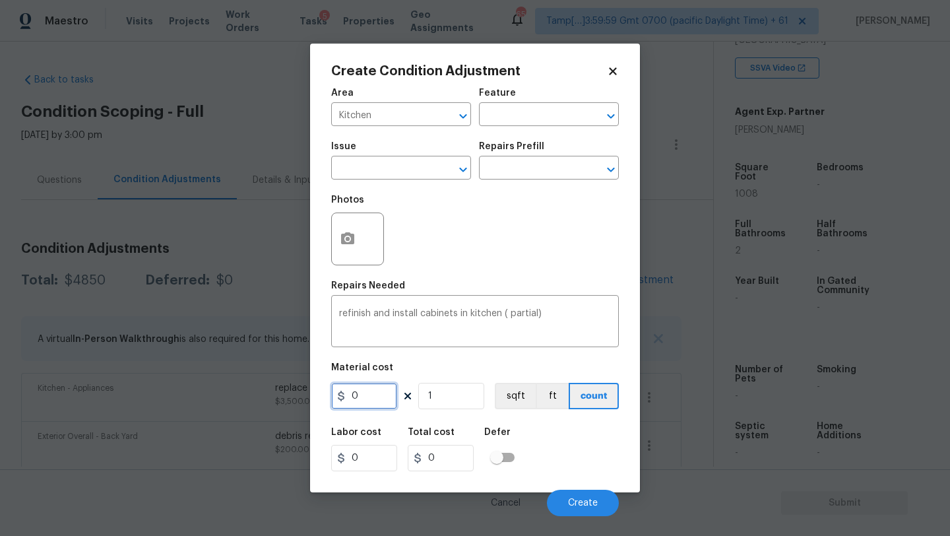
click at [356, 395] on input "0" at bounding box center [364, 396] width 66 height 26
type input "1500"
click at [577, 501] on span "Create" at bounding box center [583, 503] width 30 height 10
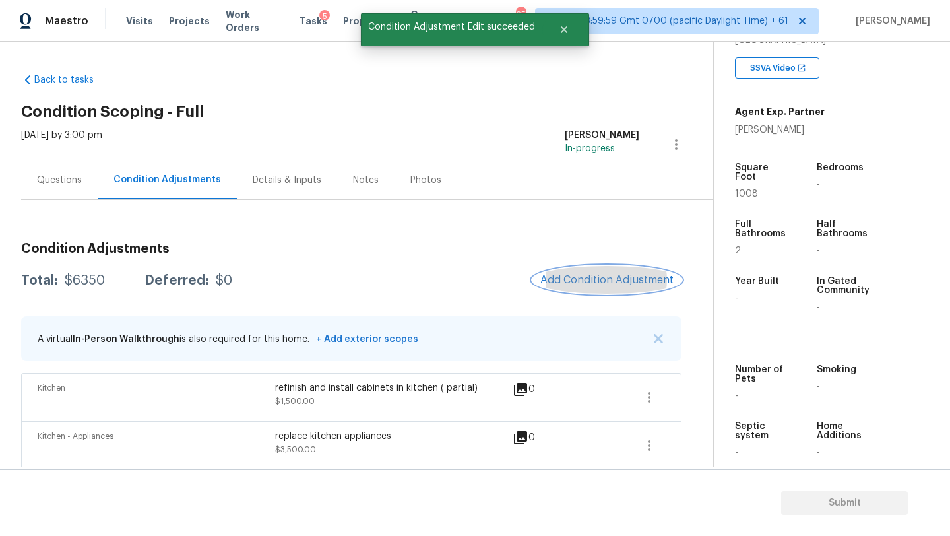
click at [605, 269] on button "Add Condition Adjustment" at bounding box center [607, 280] width 149 height 28
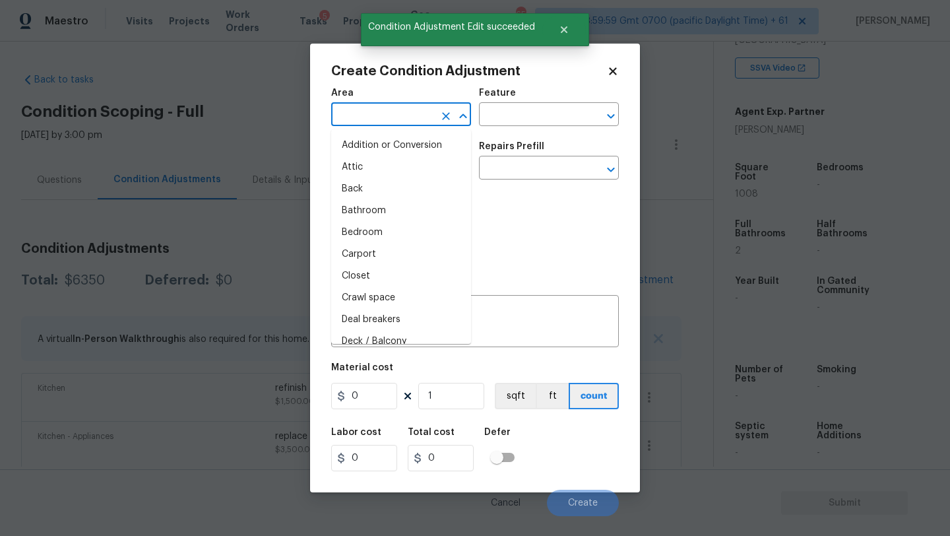
click at [401, 114] on input "text" at bounding box center [382, 116] width 103 height 20
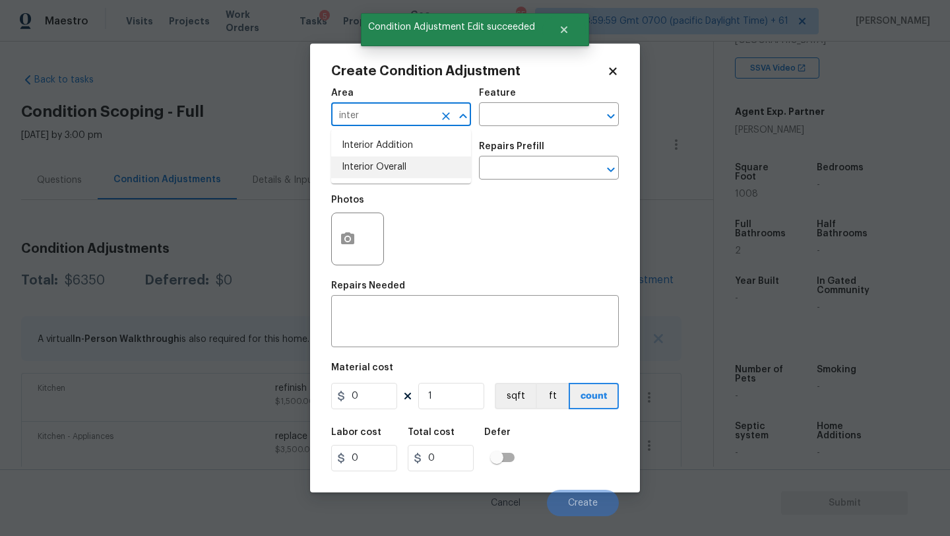
click at [407, 170] on li "Interior Overall" at bounding box center [401, 167] width 140 height 22
type input "Interior Overall"
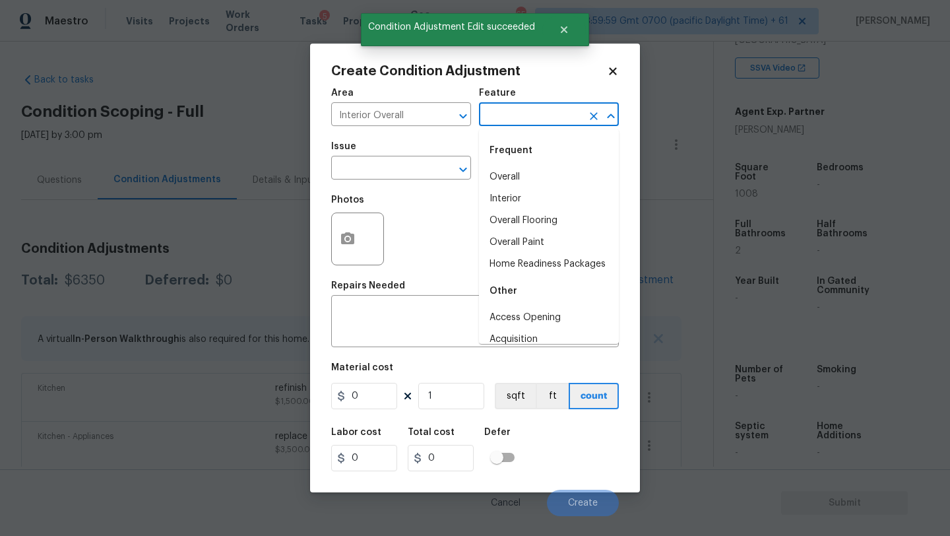
click at [510, 121] on input "text" at bounding box center [530, 116] width 103 height 20
click at [515, 216] on li "Overall Flooring" at bounding box center [549, 221] width 140 height 22
type input "Overall Flooring"
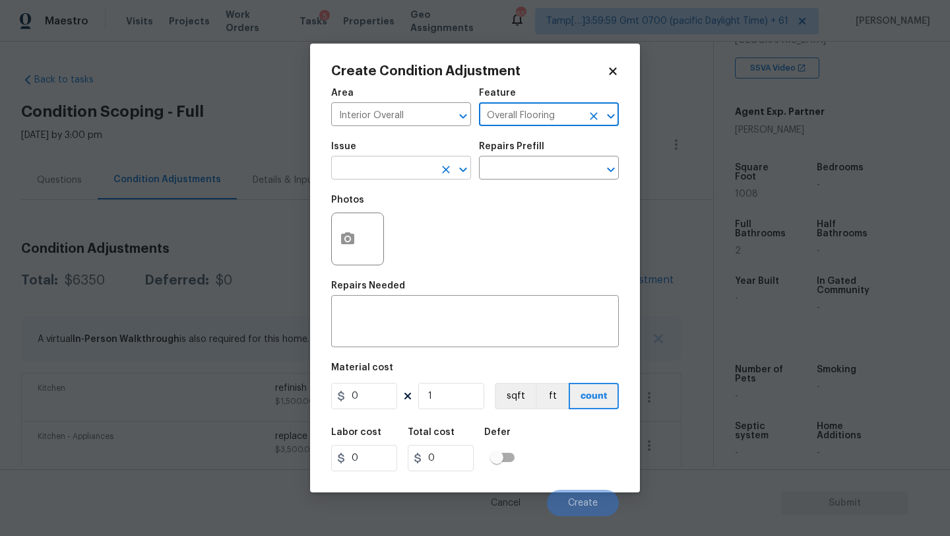
click at [408, 170] on input "text" at bounding box center [382, 169] width 103 height 20
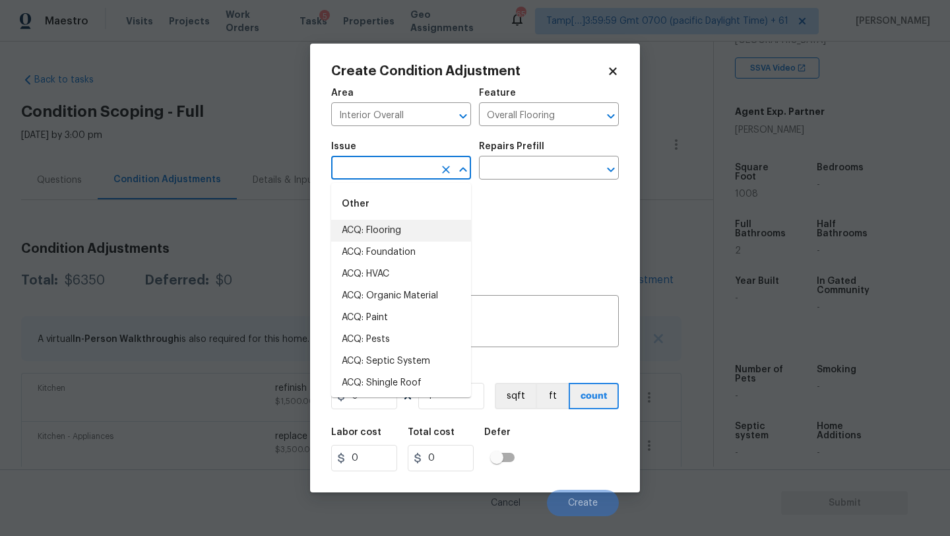
click at [408, 224] on li "ACQ: Flooring" at bounding box center [401, 231] width 140 height 22
type input "ACQ: Flooring"
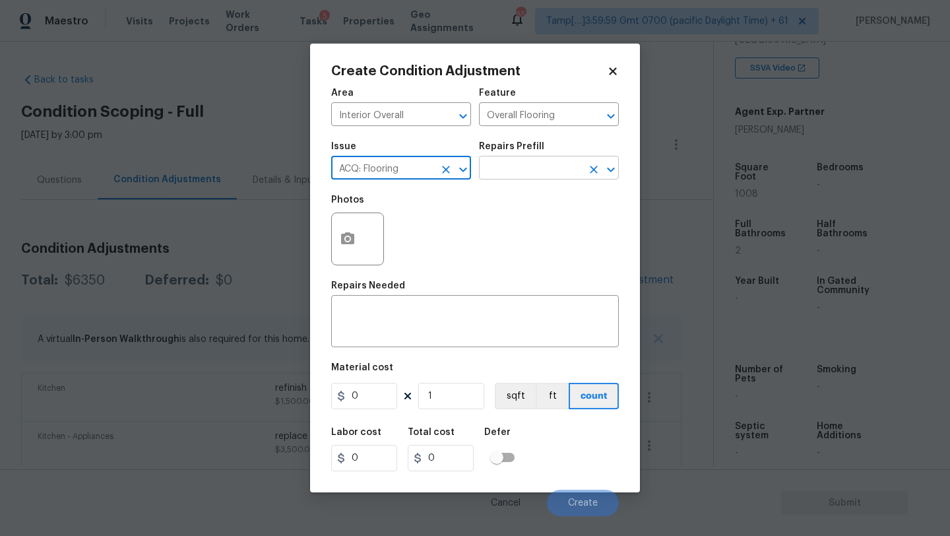
click at [521, 170] on input "text" at bounding box center [530, 169] width 103 height 20
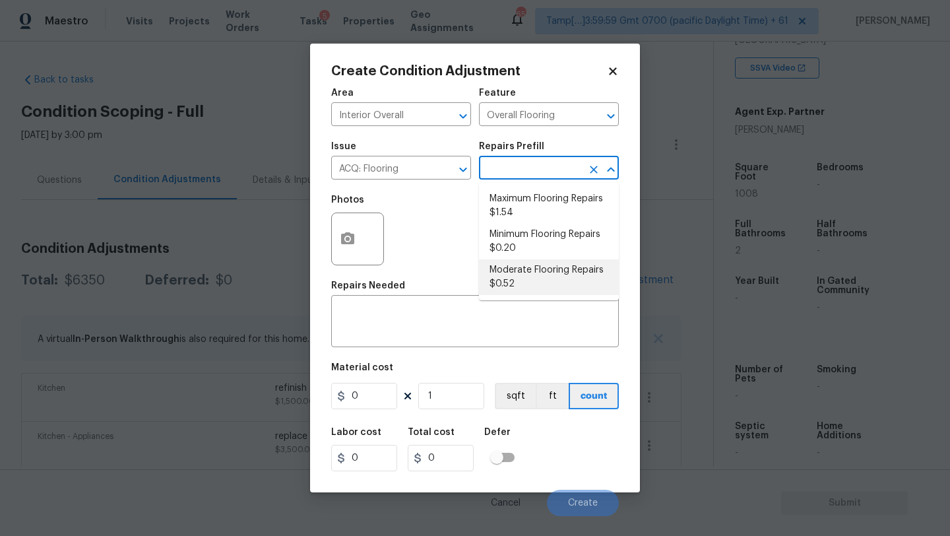
click at [521, 261] on li "Moderate Flooring Repairs $0.52" at bounding box center [549, 277] width 140 height 36
type input "Acquisition"
type textarea "Acquisition Scope: Moderate flooring repairs"
type input "0.52"
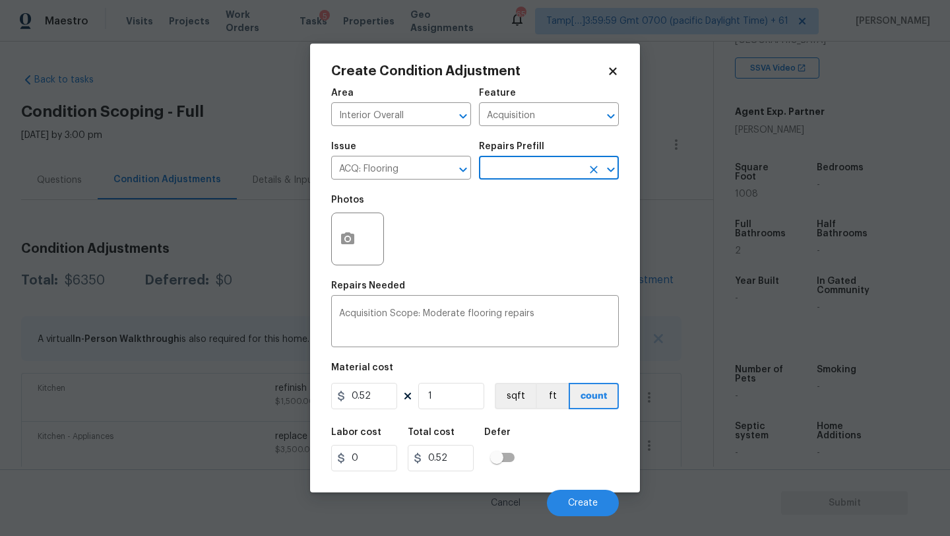
click at [447, 414] on div "Area Interior Overall ​ Feature Acquisition ​ Issue ACQ: Flooring ​ Repairs Pre…" at bounding box center [475, 299] width 288 height 436
click at [453, 386] on input "1" at bounding box center [451, 396] width 66 height 26
type input "10"
type input "5.2"
type input "100"
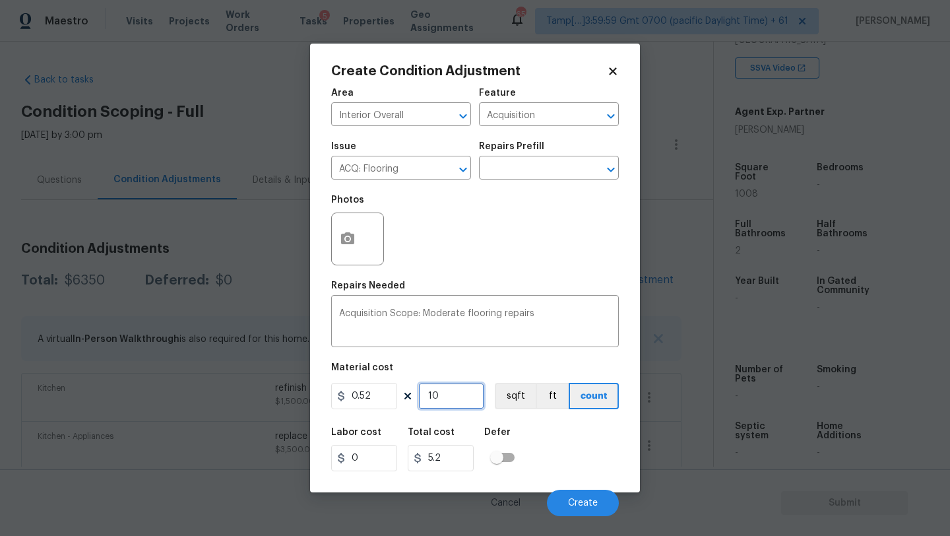
type input "52"
type input "1008"
type input "524.16"
type input "1008"
click at [348, 251] on button "button" at bounding box center [348, 238] width 32 height 51
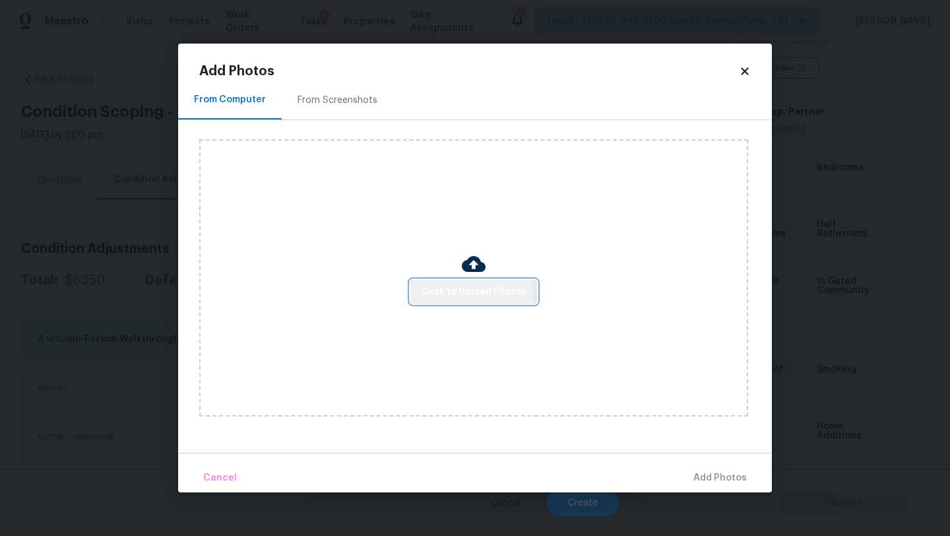
click at [424, 295] on span "Click to Upload Photos" at bounding box center [474, 292] width 106 height 16
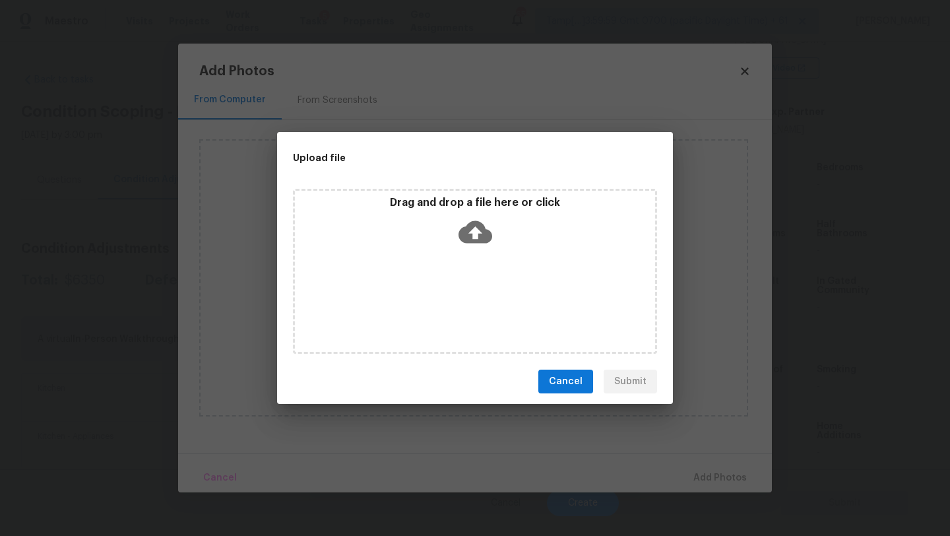
click at [471, 253] on div "Drag and drop a file here or click" at bounding box center [475, 271] width 364 height 165
